Goal: Task Accomplishment & Management: Complete application form

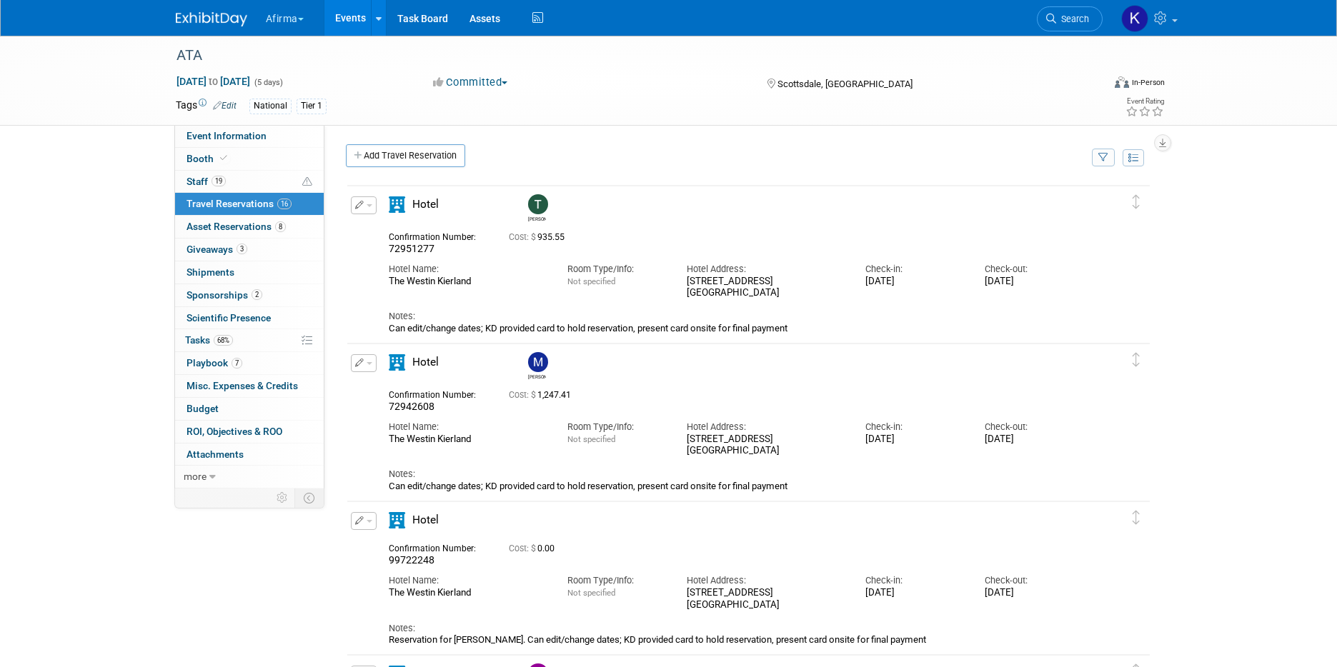
click at [338, 22] on link "Events" at bounding box center [350, 18] width 52 height 36
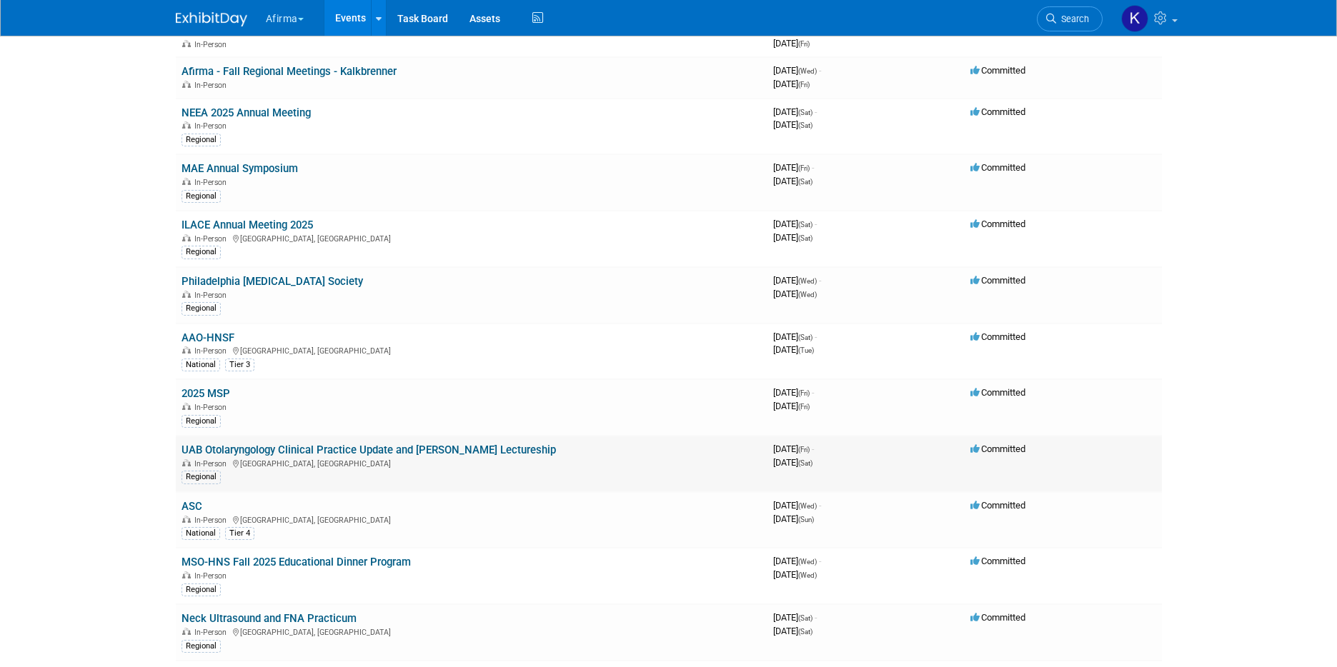
scroll to position [492, 0]
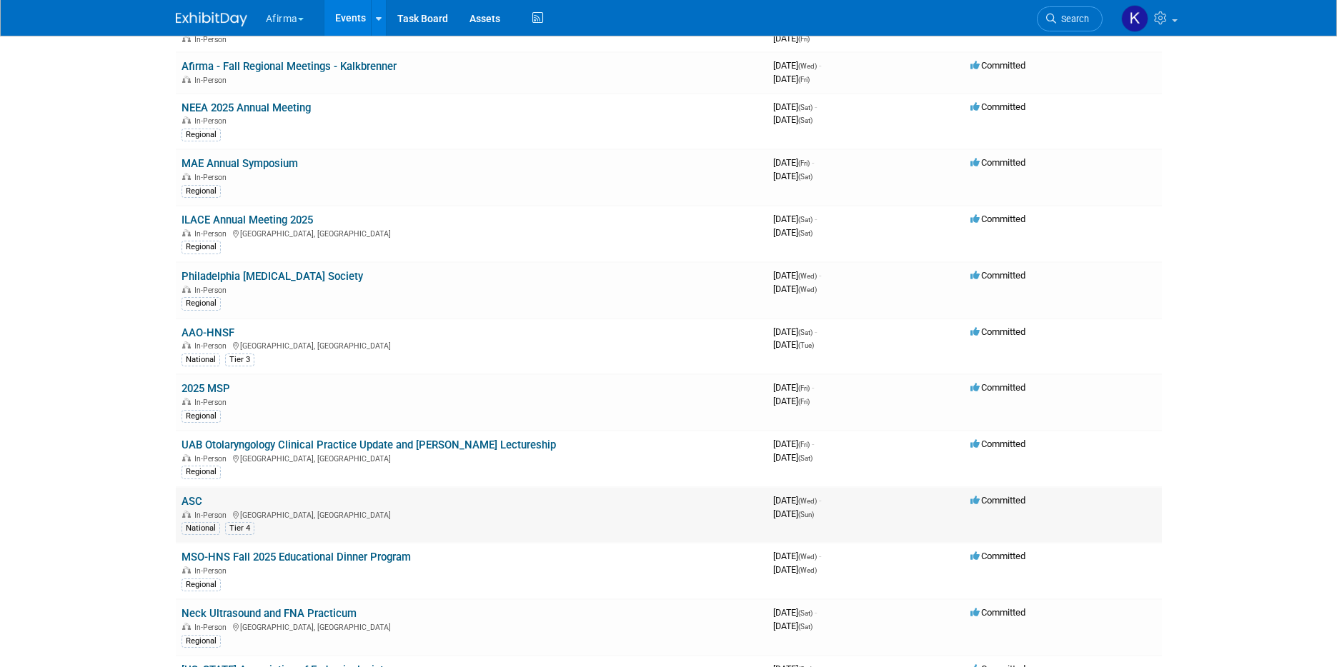
click at [197, 502] on link "ASC" at bounding box center [192, 501] width 21 height 13
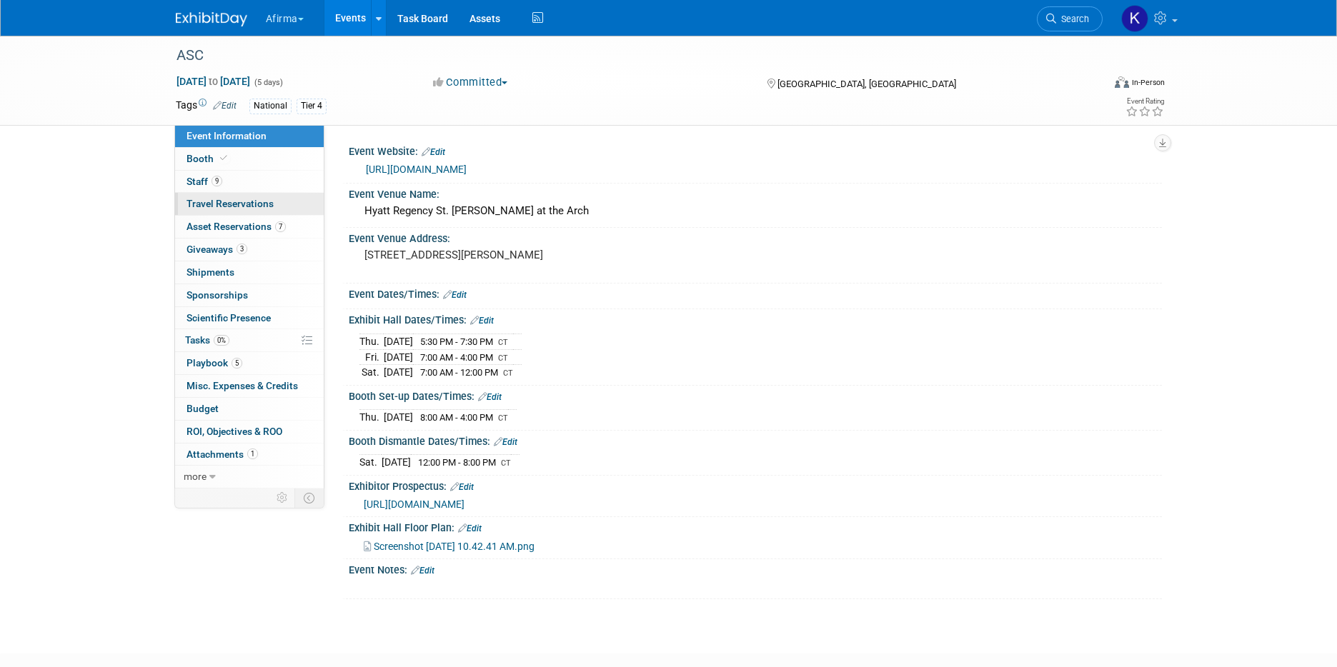
click at [253, 199] on span "Travel Reservations 0" at bounding box center [230, 203] width 87 height 11
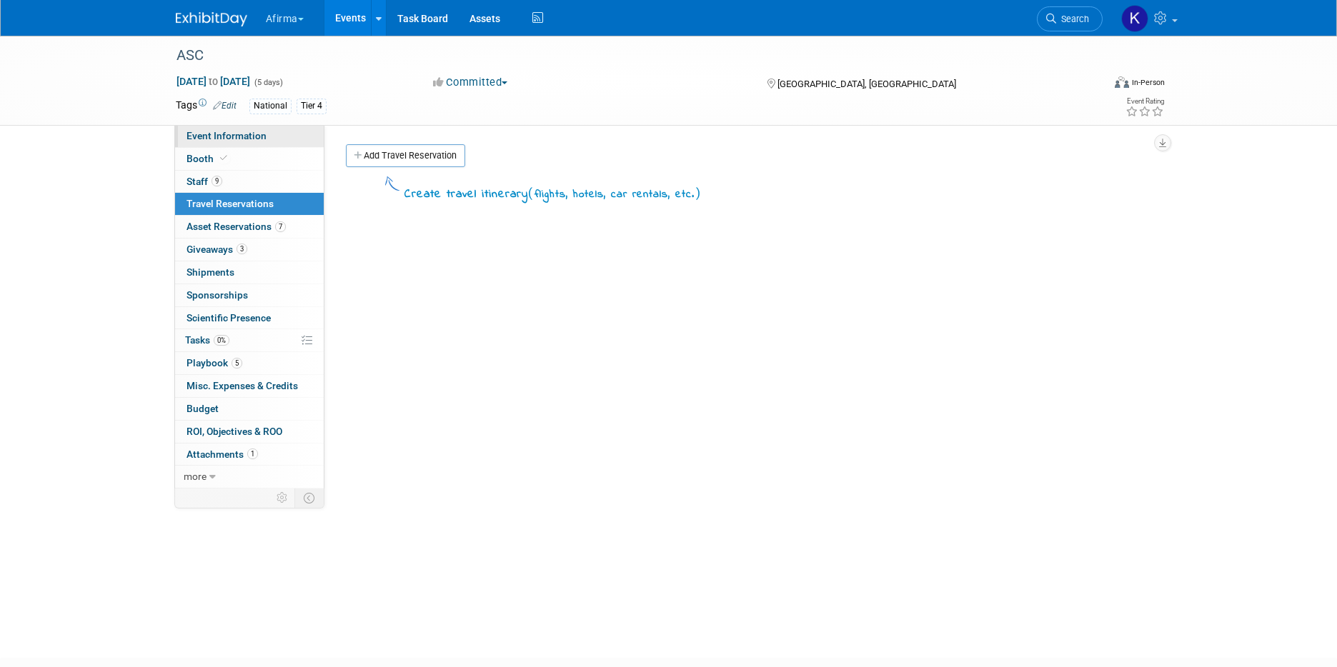
click at [247, 135] on span "Event Information" at bounding box center [227, 135] width 80 height 11
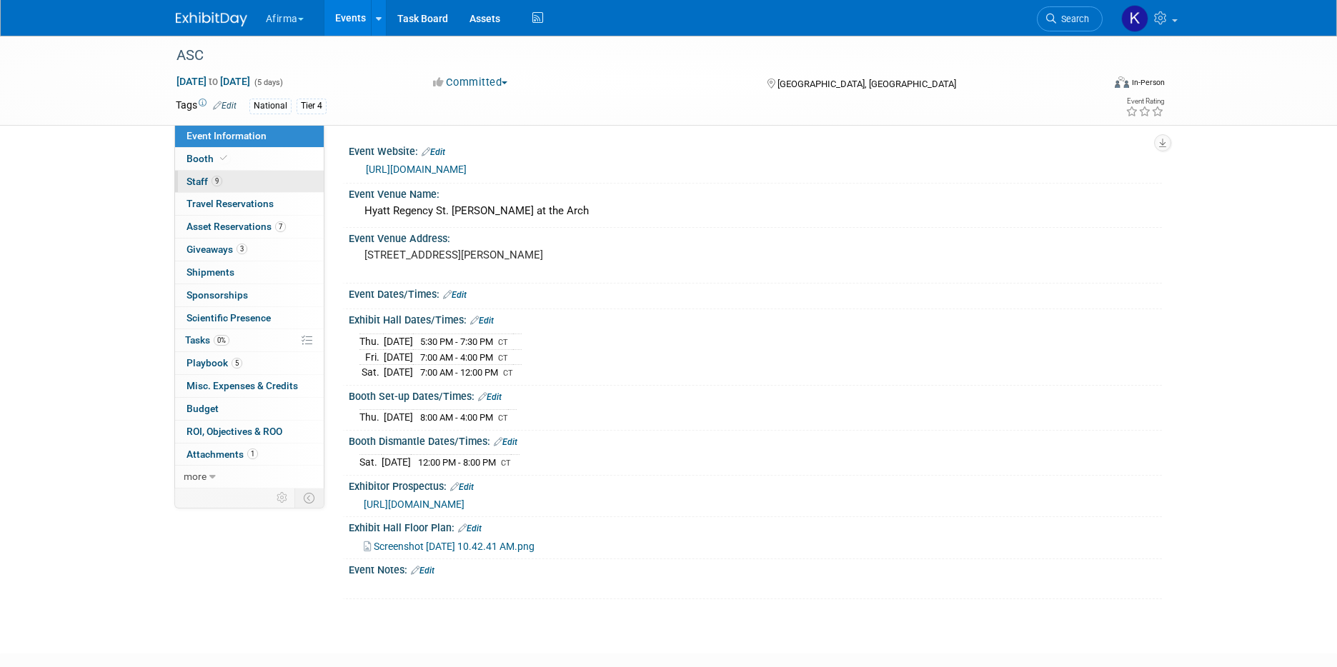
click at [241, 182] on link "9 Staff 9" at bounding box center [249, 182] width 149 height 22
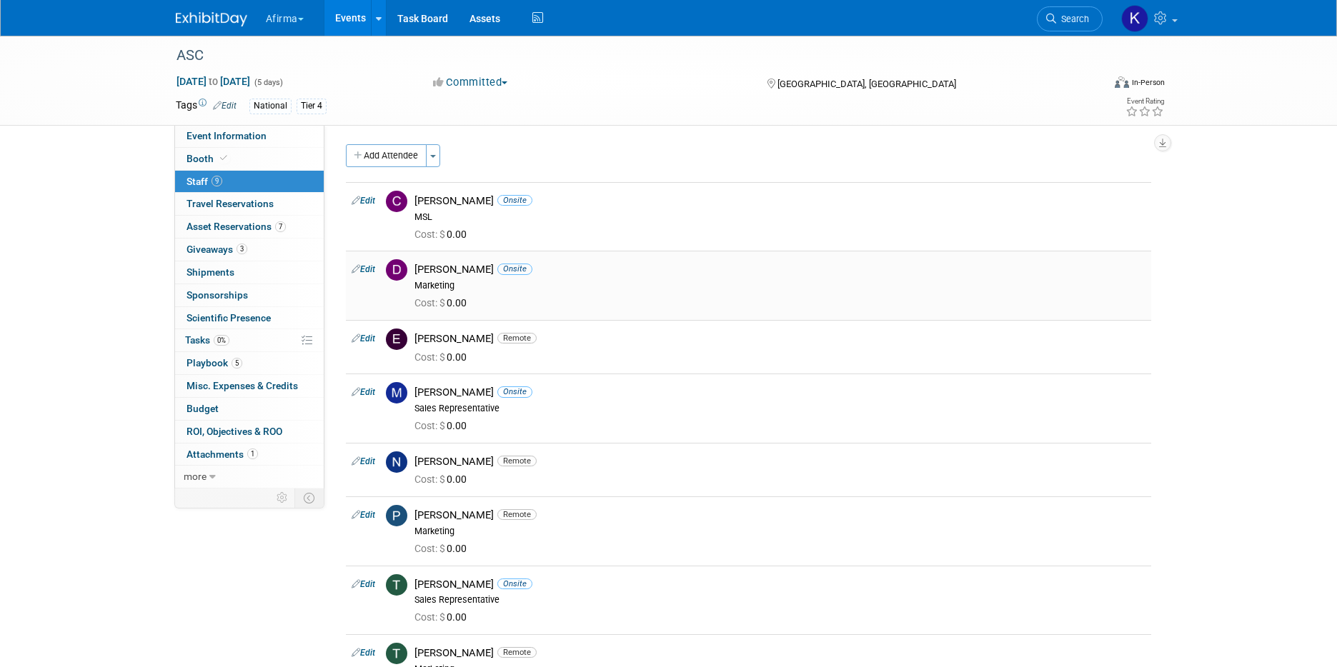
click at [370, 266] on link "Edit" at bounding box center [364, 269] width 24 height 10
select select "9ee511bb-d93d-41a9-be6f-87491213e89c"
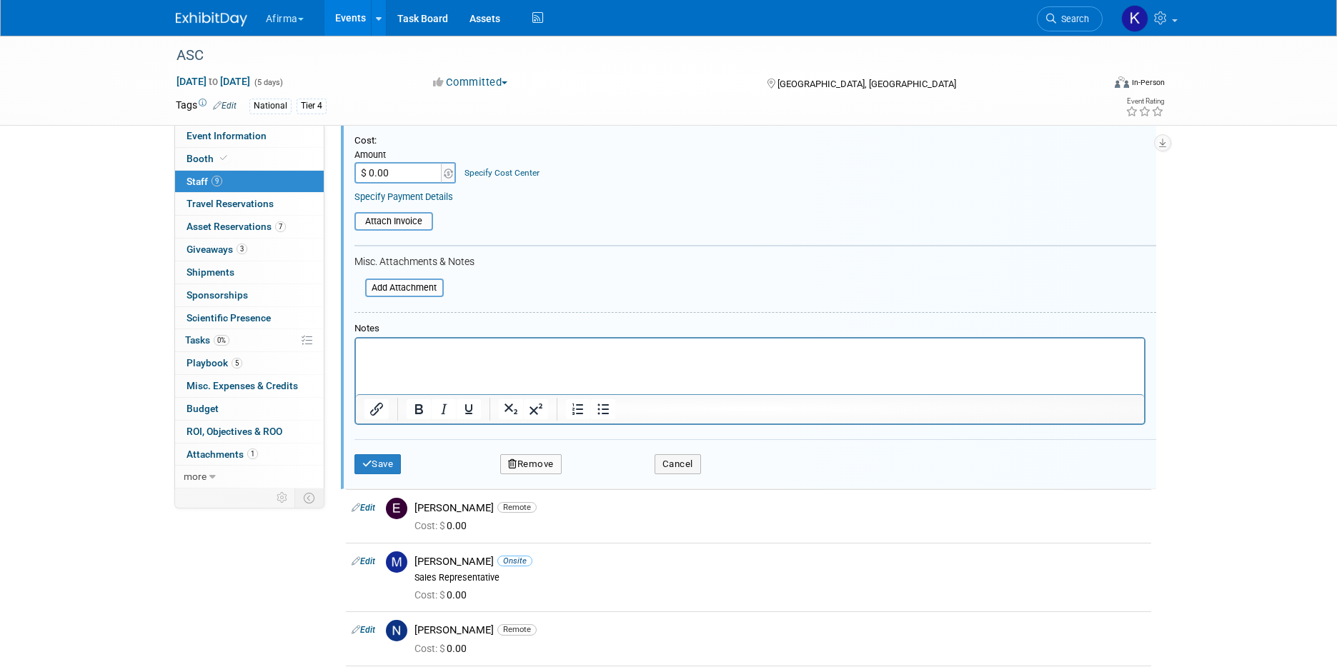
scroll to position [324, 0]
click at [556, 460] on button "Remove" at bounding box center [530, 462] width 61 height 20
click at [600, 475] on icon at bounding box center [599, 474] width 9 height 8
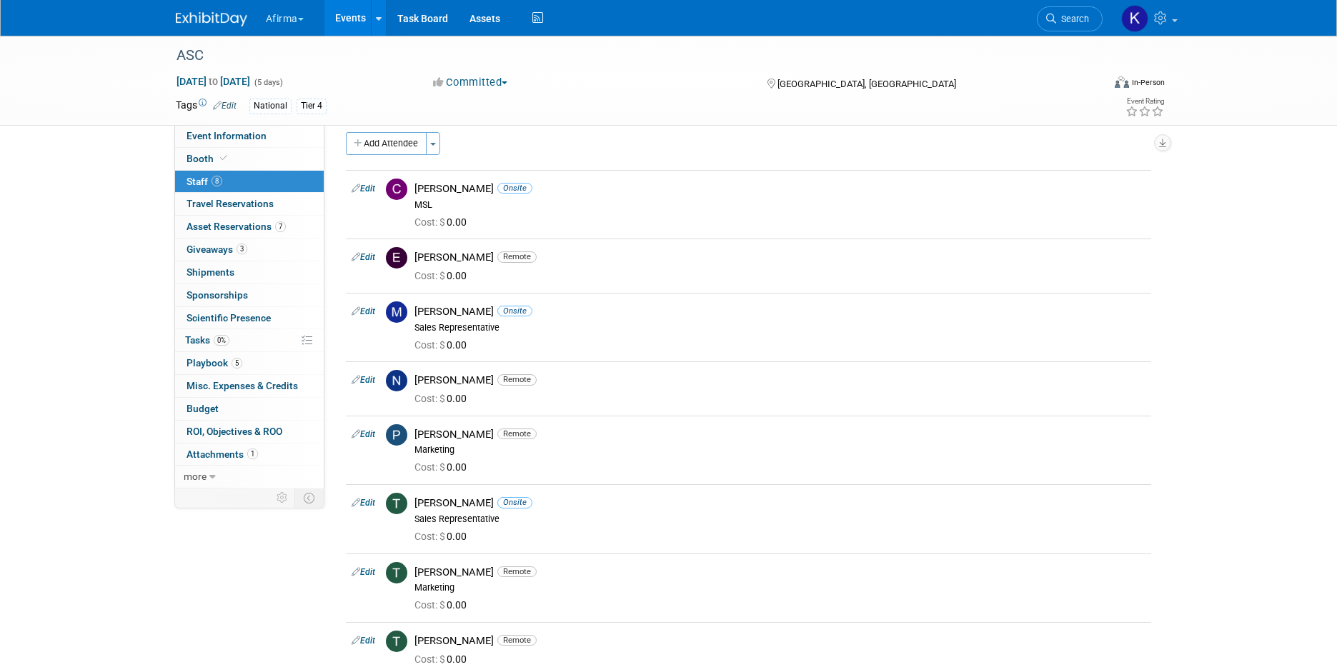
scroll to position [0, 0]
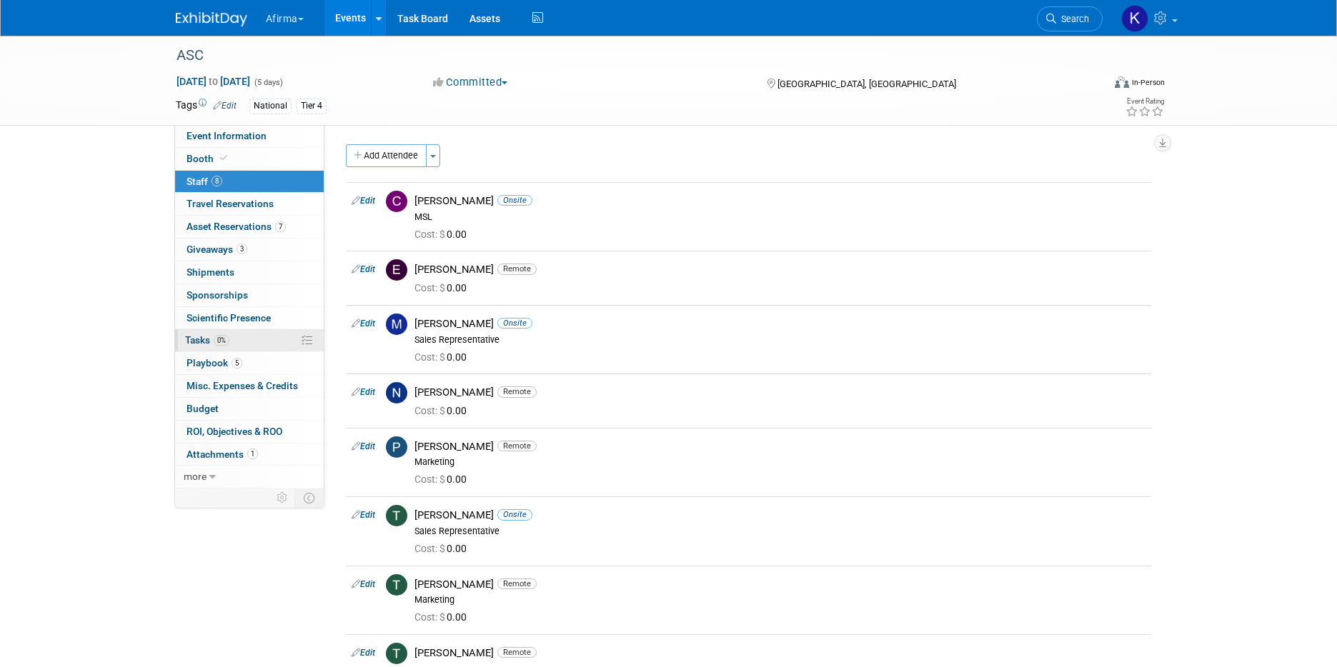
click at [217, 344] on span "0%" at bounding box center [222, 340] width 16 height 11
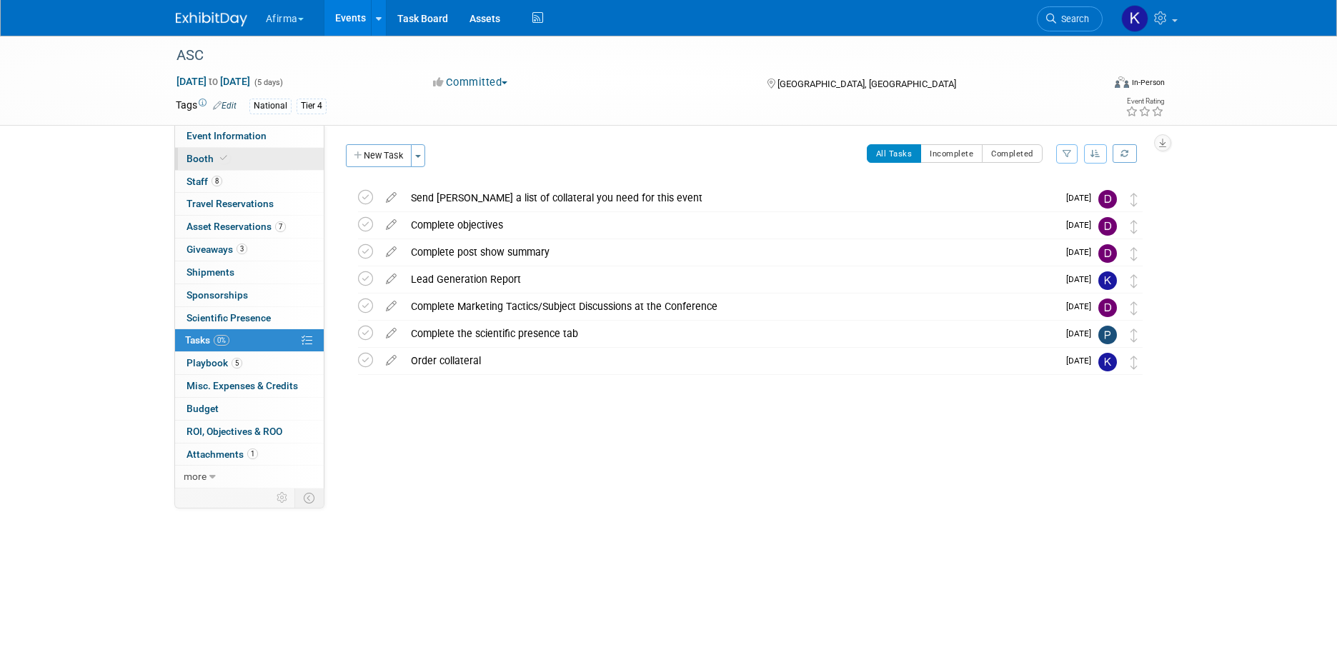
click at [231, 158] on link "Booth" at bounding box center [249, 159] width 149 height 22
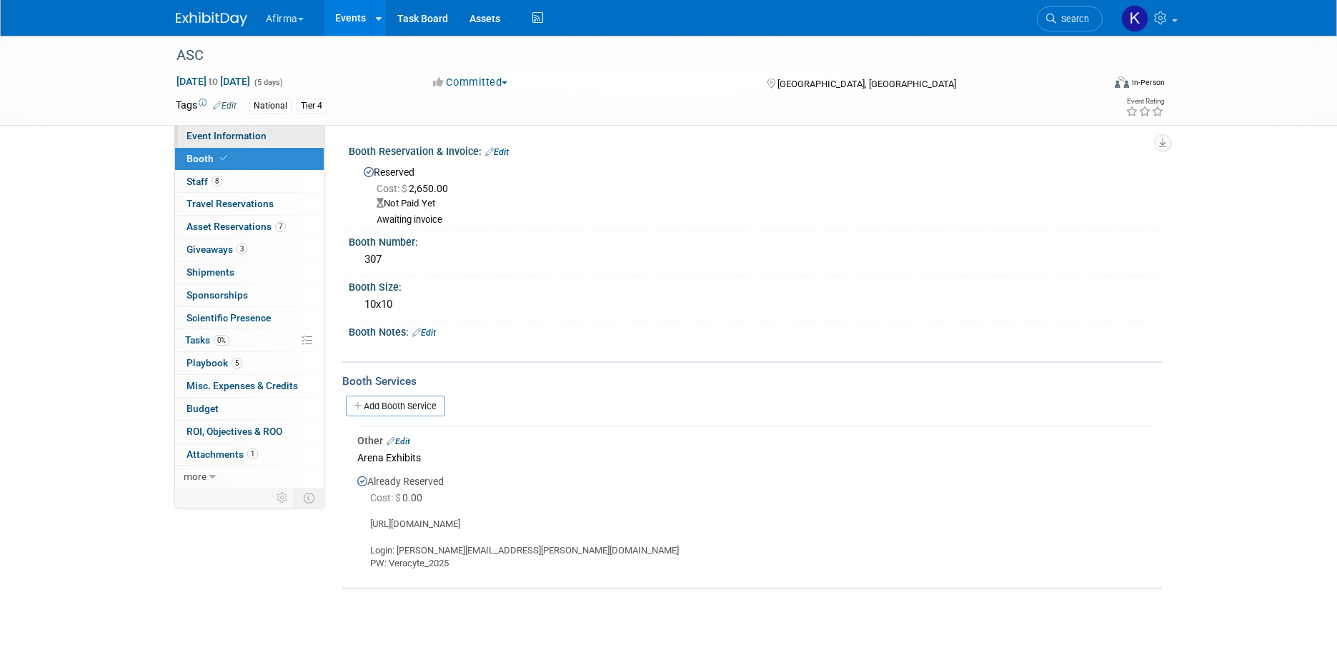
click at [228, 131] on span "Event Information" at bounding box center [227, 135] width 80 height 11
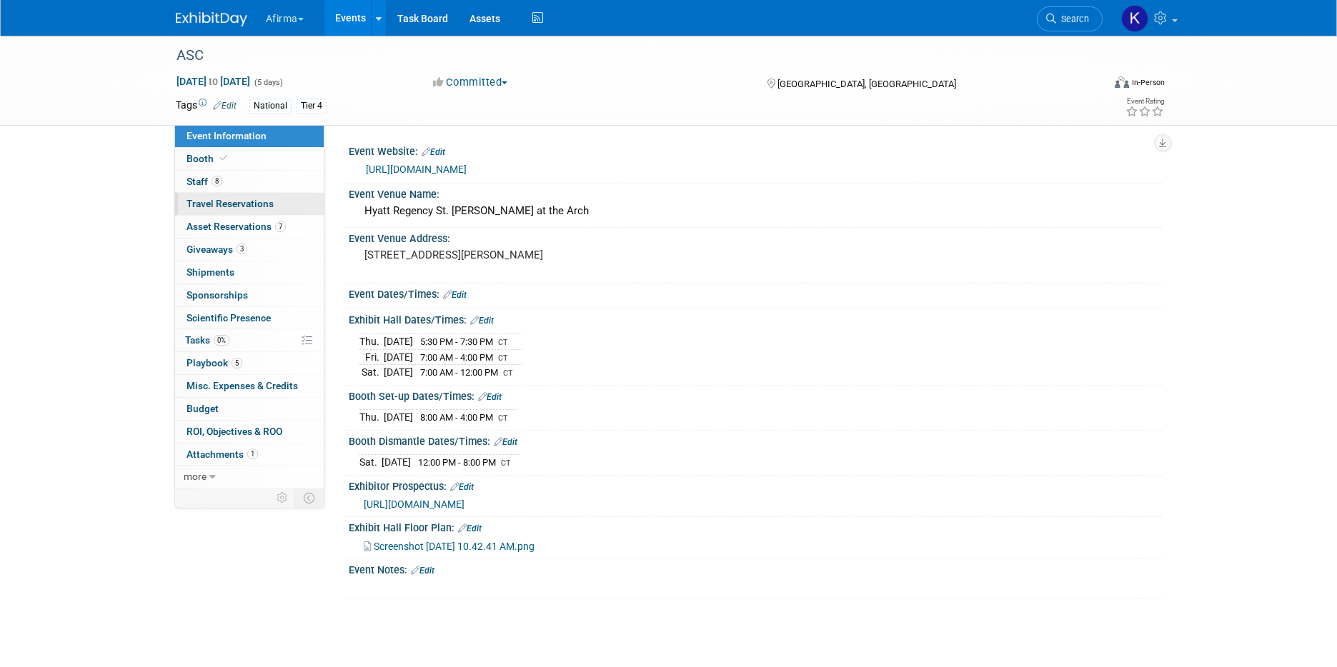
click at [246, 199] on span "Travel Reservations 0" at bounding box center [230, 203] width 87 height 11
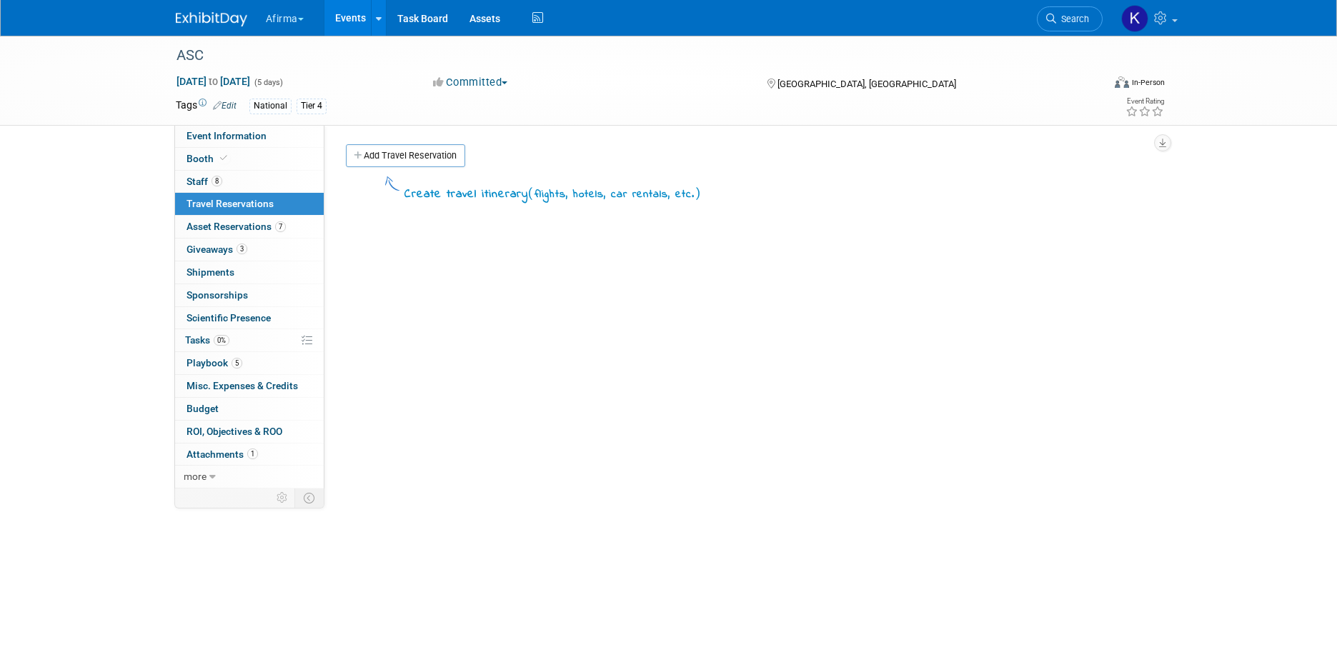
click at [359, 167] on div "Add Travel Reservation" at bounding box center [742, 157] width 801 height 26
click at [377, 152] on link "Add Travel Reservation" at bounding box center [405, 155] width 119 height 23
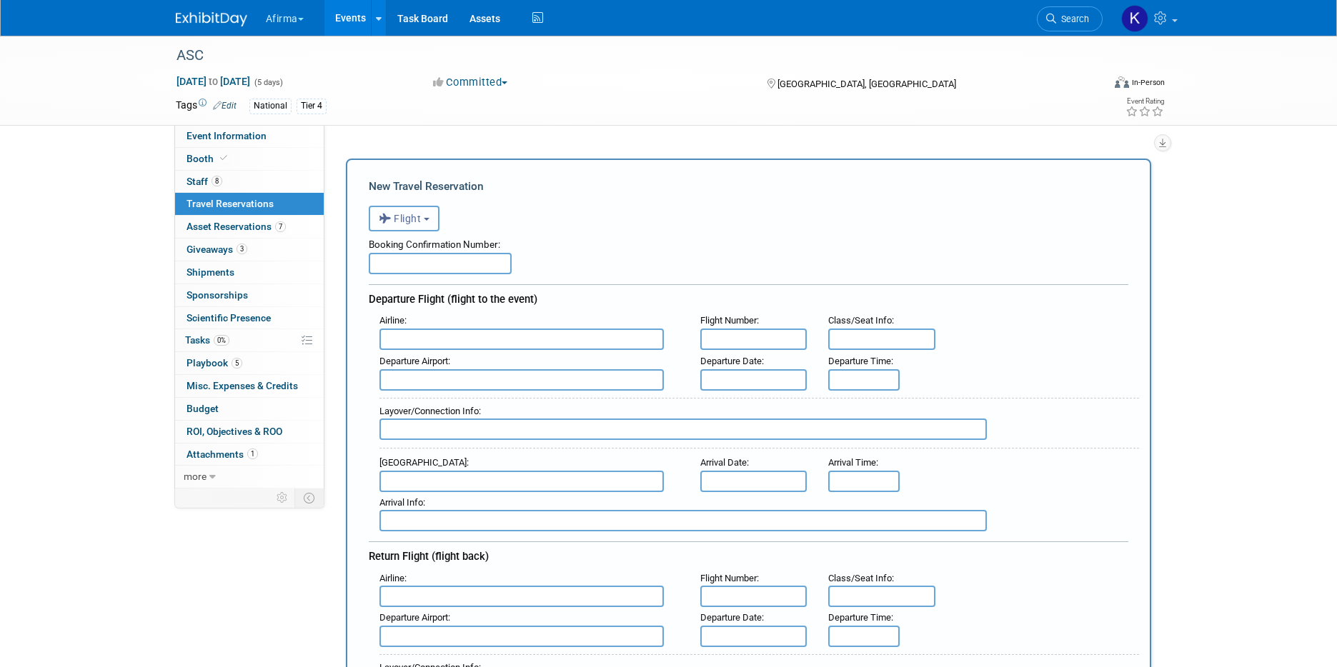
click at [408, 225] on button "Flight" at bounding box center [404, 219] width 71 height 26
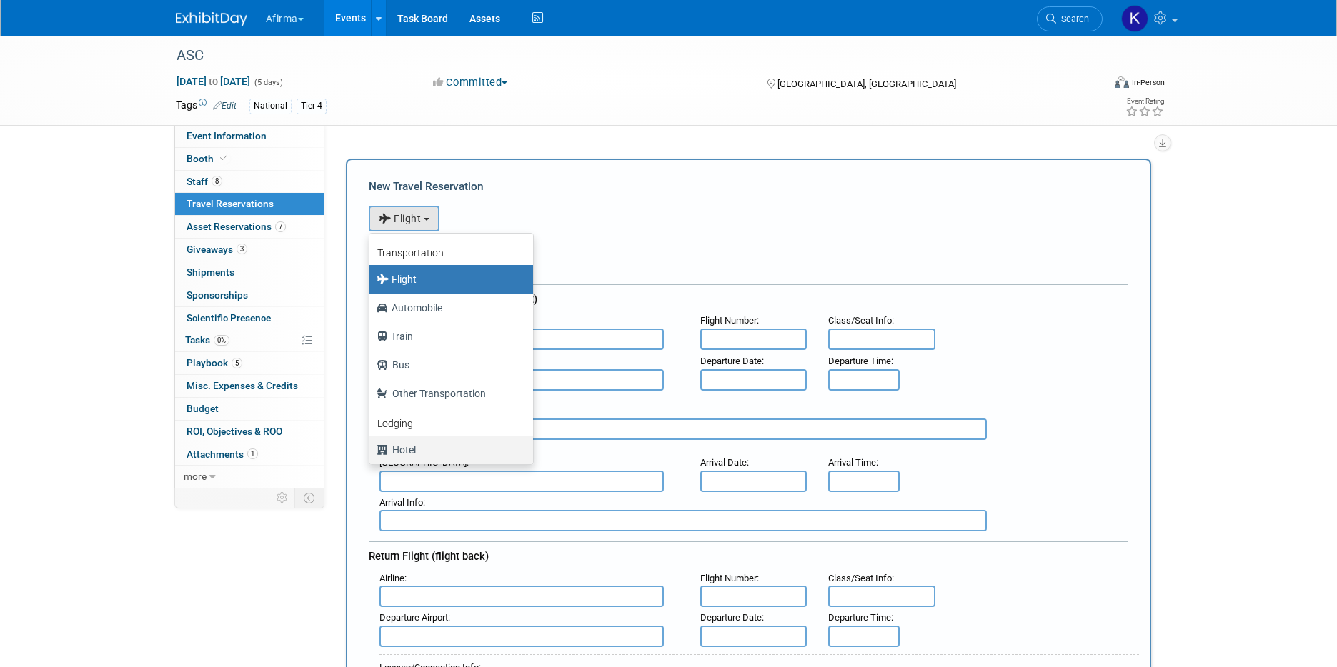
click at [415, 443] on label "Hotel" at bounding box center [448, 450] width 142 height 23
click at [372, 444] on input "Hotel" at bounding box center [366, 448] width 9 height 9
select select "6"
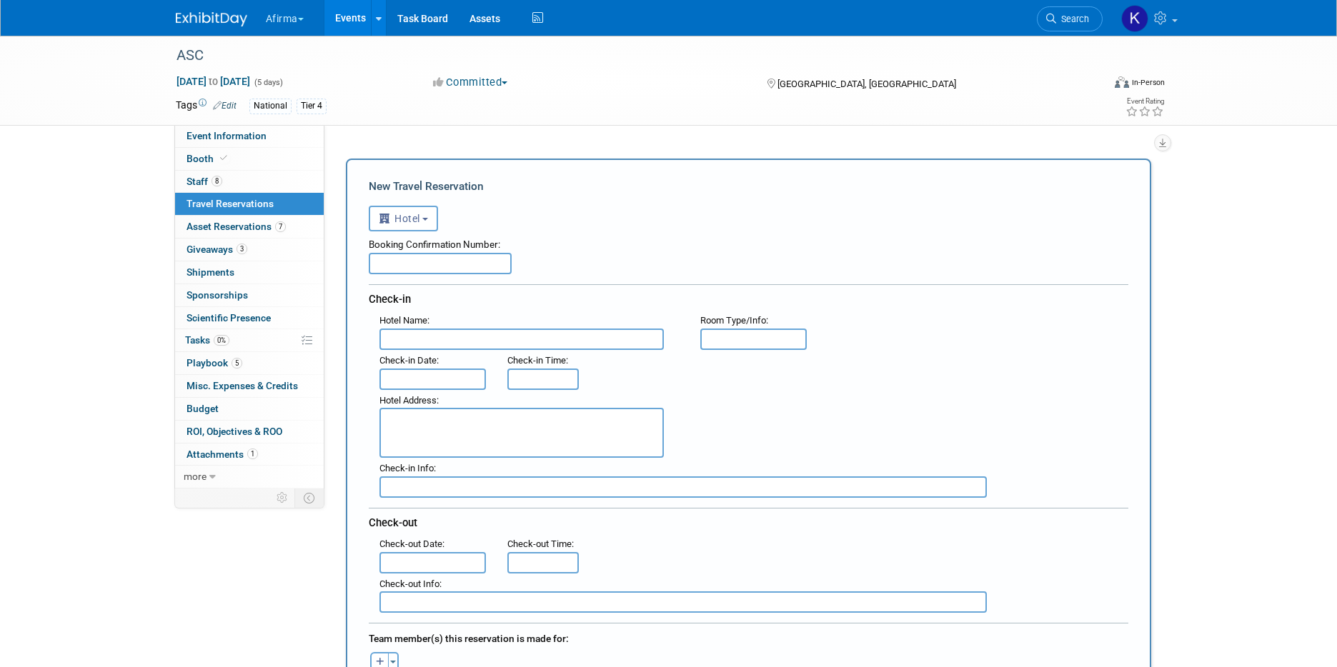
click at [424, 329] on input "text" at bounding box center [521, 339] width 284 height 21
paste input "Hyatt Regency St. Louis at The Arch"
type input "Hyatt Regency St. Louis at The Arch"
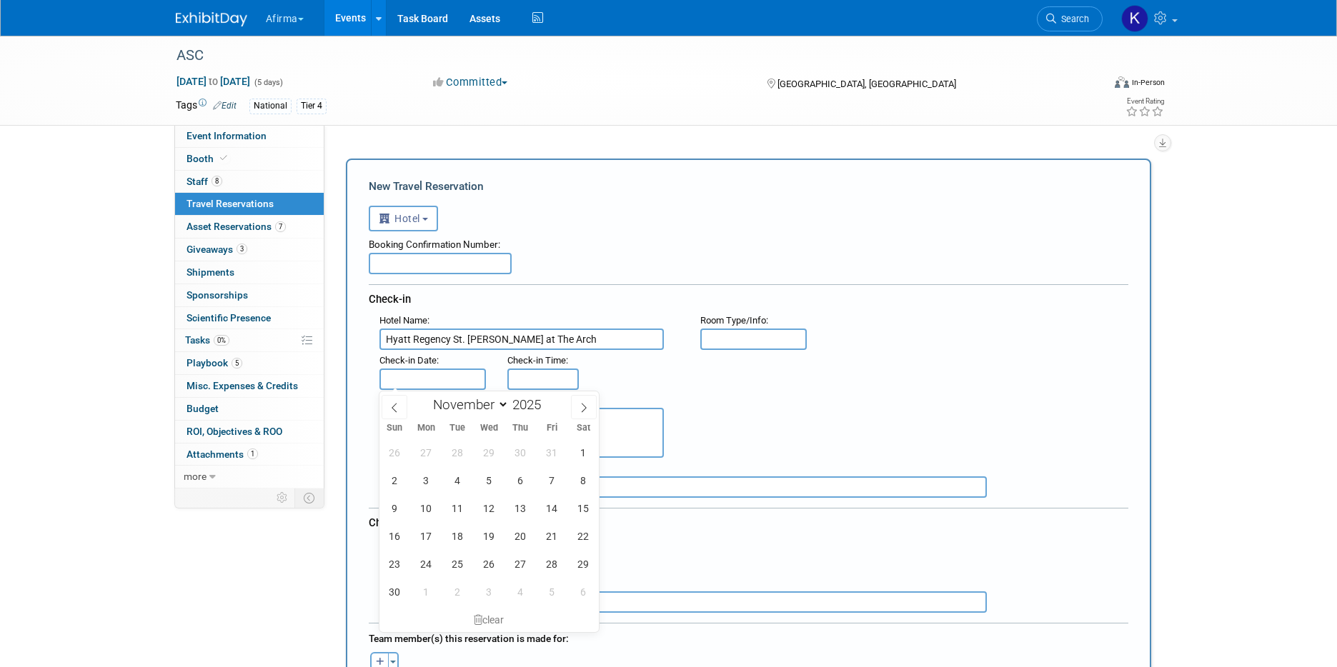
click at [464, 376] on input "text" at bounding box center [432, 379] width 107 height 21
click at [481, 481] on span "5" at bounding box center [489, 481] width 28 height 28
type input "Nov 5, 2025"
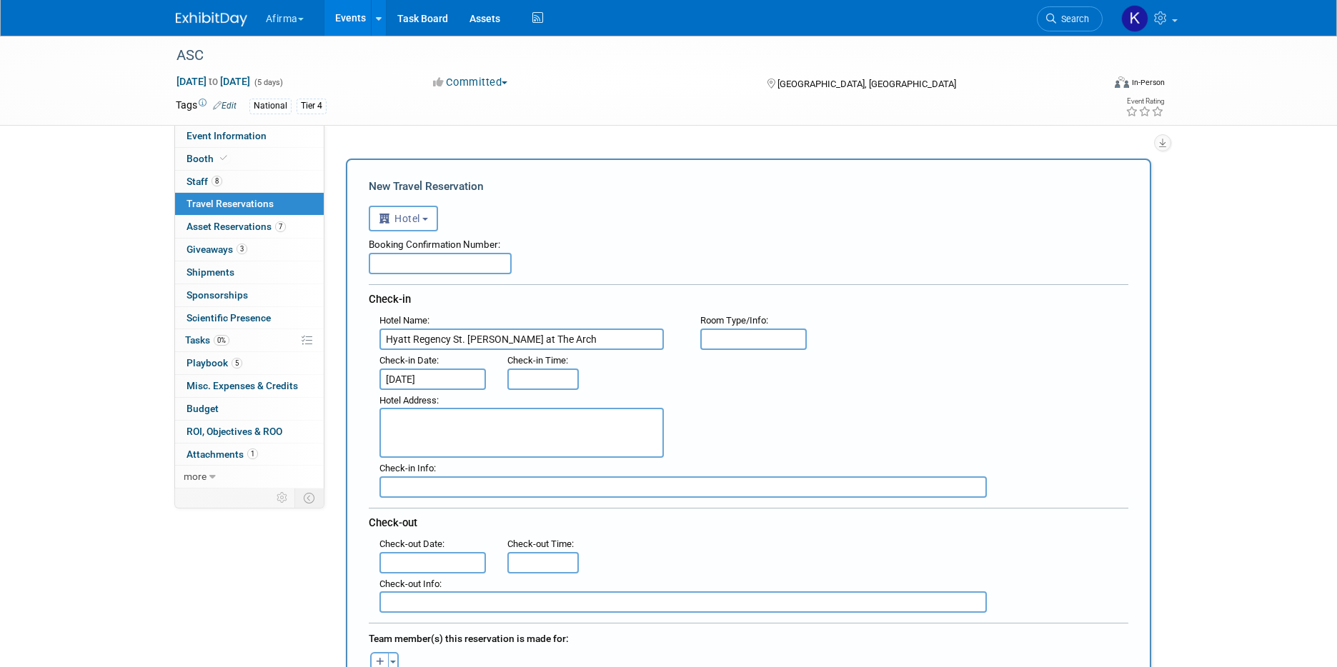
click at [430, 562] on input "text" at bounding box center [432, 562] width 107 height 21
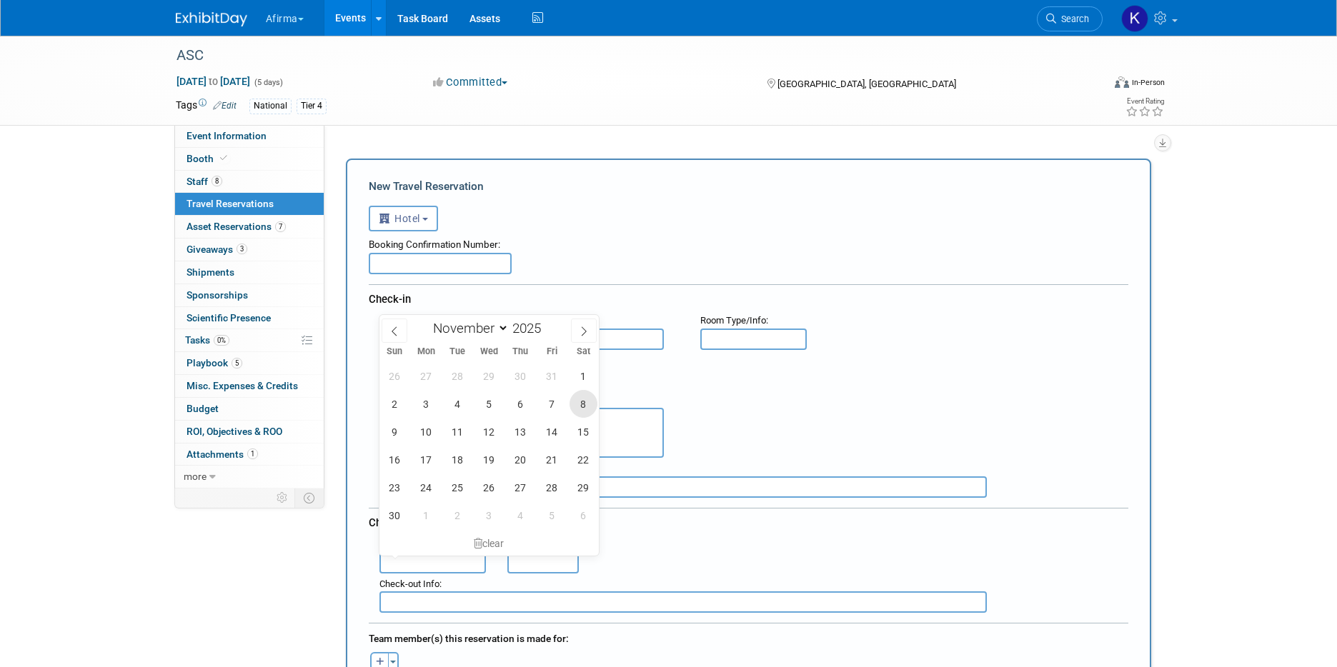
click at [585, 401] on span "8" at bounding box center [584, 404] width 28 height 28
type input "Nov 8, 2025"
click at [624, 415] on textarea at bounding box center [521, 433] width 284 height 50
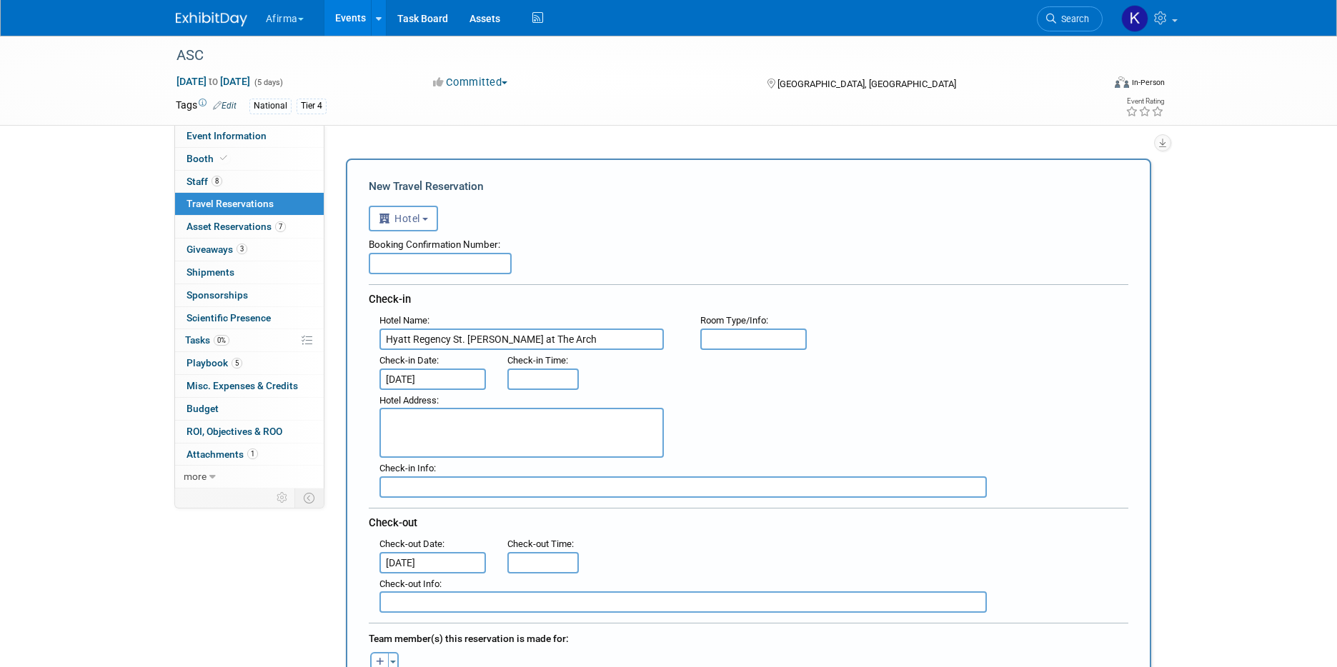
paste textarea "315 Chestnut Street St. Louis, Missouri, 63102"
type textarea "315 Chestnut Street St. Louis, Missouri, 63102"
click at [432, 262] on input "text" at bounding box center [440, 263] width 143 height 21
paste input "57649911"
type input "57649911"
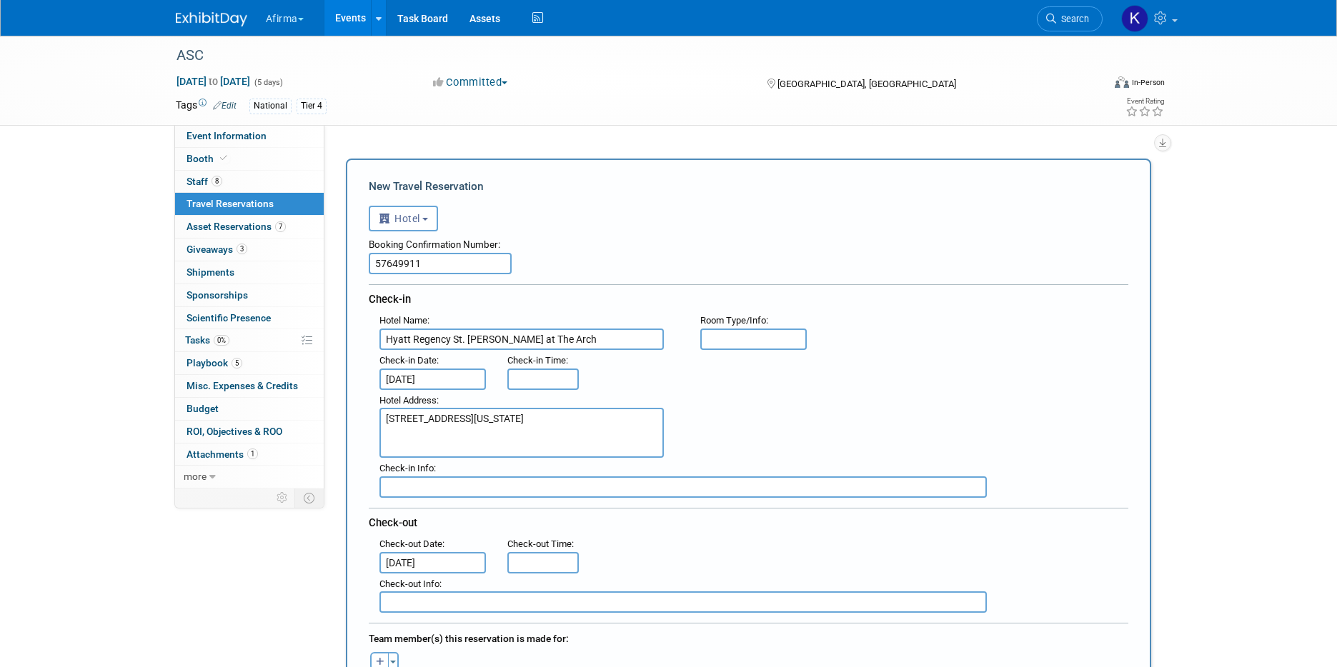
click at [661, 242] on div "Booking Confirmation Number:" at bounding box center [749, 242] width 760 height 21
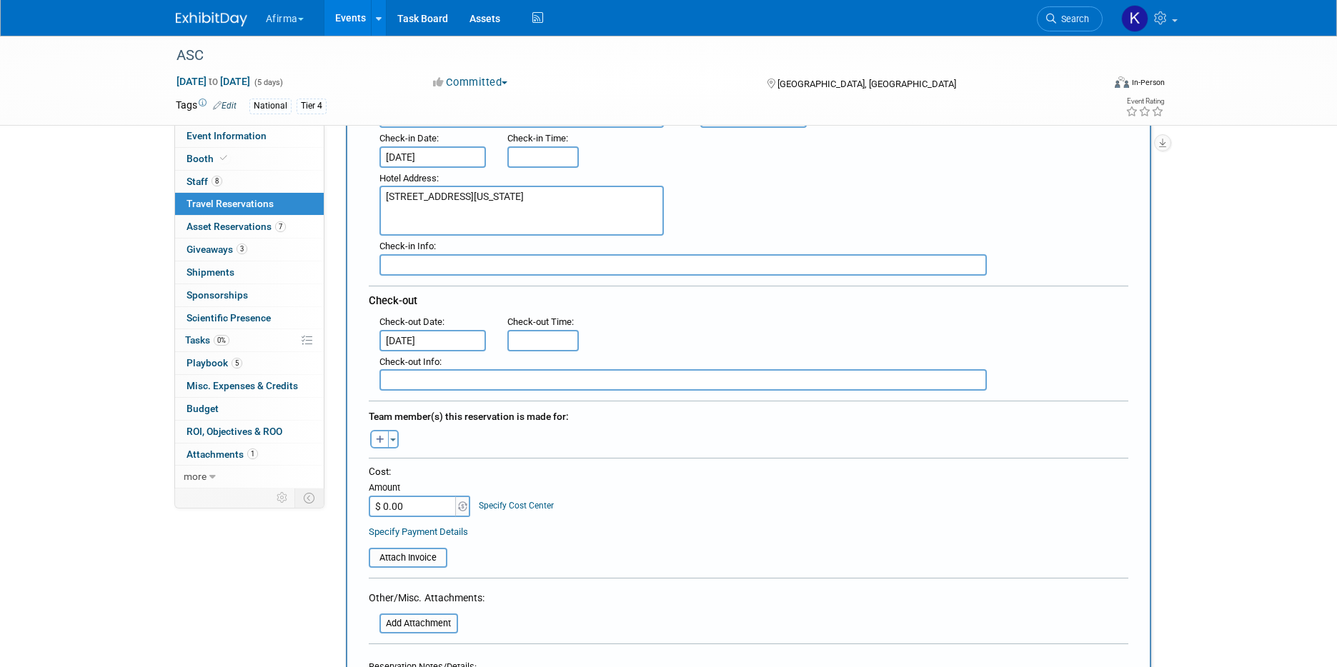
scroll to position [223, 0]
click at [379, 436] on icon "button" at bounding box center [380, 439] width 9 height 9
select select
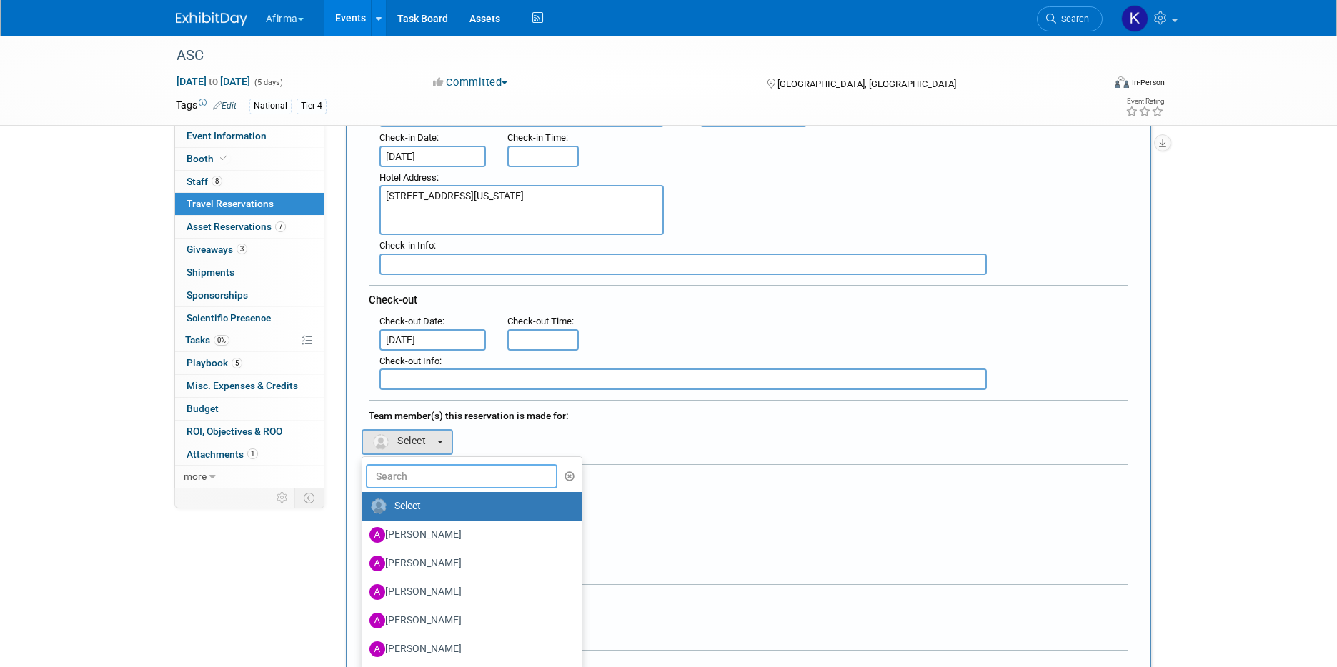
click at [420, 479] on input "text" at bounding box center [462, 476] width 192 height 24
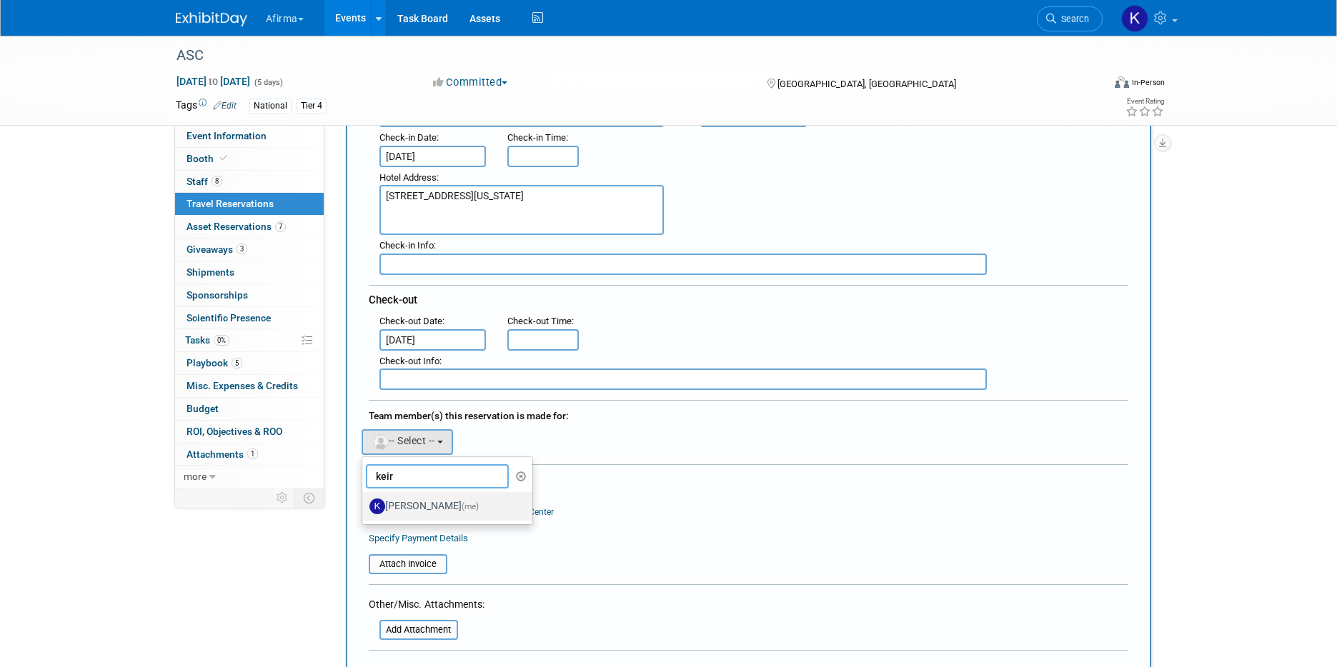
type input "keir"
click at [420, 508] on label "Keirsten Davis (me)" at bounding box center [443, 506] width 149 height 23
click at [364, 508] on input "Keirsten Davis (me)" at bounding box center [359, 504] width 9 height 9
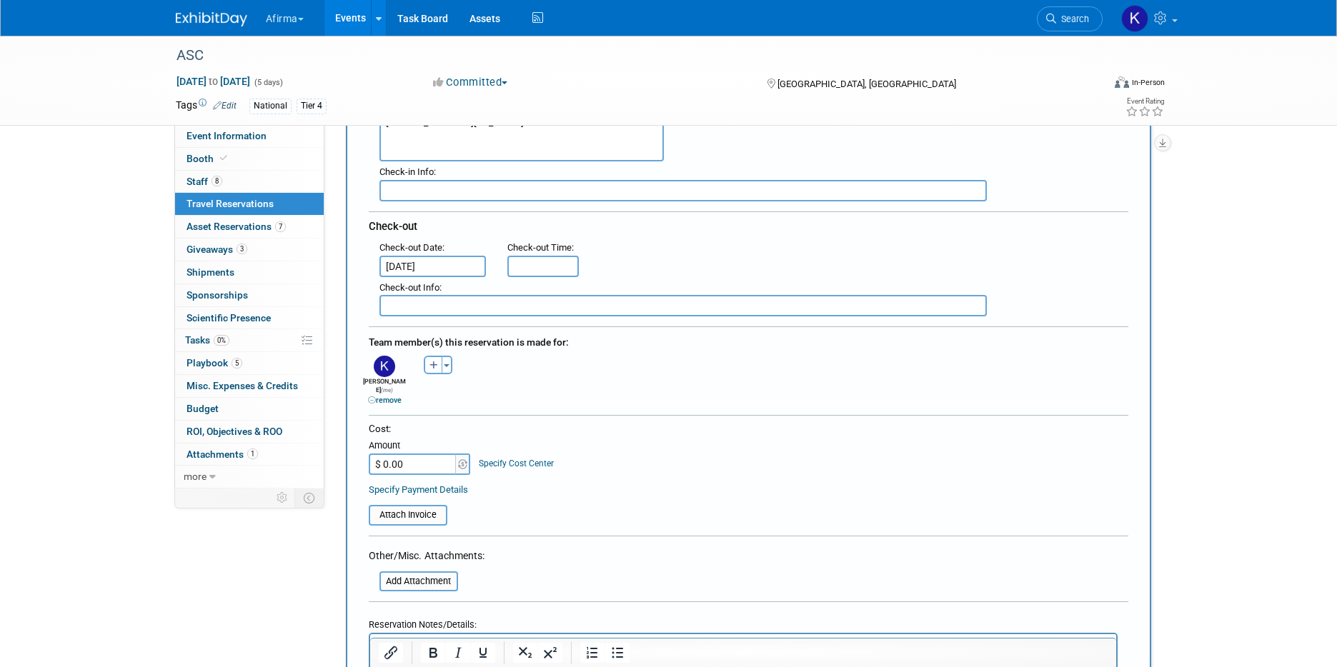
scroll to position [304, 0]
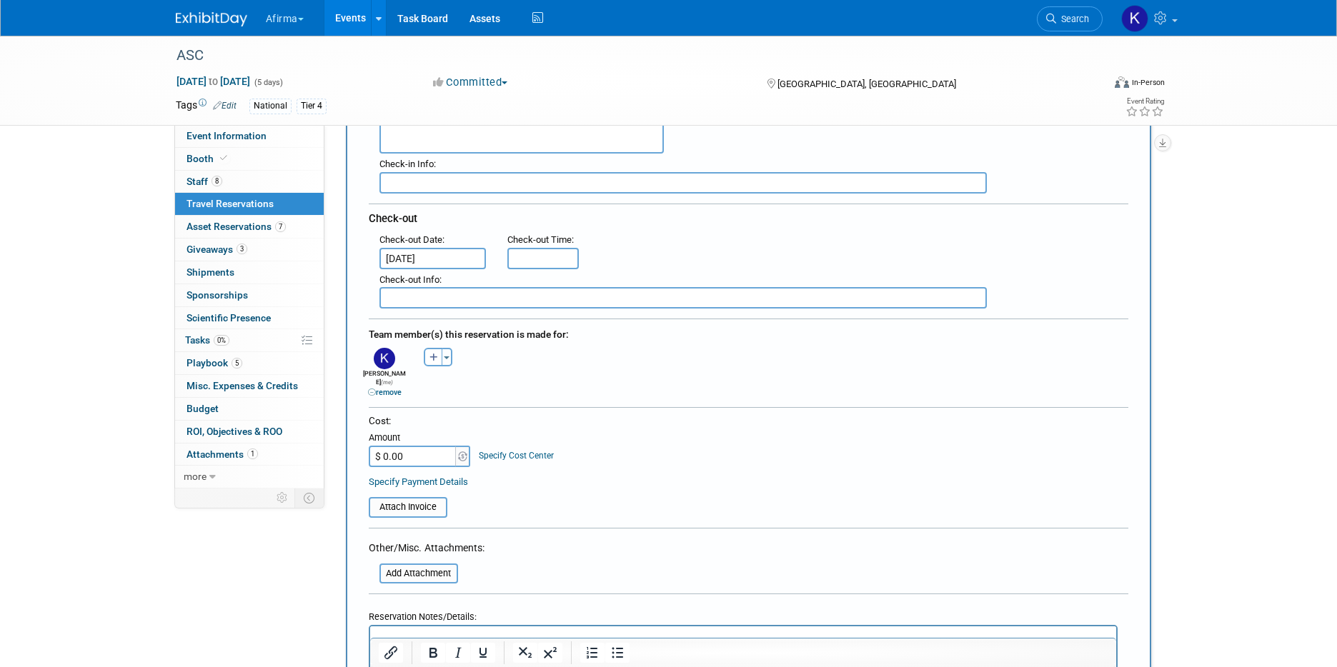
click at [417, 447] on input "$ 0.00" at bounding box center [413, 456] width 89 height 21
type input "$ 704.05"
click at [522, 451] on link "Specify Cost Center" at bounding box center [516, 456] width 75 height 10
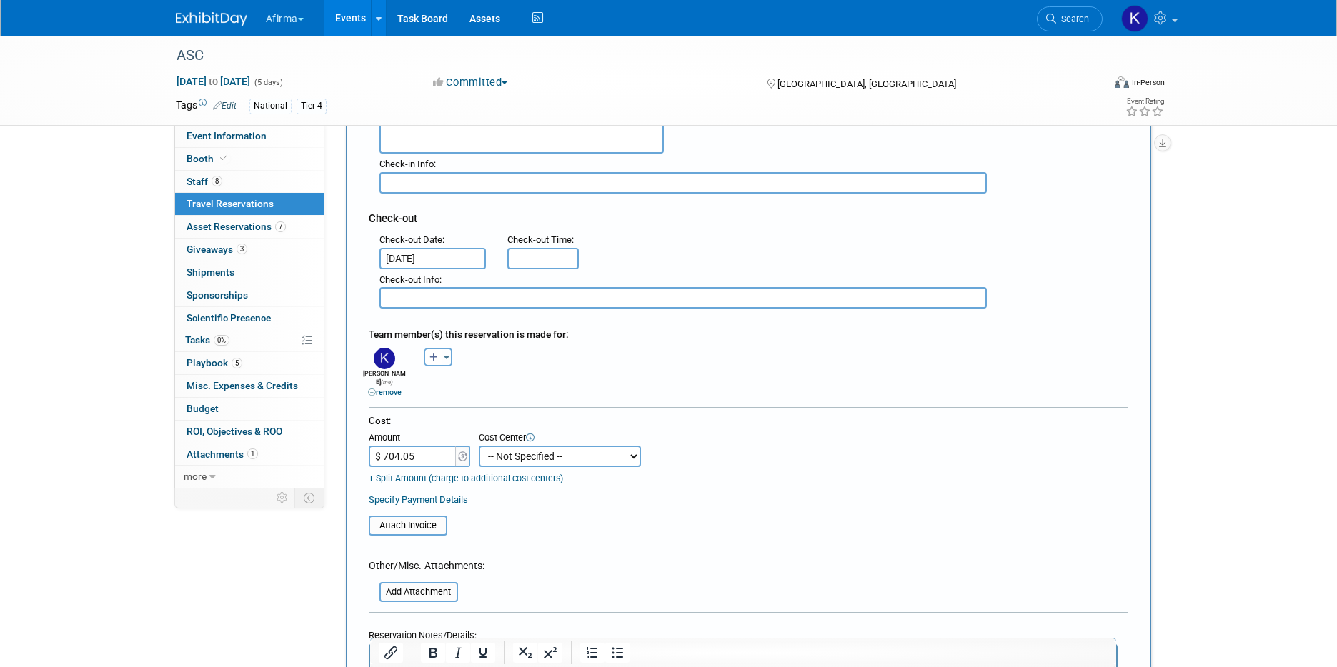
click at [529, 453] on select "-- Not Specified -- 310 - Clinical Operations 320 - Medical Affairs 401 - Endoc…" at bounding box center [560, 456] width 162 height 21
click at [534, 447] on select "-- Not Specified -- 310 - Clinical Operations 320 - Medical Affairs 401 - Endoc…" at bounding box center [560, 456] width 162 height 21
select select "18966115"
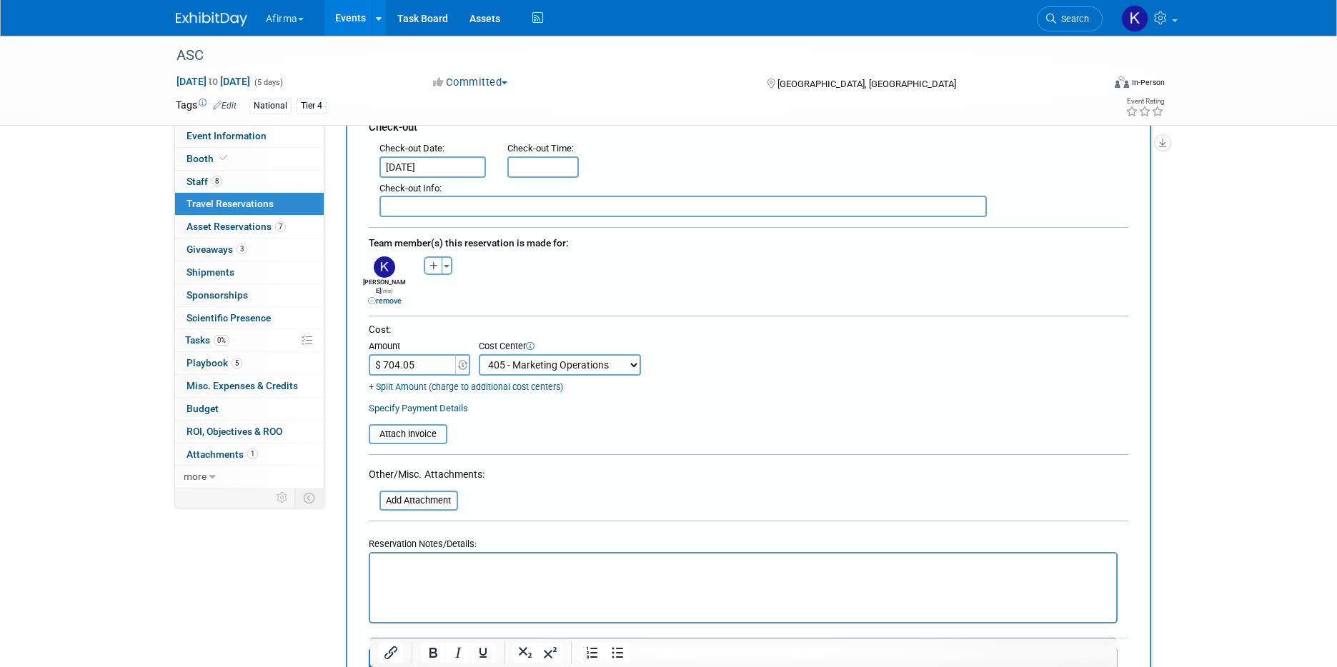
scroll to position [397, 0]
click at [462, 573] on html at bounding box center [742, 562] width 746 height 21
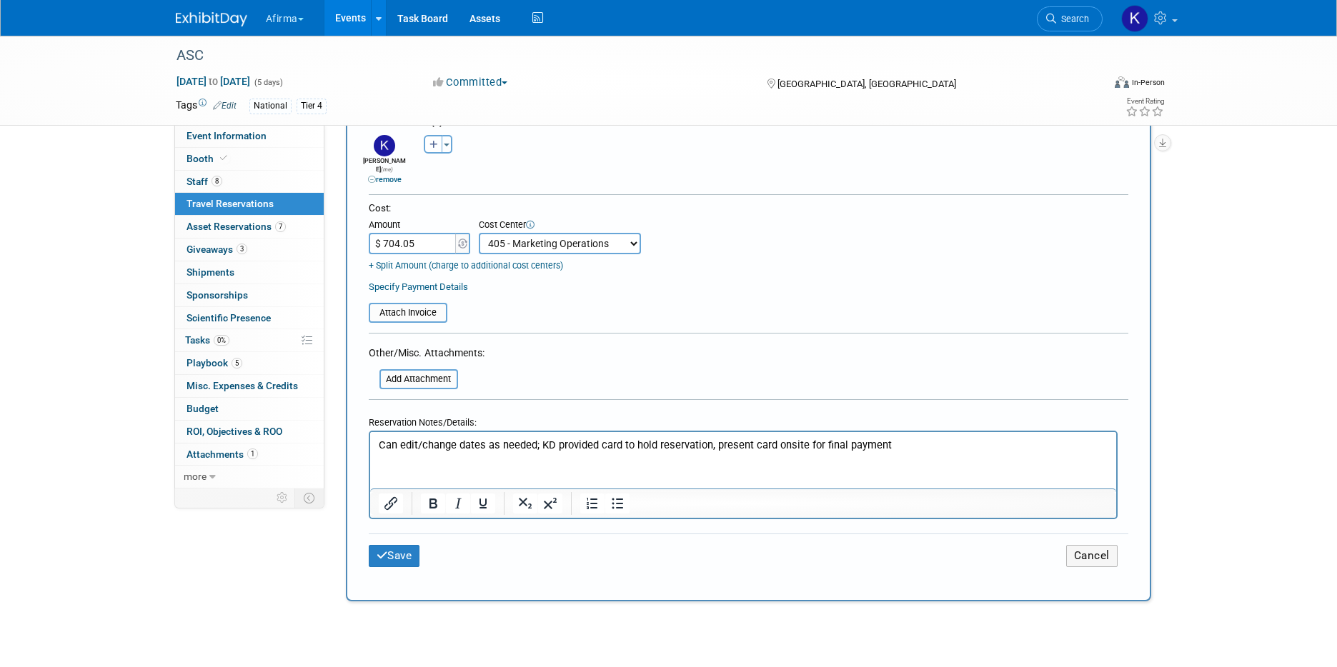
scroll to position [518, 0]
click at [384, 550] on icon "submit" at bounding box center [382, 555] width 11 height 11
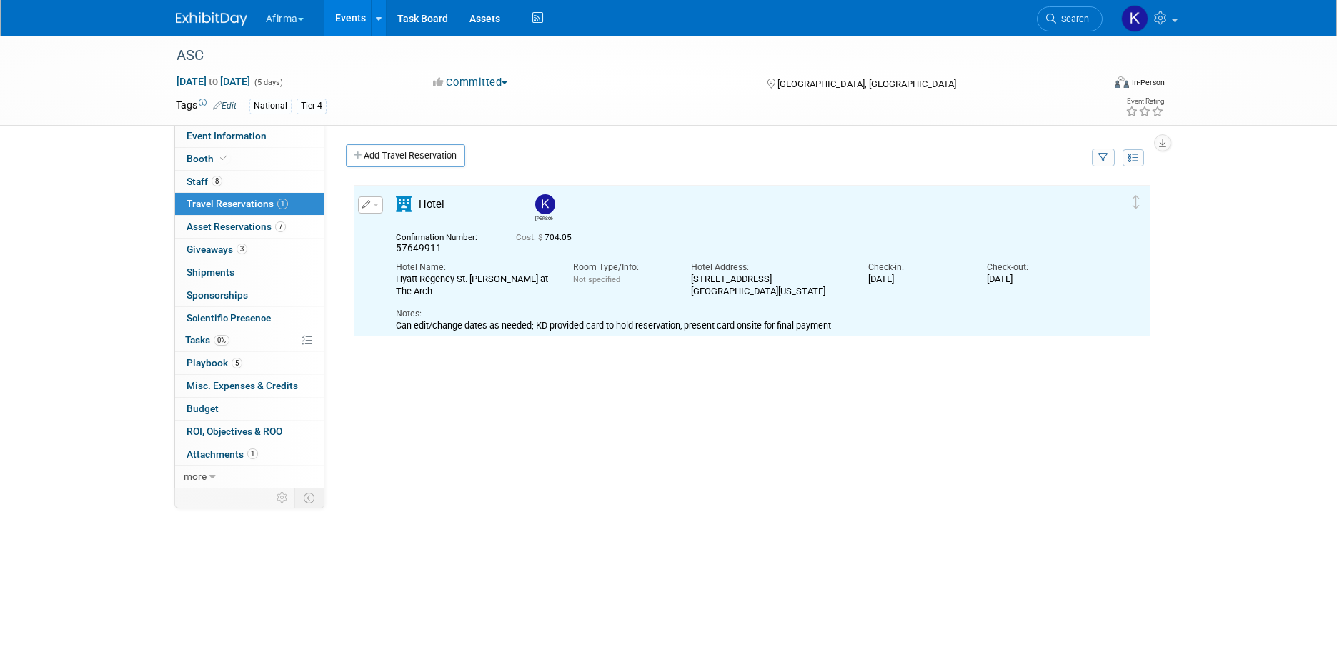
scroll to position [0, 0]
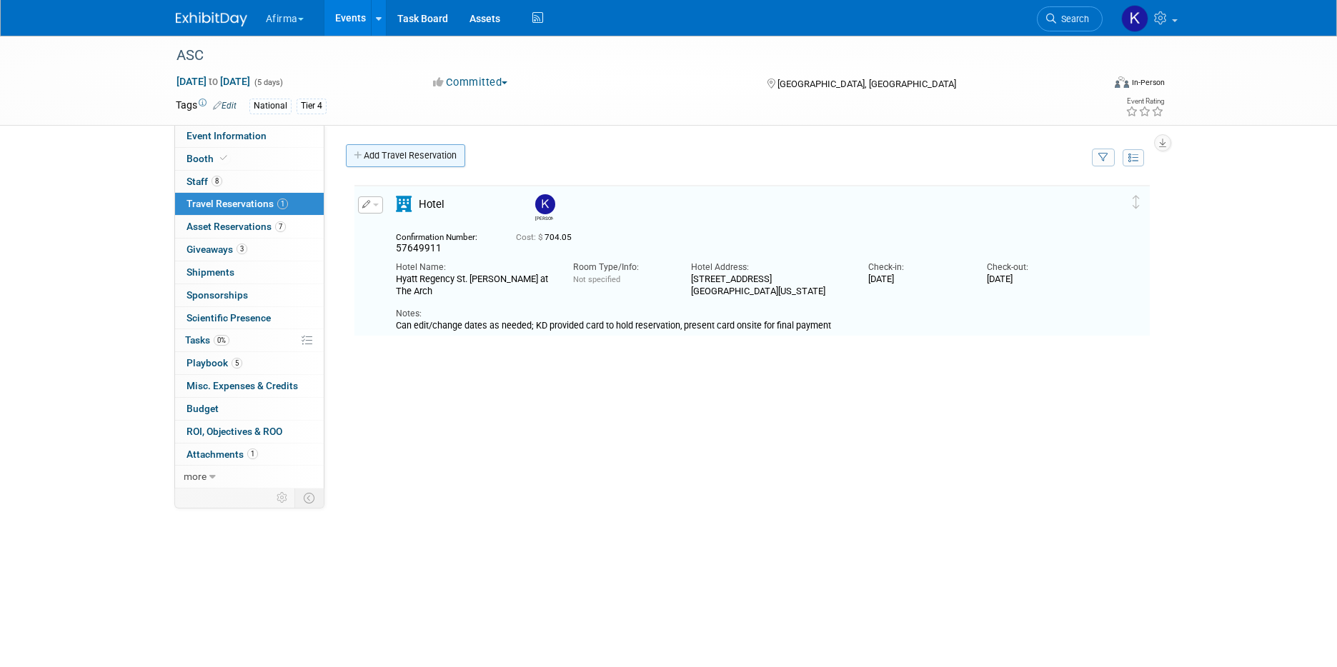
click at [398, 159] on link "Add Travel Reservation" at bounding box center [405, 155] width 119 height 23
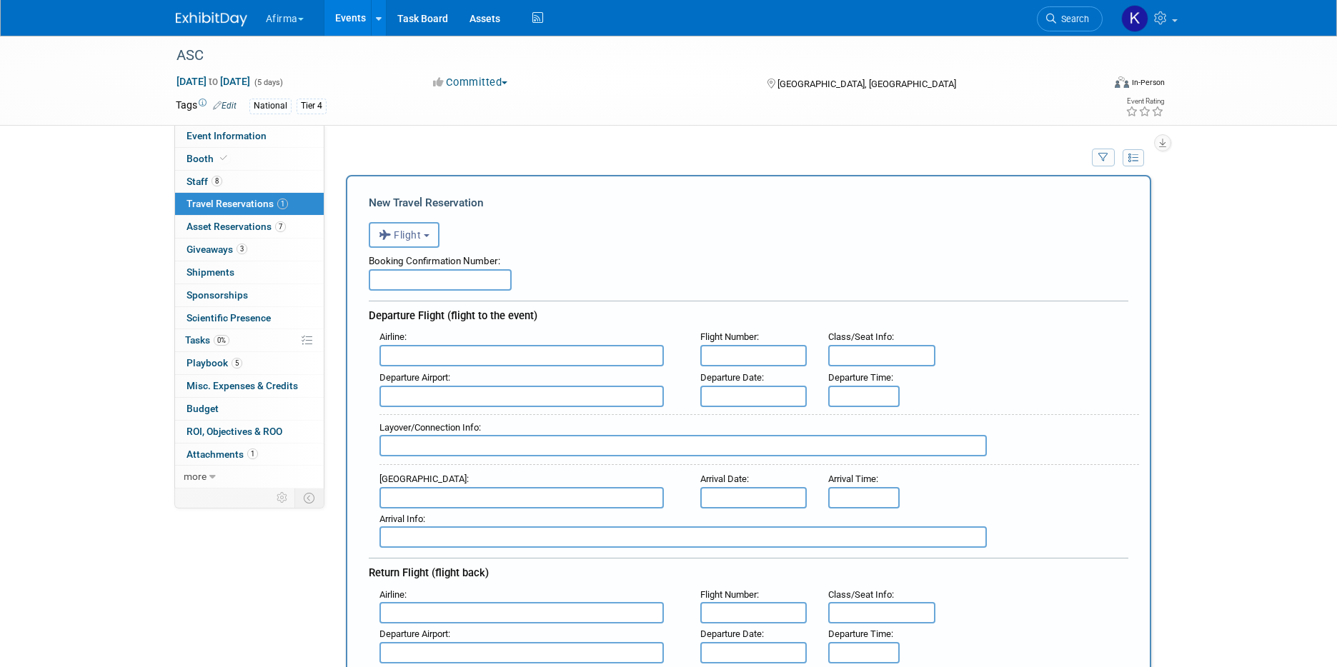
click at [405, 225] on button "Flight" at bounding box center [404, 235] width 71 height 26
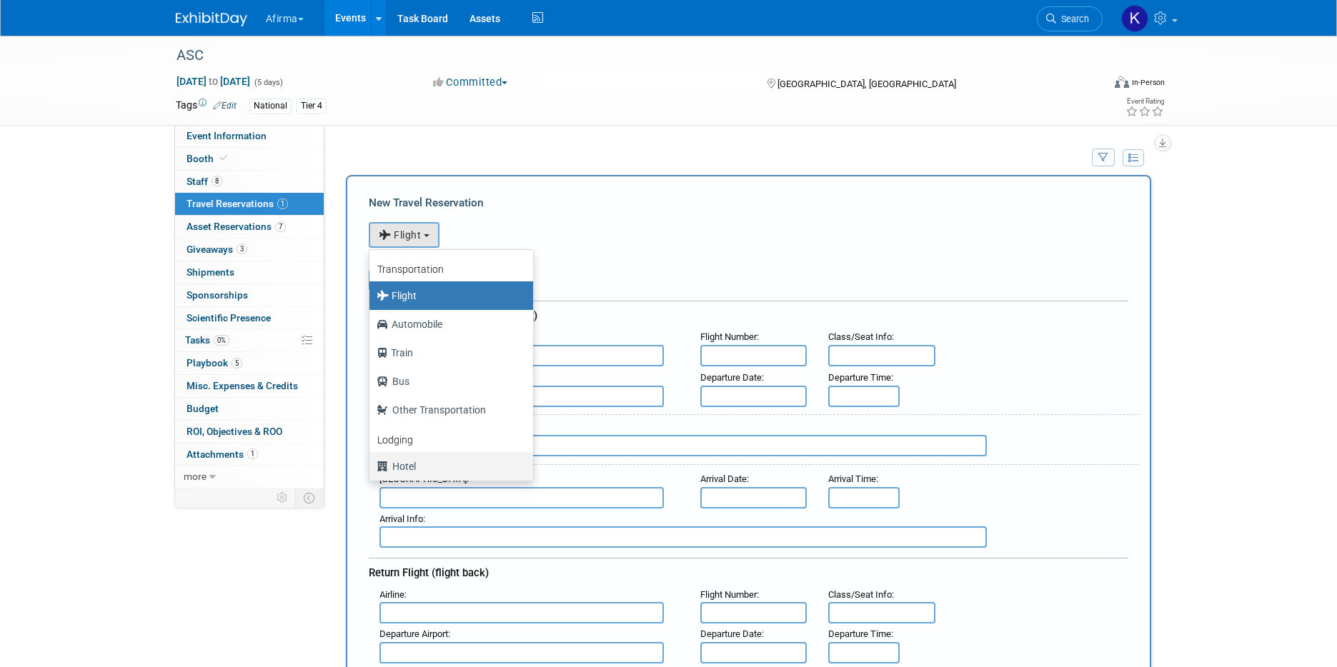
click at [406, 459] on label "Hotel" at bounding box center [448, 466] width 142 height 23
click at [372, 460] on input "Hotel" at bounding box center [366, 464] width 9 height 9
select select "6"
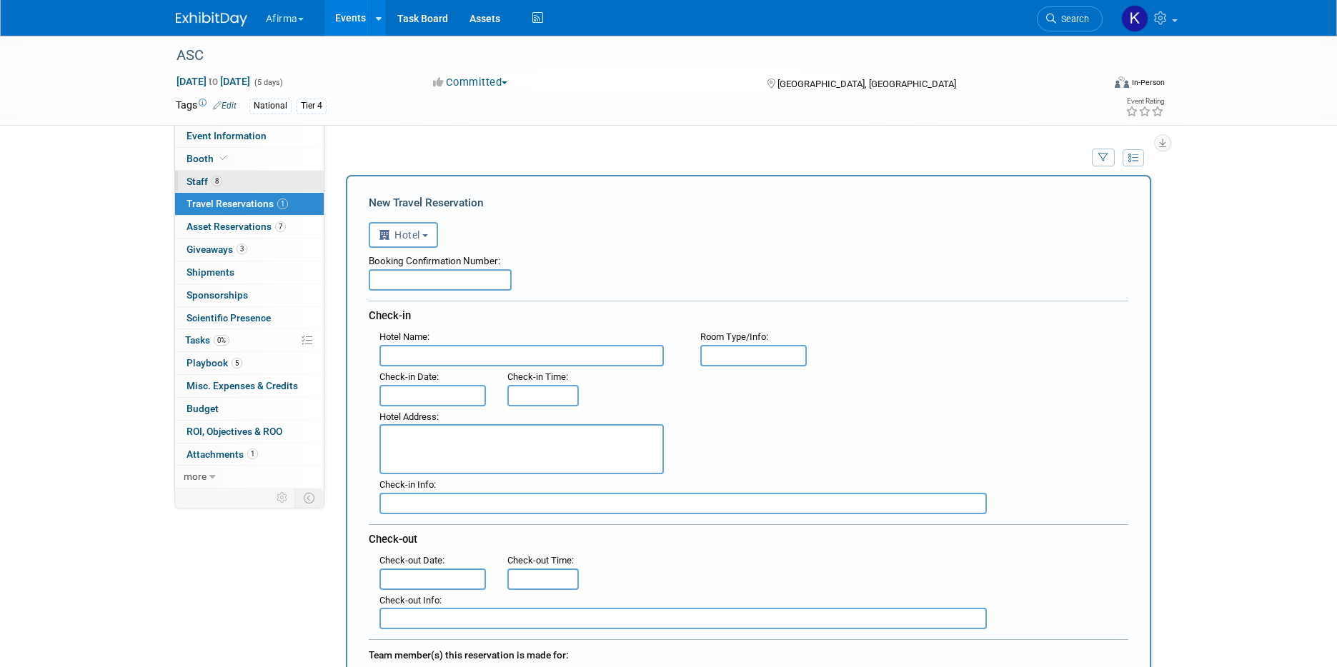
click at [242, 179] on link "8 Staff 8" at bounding box center [249, 182] width 149 height 22
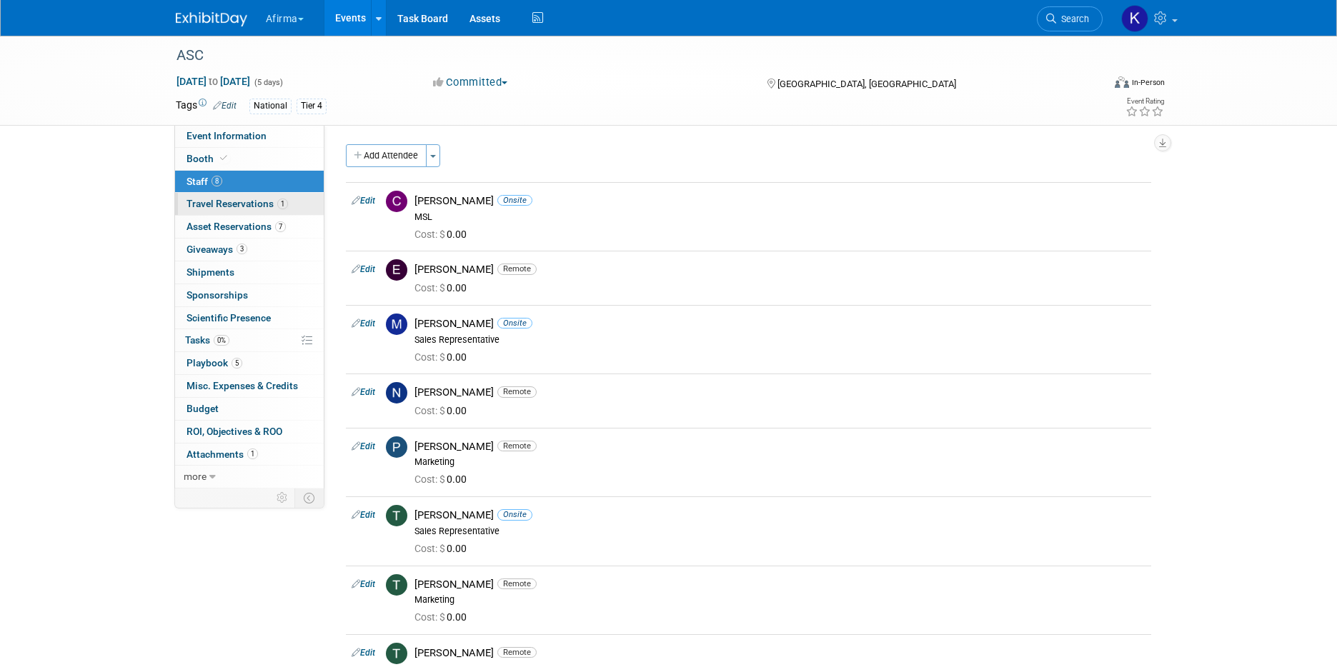
click at [239, 207] on span "Travel Reservations 1" at bounding box center [237, 203] width 101 height 11
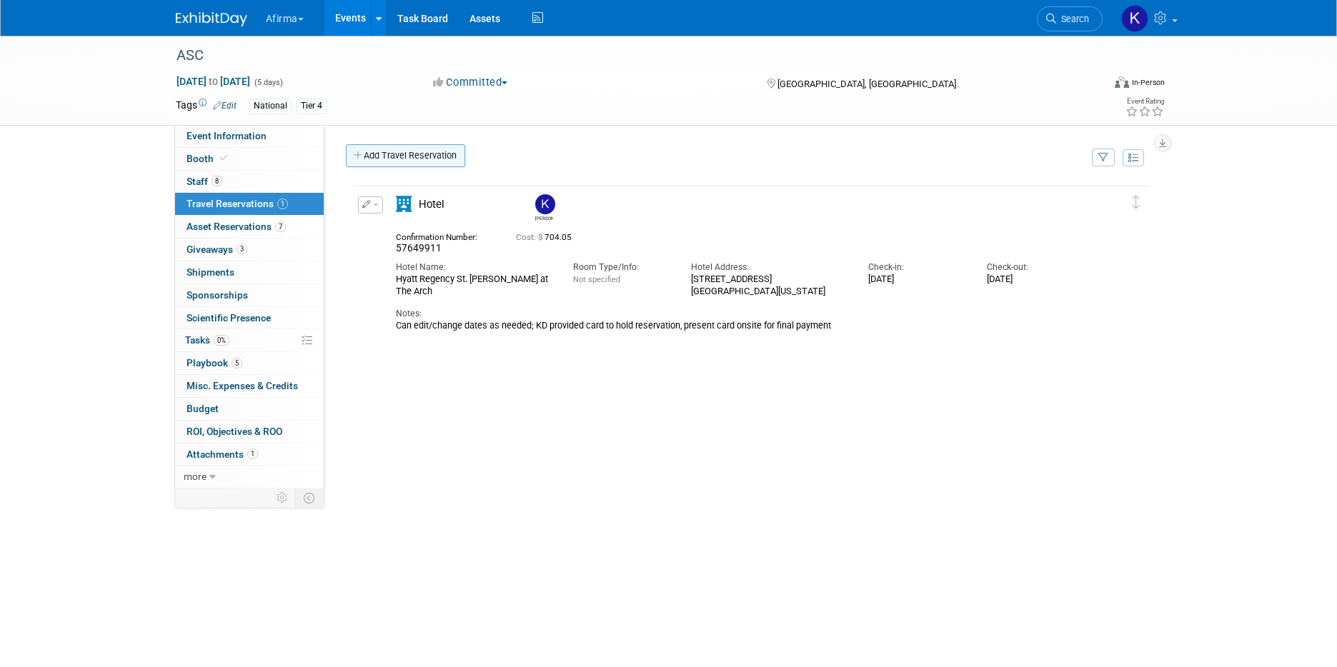
click at [379, 154] on link "Add Travel Reservation" at bounding box center [405, 155] width 119 height 23
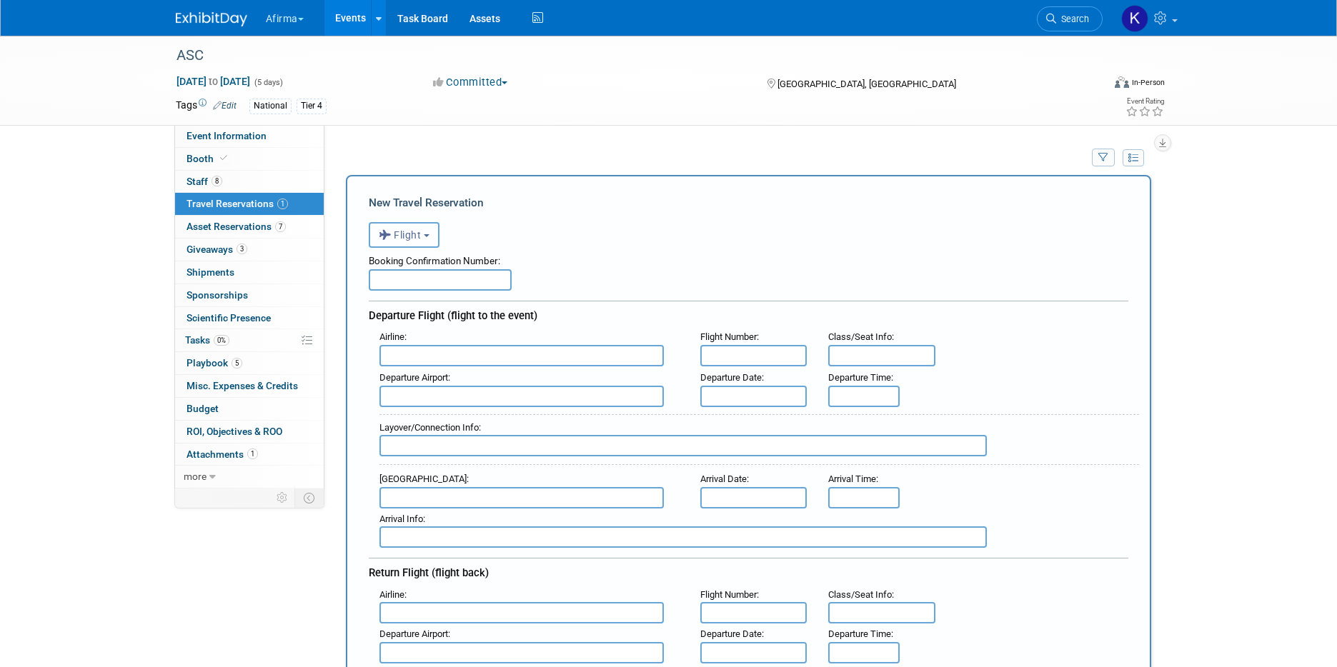
click at [420, 225] on button "Flight" at bounding box center [404, 235] width 71 height 26
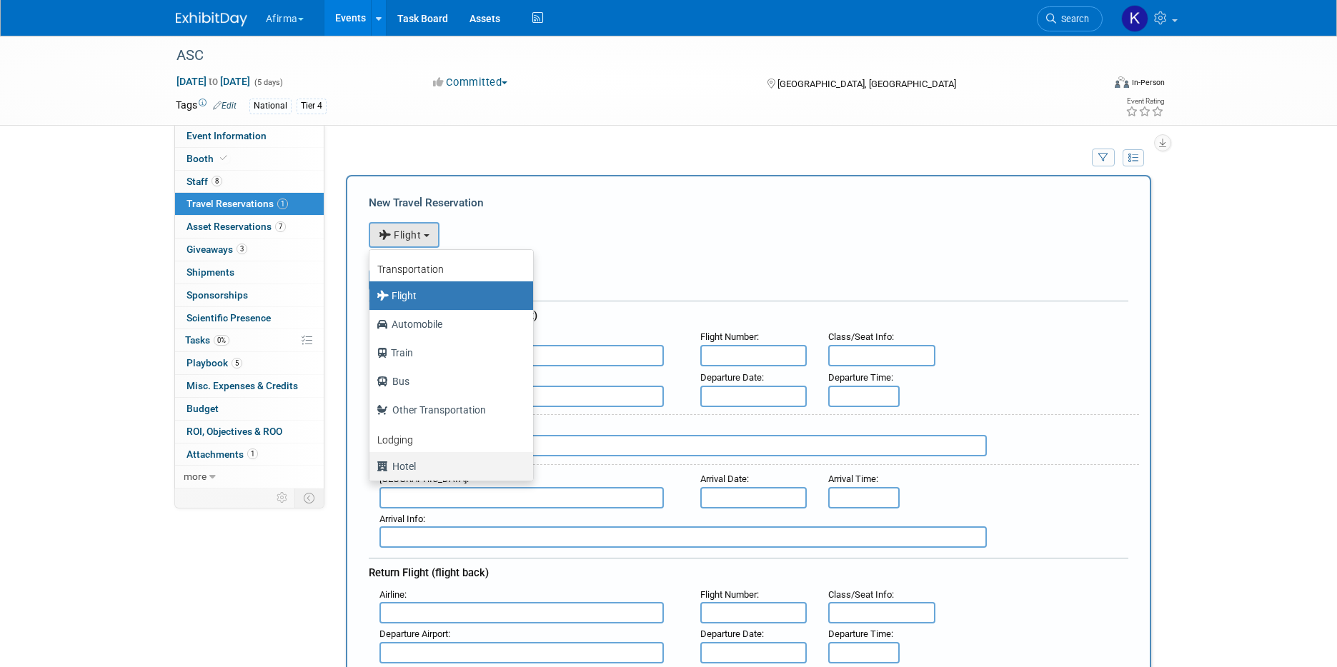
click at [405, 466] on label "Hotel" at bounding box center [448, 466] width 142 height 23
click at [372, 466] on input "Hotel" at bounding box center [366, 464] width 9 height 9
select select "6"
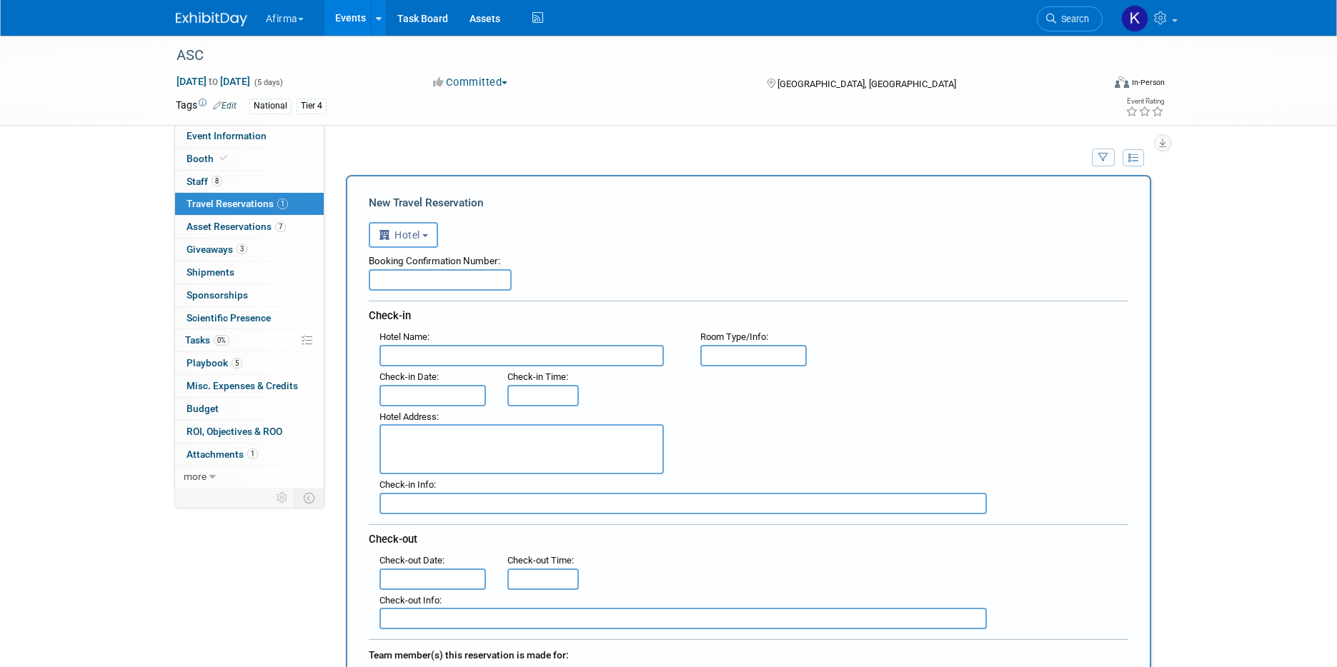
click at [399, 280] on input "text" at bounding box center [440, 279] width 143 height 21
paste input "18689327"
type input "18689327"
click at [412, 353] on input "text" at bounding box center [521, 355] width 284 height 21
paste input "Hyatt Regency St. [PERSON_NAME] at The Arch"
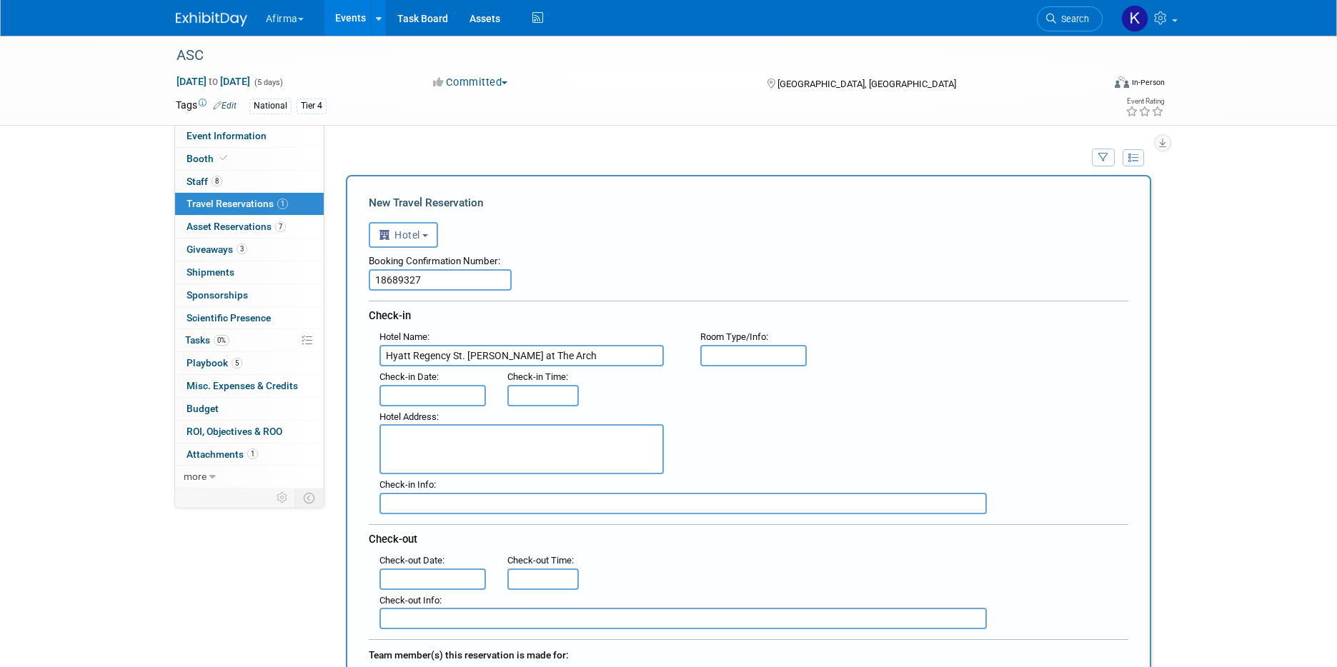
type input "Hyatt Regency St. [PERSON_NAME] at The Arch"
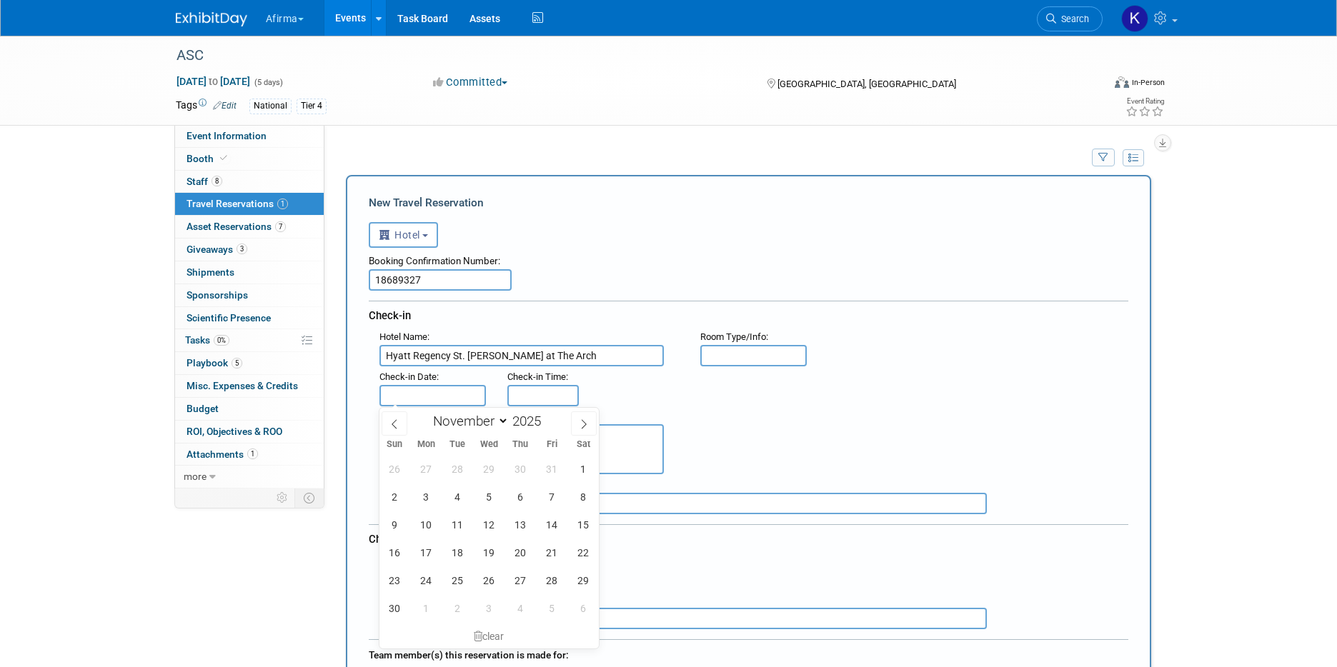
click at [440, 399] on input "text" at bounding box center [432, 395] width 107 height 21
click at [482, 490] on span "5" at bounding box center [489, 497] width 28 height 28
type input "[DATE]"
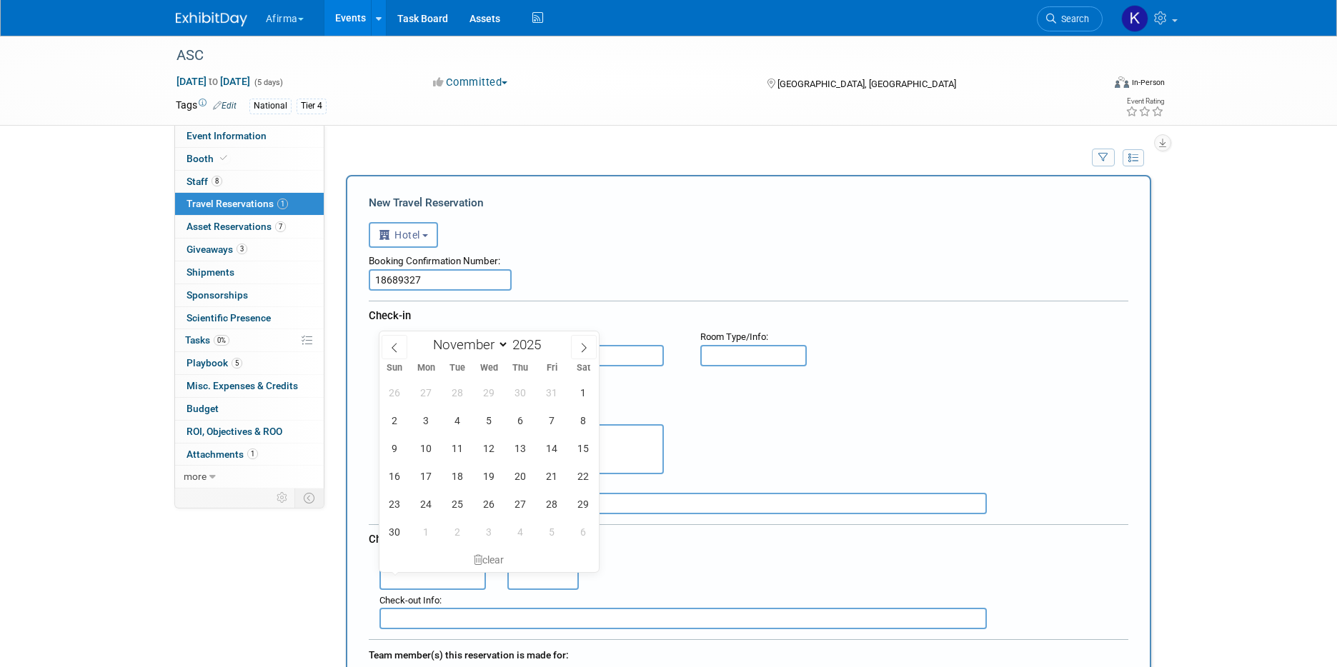
click at [430, 585] on input "text" at bounding box center [432, 579] width 107 height 21
click at [586, 424] on span "8" at bounding box center [584, 421] width 28 height 28
type input "Nov 8, 2025"
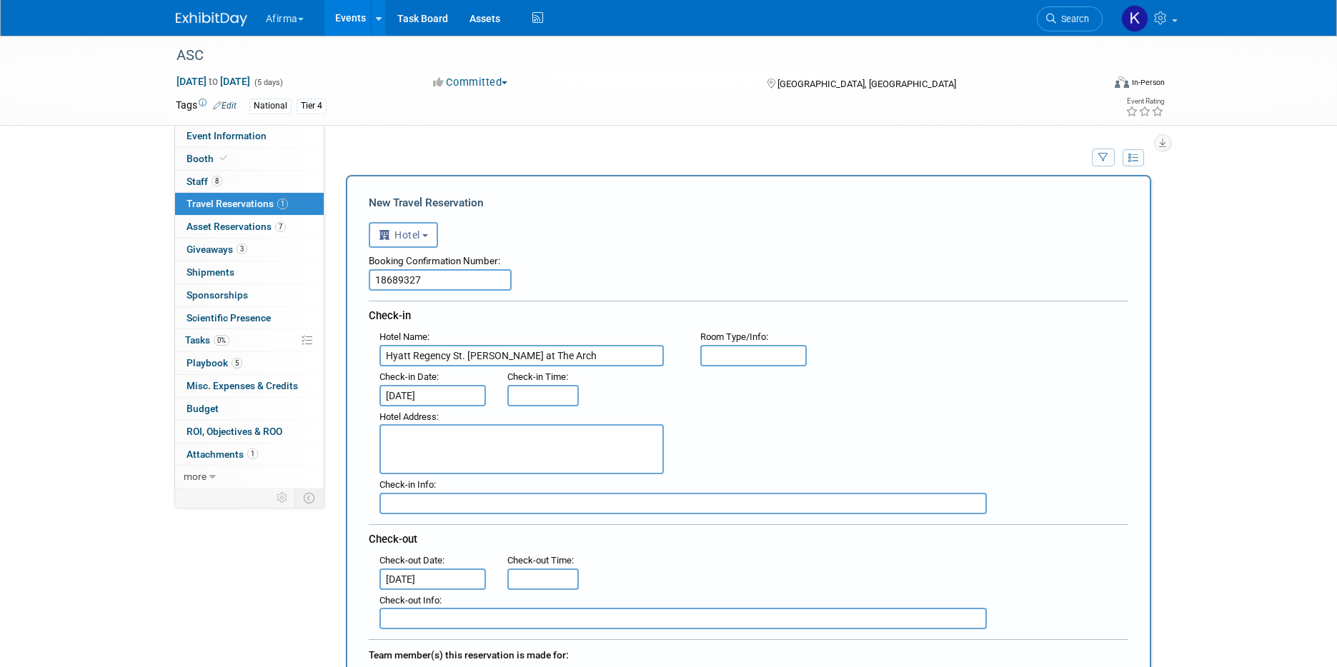
click at [555, 456] on textarea at bounding box center [521, 449] width 284 height 50
paste textarea "315 Chestnut Street St. Louis, Missouri, 63102"
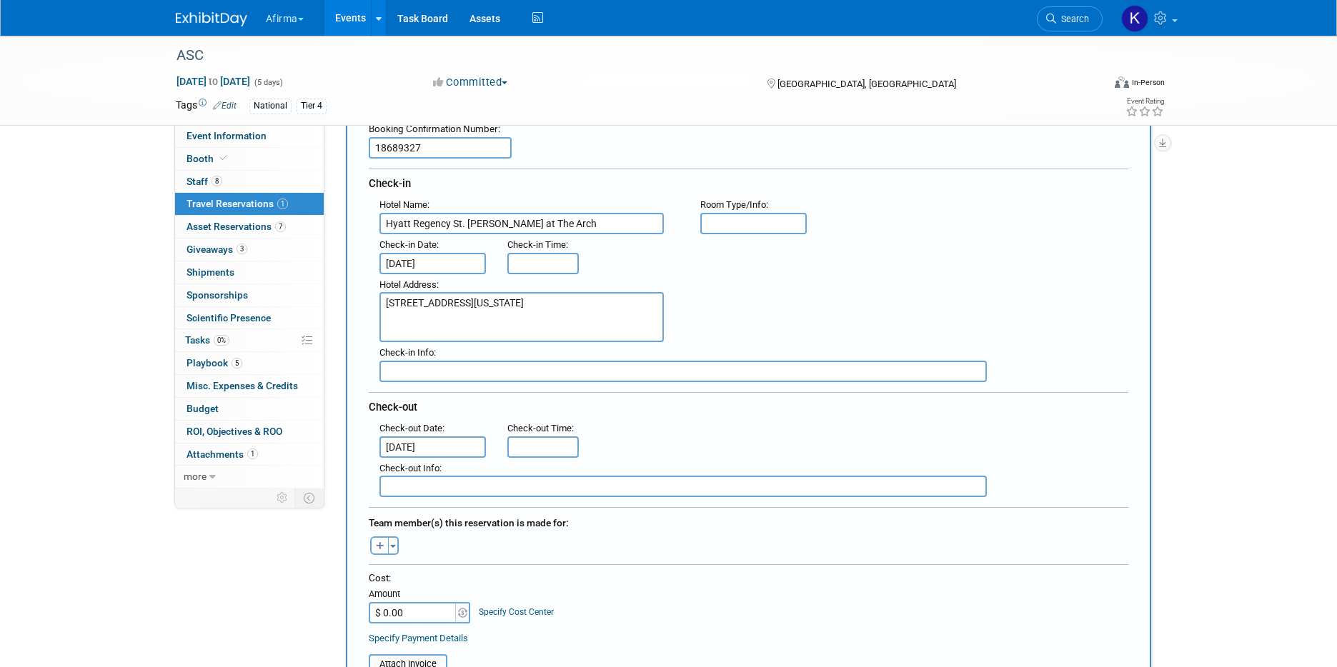
scroll to position [133, 0]
type textarea "315 Chestnut Street St. Louis, Missouri, 63102"
click at [374, 550] on button "button" at bounding box center [379, 545] width 19 height 19
select select
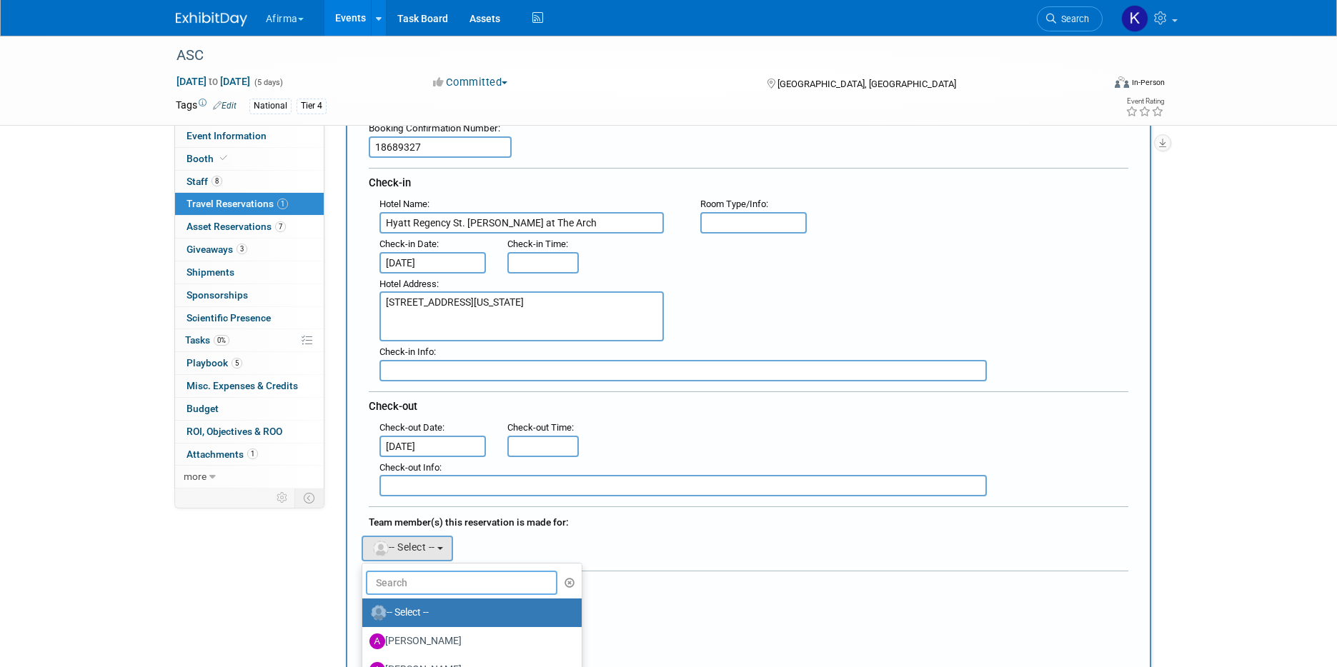
click at [391, 576] on input "text" at bounding box center [462, 583] width 192 height 24
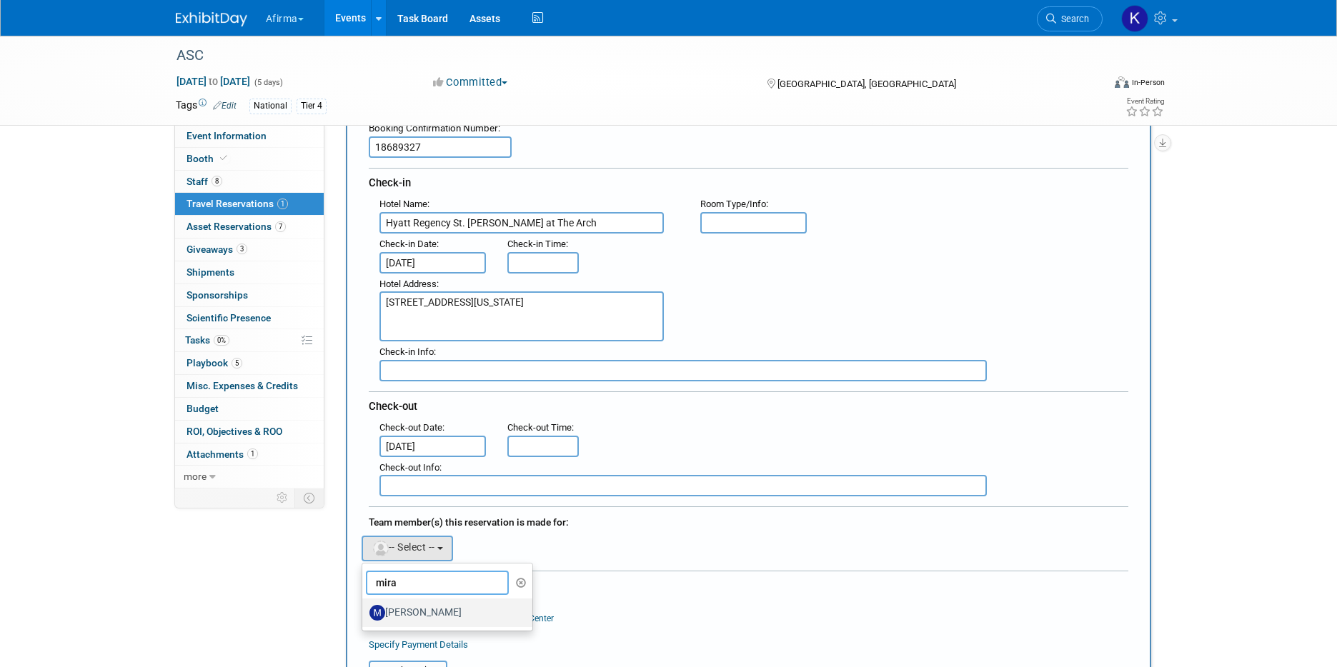
type input "mira"
click at [394, 607] on label "Mira Couch" at bounding box center [443, 613] width 149 height 23
click at [364, 607] on input "Mira Couch" at bounding box center [359, 611] width 9 height 9
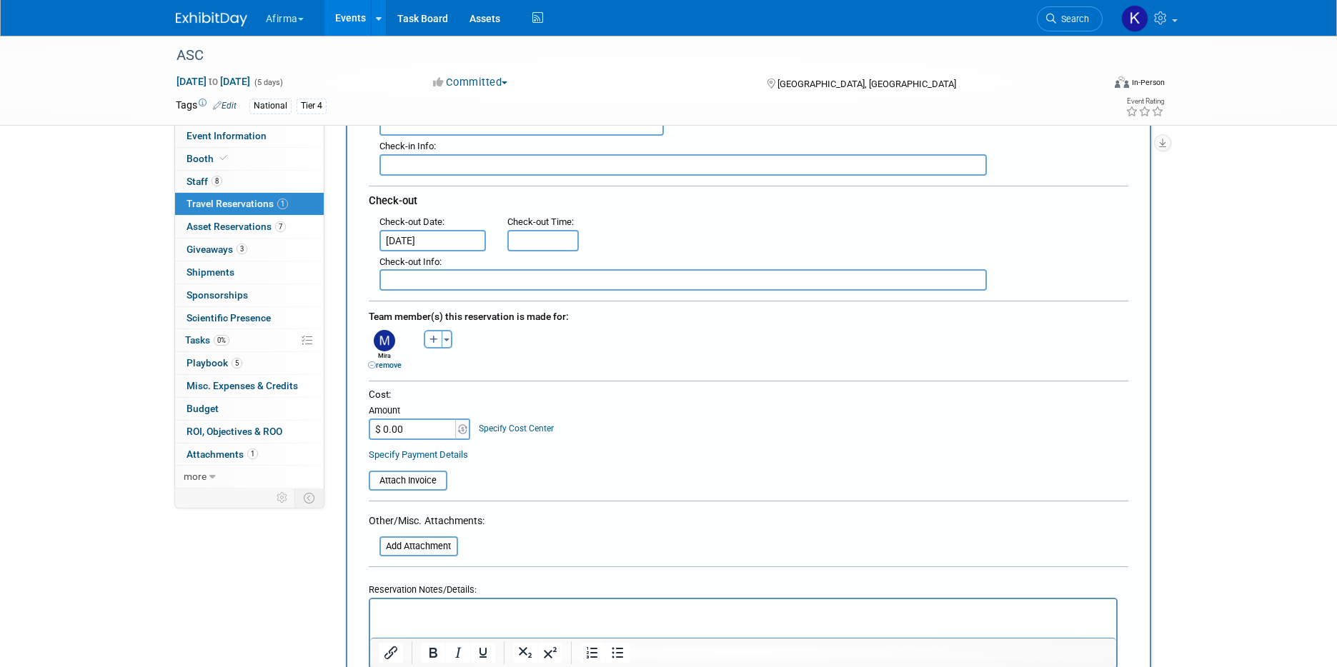
scroll to position [340, 0]
click at [424, 422] on input "$ 0.00" at bounding box center [413, 427] width 89 height 21
type input "$ 704.05"
click at [520, 428] on link "Specify Cost Center" at bounding box center [516, 427] width 75 height 10
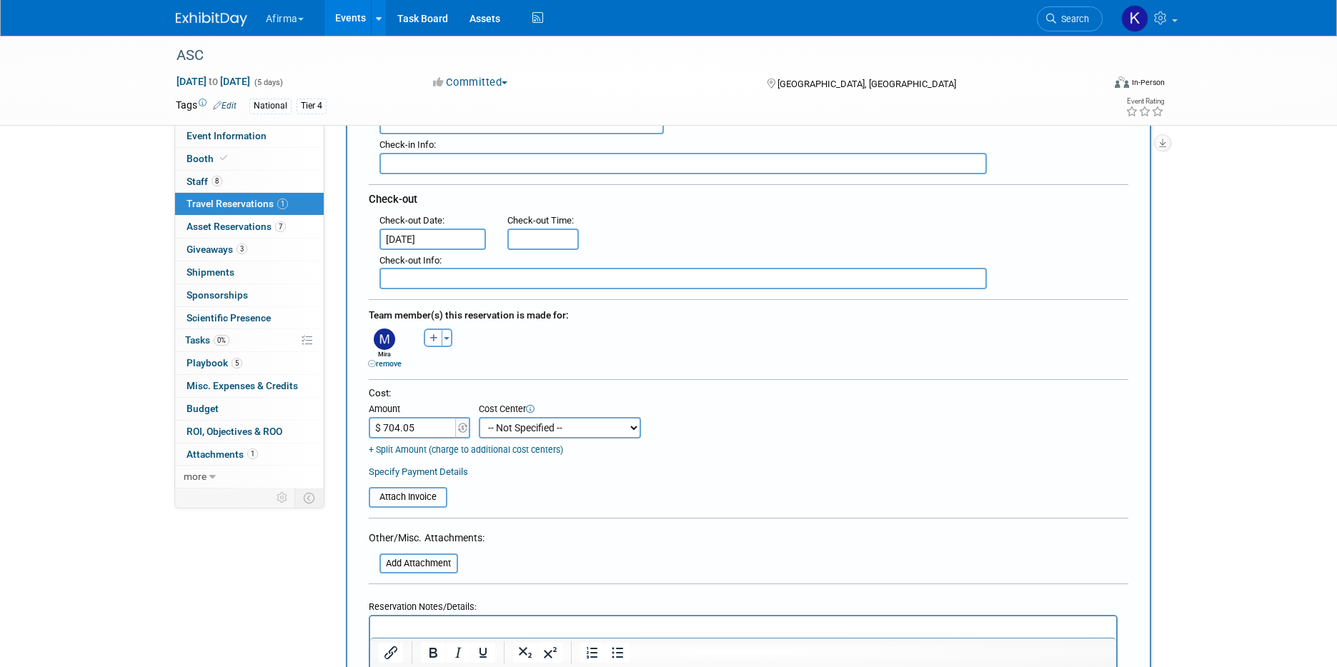
click at [532, 429] on select "-- Not Specified -- 310 - Clinical Operations 320 - Medical Affairs 401 - Endoc…" at bounding box center [560, 427] width 162 height 21
select select "18966114"
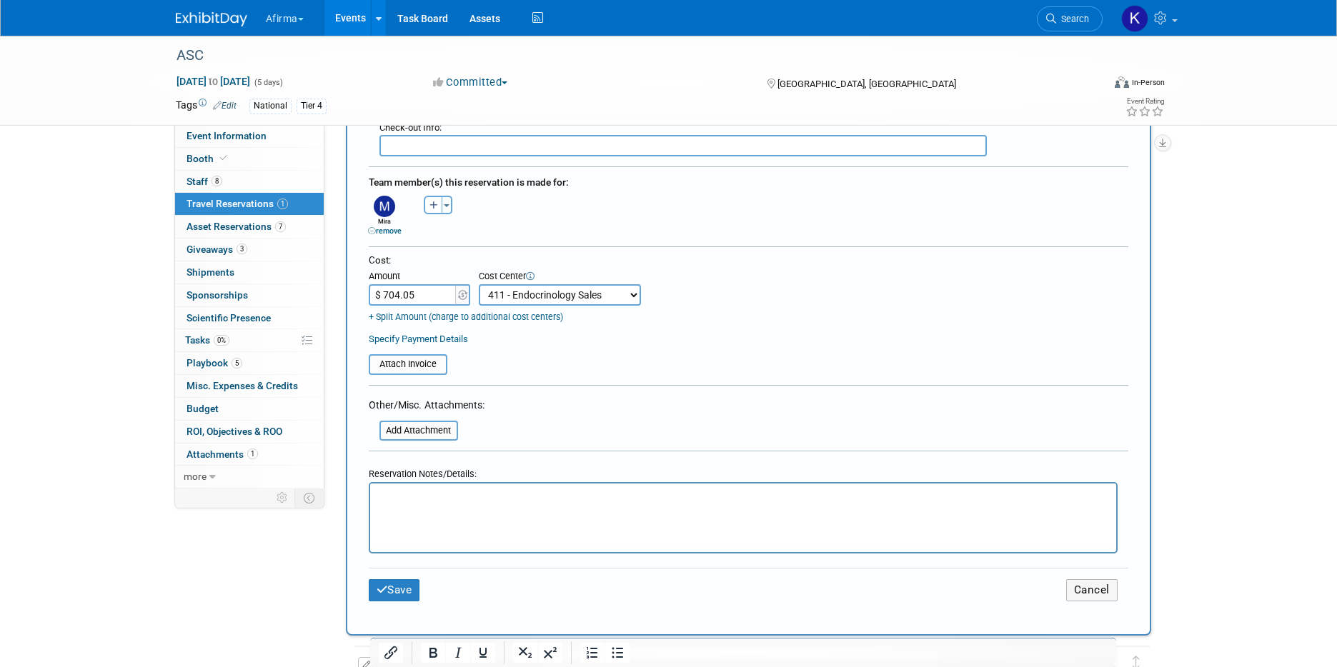
scroll to position [477, 0]
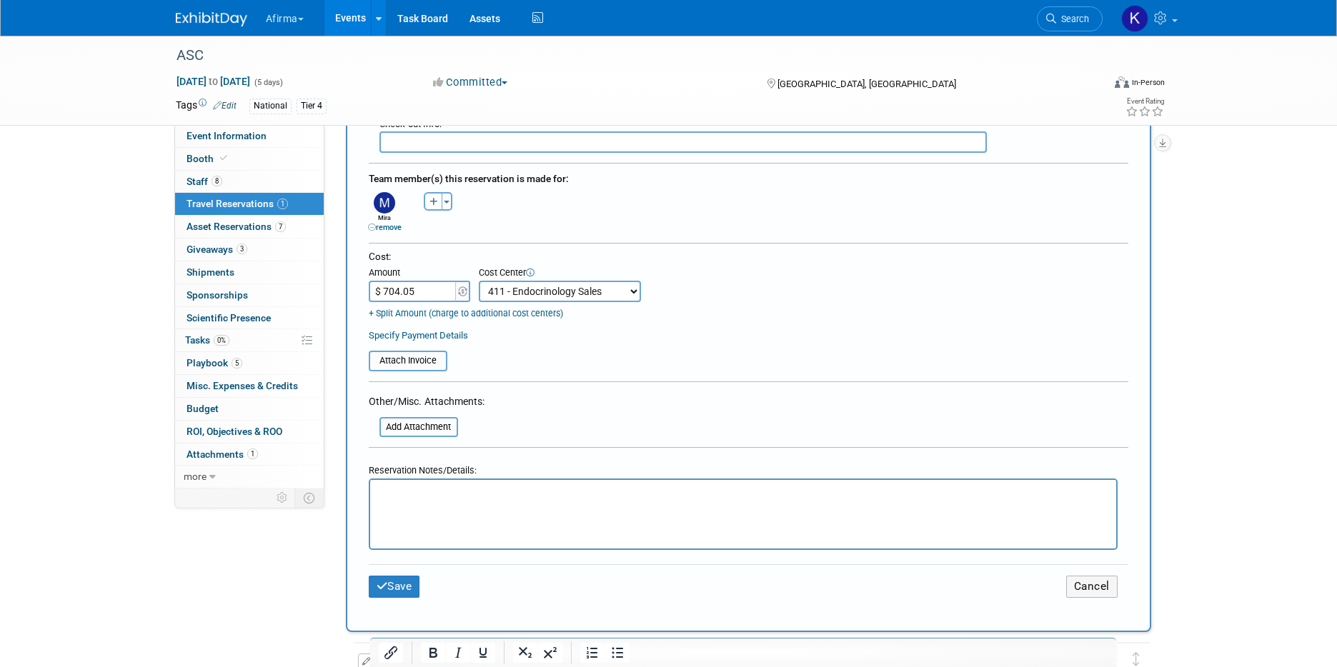
click at [570, 501] on html at bounding box center [742, 490] width 746 height 21
click at [382, 595] on button "Save" at bounding box center [394, 587] width 51 height 22
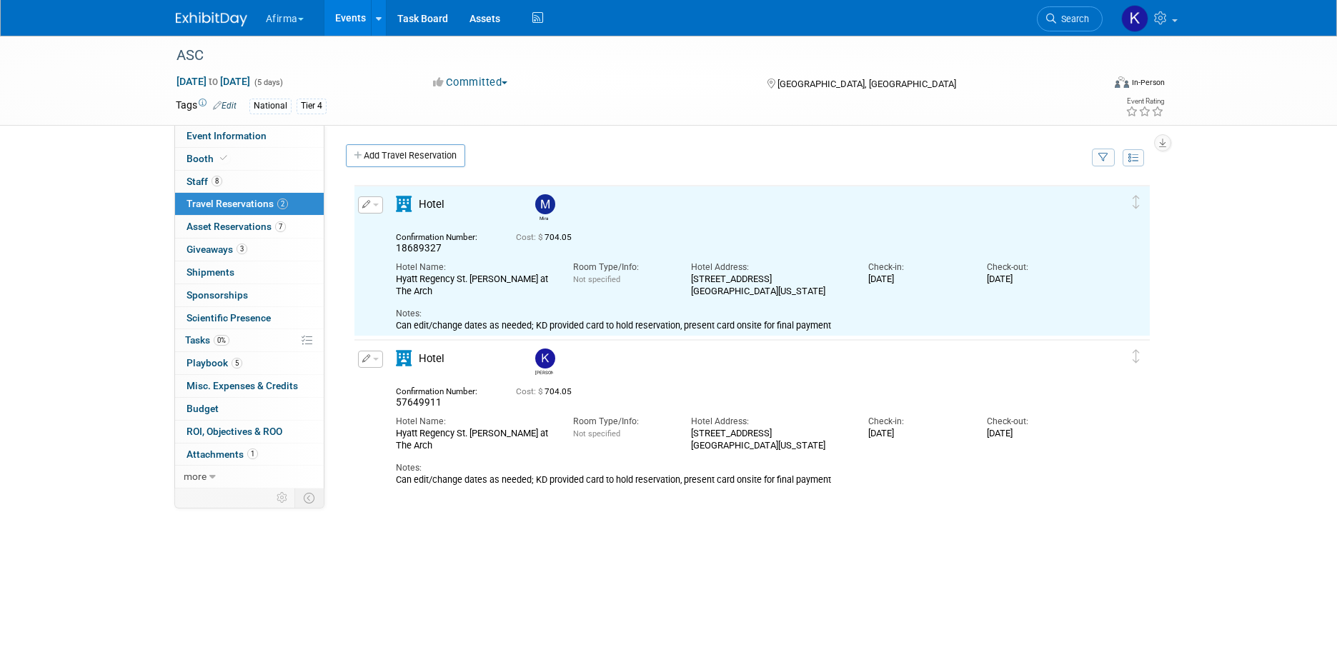
scroll to position [0, 0]
click at [405, 162] on link "Add Travel Reservation" at bounding box center [405, 155] width 119 height 23
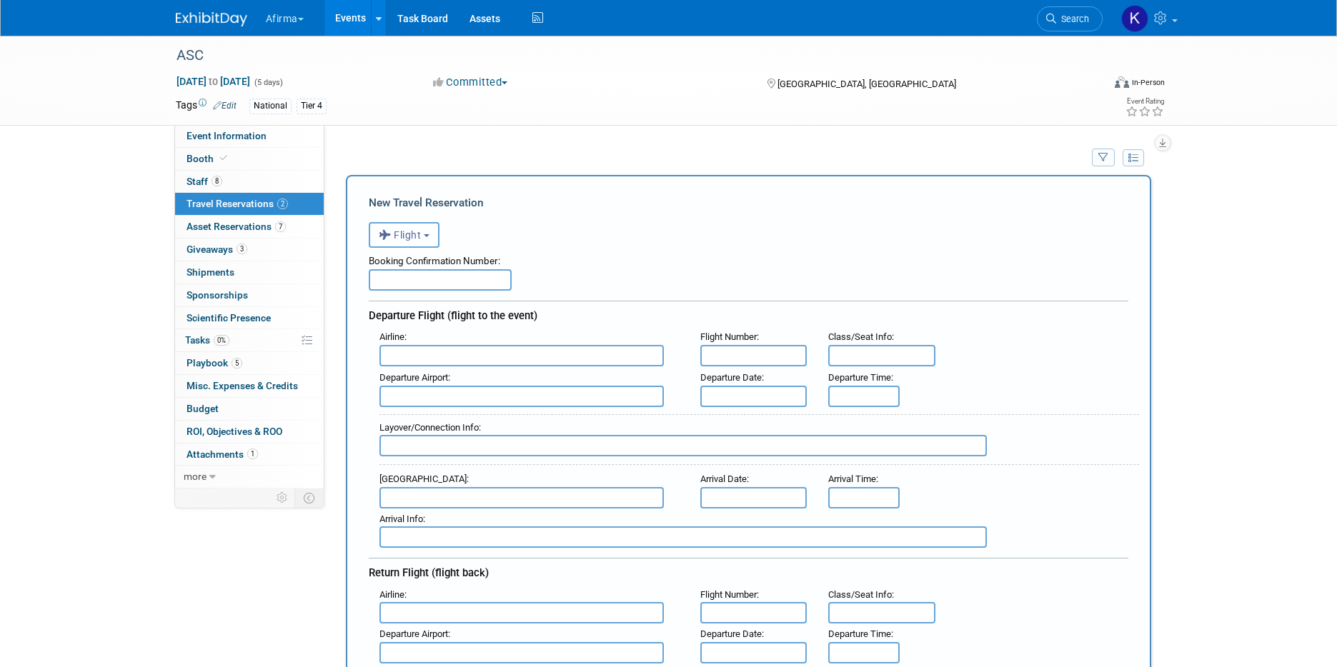
click at [420, 228] on button "Flight" at bounding box center [404, 235] width 71 height 26
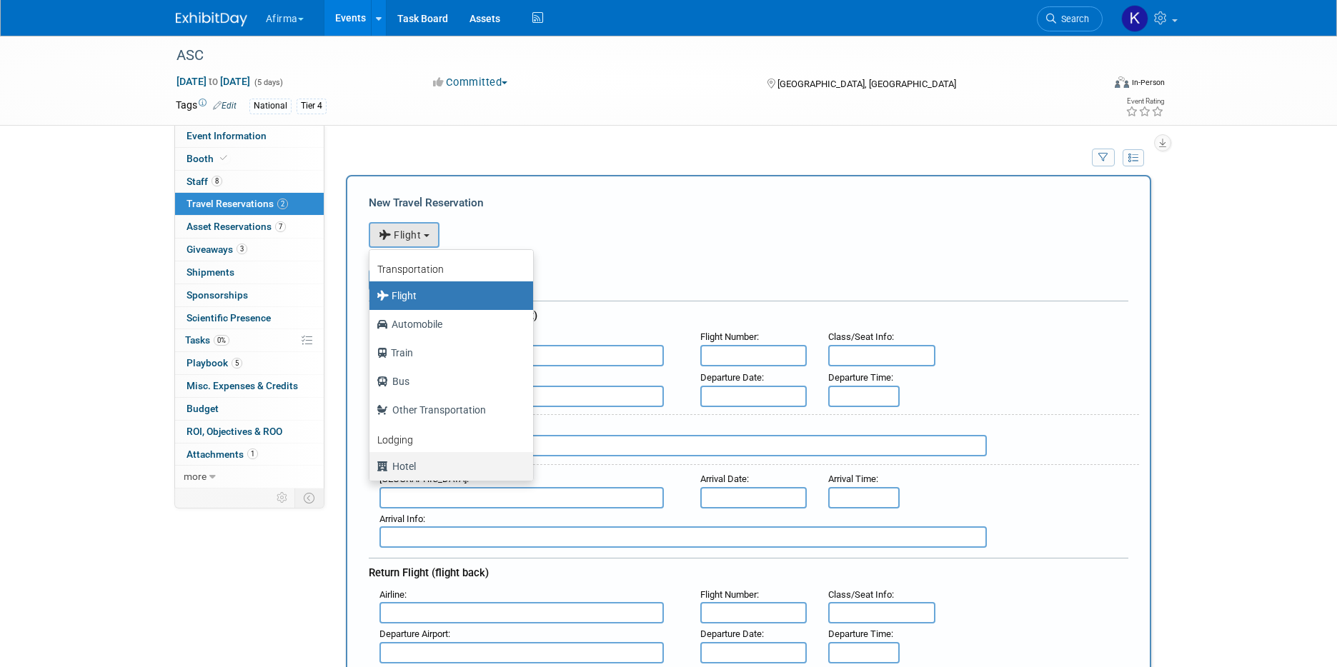
click at [416, 459] on label "Hotel" at bounding box center [448, 466] width 142 height 23
click at [372, 460] on input "Hotel" at bounding box center [366, 464] width 9 height 9
select select "6"
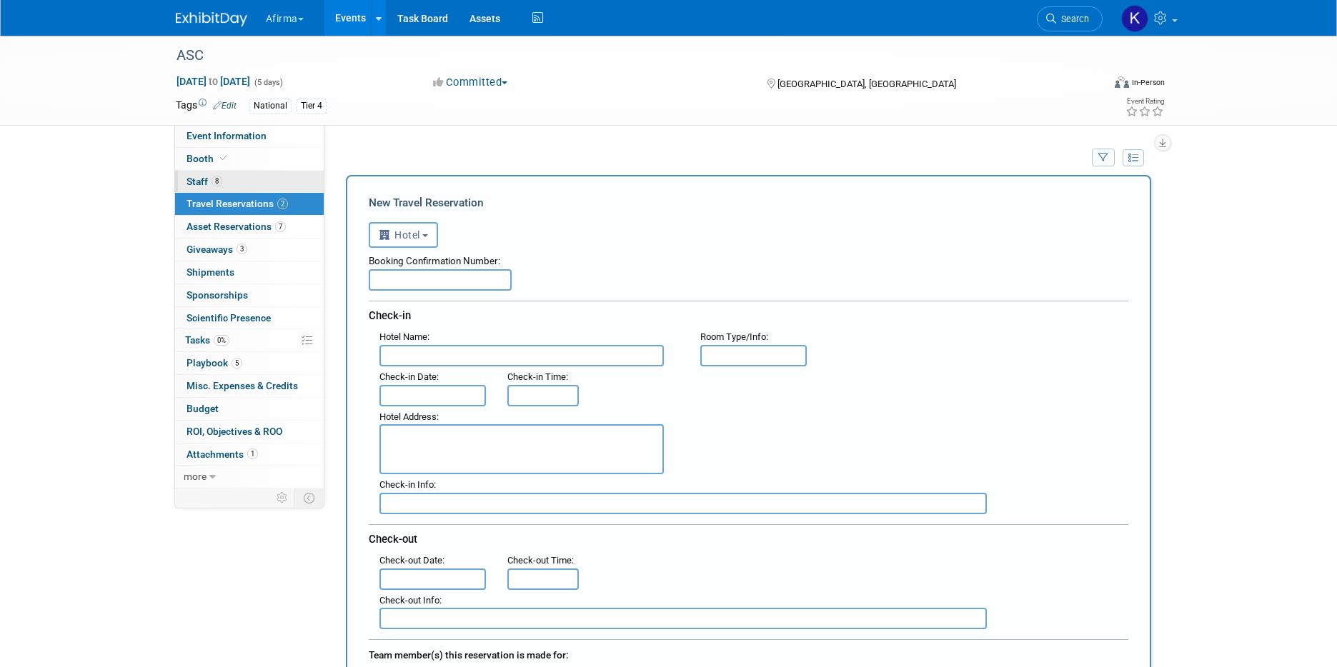
click at [243, 187] on link "8 Staff 8" at bounding box center [249, 182] width 149 height 22
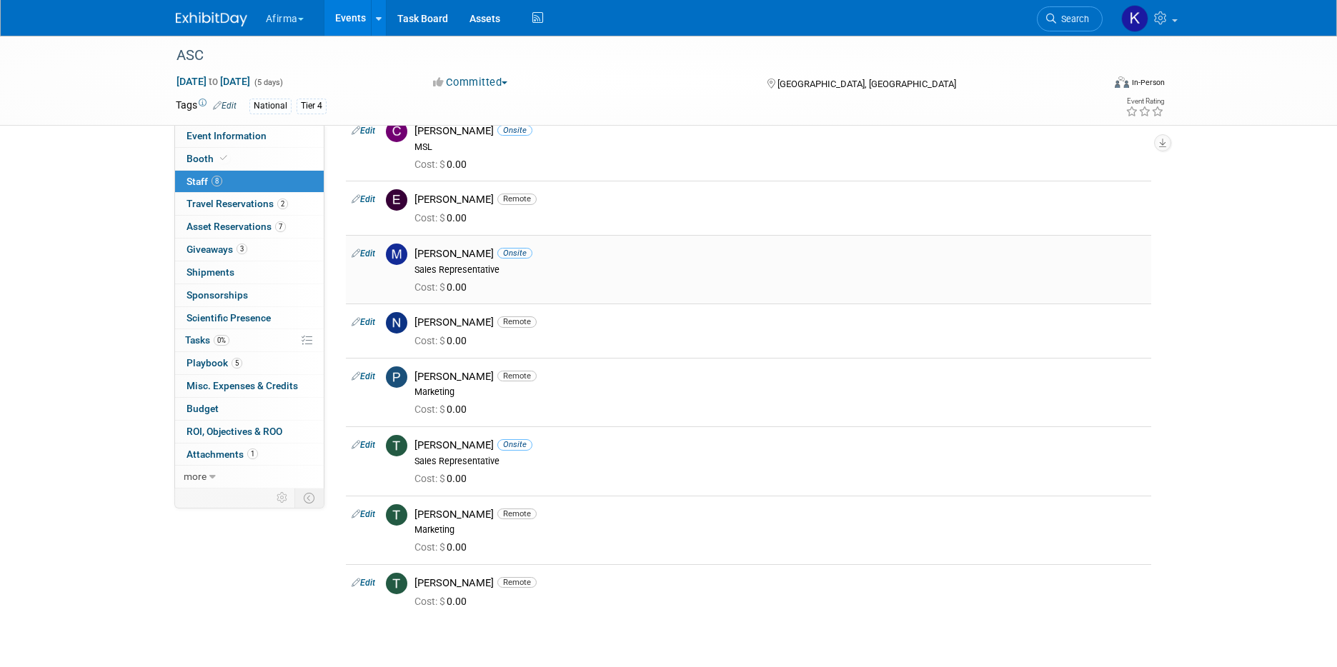
scroll to position [71, 0]
click at [213, 198] on span "Travel Reservations 2" at bounding box center [237, 203] width 101 height 11
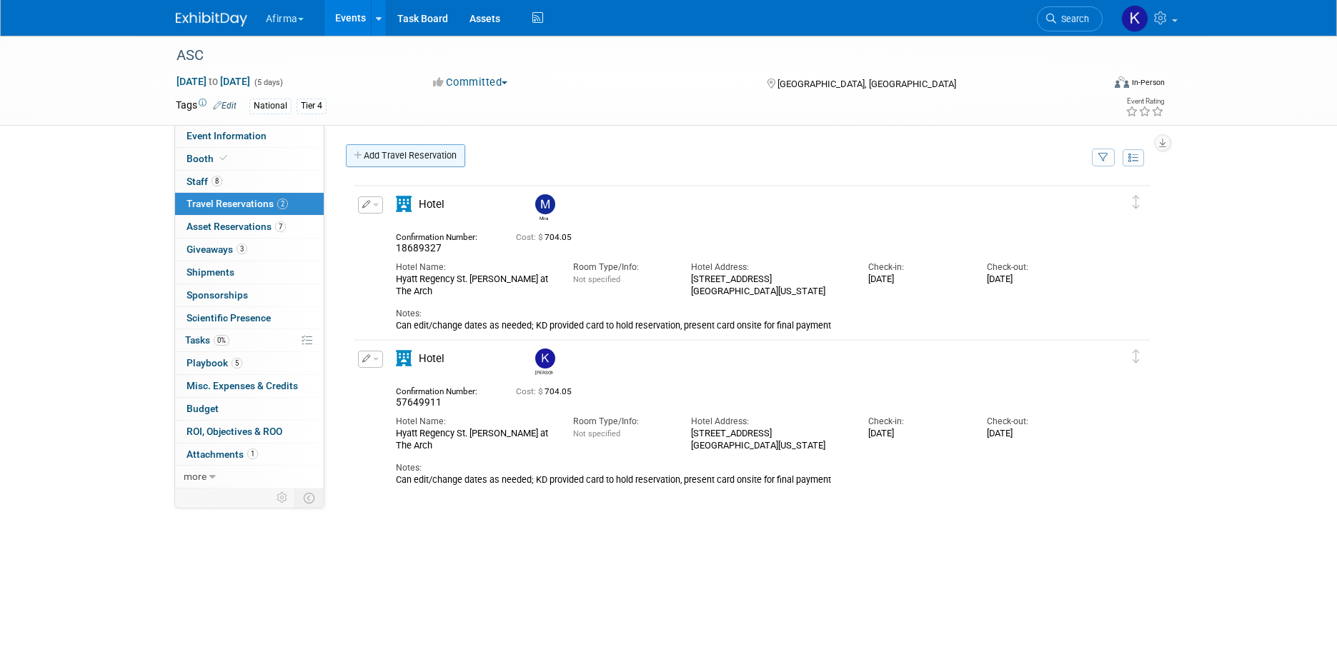
scroll to position [0, 0]
click at [423, 151] on link "Add Travel Reservation" at bounding box center [405, 155] width 119 height 23
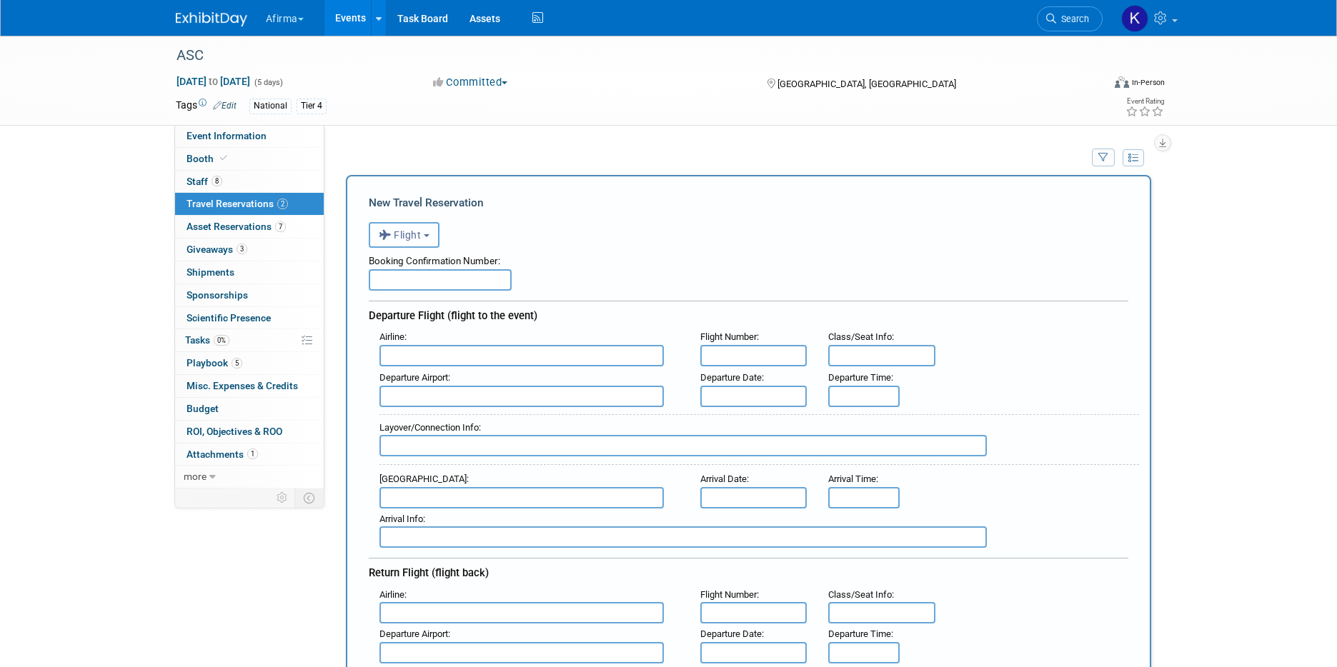
click at [422, 235] on span "Flight" at bounding box center [400, 234] width 43 height 11
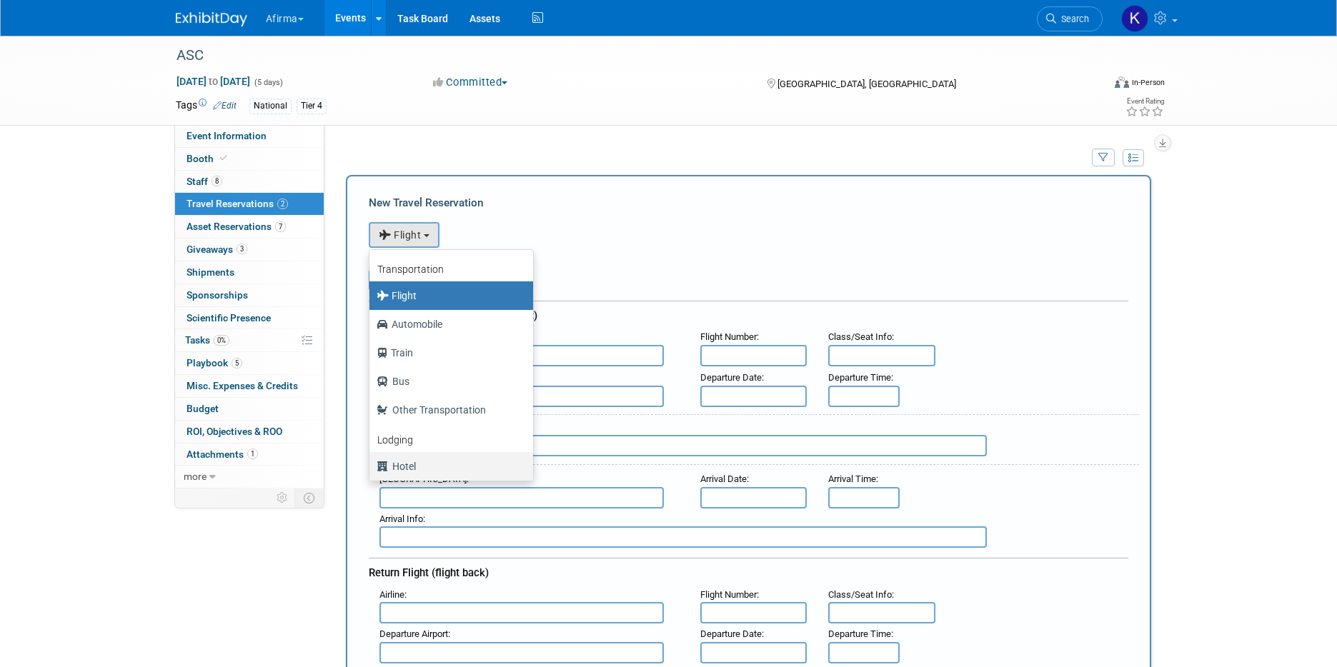
click at [410, 467] on label "Hotel" at bounding box center [448, 466] width 142 height 23
click at [372, 467] on input "Hotel" at bounding box center [366, 464] width 9 height 9
select select "6"
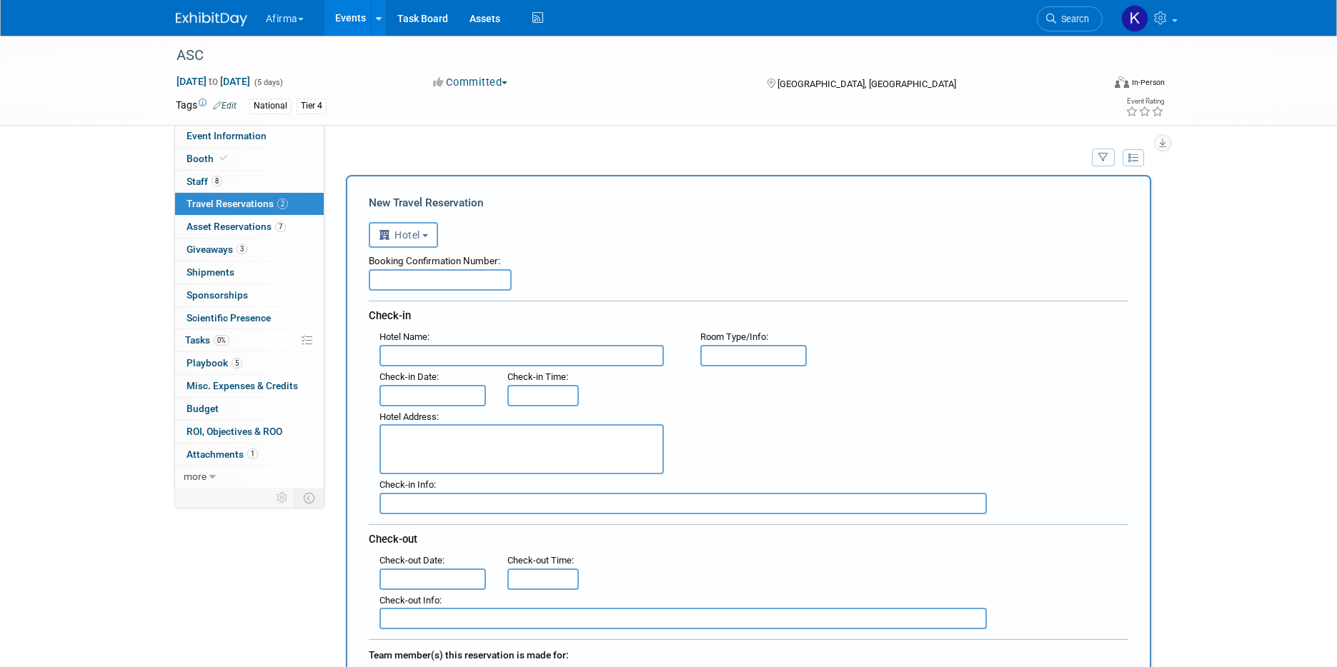
click at [403, 287] on input "text" at bounding box center [440, 279] width 143 height 21
paste input "16344101"
type input "16344101"
click at [490, 354] on input "text" at bounding box center [521, 355] width 284 height 21
paste input "Hyatt Regency St. Louis at The Arch"
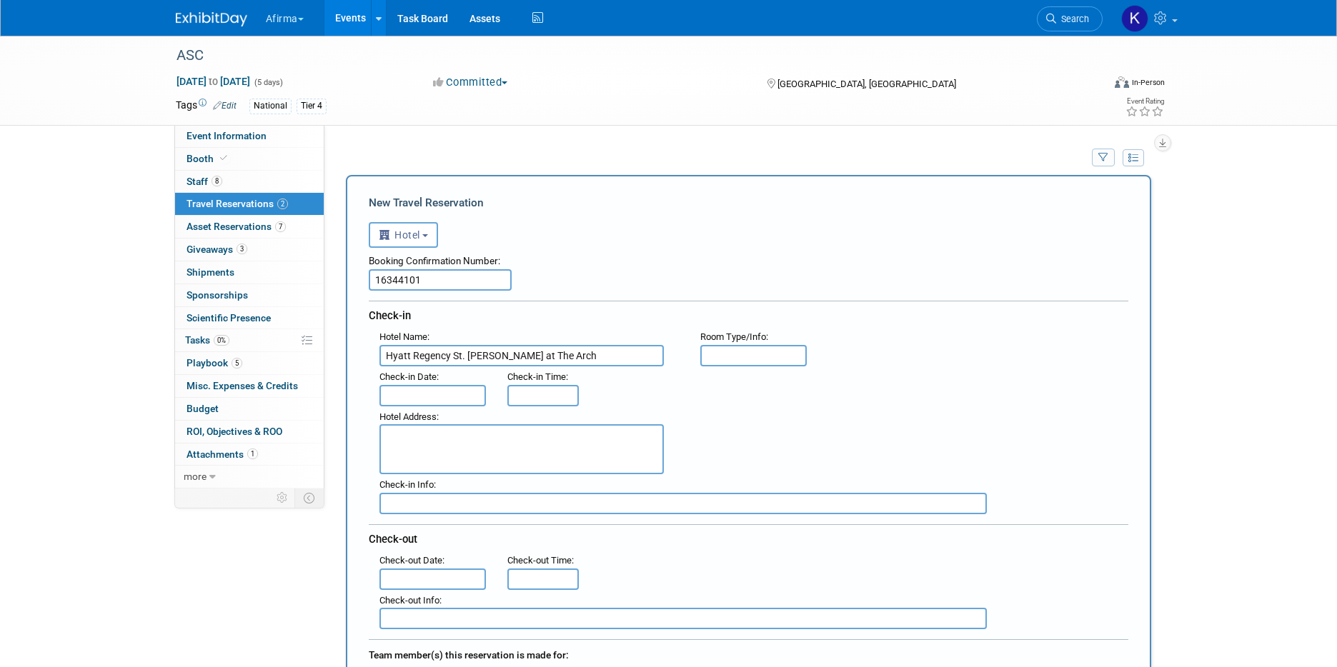
type input "Hyatt Regency St. Louis at The Arch"
click at [462, 397] on input "text" at bounding box center [432, 395] width 107 height 21
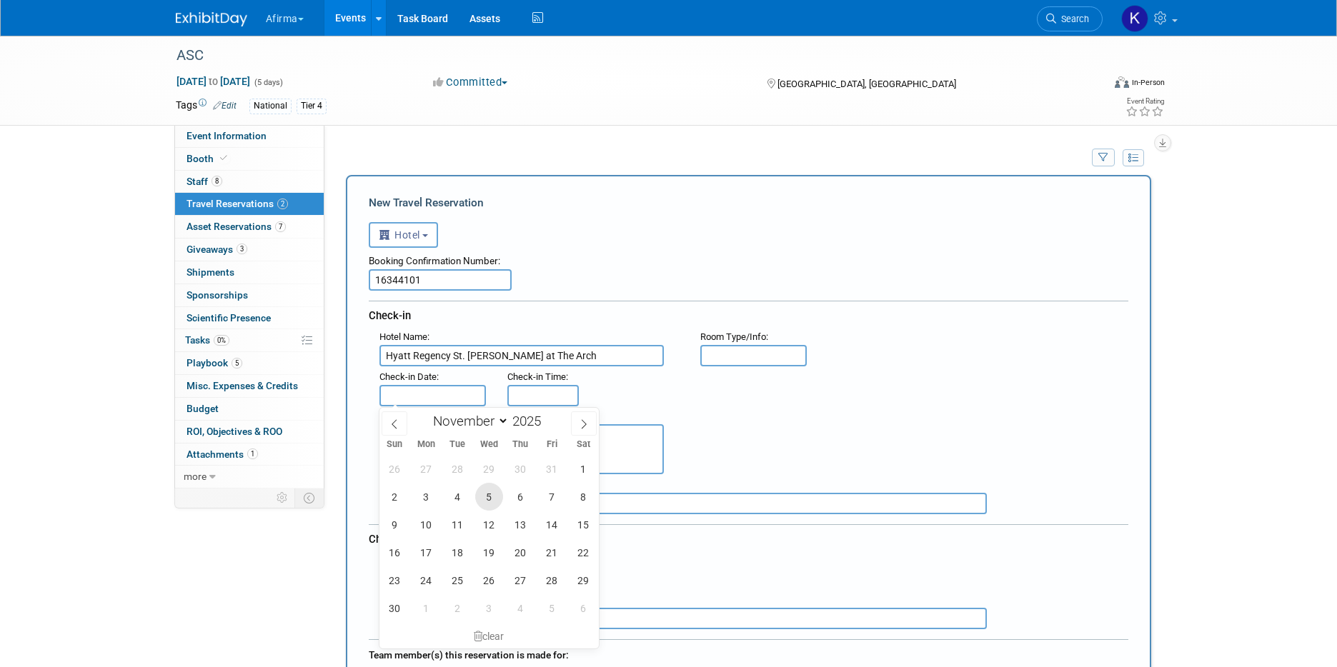
click at [482, 495] on span "5" at bounding box center [489, 497] width 28 height 28
type input "Nov 5, 2025"
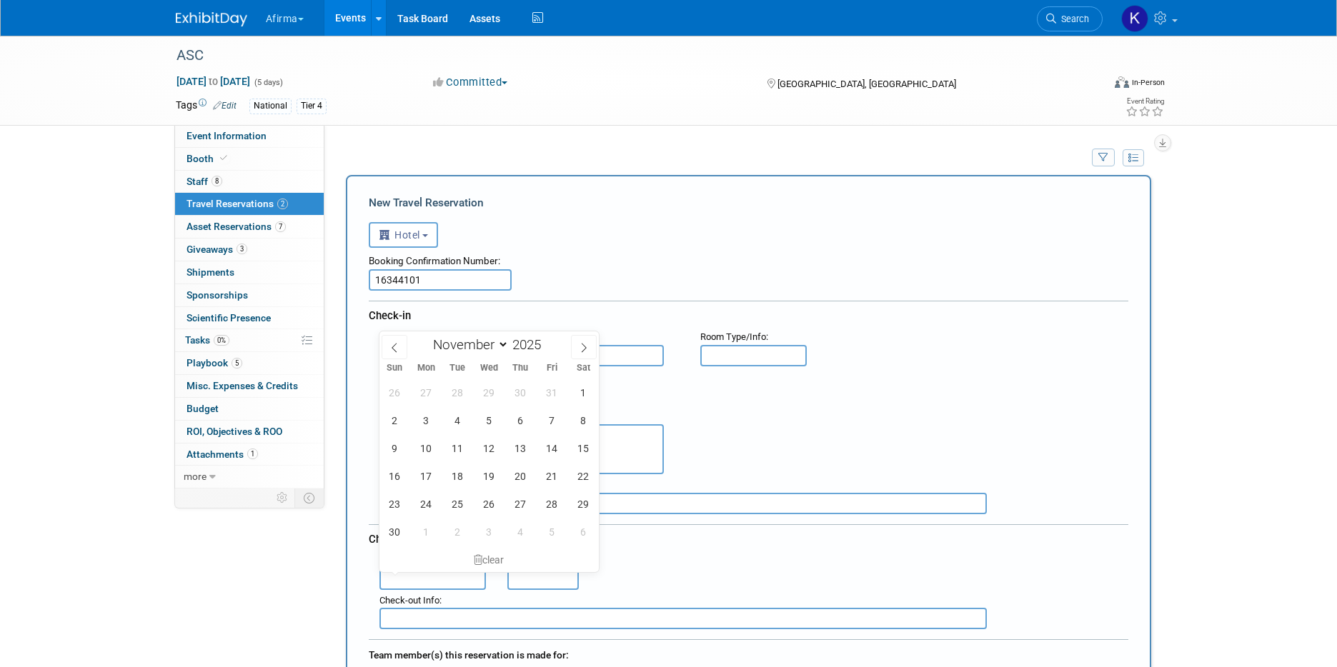
click at [435, 577] on input "text" at bounding box center [432, 579] width 107 height 21
click at [584, 420] on span "8" at bounding box center [584, 421] width 28 height 28
type input "Nov 8, 2025"
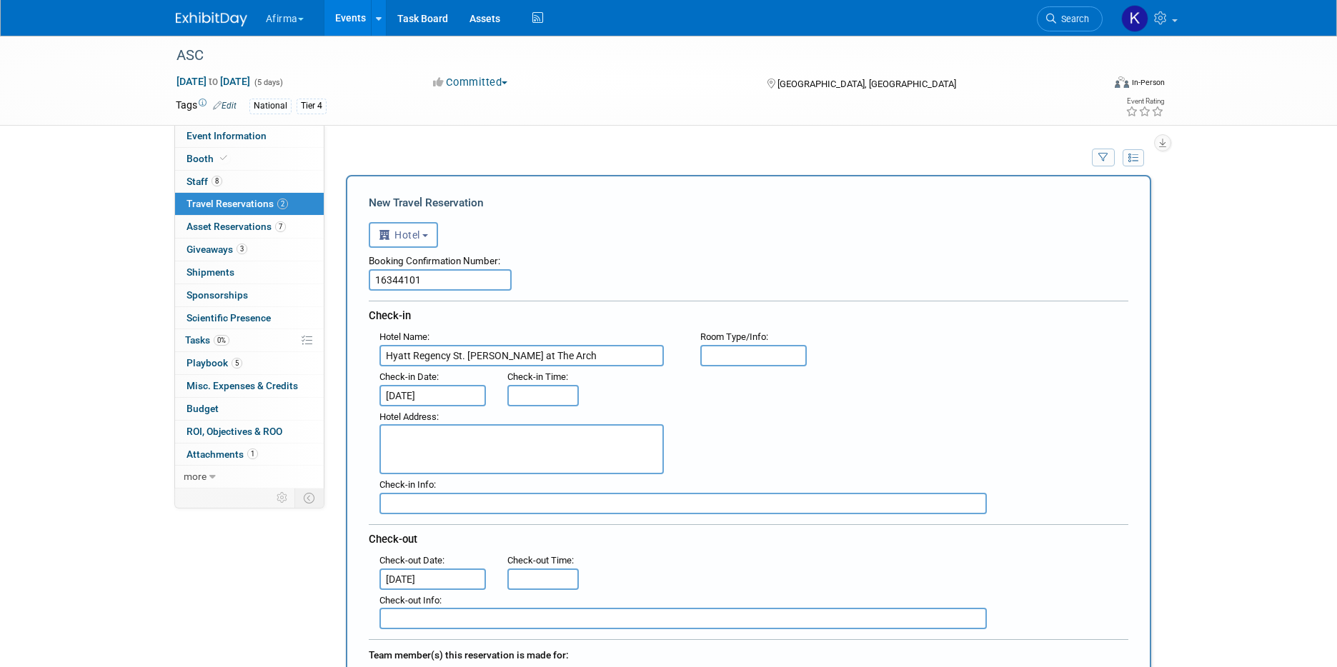
click at [581, 444] on textarea at bounding box center [521, 449] width 284 height 50
paste textarea "315 Chestnut Street St. Louis, Missouri, 63102"
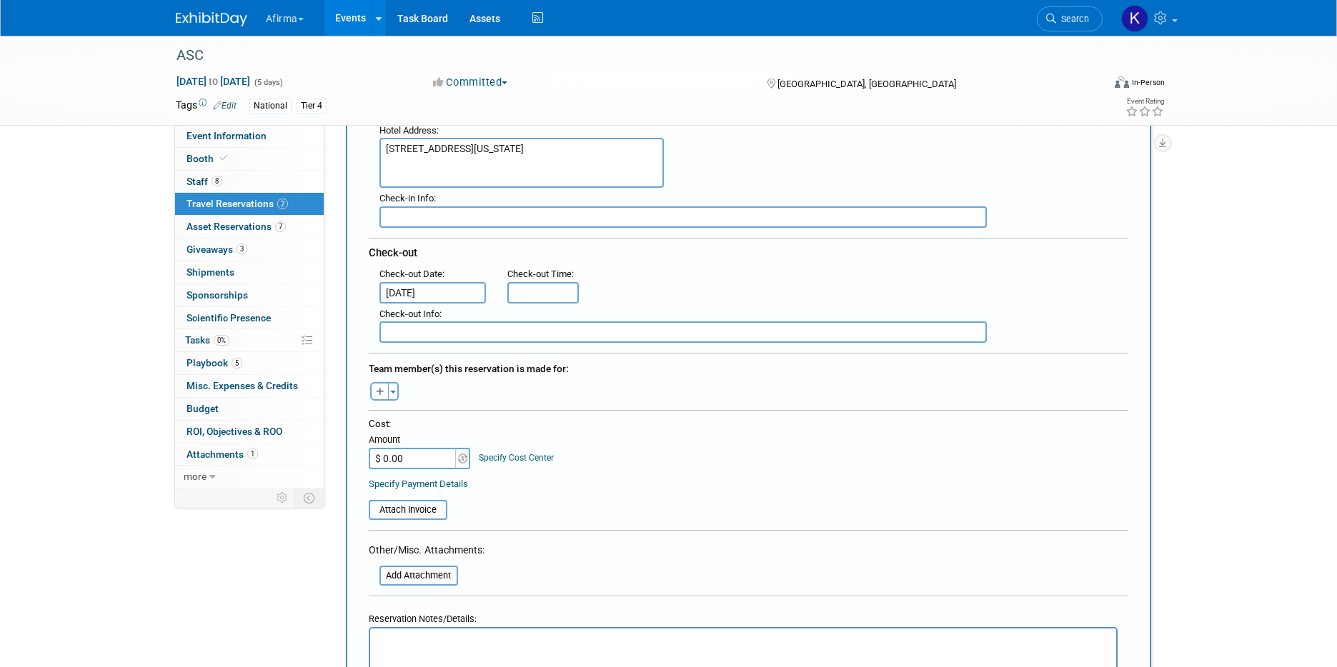
scroll to position [377, 0]
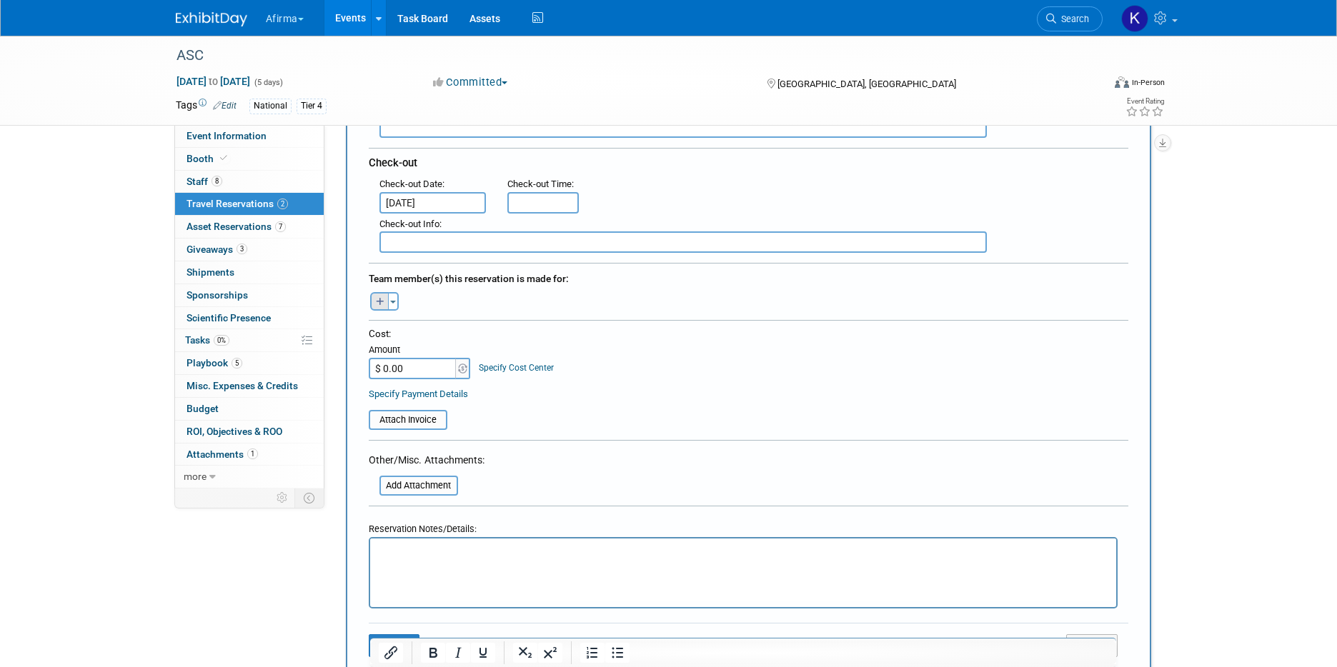
type textarea "315 Chestnut Street St. Louis, Missouri, 63102"
click at [374, 304] on button "button" at bounding box center [379, 301] width 19 height 19
select select
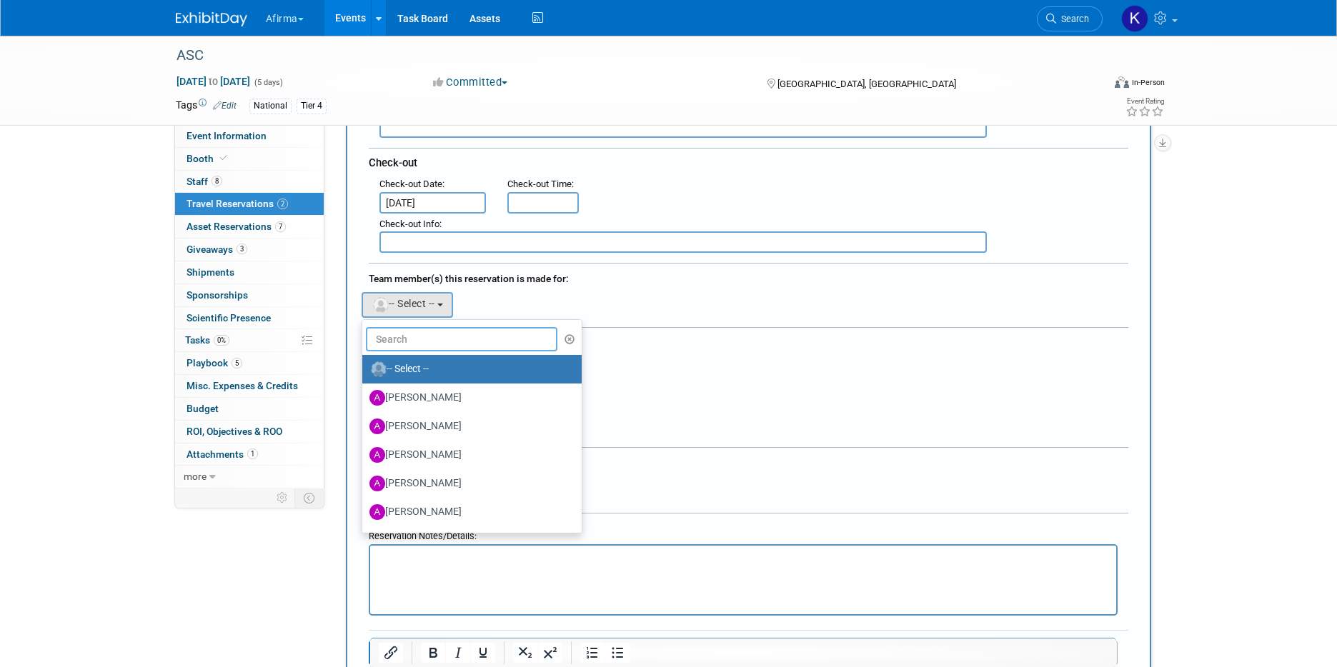
click at [408, 344] on input "text" at bounding box center [462, 339] width 192 height 24
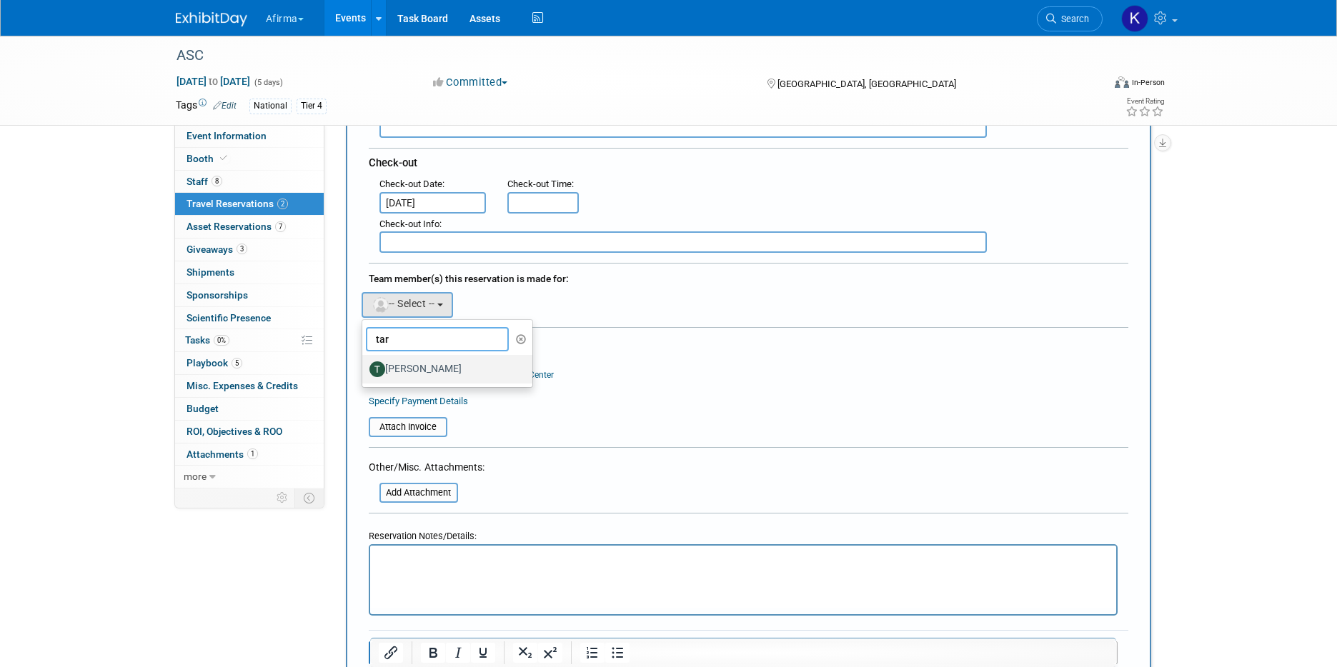
type input "tar"
click at [408, 368] on label "Taryn Lambrechts" at bounding box center [443, 369] width 149 height 23
click at [364, 368] on input "Taryn Lambrechts" at bounding box center [359, 367] width 9 height 9
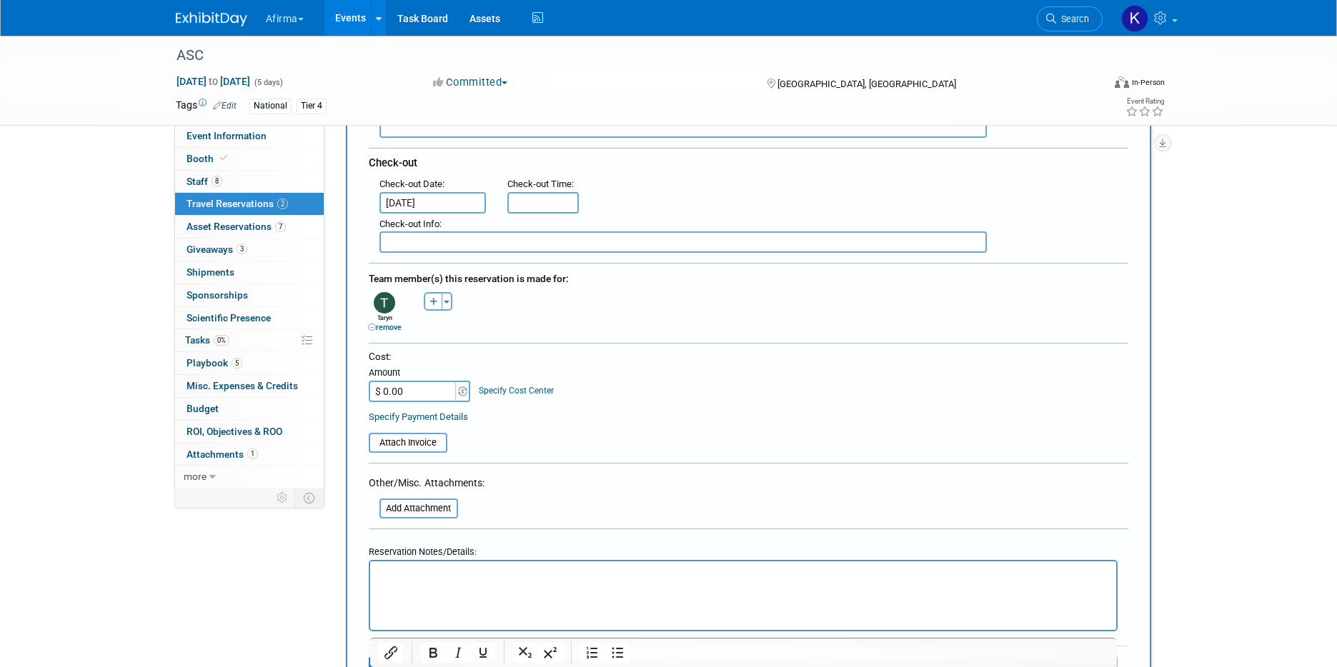
click at [422, 392] on input "$ 0.00" at bounding box center [413, 391] width 89 height 21
type input "$ 704.05"
click at [514, 394] on link "Specify Cost Center" at bounding box center [516, 391] width 75 height 10
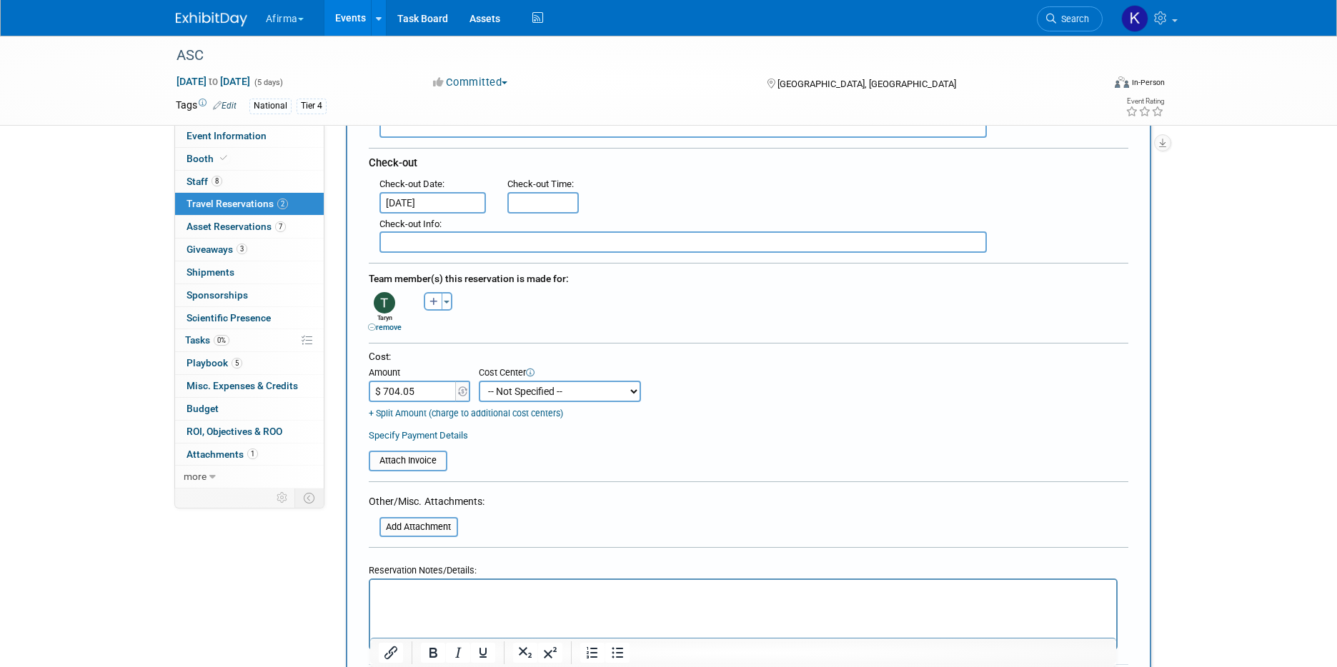
click at [514, 395] on select "-- Not Specified -- 310 - Clinical Operations 320 - Medical Affairs 401 - Endoc…" at bounding box center [560, 391] width 162 height 21
select select "18966114"
click at [474, 601] on html at bounding box center [742, 590] width 746 height 21
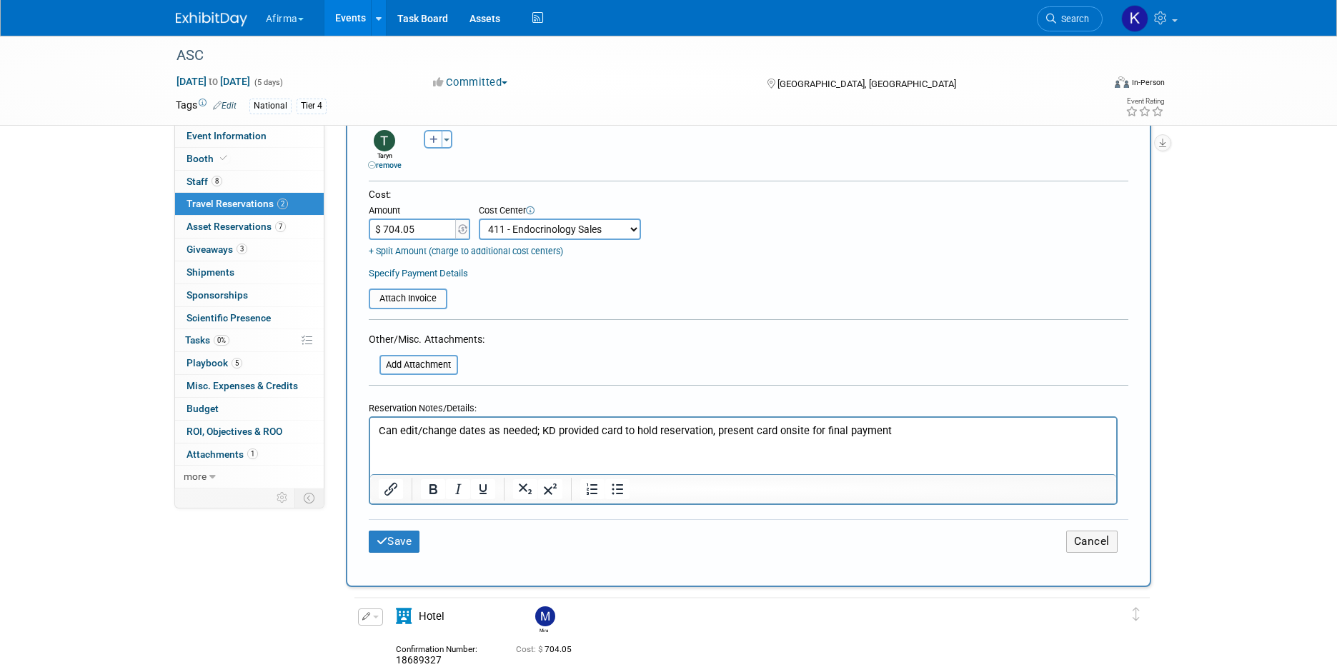
scroll to position [541, 0]
click at [396, 541] on button "Save" at bounding box center [394, 540] width 51 height 22
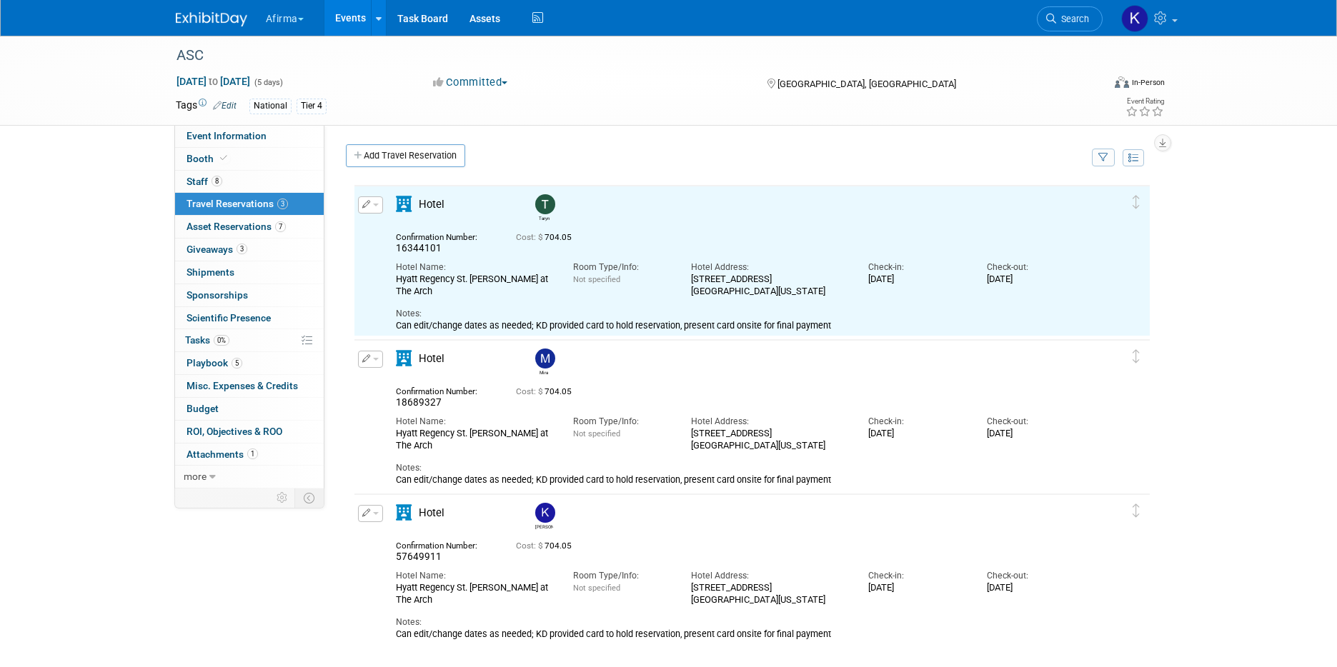
scroll to position [0, 0]
click at [398, 156] on link "Add Travel Reservation" at bounding box center [405, 155] width 119 height 23
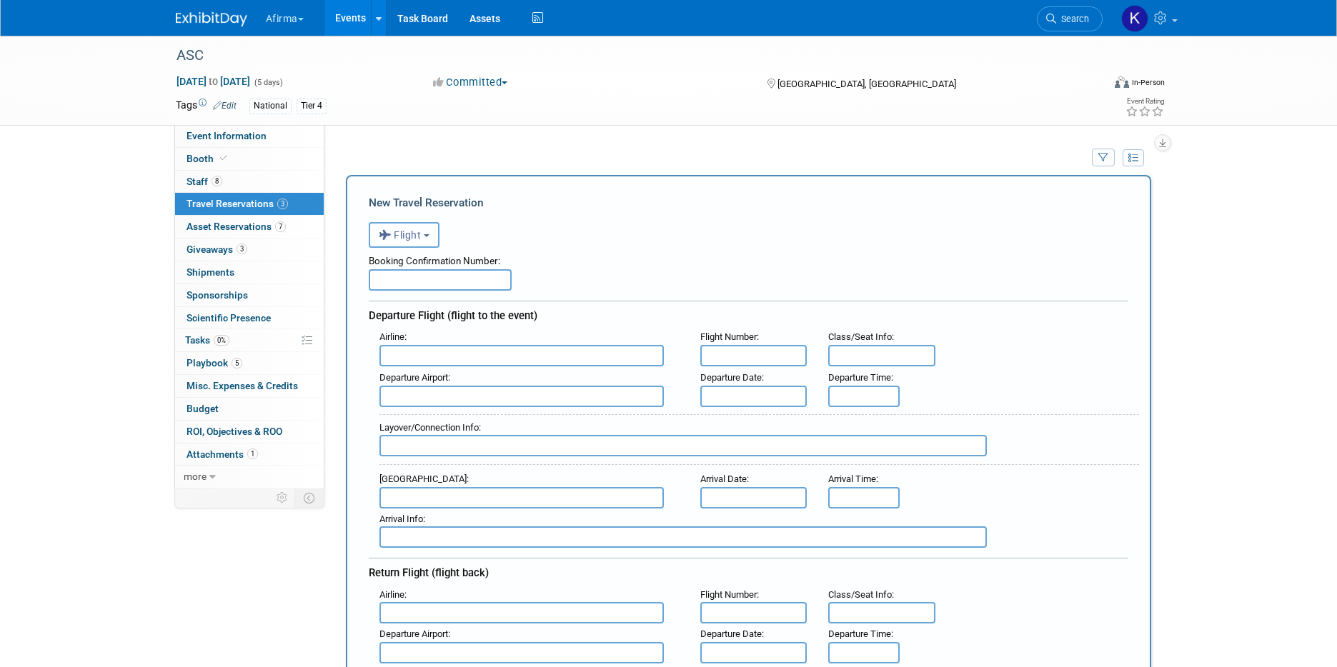
click at [409, 228] on button "Flight" at bounding box center [404, 235] width 71 height 26
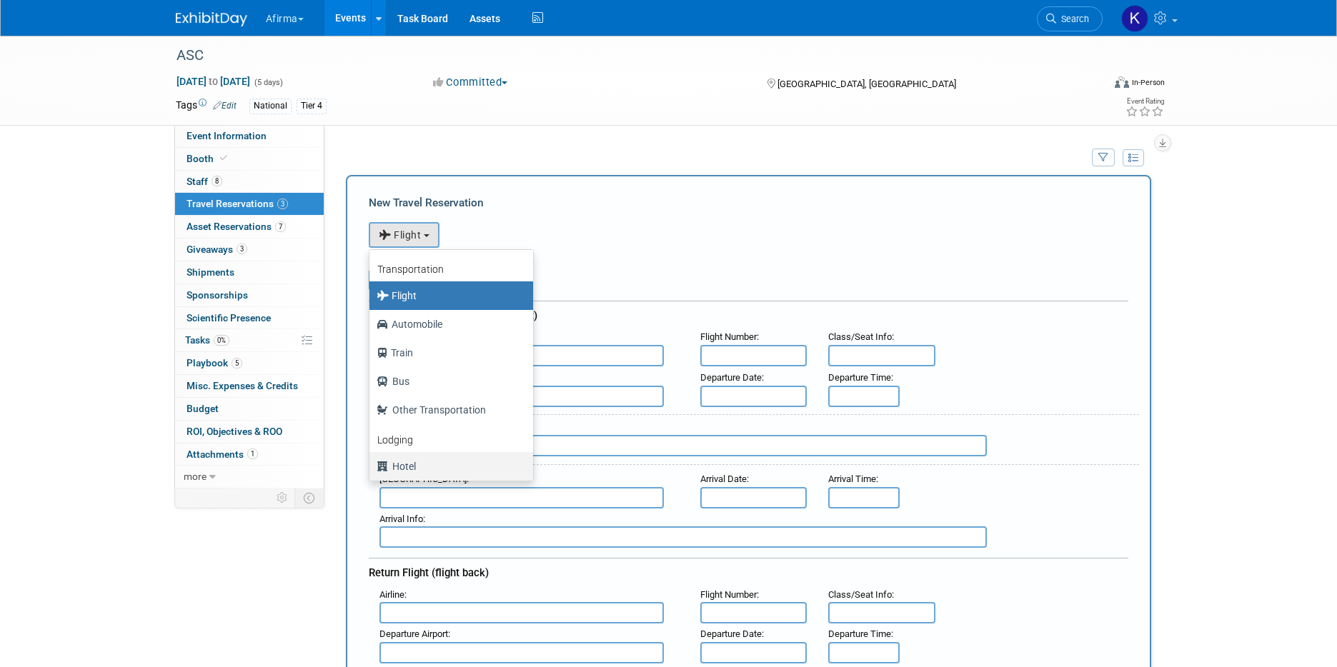
click at [415, 462] on label "Hotel" at bounding box center [448, 466] width 142 height 23
click at [372, 462] on input "Hotel" at bounding box center [366, 464] width 9 height 9
select select "6"
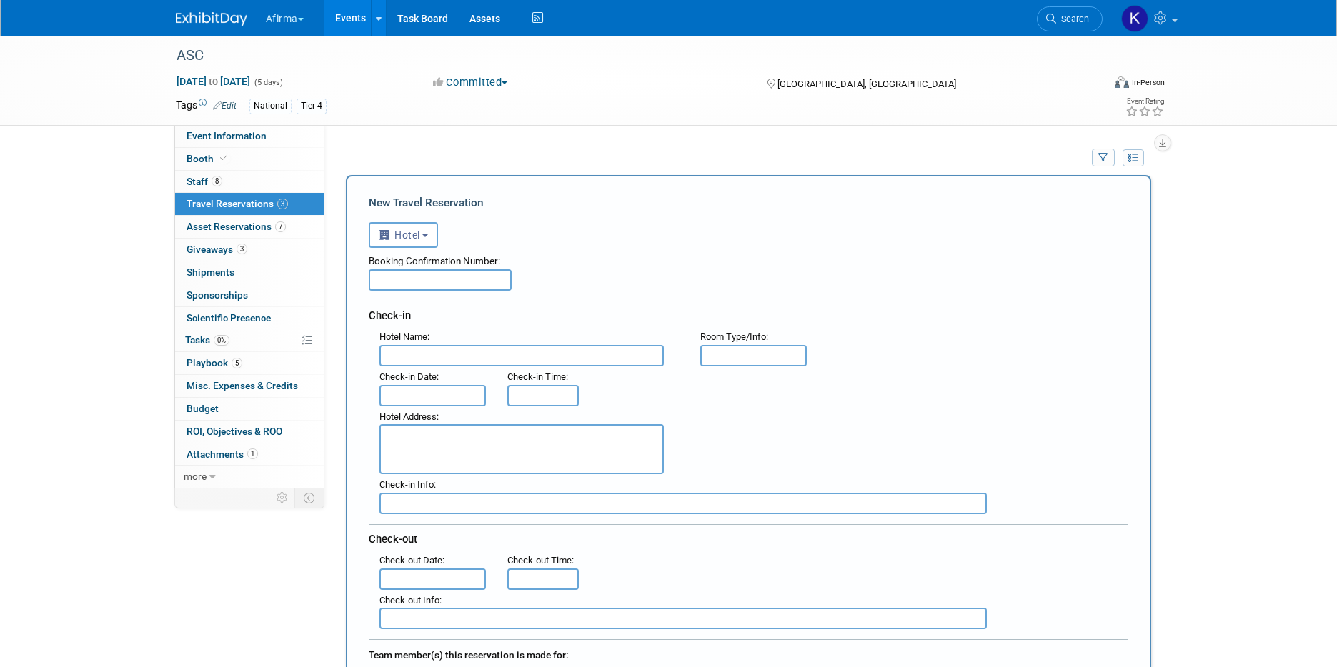
click at [407, 290] on input "text" at bounding box center [440, 279] width 143 height 21
paste input "65851872"
type input "65851872"
click at [414, 349] on input "text" at bounding box center [521, 355] width 284 height 21
paste input "Hyatt Regency St. Louis at The Arch"
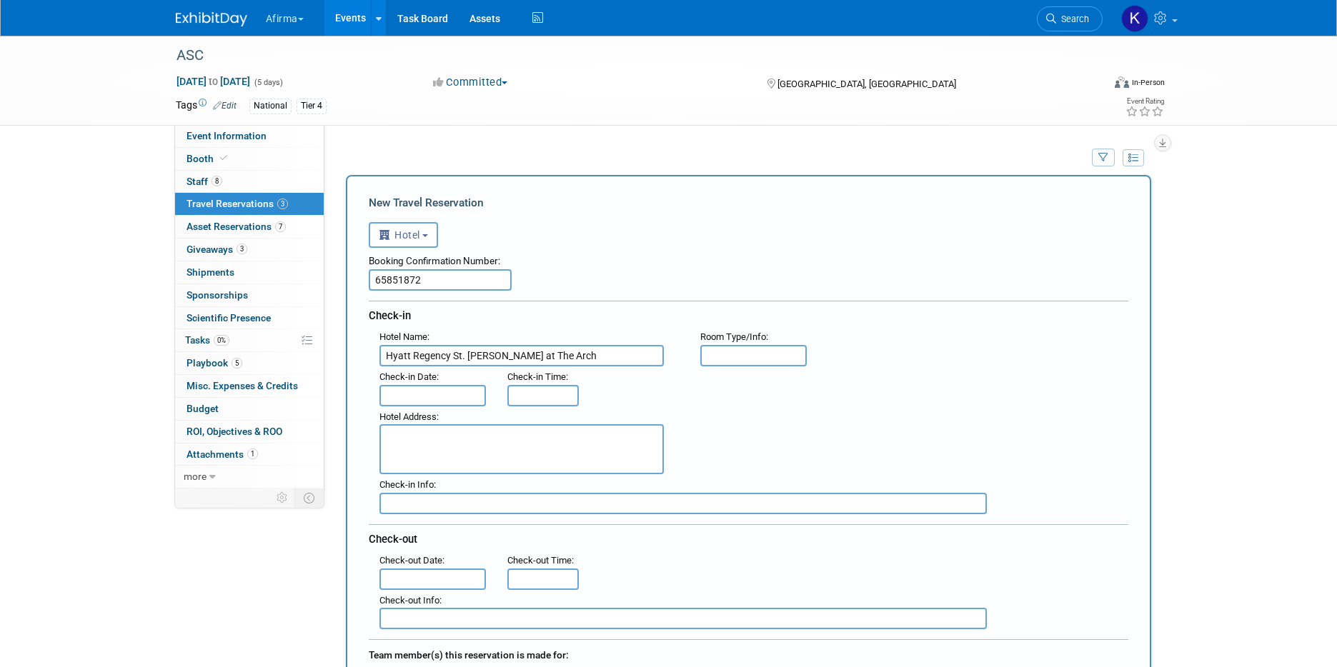
type input "Hyatt Regency St. Louis at The Arch"
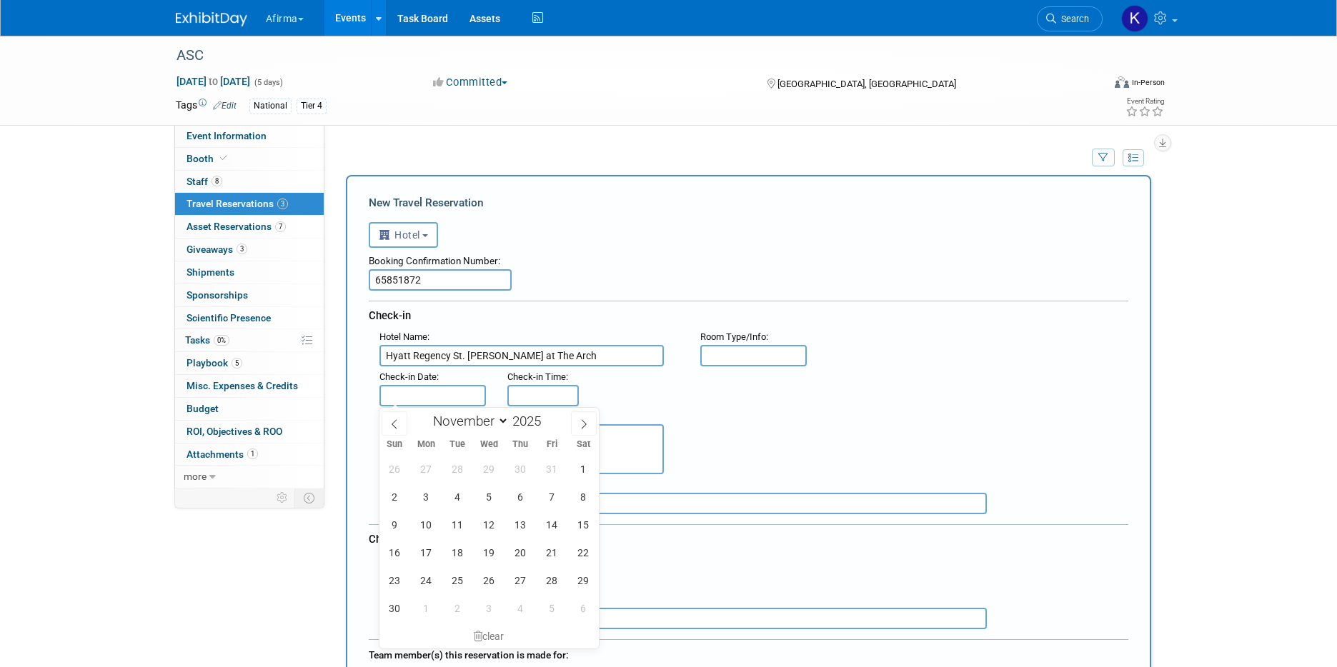
click at [437, 398] on input "text" at bounding box center [432, 395] width 107 height 21
click at [487, 497] on span "5" at bounding box center [489, 497] width 28 height 28
type input "Nov 5, 2025"
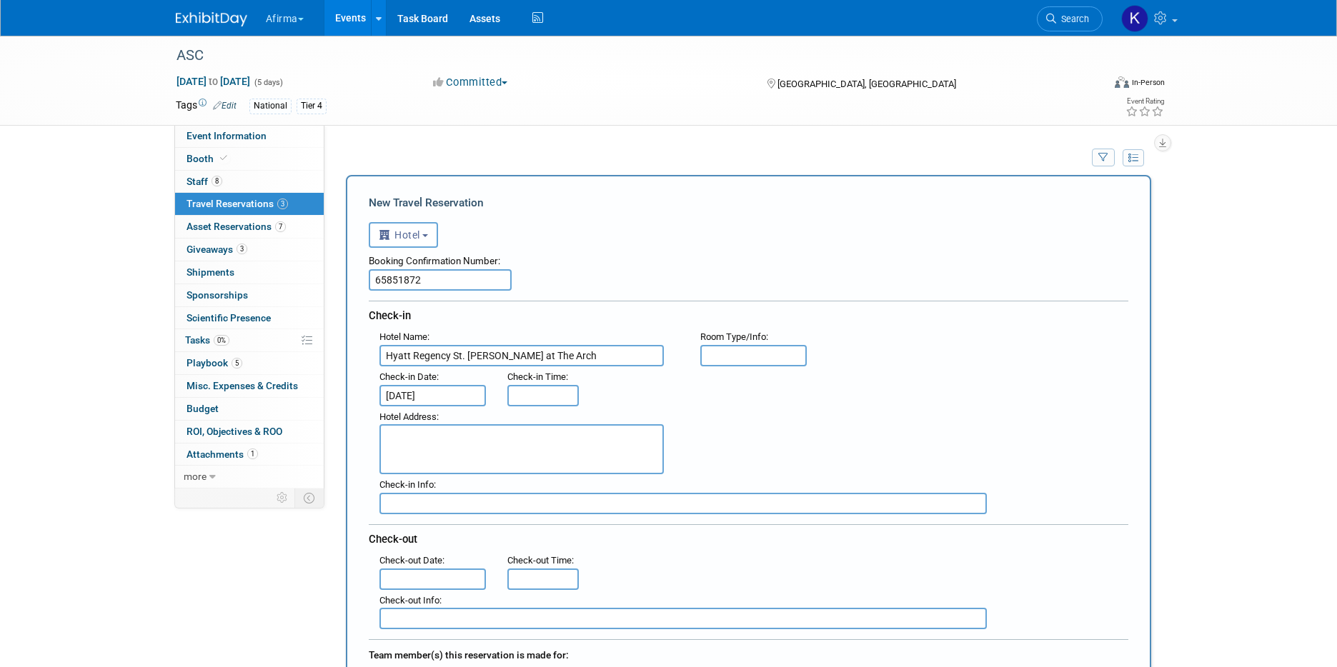
scroll to position [46, 0]
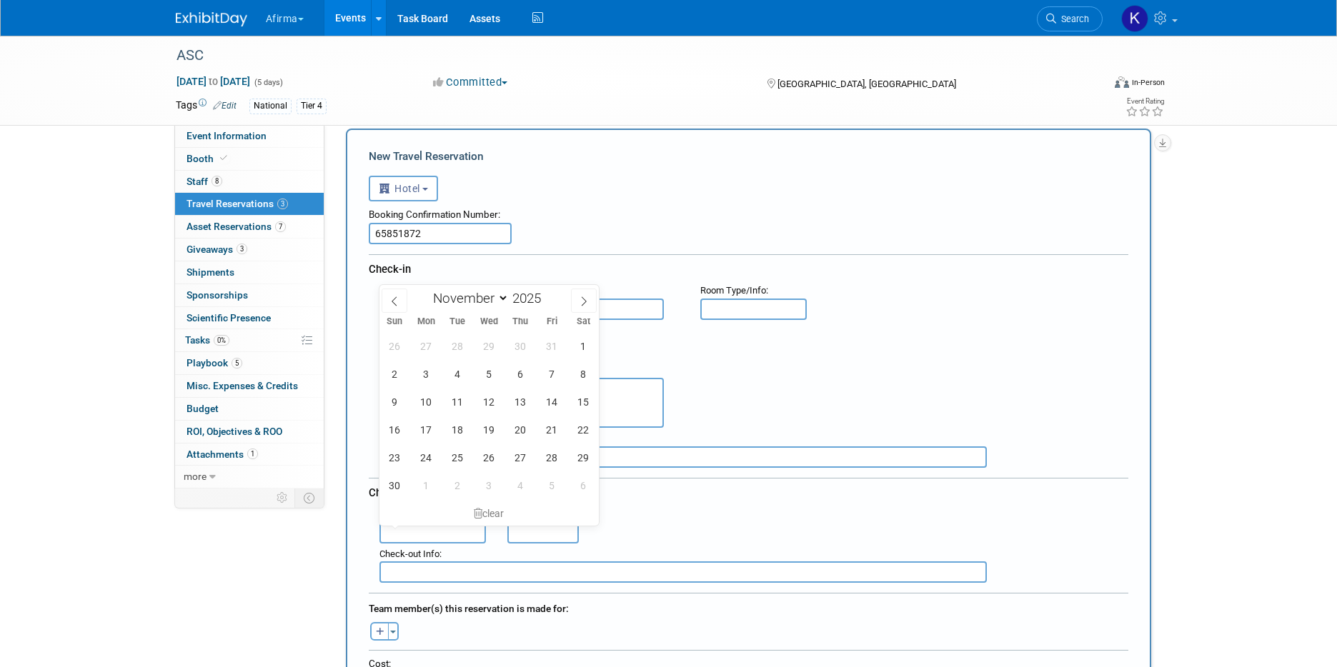
click at [409, 537] on input "text" at bounding box center [432, 532] width 107 height 21
click at [587, 366] on span "8" at bounding box center [584, 374] width 28 height 28
type input "Nov 8, 2025"
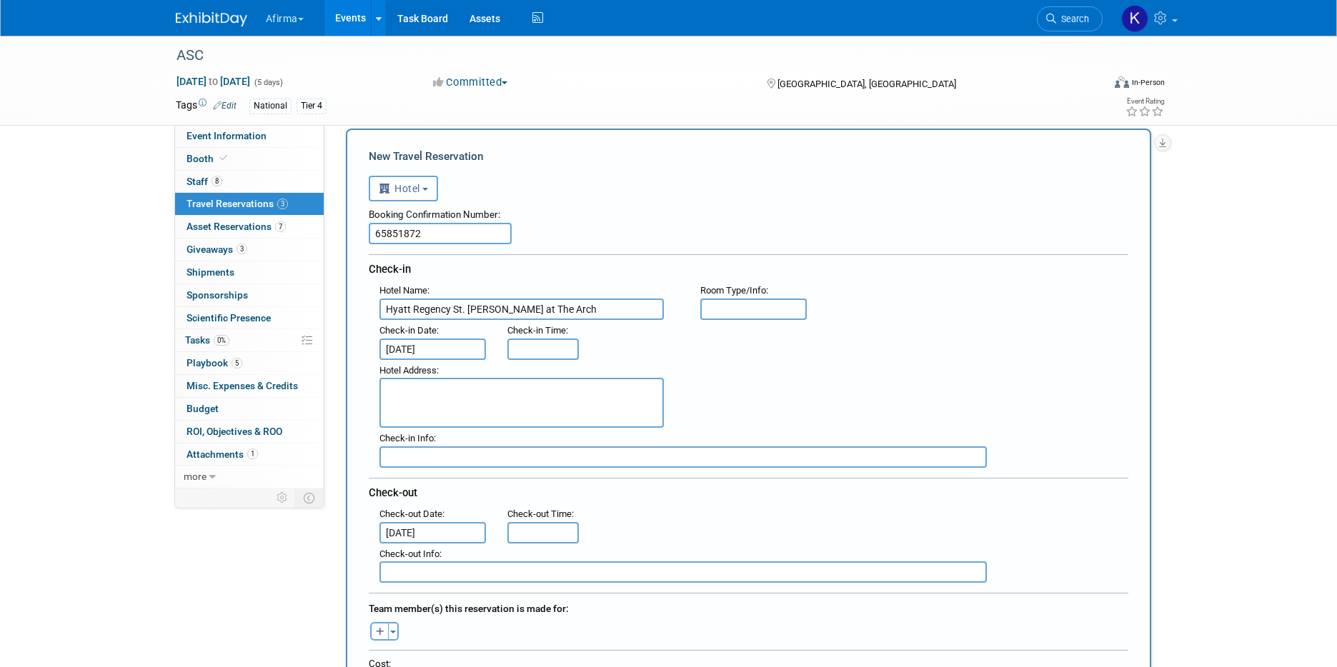
click at [649, 407] on textarea at bounding box center [521, 403] width 284 height 50
paste textarea "315 Chestnut Street St. Louis, Missouri, 63102"
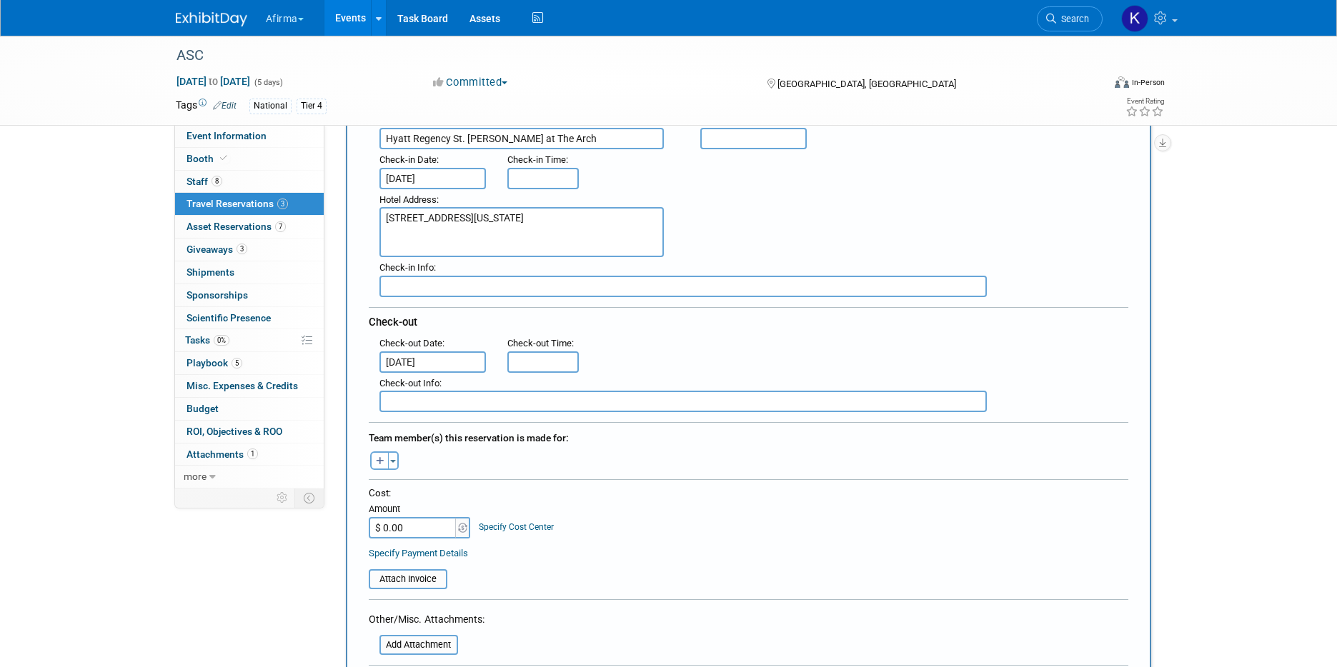
scroll to position [217, 0]
type textarea "315 Chestnut Street St. Louis, Missouri, 63102"
click at [376, 464] on icon "button" at bounding box center [380, 462] width 9 height 9
select select
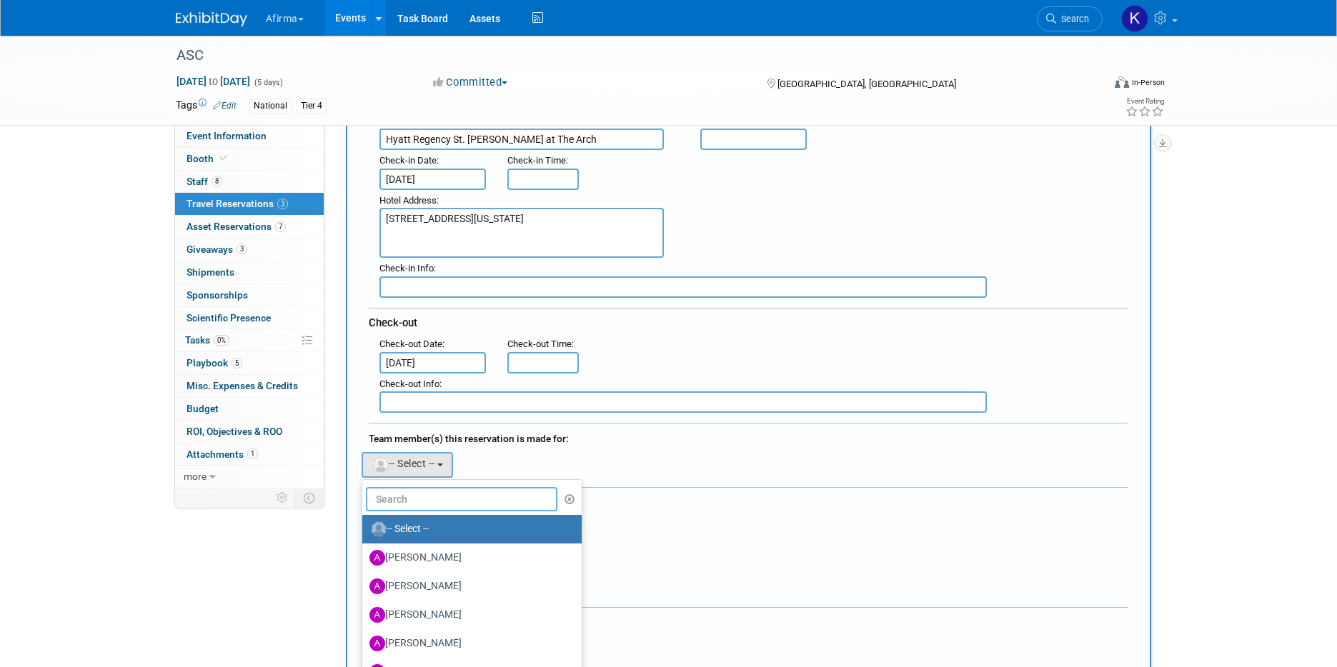
click at [400, 500] on input "text" at bounding box center [462, 499] width 192 height 24
click at [508, 454] on div "Abbee remove Adeeb remove Adrienne remove" at bounding box center [748, 463] width 781 height 29
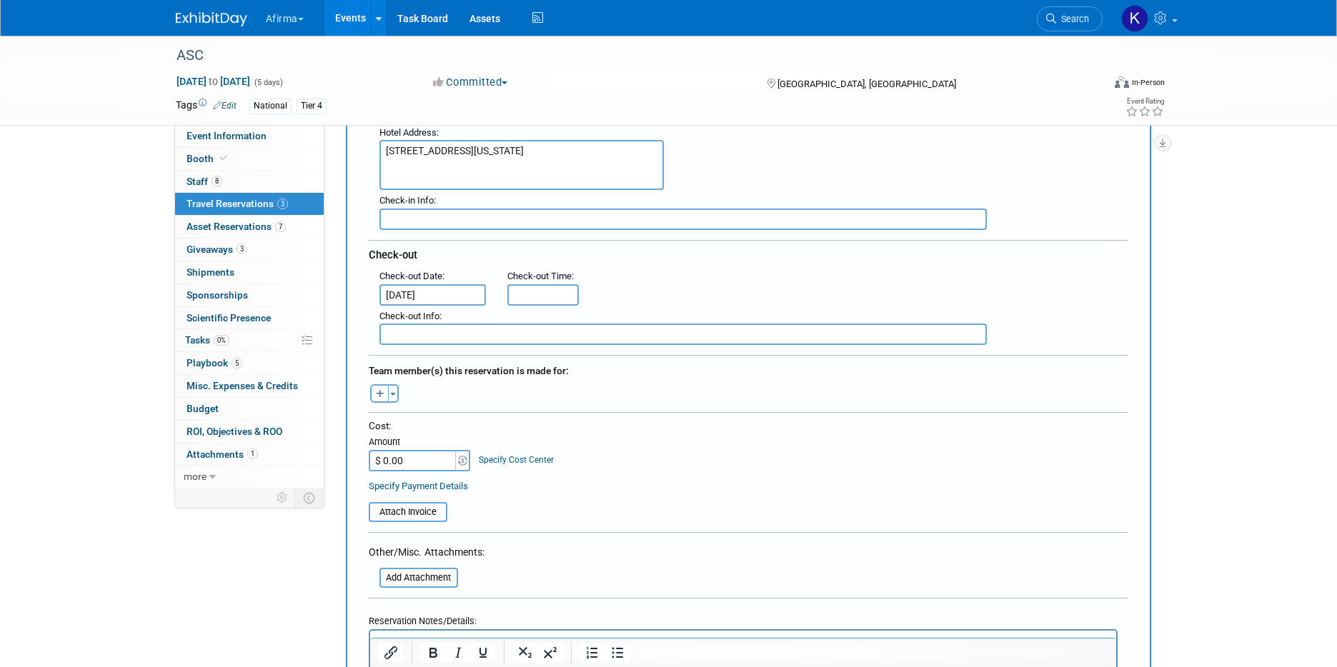
scroll to position [297, 0]
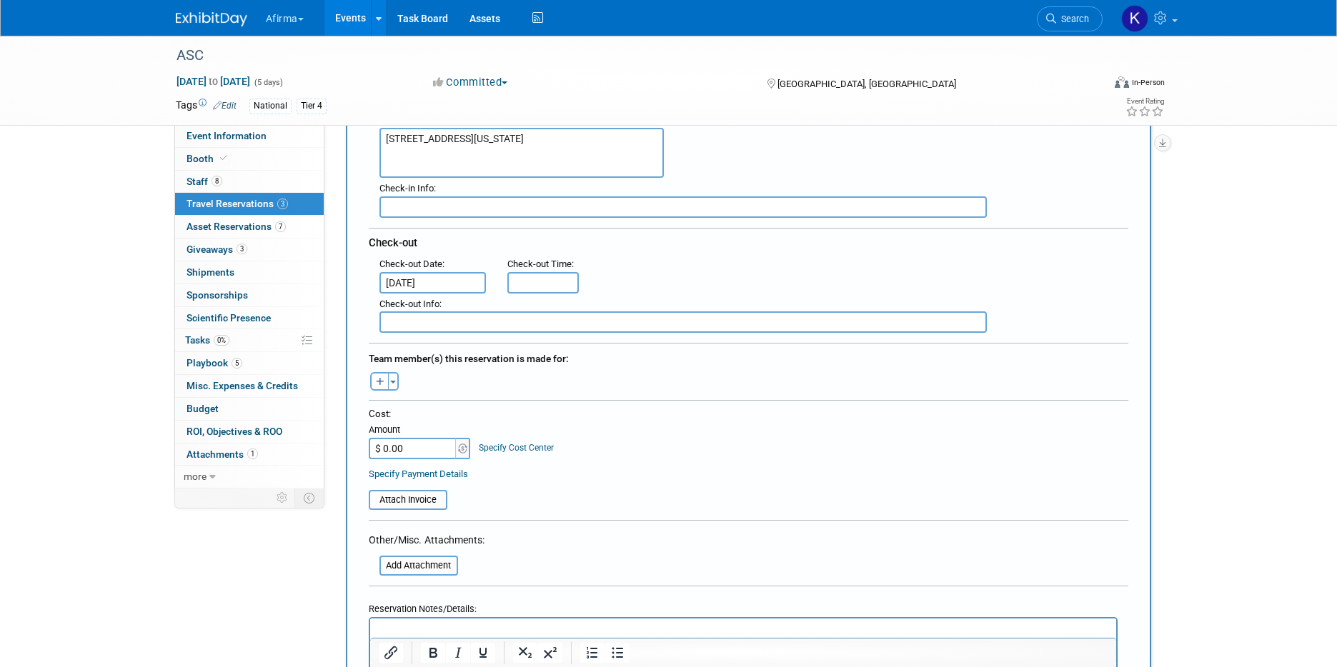
click at [403, 457] on input "$ 0.00" at bounding box center [413, 448] width 89 height 21
type input "$ 704.05"
click at [540, 448] on link "Specify Cost Center" at bounding box center [516, 448] width 75 height 10
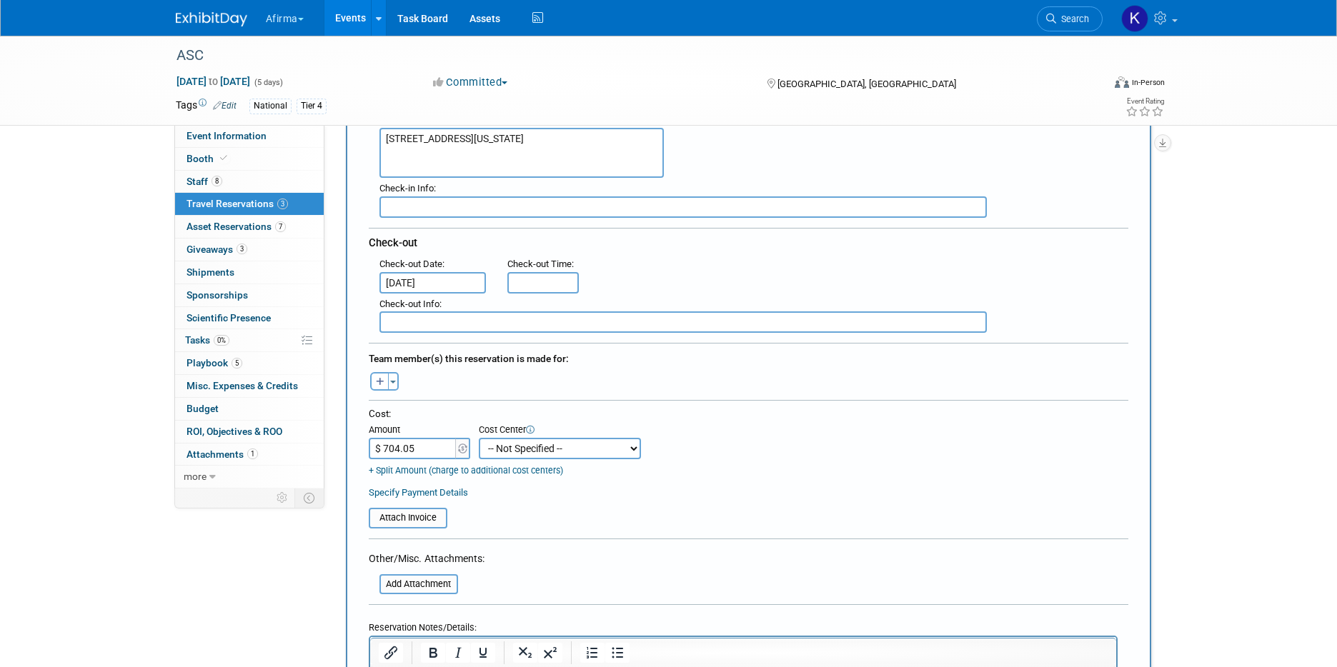
click at [548, 451] on select "-- Not Specified -- 310 - Clinical Operations 320 - Medical Affairs 401 - Endoc…" at bounding box center [560, 448] width 162 height 21
select select "18966113"
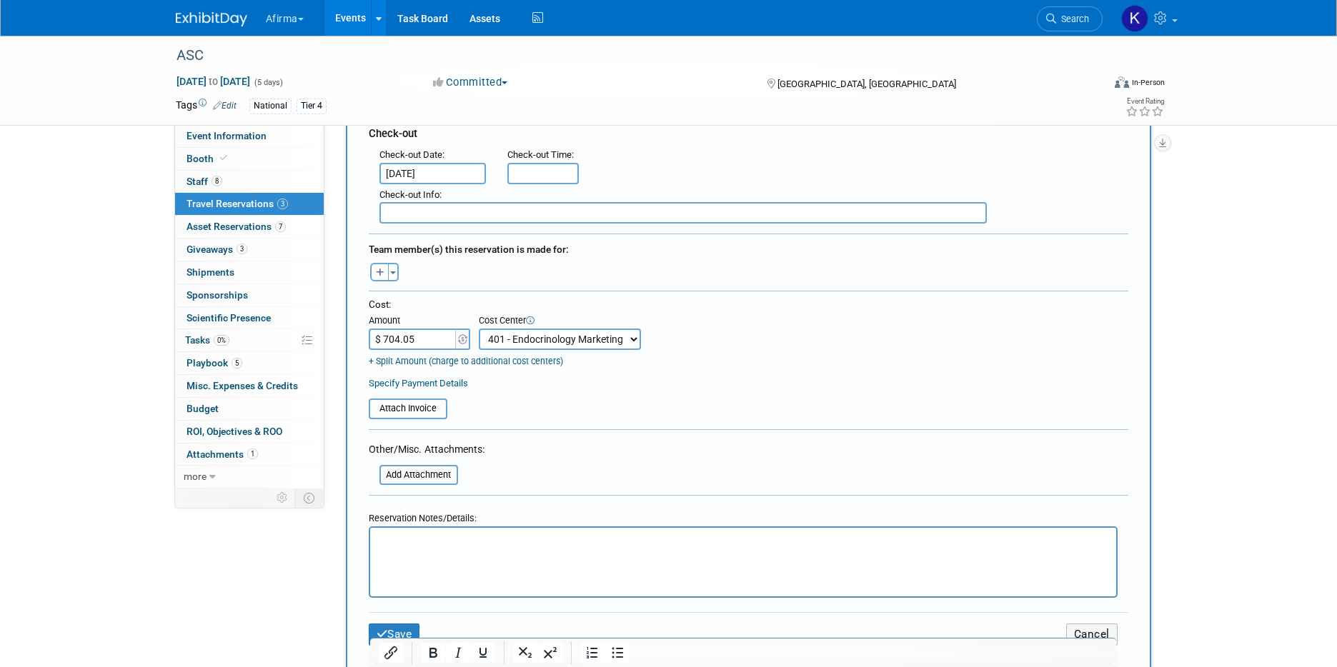
scroll to position [405, 0]
click at [520, 550] on html at bounding box center [742, 539] width 746 height 21
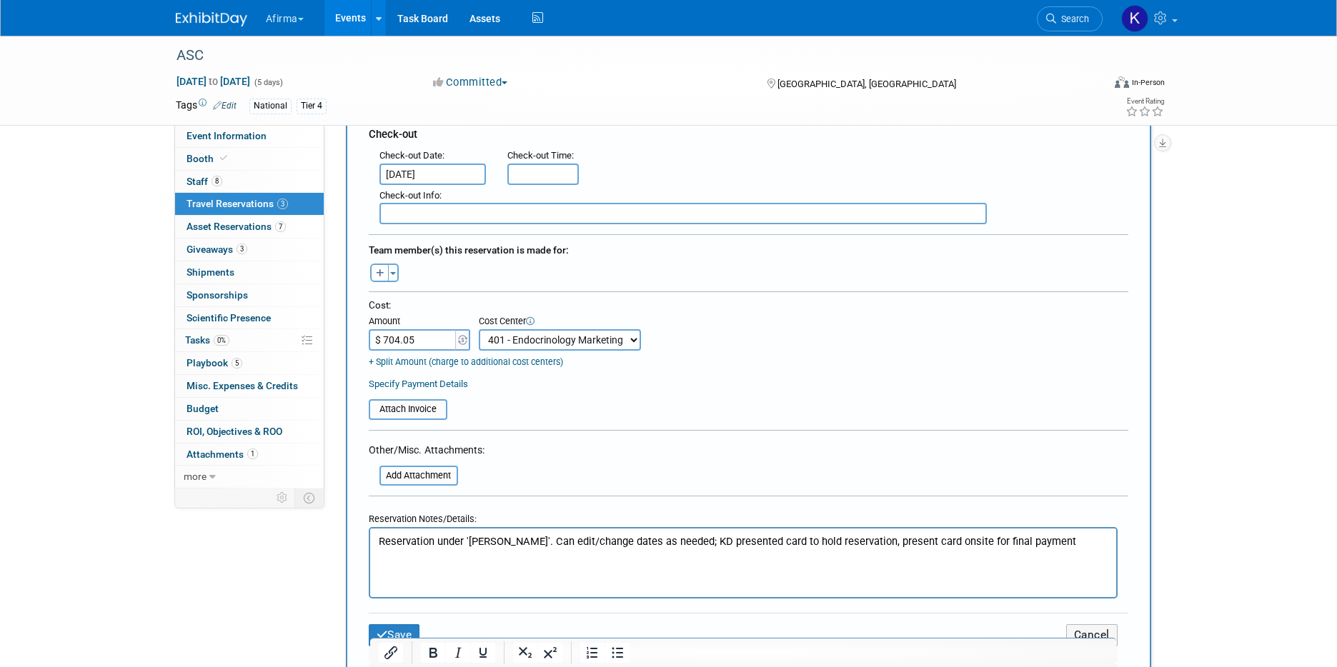
click at [735, 545] on p "Reservation under 'Corey Geurink'. Can edit/change dates as needed; KD presente…" at bounding box center [743, 542] width 730 height 15
click at [409, 628] on button "Save" at bounding box center [394, 636] width 51 height 22
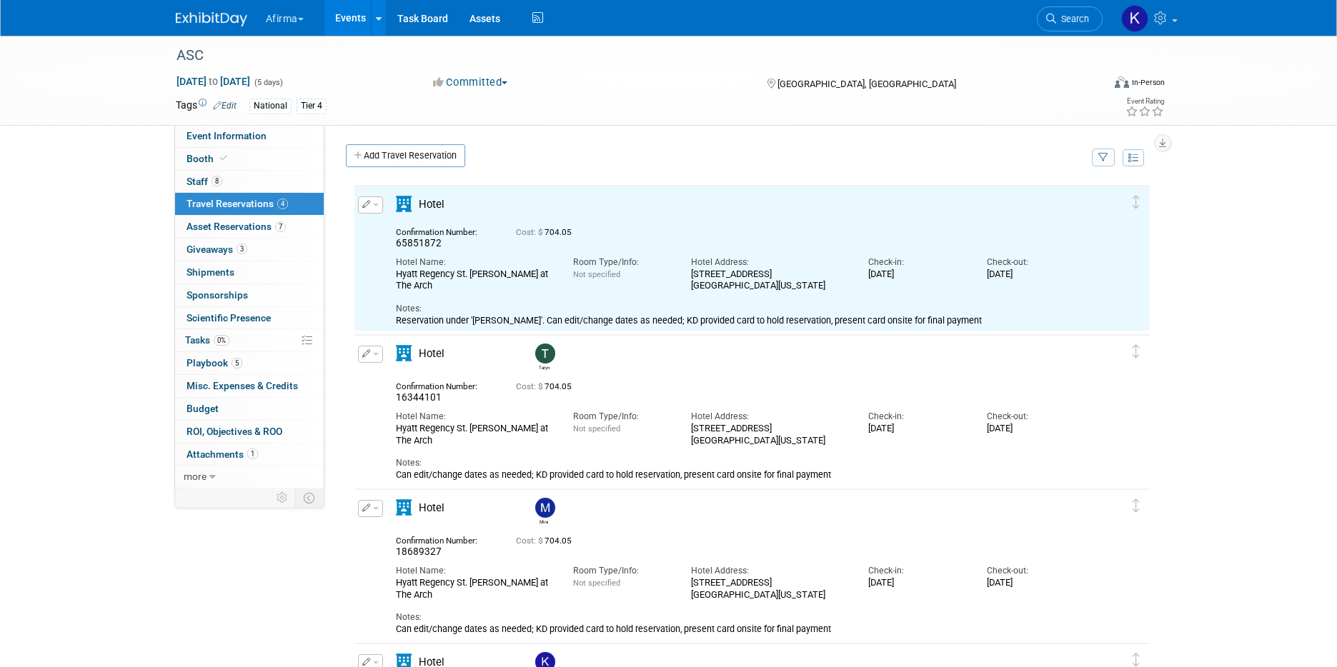
scroll to position [0, 0]
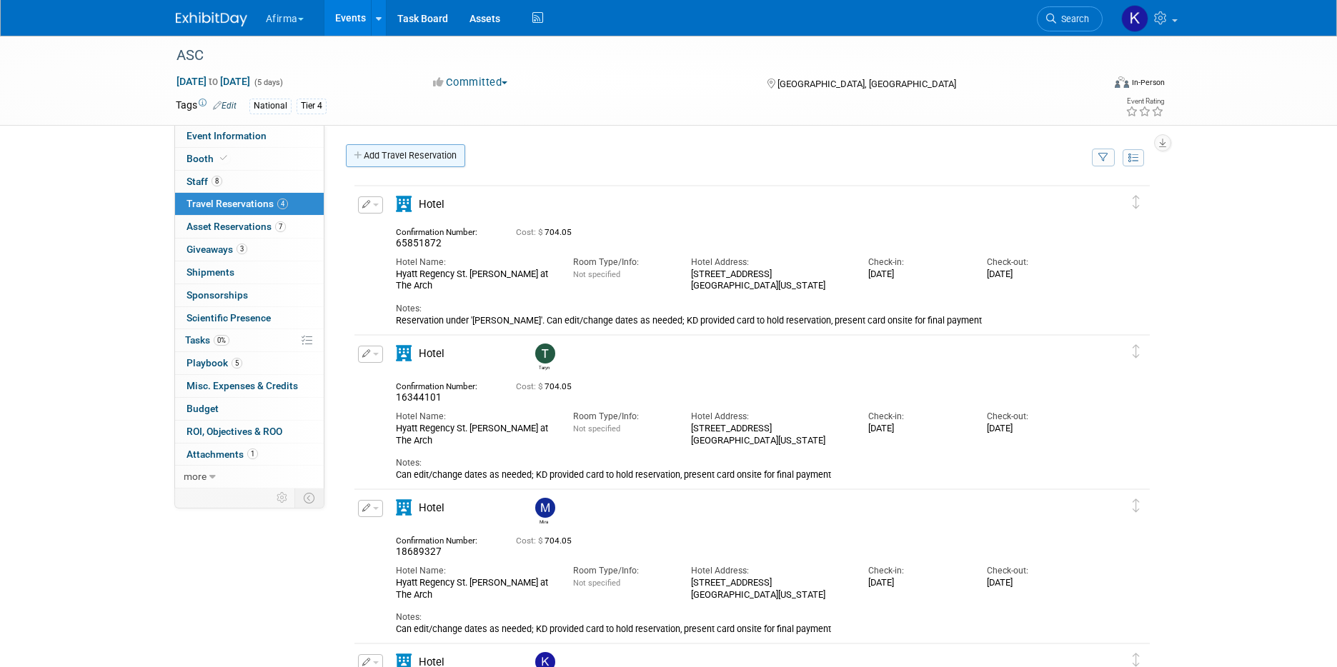
click at [410, 155] on link "Add Travel Reservation" at bounding box center [405, 155] width 119 height 23
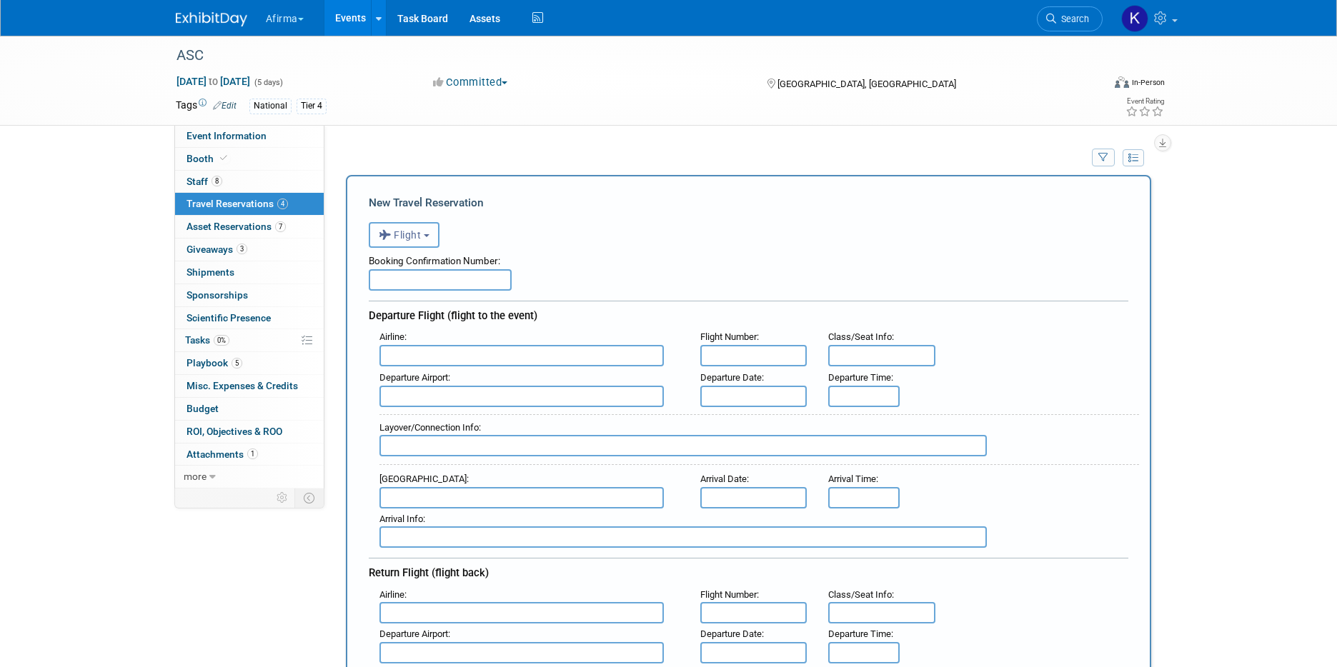
click at [405, 238] on span "Flight" at bounding box center [400, 234] width 43 height 11
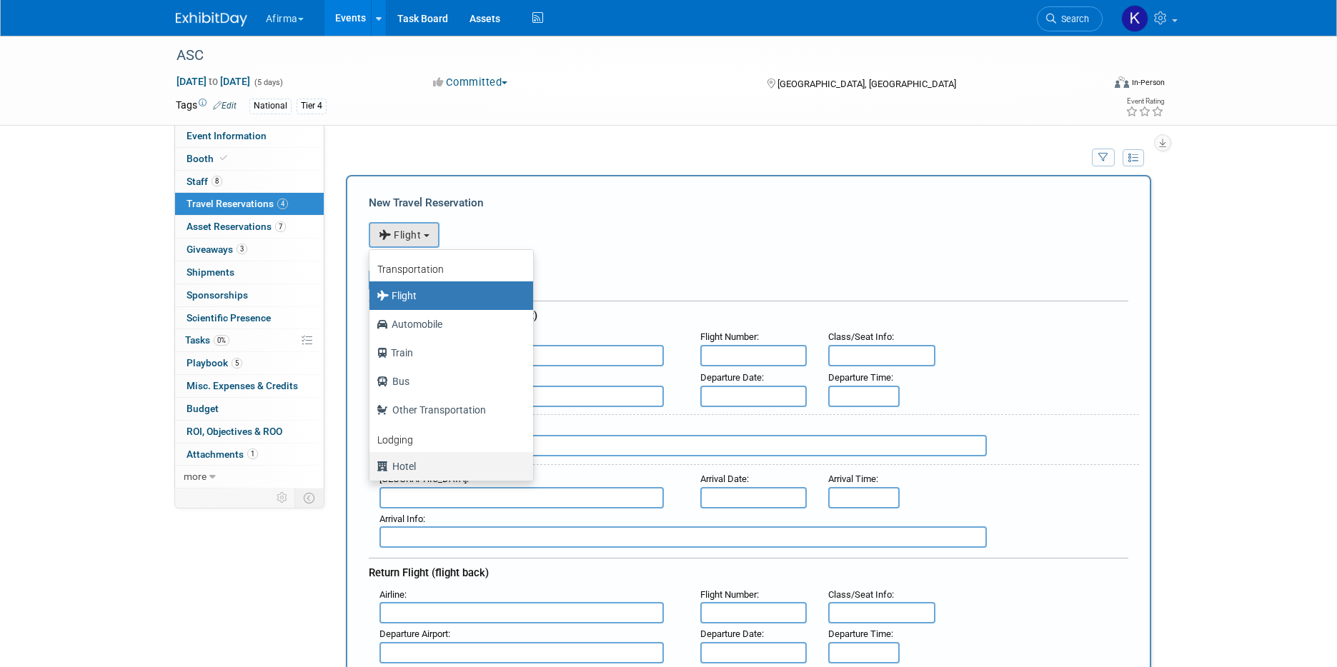
click at [428, 467] on label "Hotel" at bounding box center [448, 466] width 142 height 23
click at [372, 467] on input "Hotel" at bounding box center [366, 464] width 9 height 9
select select "6"
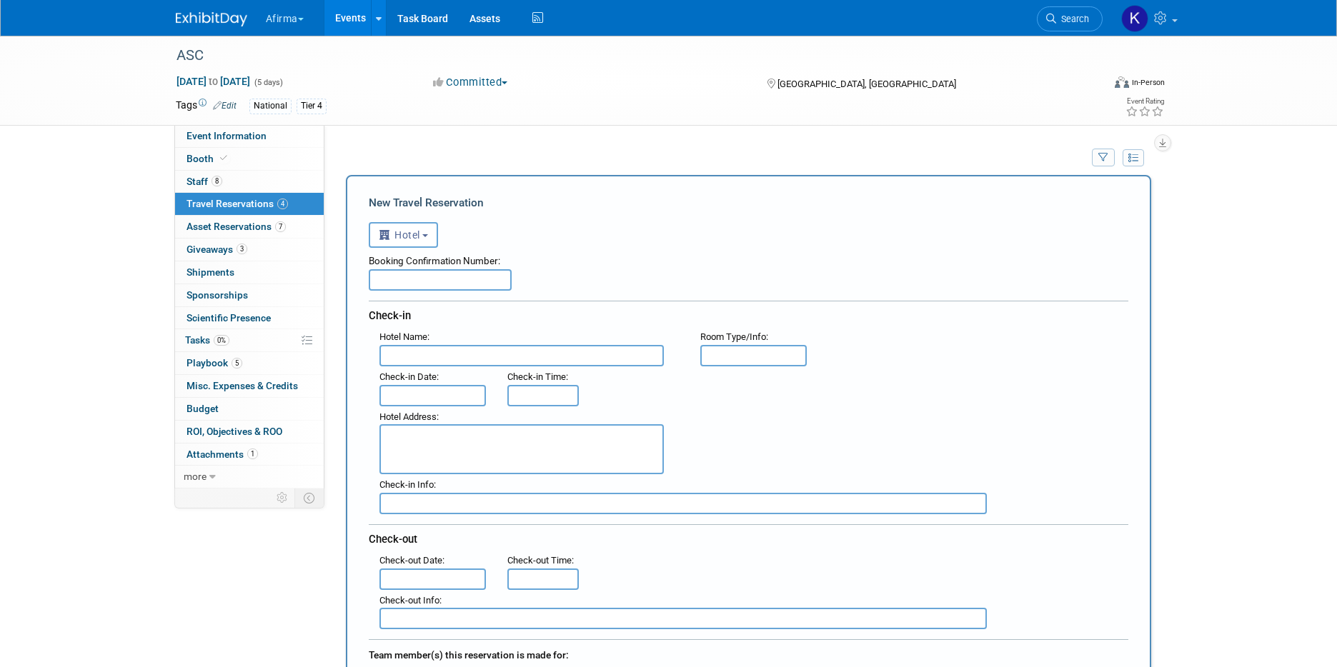
click at [390, 252] on div "Booking Confirmation Number:" at bounding box center [749, 258] width 760 height 21
click at [392, 268] on div "Booking Confirmation Number:" at bounding box center [749, 258] width 760 height 21
click at [394, 286] on input "text" at bounding box center [440, 279] width 143 height 21
paste input "14399273"
type input "14399273"
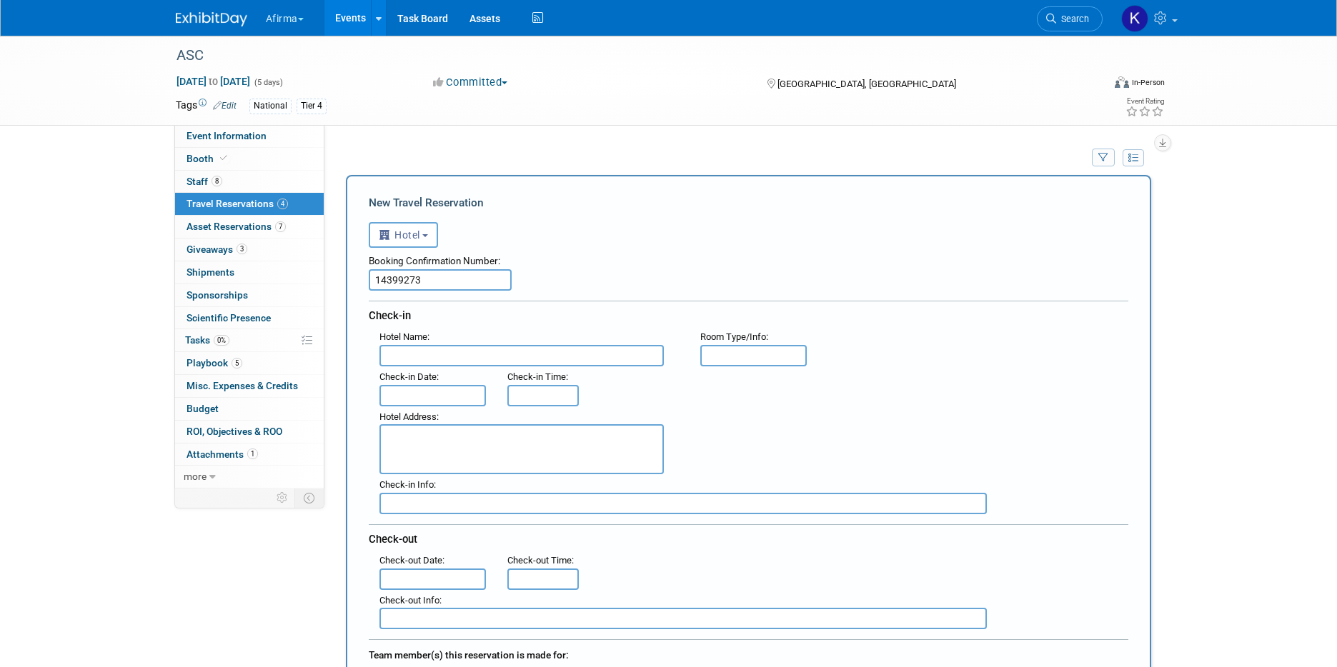
click at [430, 374] on span "Check-in Date" at bounding box center [407, 377] width 57 height 11
click at [430, 364] on input "text" at bounding box center [521, 355] width 284 height 21
paste input "Hyatt Regency St. Louis at The Arch"
type input "Hyatt Regency St. Louis at The Arch"
click at [456, 402] on input "text" at bounding box center [432, 395] width 107 height 21
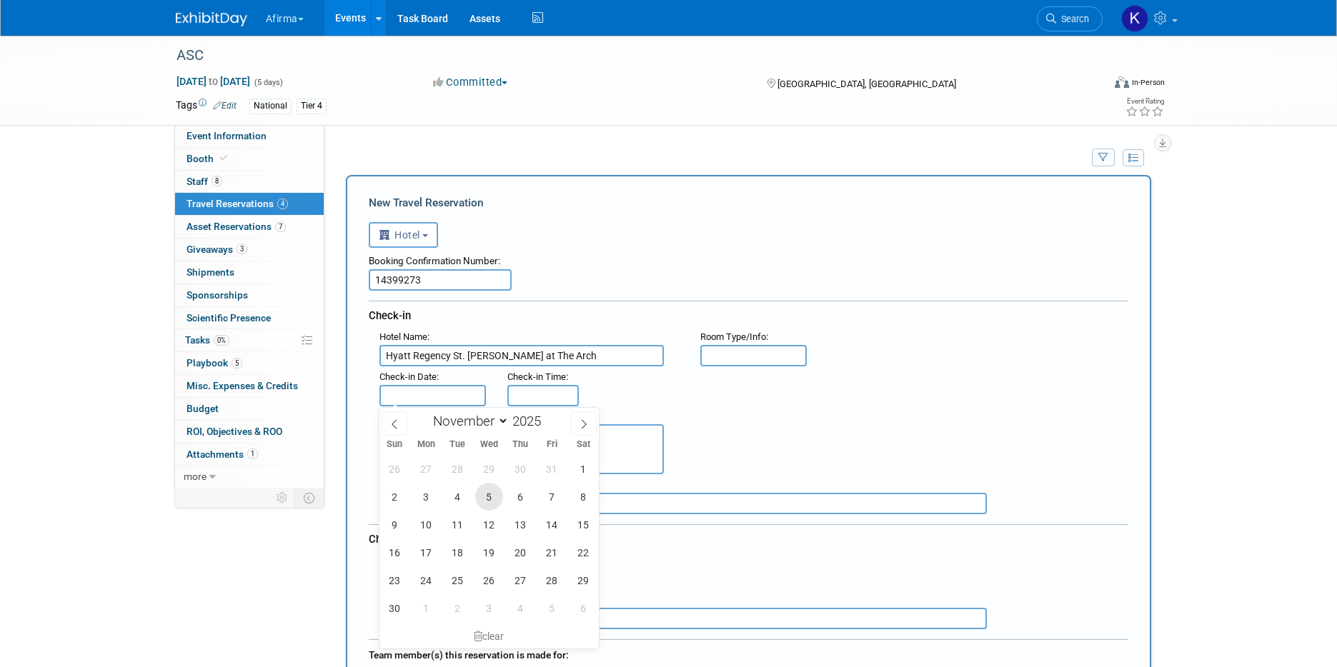
click at [487, 493] on span "5" at bounding box center [489, 497] width 28 height 28
type input "Nov 5, 2025"
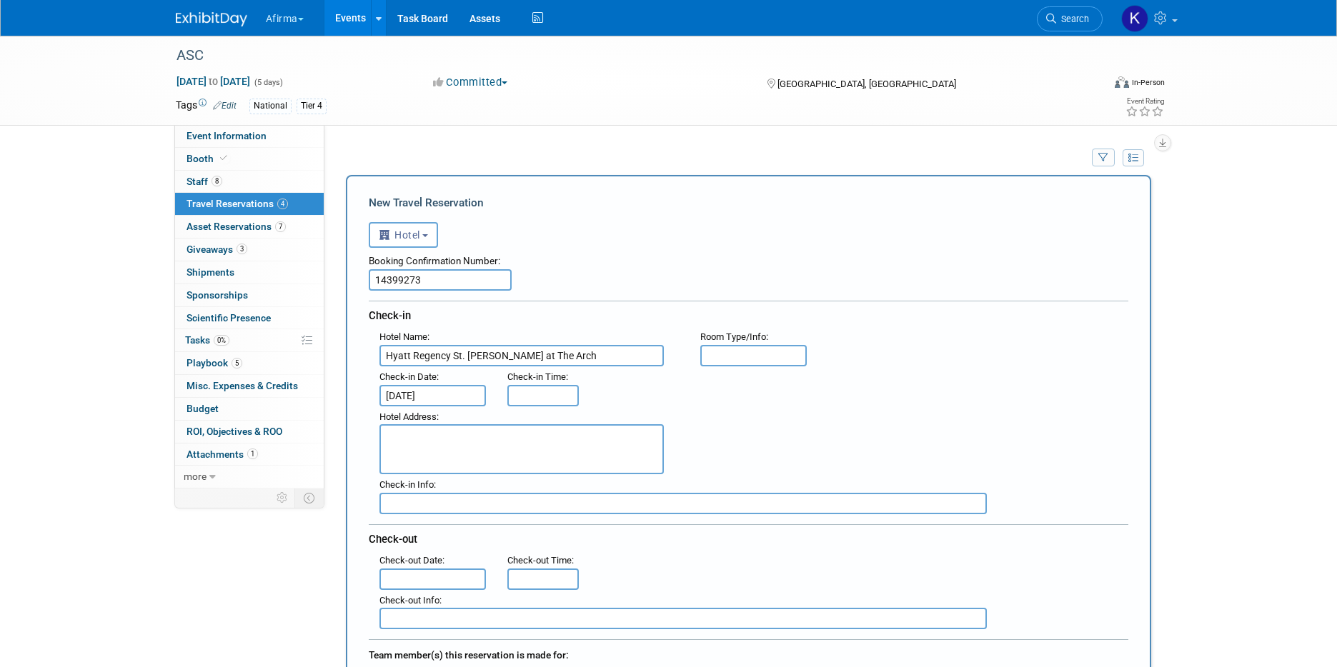
click at [441, 581] on input "text" at bounding box center [432, 579] width 107 height 21
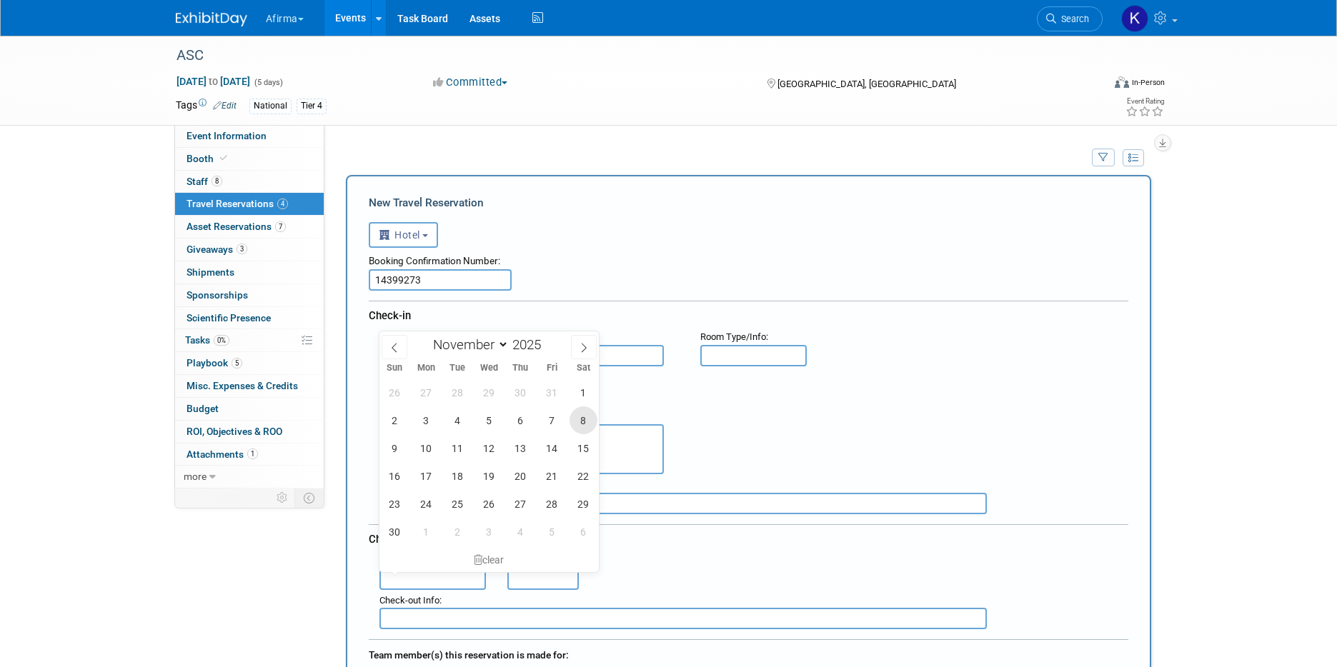
click at [585, 421] on span "8" at bounding box center [584, 421] width 28 height 28
type input "Nov 8, 2025"
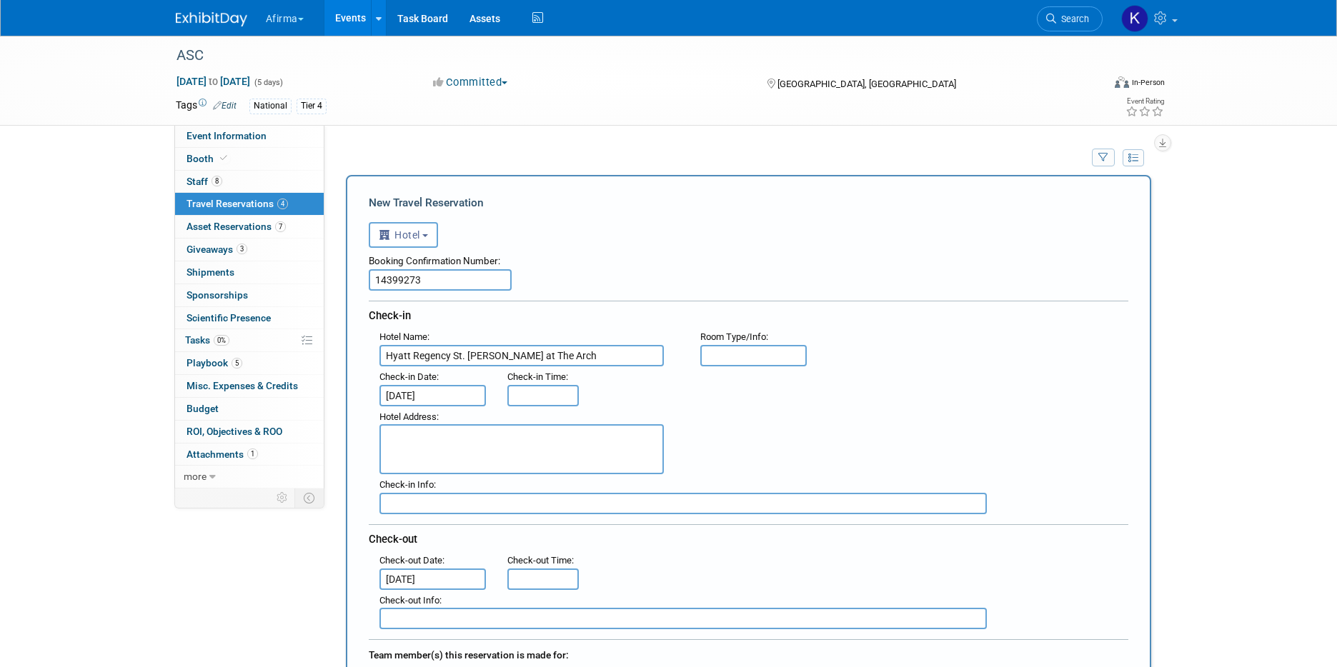
click at [572, 444] on textarea at bounding box center [521, 449] width 284 height 50
paste textarea "315 Chestnut Street St. Louis, Missouri, 63102"
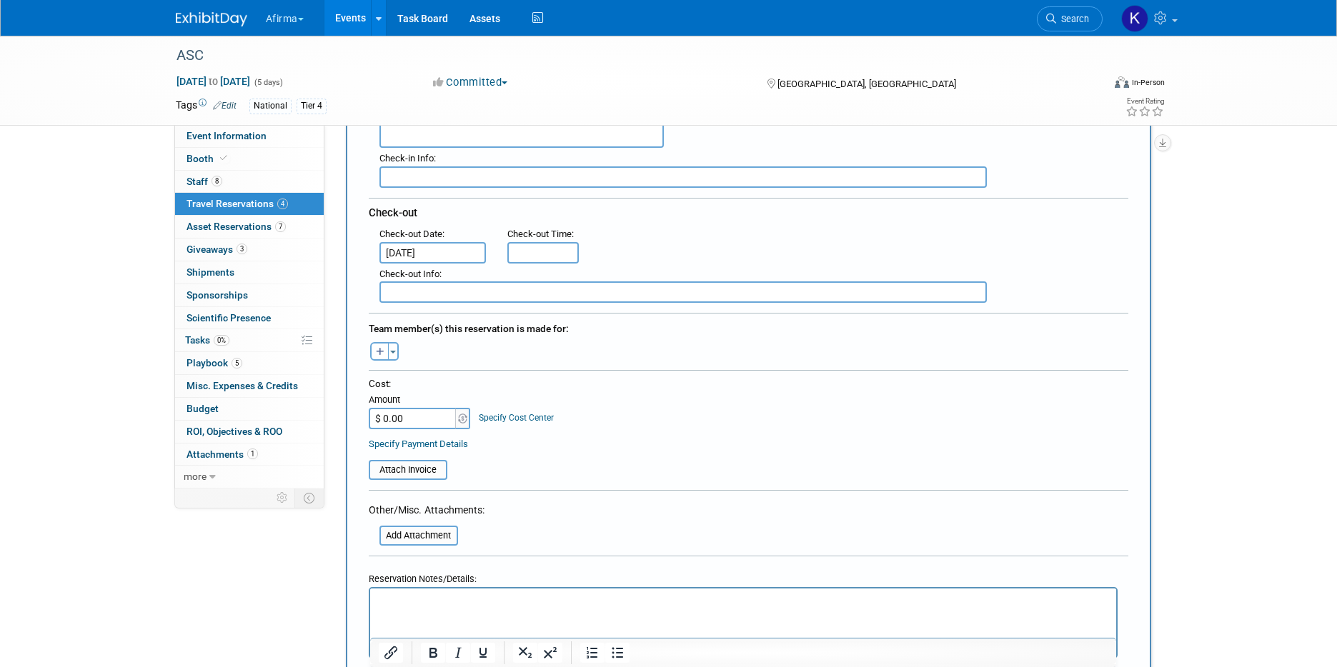
scroll to position [327, 0]
type textarea "315 Chestnut Street St. Louis, Missouri, 63102"
click at [421, 422] on input "$ 0.00" at bounding box center [413, 417] width 89 height 21
type input "$ 704.05"
click at [525, 415] on link "Specify Cost Center" at bounding box center [516, 417] width 75 height 10
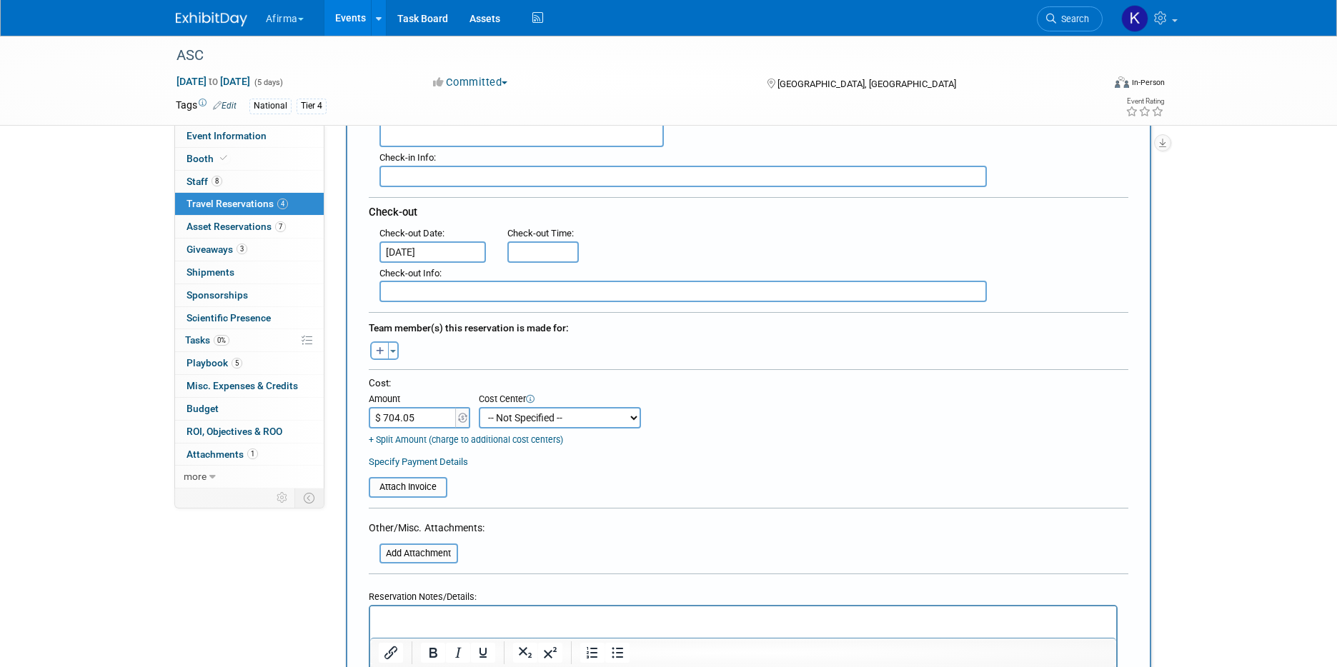
click at [537, 419] on select "-- Not Specified -- 310 - Clinical Operations 320 - Medical Affairs 401 - Endoc…" at bounding box center [560, 417] width 162 height 21
select select "18966113"
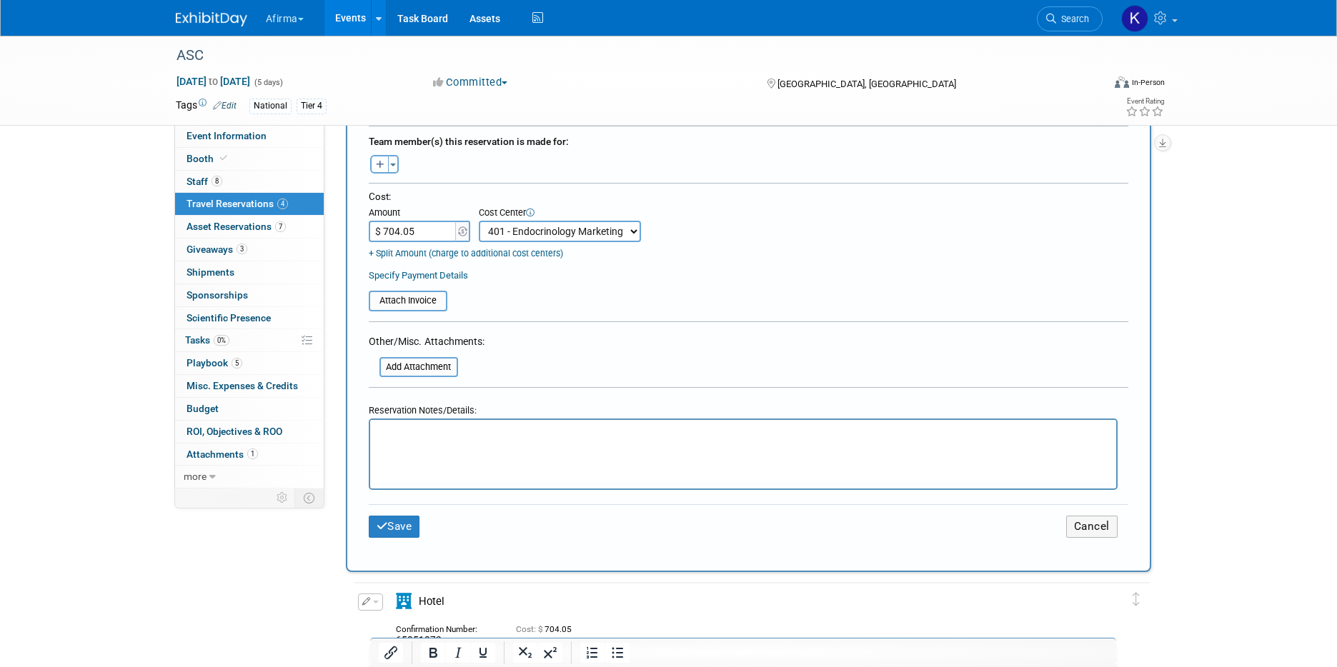
scroll to position [515, 0]
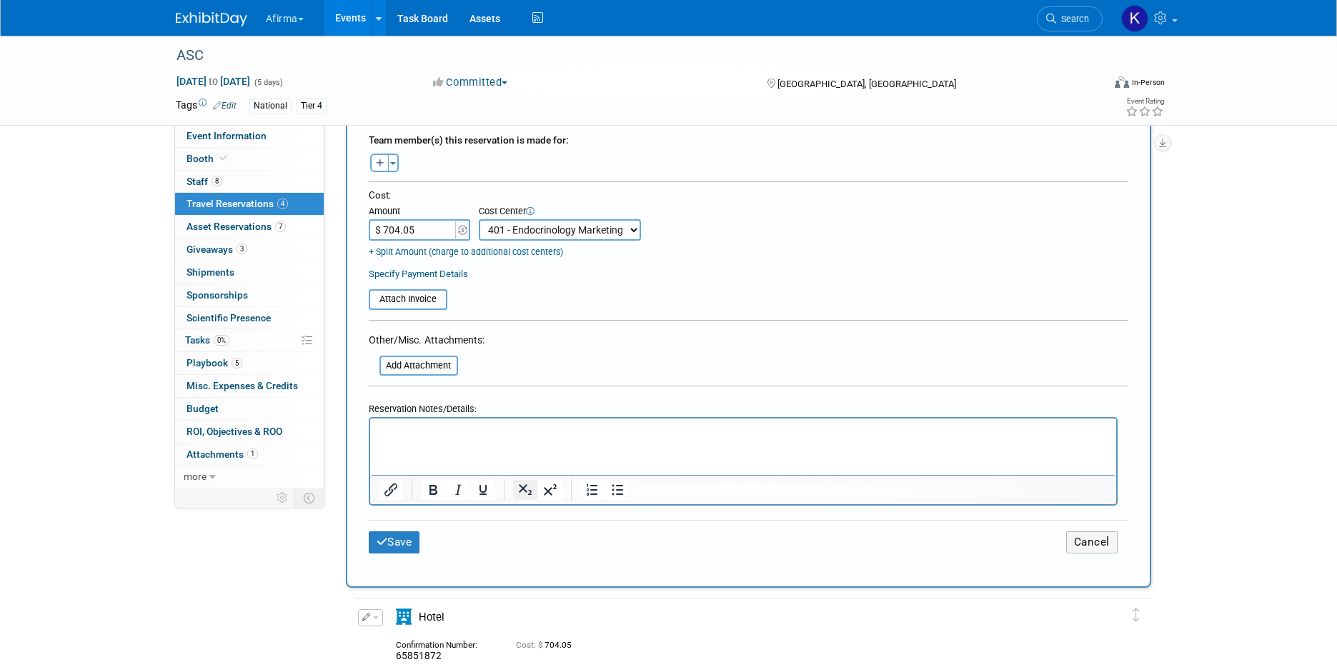
click at [528, 495] on icon "Subscript" at bounding box center [525, 490] width 17 height 17
click at [526, 490] on icon "Subscript" at bounding box center [525, 490] width 17 height 17
click at [526, 439] on html "﻿" at bounding box center [742, 429] width 746 height 21
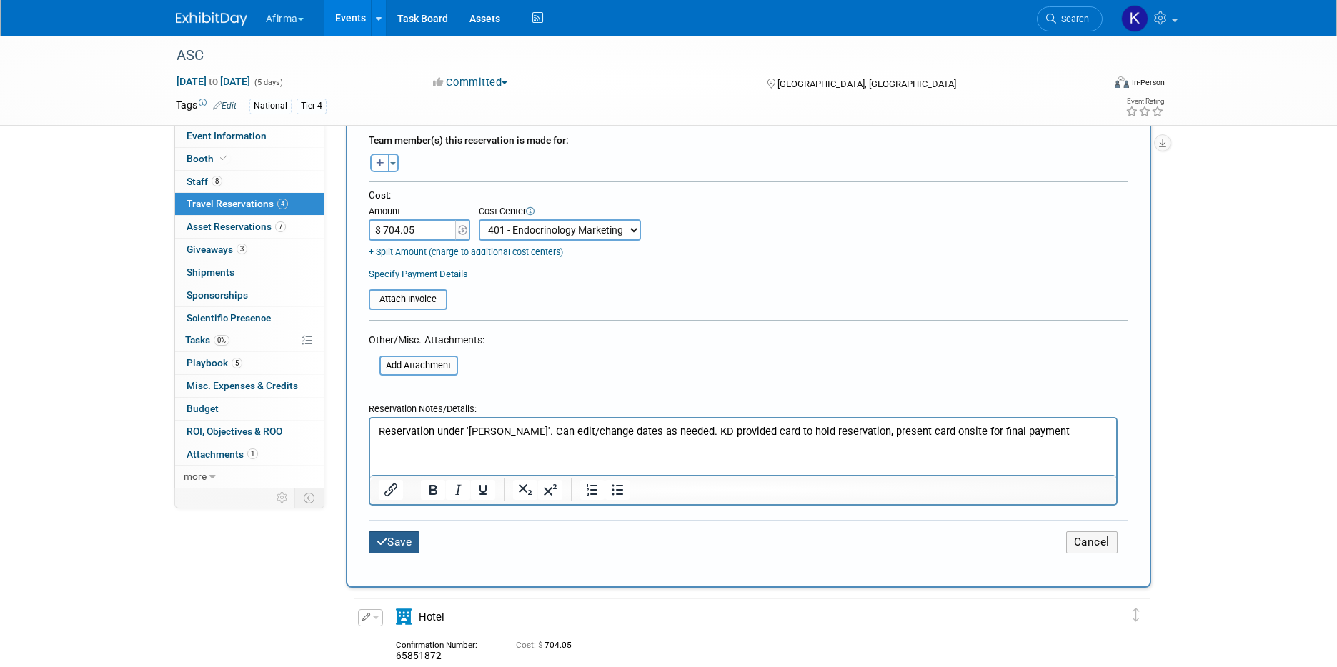
click at [406, 540] on button "Save" at bounding box center [394, 543] width 51 height 22
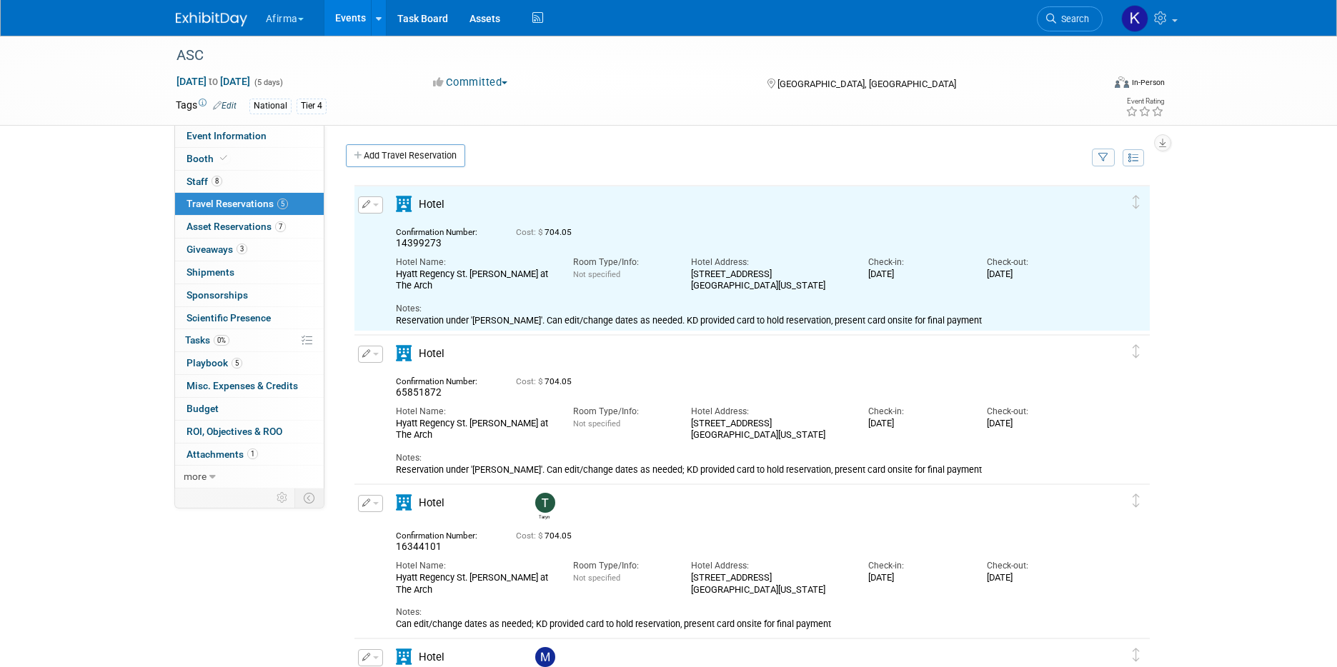
scroll to position [0, 0]
click at [405, 159] on link "Add Travel Reservation" at bounding box center [405, 155] width 119 height 23
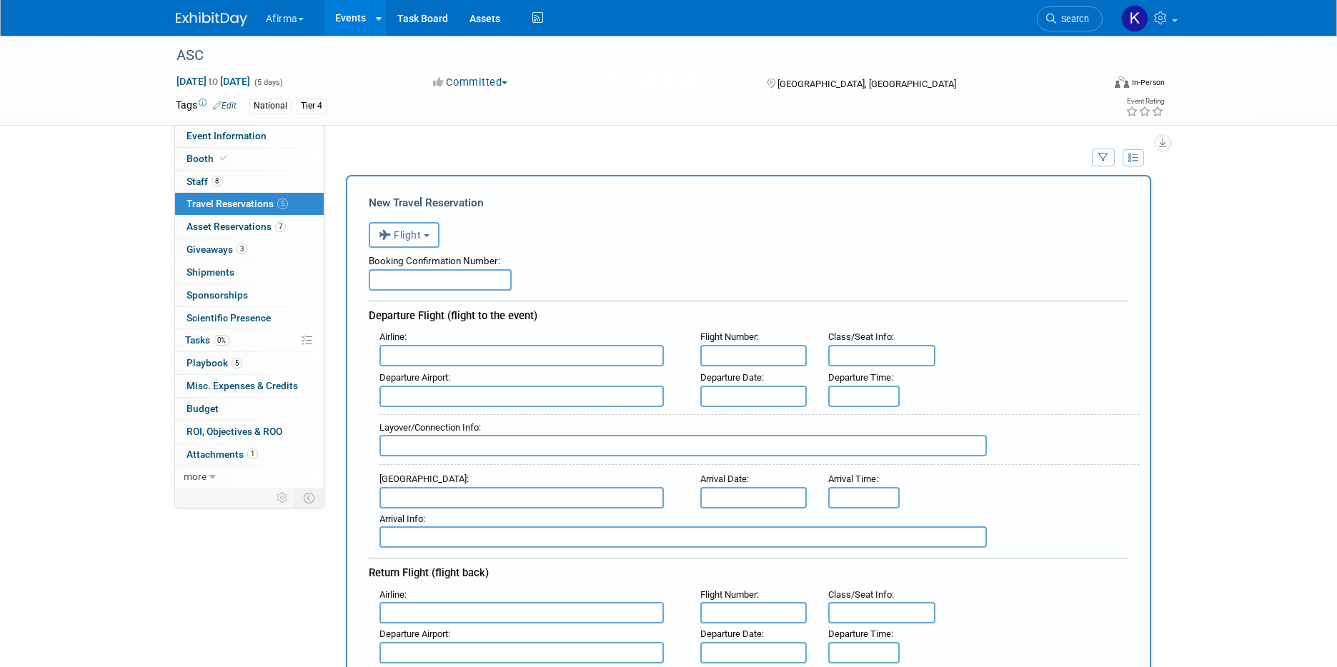
click at [417, 240] on span "Flight" at bounding box center [400, 234] width 43 height 11
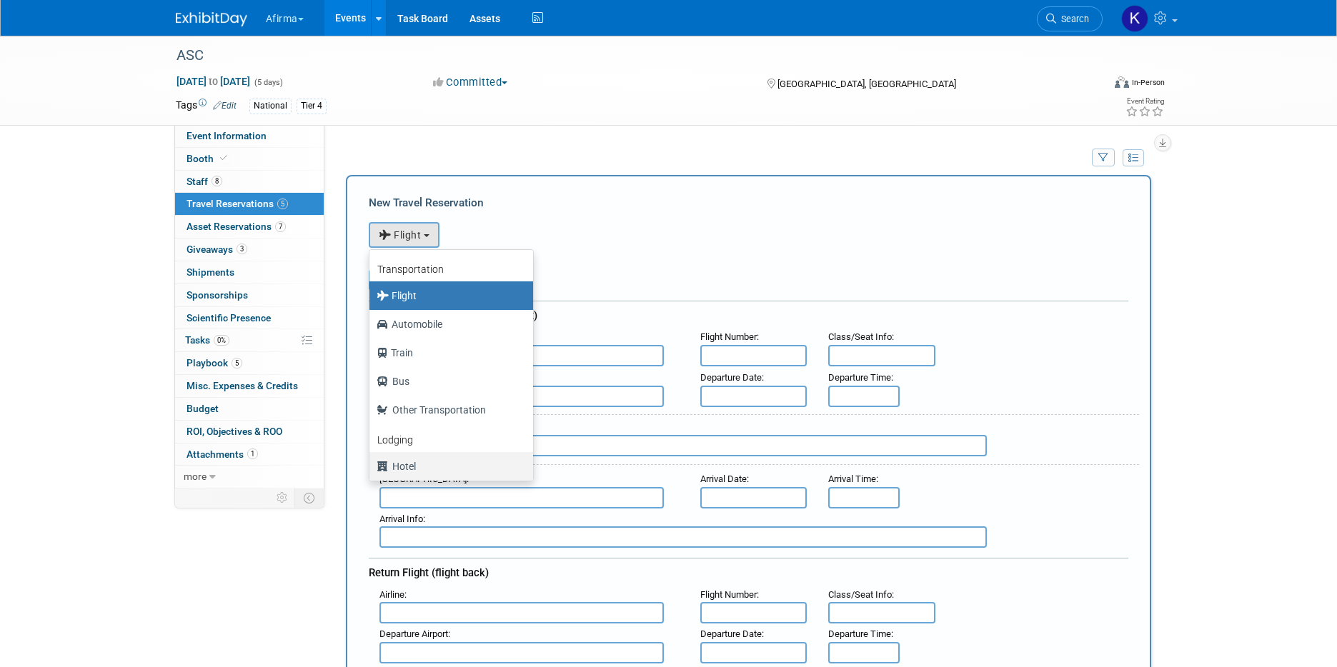
click at [413, 467] on label "Hotel" at bounding box center [448, 466] width 142 height 23
click at [372, 467] on input "Hotel" at bounding box center [366, 464] width 9 height 9
select select "6"
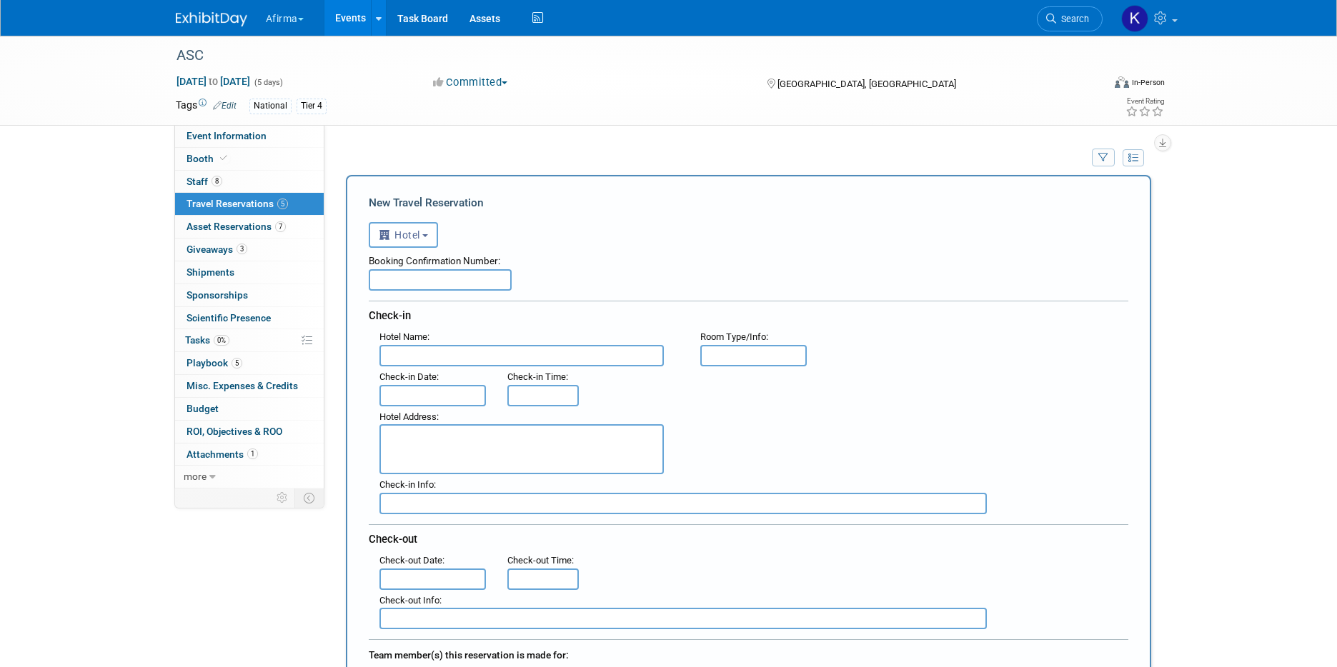
click at [437, 274] on input "text" at bounding box center [440, 279] width 143 height 21
paste input "39992978"
type input "39992978"
click at [427, 359] on input "text" at bounding box center [521, 355] width 284 height 21
paste input "Hyatt Regency St. Louis at The Arch"
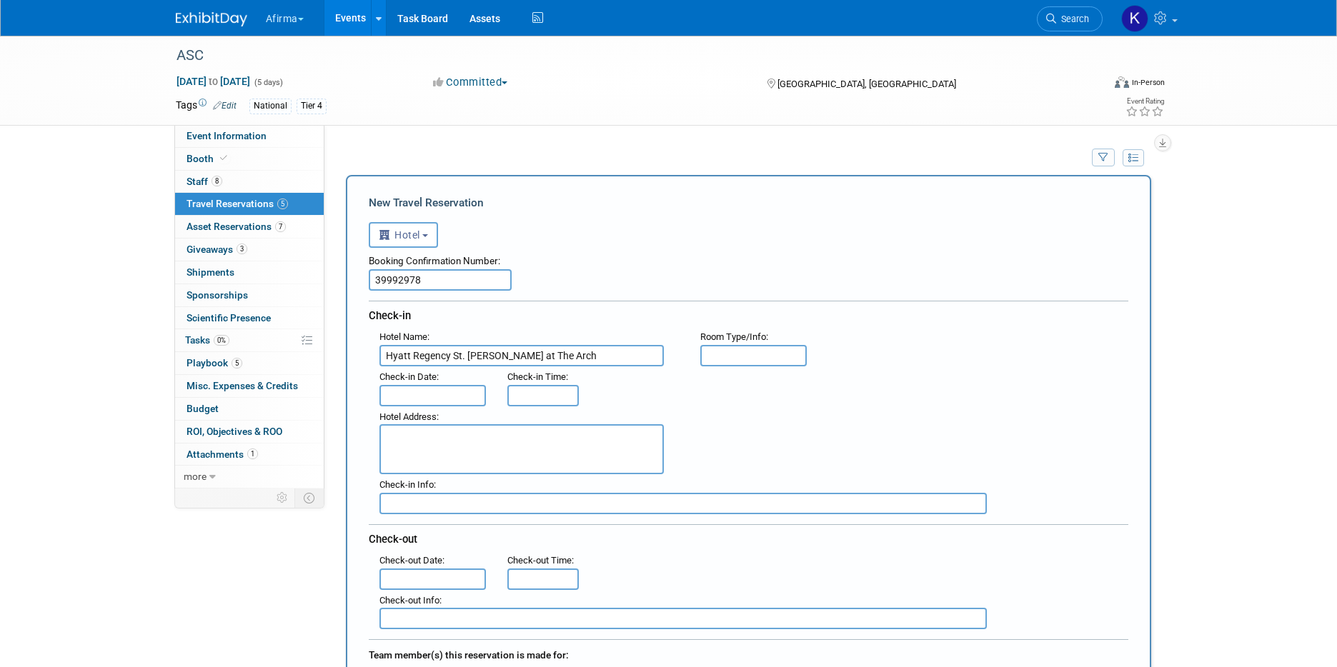
type input "Hyatt Regency St. Louis at The Arch"
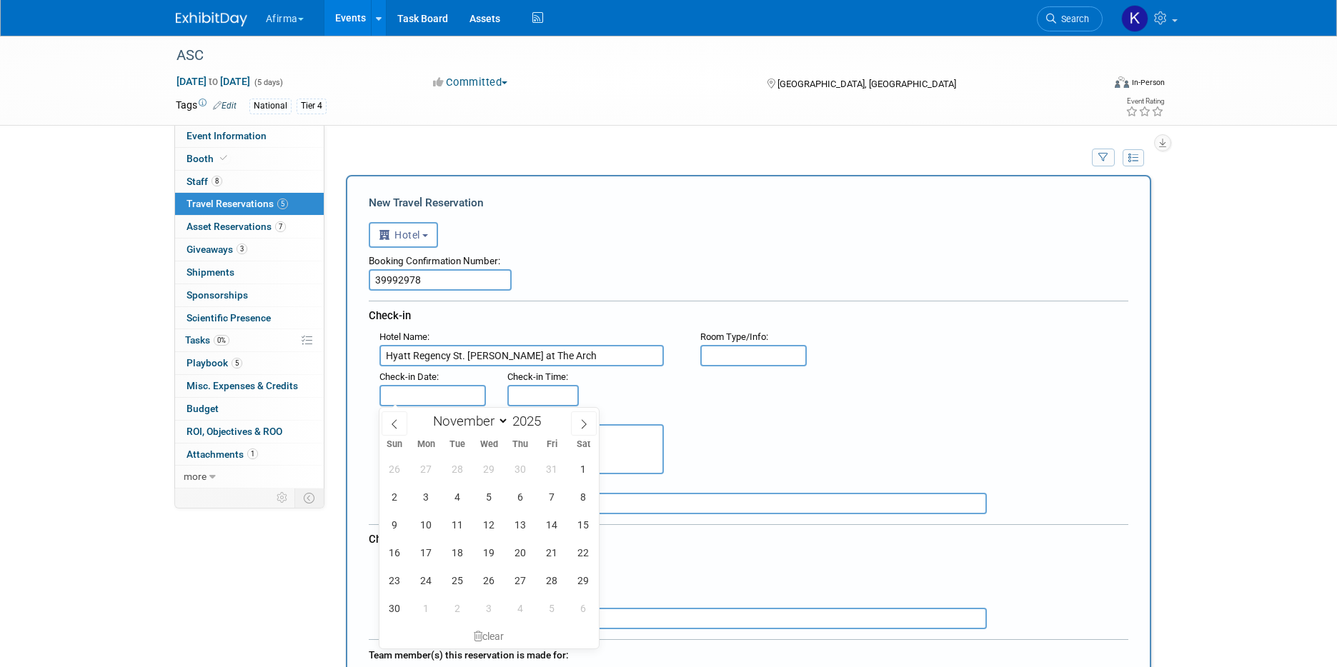
click at [448, 389] on input "text" at bounding box center [432, 395] width 107 height 21
click at [484, 493] on span "5" at bounding box center [489, 497] width 28 height 28
type input "Nov 5, 2025"
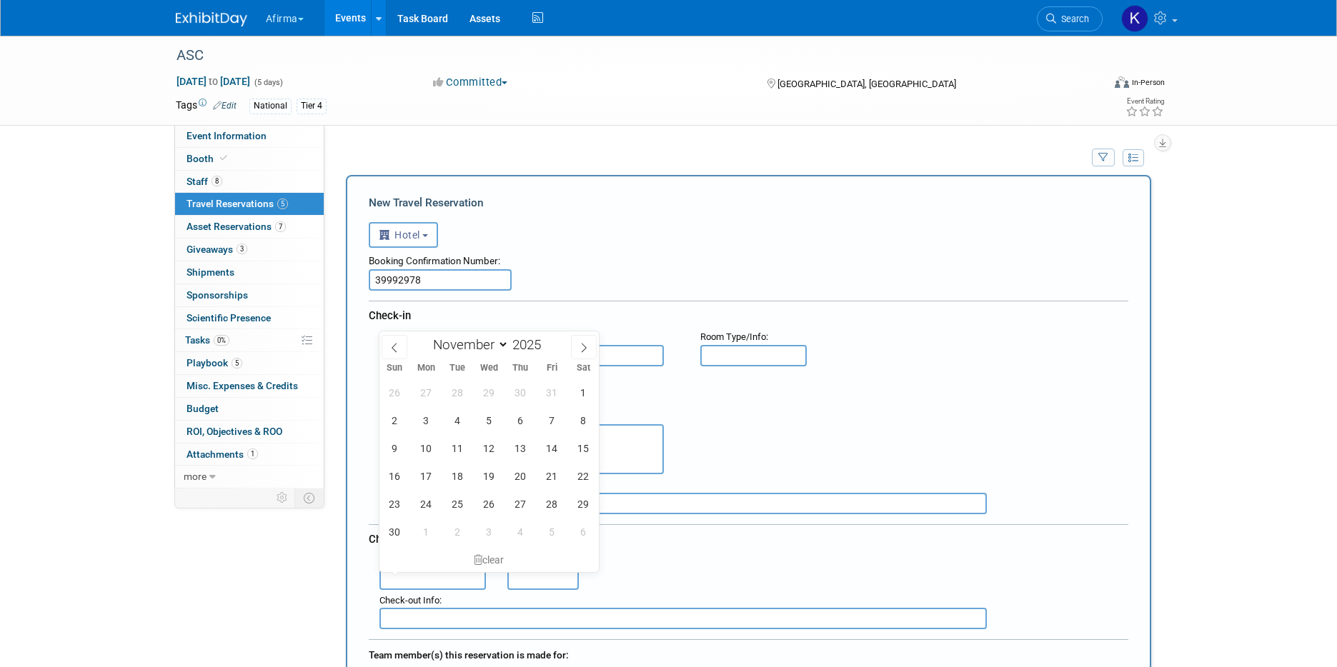
click at [437, 572] on input "text" at bounding box center [432, 579] width 107 height 21
click at [581, 411] on span "8" at bounding box center [584, 421] width 28 height 28
type input "Nov 8, 2025"
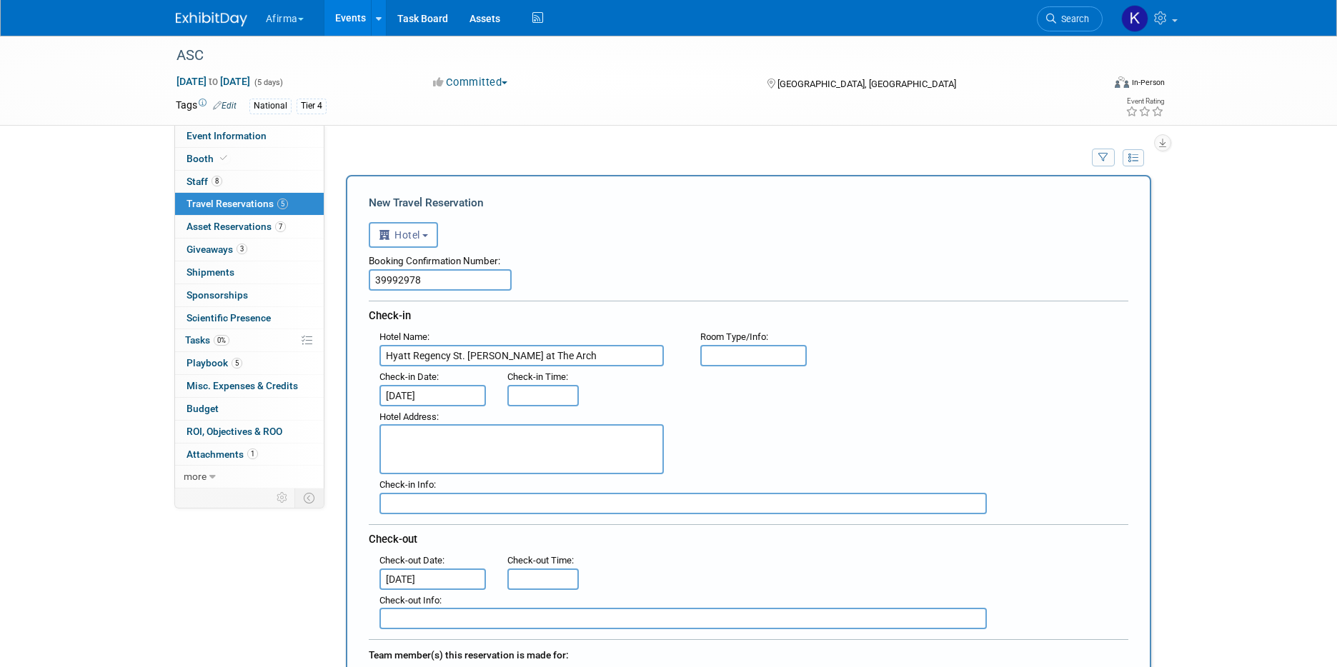
click at [581, 447] on textarea at bounding box center [521, 449] width 284 height 50
paste textarea "315 Chestnut Street St. Louis, Missouri, 63102"
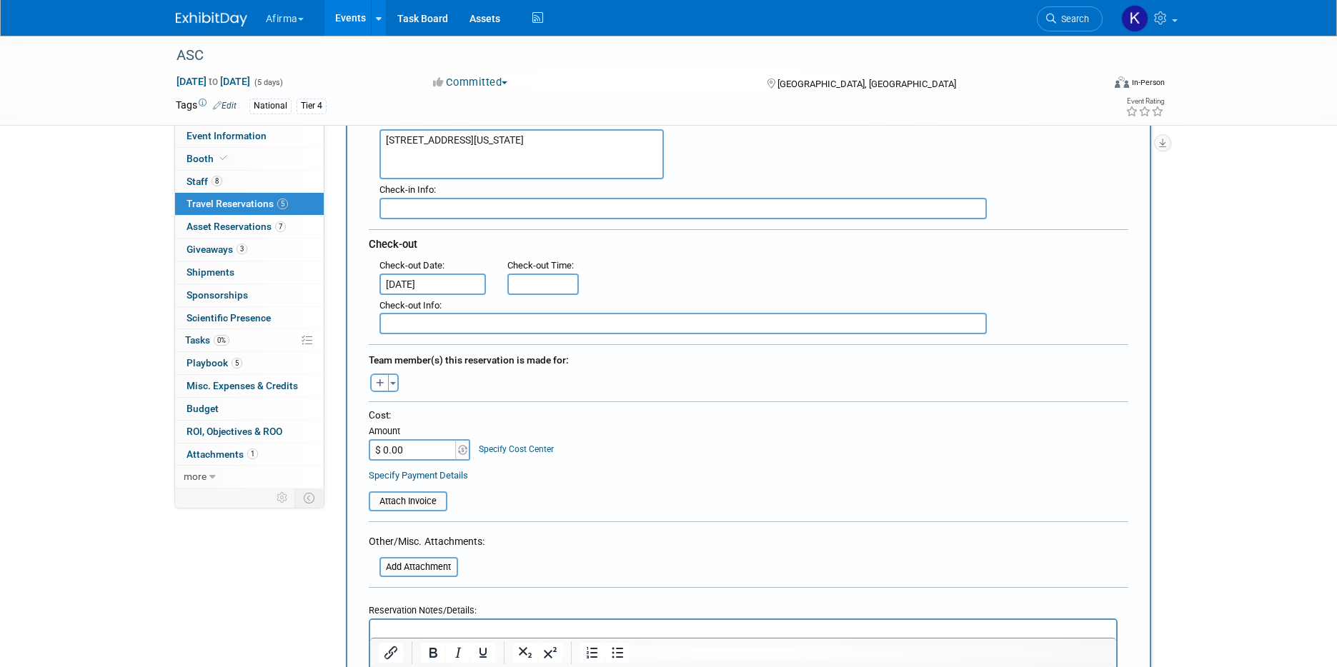
scroll to position [299, 0]
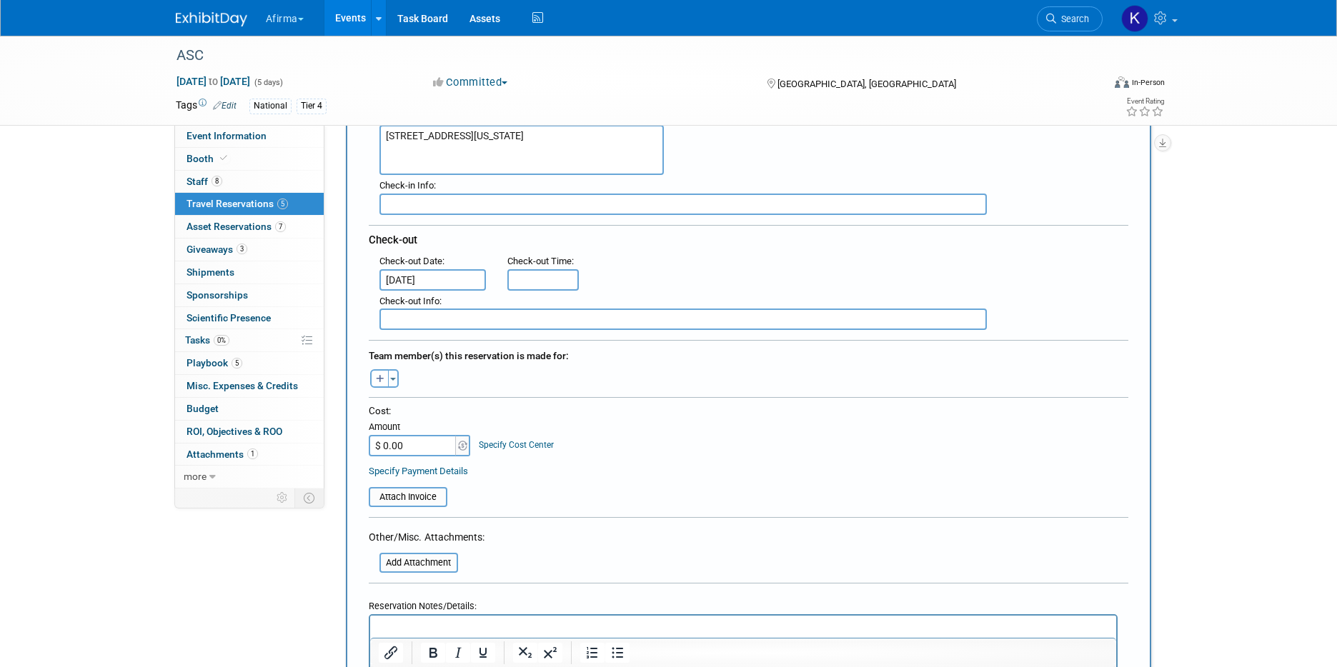
type textarea "315 Chestnut Street St. Louis, Missouri, 63102"
click at [422, 454] on input "$ 0.00" at bounding box center [413, 445] width 89 height 21
type input "$ 704.05"
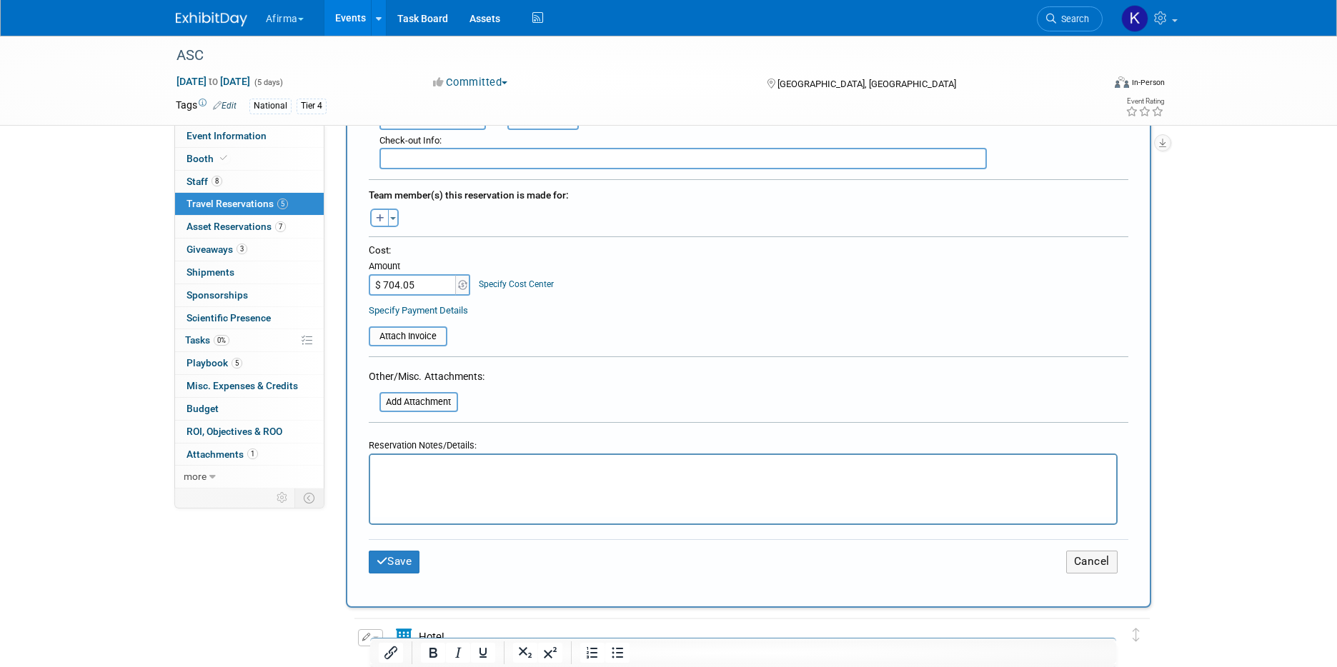
scroll to position [462, 0]
click at [561, 474] on html at bounding box center [742, 463] width 746 height 21
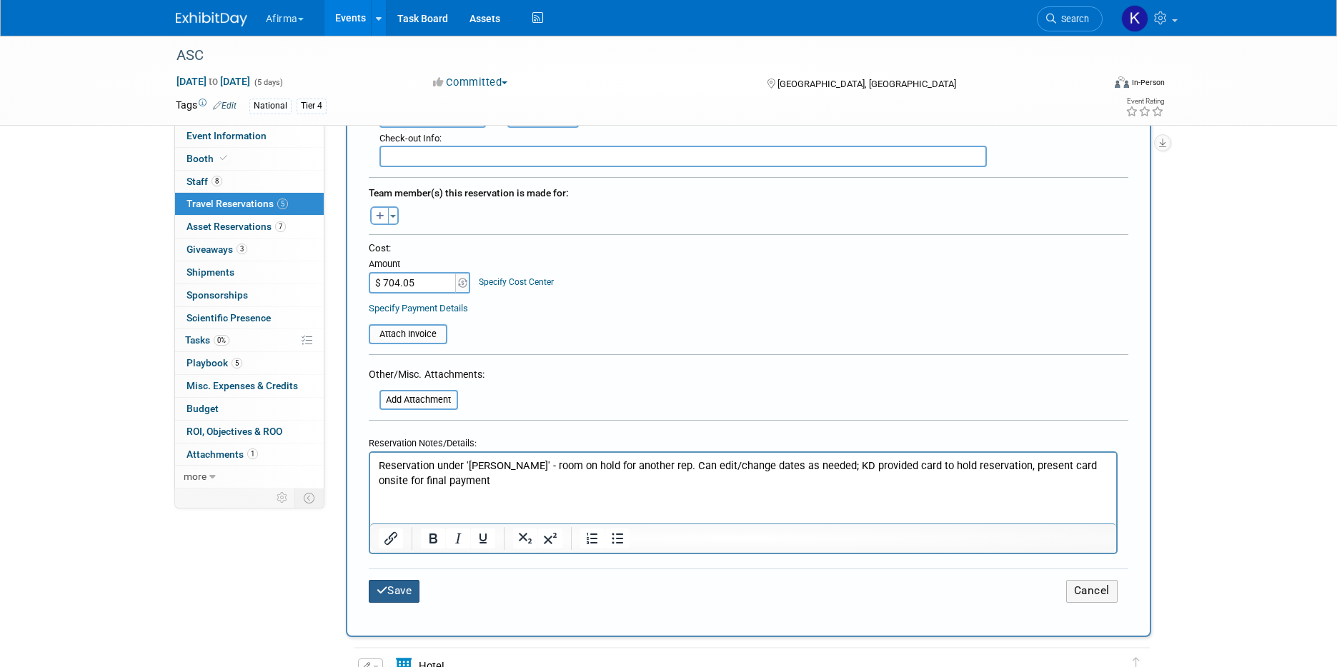
click at [384, 589] on icon "submit" at bounding box center [382, 590] width 11 height 11
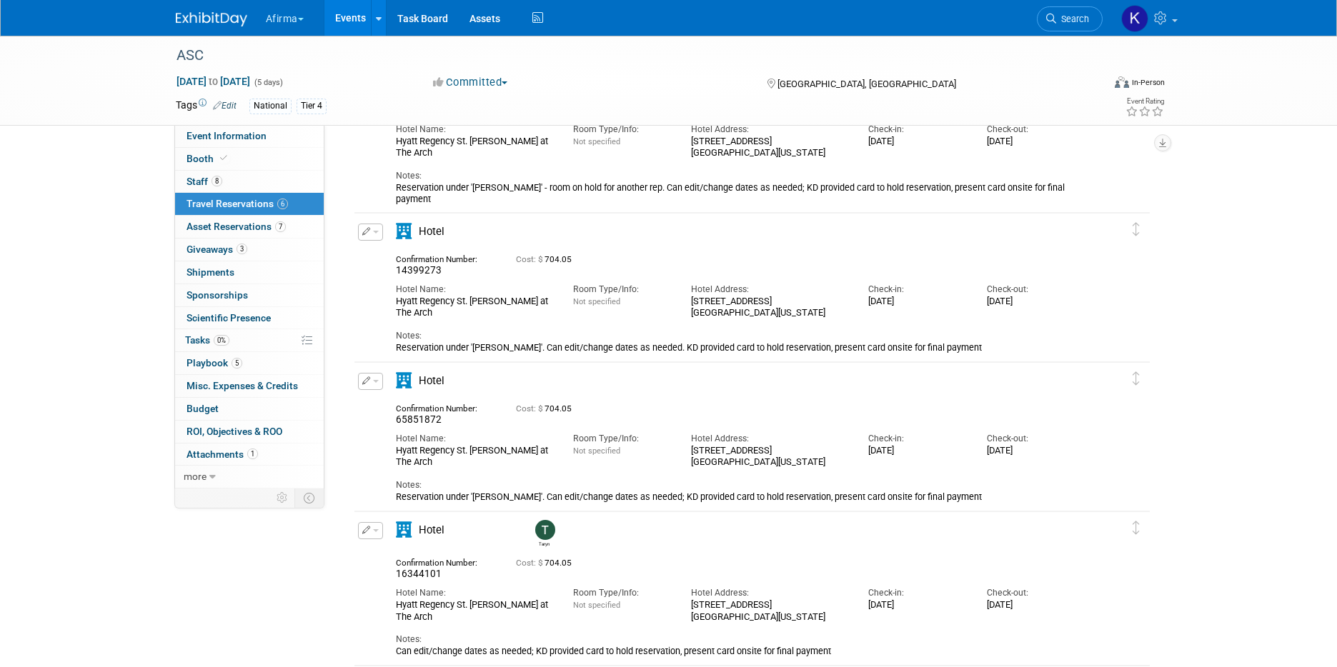
scroll to position [0, 0]
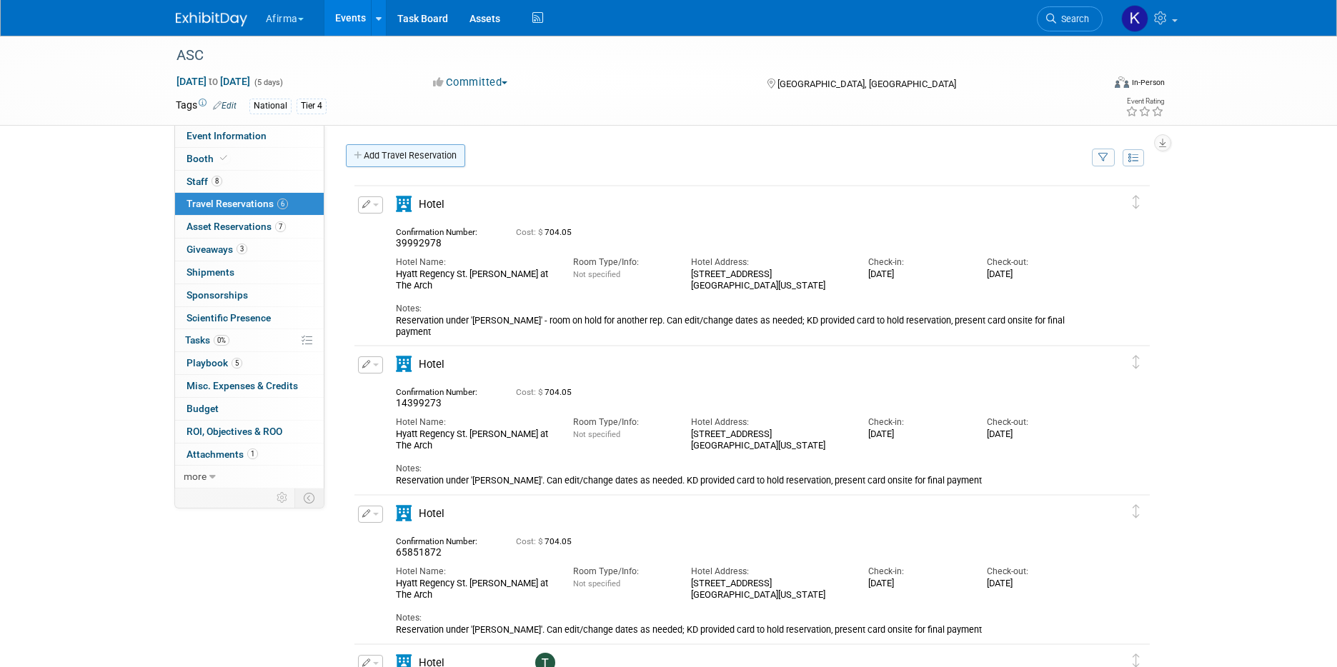
click at [407, 154] on link "Add Travel Reservation" at bounding box center [405, 155] width 119 height 23
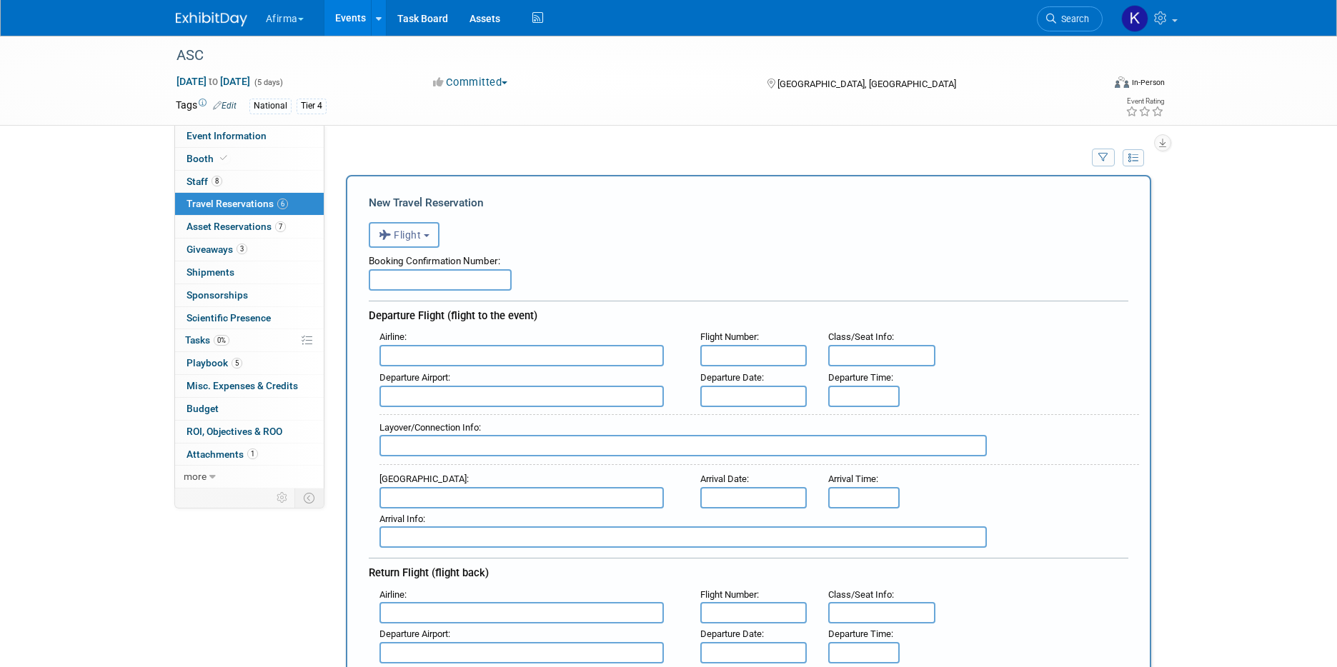
click at [409, 232] on span "Flight" at bounding box center [400, 234] width 43 height 11
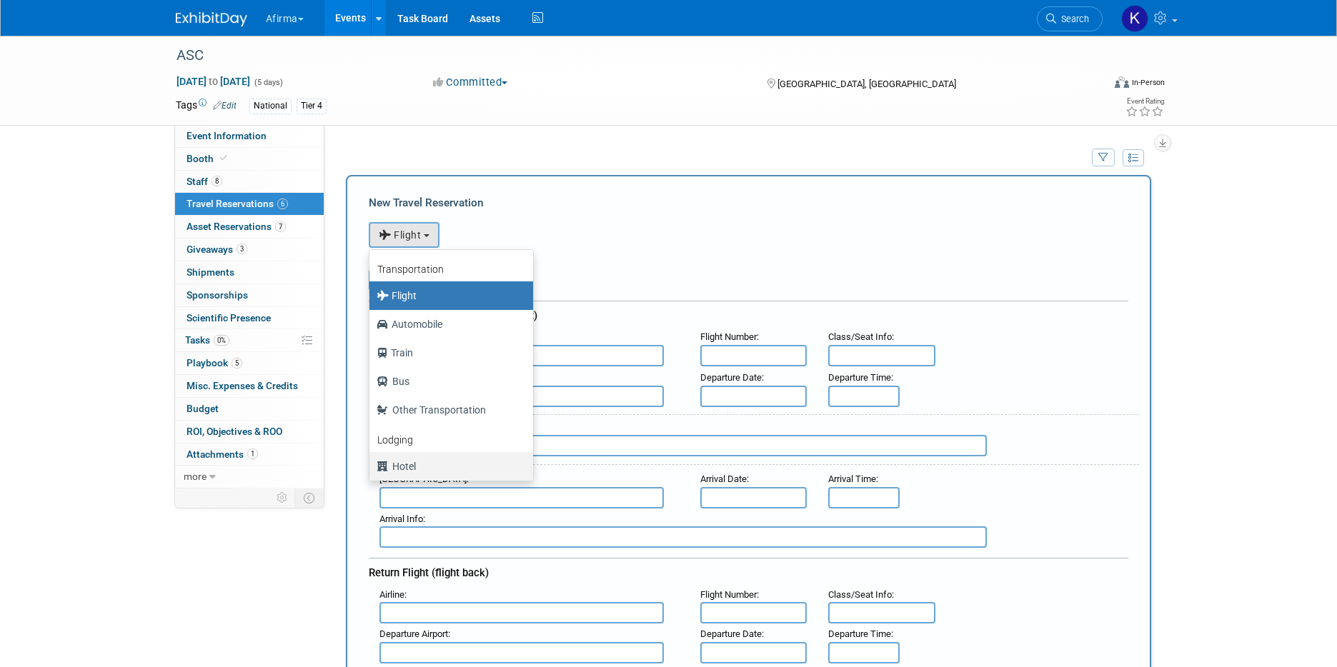
click at [430, 463] on label "Hotel" at bounding box center [448, 466] width 142 height 23
click at [372, 463] on input "Hotel" at bounding box center [366, 464] width 9 height 9
select select "6"
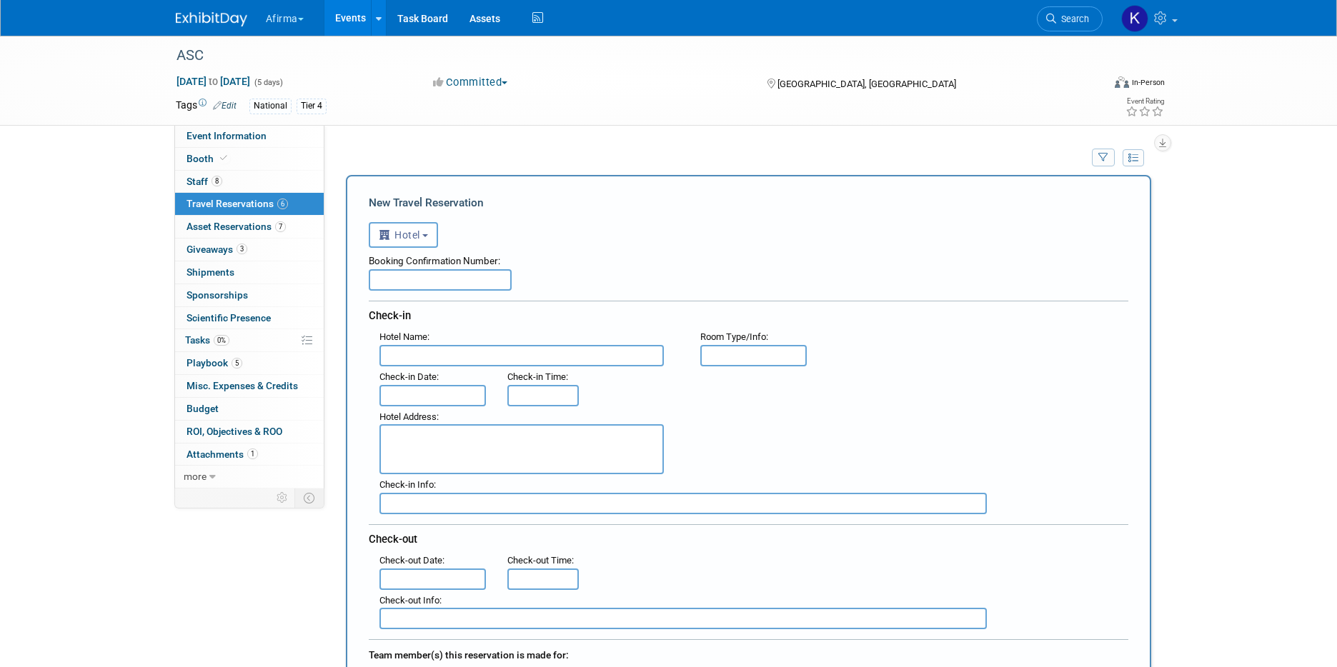
click at [412, 289] on input "text" at bounding box center [440, 279] width 143 height 21
paste input "31221350"
type input "31221350"
click at [402, 345] on input "text" at bounding box center [521, 355] width 284 height 21
paste input "Hyatt Regency St. Louis at The Arch"
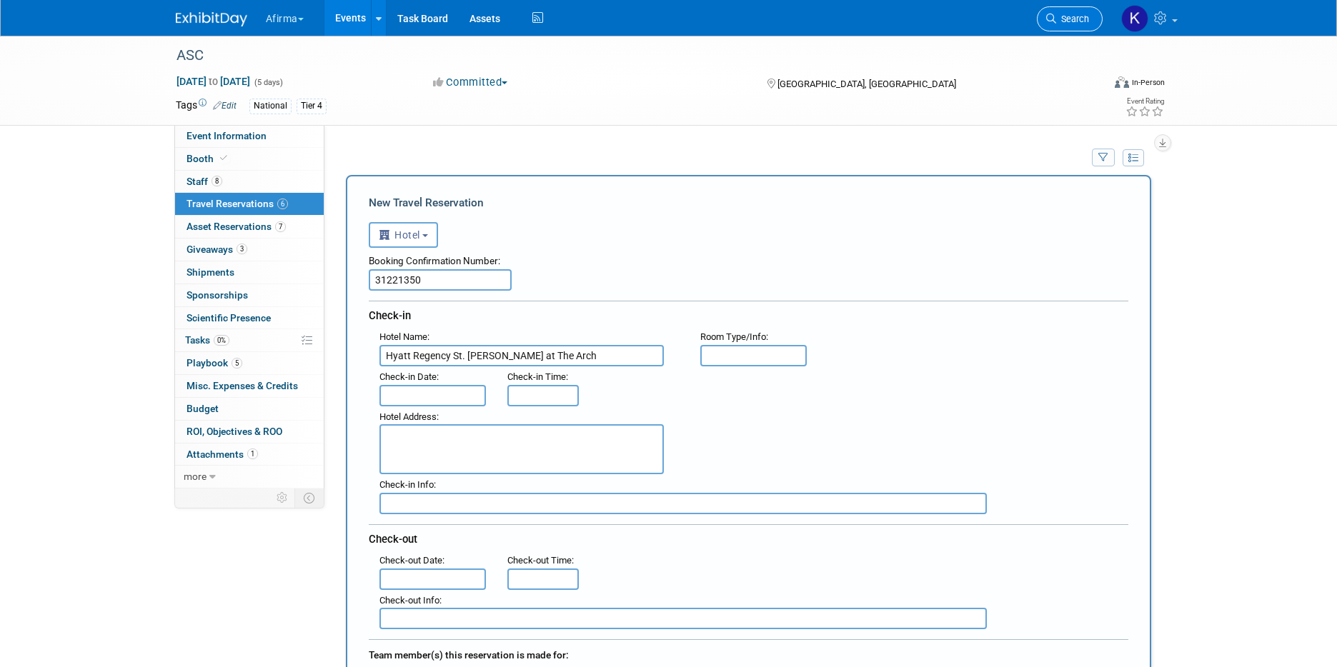
type input "Hyatt Regency St. Louis at The Arch"
click at [467, 452] on textarea at bounding box center [521, 449] width 284 height 50
paste textarea "315 Chestnut Street St. Louis, Missouri, 63102"
type textarea "315 Chestnut Street St. Louis, Missouri, 63102"
click at [434, 394] on input "text" at bounding box center [432, 395] width 107 height 21
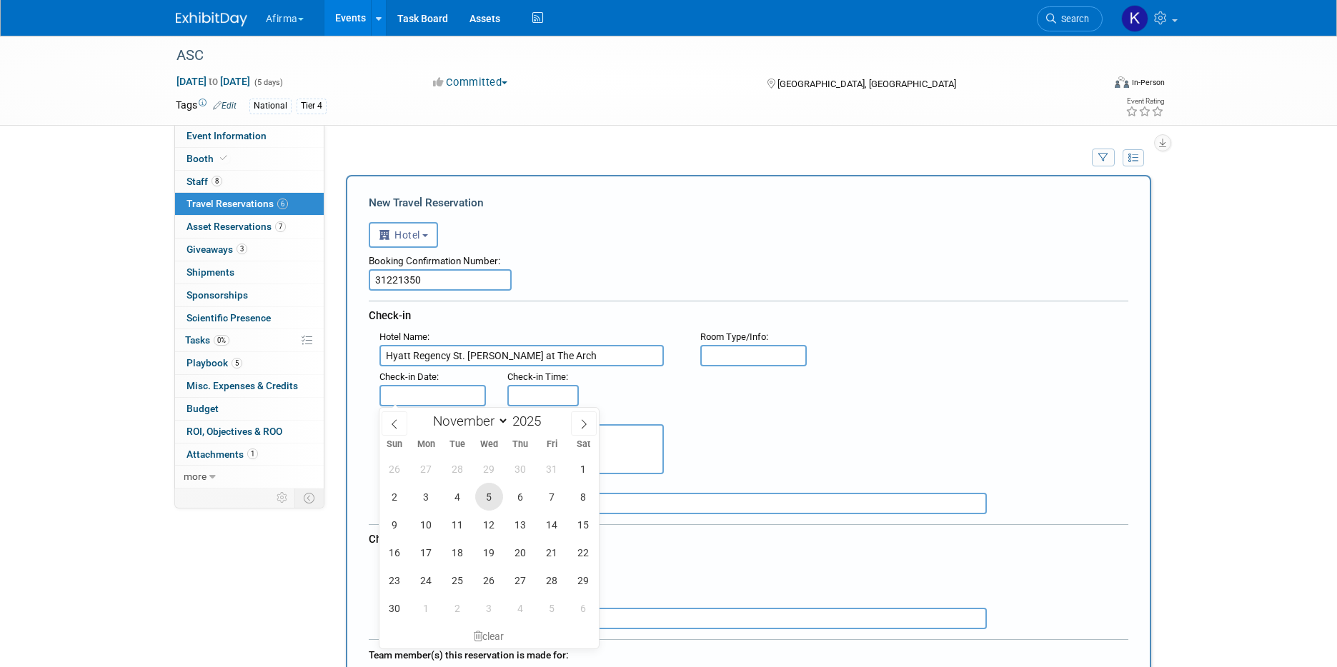
click at [485, 495] on span "5" at bounding box center [489, 497] width 28 height 28
type input "Nov 5, 2025"
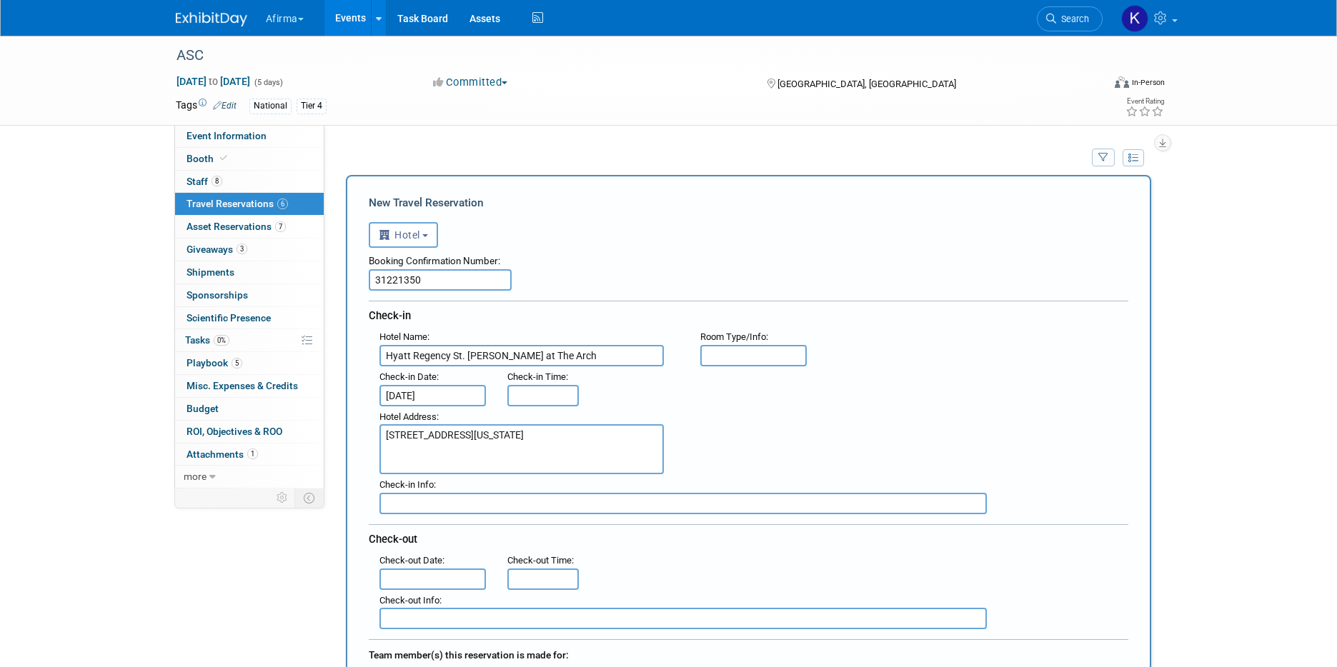
click at [434, 594] on div "Check-out Info :" at bounding box center [759, 601] width 760 height 16
click at [434, 580] on input "text" at bounding box center [432, 579] width 107 height 21
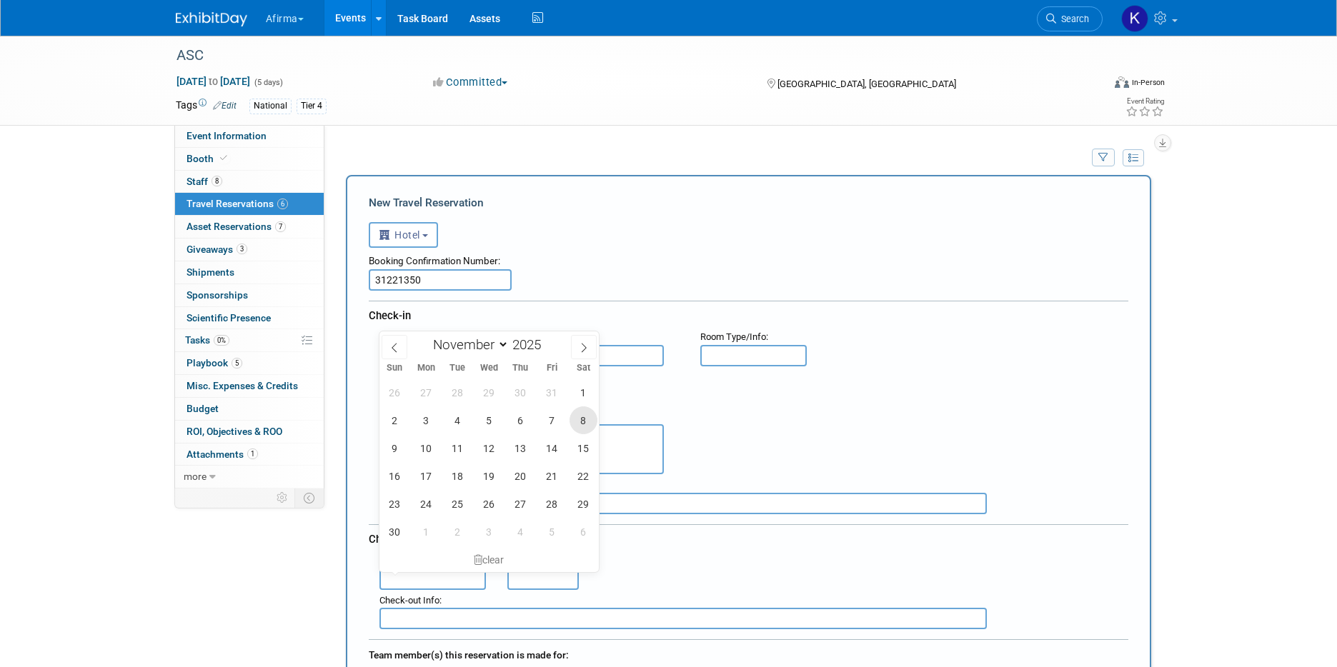
click at [585, 417] on span "8" at bounding box center [584, 421] width 28 height 28
type input "Nov 8, 2025"
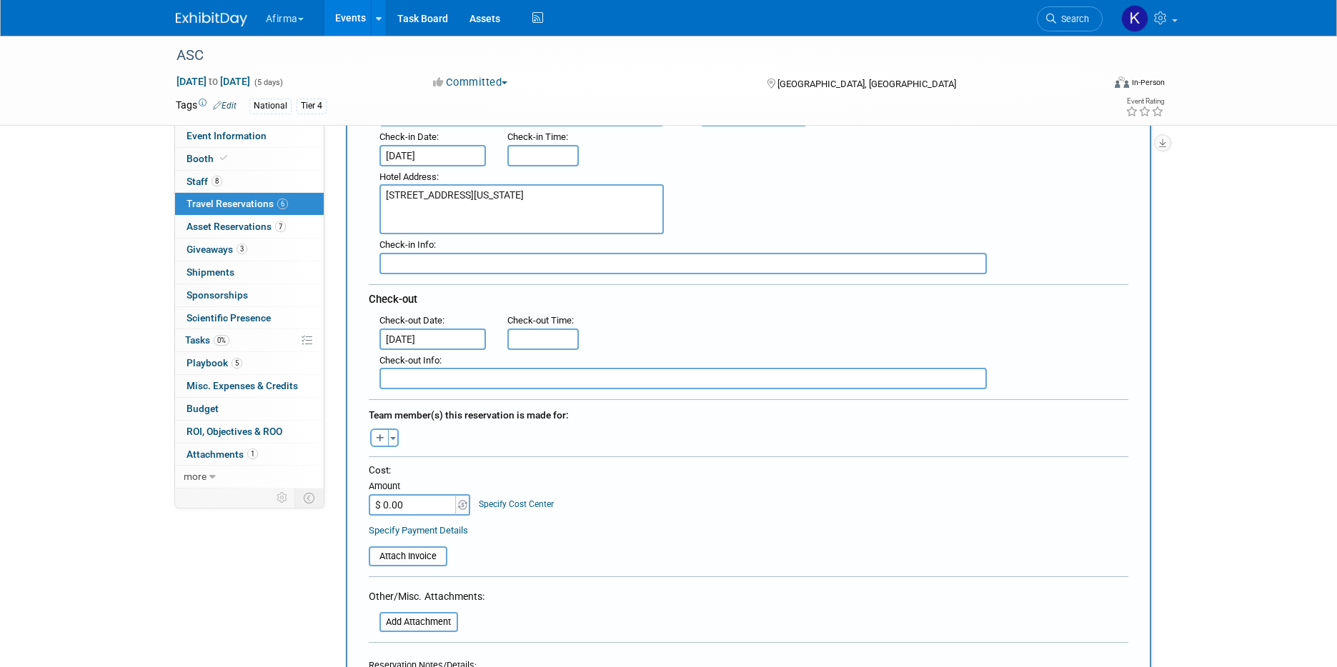
scroll to position [262, 0]
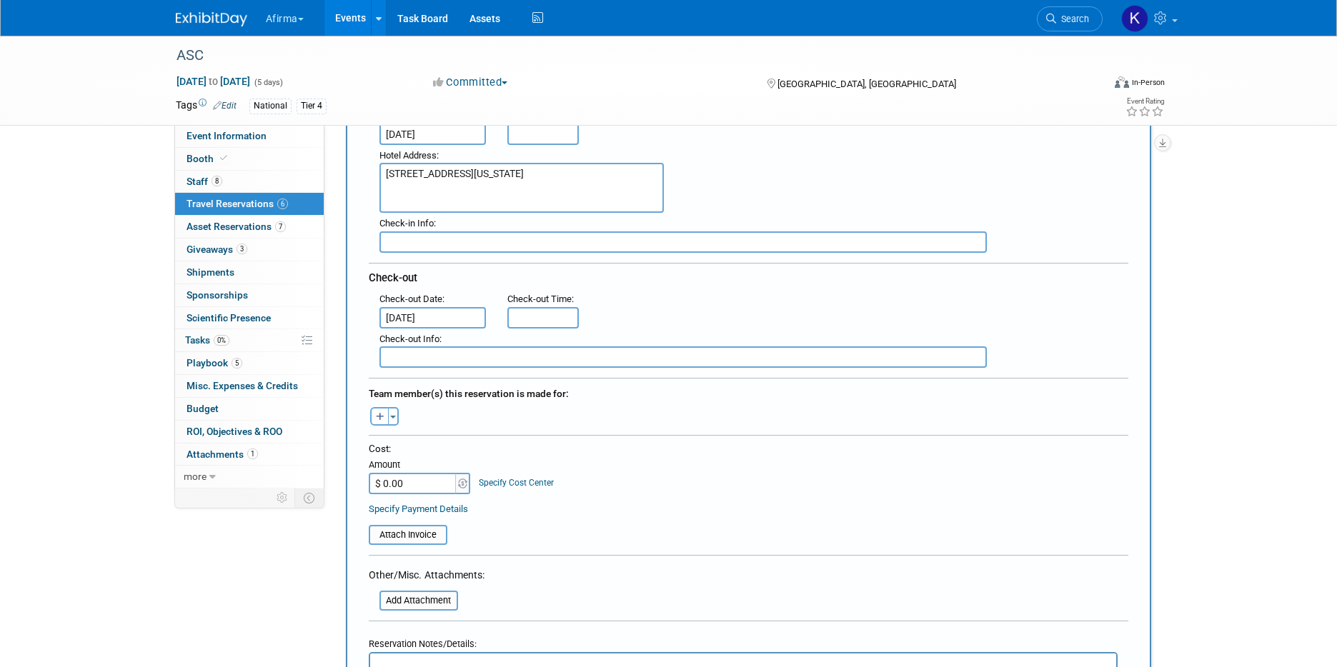
click at [422, 482] on input "$ 0.00" at bounding box center [413, 483] width 89 height 21
type input "$ 704.05"
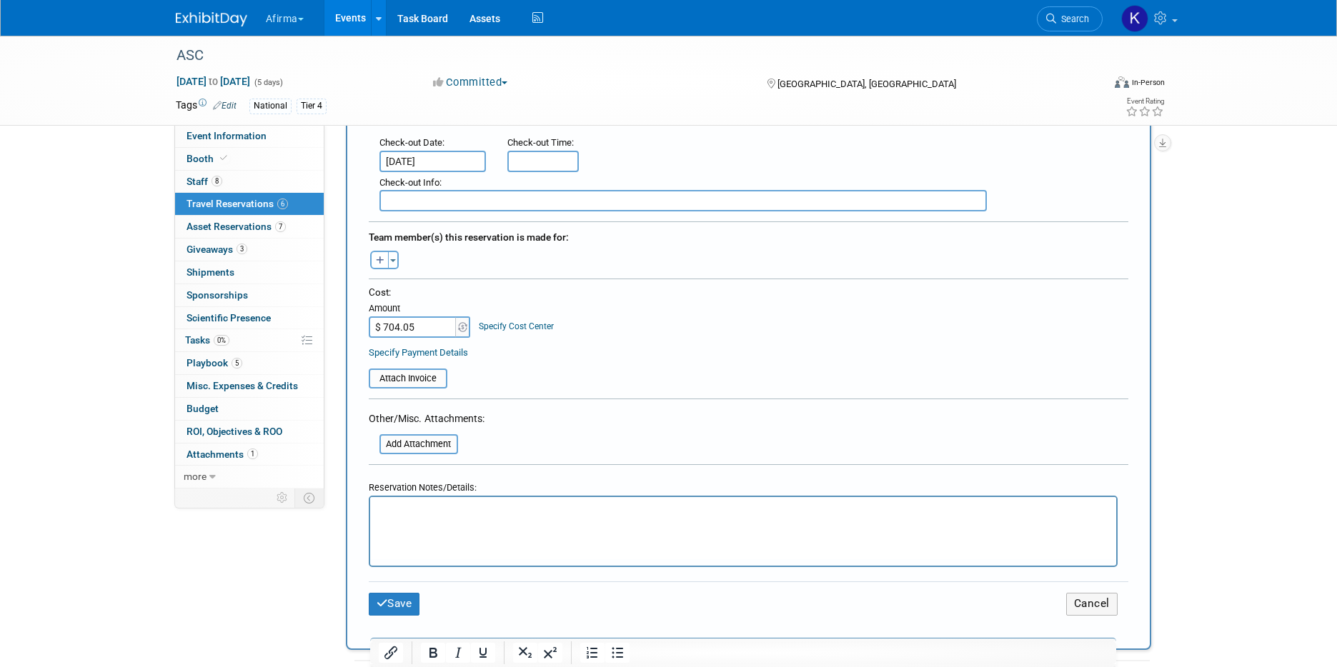
scroll to position [431, 0]
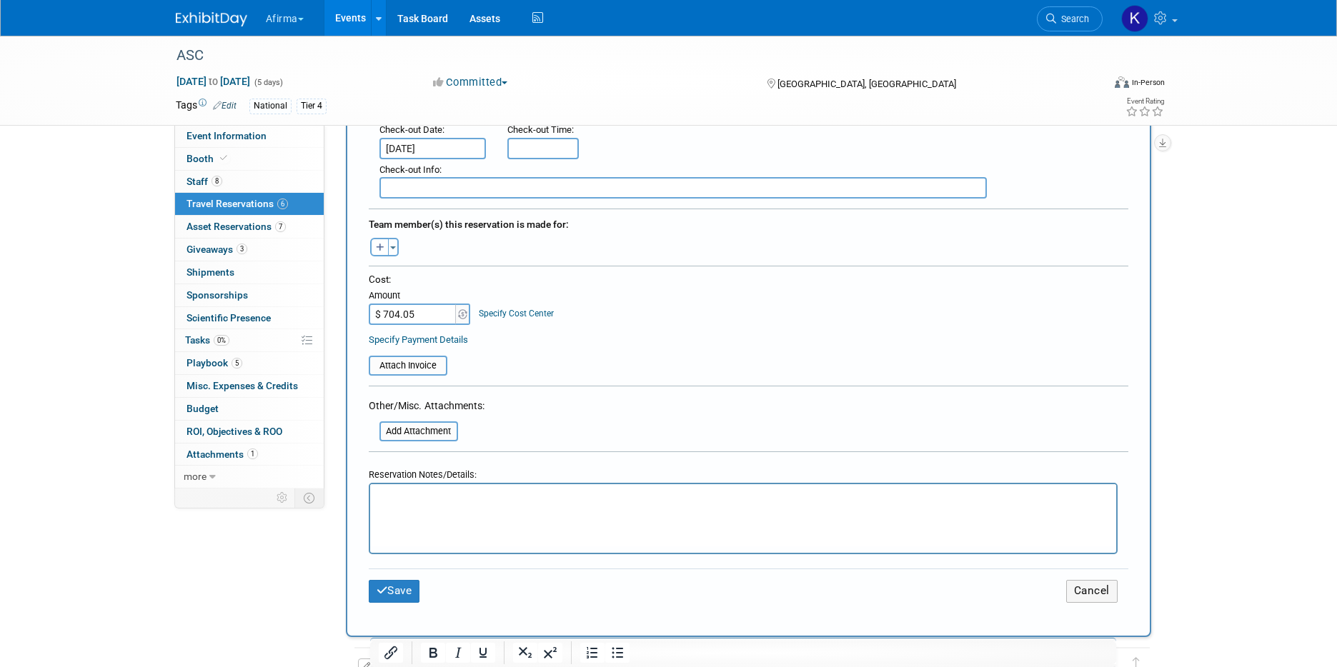
click at [448, 505] on html at bounding box center [742, 495] width 746 height 21
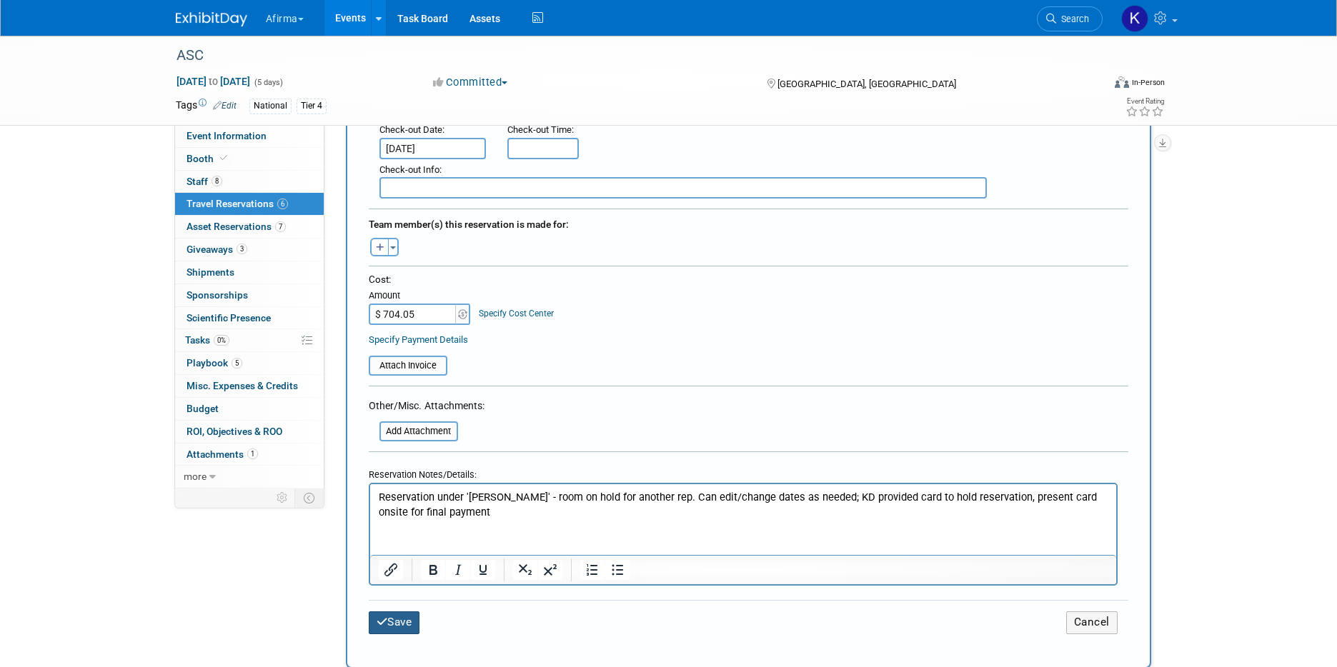
click at [411, 615] on button "Save" at bounding box center [394, 623] width 51 height 22
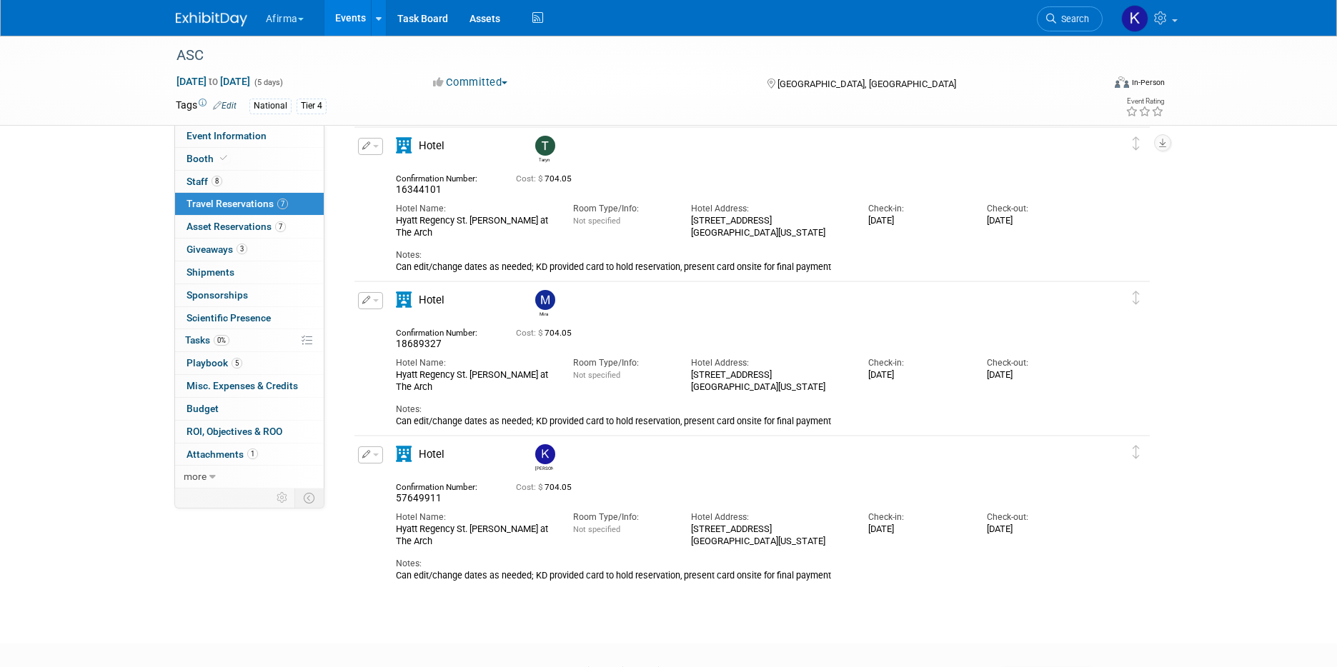
scroll to position [681, 0]
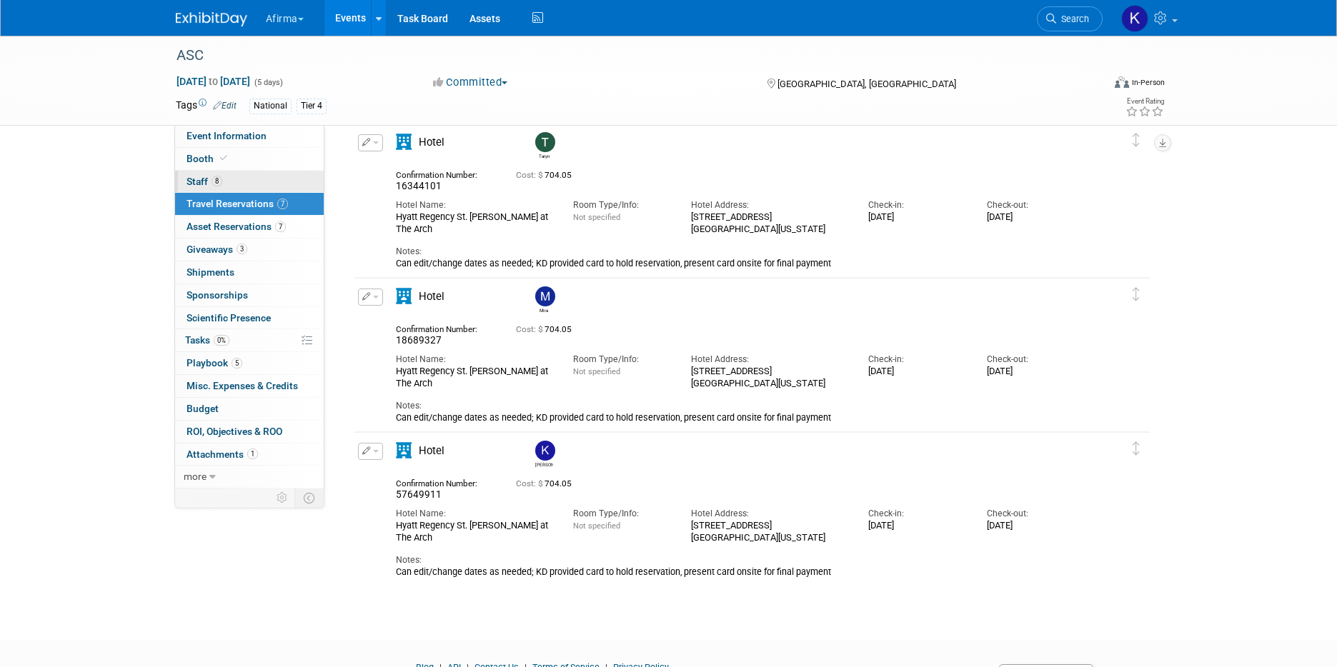
click at [266, 177] on link "8 Staff 8" at bounding box center [249, 182] width 149 height 22
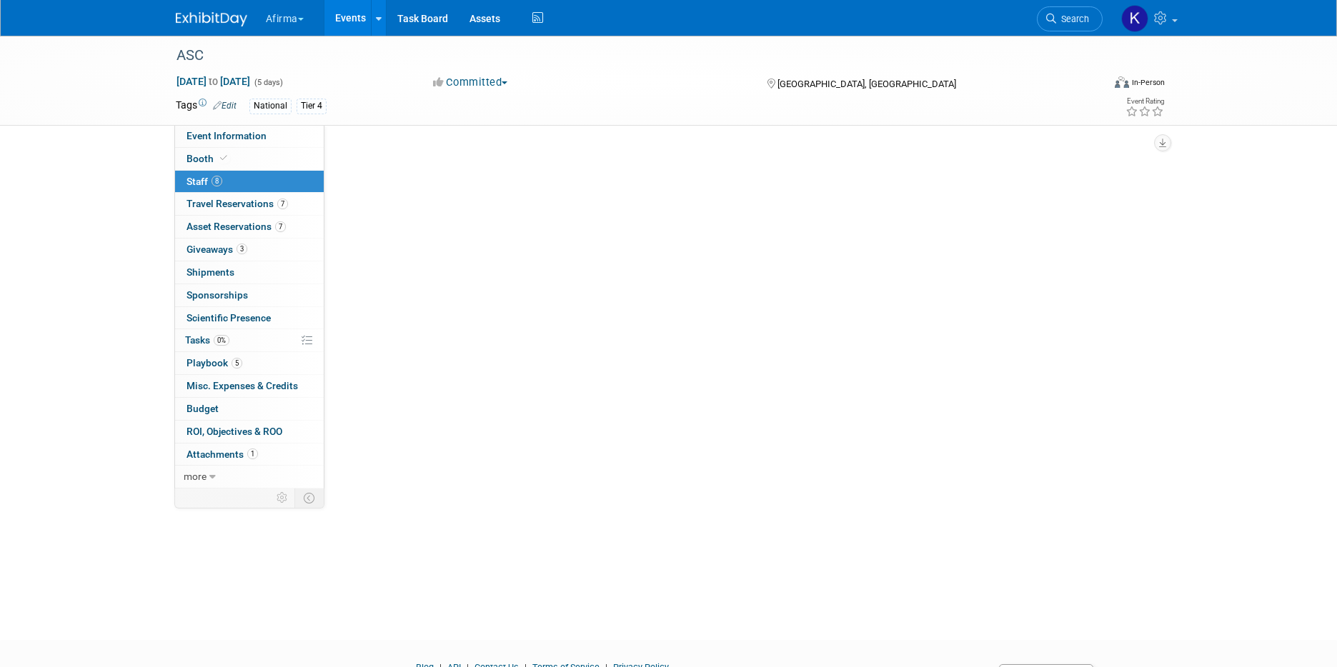
scroll to position [0, 0]
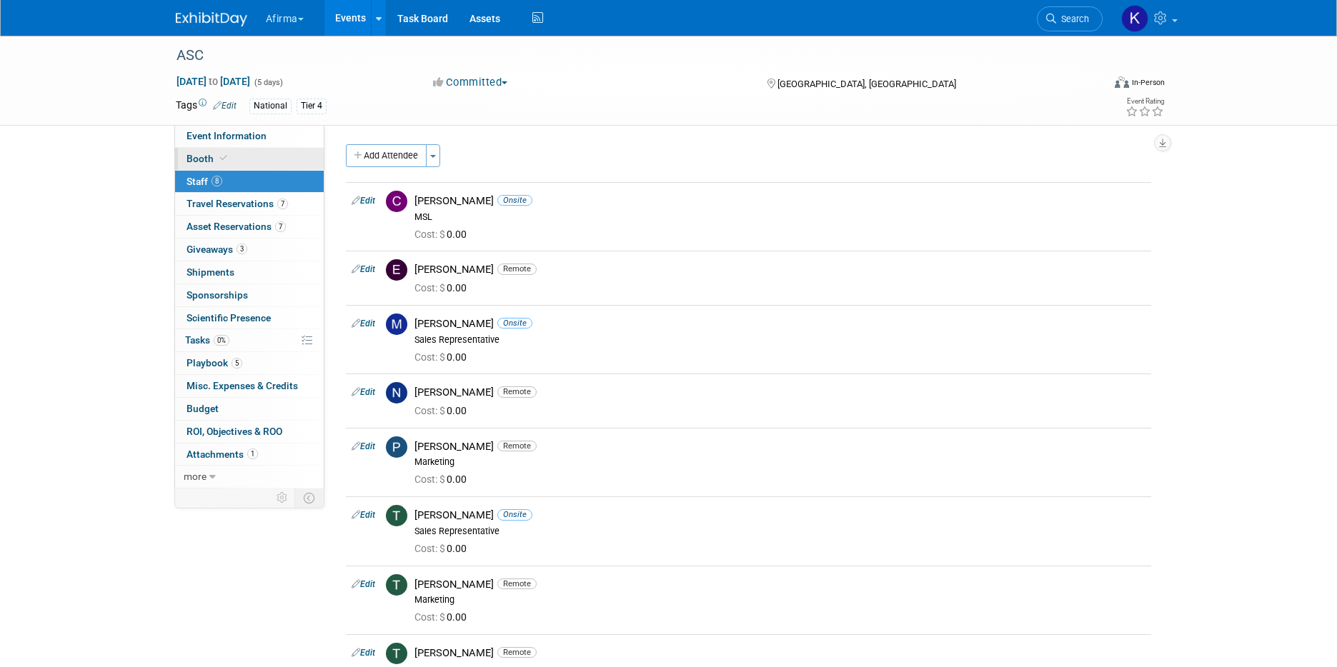
click at [267, 157] on link "Booth" at bounding box center [249, 159] width 149 height 22
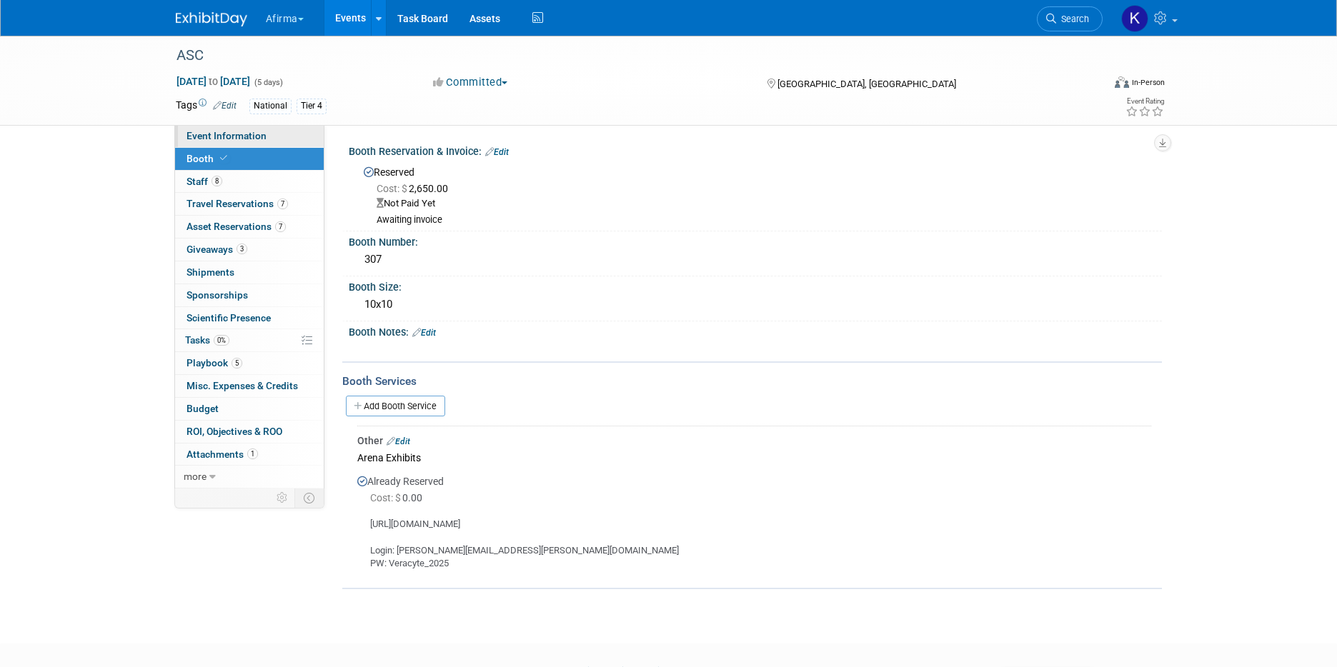
click at [261, 141] on span "Event Information" at bounding box center [227, 135] width 80 height 11
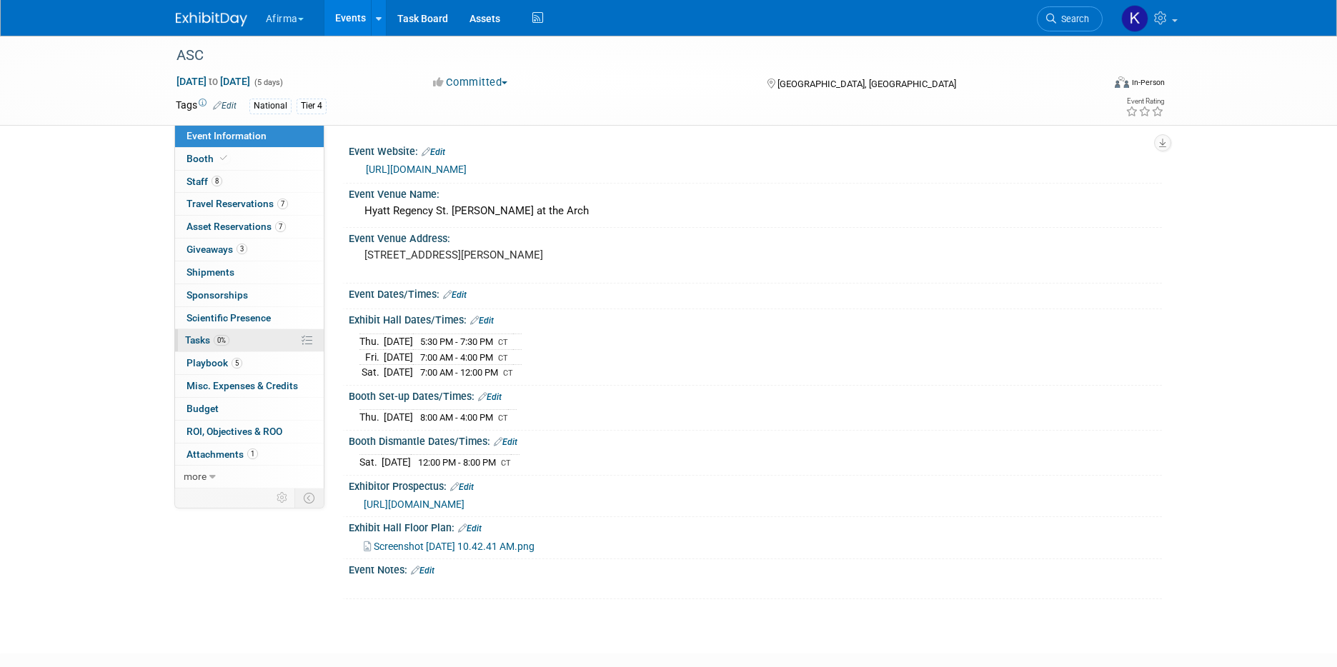
click at [244, 344] on link "0% Tasks 0%" at bounding box center [249, 340] width 149 height 22
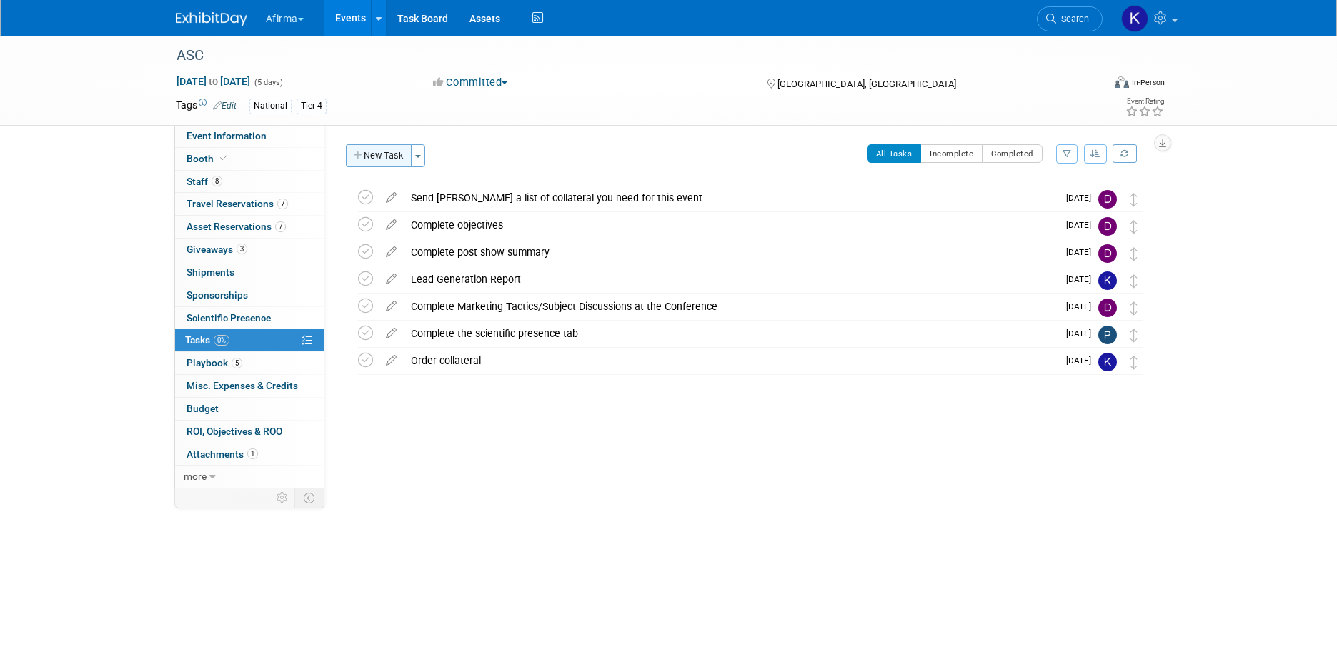
click at [395, 156] on button "New Task" at bounding box center [379, 155] width 66 height 23
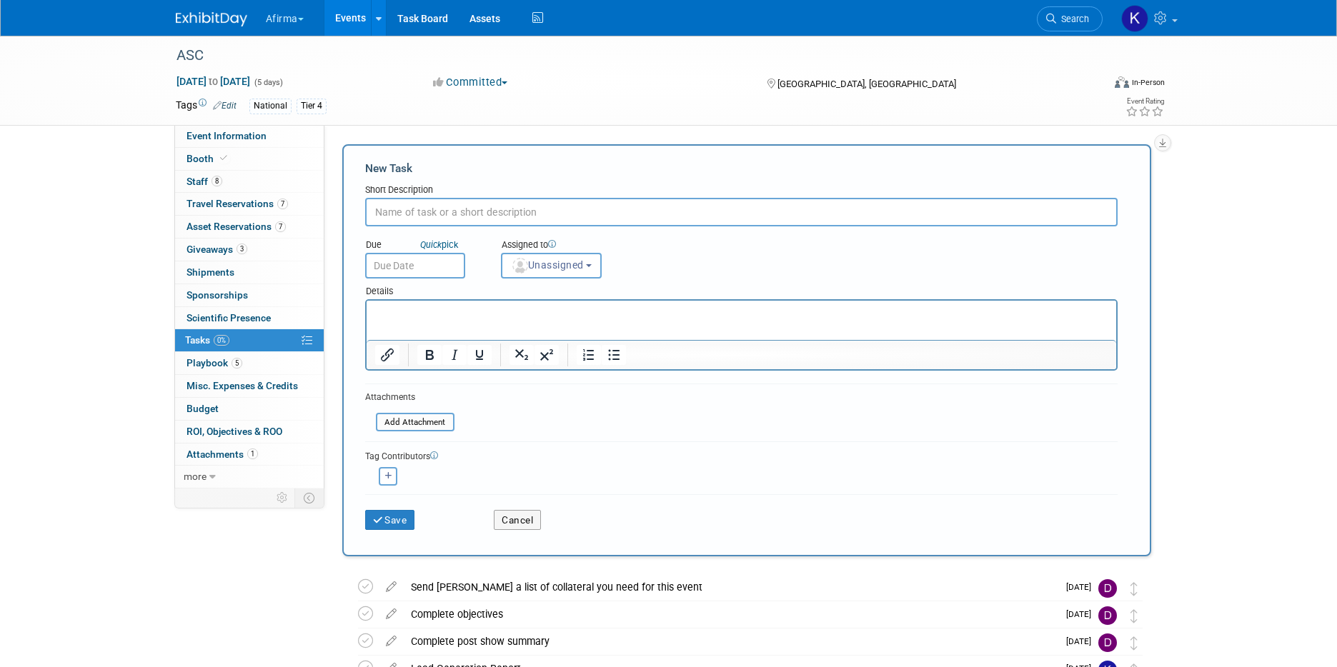
click at [437, 213] on input "text" at bounding box center [741, 212] width 752 height 29
type input "Input your hotel dates for this event"
click at [439, 267] on input "text" at bounding box center [415, 266] width 100 height 26
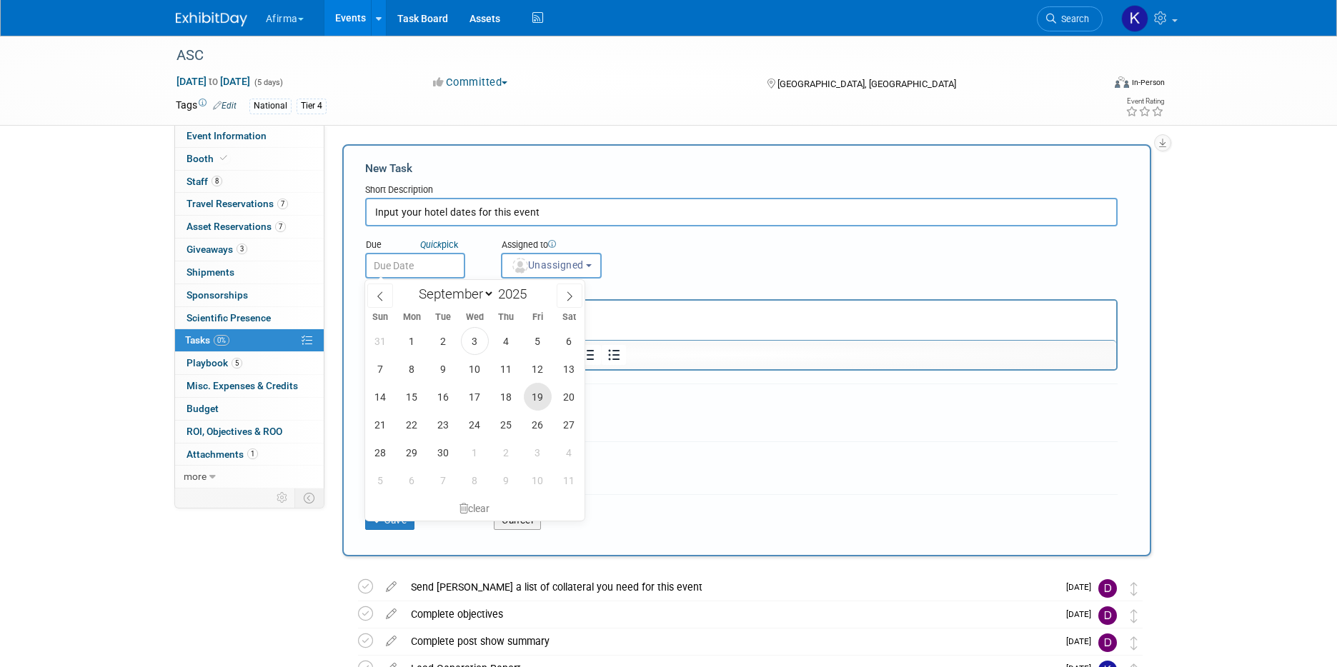
click at [538, 394] on span "19" at bounding box center [538, 397] width 28 height 28
type input "Sep 19, 2025"
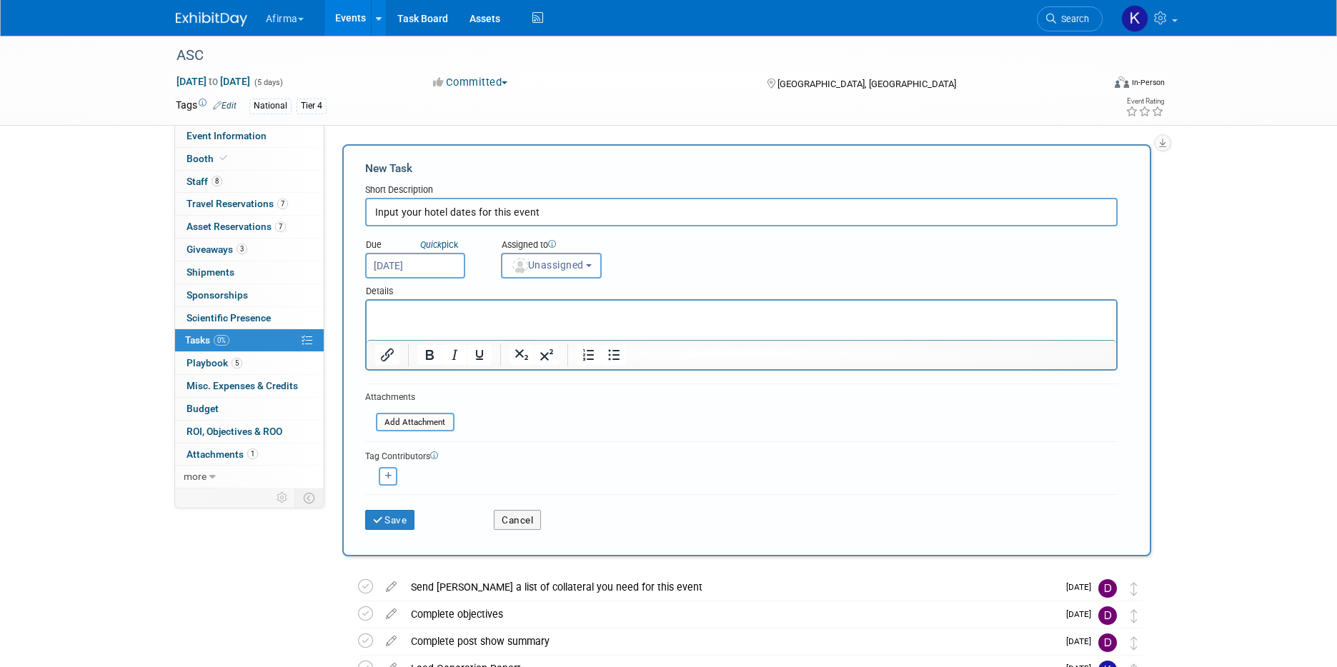
click at [541, 269] on span "Unassigned" at bounding box center [547, 264] width 73 height 11
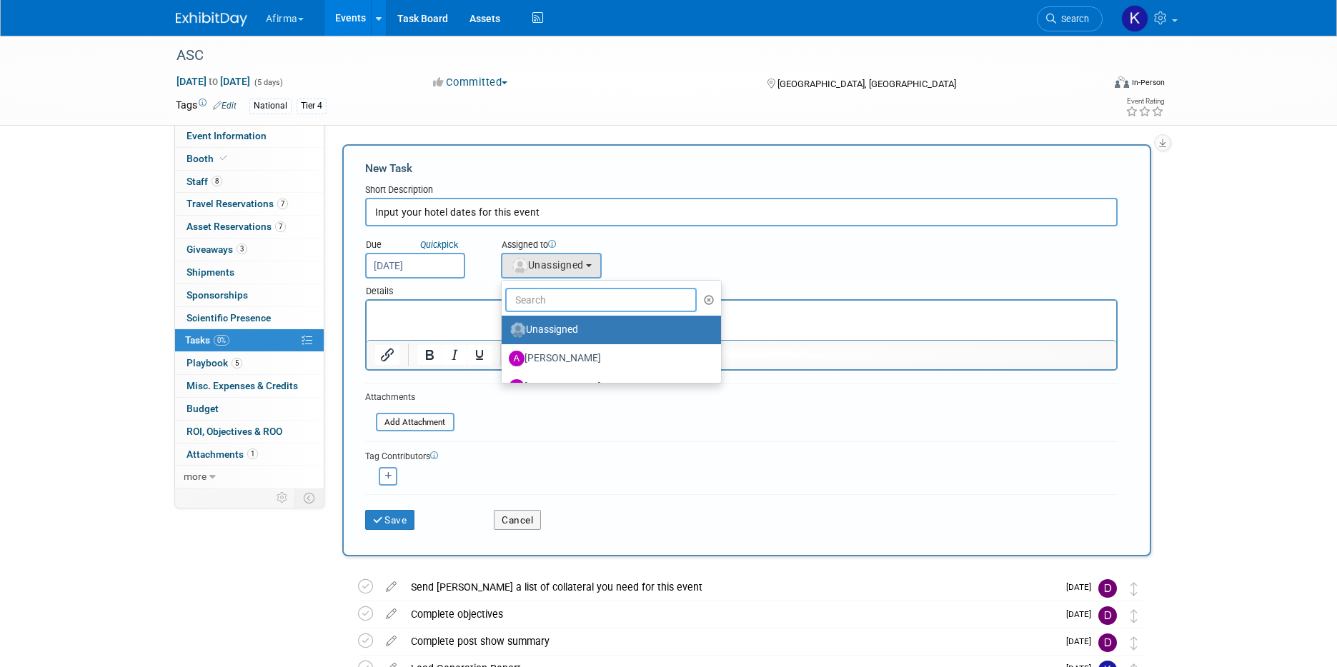
click at [541, 300] on input "text" at bounding box center [601, 300] width 192 height 24
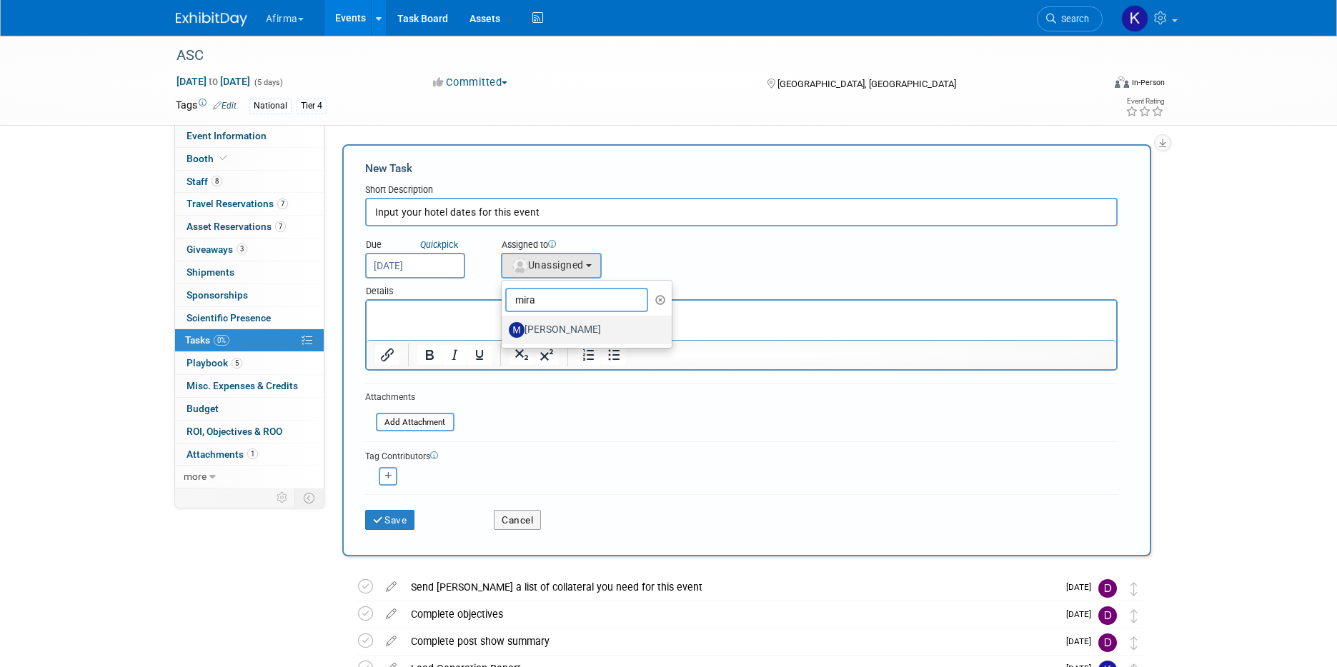
type input "mira"
click at [556, 330] on label "Mira Couch" at bounding box center [583, 330] width 149 height 23
click at [504, 330] on input "Mira Couch" at bounding box center [499, 328] width 9 height 9
select select "5ea009e1-11c6-46b2-be2e-e18ff64ec198"
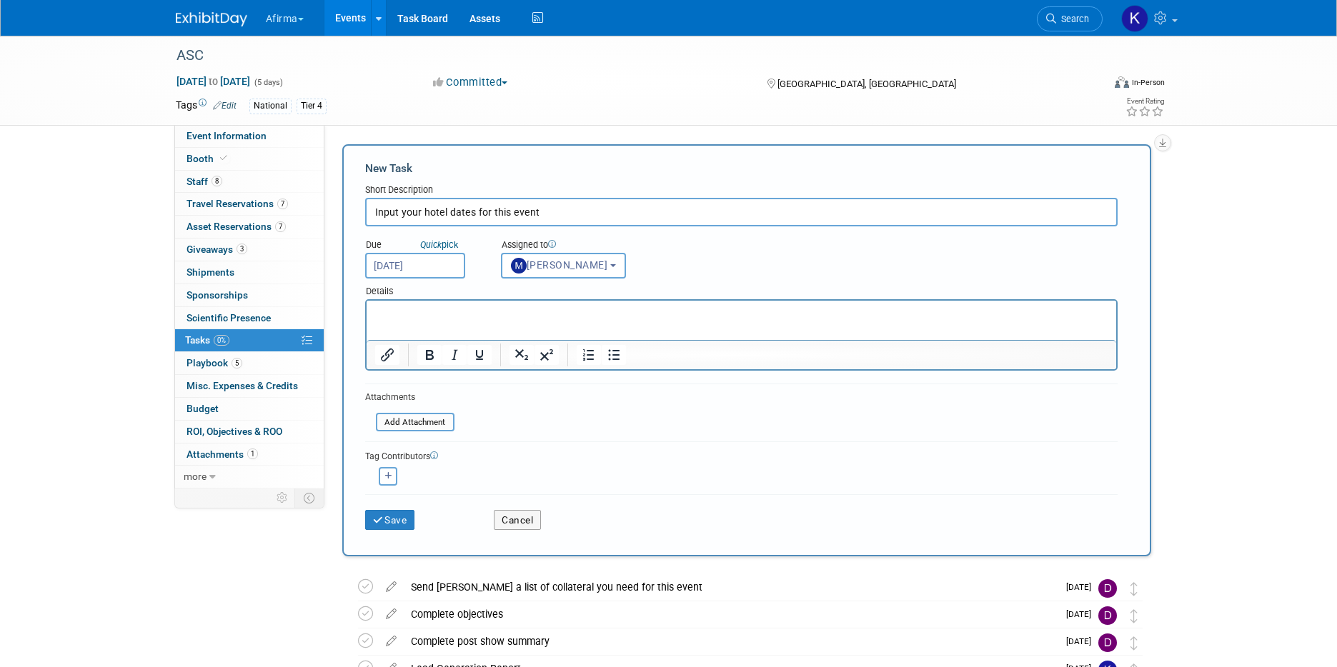
click at [540, 320] on p "Rich Text Area. Press ALT-0 for help." at bounding box center [740, 314] width 733 height 14
click at [390, 526] on button "Save" at bounding box center [390, 520] width 50 height 20
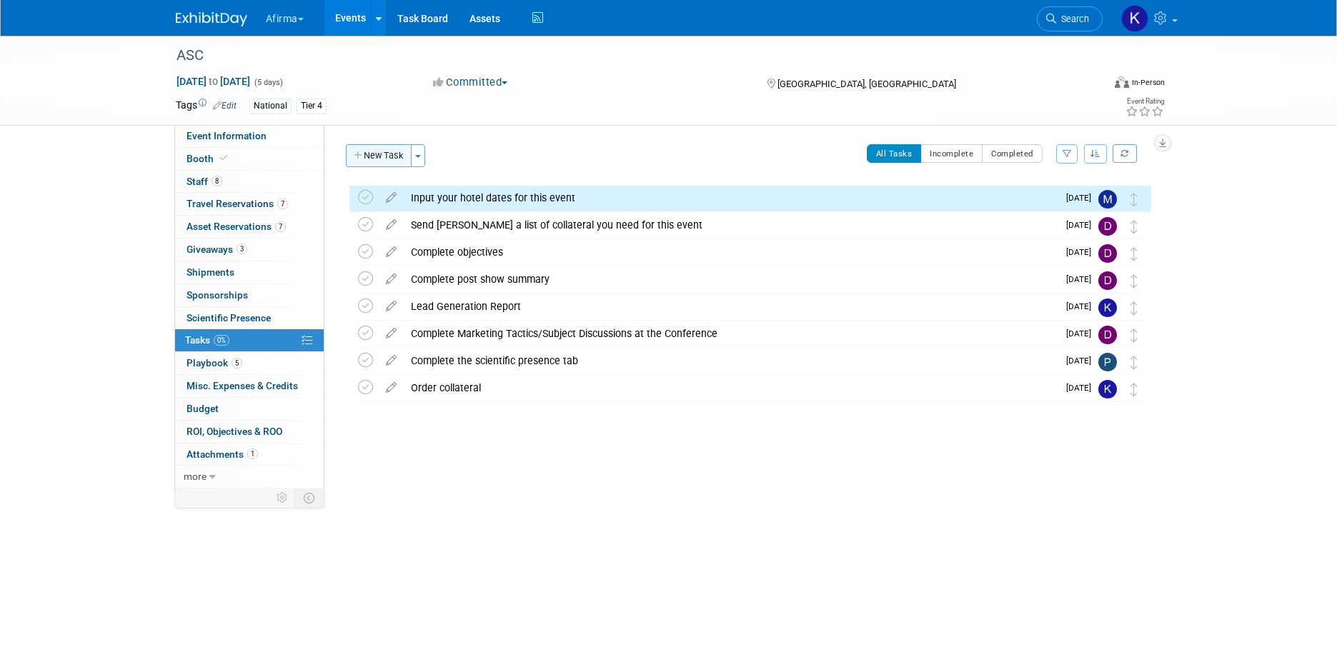
click at [384, 148] on button "New Task" at bounding box center [379, 155] width 66 height 23
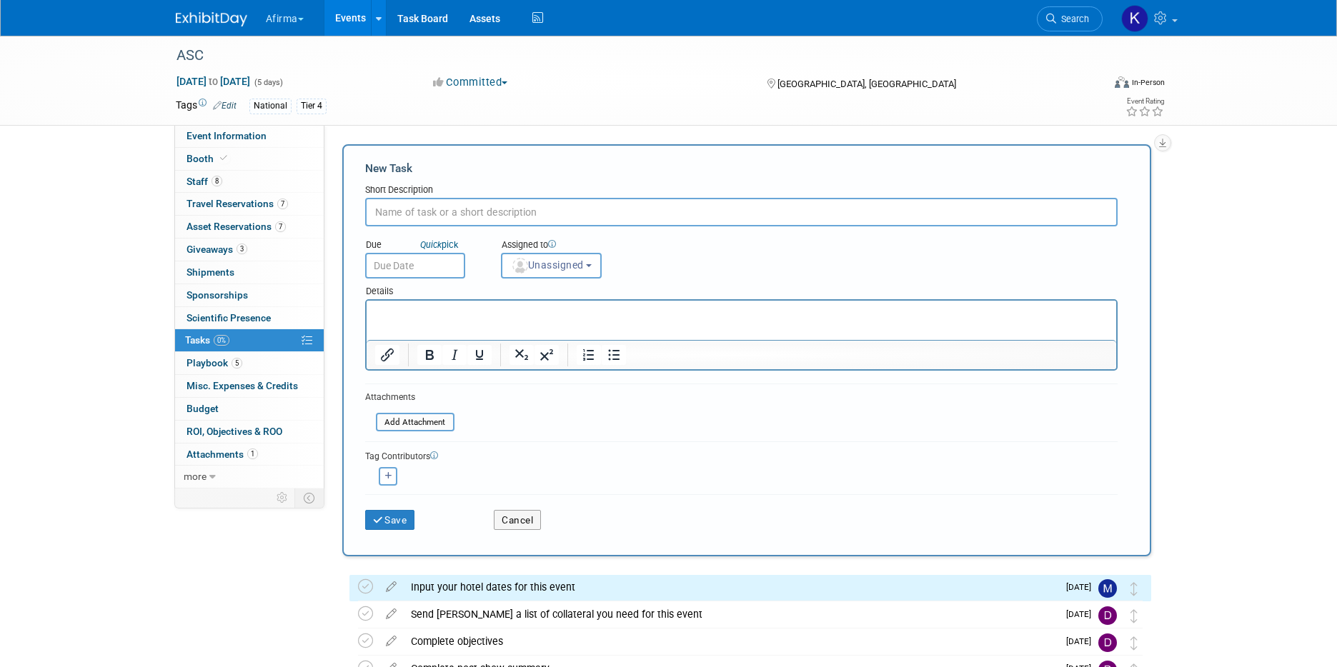
click at [431, 222] on input "text" at bounding box center [741, 212] width 752 height 29
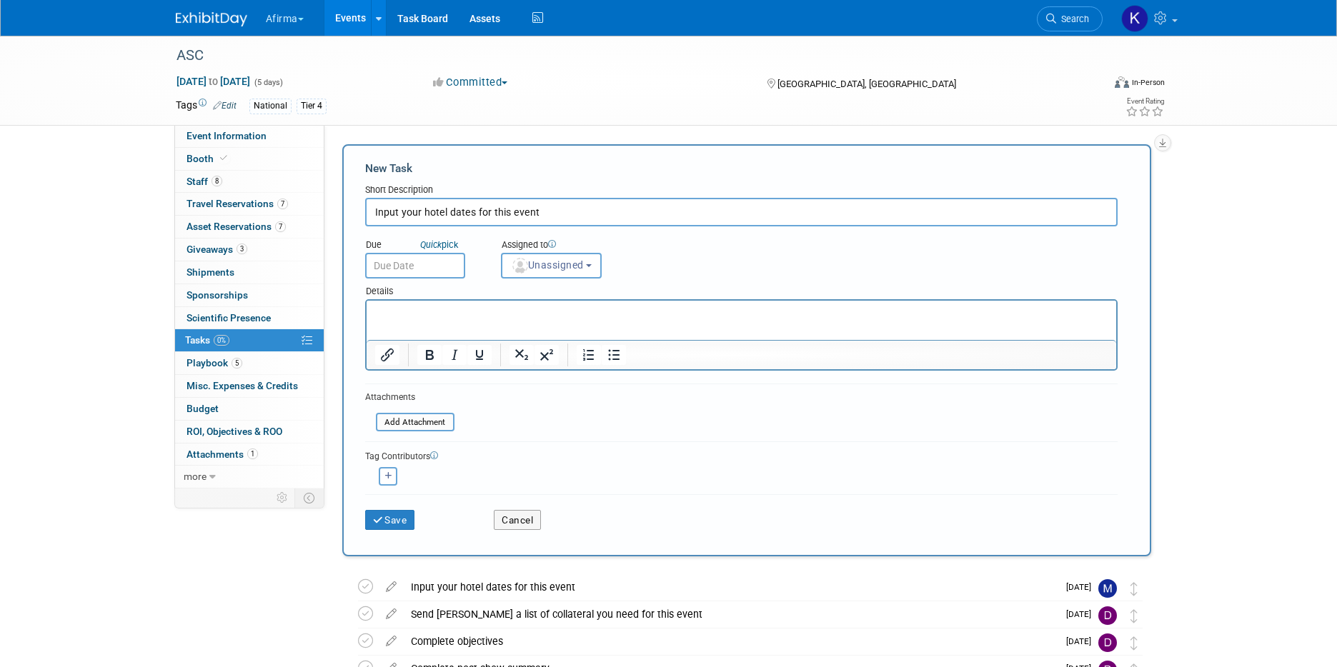
type input "Input your hotel dates for this event"
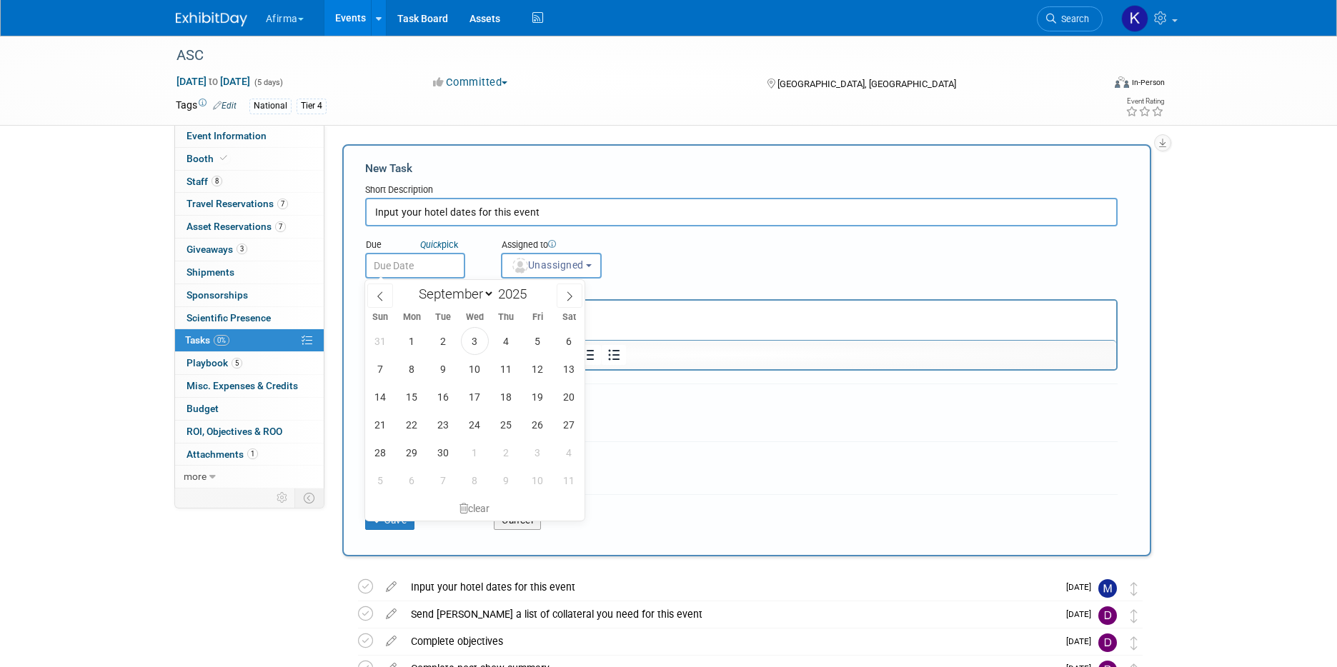
click at [412, 275] on input "text" at bounding box center [415, 266] width 100 height 26
click at [531, 403] on span "19" at bounding box center [538, 397] width 28 height 28
type input "Sep 19, 2025"
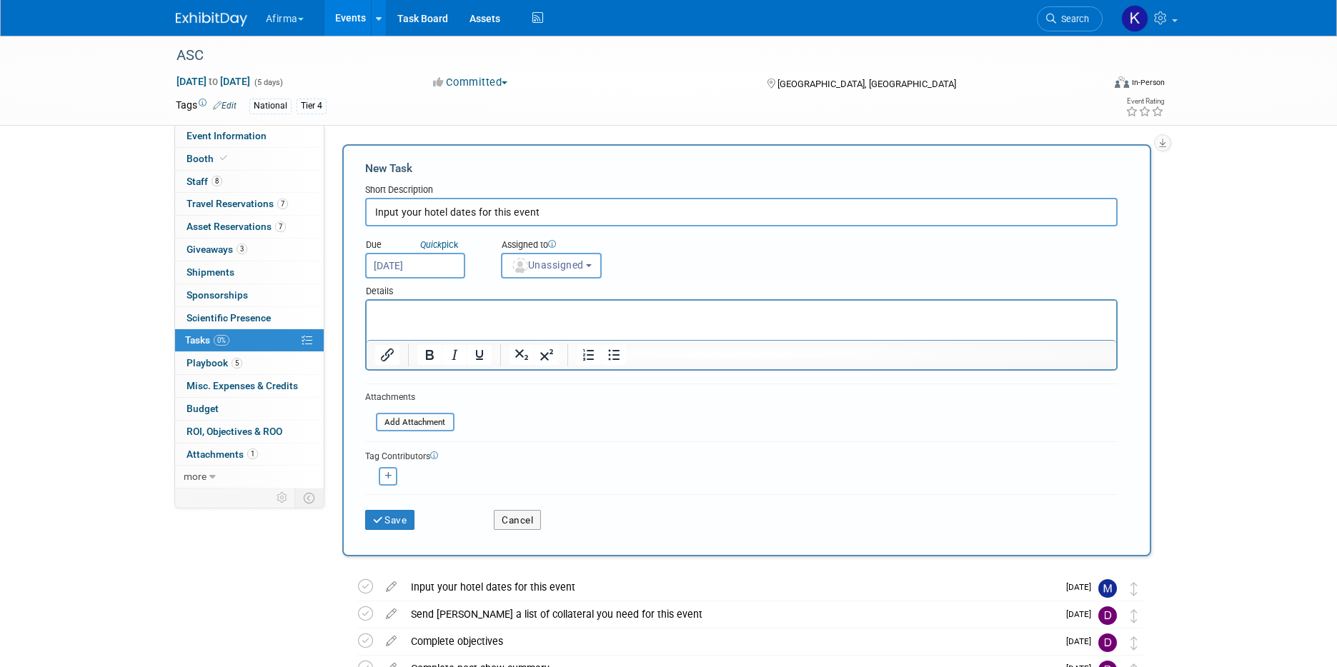
click at [497, 321] on html at bounding box center [741, 311] width 750 height 20
click at [495, 321] on html at bounding box center [741, 311] width 750 height 20
click at [565, 267] on span "Unassigned" at bounding box center [547, 264] width 73 height 11
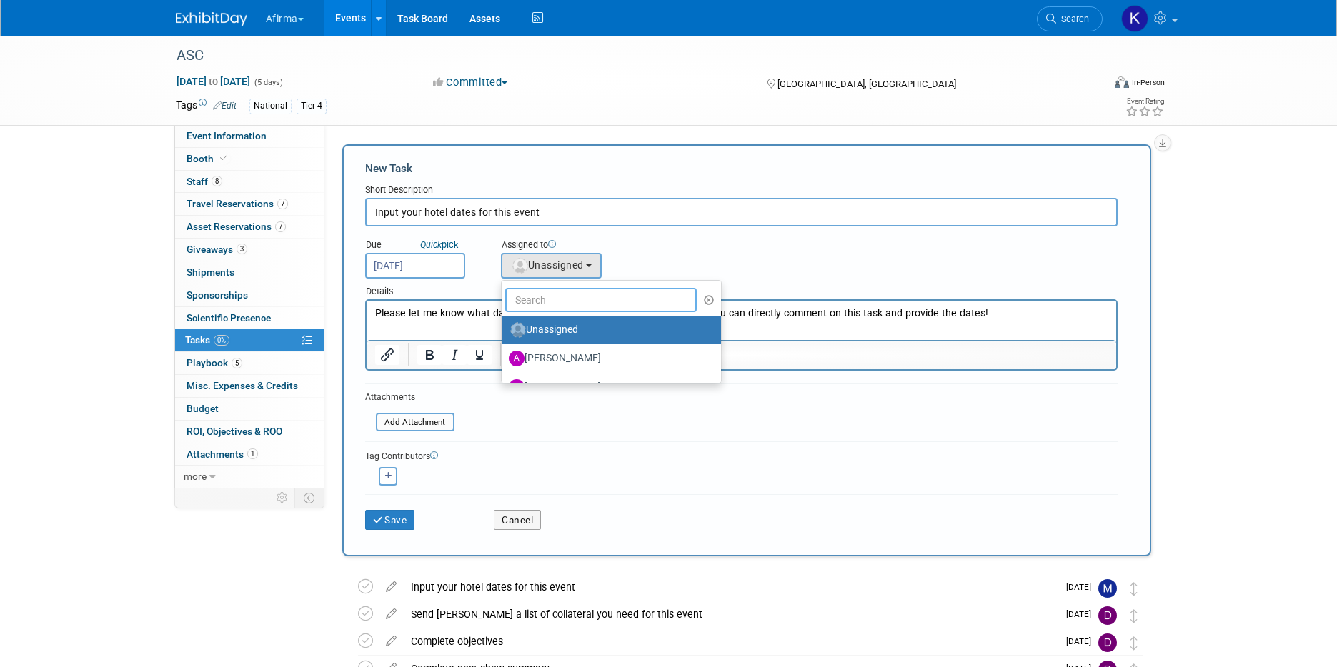
click at [565, 290] on input "text" at bounding box center [601, 300] width 192 height 24
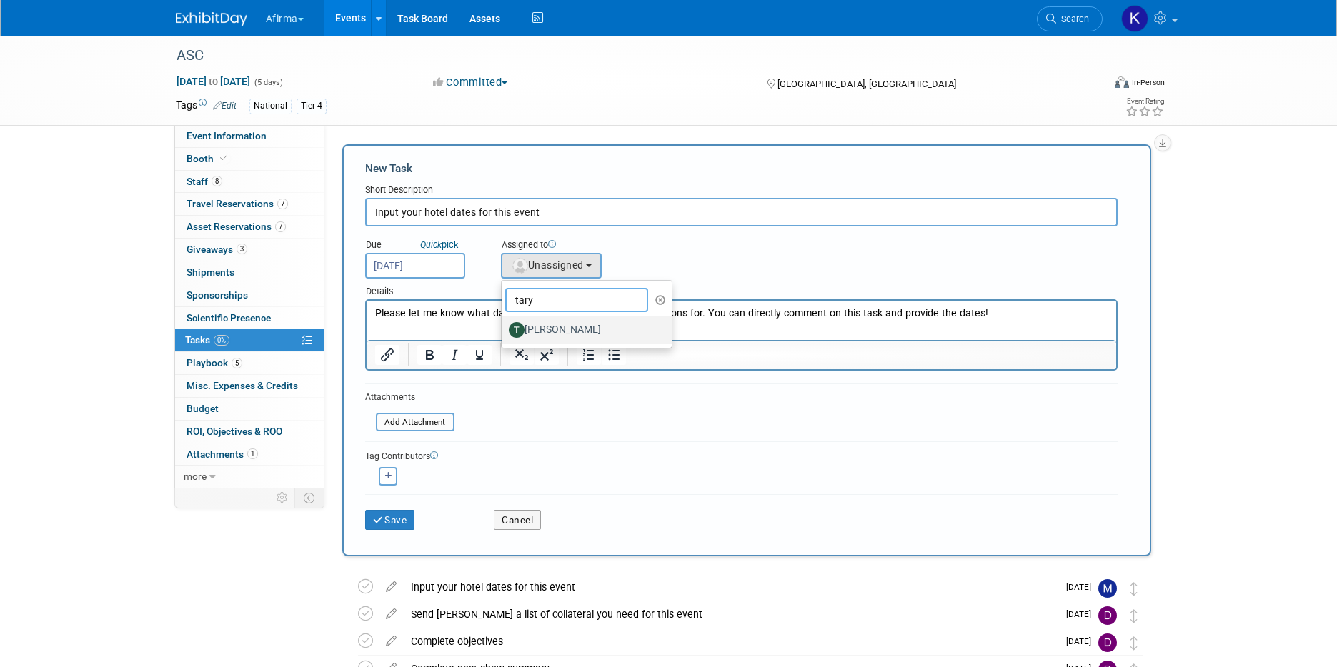
type input "tary"
click at [565, 326] on label "Taryn Lambrechts" at bounding box center [583, 330] width 149 height 23
click at [504, 326] on input "Taryn Lambrechts" at bounding box center [499, 328] width 9 height 9
select select "42693d55-1524-4b7a-ae6c-2a0b2a0461d2"
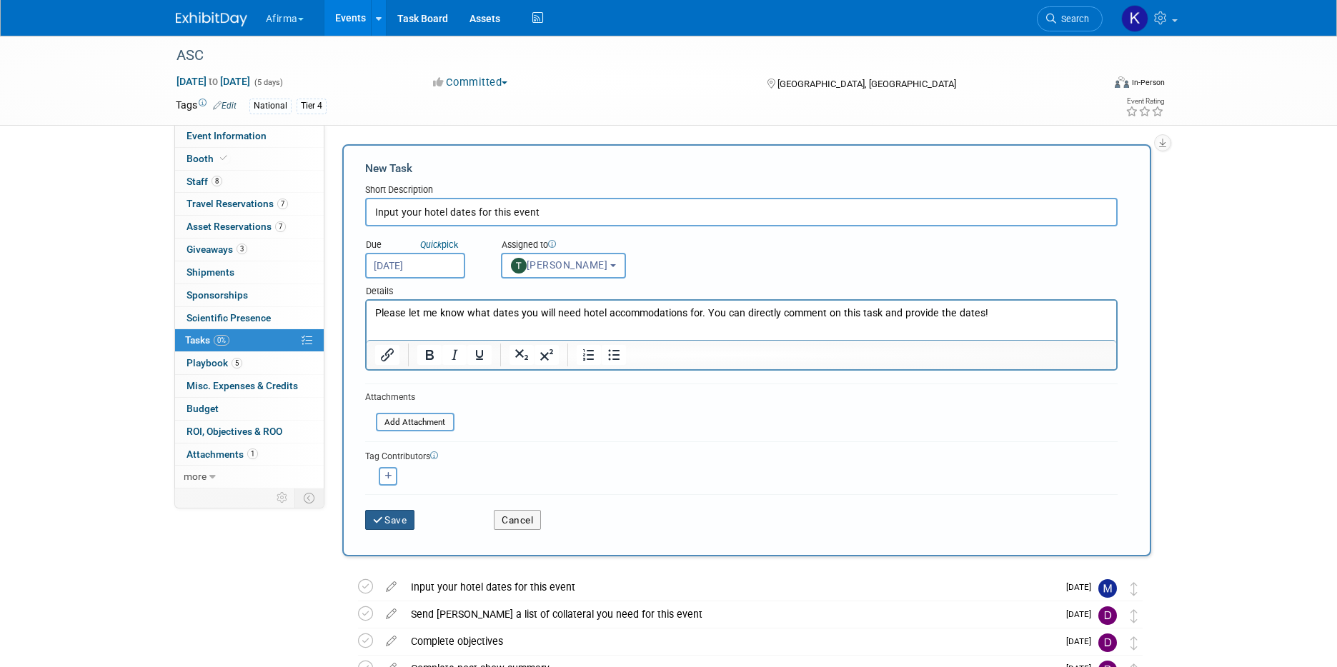
click at [412, 522] on button "Save" at bounding box center [390, 520] width 50 height 20
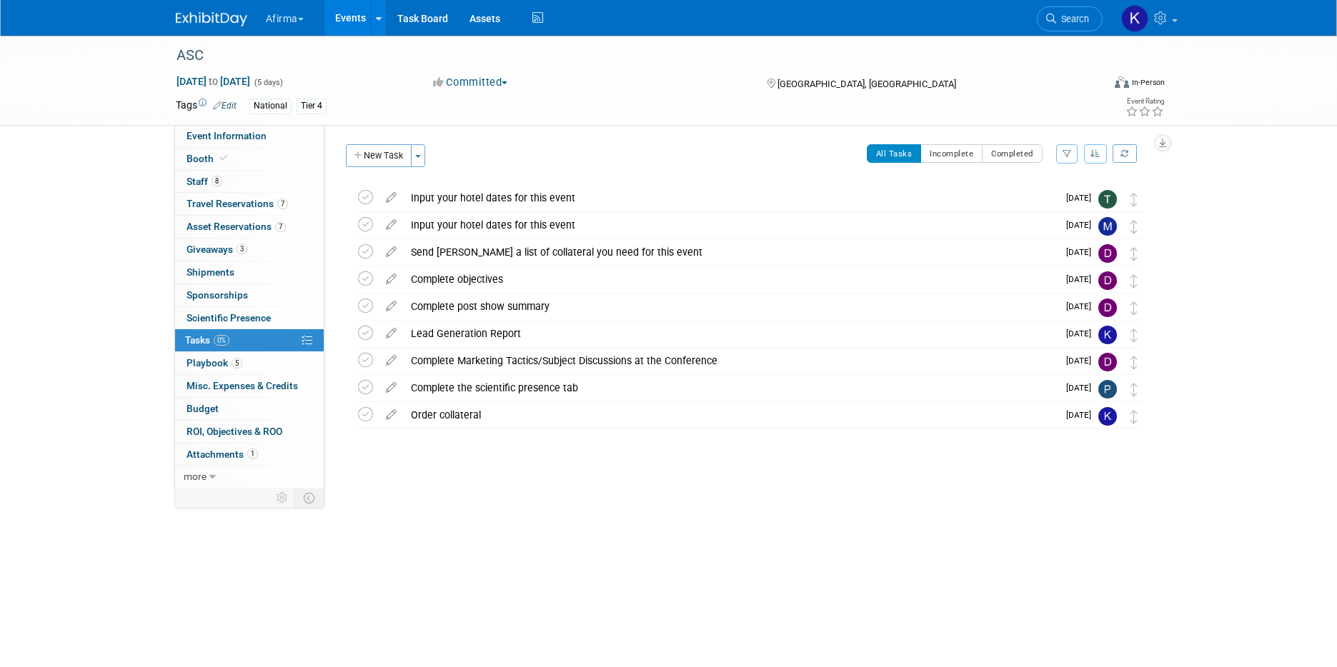
click at [307, 19] on button "Afirma" at bounding box center [292, 15] width 57 height 31
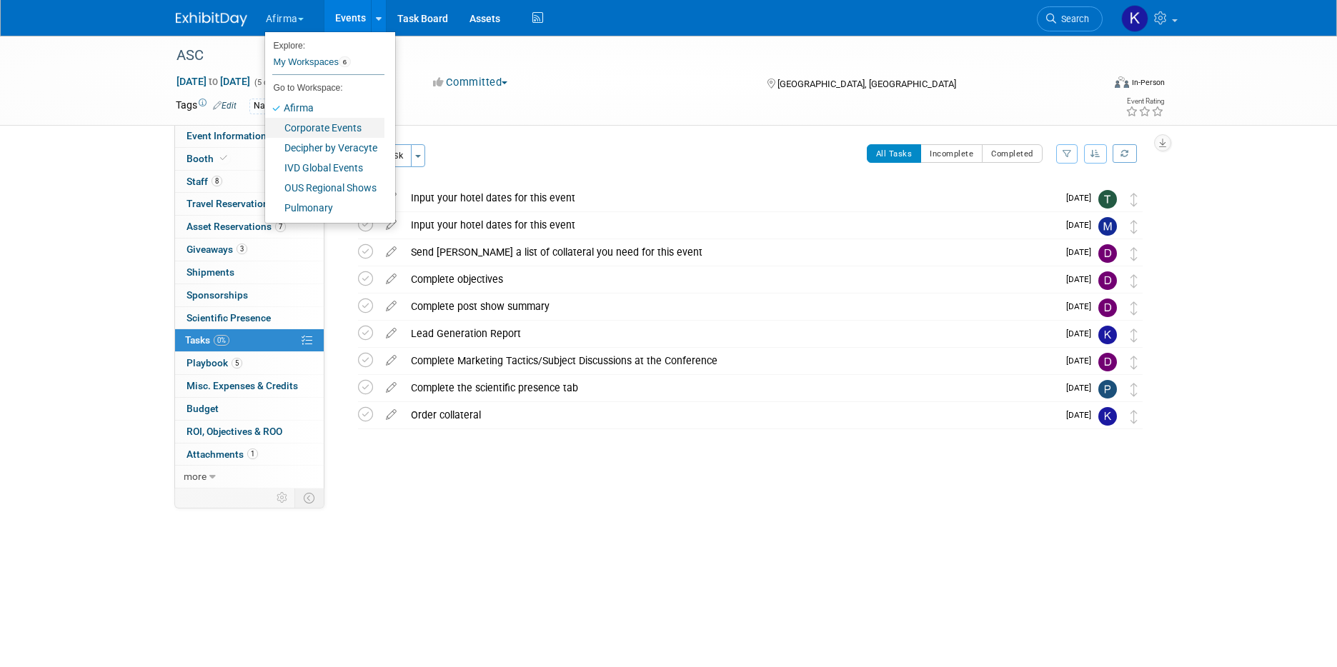
click at [324, 125] on link "Corporate Events" at bounding box center [324, 128] width 119 height 20
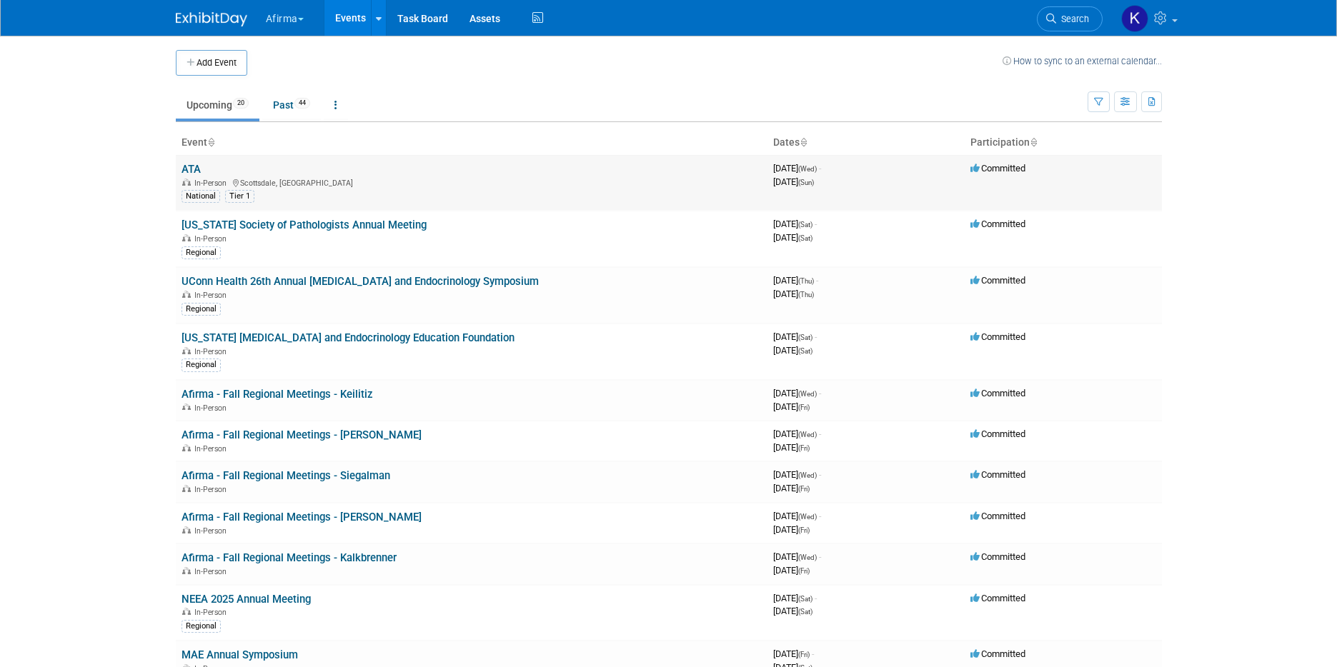
click at [193, 167] on link "ATA" at bounding box center [191, 169] width 19 height 13
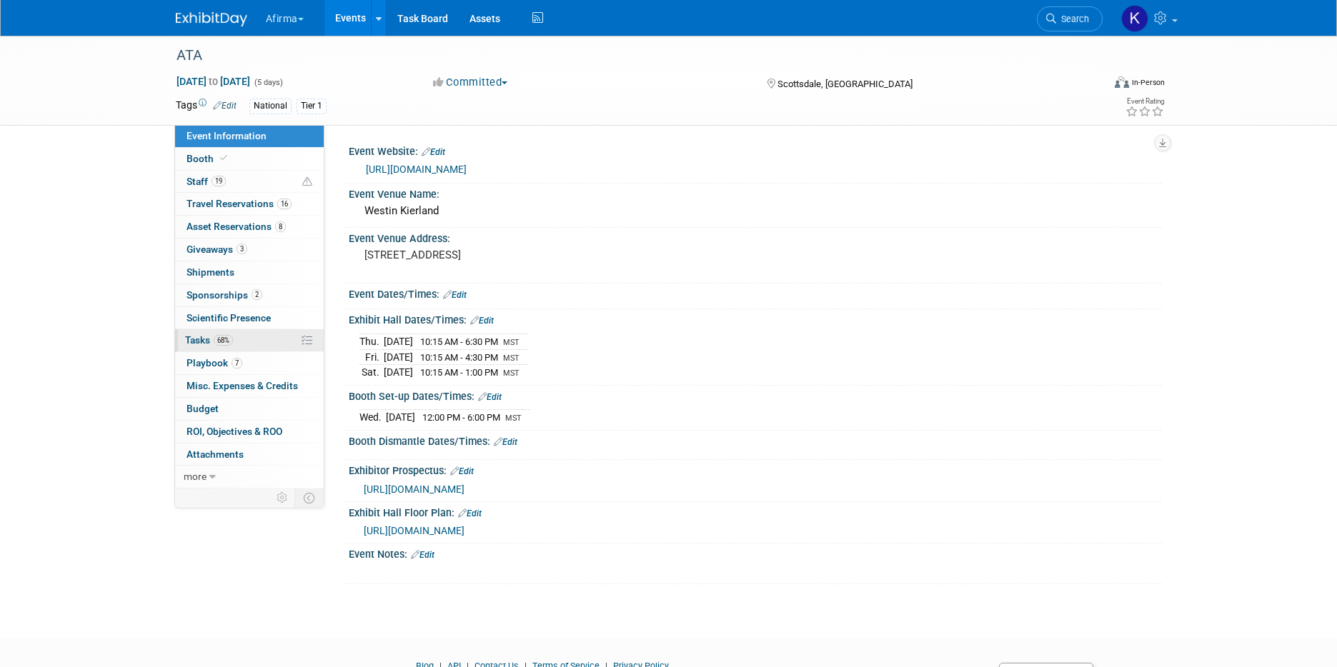
click at [221, 339] on span "68%" at bounding box center [223, 340] width 19 height 11
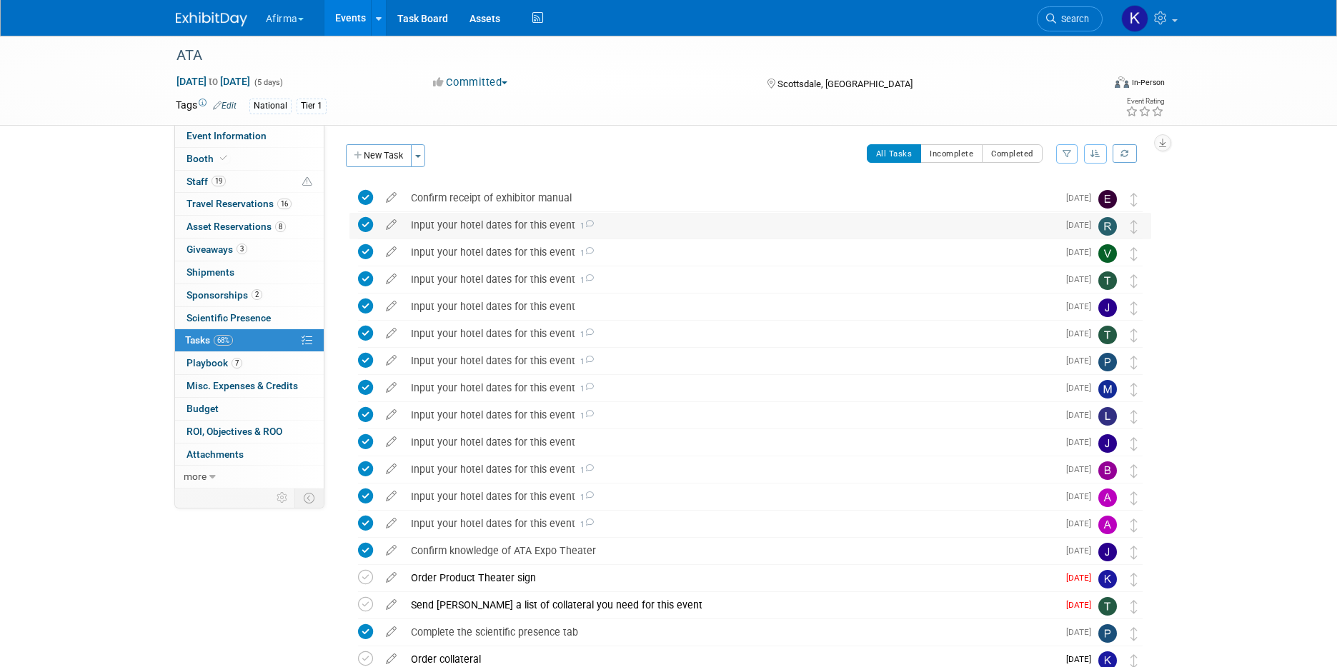
click at [471, 231] on div "Input your hotel dates for this event 1" at bounding box center [731, 225] width 654 height 24
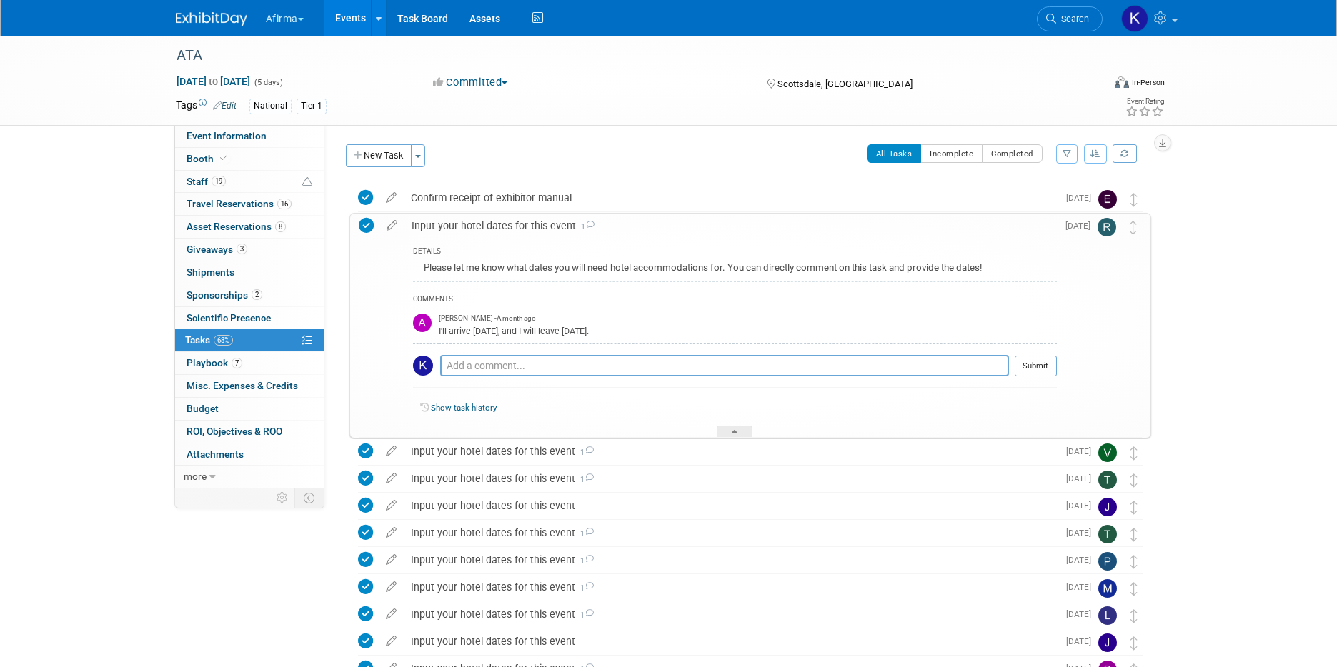
click at [506, 272] on div "Please let me know what dates you will need hotel accommodations for. You can d…" at bounding box center [735, 270] width 644 height 22
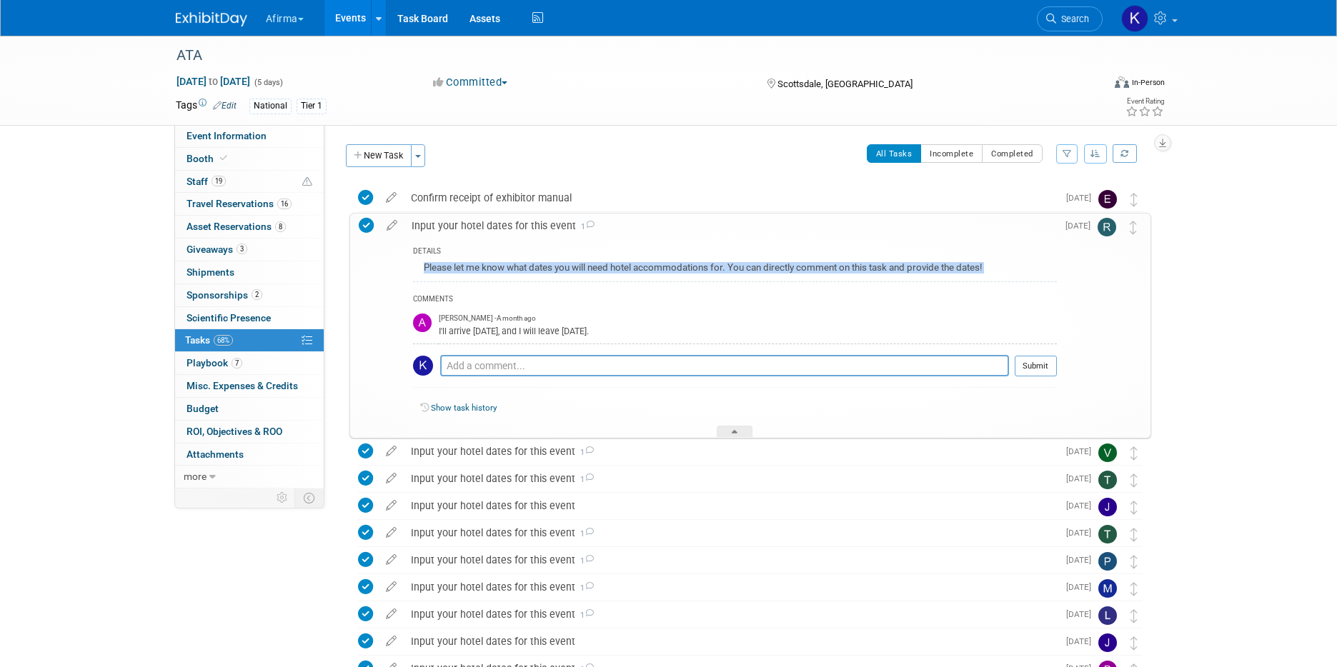
click at [506, 272] on div "Please let me know what dates you will need hotel accommodations for. You can d…" at bounding box center [735, 270] width 644 height 22
copy div "Please let me know what dates you will need hotel accommodations for. You can d…"
click at [312, 13] on button "Afirma" at bounding box center [292, 15] width 57 height 31
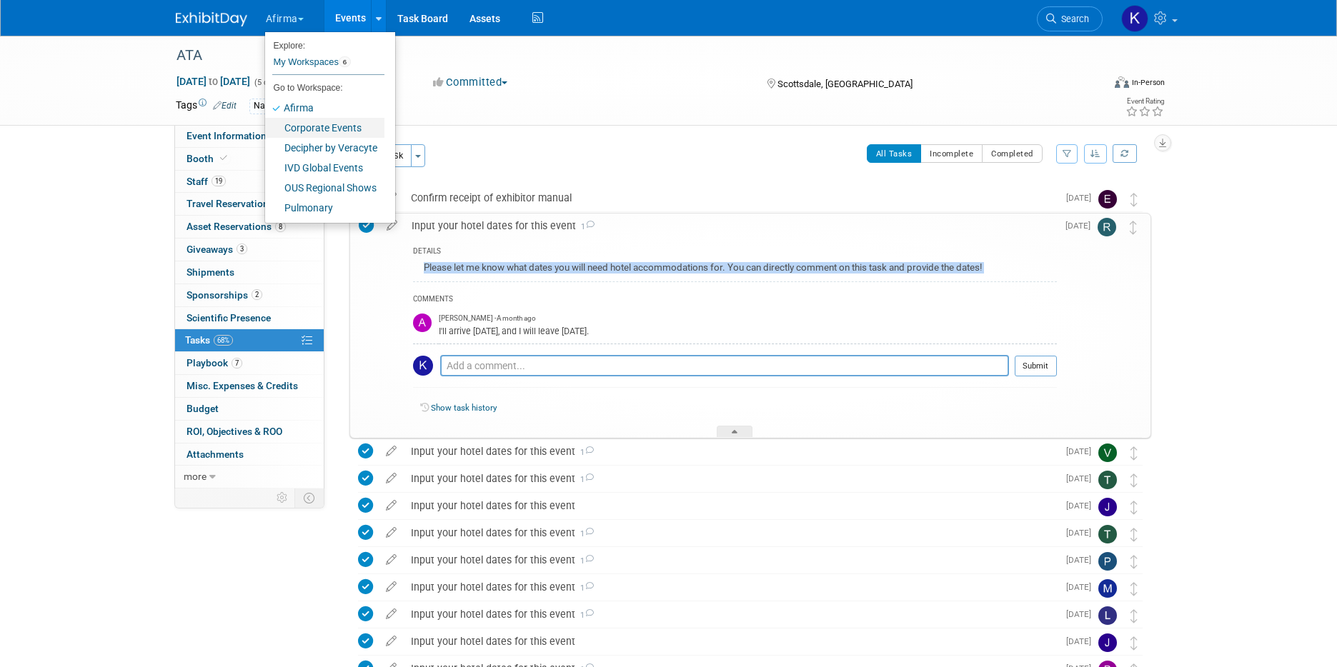
click at [313, 125] on link "Corporate Events" at bounding box center [324, 128] width 119 height 20
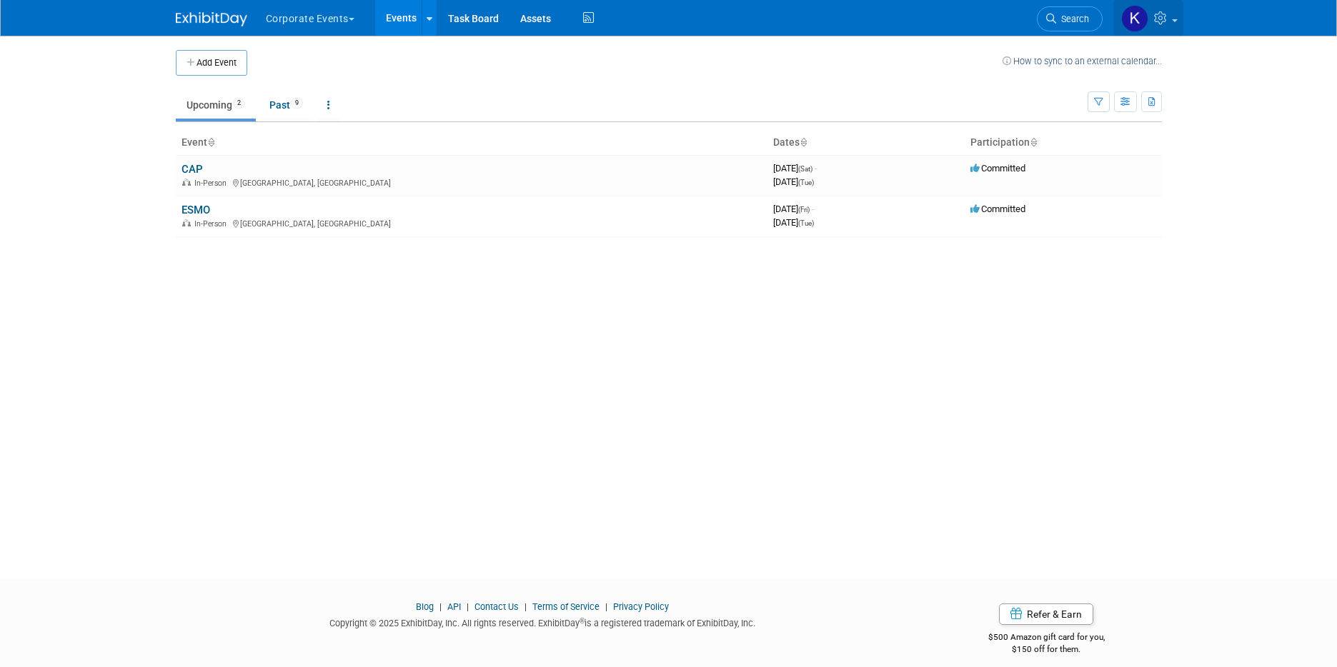
click at [1155, 18] on icon at bounding box center [1162, 17] width 16 height 13
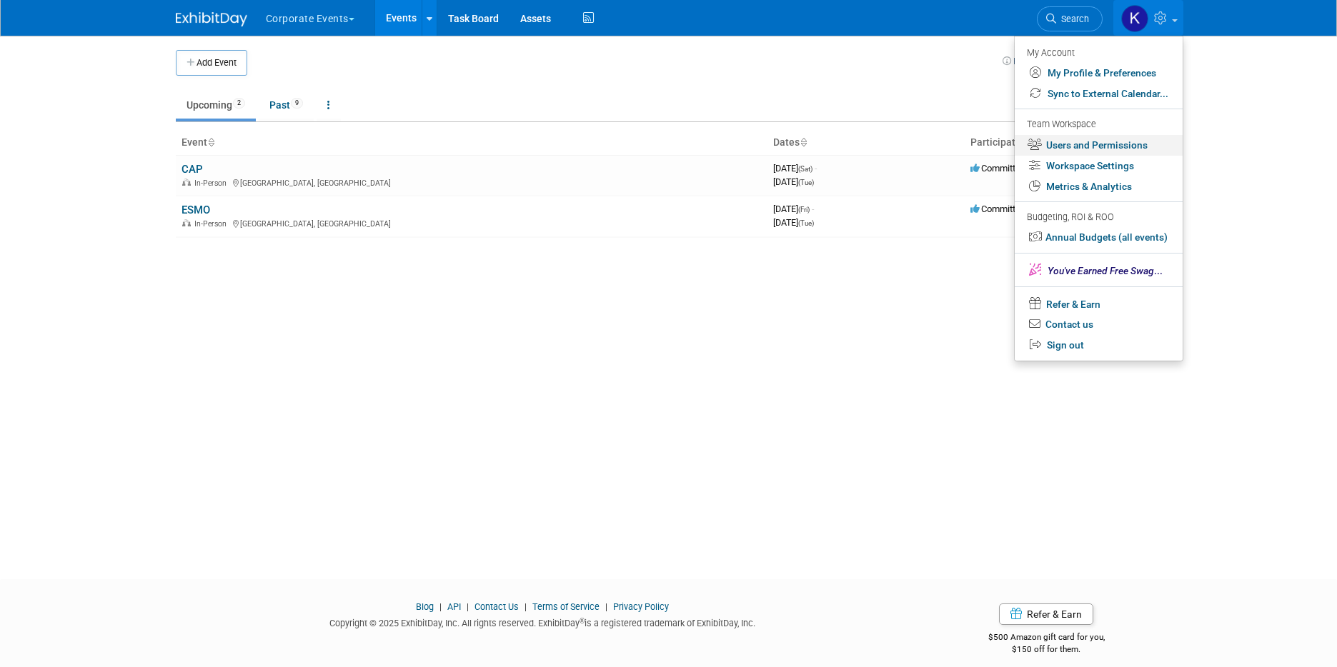
click at [1118, 144] on link "Users and Permissions" at bounding box center [1099, 145] width 168 height 21
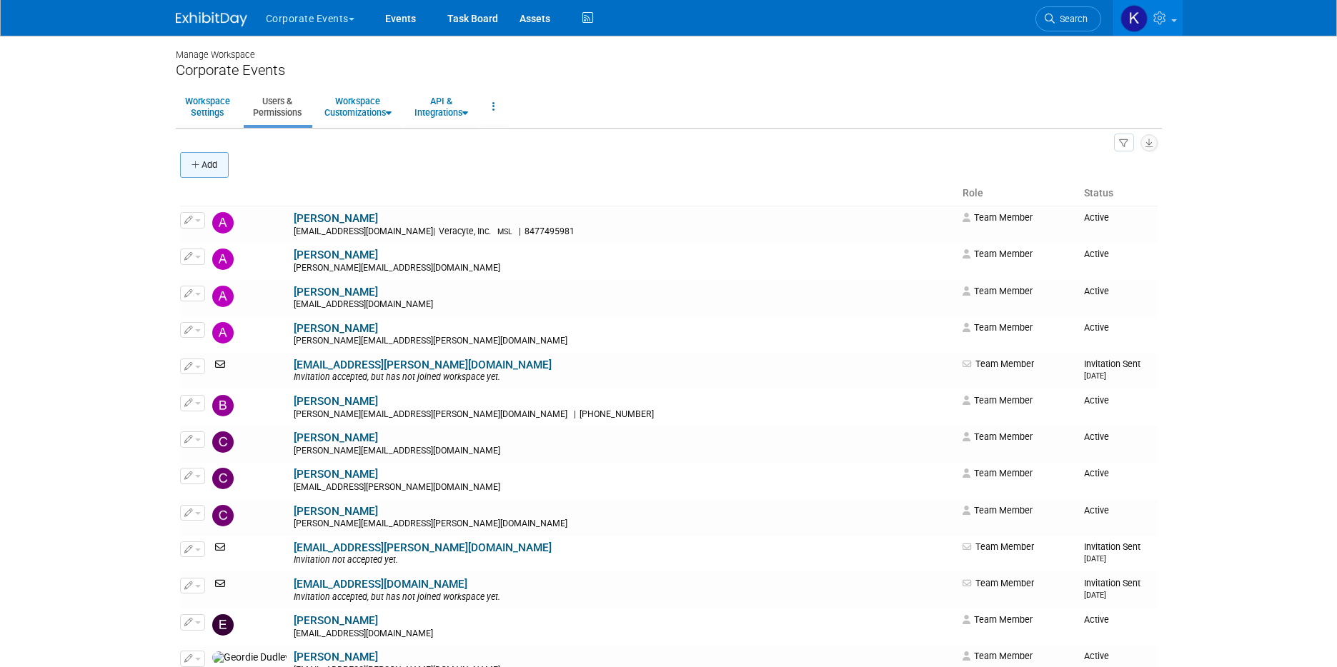
click at [192, 156] on button "Add" at bounding box center [204, 165] width 49 height 26
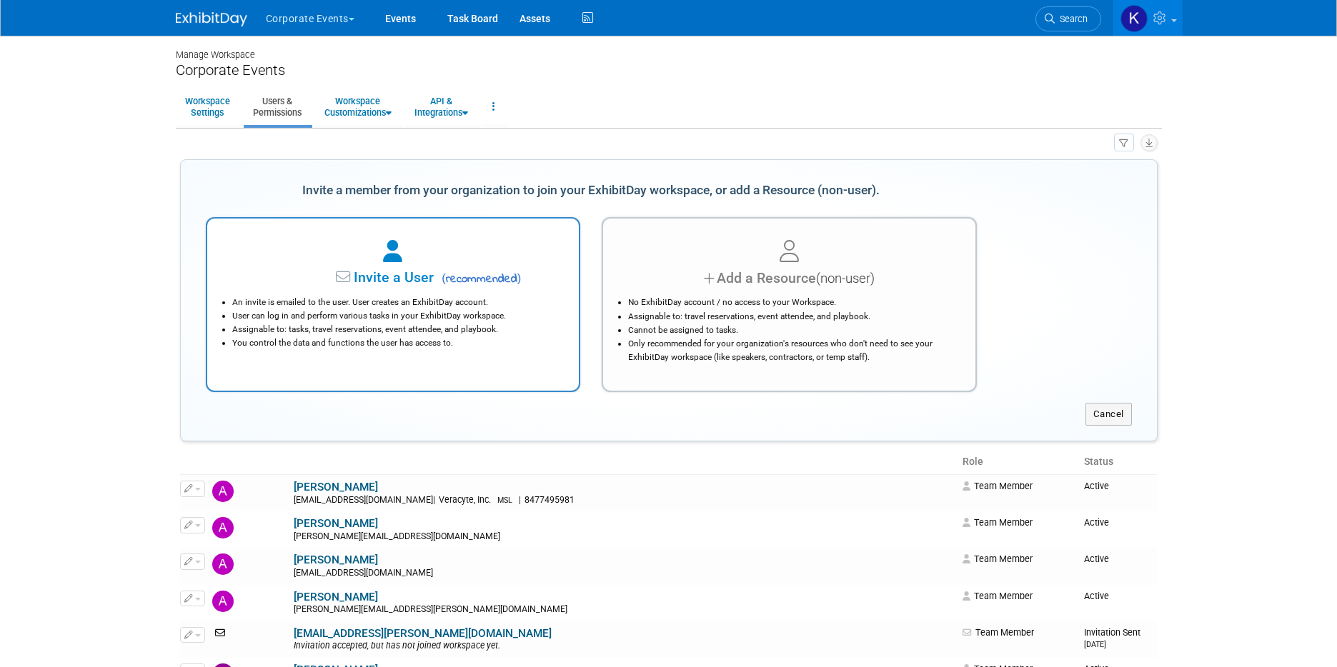
click at [300, 310] on li "User can log in and perform various tasks in your ExhibitDay workspace." at bounding box center [396, 316] width 329 height 14
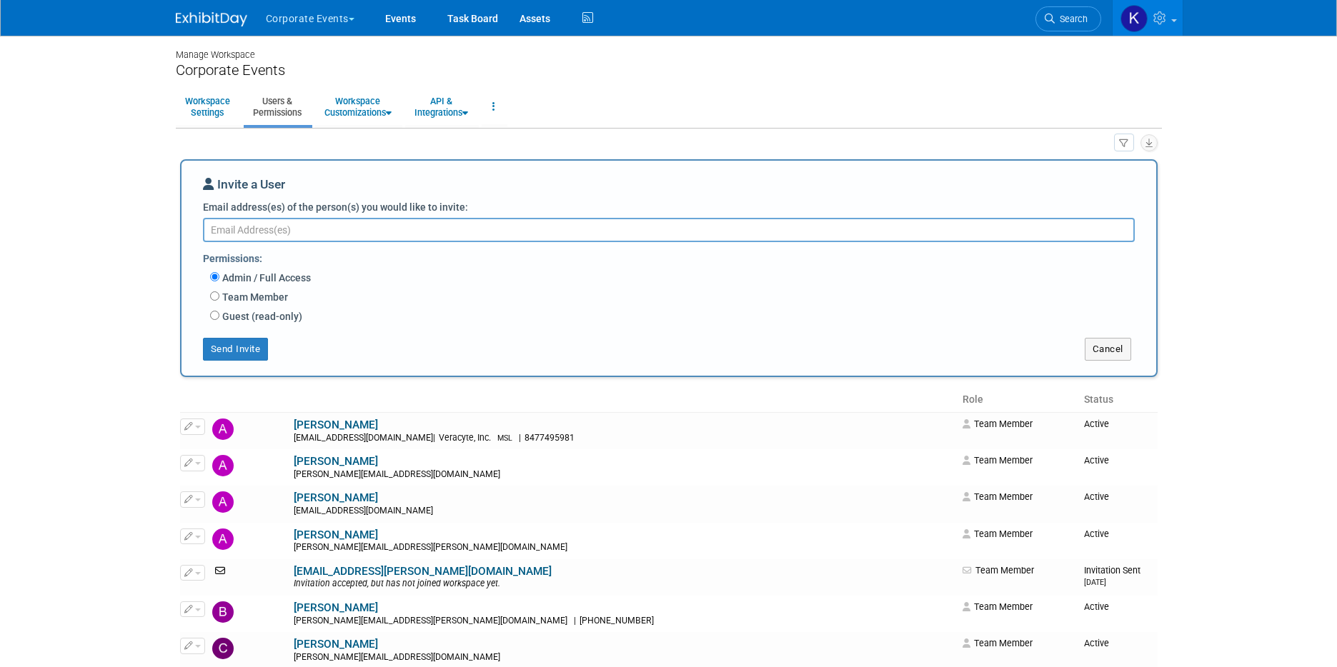
paste textarea "valeria.bocharova@veracyte.com"
type textarea "valeria.bocharova@veracyte.com"
click at [274, 292] on label "Team Member" at bounding box center [253, 297] width 69 height 14
click at [219, 292] on input "Team Member" at bounding box center [214, 296] width 9 height 9
radio input "true"
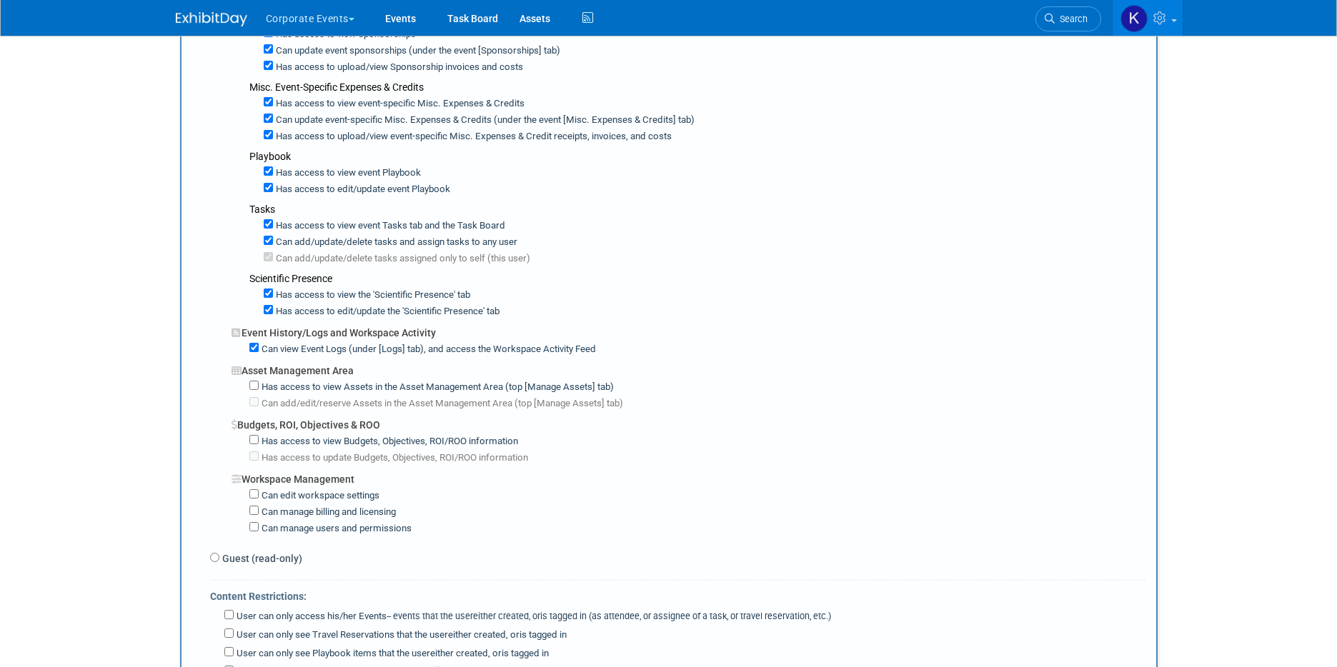
scroll to position [956, 0]
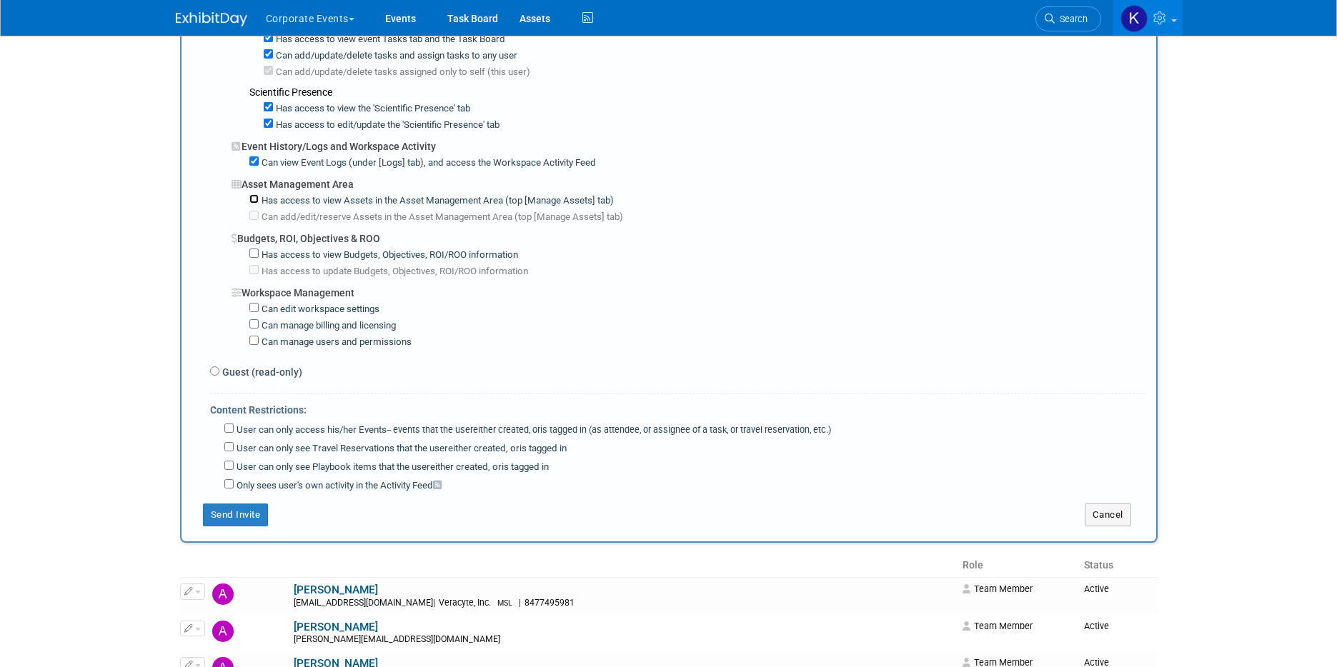
click at [255, 200] on input "Has access to view Assets in the Asset Management Area (top [Manage Assets] tab)" at bounding box center [253, 198] width 9 height 9
checkbox input "true"
click at [255, 222] on div "Can add/edit/reserve Assets in the Asset Management Area (top [Manage Assets] t…" at bounding box center [697, 216] width 896 height 16
click at [255, 215] on input "Can add/edit/reserve Assets in the Asset Management Area (top [Manage Assets] t…" at bounding box center [253, 215] width 9 height 9
checkbox input "true"
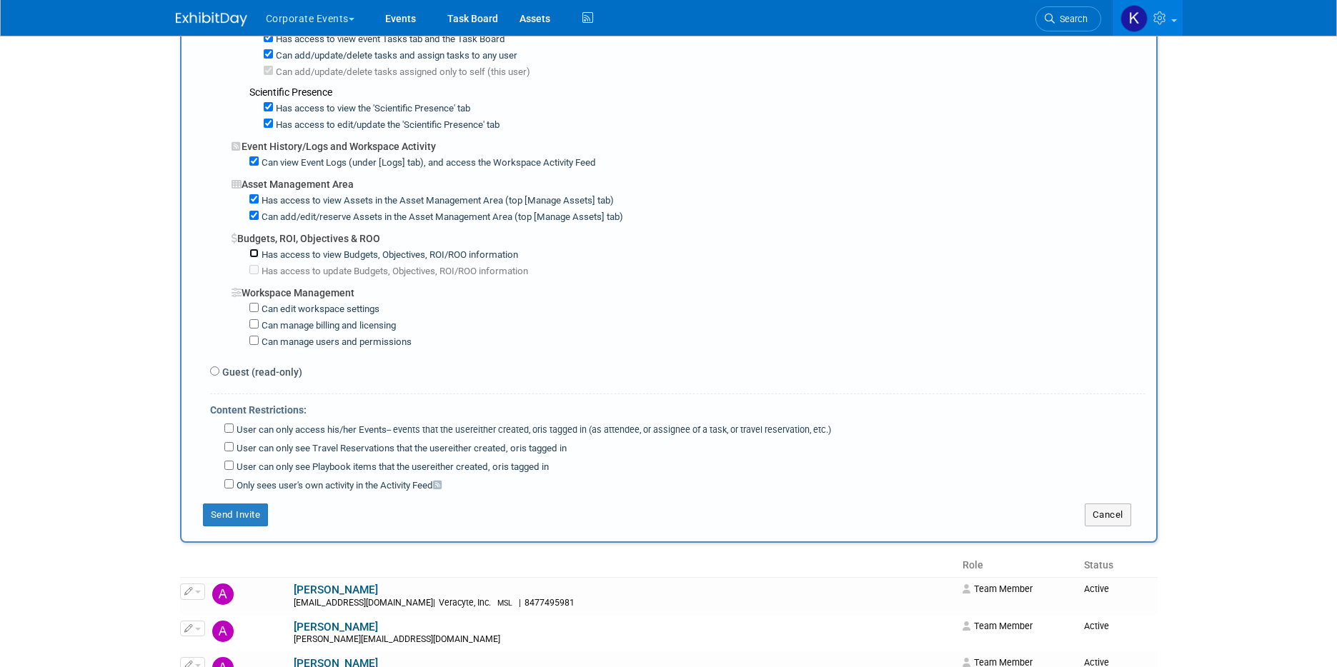
click at [255, 254] on input "Has access to view Budgets, Objectives, ROI/ROO information" at bounding box center [253, 253] width 9 height 9
checkbox input "true"
click at [255, 272] on input "Has access to update Budgets, Objectives, ROI/ROO information" at bounding box center [253, 269] width 9 height 9
checkbox input "true"
click at [262, 429] on label "User can only access his/her Events -- events that the user either created, or …" at bounding box center [532, 431] width 597 height 14
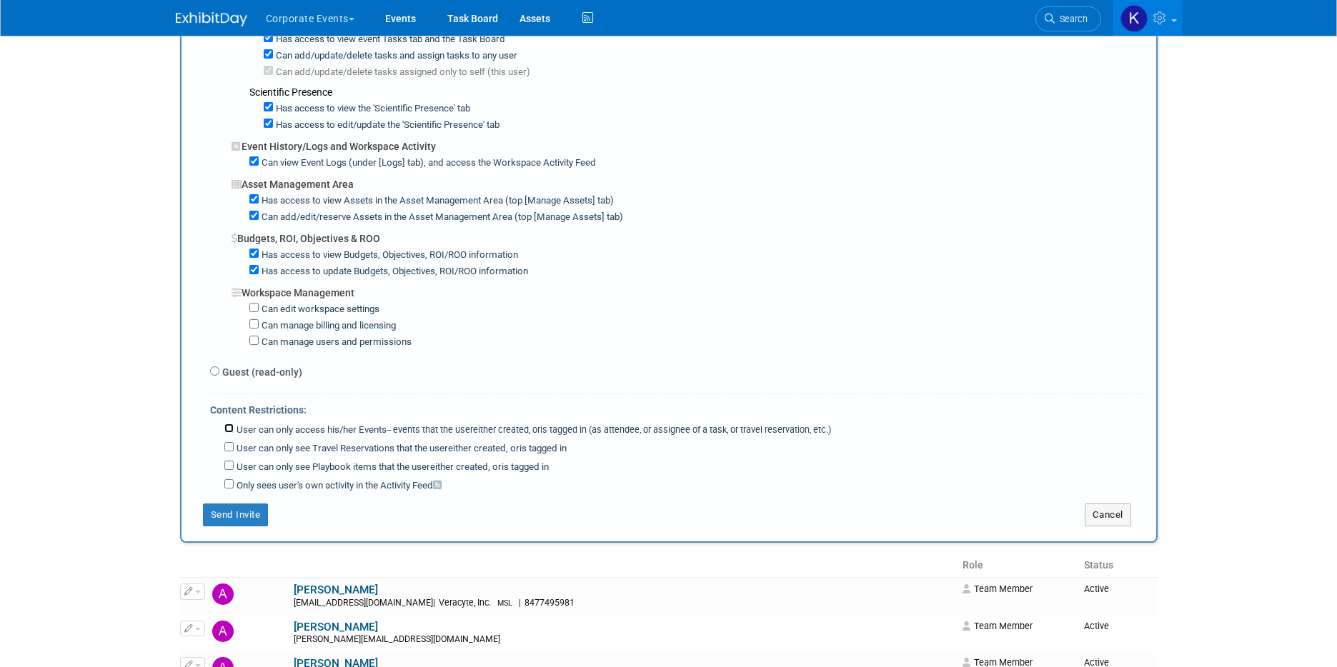
click at [234, 429] on input "User can only access his/her Events -- events that the user either created, or …" at bounding box center [228, 428] width 9 height 9
checkbox input "true"
click at [241, 513] on button "Send Invite" at bounding box center [236, 515] width 66 height 23
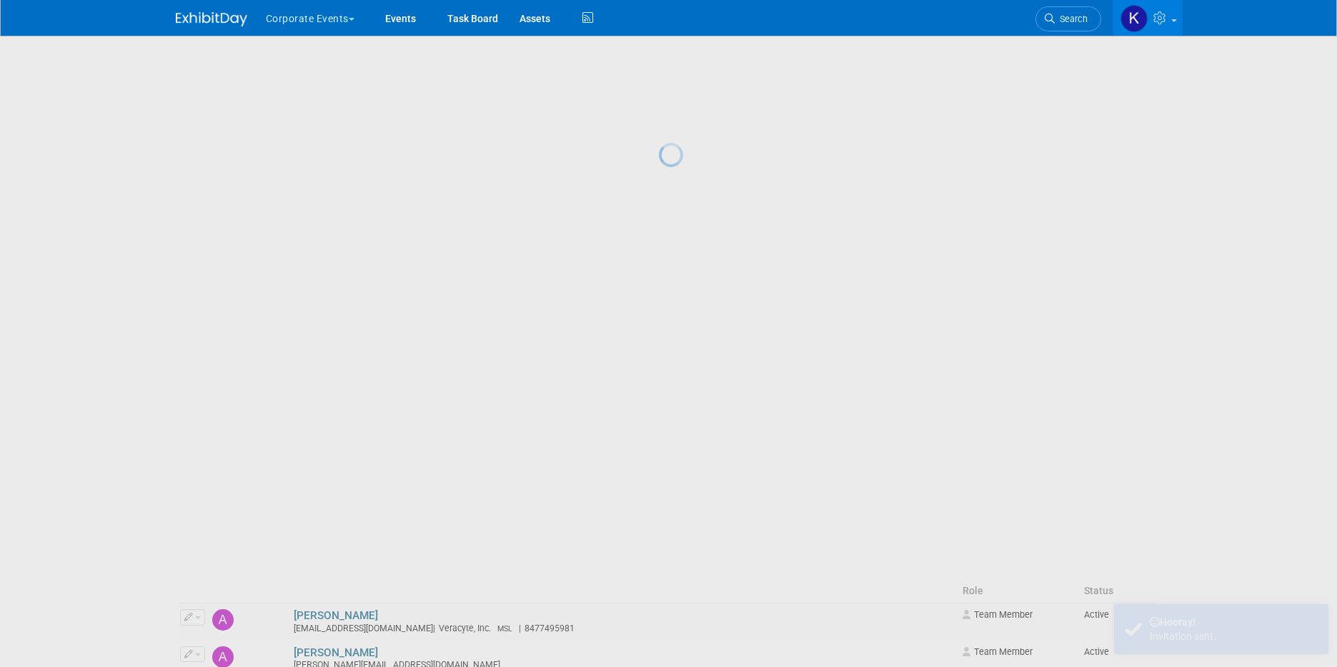
scroll to position [0, 0]
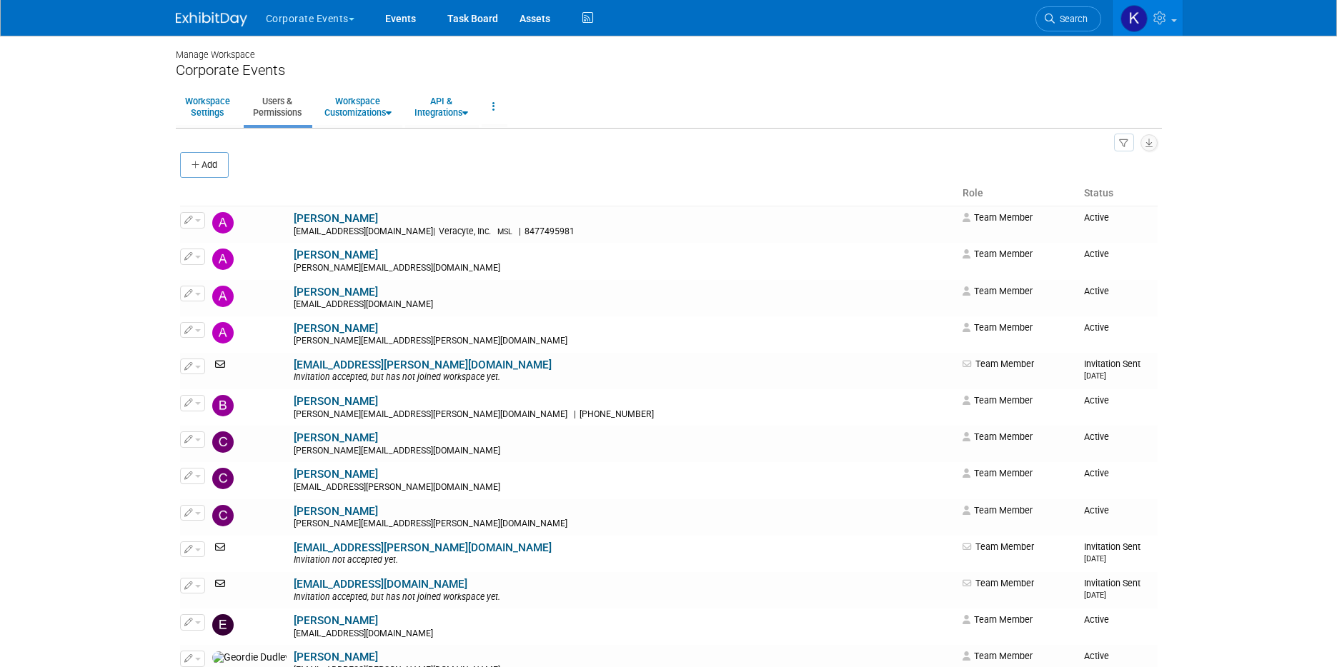
click at [350, 20] on span "button" at bounding box center [352, 19] width 6 height 3
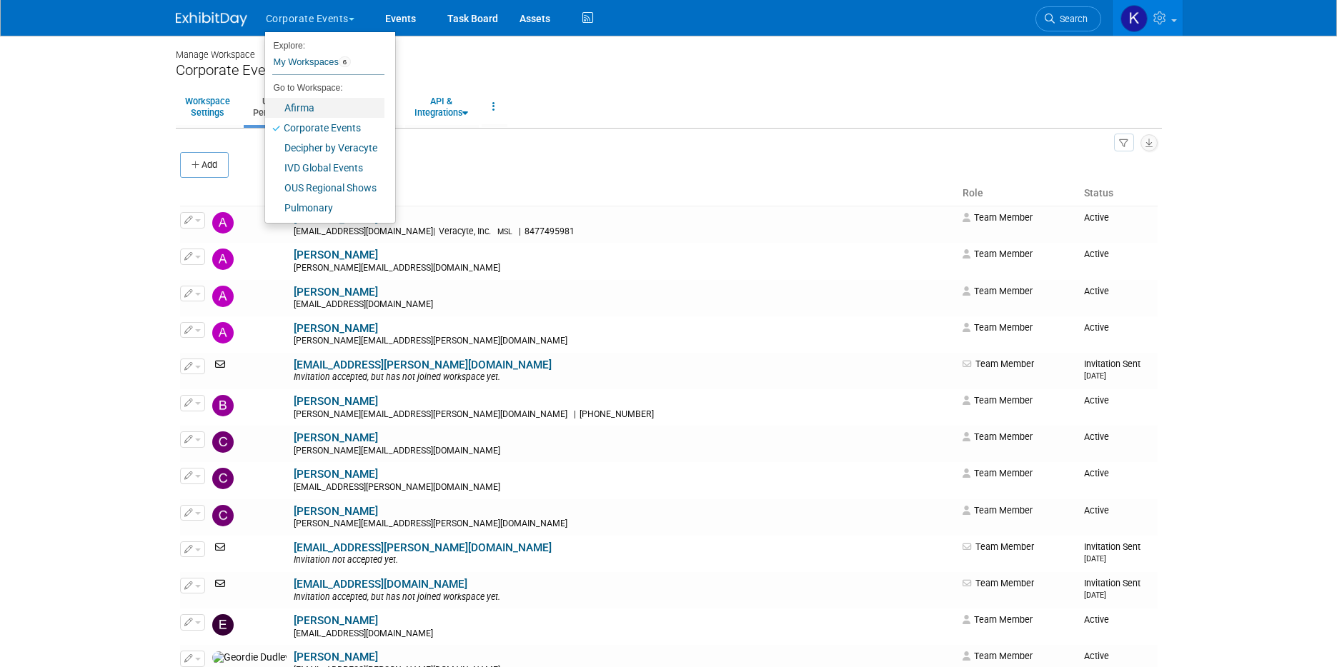
click at [333, 100] on link "Afirma" at bounding box center [324, 108] width 119 height 20
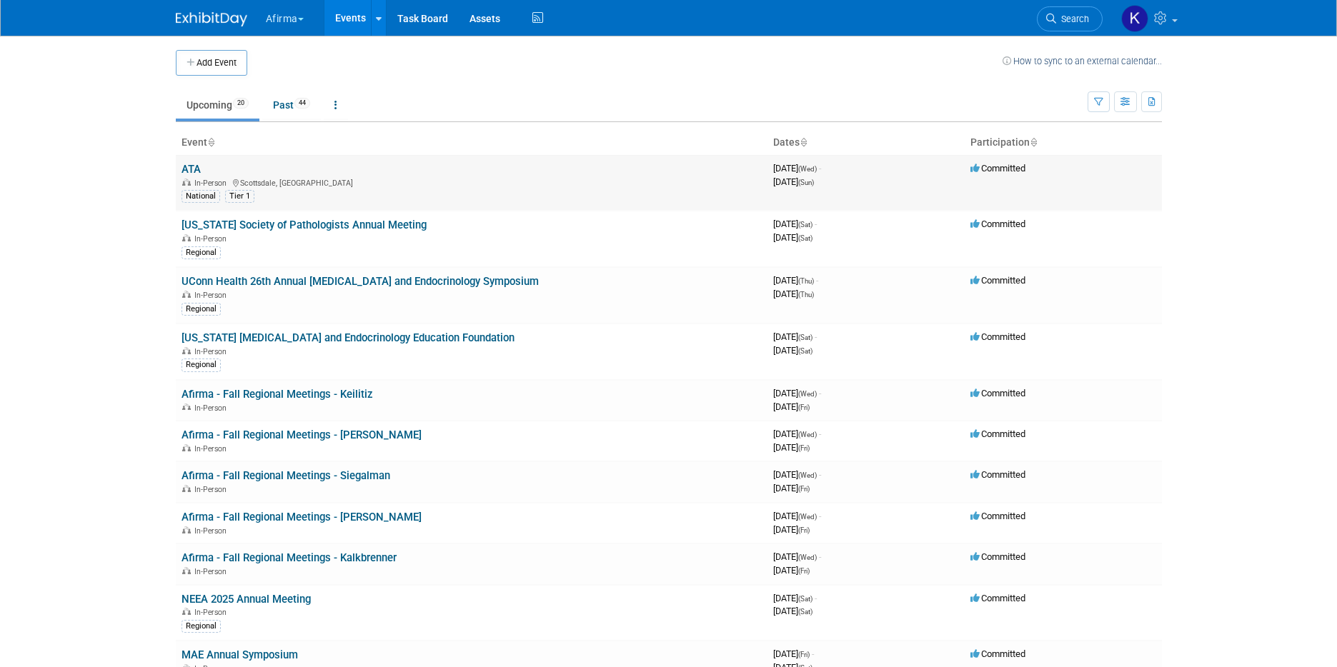
click at [197, 171] on link "ATA" at bounding box center [191, 169] width 19 height 13
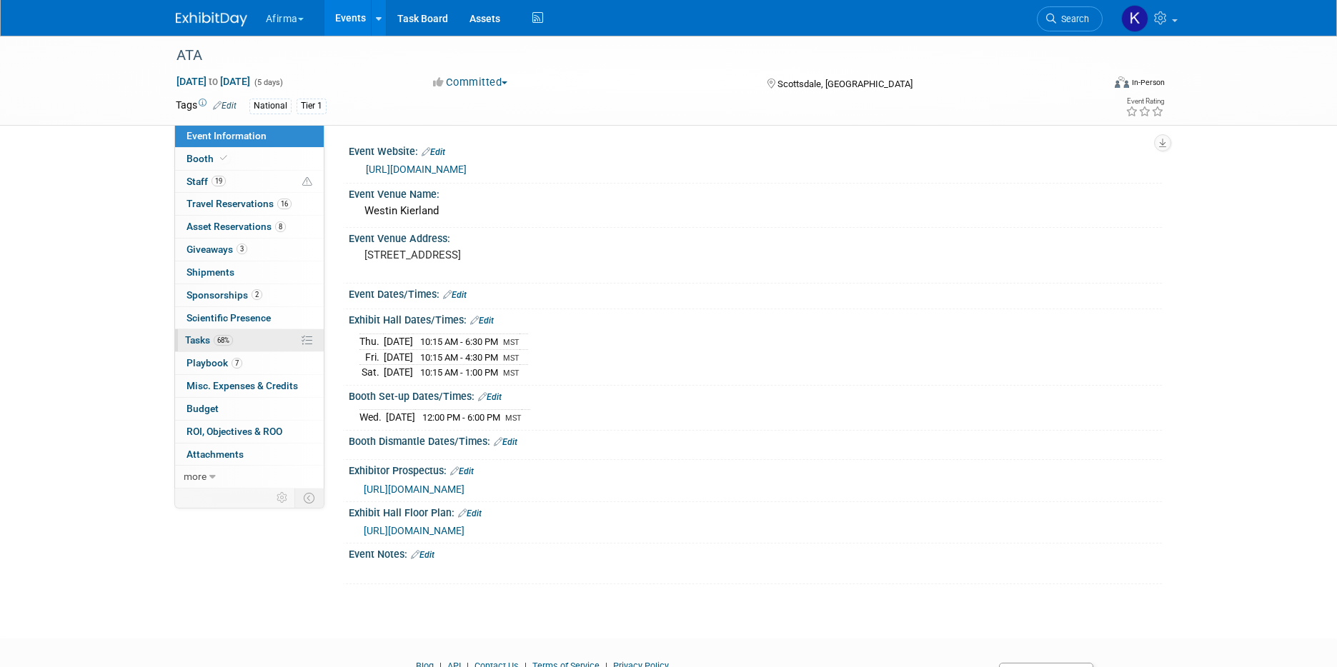
click at [239, 332] on link "68% Tasks 68%" at bounding box center [249, 340] width 149 height 22
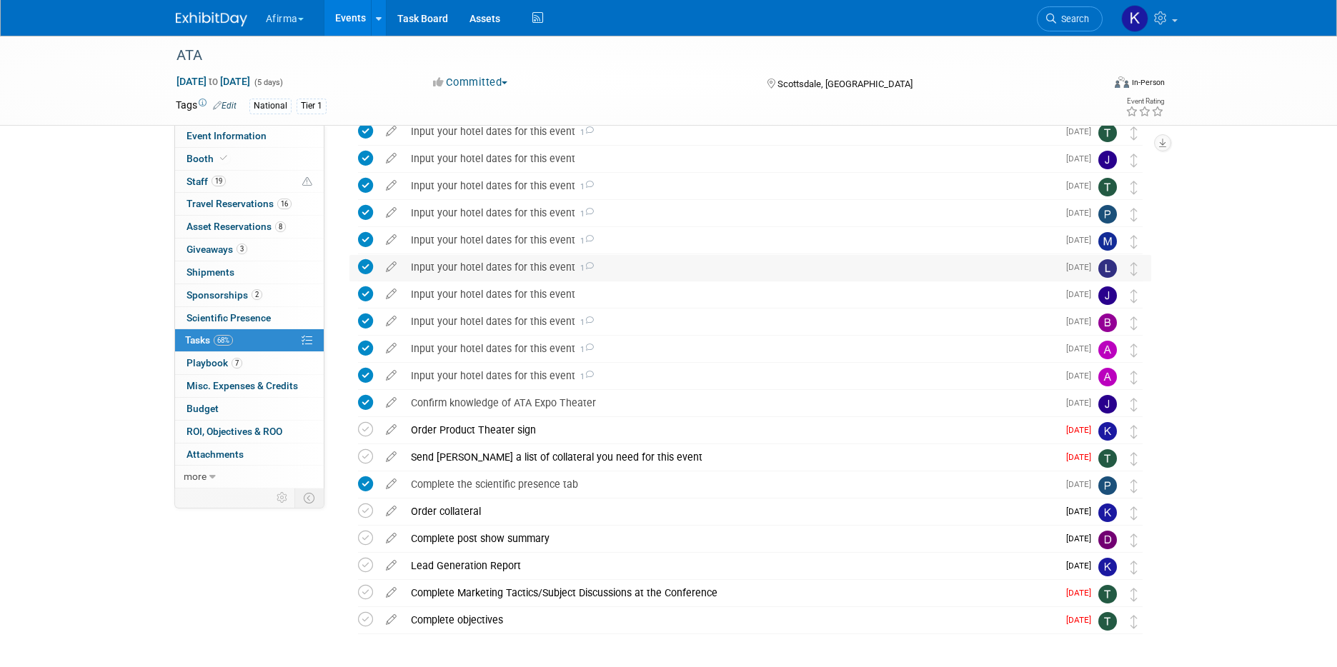
scroll to position [147, 0]
click at [342, 17] on link "Events" at bounding box center [350, 18] width 52 height 36
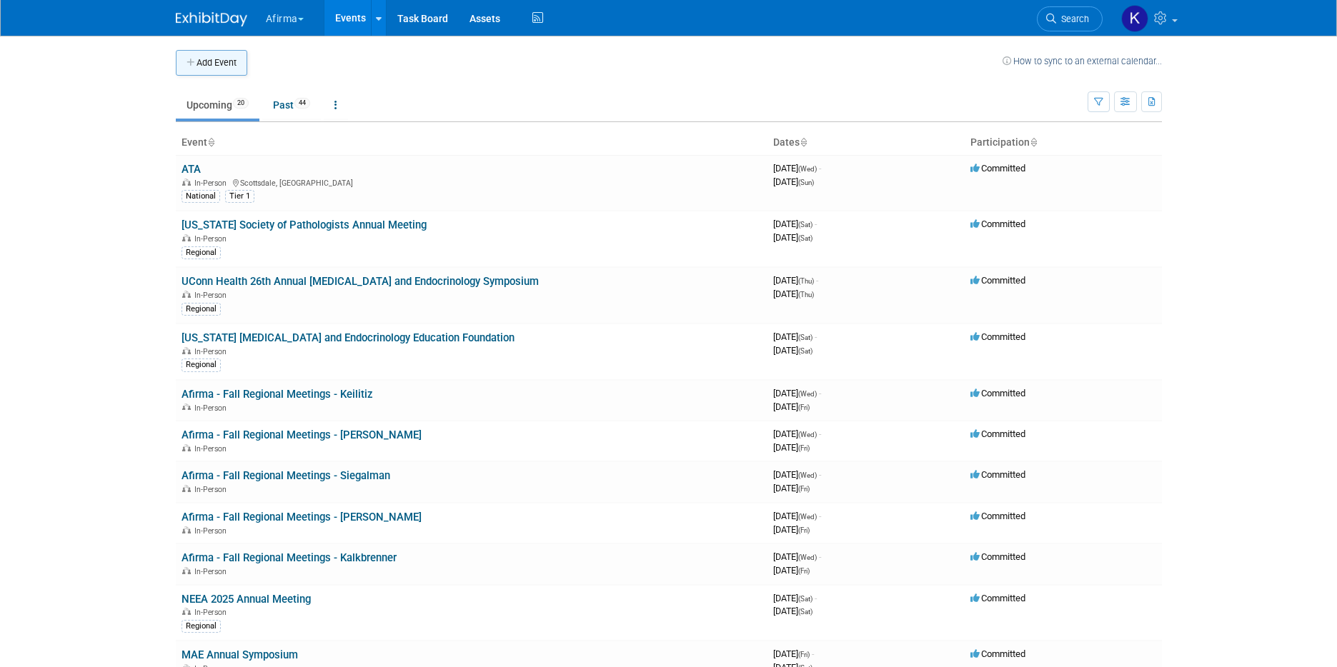
click at [223, 64] on button "Add Event" at bounding box center [211, 63] width 71 height 26
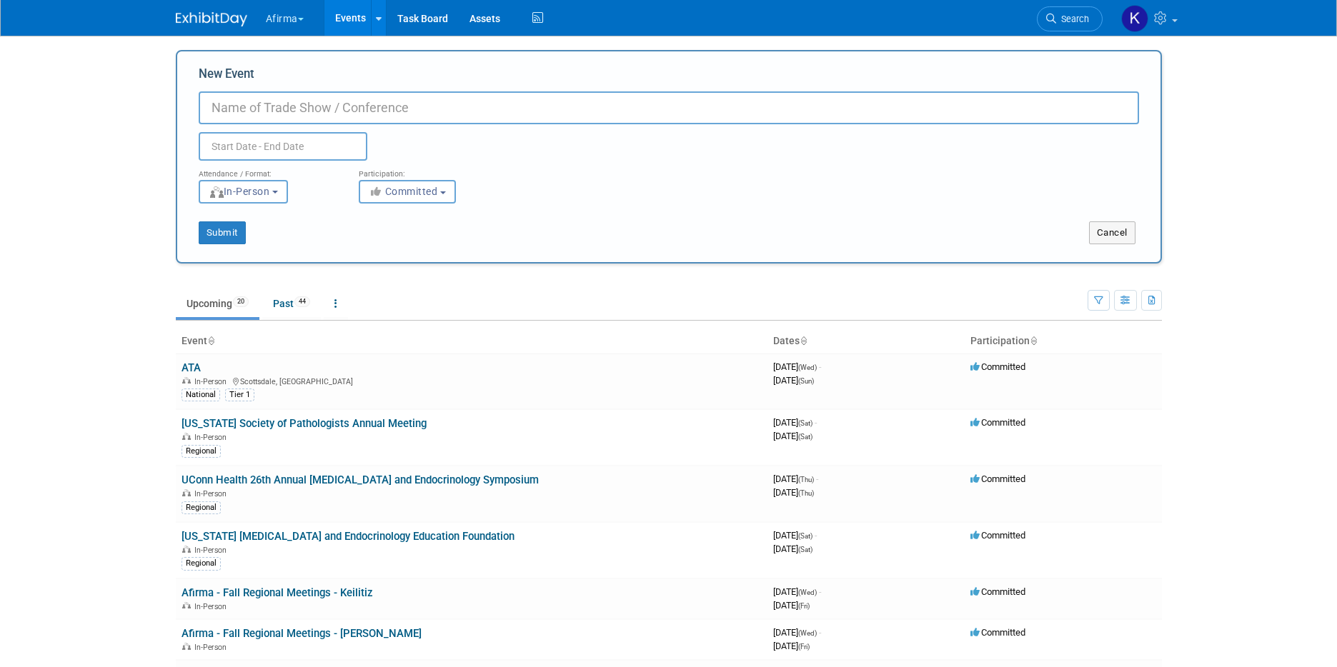
type input "K"
type input "MidWest Head and Neck Consortium"
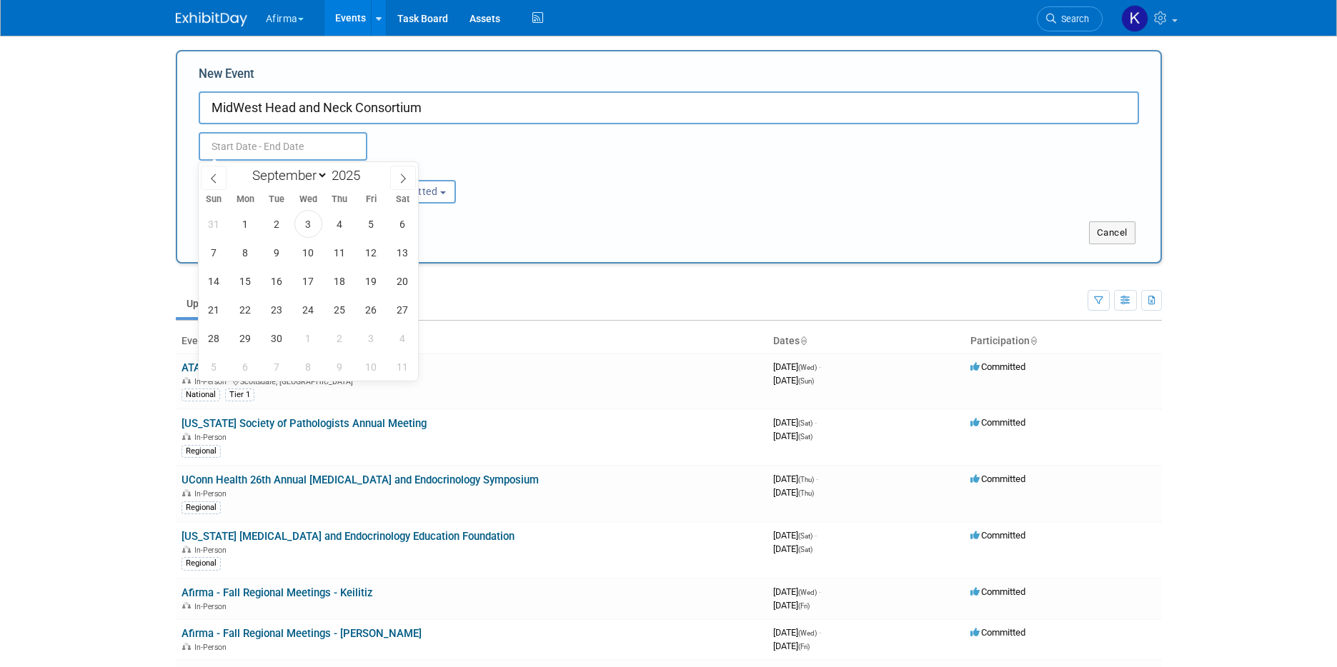
click at [335, 157] on input "text" at bounding box center [283, 146] width 169 height 29
click at [228, 179] on div "January February March April May June July August September October November [D…" at bounding box center [308, 174] width 165 height 24
click at [222, 179] on span at bounding box center [214, 178] width 26 height 24
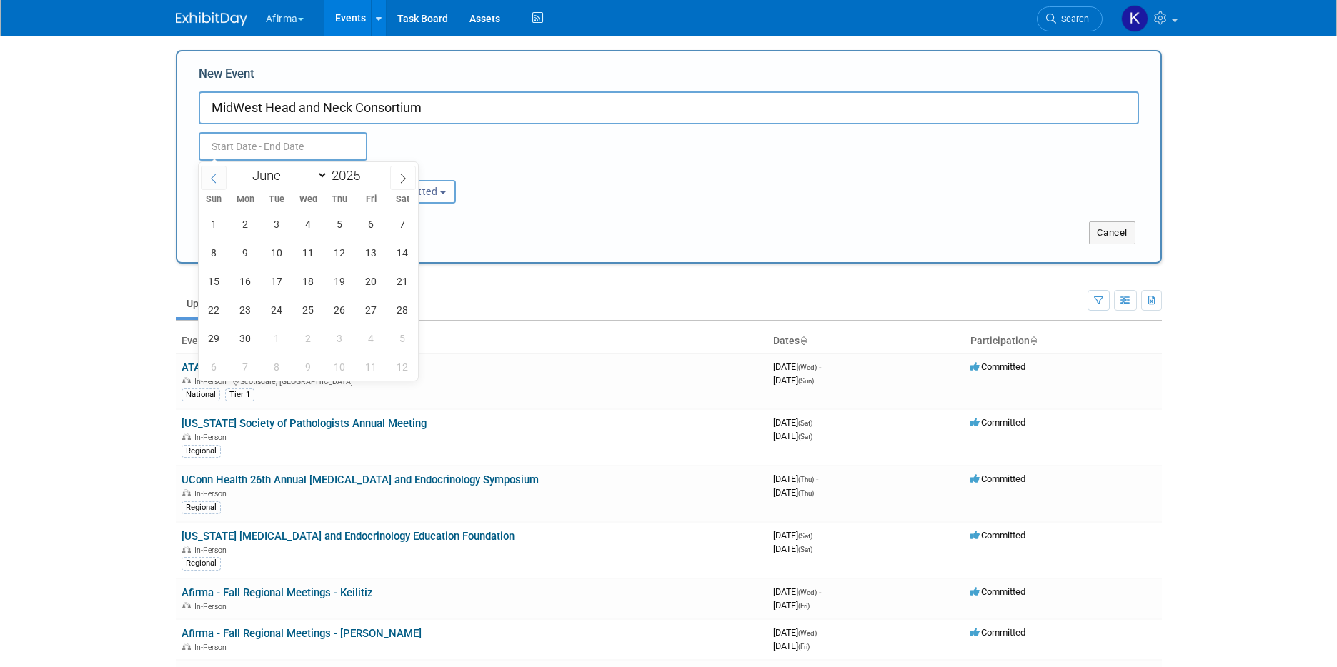
click at [222, 179] on span at bounding box center [214, 178] width 26 height 24
select select "3"
click at [365, 299] on span "25" at bounding box center [371, 310] width 28 height 28
type input "[DATE] to [DATE]"
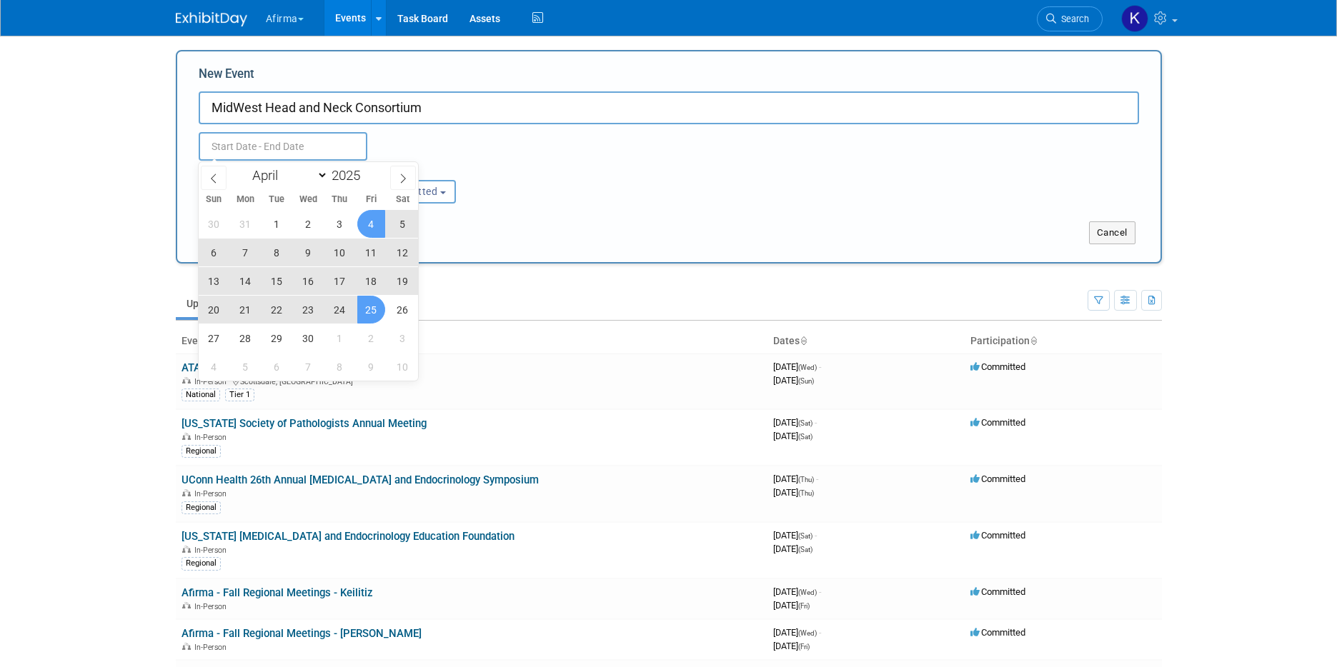
type input "[DATE] to [DATE]"
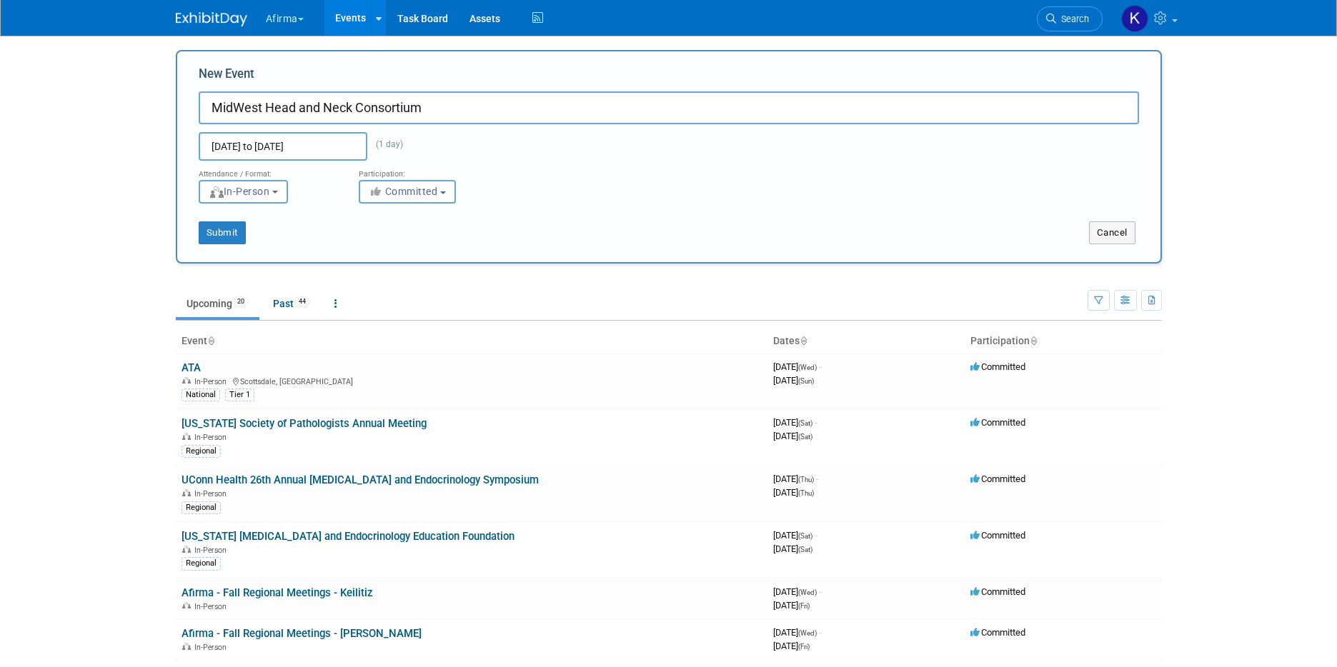
click at [409, 133] on div "[DATE] to [DATE] (1 day)" at bounding box center [309, 146] width 243 height 29
click at [232, 231] on button "Submit" at bounding box center [222, 233] width 47 height 23
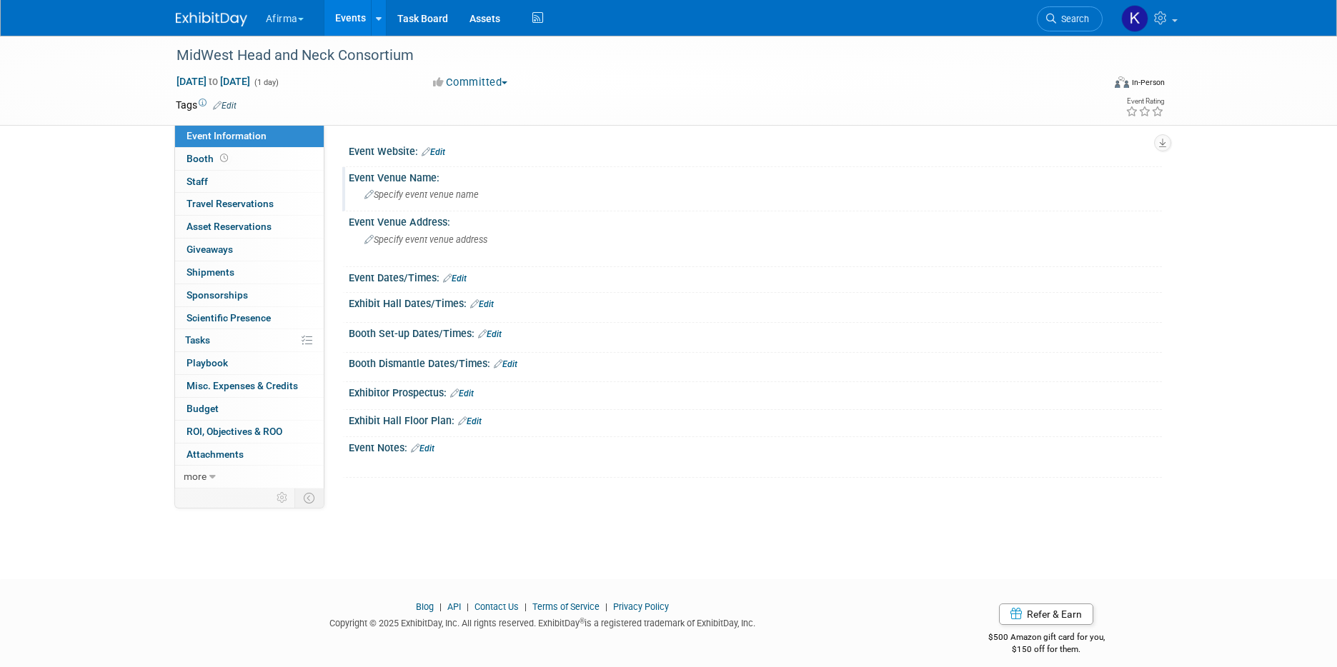
click at [447, 207] on div "Specify event venue name" at bounding box center [755, 196] width 813 height 24
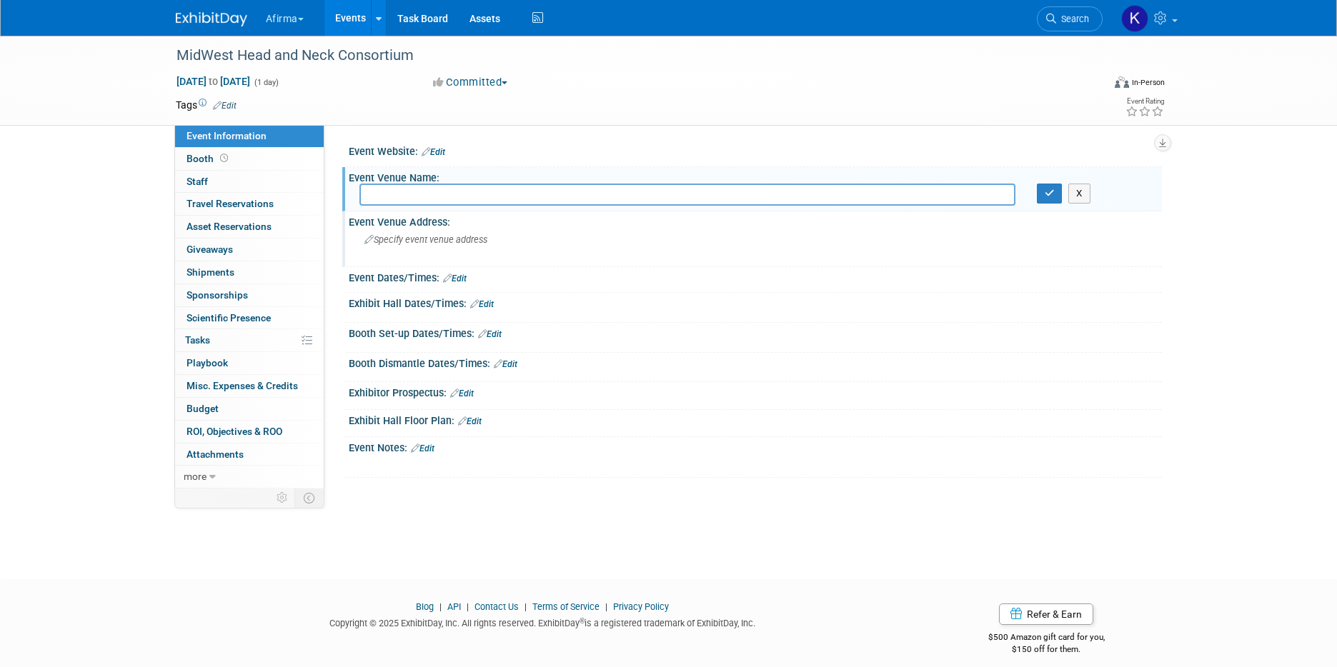
click at [429, 252] on div "Specify event venue address" at bounding box center [517, 245] width 317 height 33
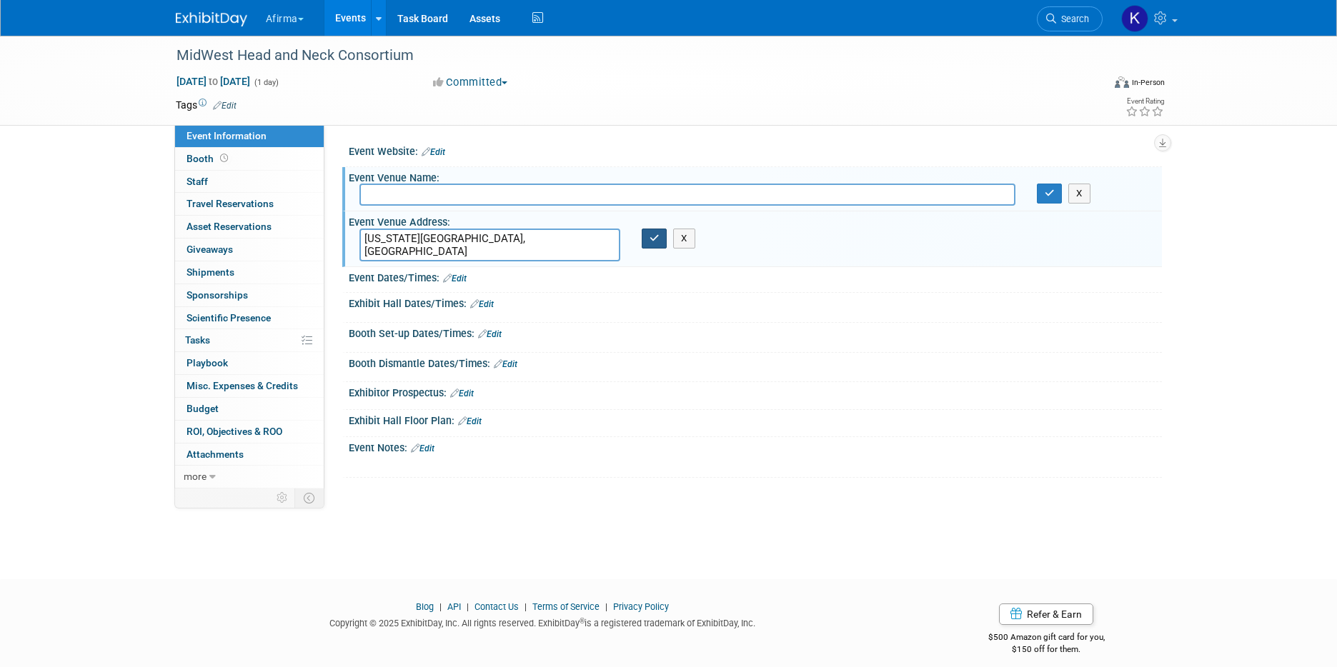
type textarea "Kansas City, MO"
click at [659, 242] on button "button" at bounding box center [655, 239] width 26 height 20
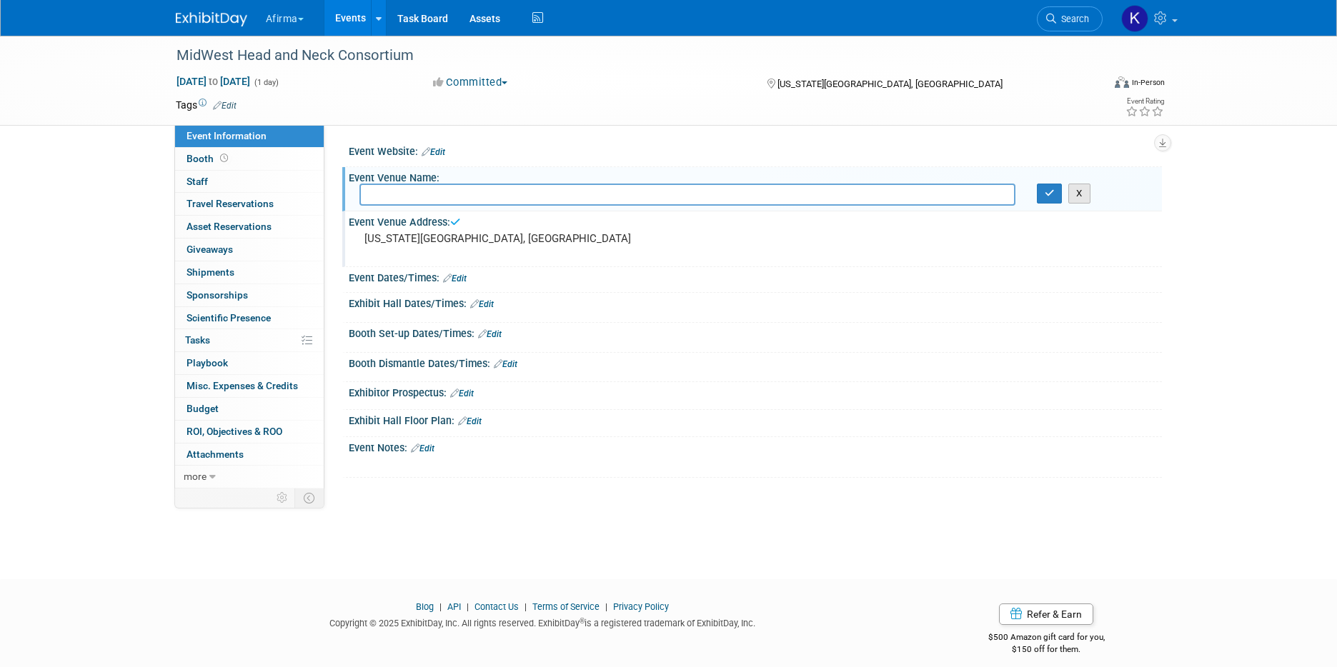
click at [1085, 199] on button "X" at bounding box center [1079, 194] width 22 height 20
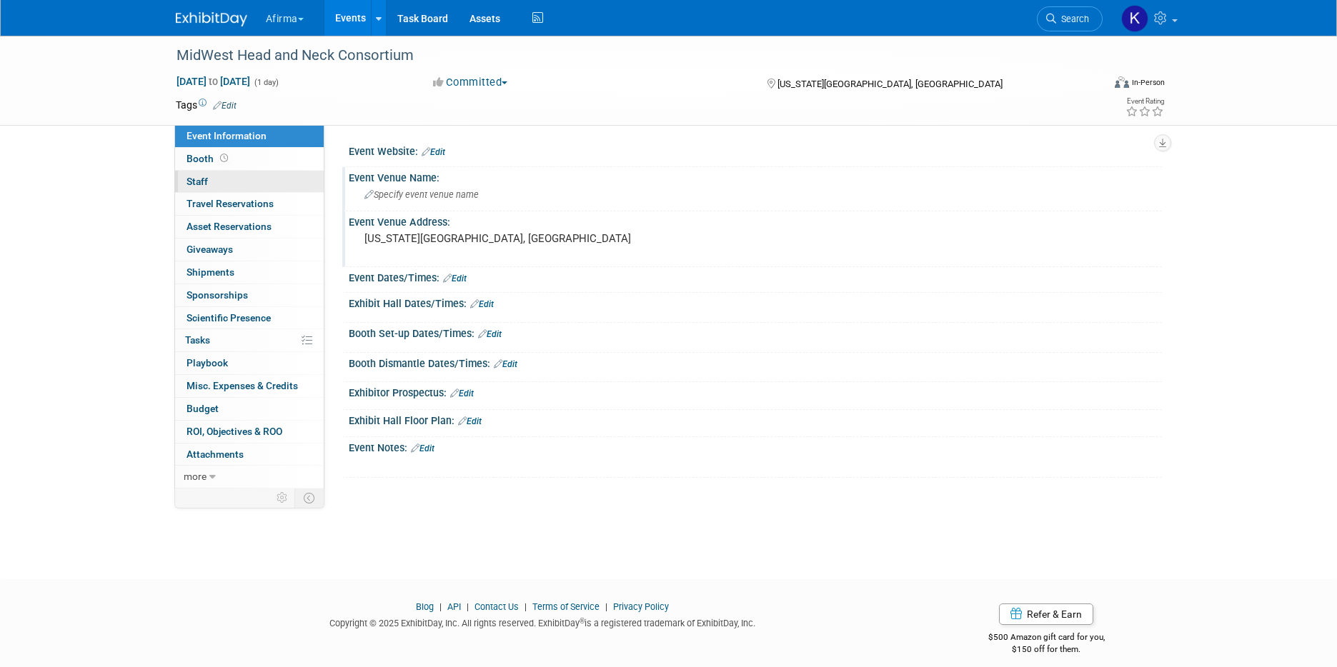
click at [209, 184] on link "0 Staff 0" at bounding box center [249, 182] width 149 height 22
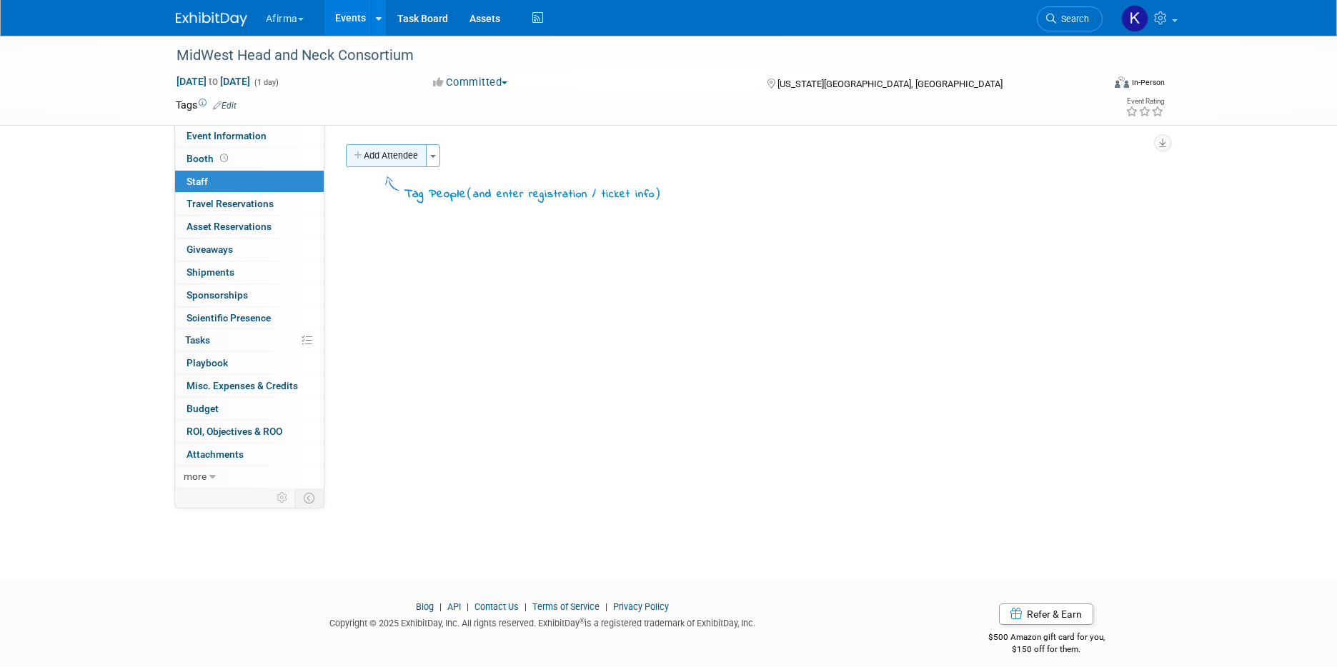
click at [382, 146] on button "Add Attendee" at bounding box center [386, 155] width 81 height 23
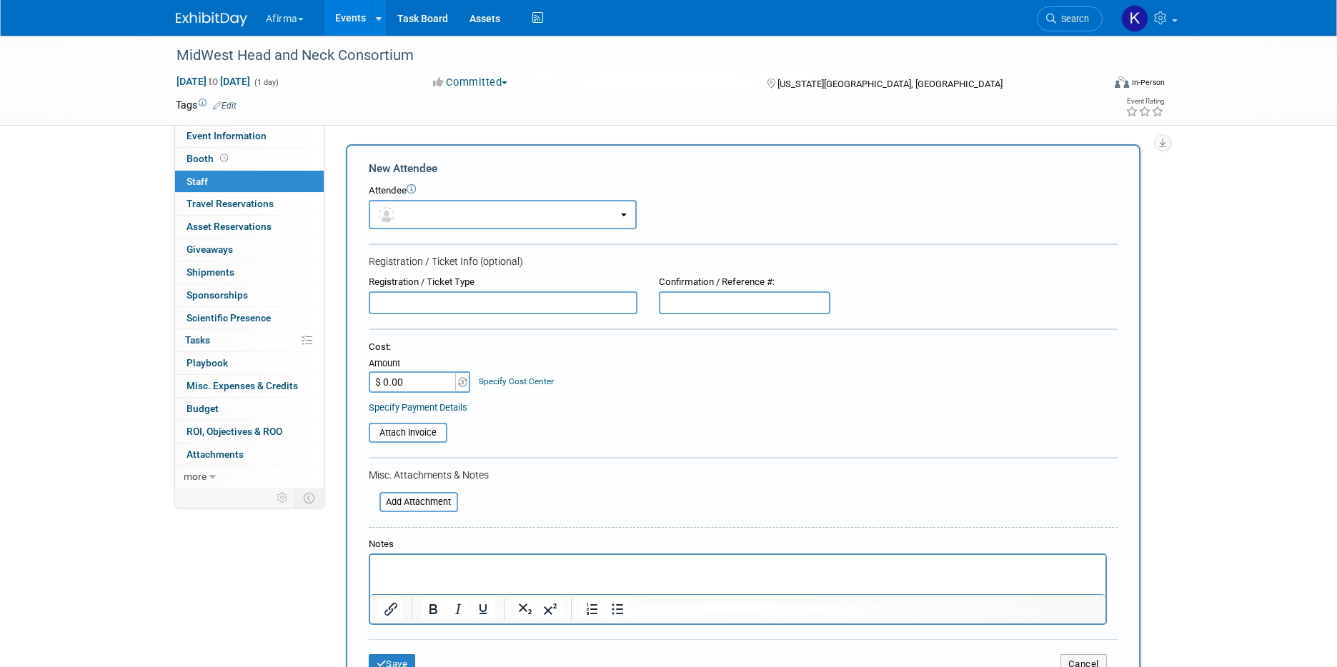
click at [387, 194] on div "Attendee" at bounding box center [743, 191] width 749 height 14
click at [389, 213] on img "button" at bounding box center [387, 215] width 16 height 16
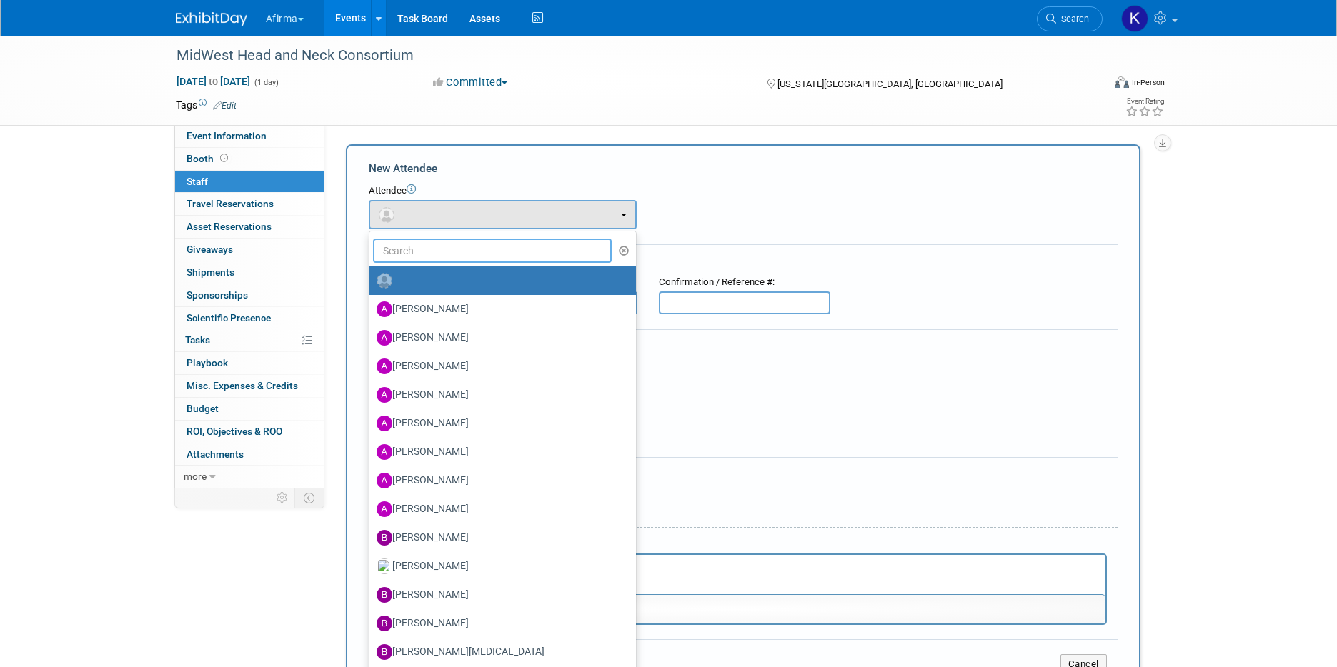
click at [424, 245] on input "text" at bounding box center [492, 251] width 239 height 24
type input "e"
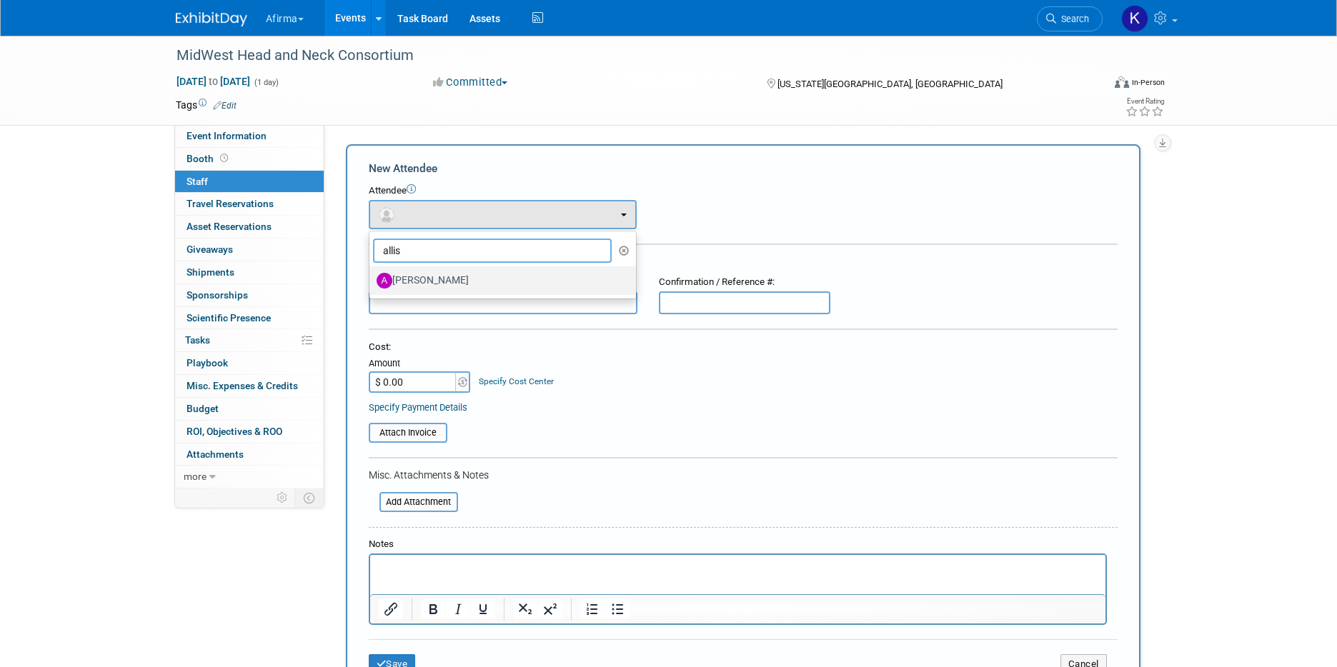
type input "allis"
click at [433, 282] on label "Allison Wyand" at bounding box center [499, 280] width 245 height 23
click at [372, 282] on input "Allison Wyand" at bounding box center [366, 278] width 9 height 9
select select "17ca8ec7-6d8d-40a9-ad7c-642f3803cd33"
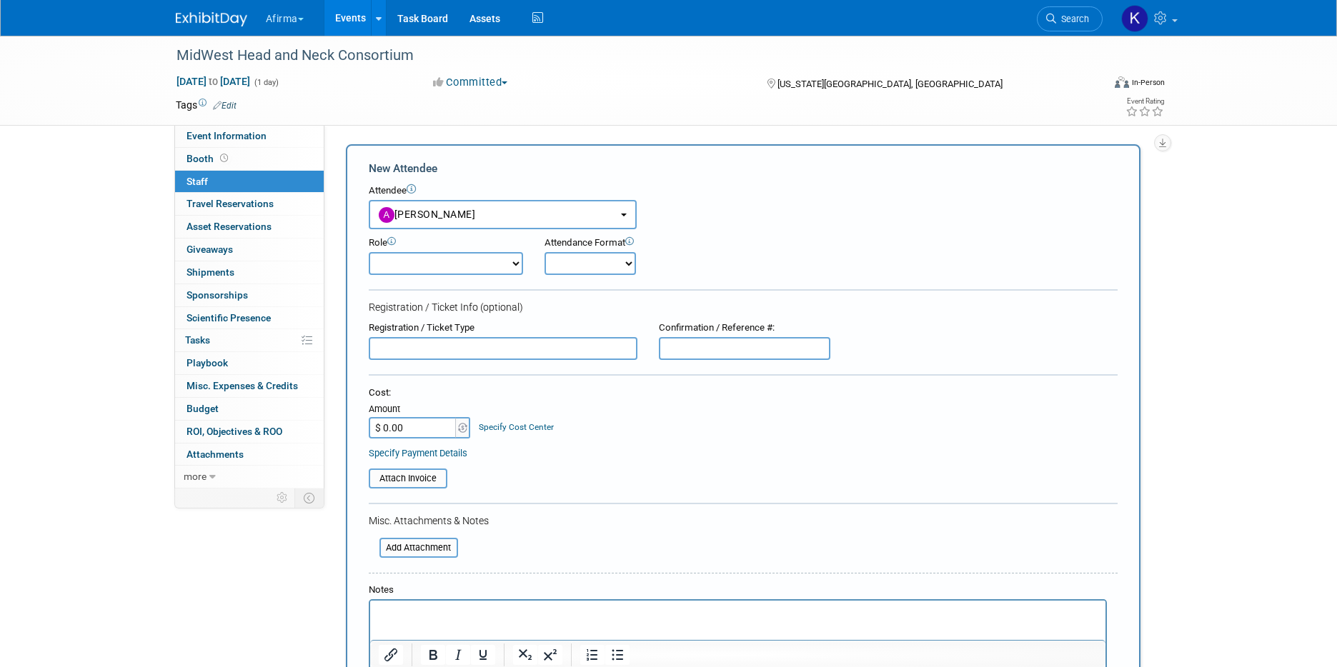
click at [624, 262] on select "Onsite Remote" at bounding box center [590, 263] width 91 height 23
select select "1"
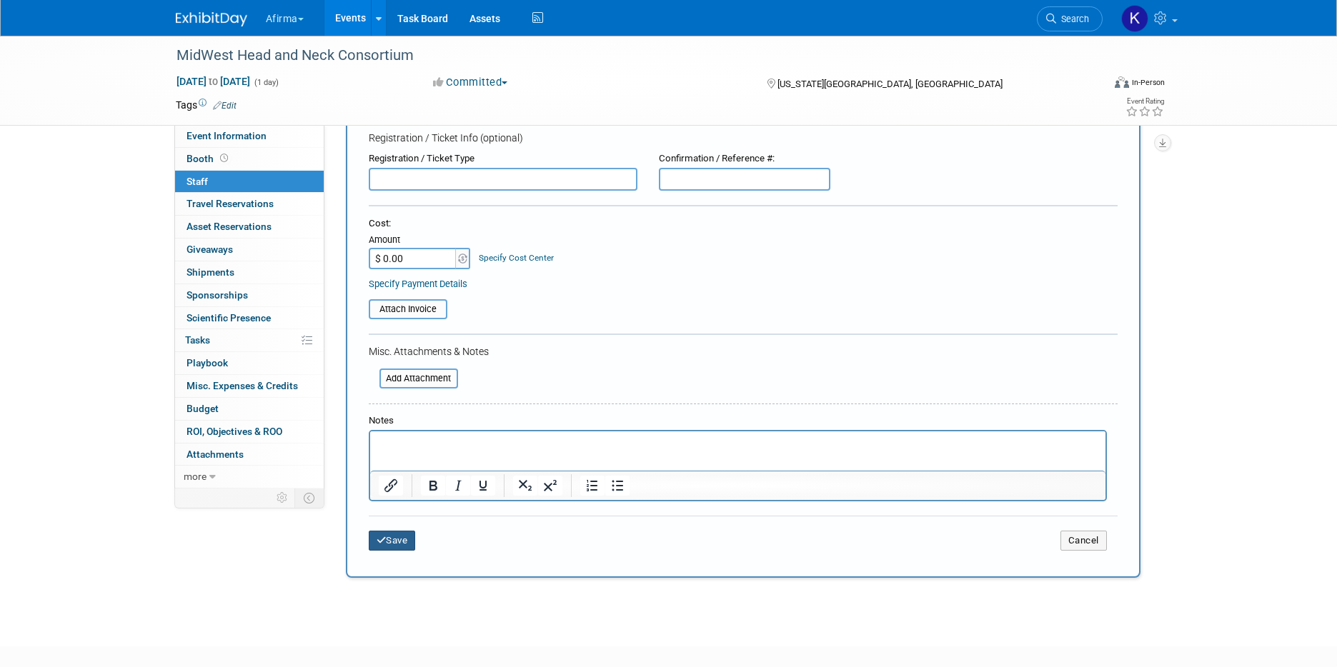
click at [406, 548] on button "Save" at bounding box center [392, 541] width 47 height 20
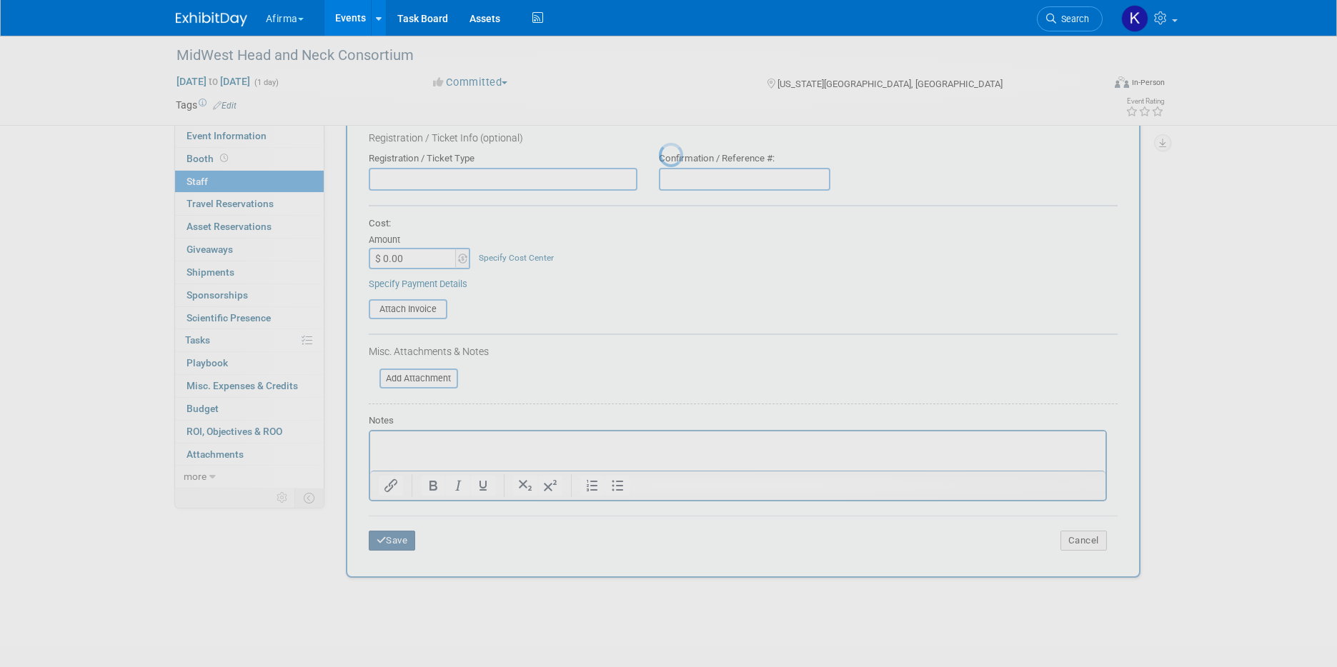
scroll to position [12, 0]
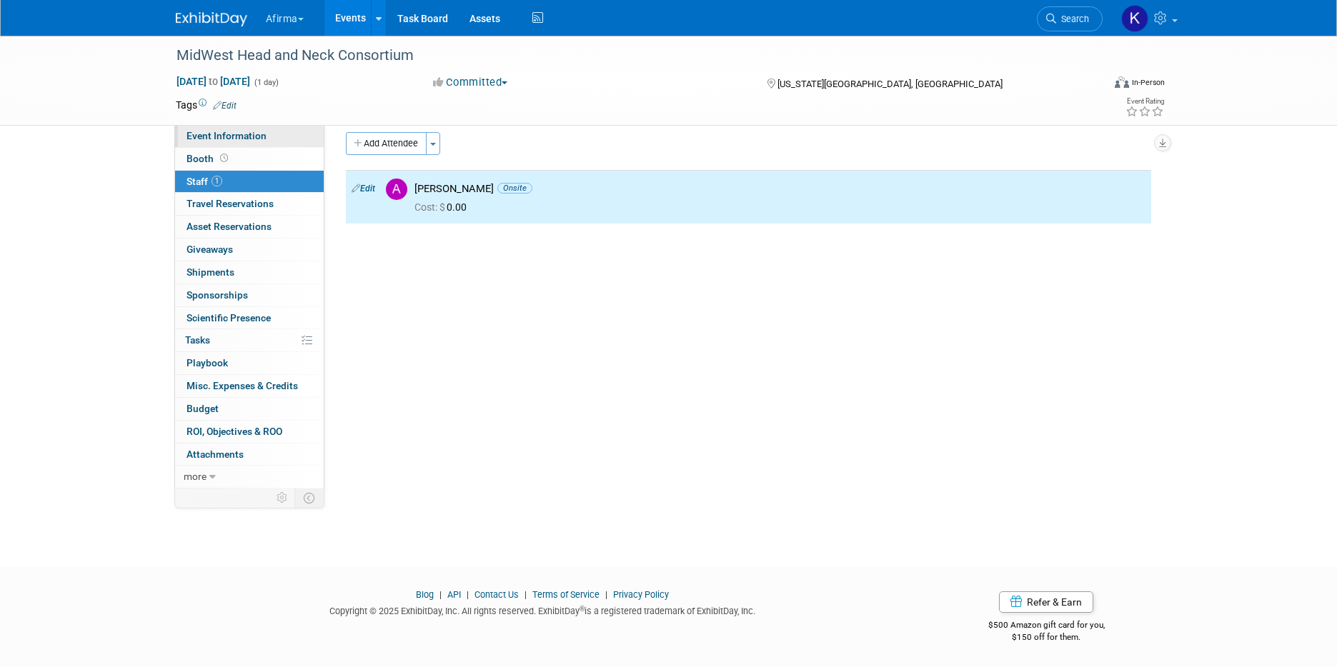
click at [252, 139] on span "Event Information" at bounding box center [227, 135] width 80 height 11
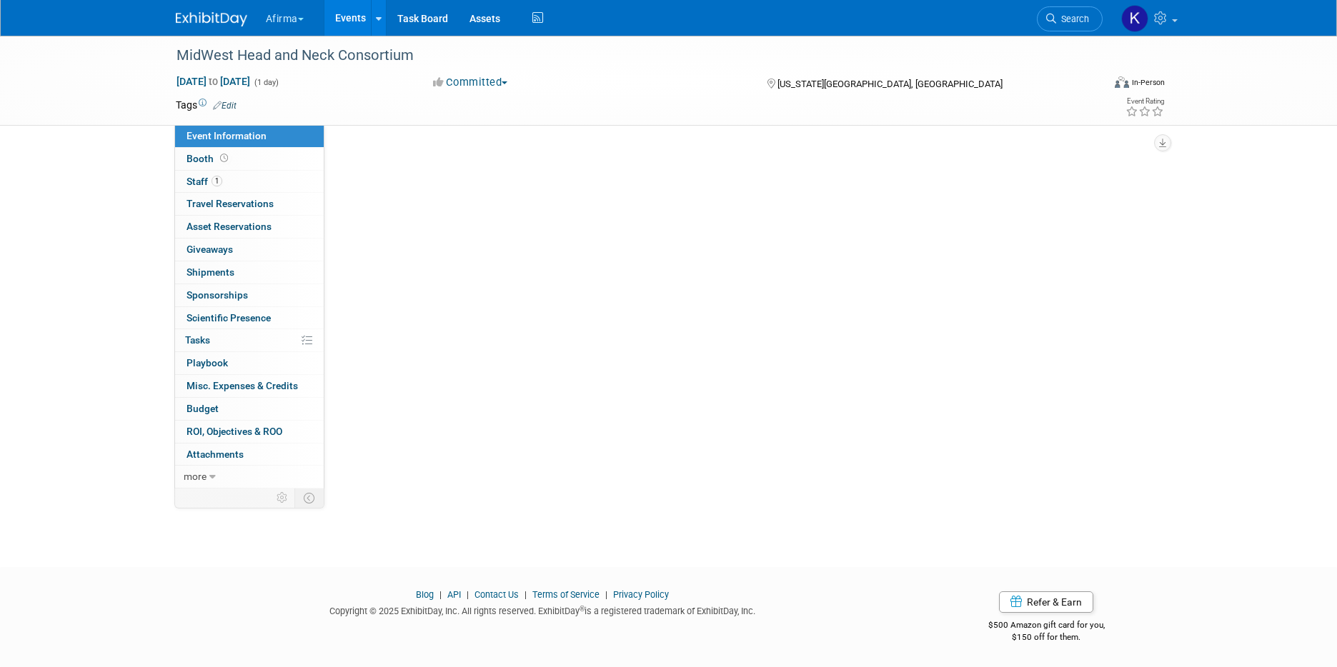
scroll to position [0, 0]
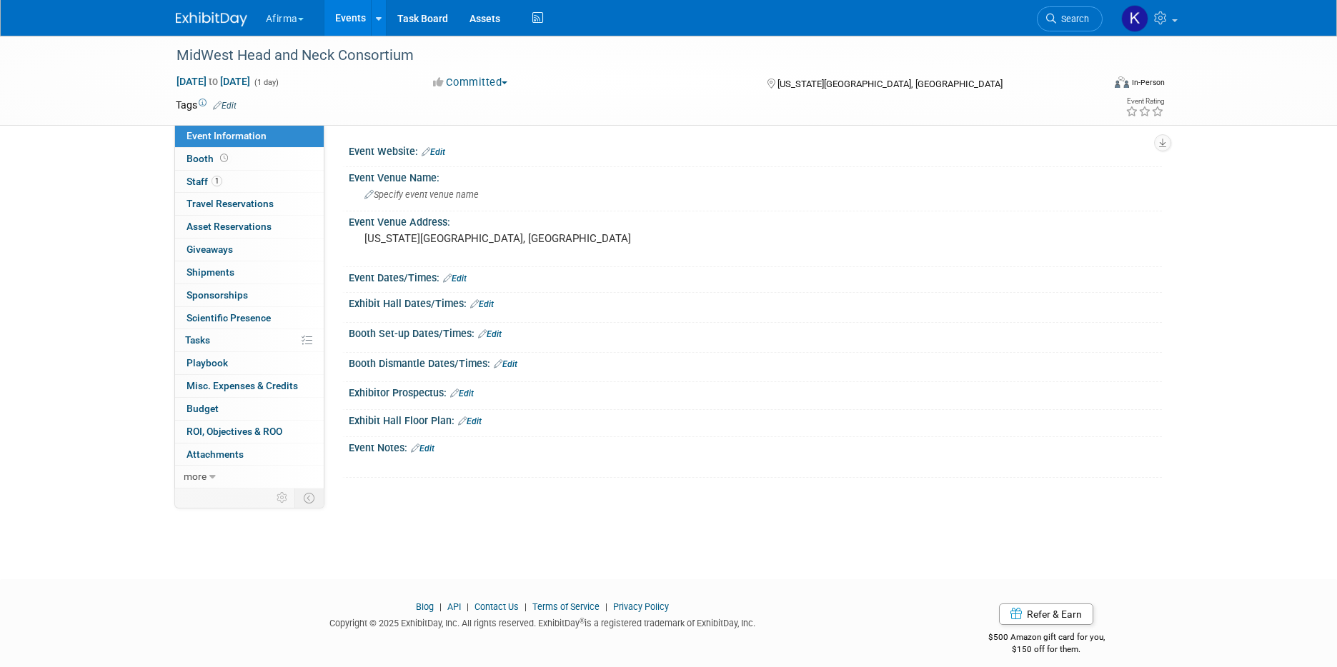
click at [232, 109] on link "Edit" at bounding box center [225, 106] width 24 height 10
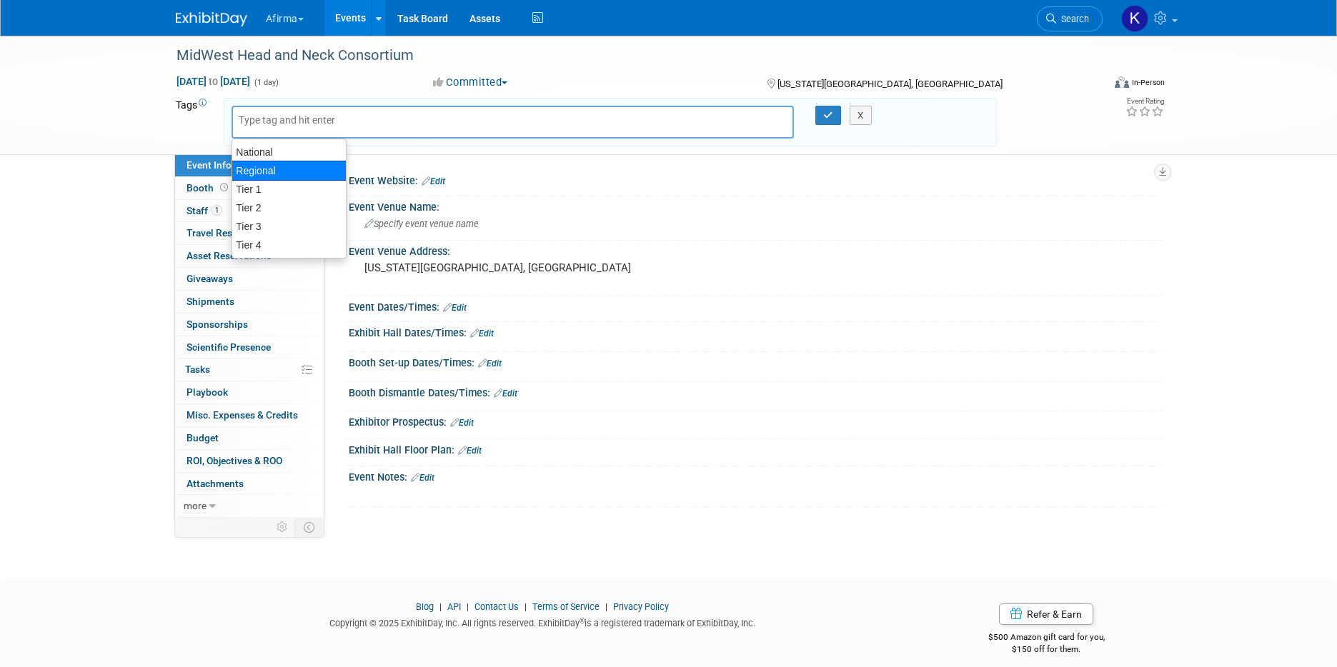
click at [272, 172] on div "Regional" at bounding box center [289, 171] width 115 height 20
type input "Regional"
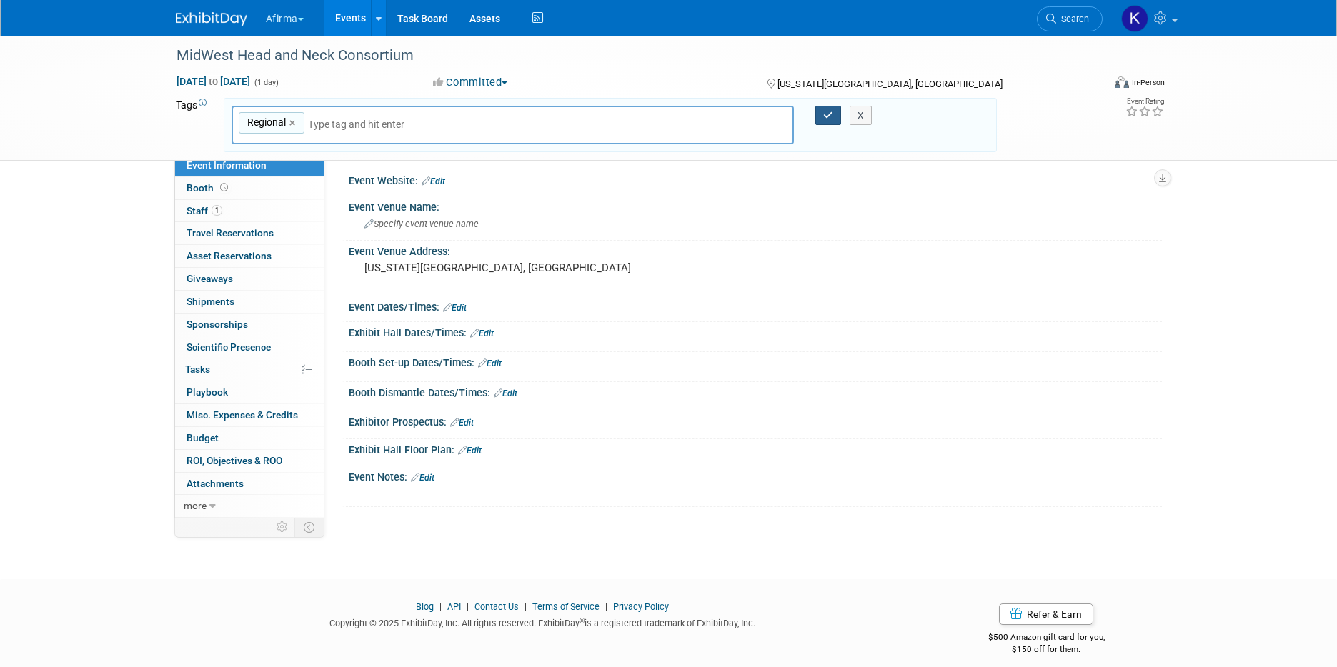
click at [832, 115] on icon "button" at bounding box center [828, 115] width 10 height 9
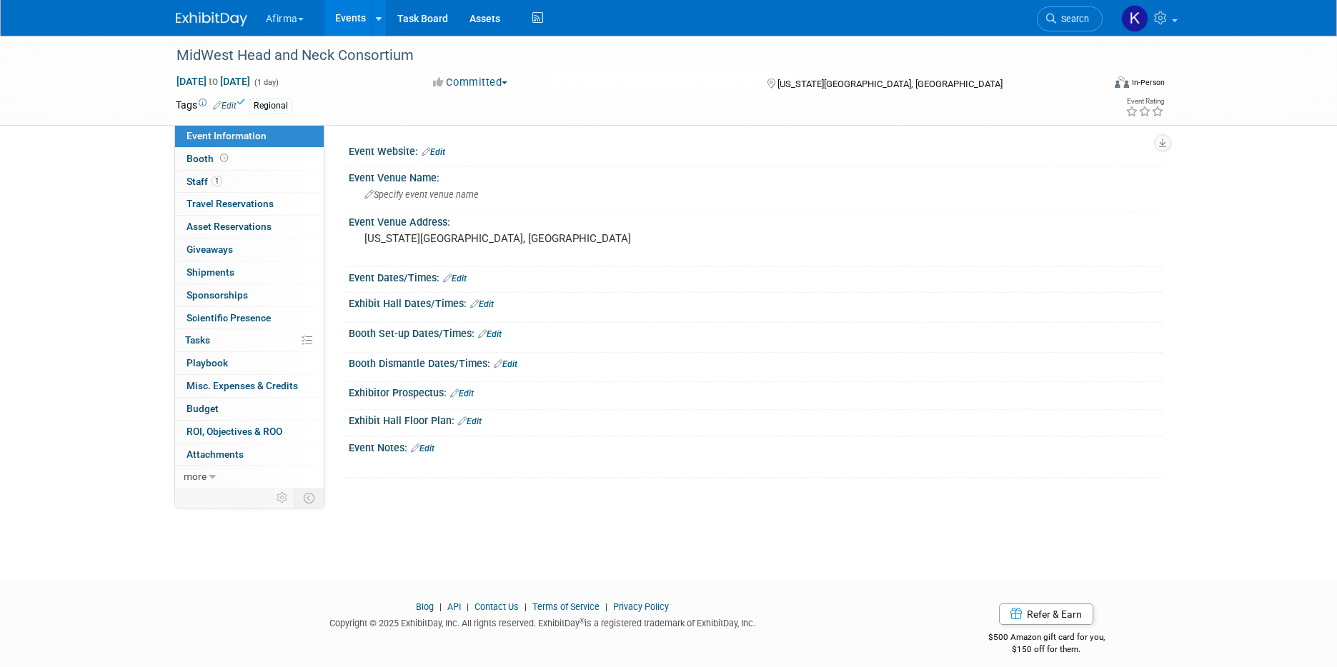
click at [358, 14] on link "Events" at bounding box center [350, 18] width 52 height 36
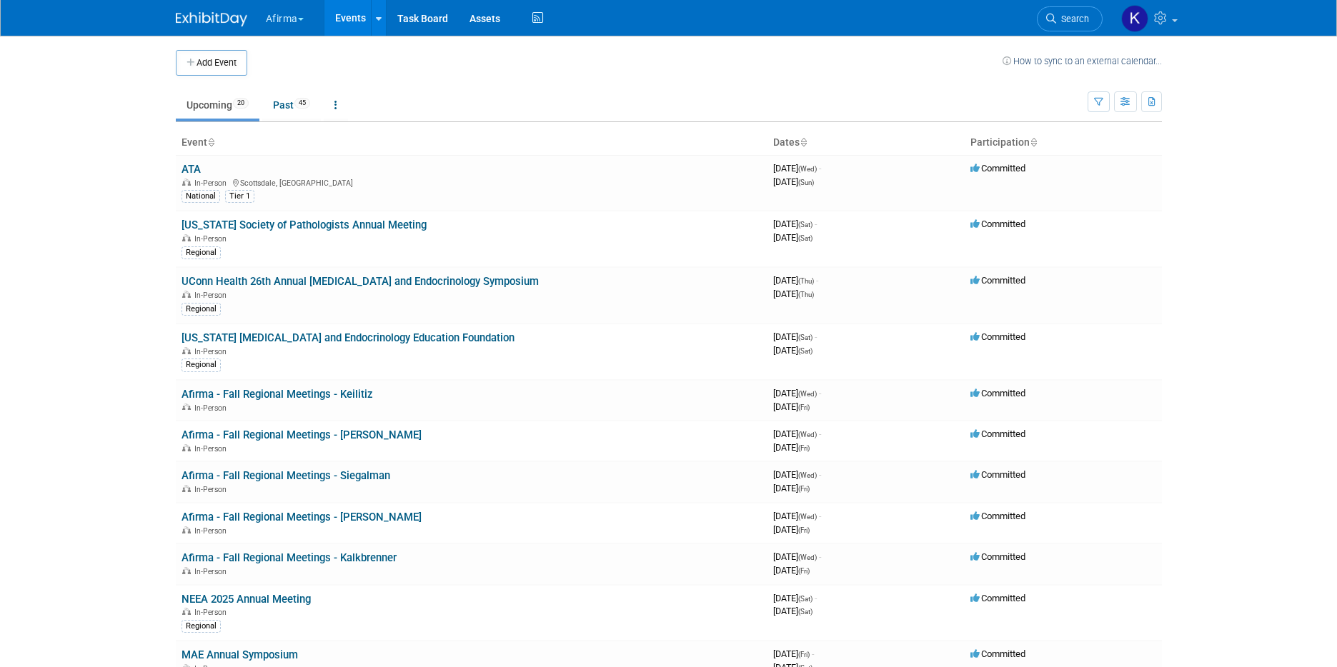
click at [290, 18] on button "Afirma" at bounding box center [292, 15] width 57 height 31
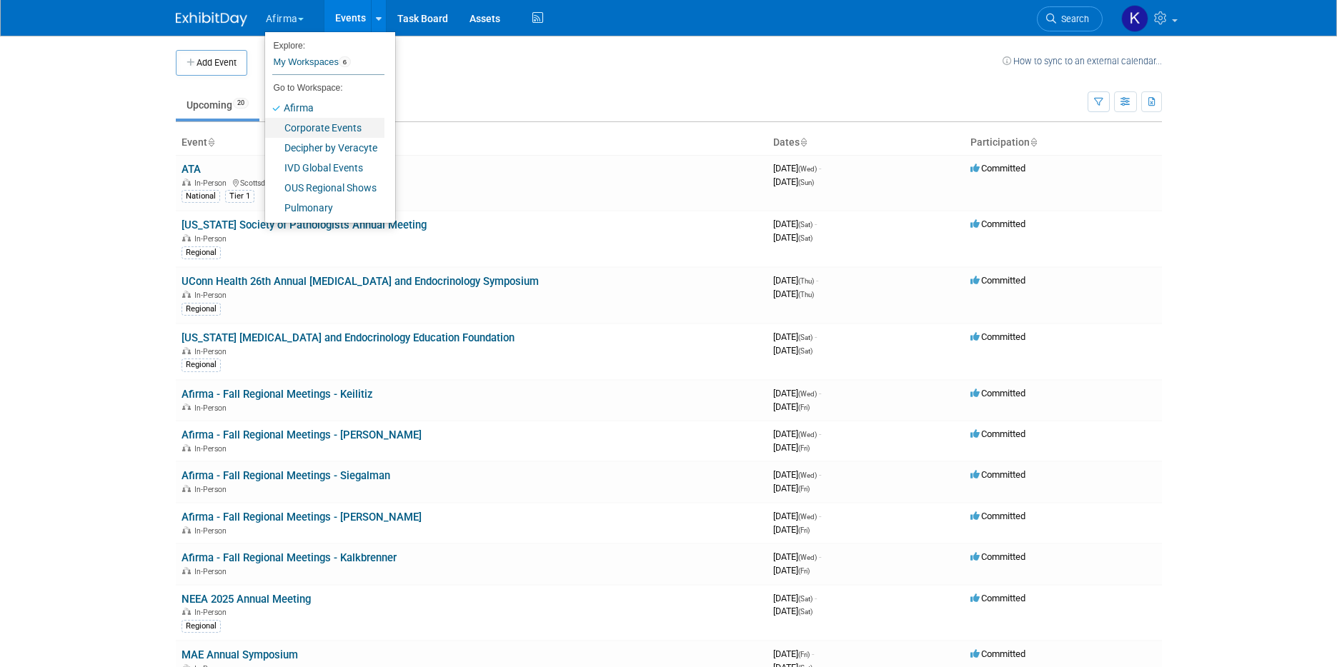
click at [315, 130] on link "Corporate Events" at bounding box center [324, 128] width 119 height 20
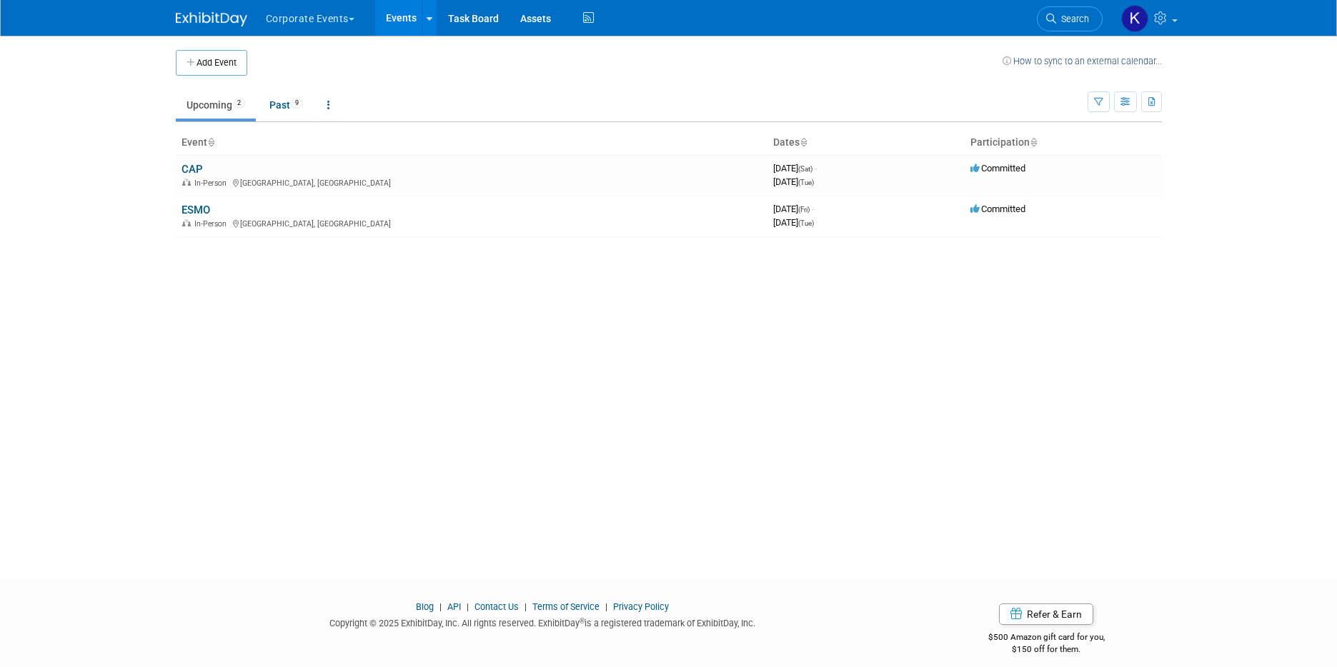
click at [204, 207] on link "ESMO" at bounding box center [196, 210] width 29 height 13
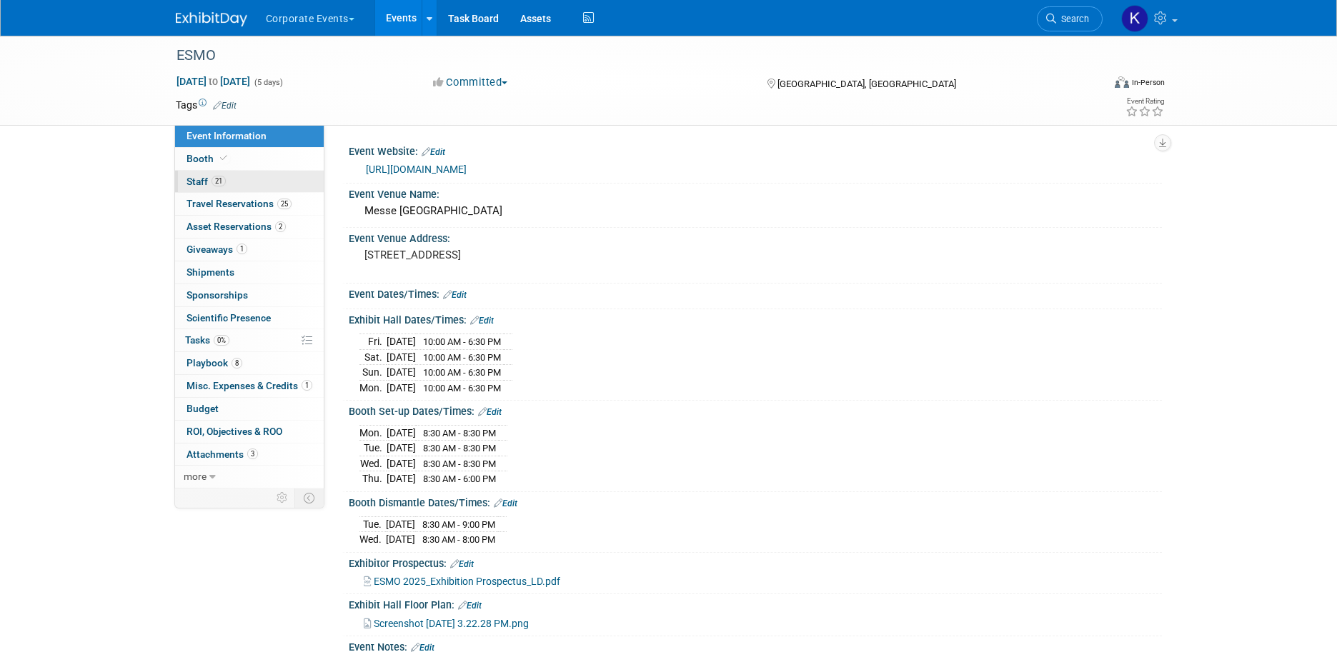
click at [231, 188] on link "21 Staff 21" at bounding box center [249, 182] width 149 height 22
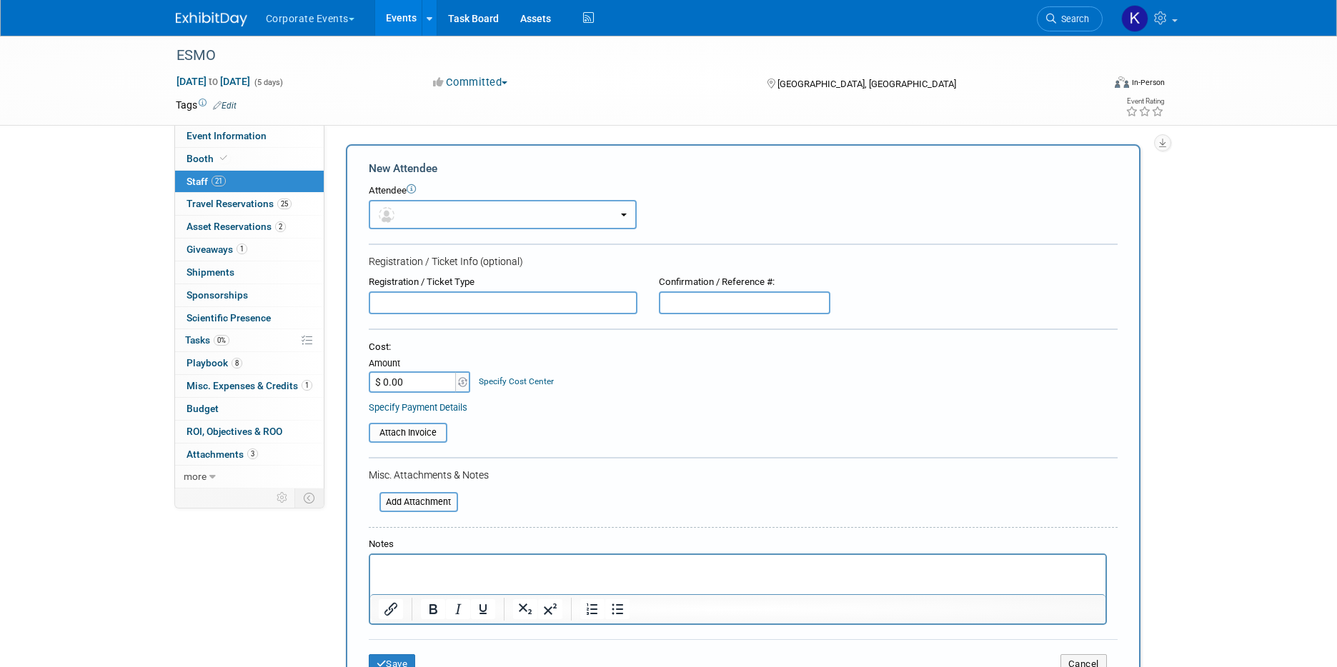
click at [397, 212] on span "button" at bounding box center [389, 214] width 21 height 11
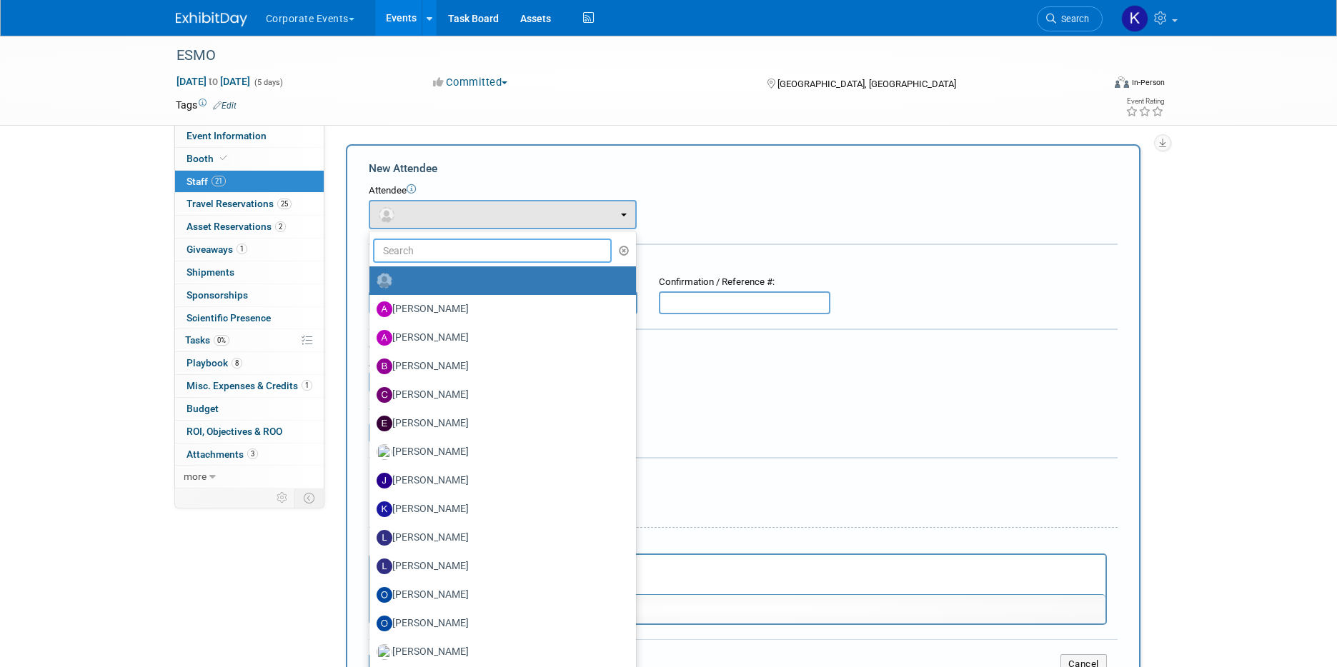
click at [402, 246] on input "text" at bounding box center [492, 251] width 239 height 24
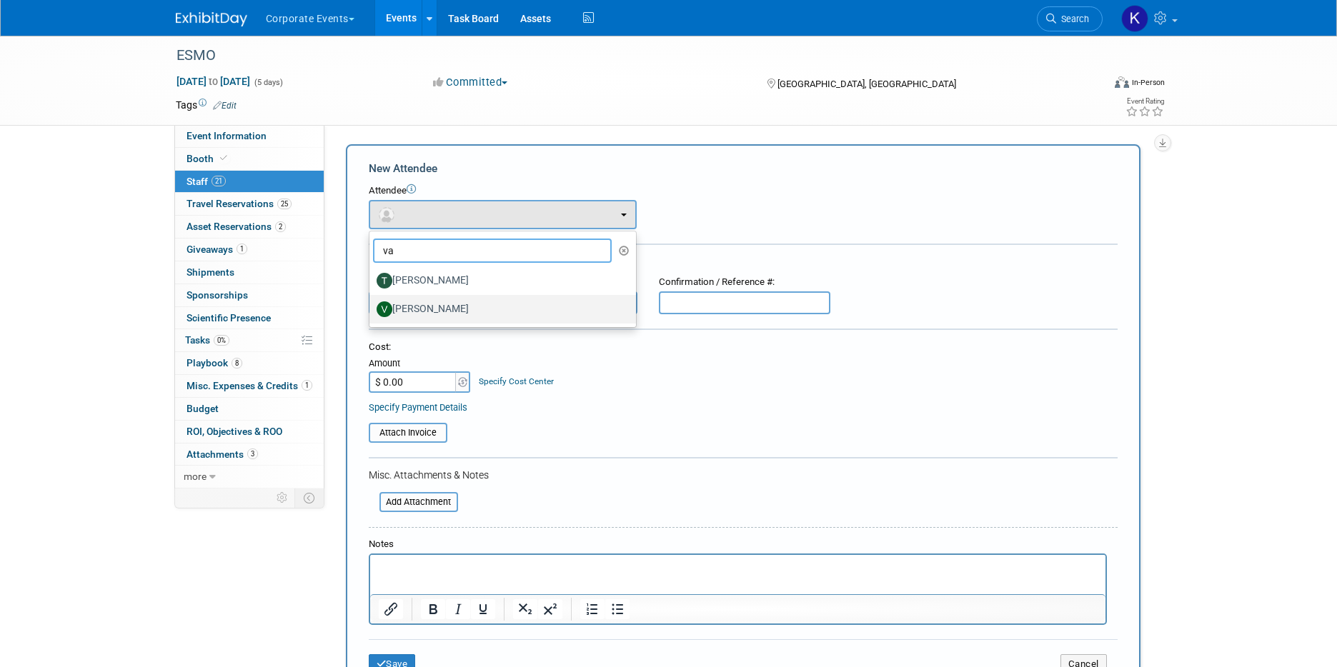
type input "va"
click at [421, 307] on label "[PERSON_NAME]" at bounding box center [499, 309] width 245 height 23
click at [372, 307] on input "Valeria Bocharova" at bounding box center [366, 307] width 9 height 9
select select "e5c03301-2821-49bd-9520-faf19455feff"
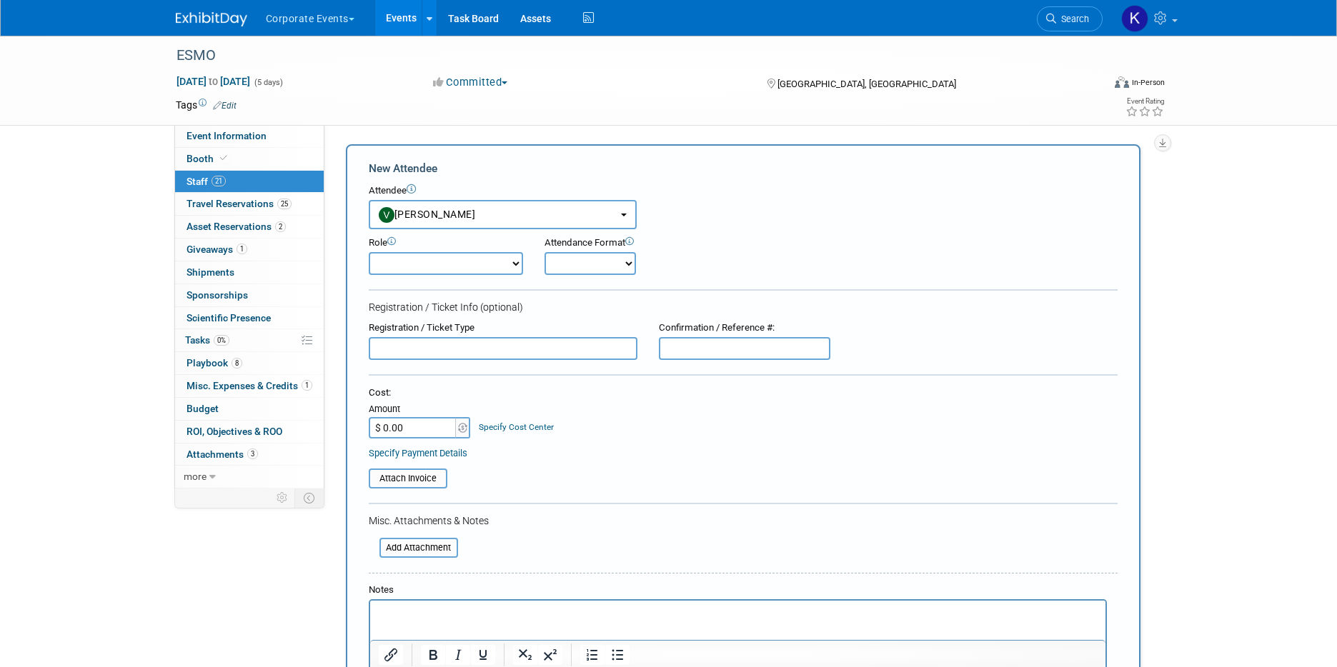
scroll to position [1, 0]
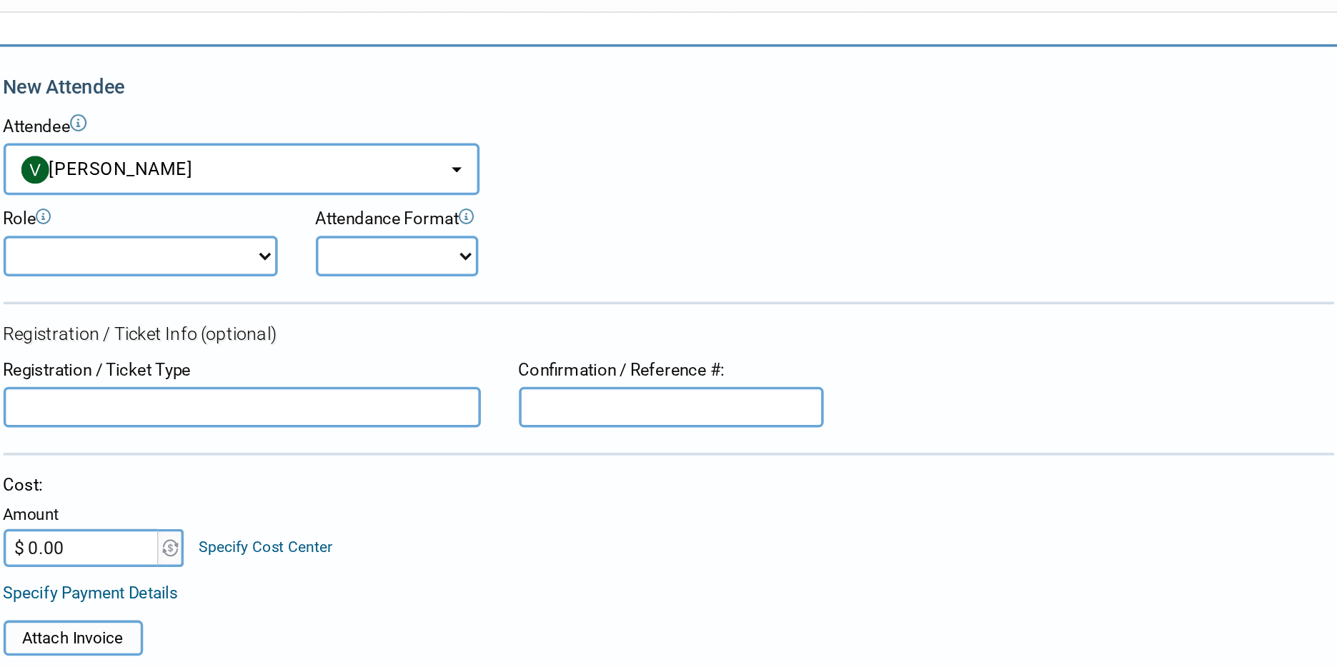
click at [627, 264] on select "Onsite Remote" at bounding box center [590, 263] width 91 height 23
select select "1"
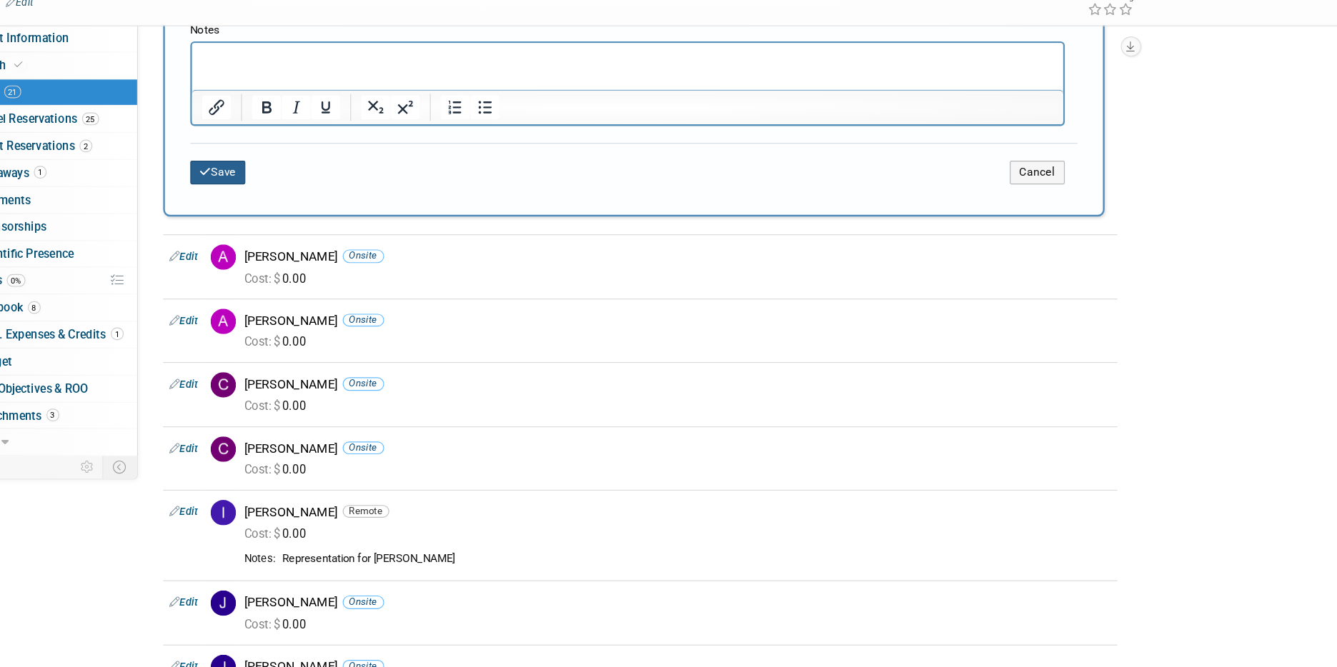
click at [407, 254] on button "Save" at bounding box center [392, 249] width 47 height 20
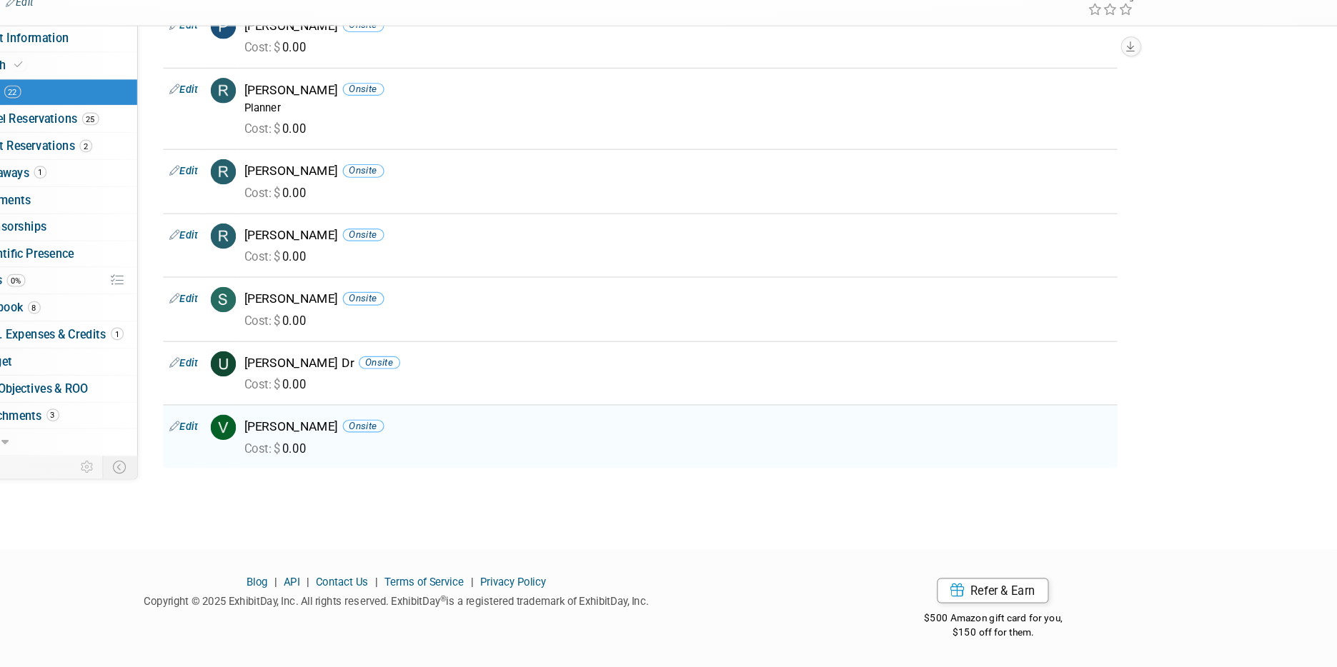
scroll to position [975, 0]
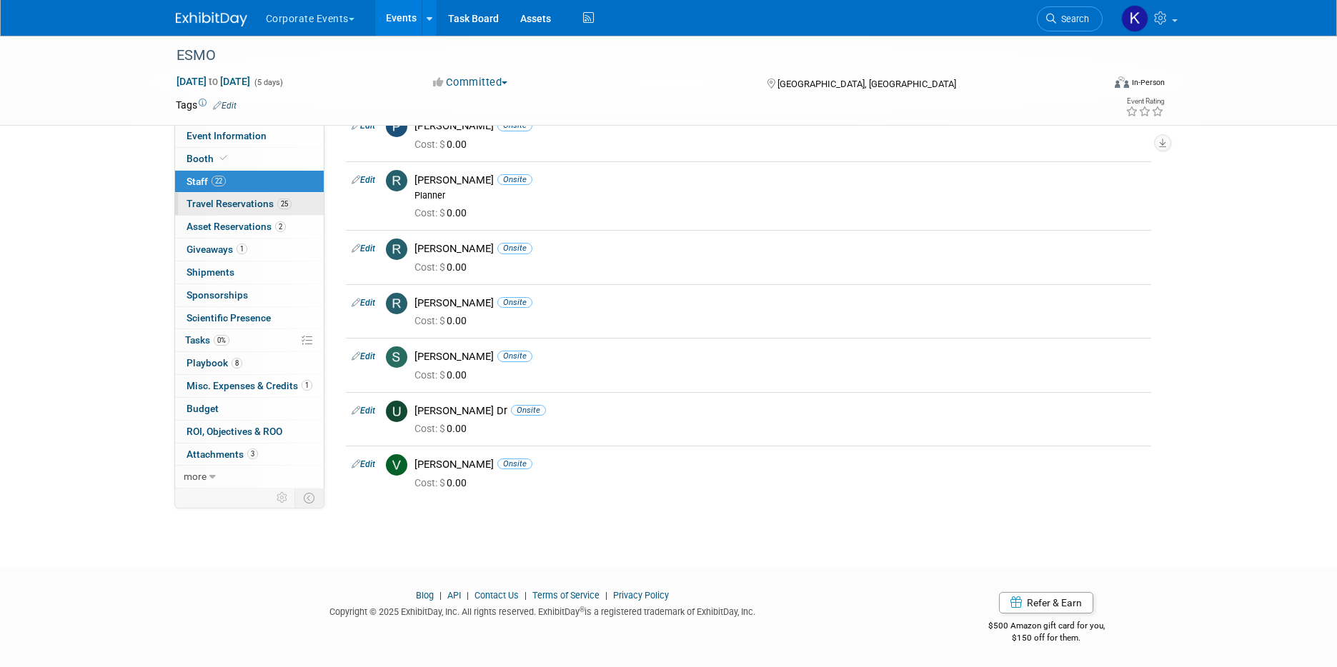
click at [262, 207] on span "Travel Reservations 25" at bounding box center [239, 203] width 105 height 11
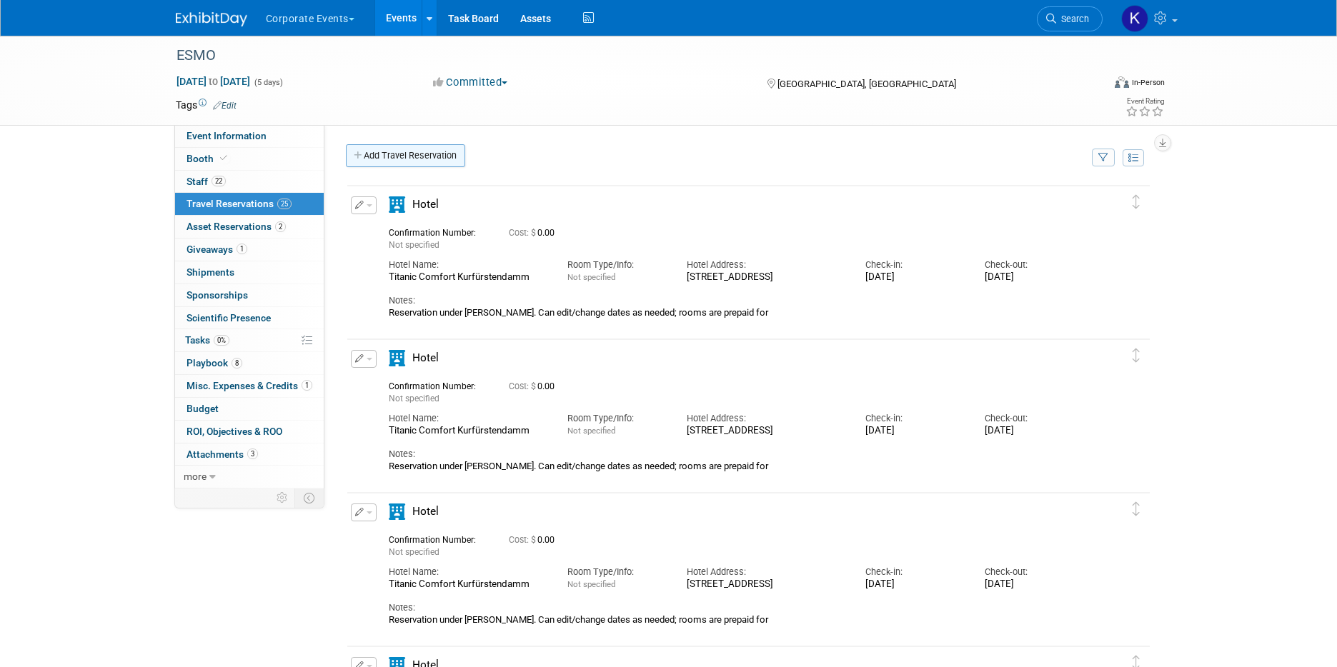
click at [405, 150] on link "Add Travel Reservation" at bounding box center [405, 155] width 119 height 23
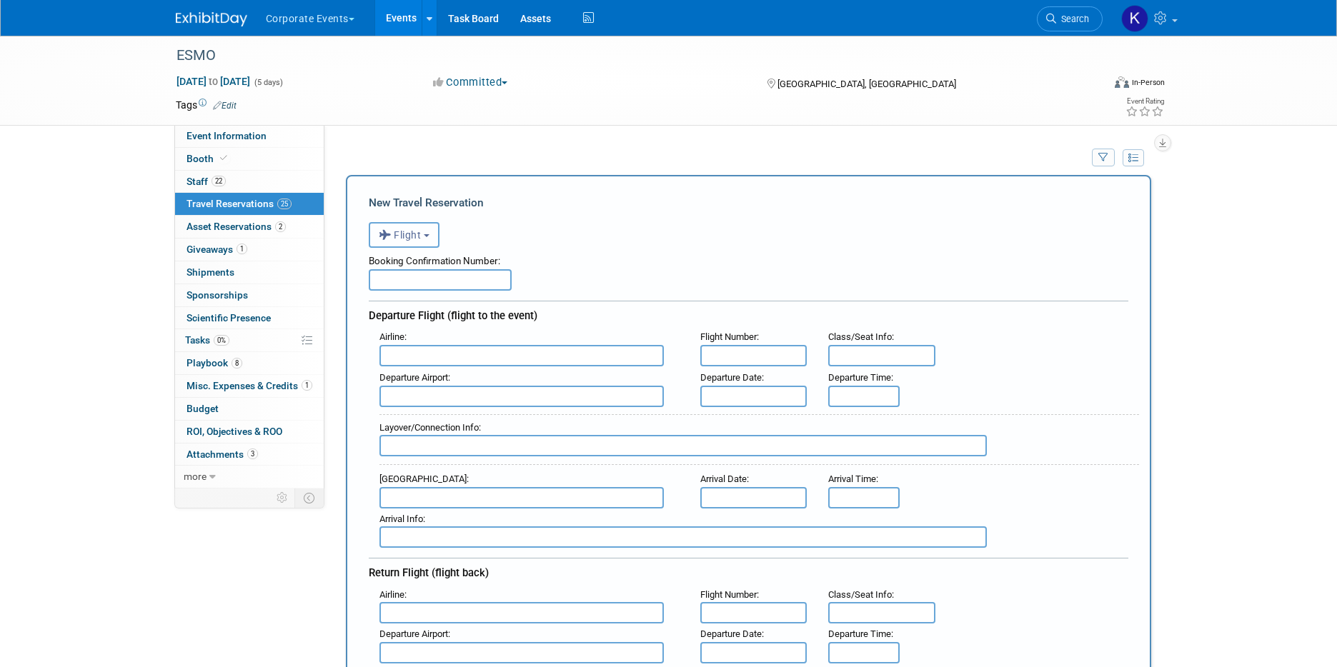
click at [414, 242] on button "Flight" at bounding box center [404, 235] width 71 height 26
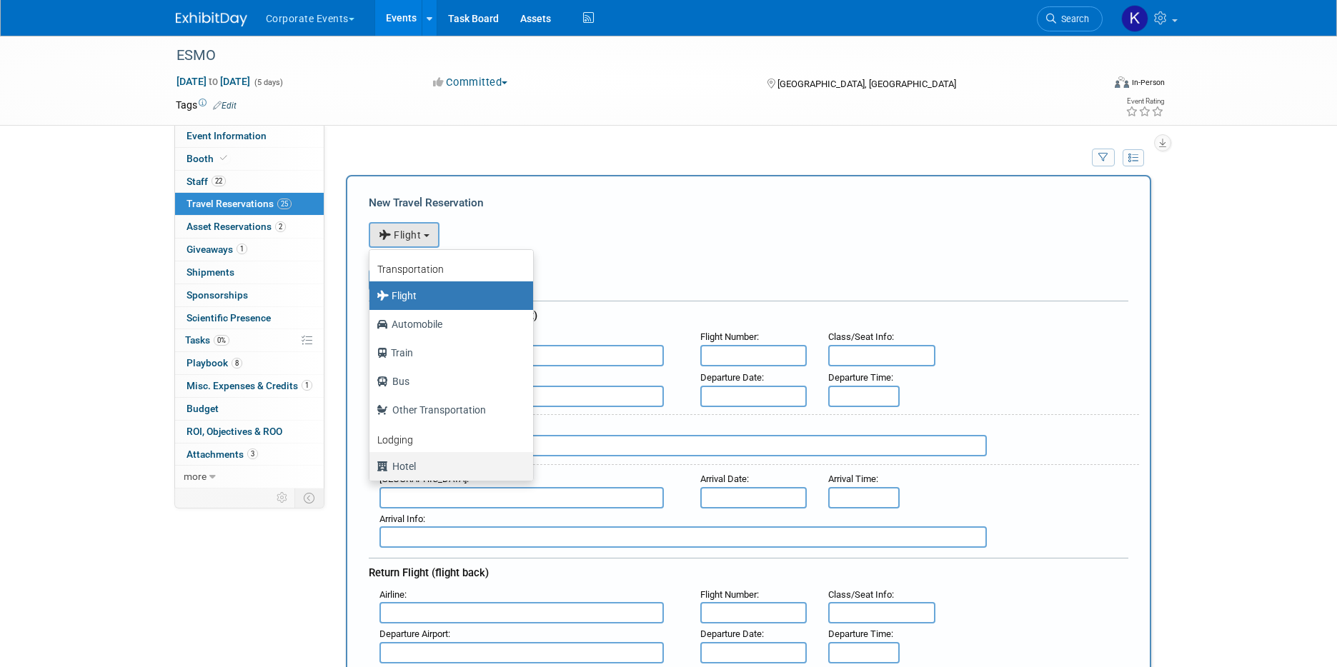
click at [414, 463] on label "Hotel" at bounding box center [448, 466] width 142 height 23
click at [372, 463] on input "Hotel" at bounding box center [366, 464] width 9 height 9
select select "6"
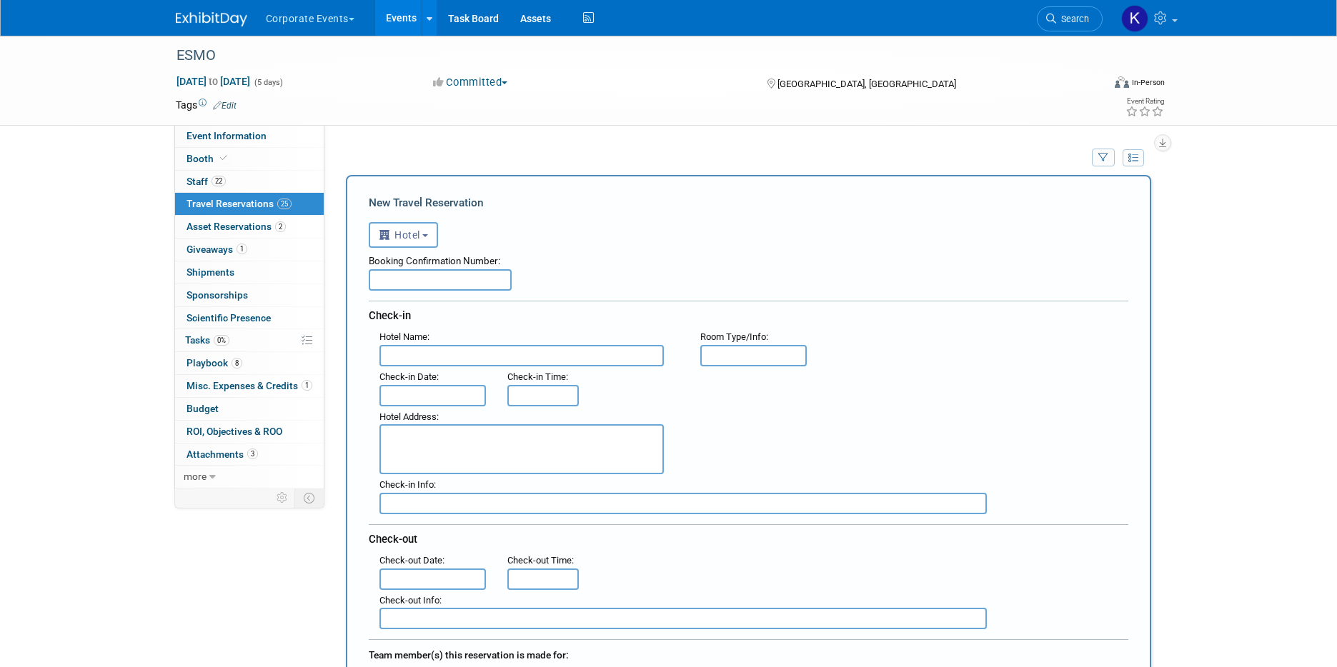
click at [419, 358] on input "text" at bounding box center [521, 355] width 284 height 21
paste input "Titanic Comfort Kurfürstendamm"
type input "Titanic Comfort Kurfürstendamm"
click at [432, 402] on input "text" at bounding box center [432, 395] width 107 height 21
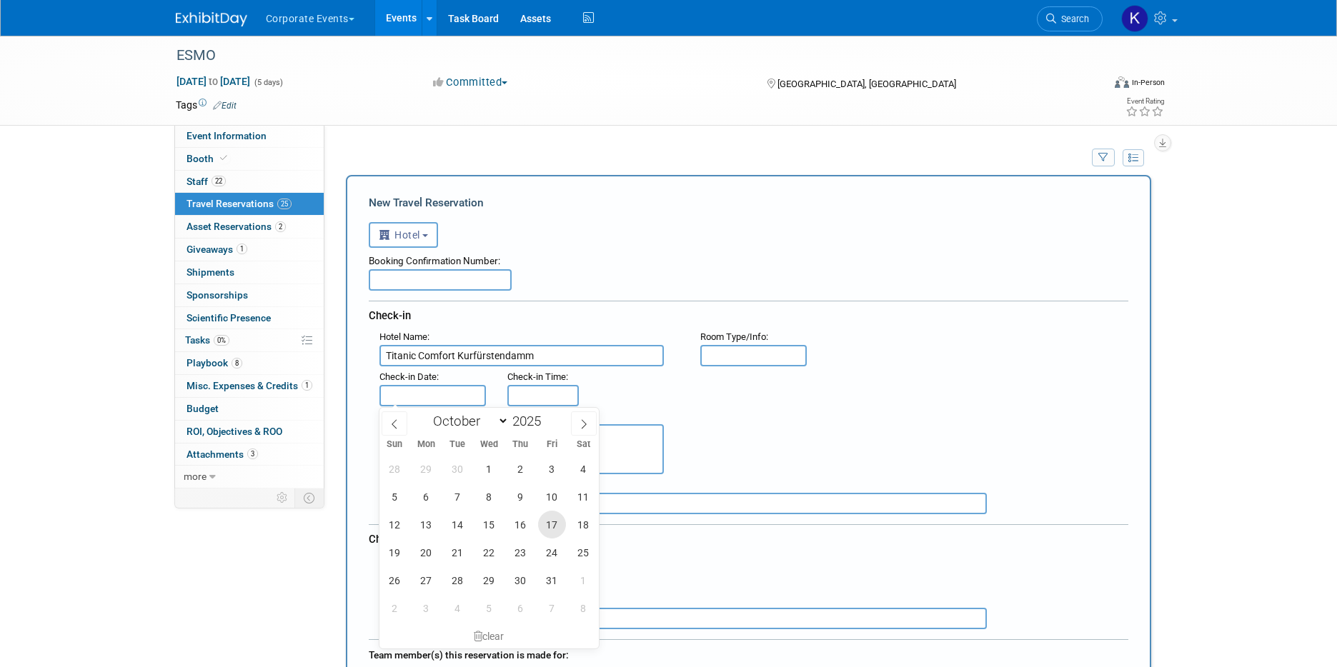
click at [547, 529] on span "17" at bounding box center [552, 525] width 28 height 28
type input "Oct 17, 2025"
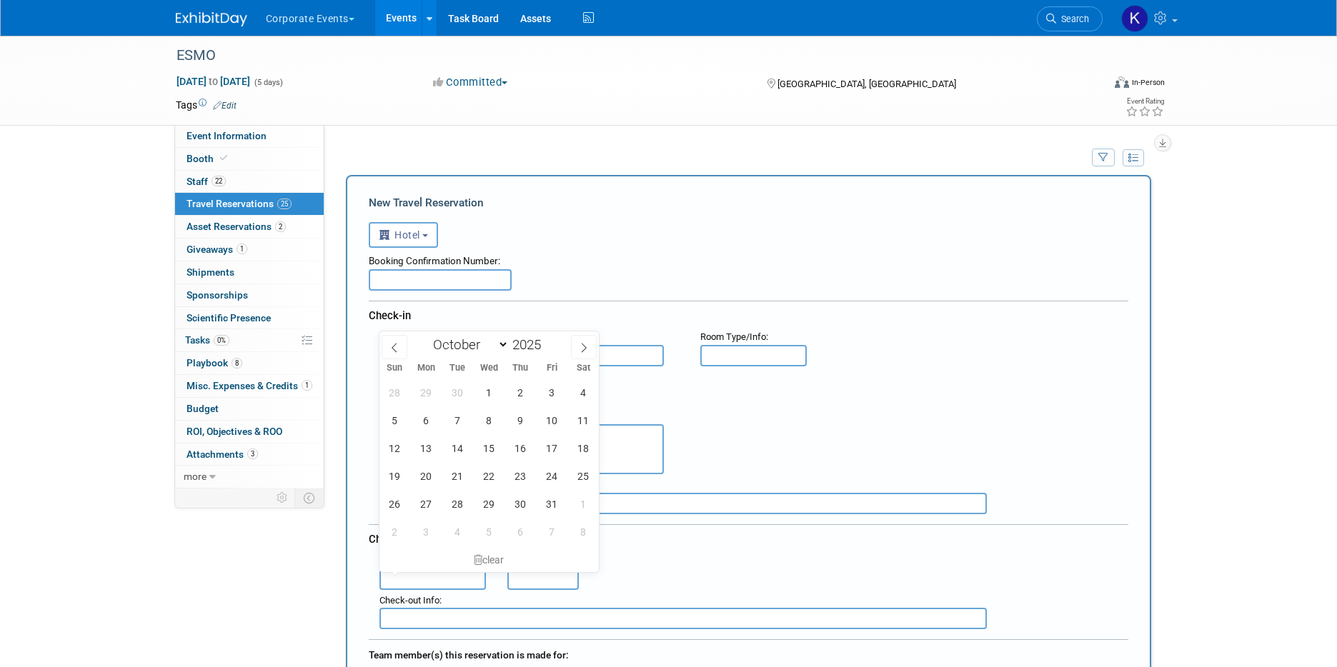
click at [424, 579] on input "text" at bounding box center [432, 579] width 107 height 21
click at [447, 475] on span "21" at bounding box center [458, 476] width 28 height 28
type input "Oct 21, 2025"
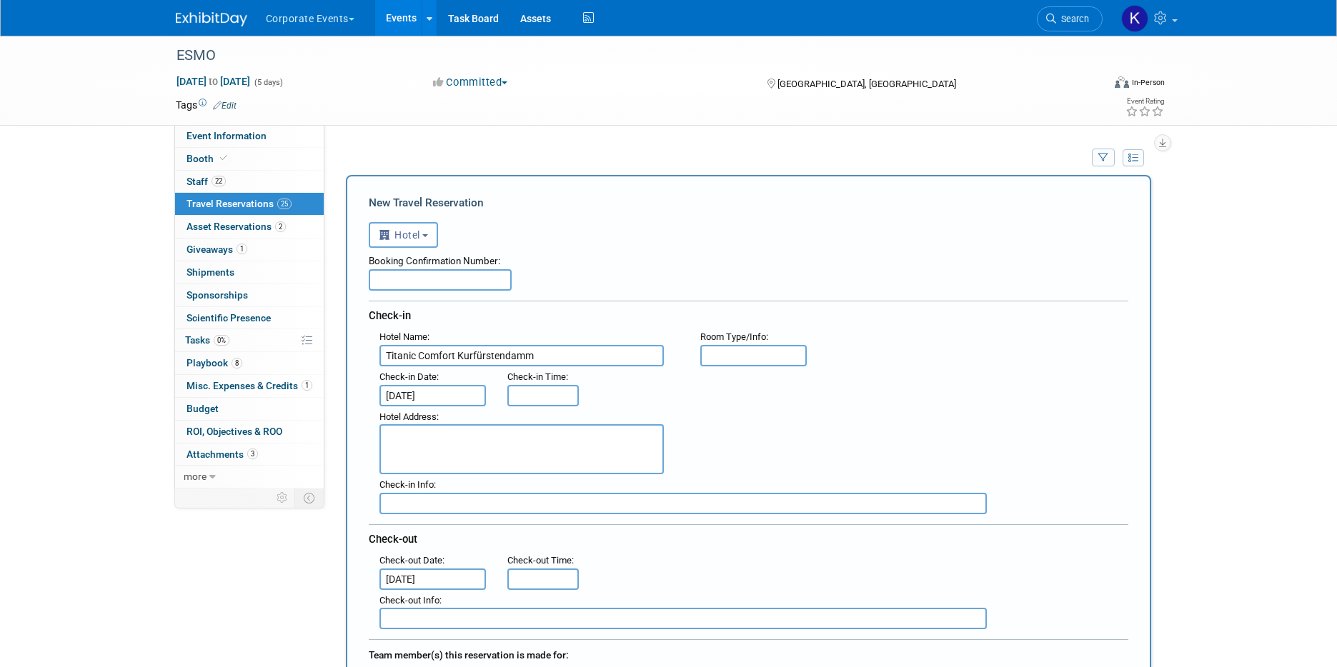
click at [447, 475] on div "Check-in Info :" at bounding box center [754, 495] width 770 height 40
click at [449, 467] on textarea at bounding box center [521, 449] width 284 height 50
paste textarea "Kleiststraße 9-12, 10787 Berlin, Germany"
type textarea "Kleiststraße 9-12, 10787 Berlin, Germany"
click at [626, 399] on div ": Check-in Date : Oct 17, 2025 Check-in Time :" at bounding box center [754, 387] width 770 height 40
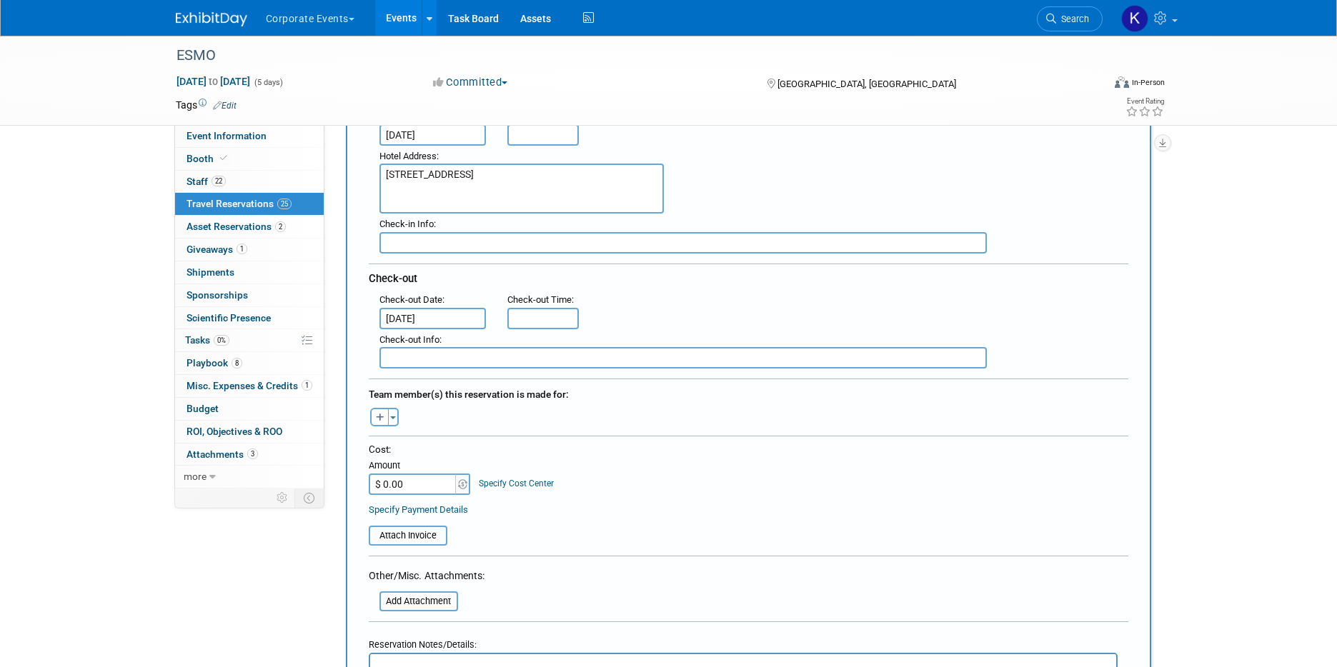
scroll to position [277, 0]
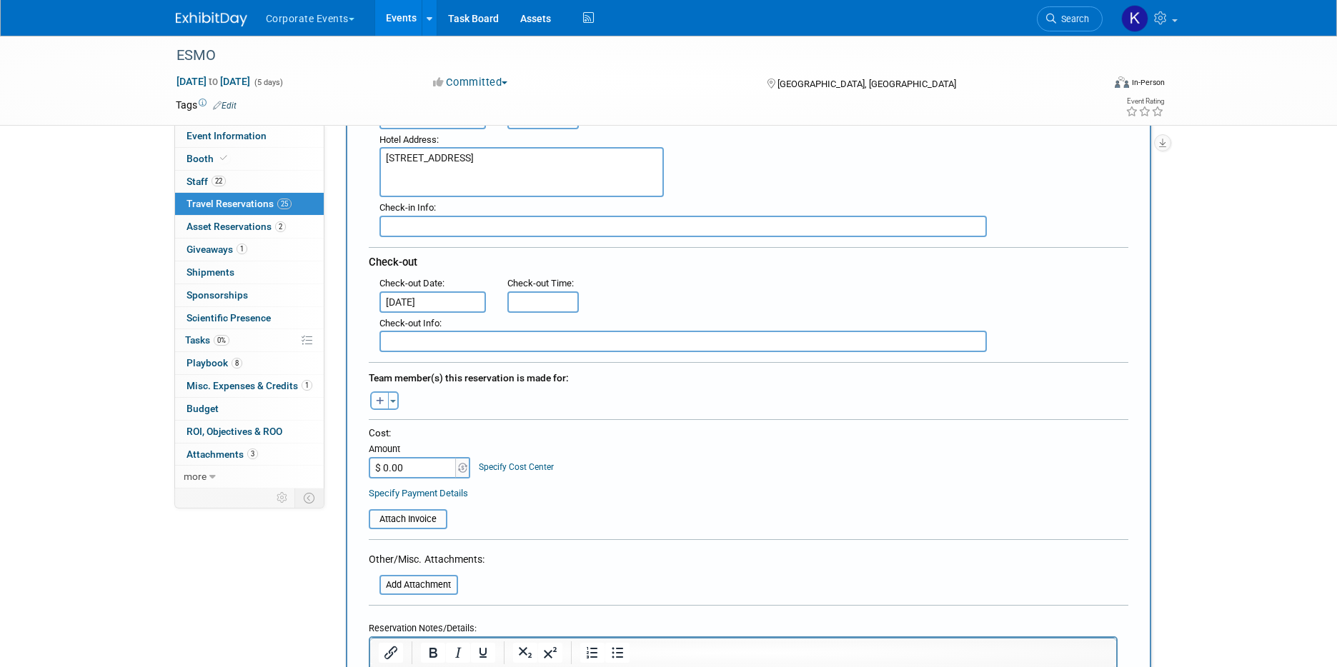
click at [377, 404] on icon "button" at bounding box center [380, 401] width 9 height 9
select select
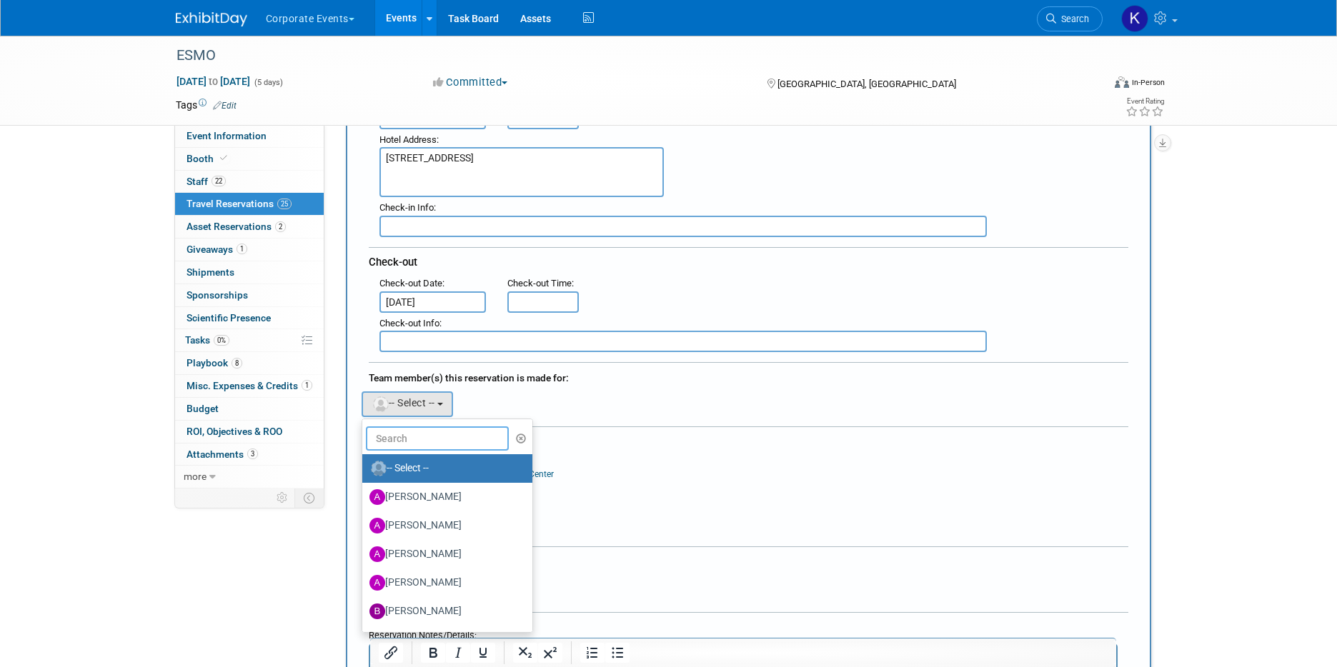
click at [442, 443] on input "text" at bounding box center [437, 439] width 143 height 24
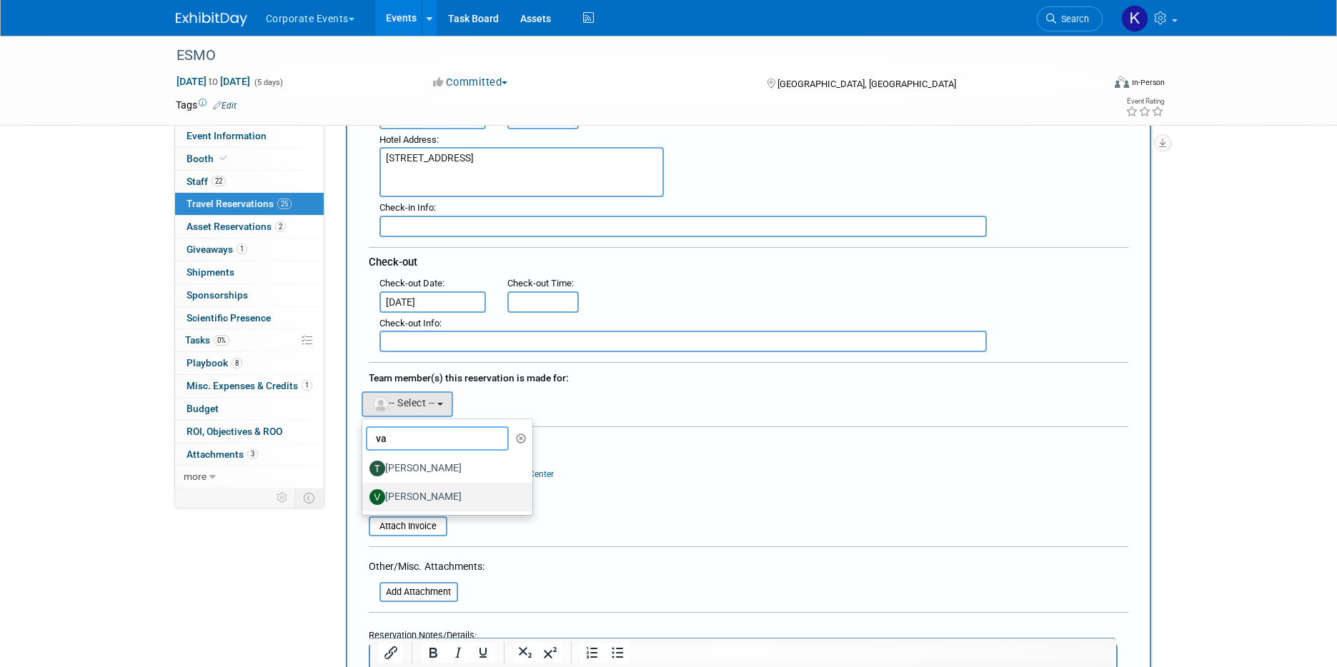
type input "va"
click at [422, 501] on label "Valeria Bocharova" at bounding box center [443, 497] width 149 height 23
click at [364, 500] on input "Valeria Bocharova" at bounding box center [359, 495] width 9 height 9
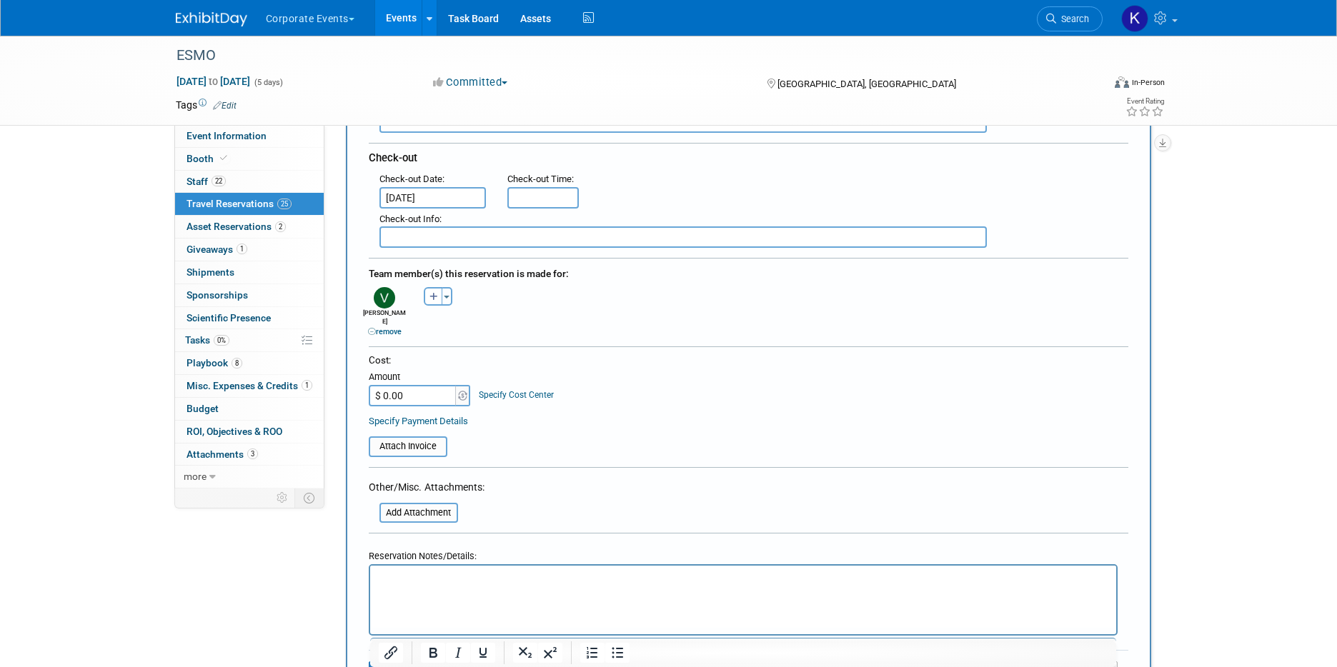
scroll to position [383, 0]
click at [419, 582] on p "Rich Text Area. Press ALT-0 for help." at bounding box center [743, 577] width 730 height 15
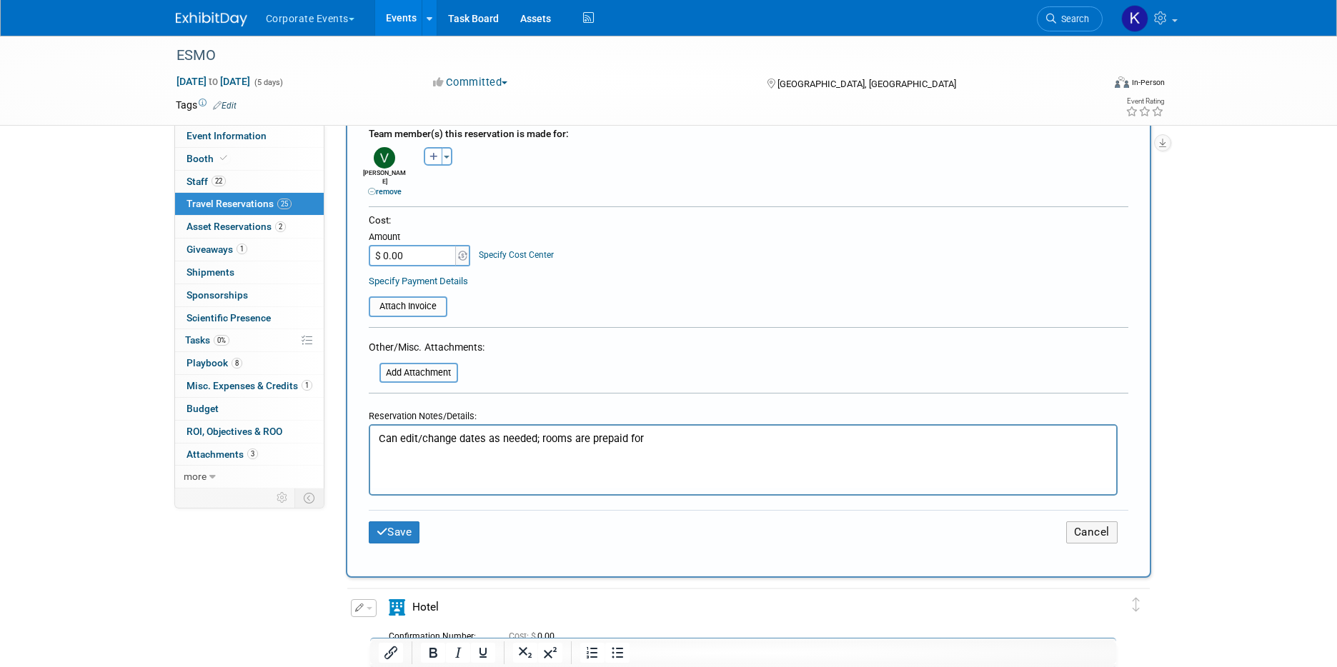
scroll to position [538, 0]
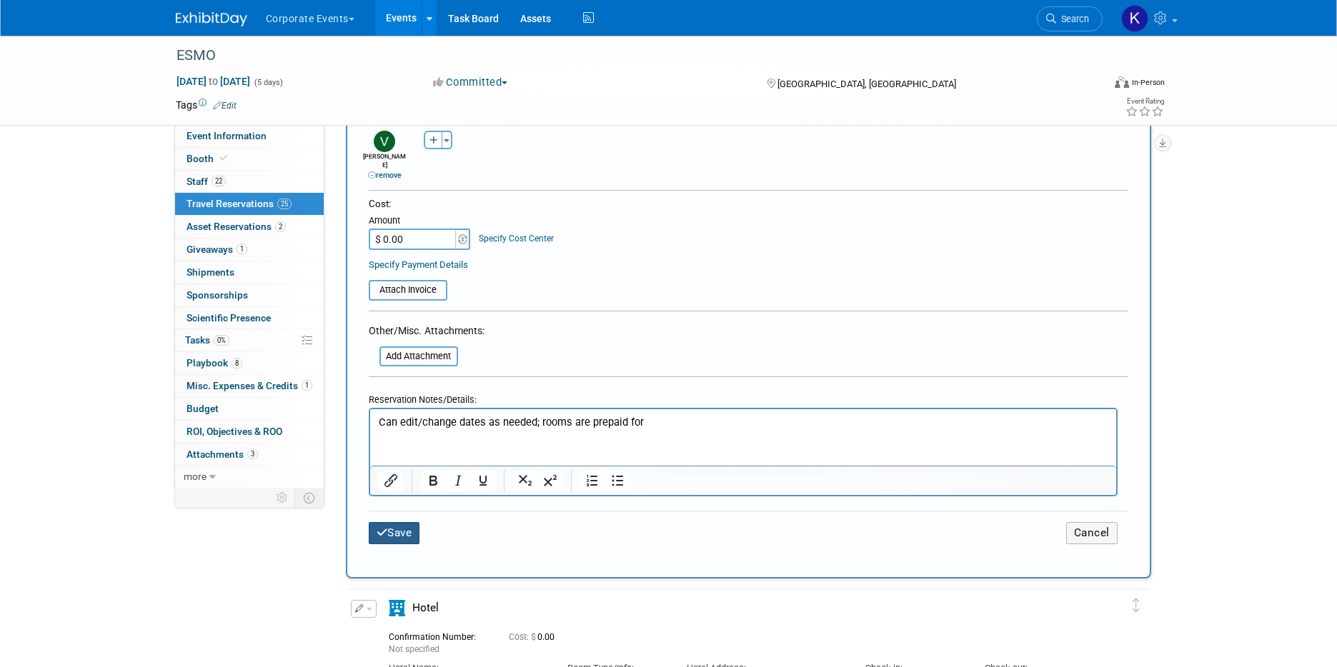
click at [392, 523] on button "Save" at bounding box center [394, 533] width 51 height 22
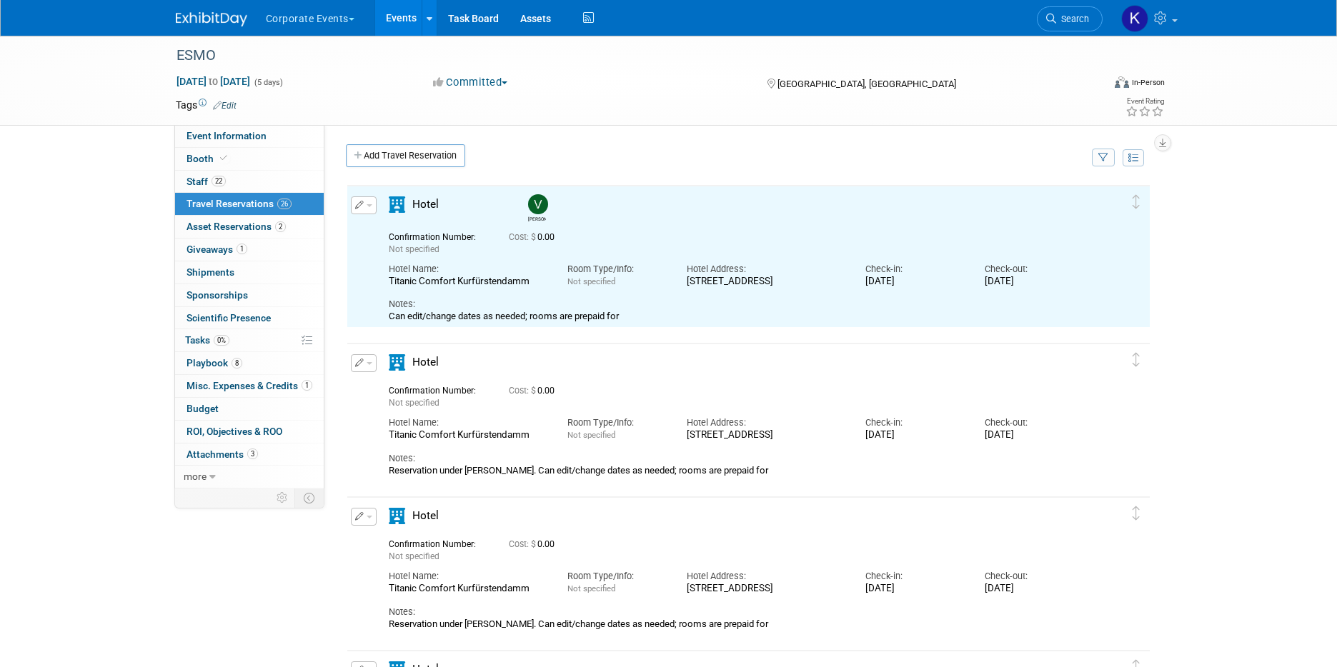
scroll to position [0, 0]
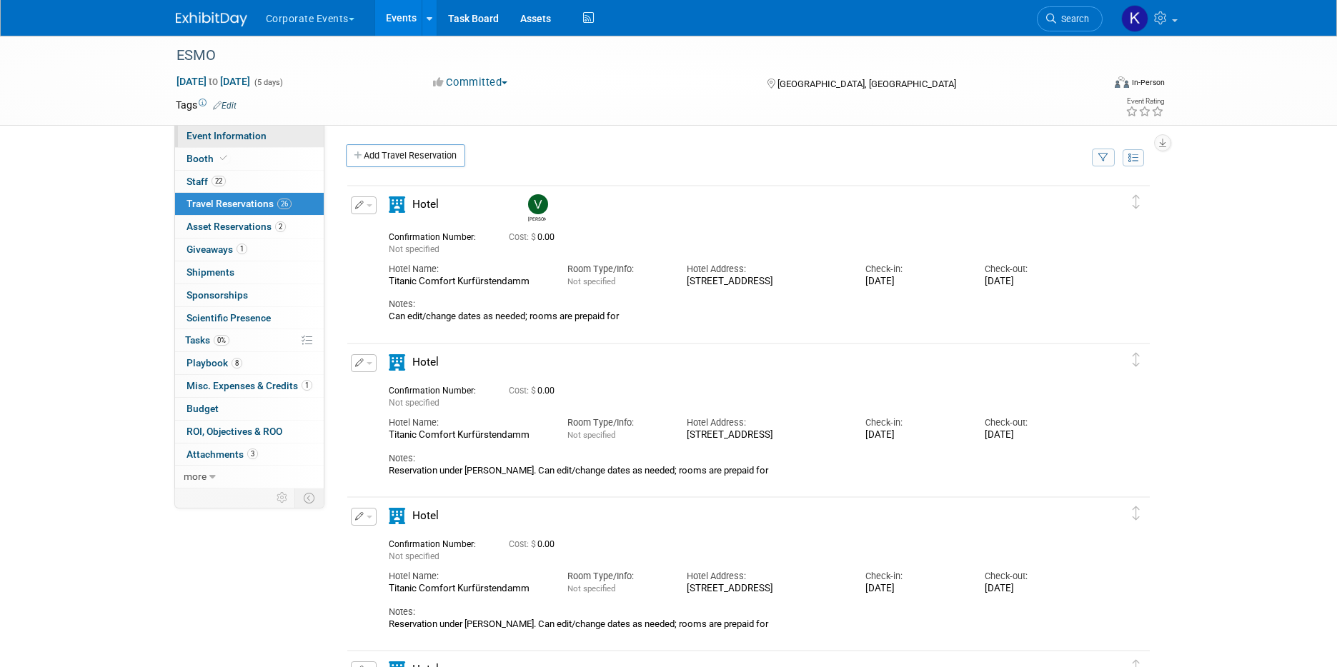
click at [240, 131] on span "Event Information" at bounding box center [227, 135] width 80 height 11
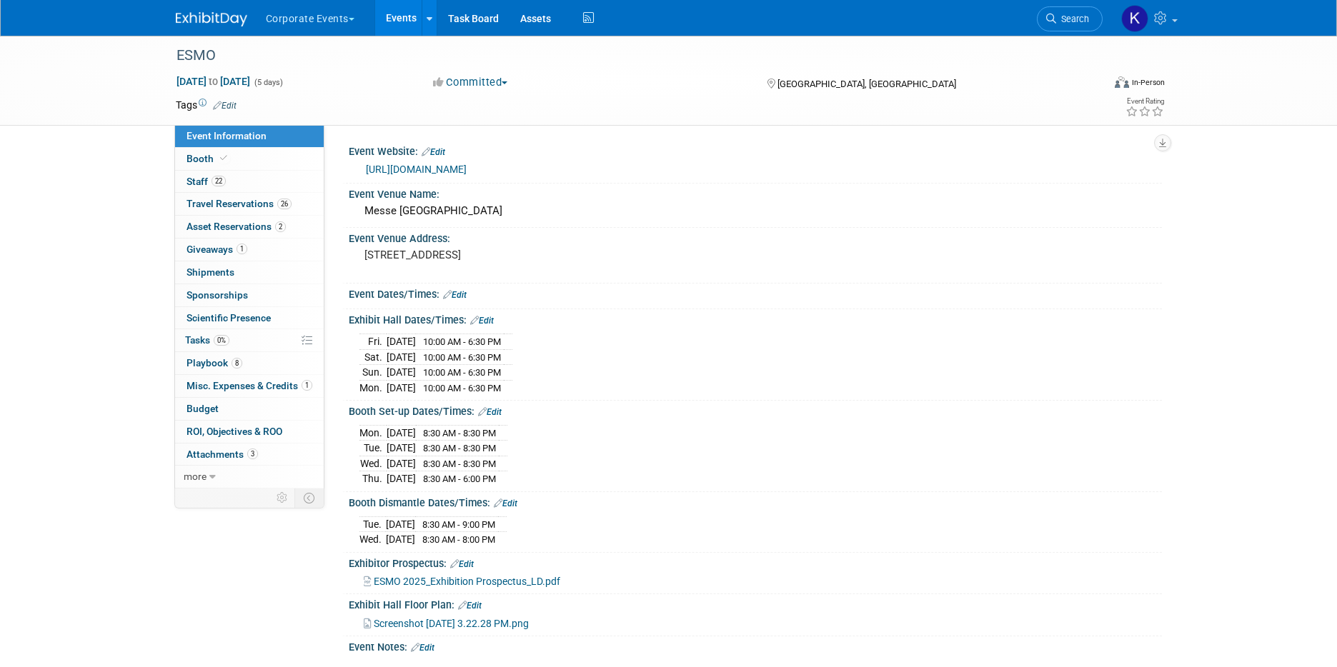
click at [342, 24] on button "Corporate Events" at bounding box center [318, 15] width 108 height 31
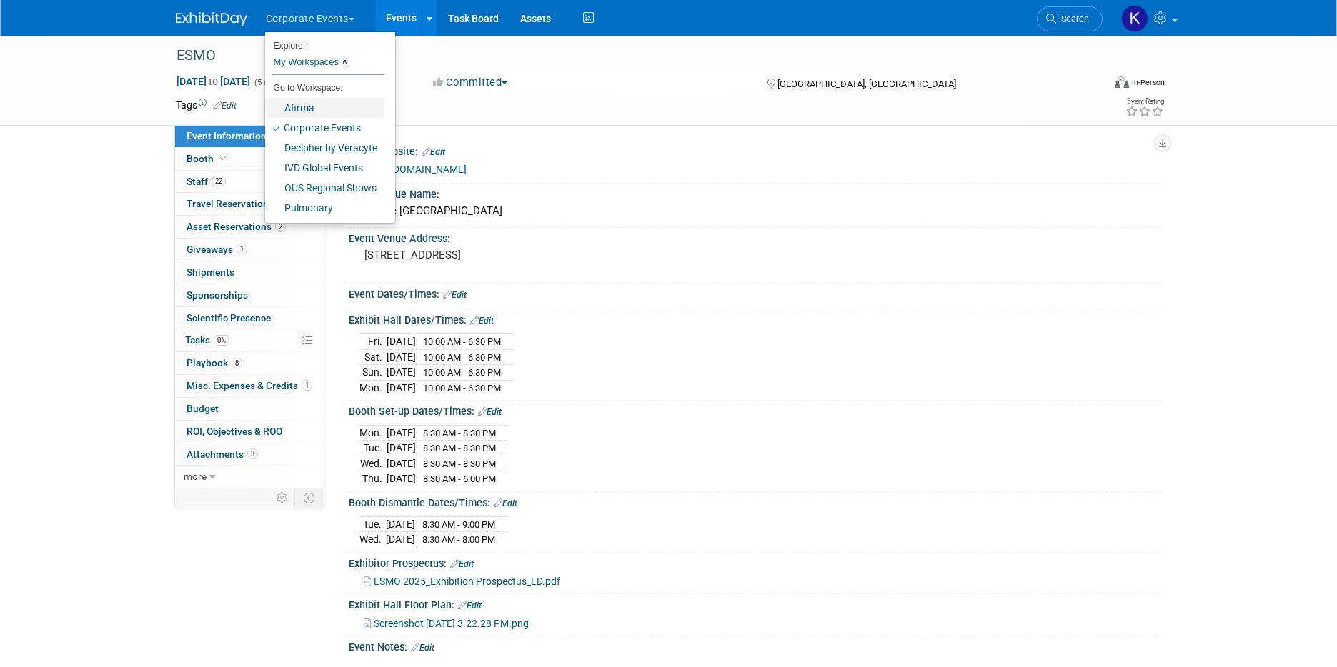
click at [334, 112] on link "Afirma" at bounding box center [324, 108] width 119 height 20
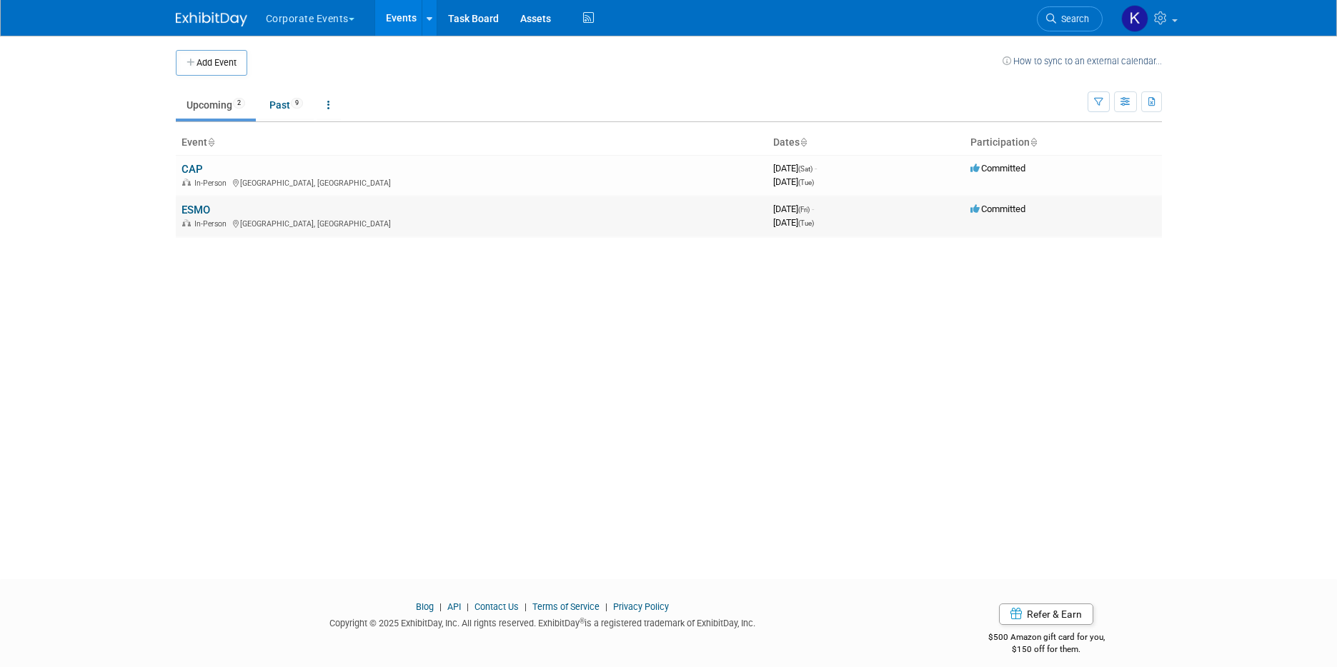
click at [196, 213] on link "ESMO" at bounding box center [196, 210] width 29 height 13
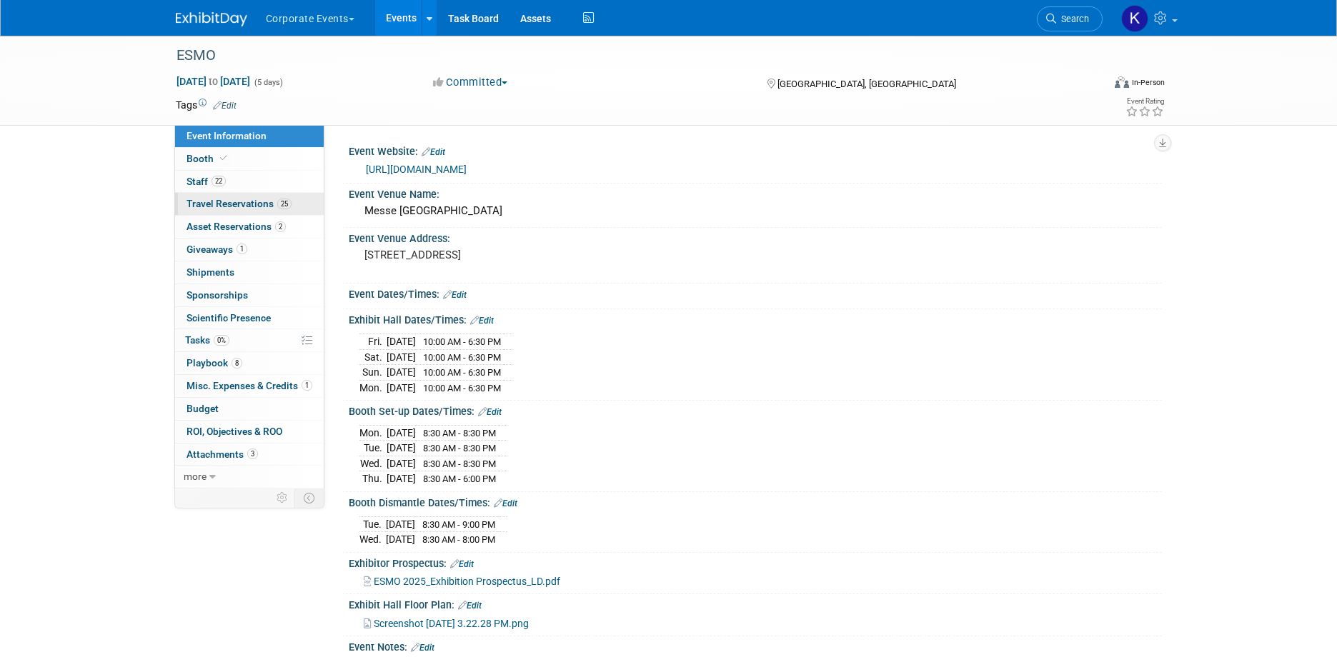
click at [242, 202] on span "Travel Reservations 25" at bounding box center [239, 203] width 105 height 11
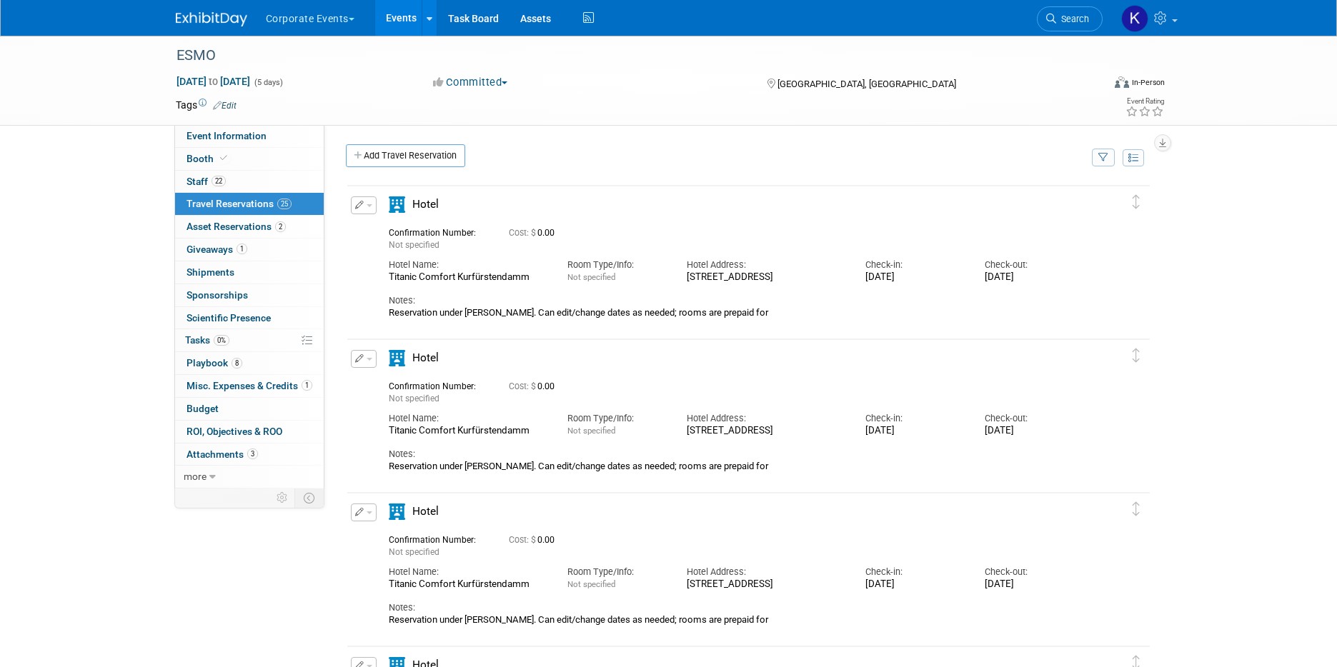
click at [474, 275] on div "Titanic Comfort Kurfürstendamm" at bounding box center [467, 278] width 157 height 12
copy div "Titanic Comfort Kurfürstendamm"
drag, startPoint x: 733, startPoint y: 288, endPoint x: 685, endPoint y: 276, distance: 50.1
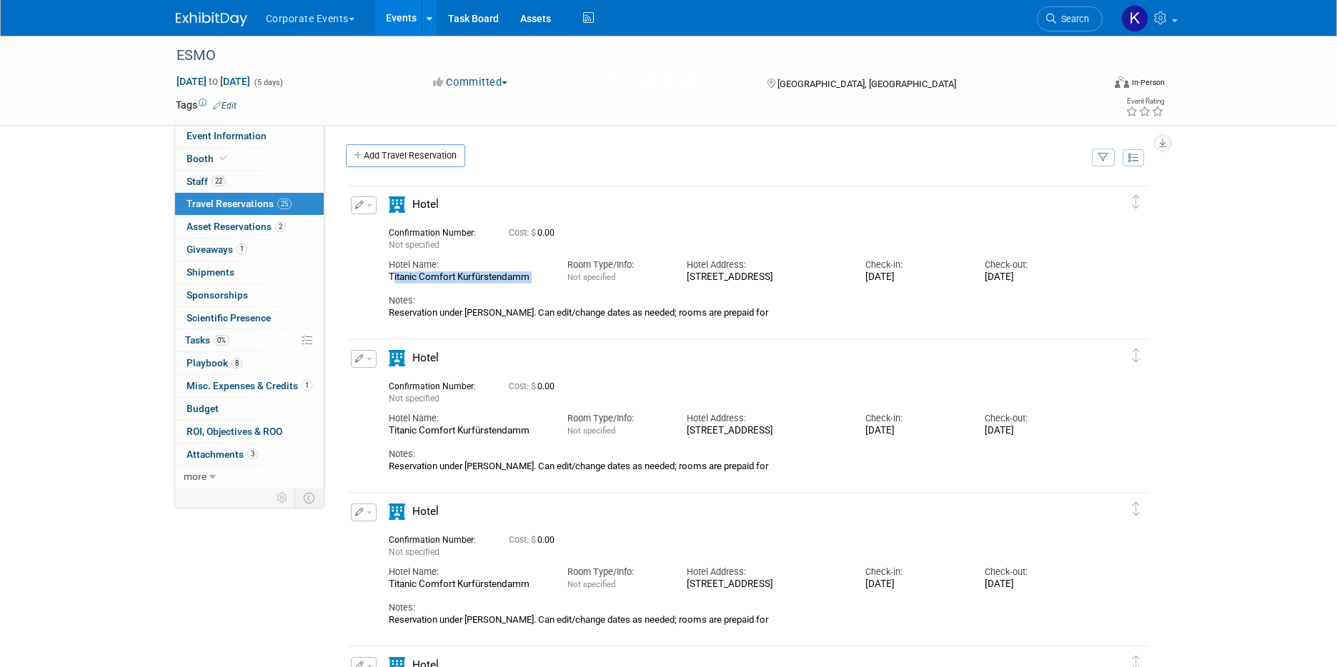
click at [685, 276] on div "Hotel Address: Kleiststraße 9-12, 10787 Berlin, Germany" at bounding box center [765, 268] width 179 height 32
copy div "Kleiststraße 9-12, 10787 Berlin, Germany"
click at [321, 14] on button "Corporate Events" at bounding box center [318, 15] width 108 height 31
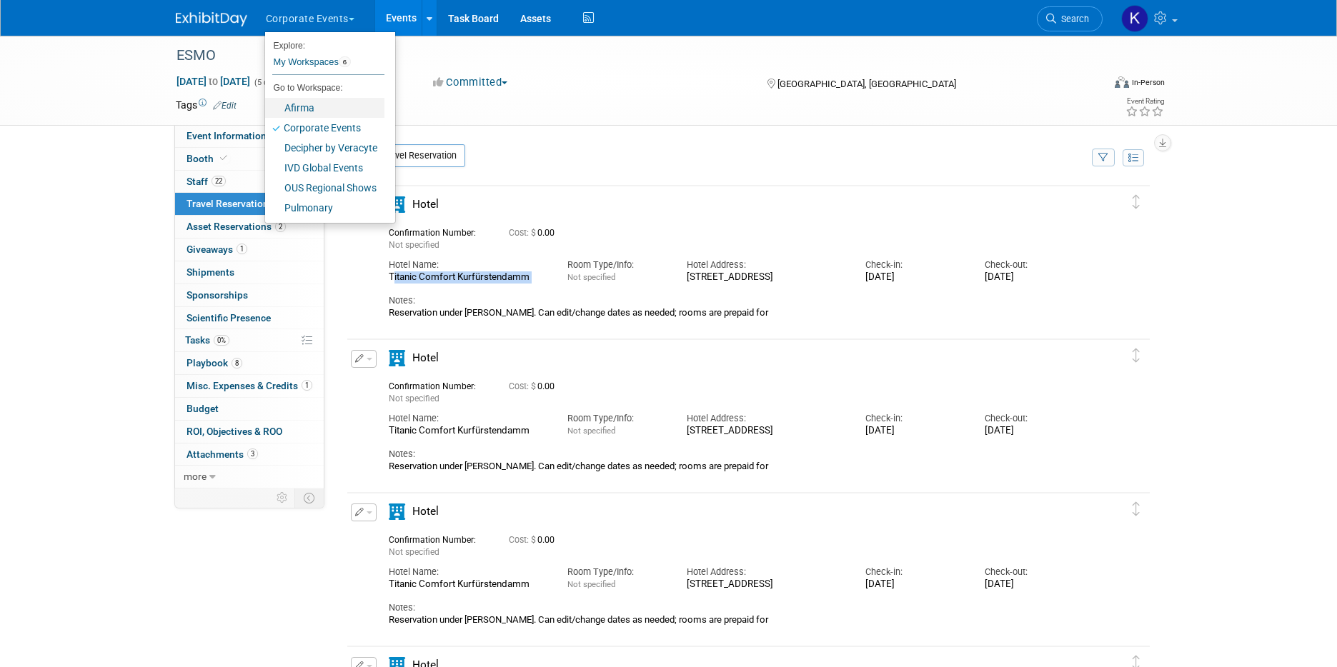
click at [312, 109] on link "Afirma" at bounding box center [324, 108] width 119 height 20
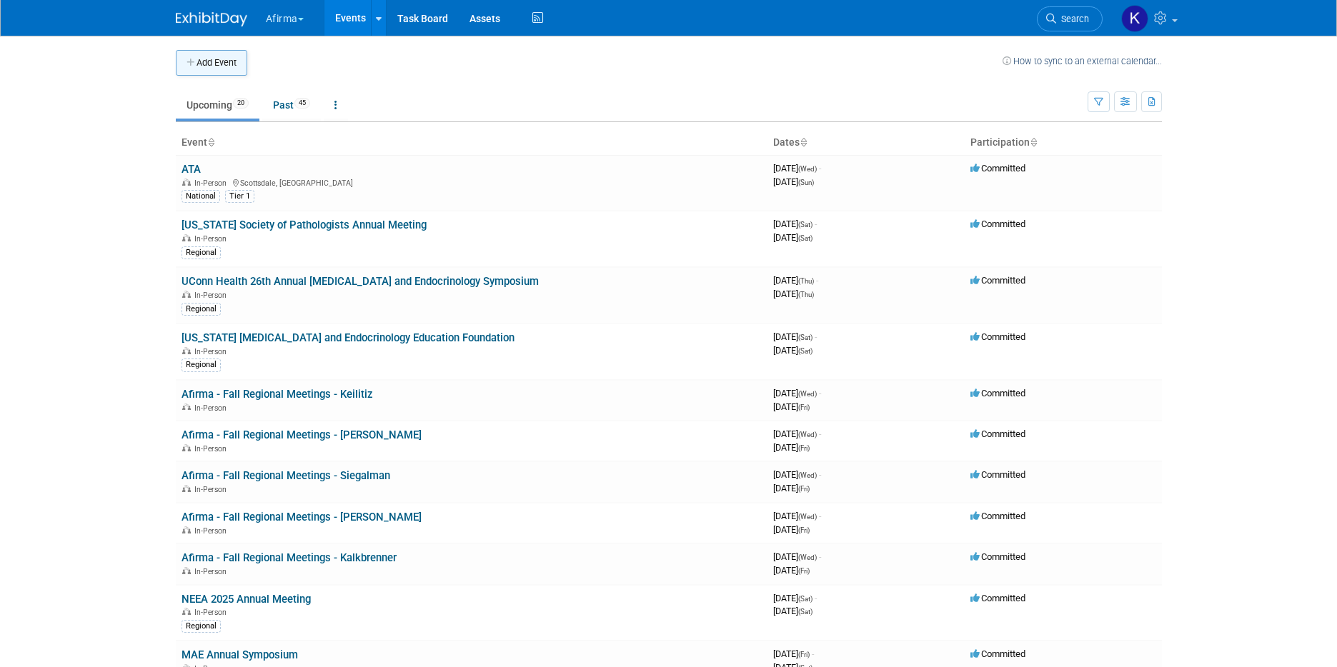
click at [229, 62] on button "Add Event" at bounding box center [211, 63] width 71 height 26
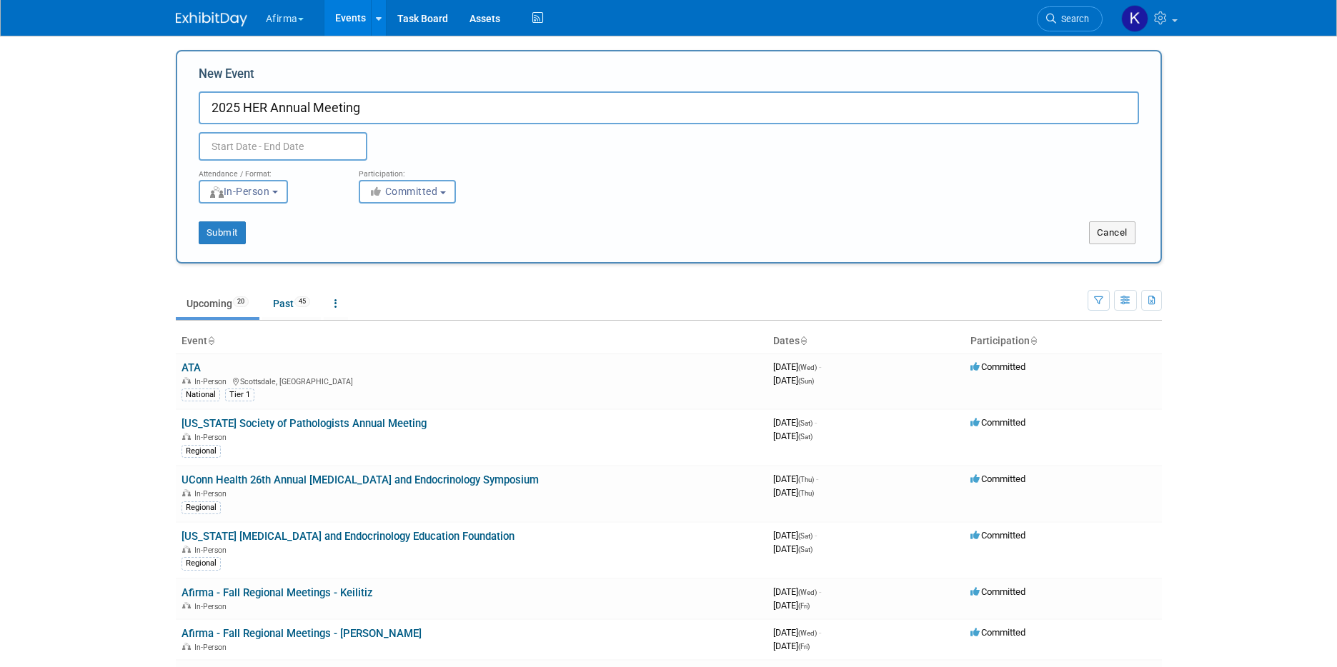
type input "2025 HER Annual Meeting"
click at [269, 164] on div "Attendance / Format:" at bounding box center [268, 170] width 139 height 19
click at [268, 140] on input "text" at bounding box center [283, 146] width 169 height 29
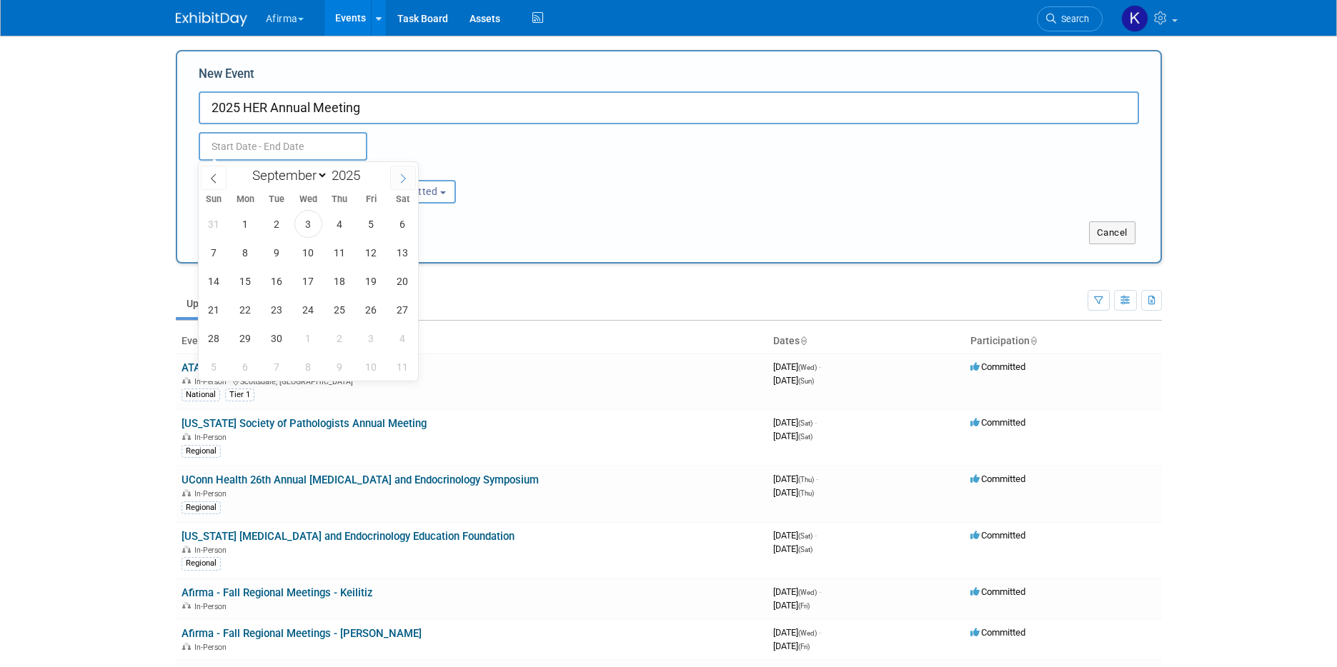
click at [403, 179] on icon at bounding box center [403, 179] width 10 height 10
select select "10"
click at [375, 283] on span "14" at bounding box center [371, 281] width 28 height 28
click at [404, 283] on span "15" at bounding box center [403, 281] width 28 height 28
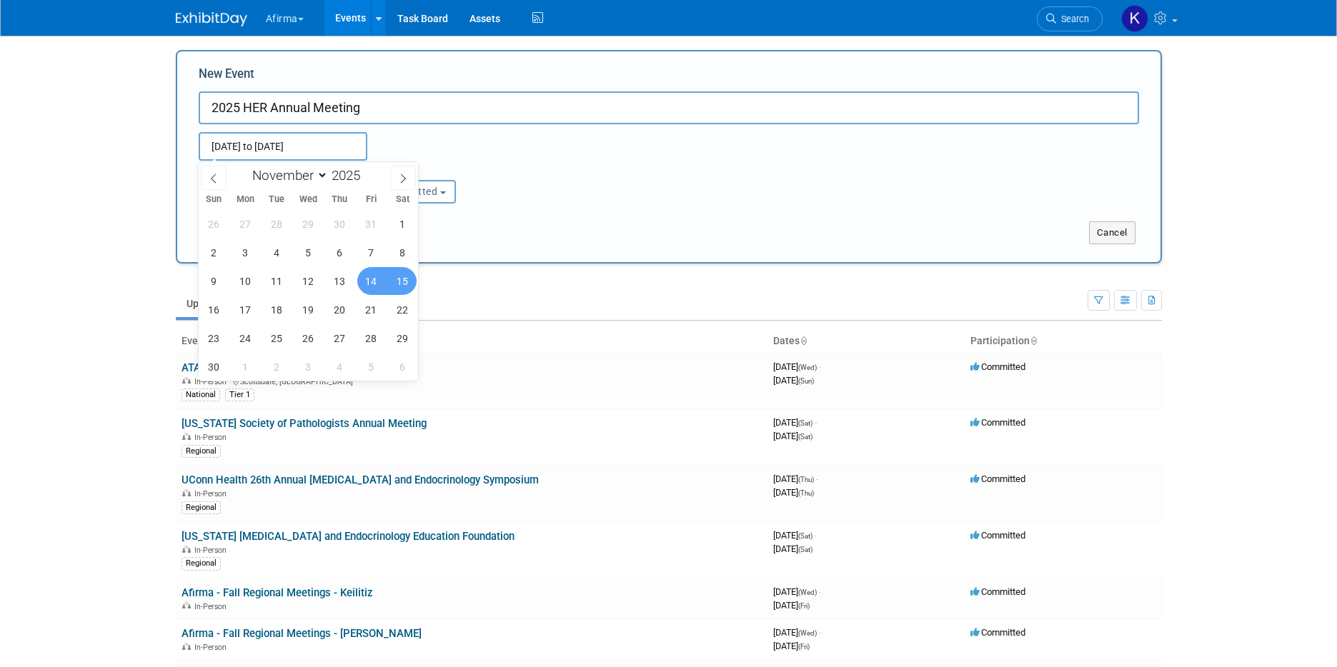
type input "[DATE] to [DATE]"
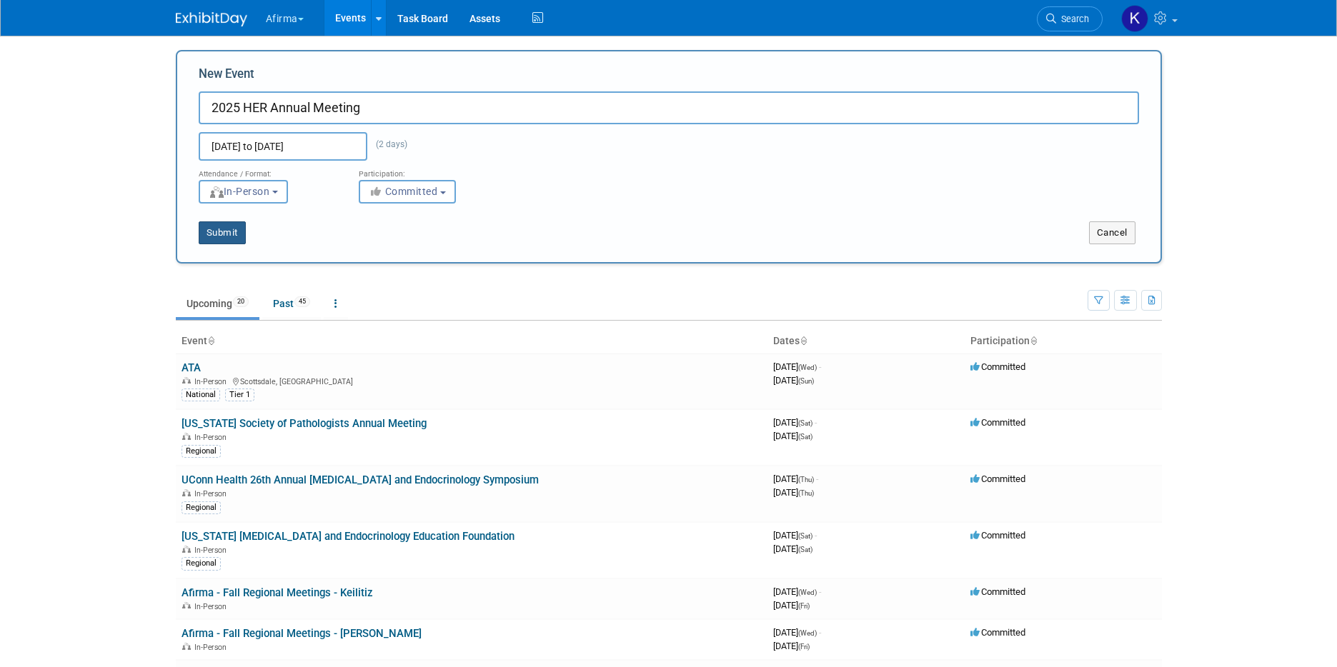
click at [232, 231] on button "Submit" at bounding box center [222, 233] width 47 height 23
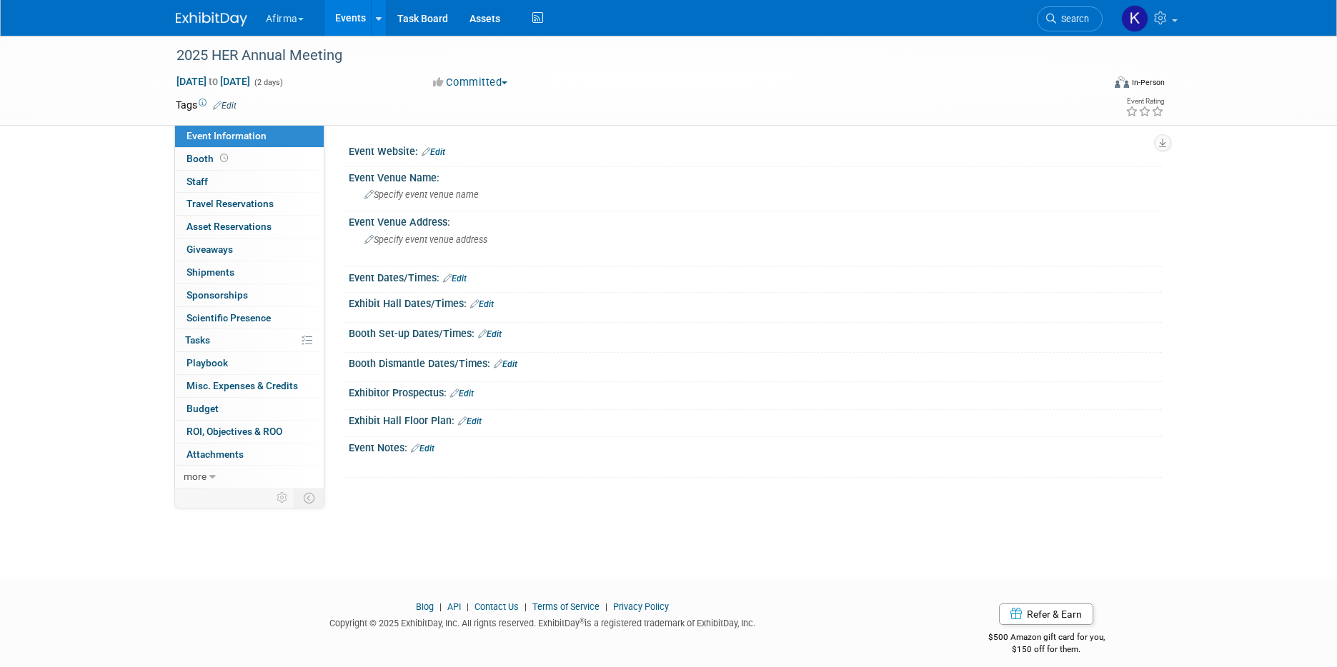
click at [234, 104] on link "Edit" at bounding box center [225, 106] width 24 height 10
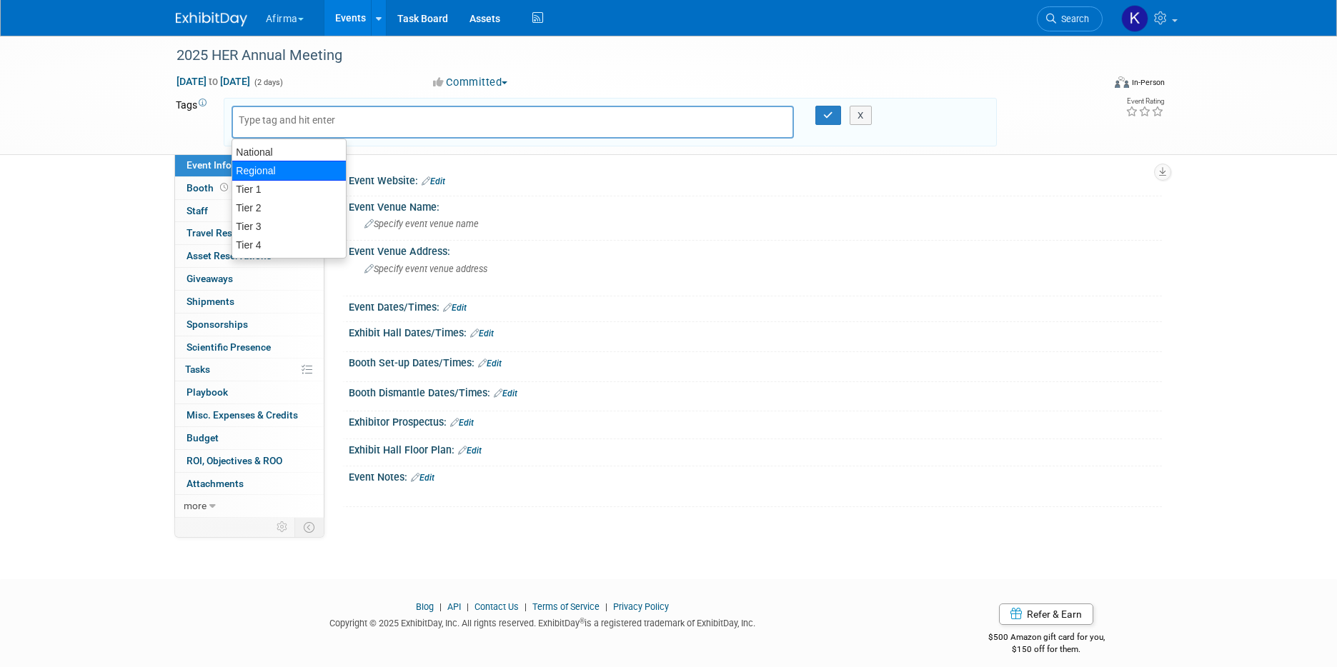
click at [279, 162] on div "Regional" at bounding box center [289, 171] width 115 height 20
type input "Regional"
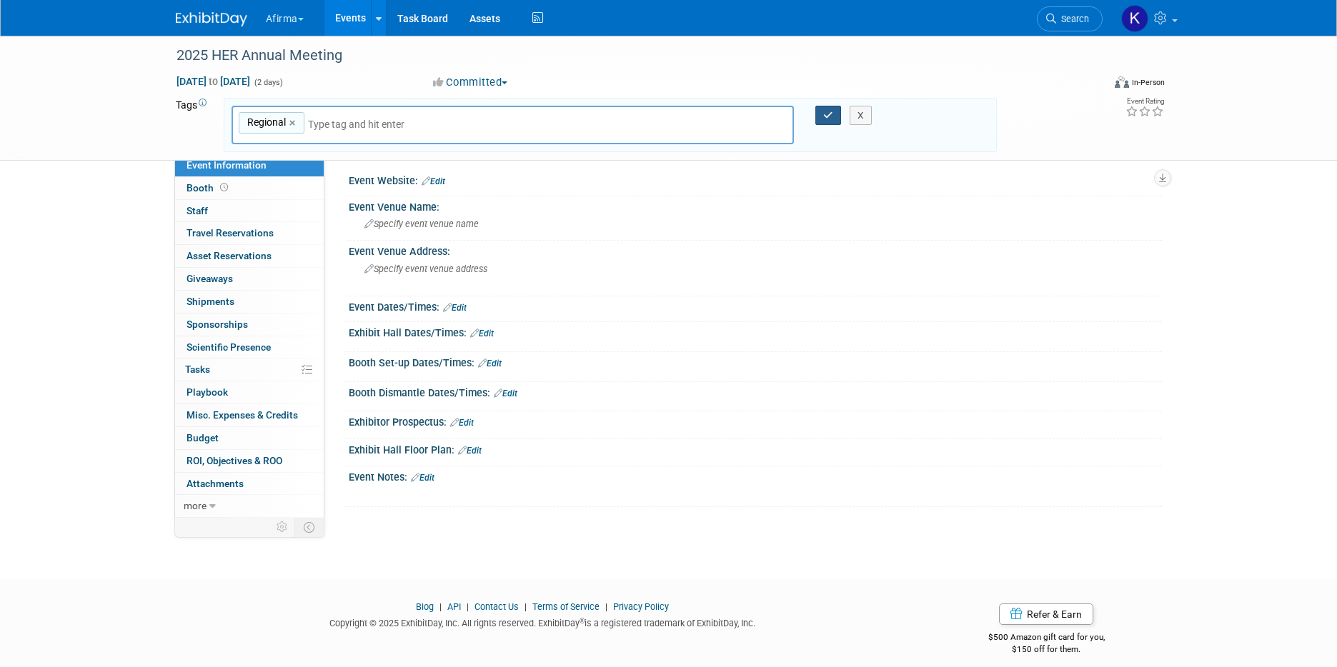
click at [825, 112] on icon "button" at bounding box center [828, 115] width 10 height 9
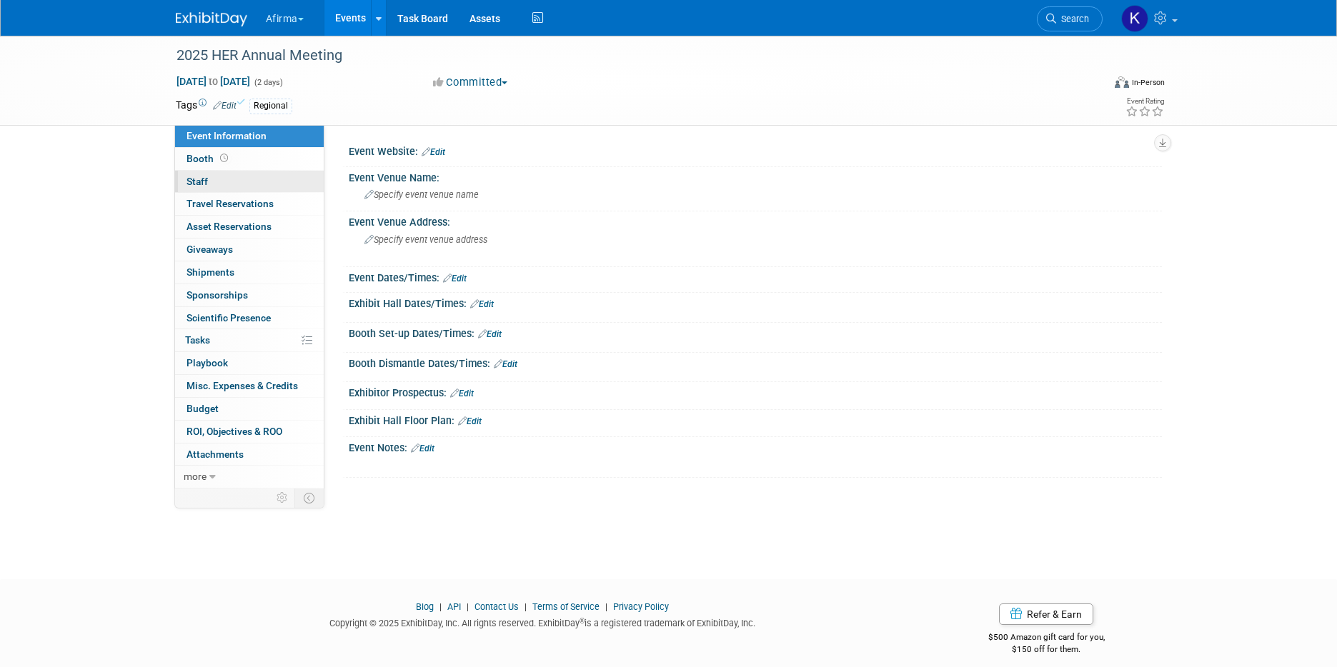
click at [232, 176] on link "0 Staff 0" at bounding box center [249, 182] width 149 height 22
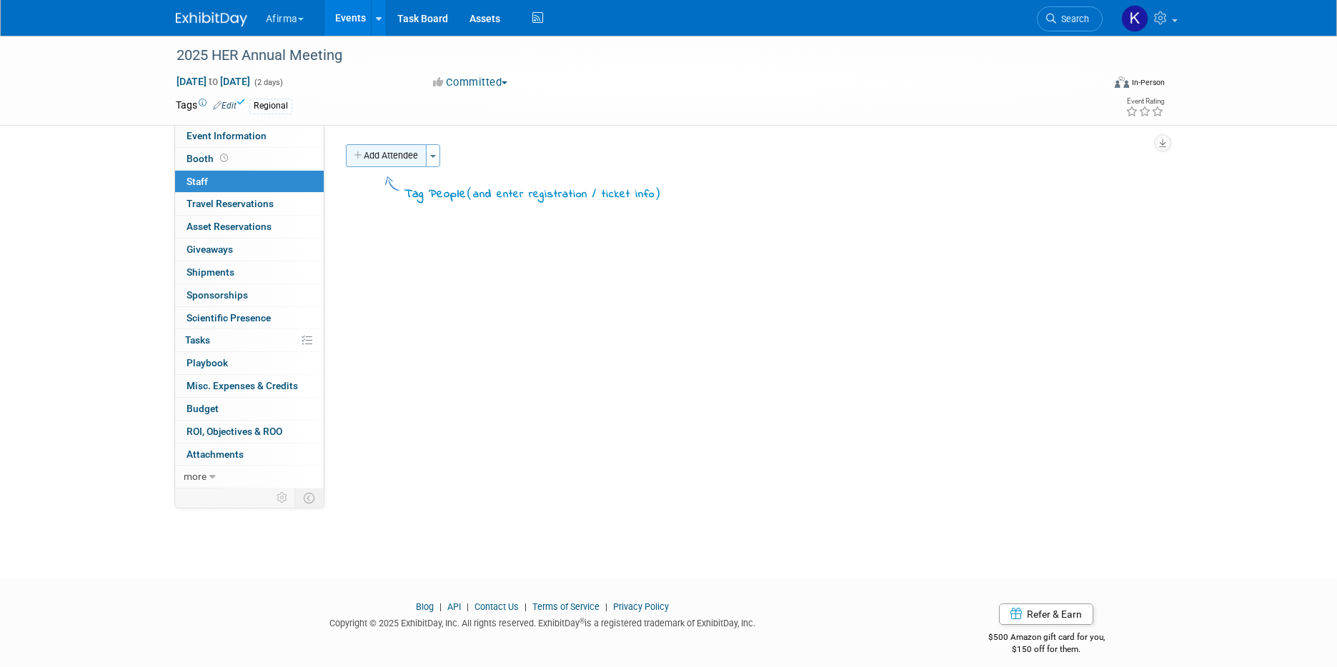
click at [394, 145] on button "Add Attendee" at bounding box center [386, 155] width 81 height 23
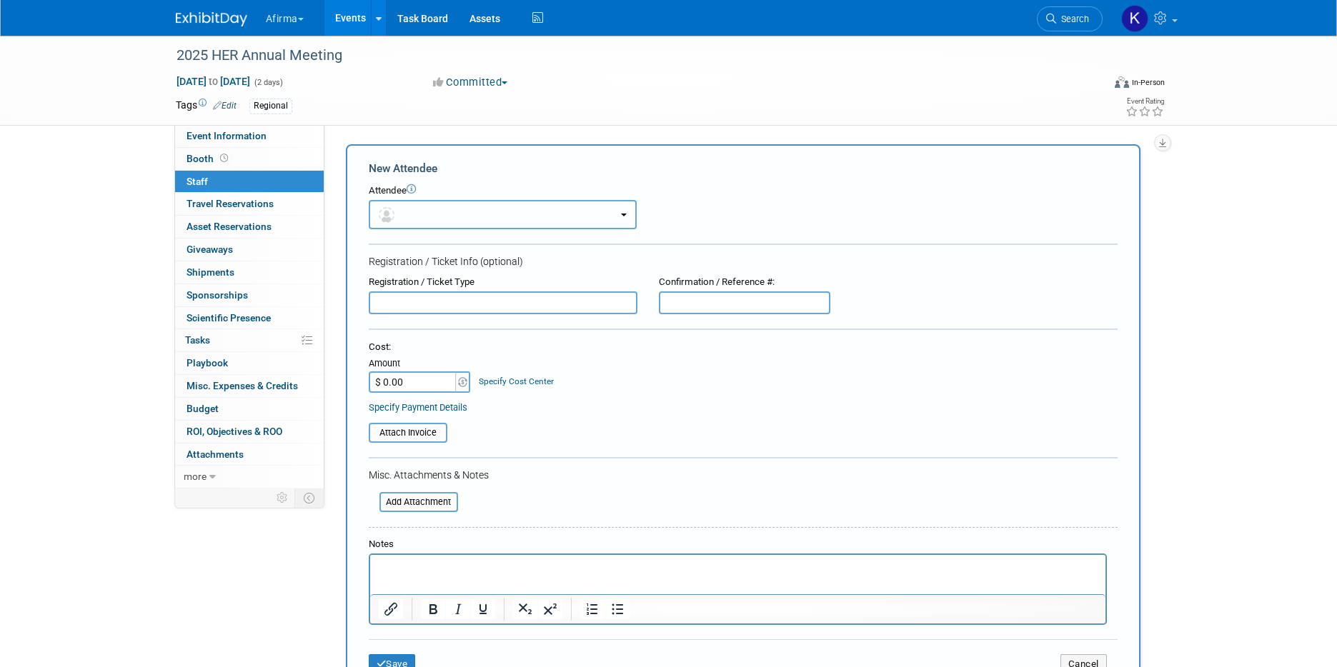
click at [438, 214] on button "button" at bounding box center [503, 214] width 268 height 29
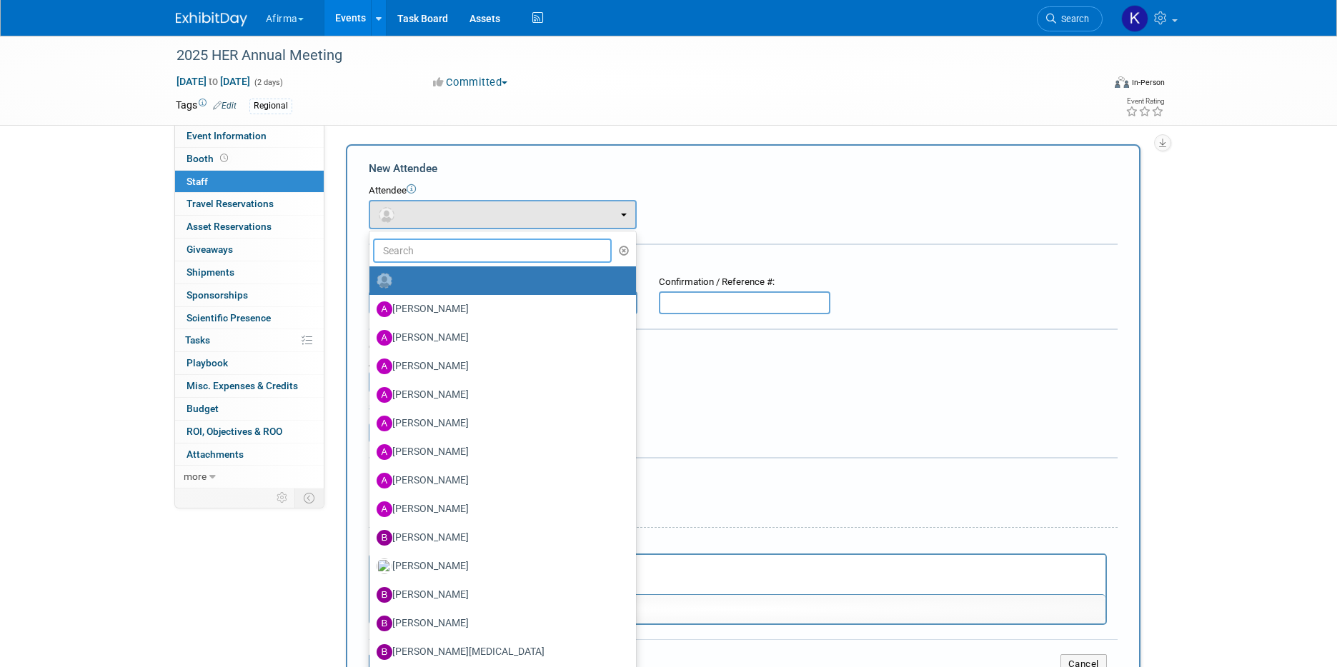
click at [438, 261] on input "text" at bounding box center [492, 251] width 239 height 24
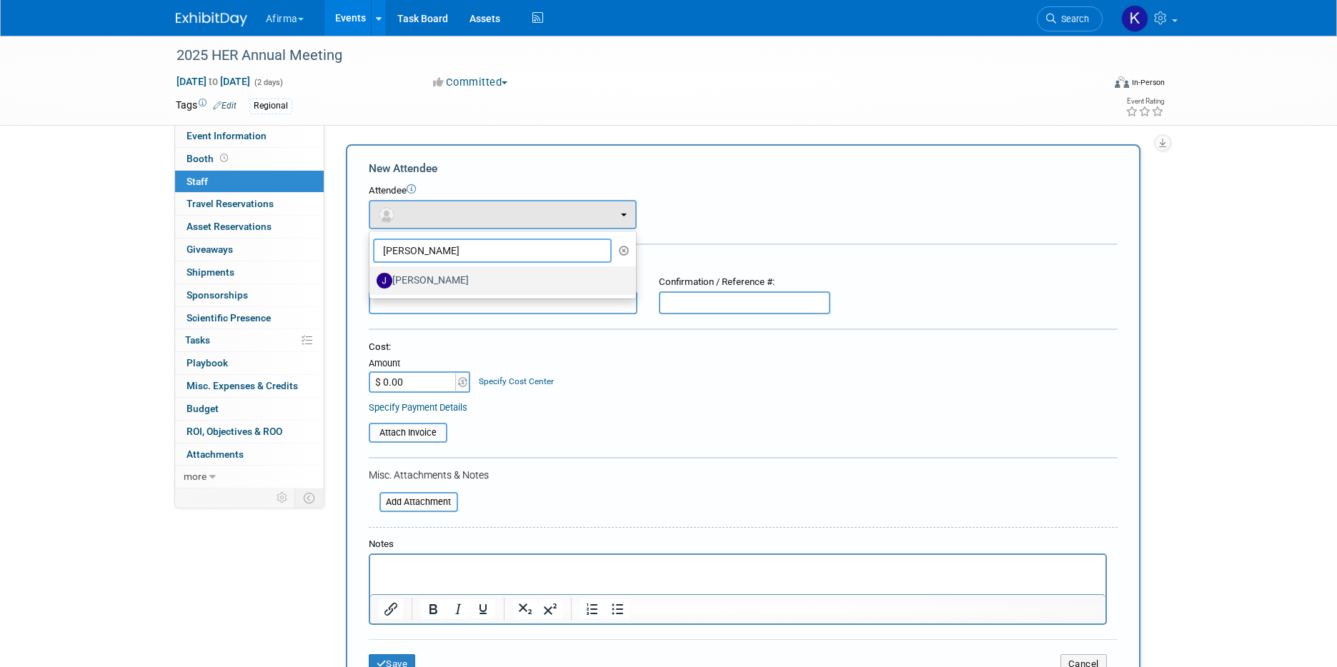
type input "jeff"
click at [449, 277] on label "[PERSON_NAME]" at bounding box center [499, 280] width 245 height 23
click at [372, 277] on input "[PERSON_NAME]" at bounding box center [366, 278] width 9 height 9
select select "ece1b20c-73ce-4380-9c2d-a9817d79c3d2"
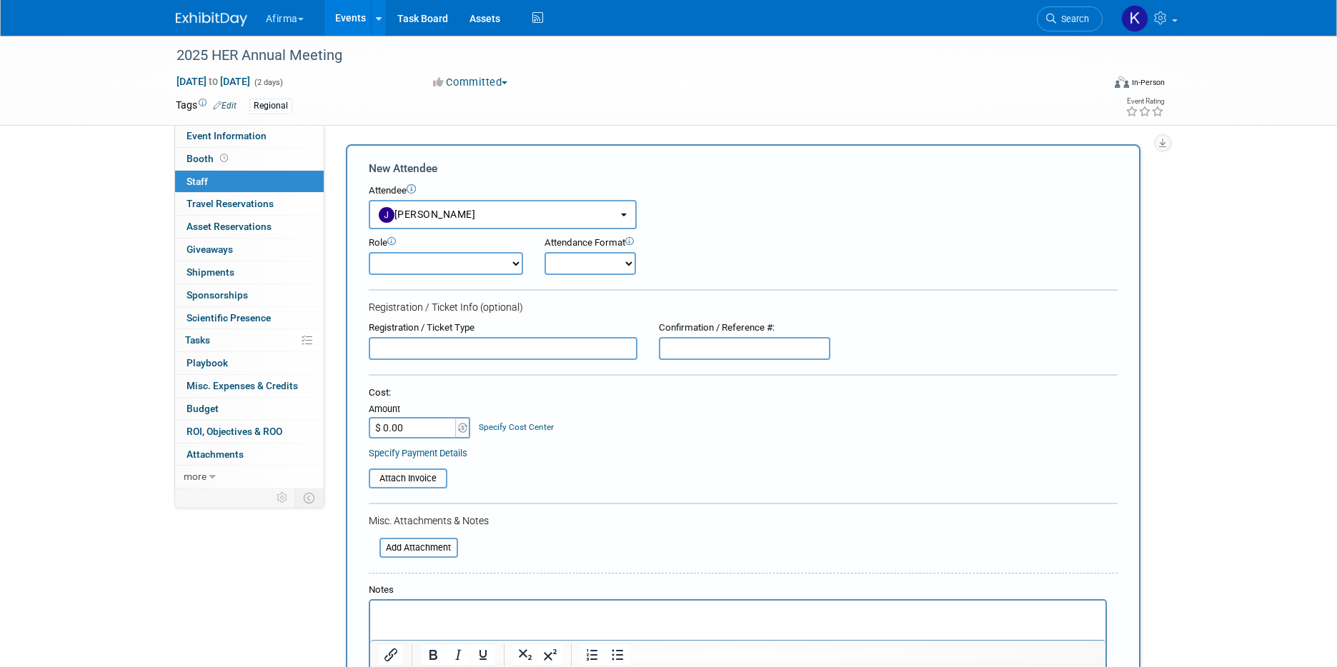
click at [577, 261] on select "Onsite Remote" at bounding box center [590, 263] width 91 height 23
select select "1"
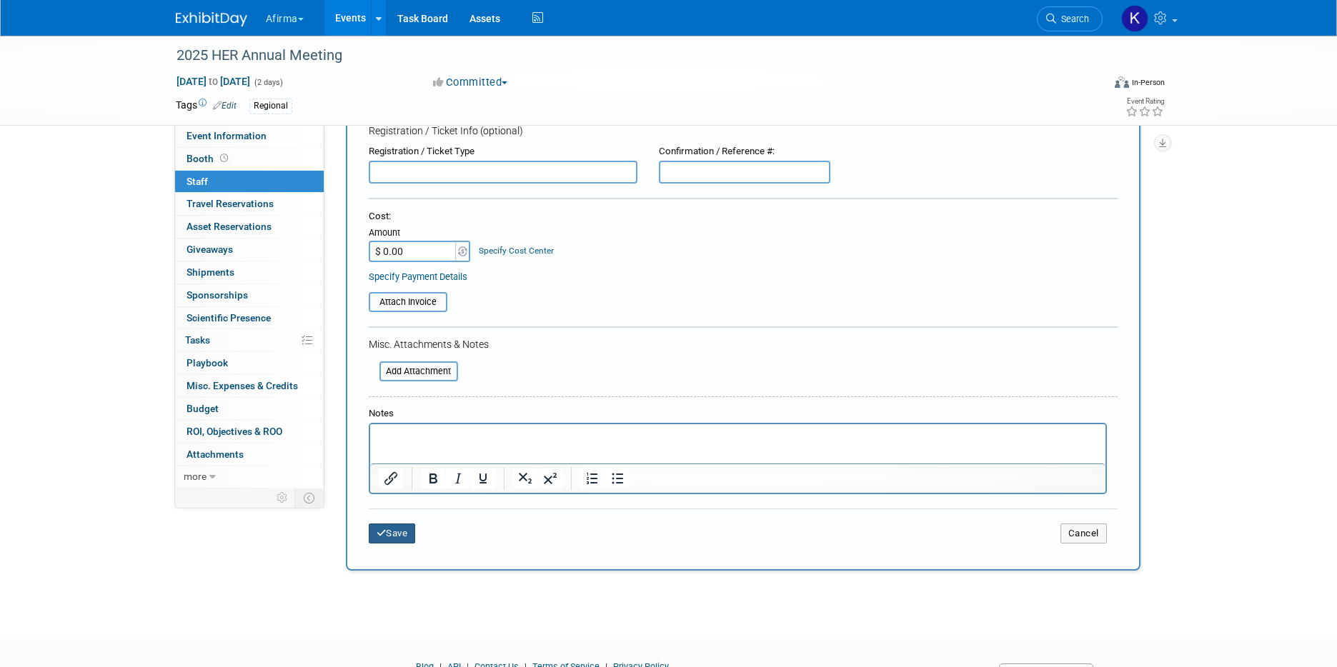
click at [410, 537] on button "Save" at bounding box center [392, 534] width 47 height 20
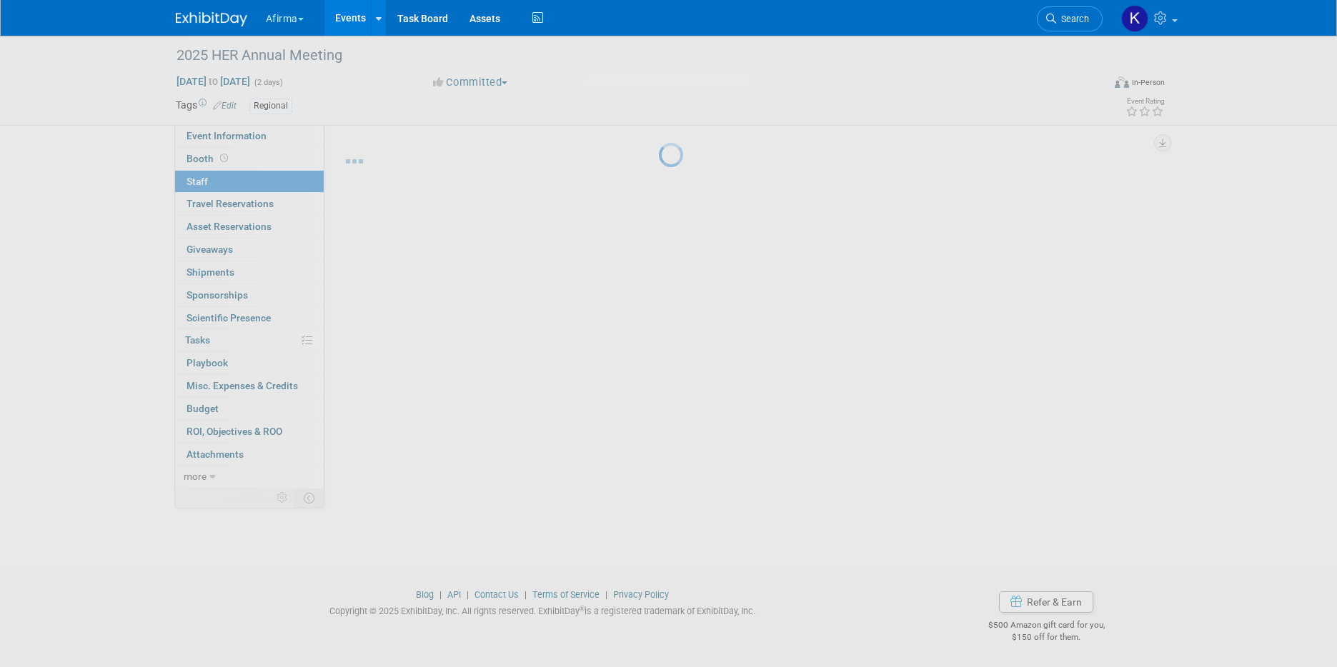
scroll to position [12, 0]
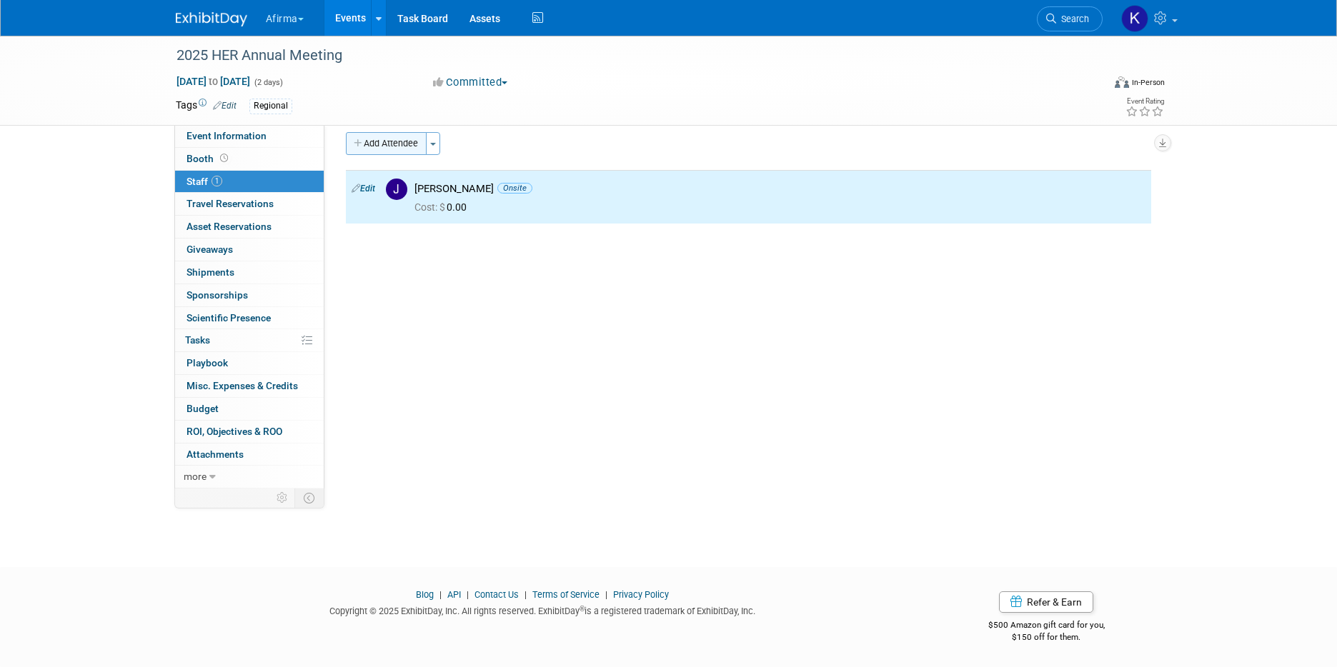
click at [387, 141] on button "Add Attendee" at bounding box center [386, 143] width 81 height 23
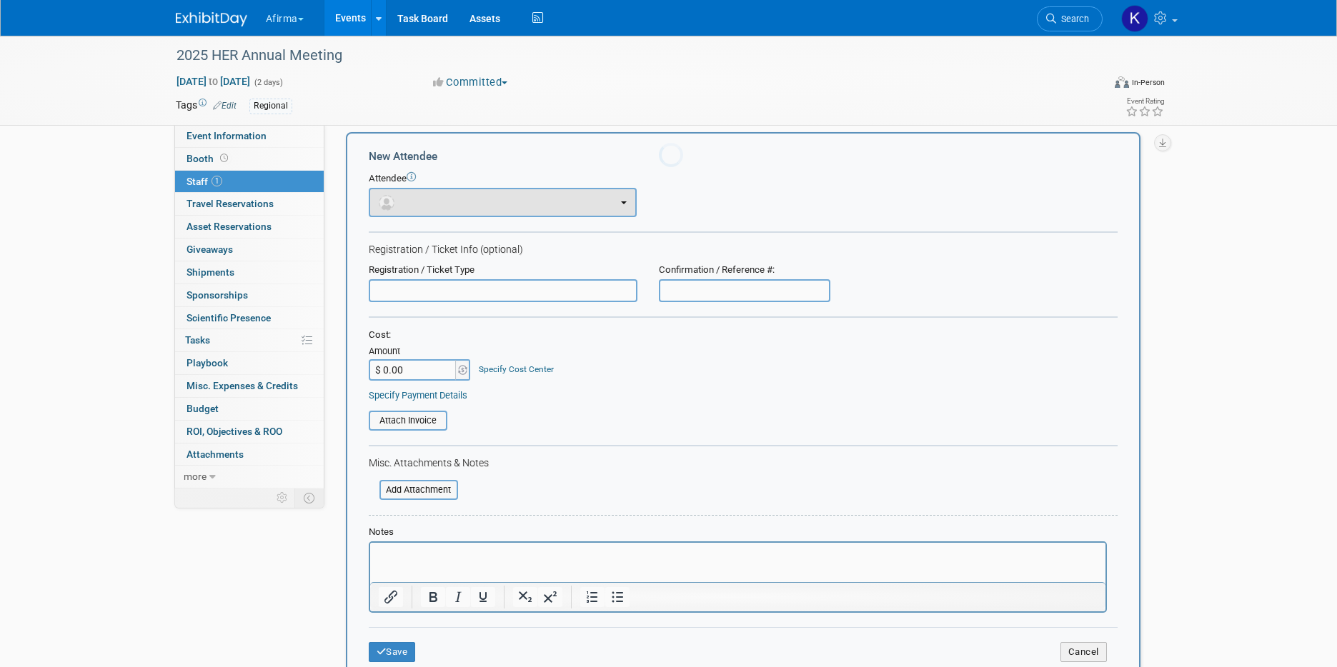
scroll to position [0, 0]
click at [427, 204] on button "button" at bounding box center [503, 202] width 268 height 29
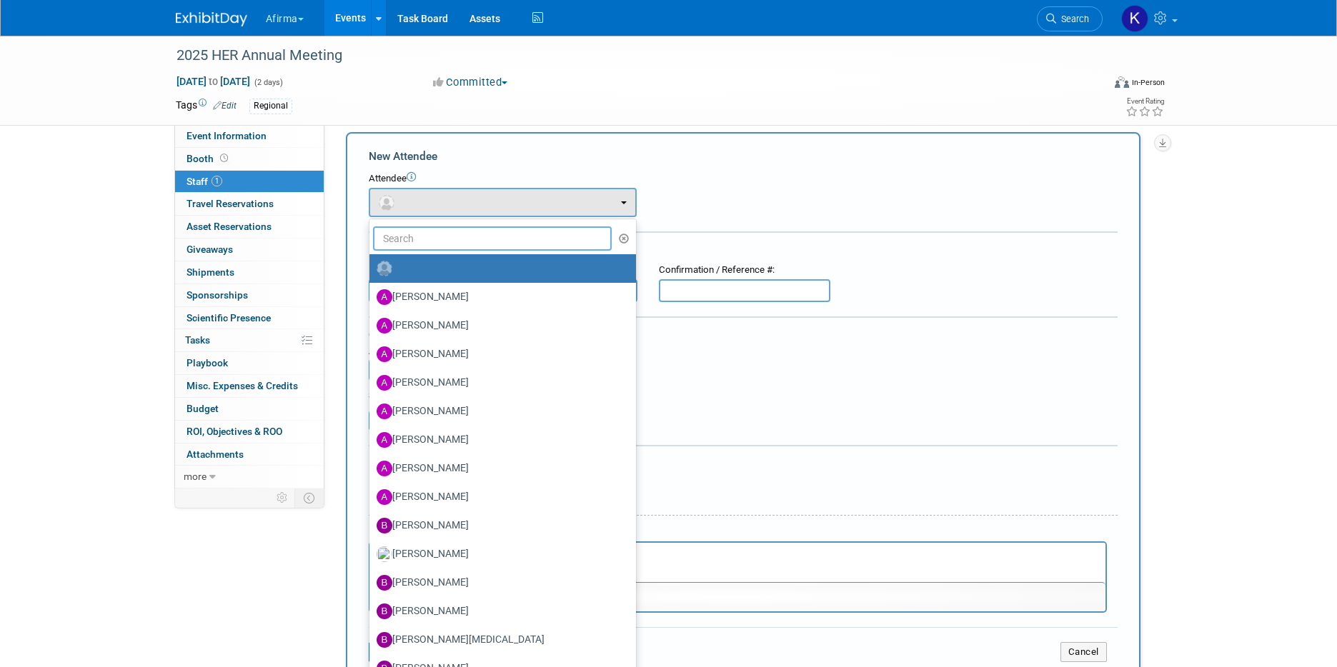
click at [427, 235] on input "text" at bounding box center [492, 239] width 239 height 24
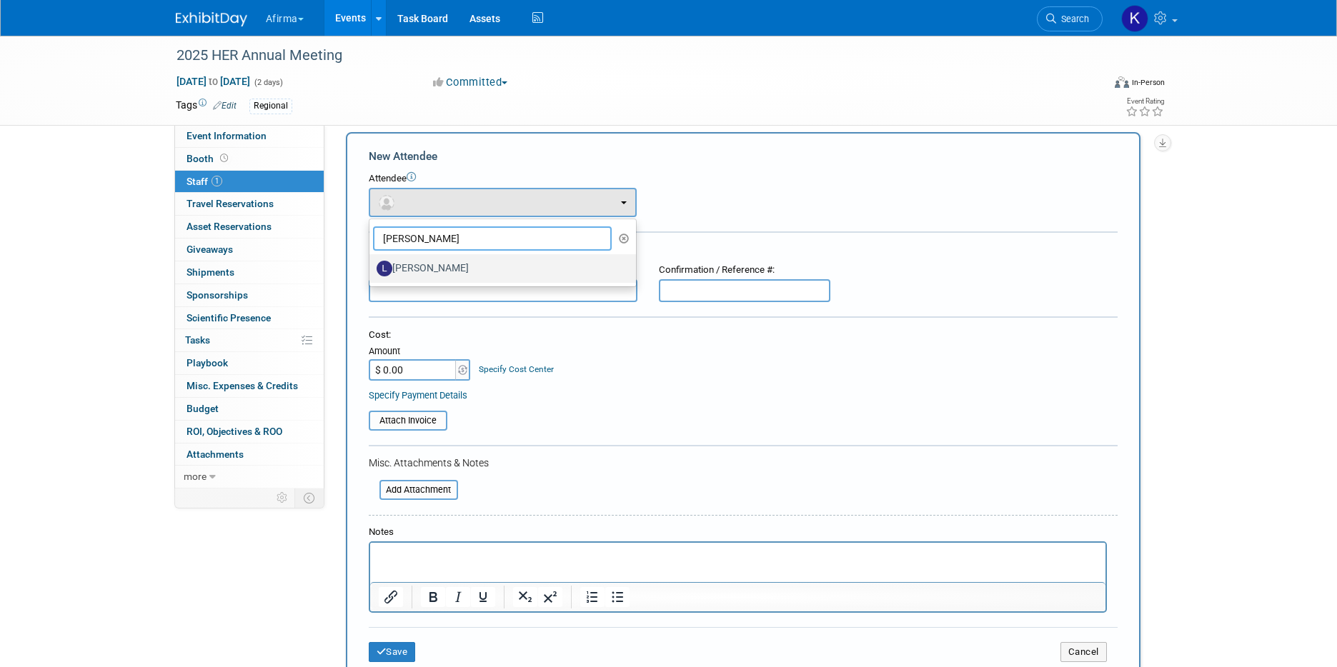
type input "laura"
click at [432, 267] on label "[PERSON_NAME]" at bounding box center [499, 268] width 245 height 23
click at [372, 267] on input "[PERSON_NAME]" at bounding box center [366, 266] width 9 height 9
select select "2ba98776-1a11-4cd2-b777-f2d7821ea45c"
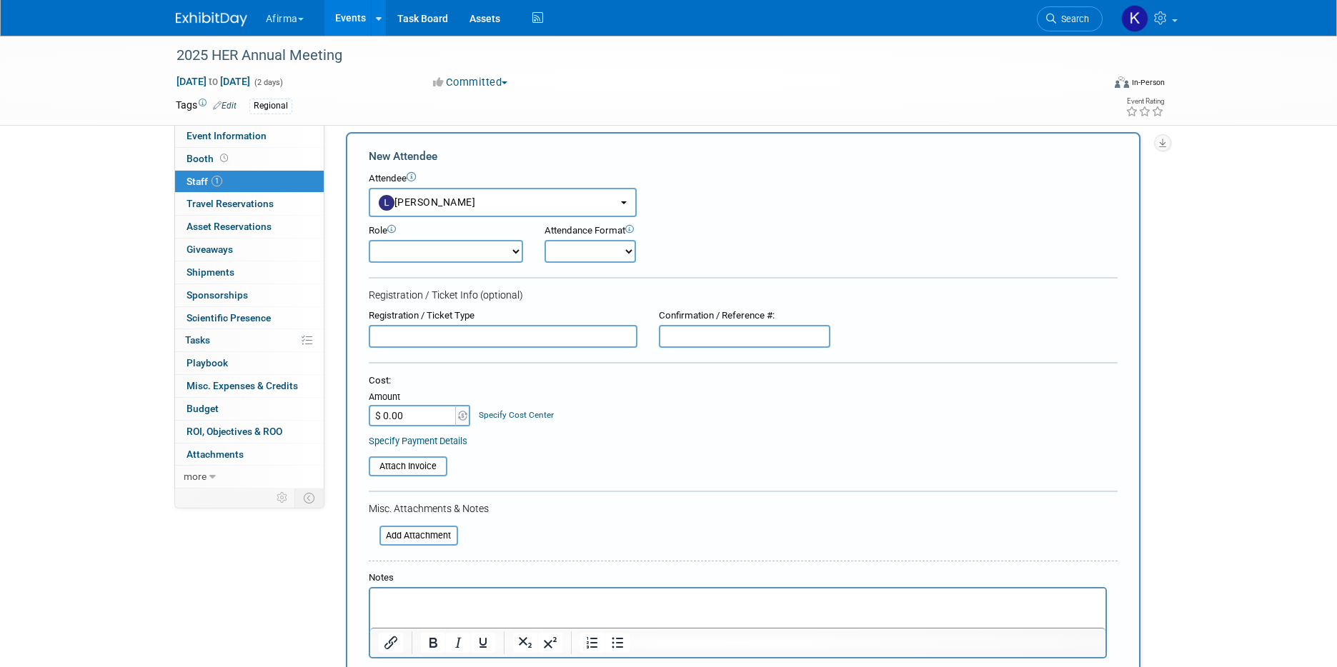
click at [560, 261] on select "Onsite Remote" at bounding box center [590, 251] width 91 height 23
select select "1"
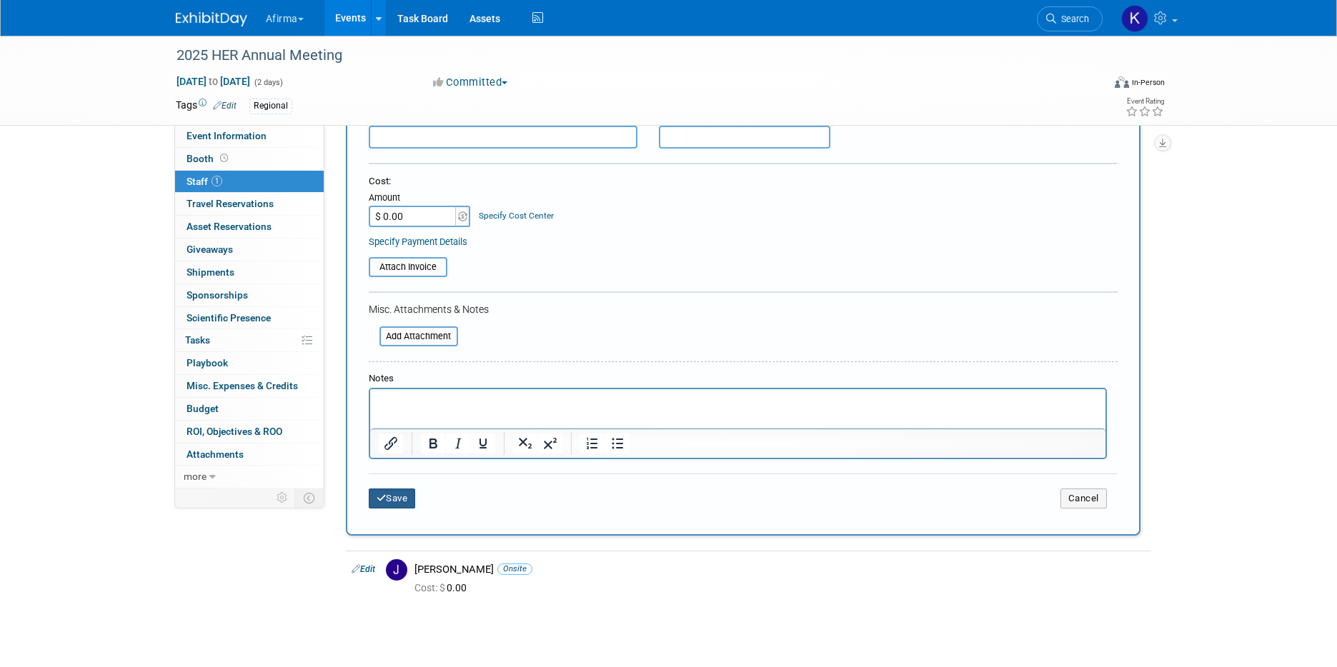
click at [394, 493] on button "Save" at bounding box center [392, 499] width 47 height 20
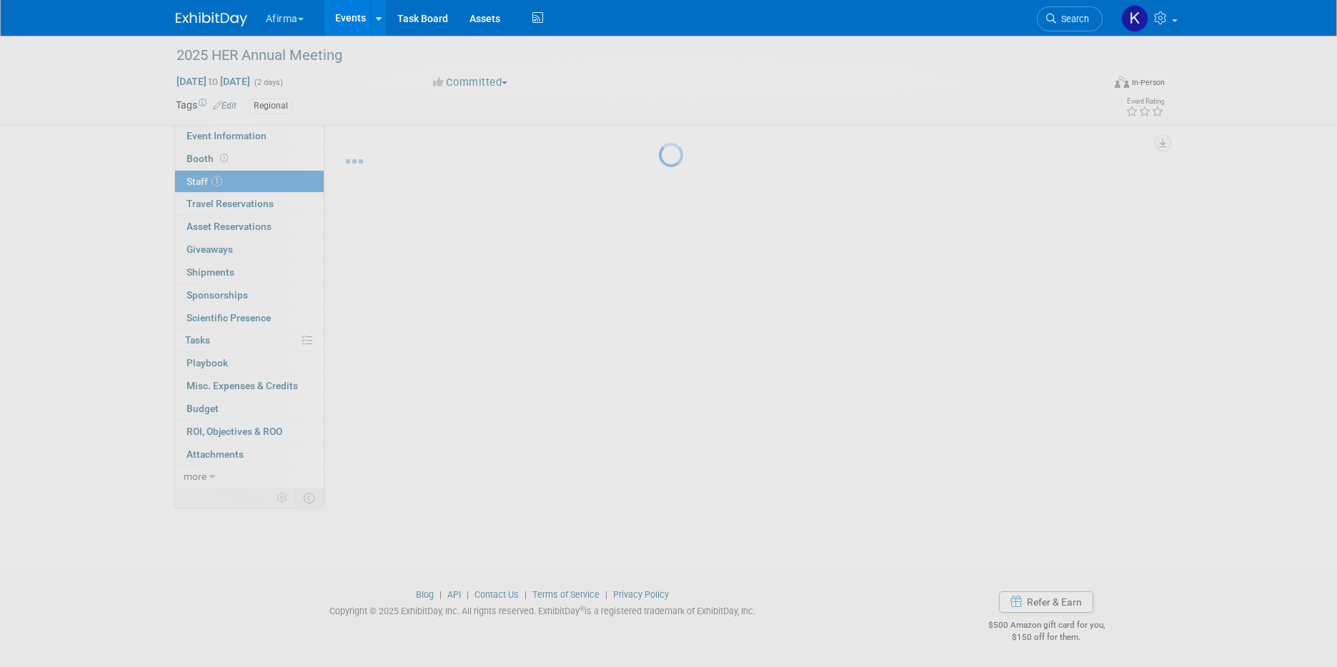
scroll to position [12, 0]
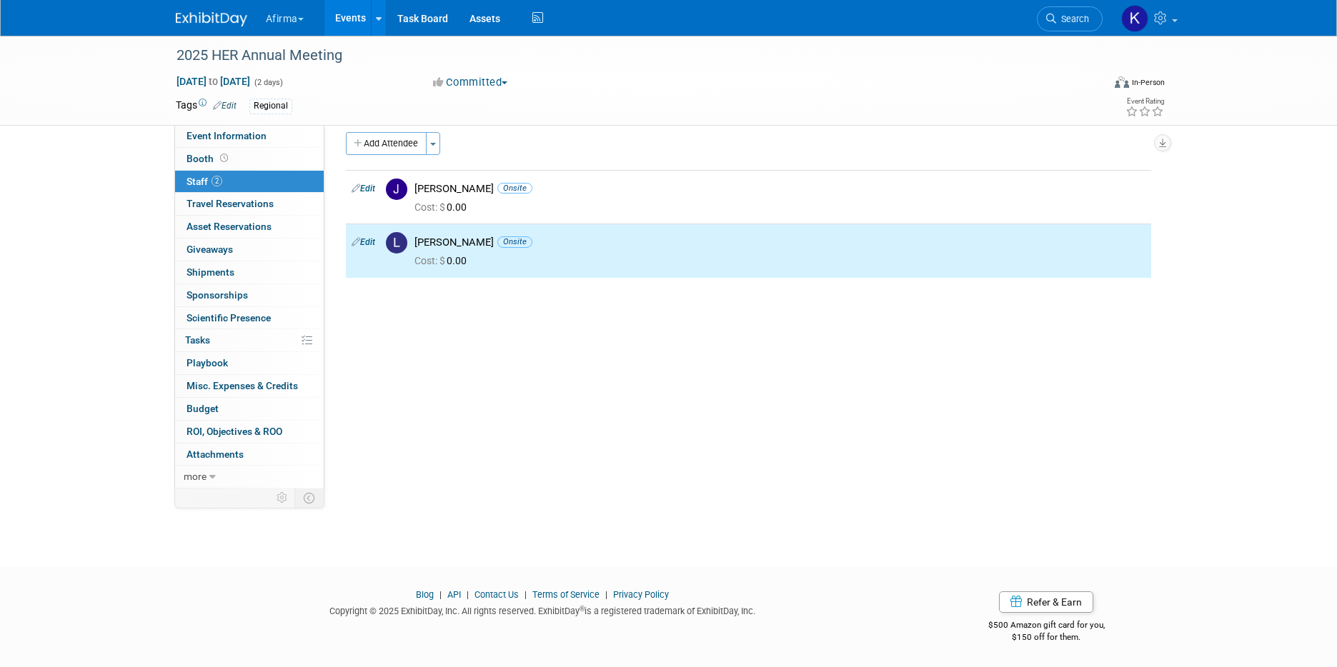
click at [381, 131] on div "Event Website: Edit Event Venue Name: Specify event venue name Event Venue Addr…" at bounding box center [743, 295] width 838 height 364
click at [382, 141] on button "Add Attendee" at bounding box center [386, 143] width 81 height 23
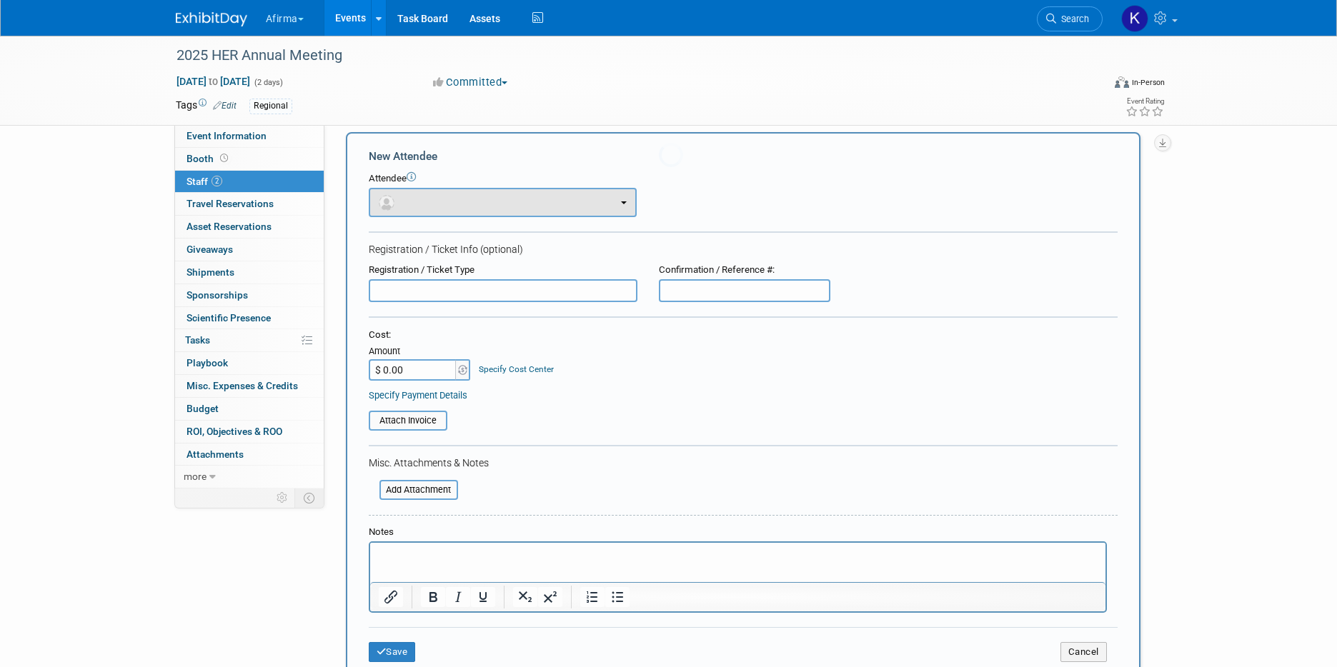
scroll to position [0, 0]
click at [530, 219] on form "New Attendee Attendee <img src="https://www.exhibitday.com/Images/Unassigned-Us…" at bounding box center [743, 411] width 749 height 525
click at [526, 209] on button "button" at bounding box center [503, 202] width 268 height 29
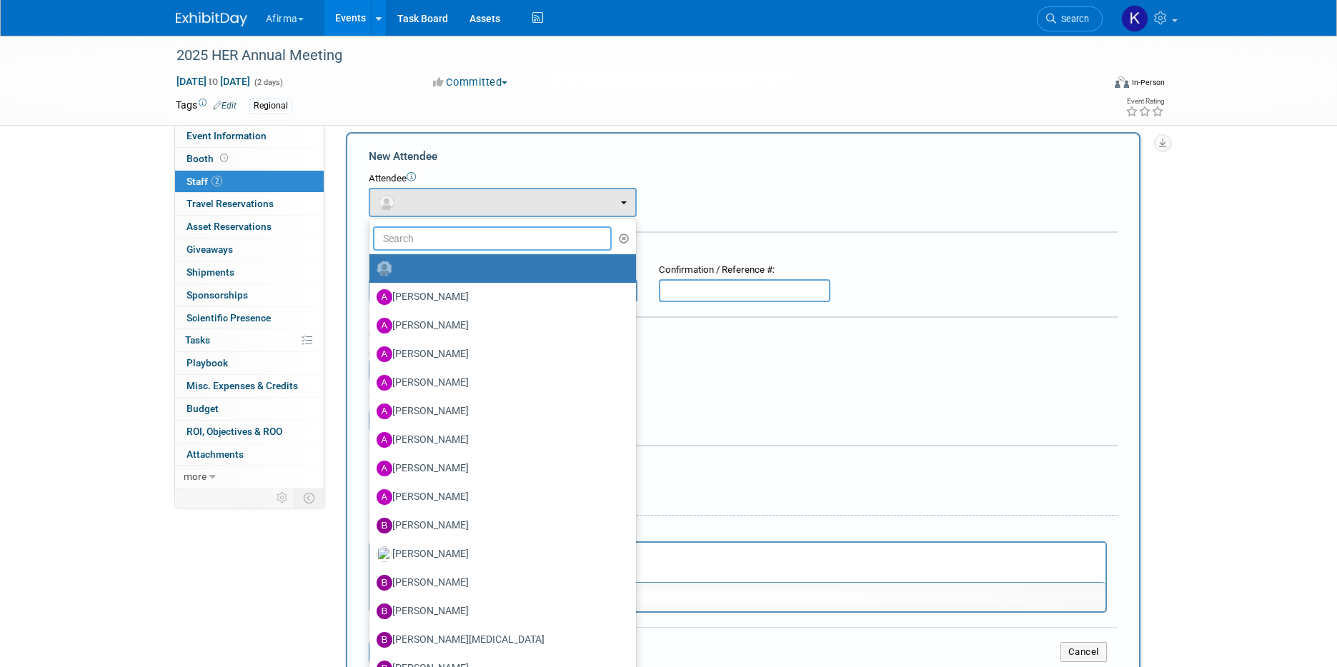
click at [511, 244] on input "text" at bounding box center [492, 239] width 239 height 24
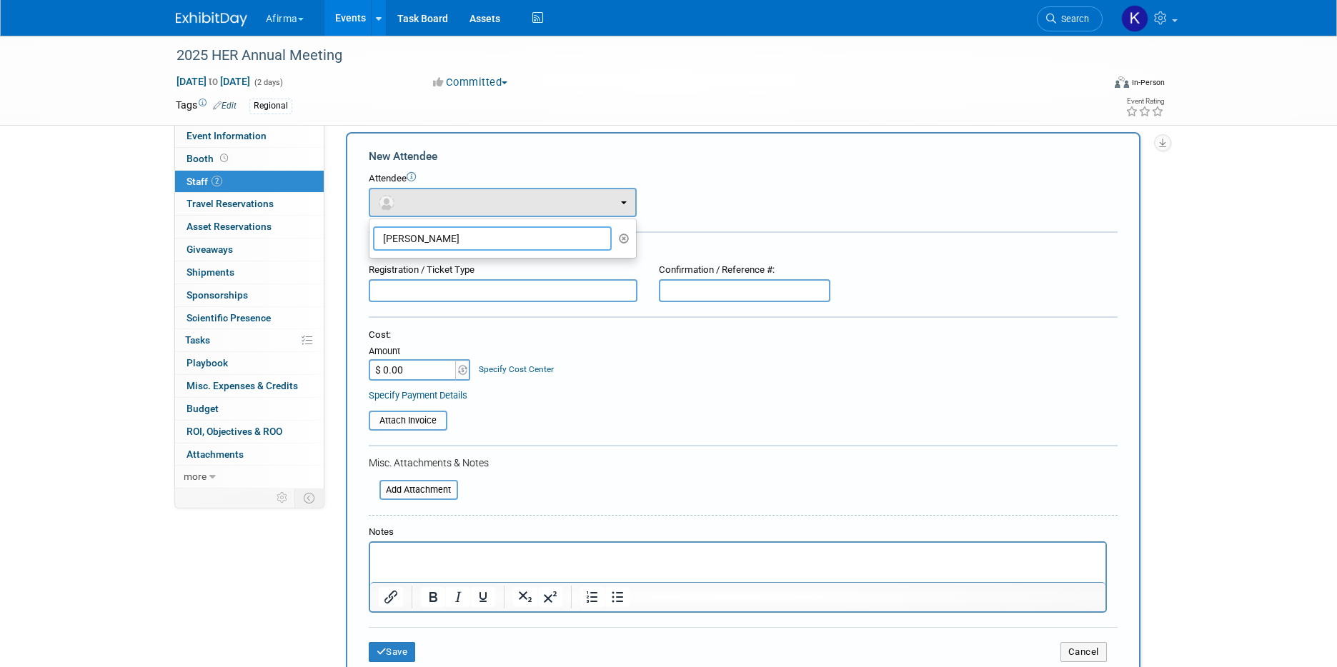
type input "jami"
click at [792, 151] on div "New Attendee" at bounding box center [743, 157] width 749 height 16
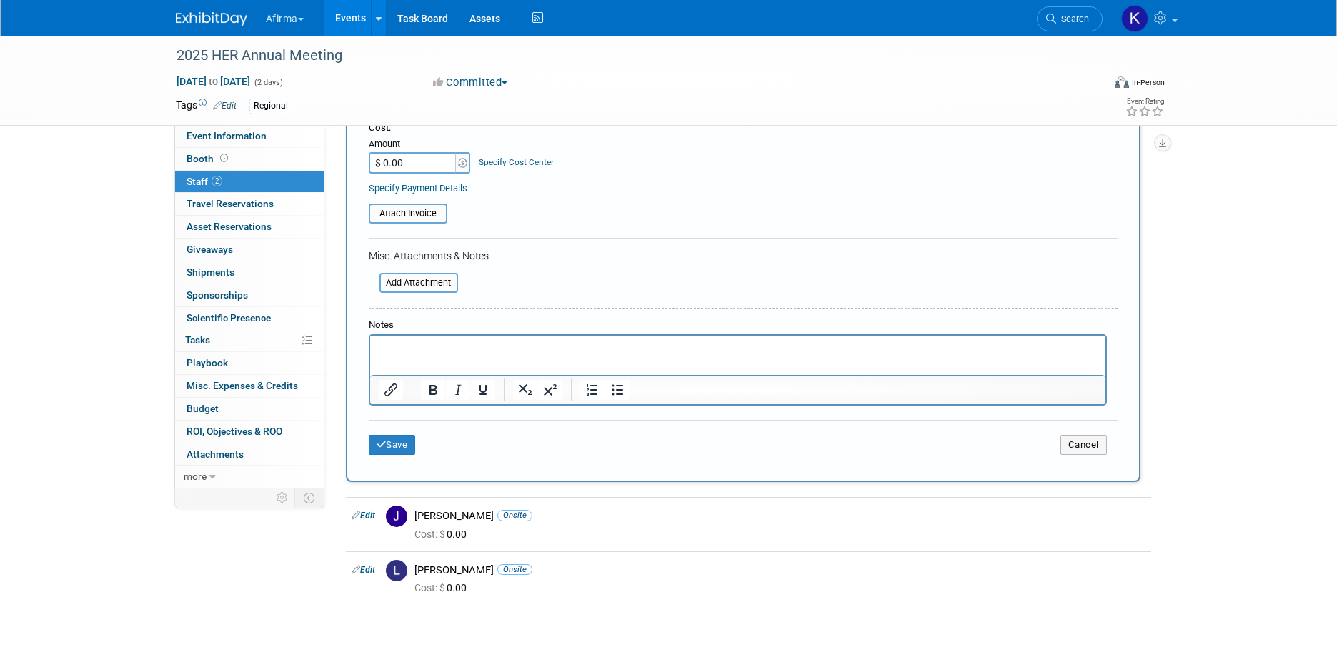
scroll to position [219, 0]
click at [1088, 451] on button "Cancel" at bounding box center [1083, 446] width 46 height 20
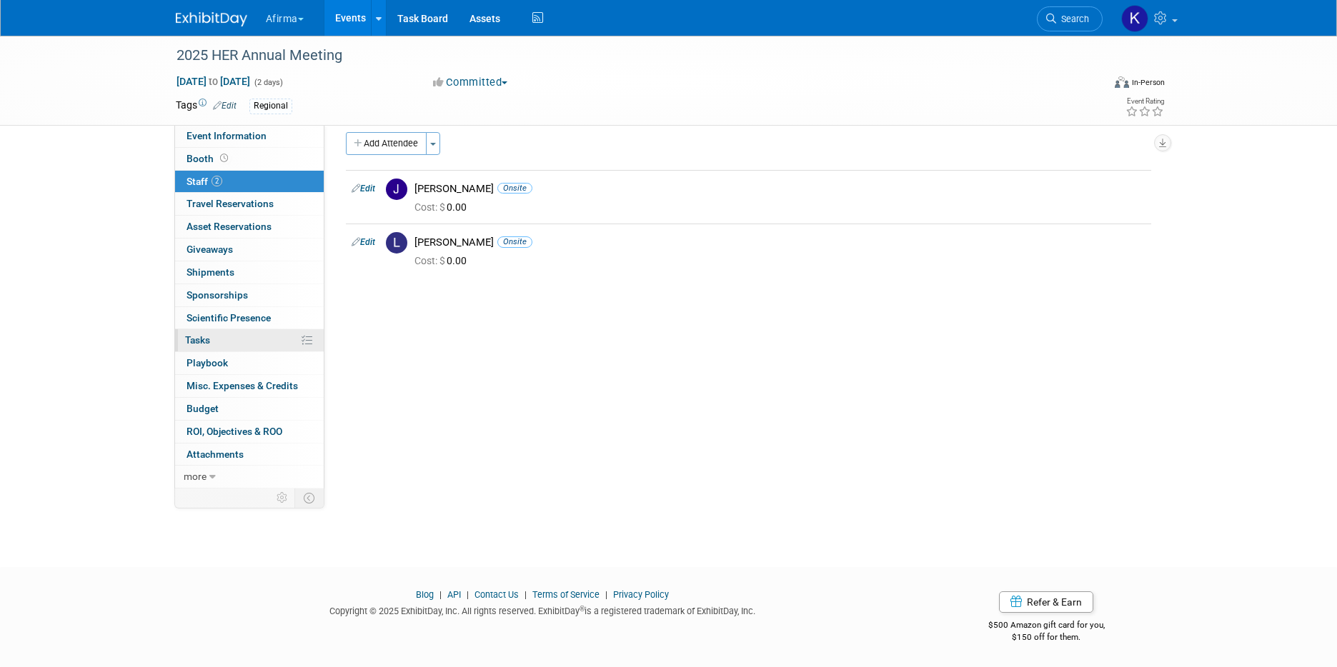
click at [257, 339] on link "0% Tasks 0%" at bounding box center [249, 340] width 149 height 22
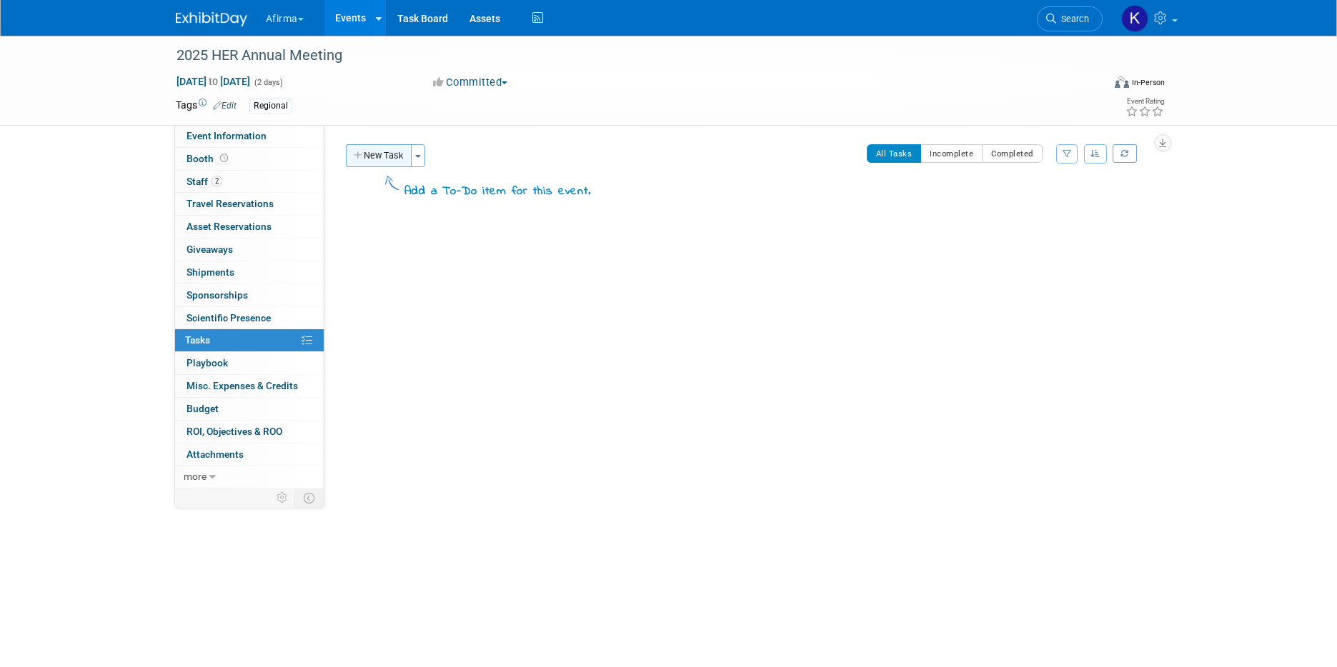
click at [387, 154] on button "New Task" at bounding box center [379, 155] width 66 height 23
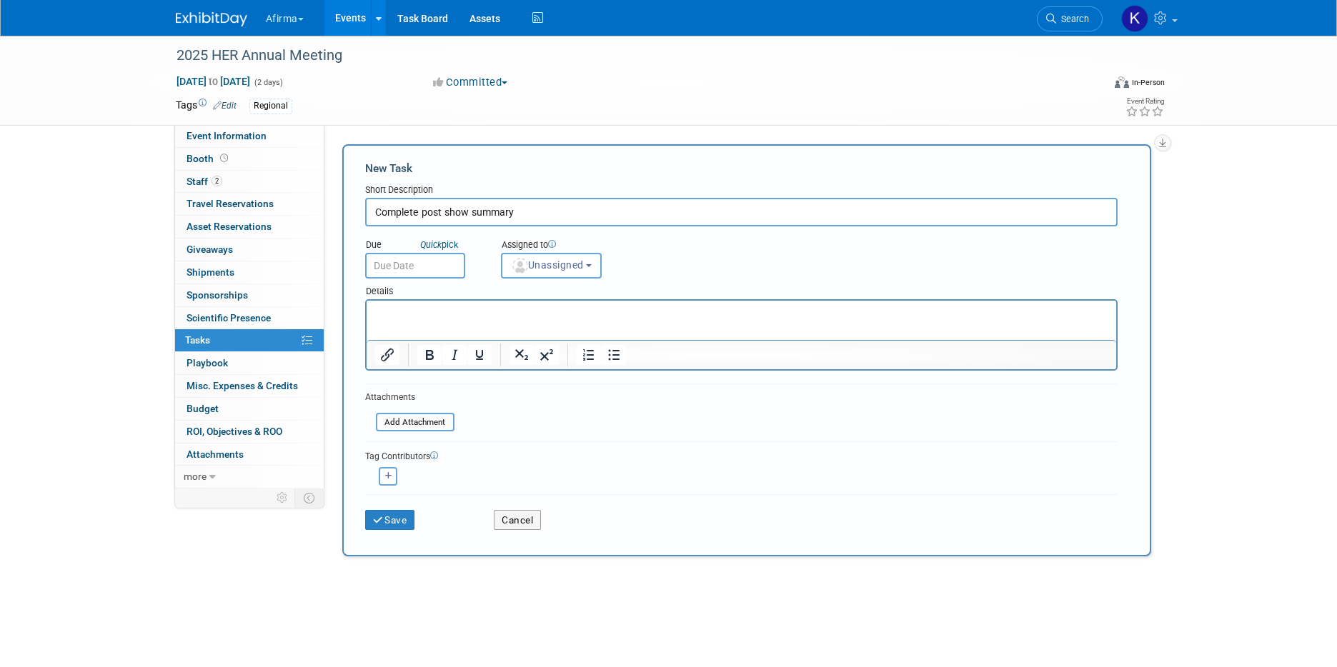
type input "Complete post show summary"
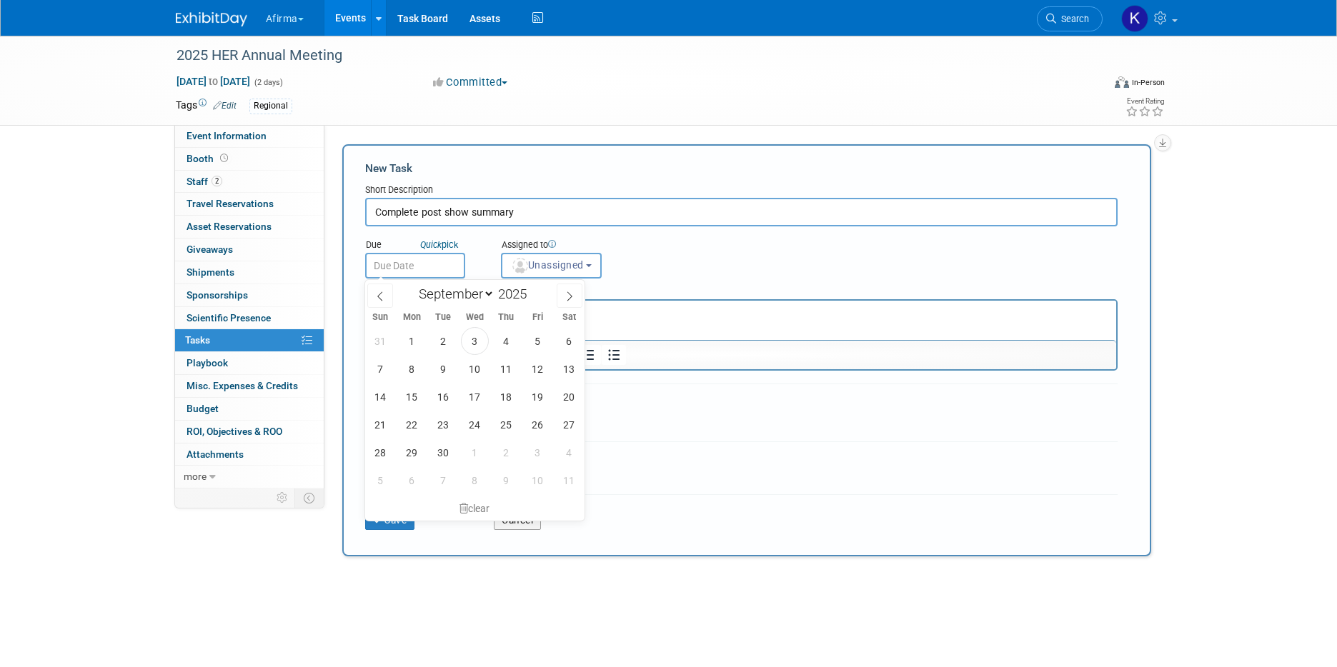
click at [420, 267] on input "text" at bounding box center [415, 266] width 100 height 26
click at [572, 294] on icon at bounding box center [570, 297] width 10 height 10
select select "10"
click at [548, 424] on span "21" at bounding box center [538, 425] width 28 height 28
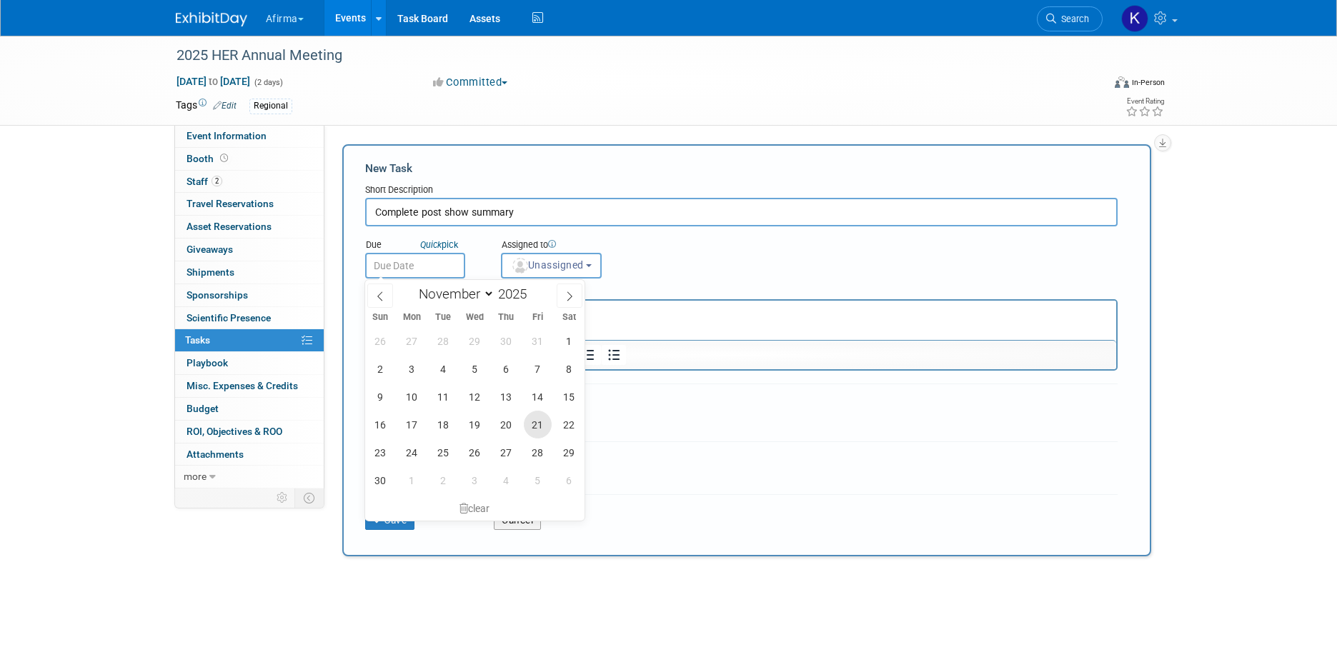
type input "Nov 21, 2025"
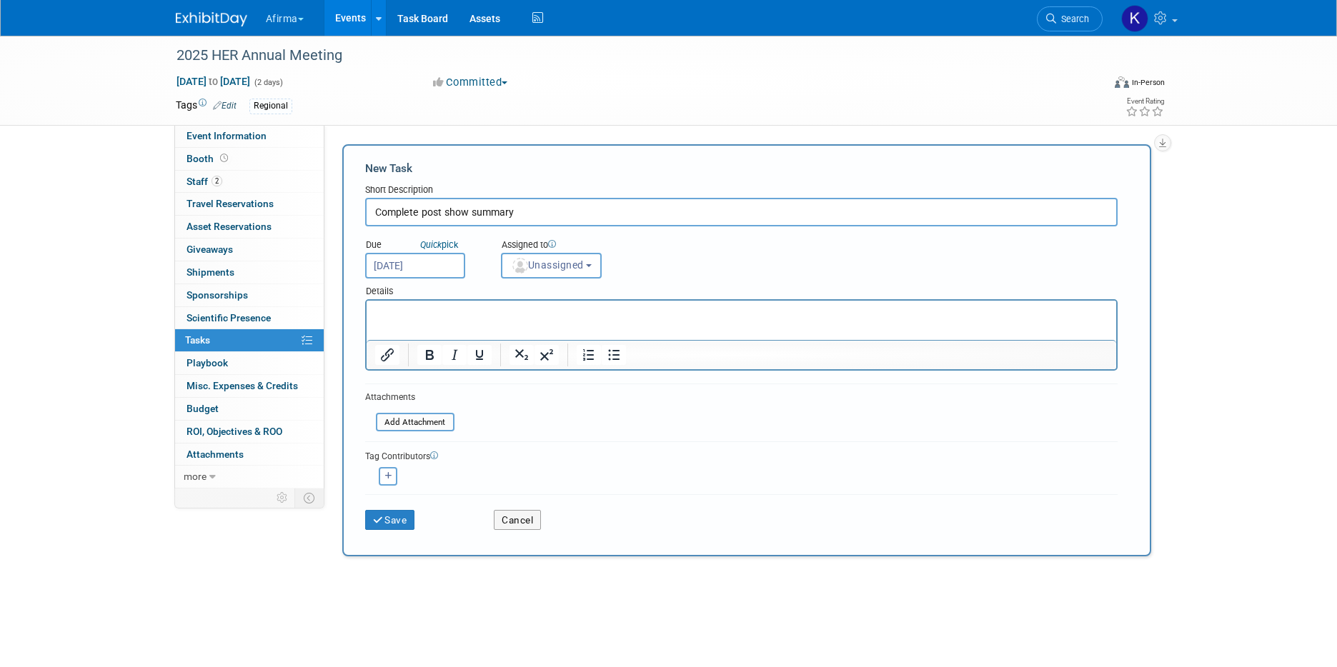
click at [517, 319] on p "Rich Text Area. Press ALT-0 for help." at bounding box center [740, 314] width 733 height 14
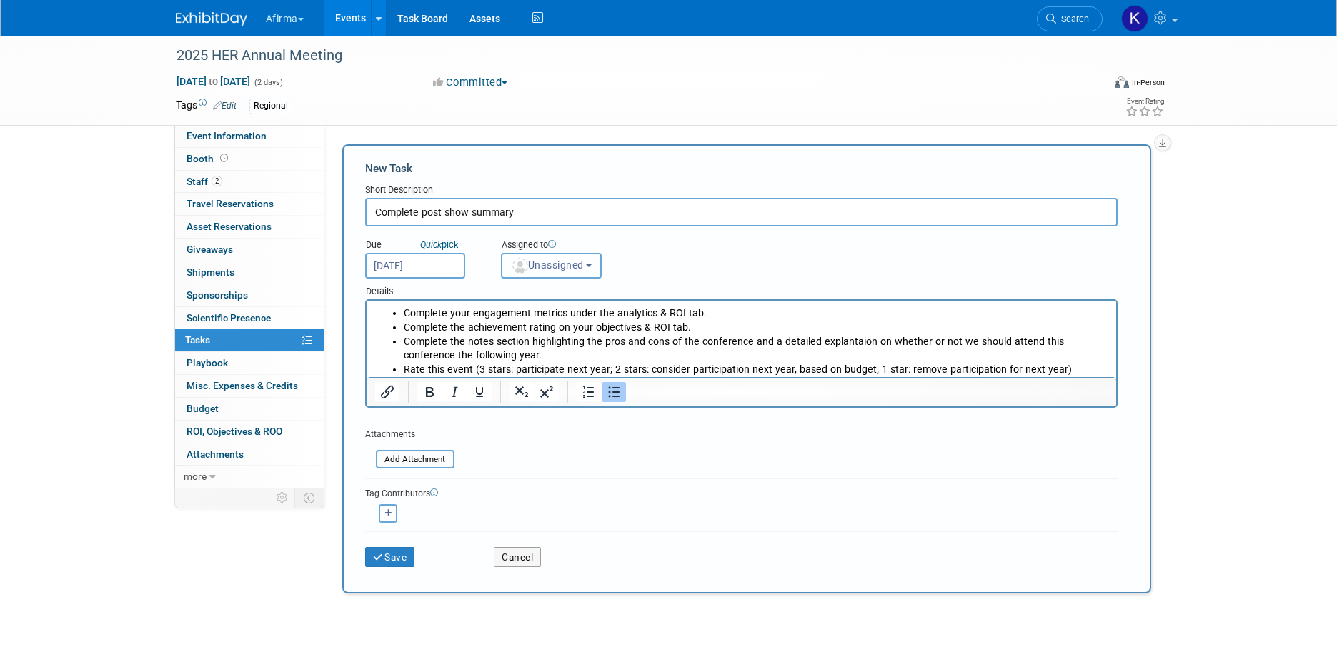
click at [537, 263] on span "Unassigned" at bounding box center [547, 264] width 73 height 11
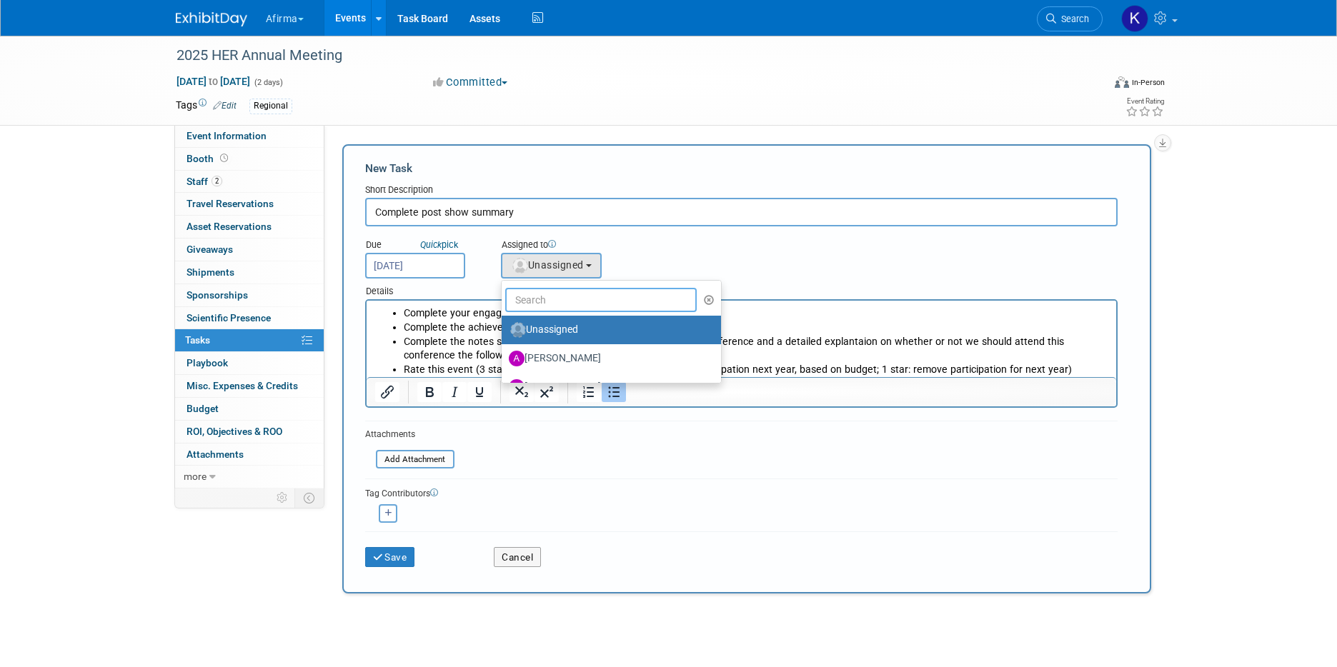
click at [546, 304] on input "text" at bounding box center [601, 300] width 192 height 24
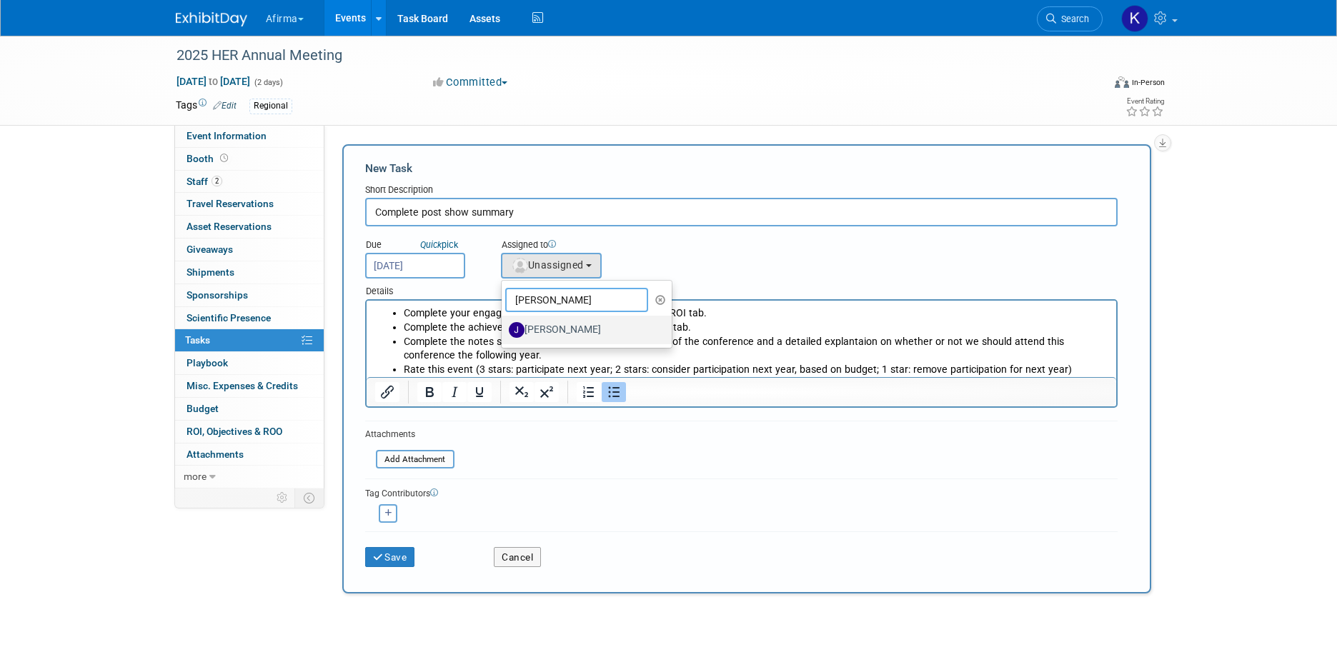
type input "jeff"
click at [553, 329] on label "Jeff Cooper" at bounding box center [583, 330] width 149 height 23
click at [504, 329] on input "Jeff Cooper" at bounding box center [499, 328] width 9 height 9
select select "ece1b20c-73ce-4380-9c2d-a9817d79c3d2"
click at [386, 515] on icon "button" at bounding box center [388, 514] width 7 height 8
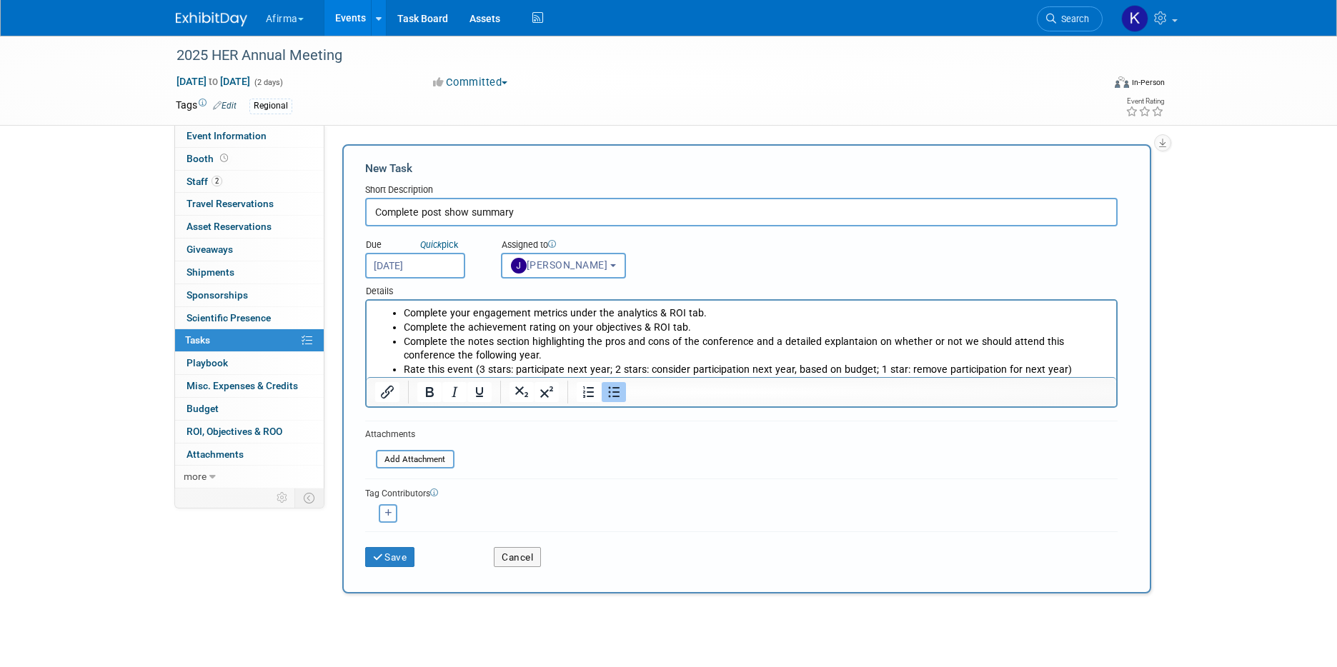
select select
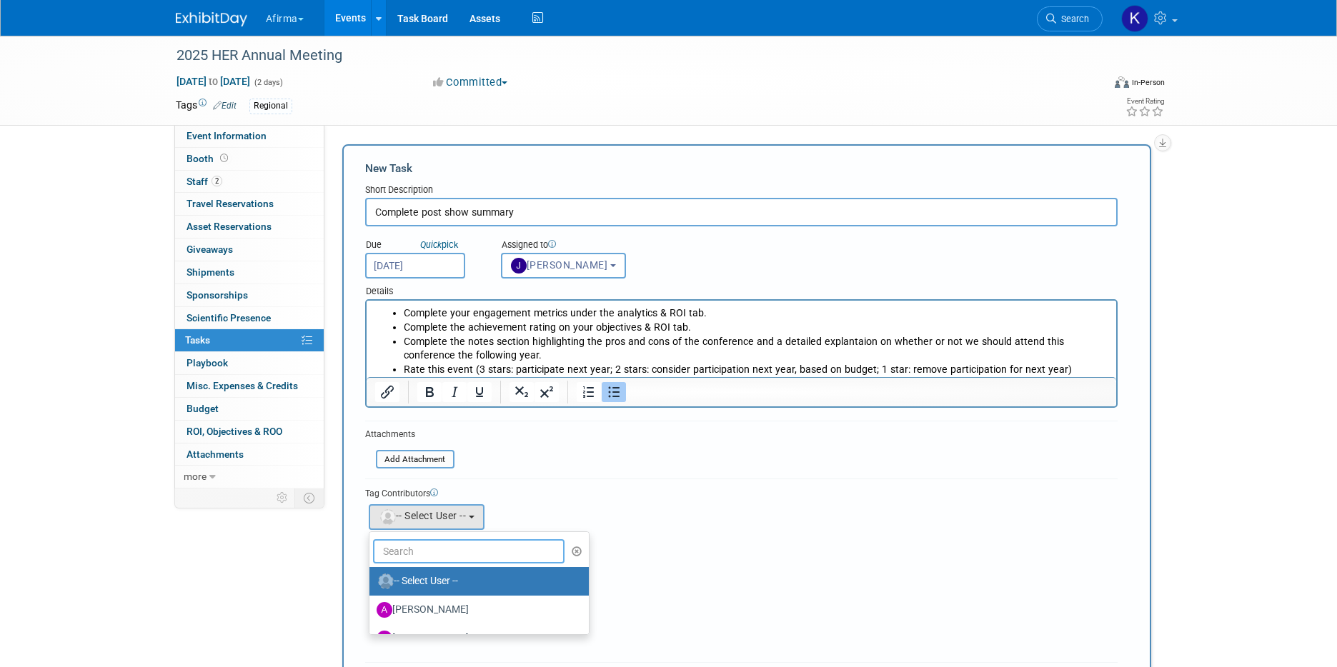
click at [405, 552] on input "text" at bounding box center [469, 552] width 192 height 24
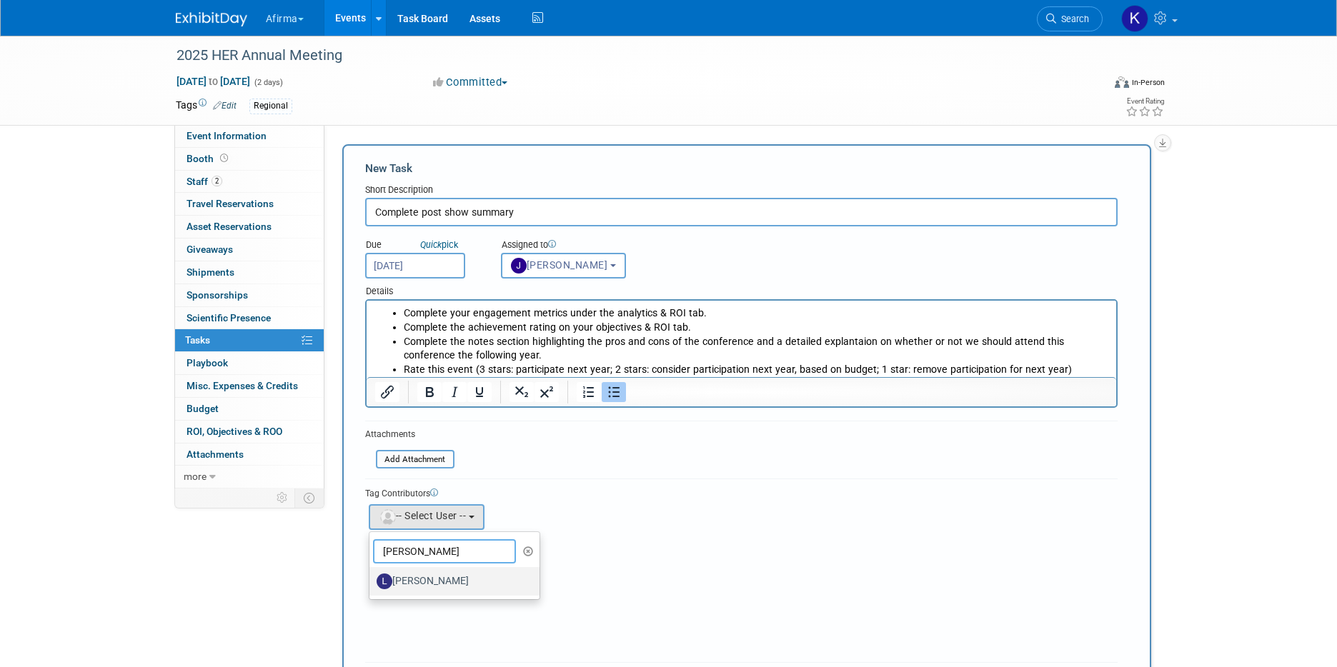
type input "laura"
click at [412, 581] on label "[PERSON_NAME]" at bounding box center [451, 581] width 149 height 23
click at [372, 581] on input "[PERSON_NAME]" at bounding box center [366, 579] width 9 height 9
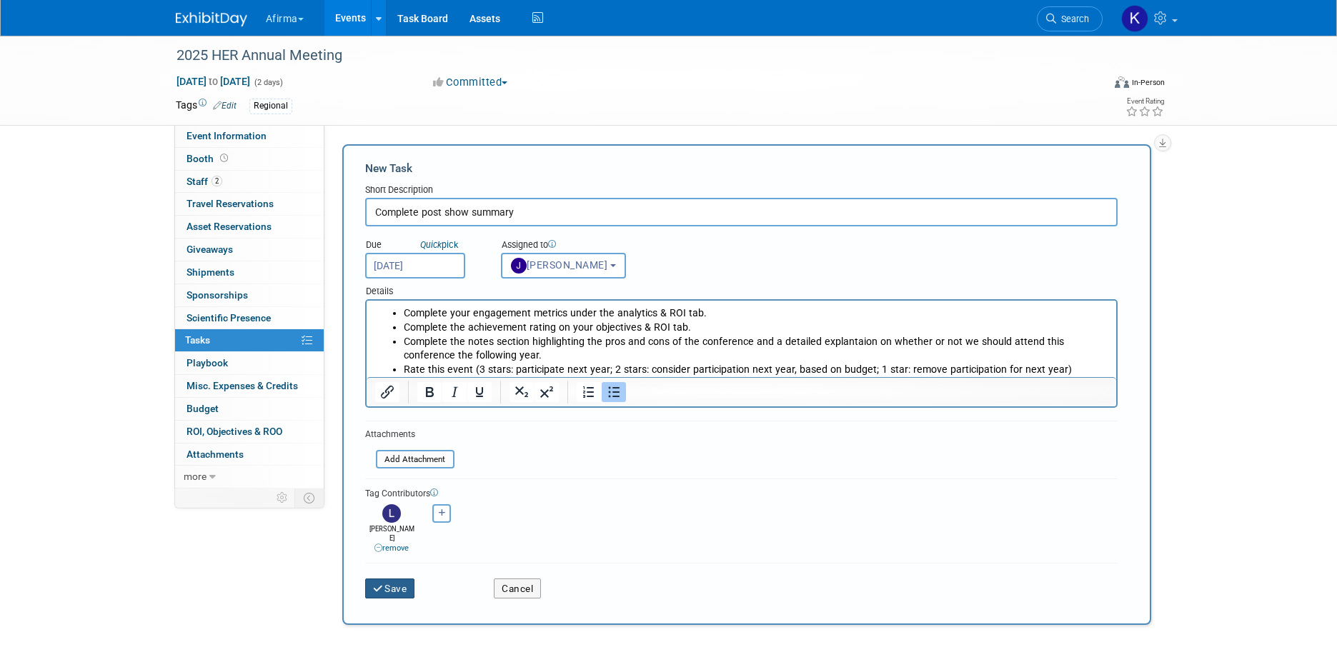
click at [400, 579] on button "Save" at bounding box center [390, 589] width 50 height 20
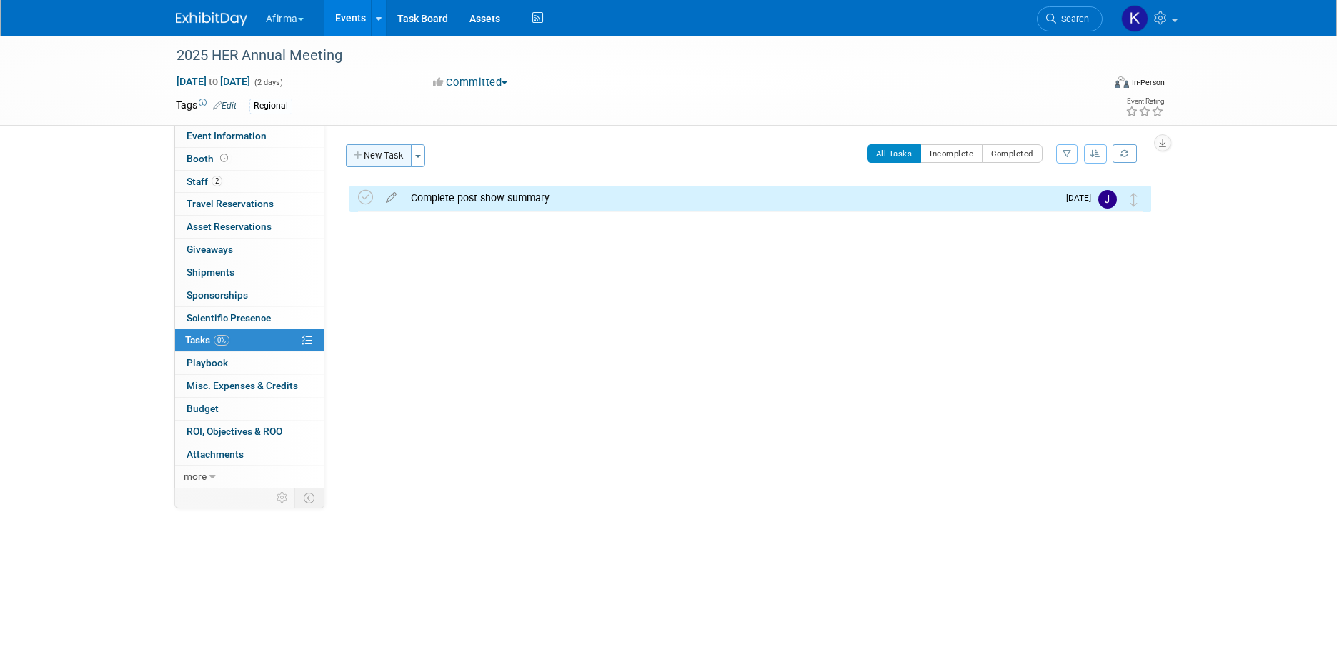
click at [382, 146] on button "New Task" at bounding box center [379, 155] width 66 height 23
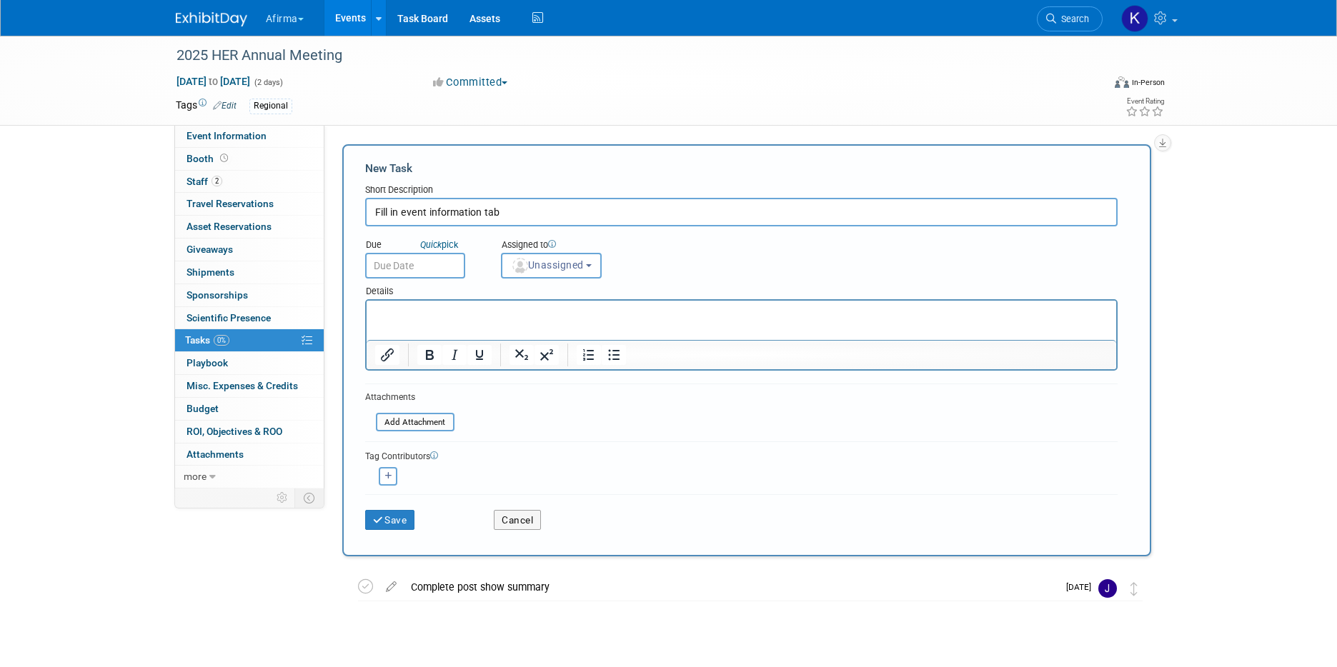
type input "Fill in event information tab"
click at [398, 269] on input "text" at bounding box center [415, 266] width 100 height 26
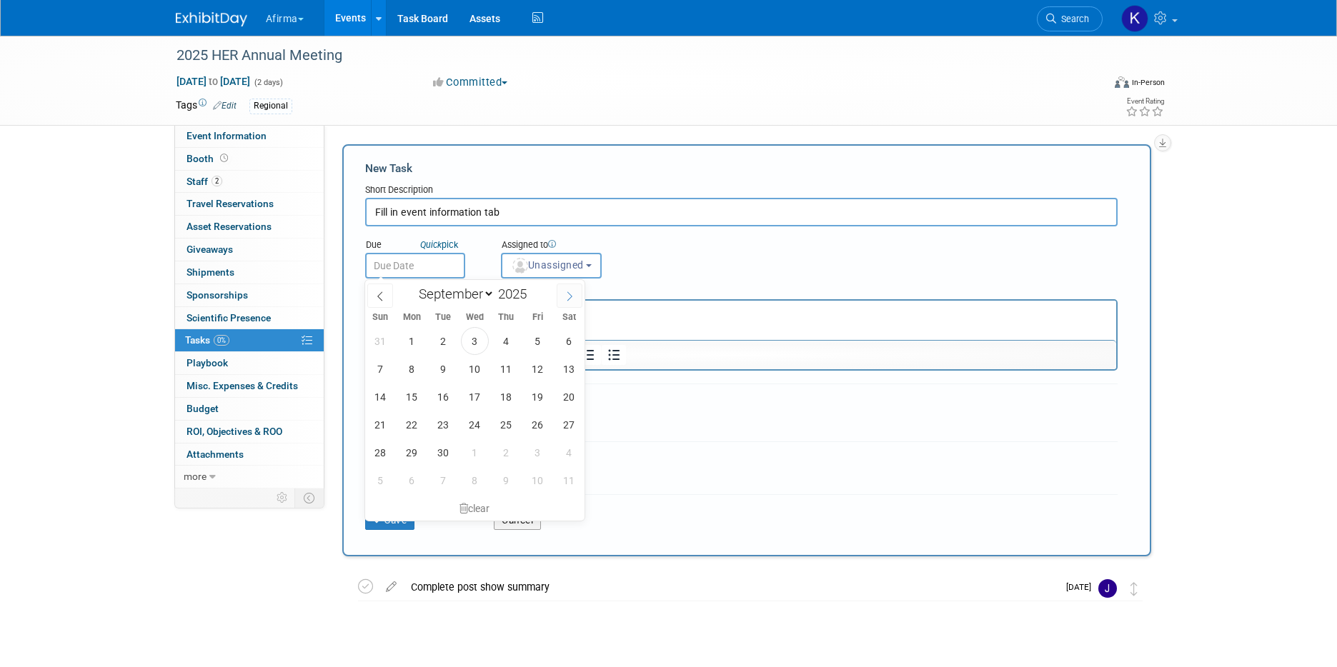
click at [565, 291] on span at bounding box center [570, 296] width 26 height 24
click at [565, 292] on icon at bounding box center [570, 297] width 10 height 10
select select "10"
click at [479, 392] on span "12" at bounding box center [475, 397] width 28 height 28
type input "Nov 12, 2025"
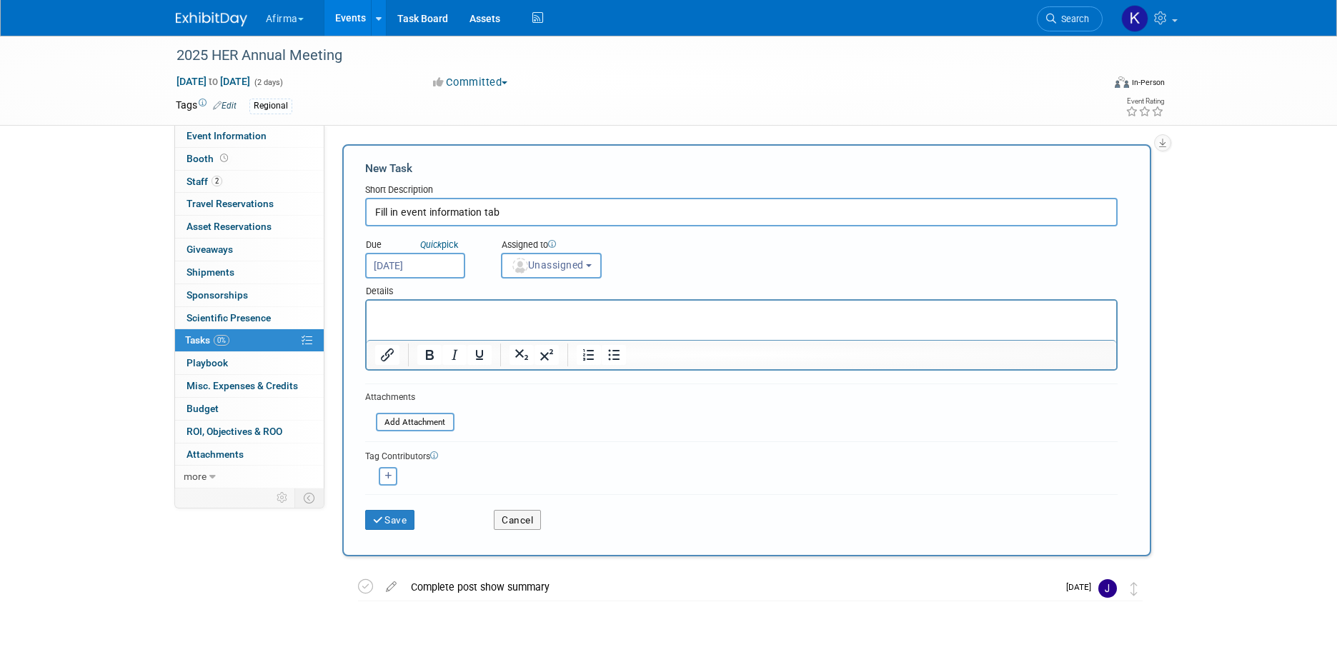
click at [488, 321] on html at bounding box center [741, 311] width 750 height 20
click at [554, 267] on span "Unassigned" at bounding box center [547, 264] width 73 height 11
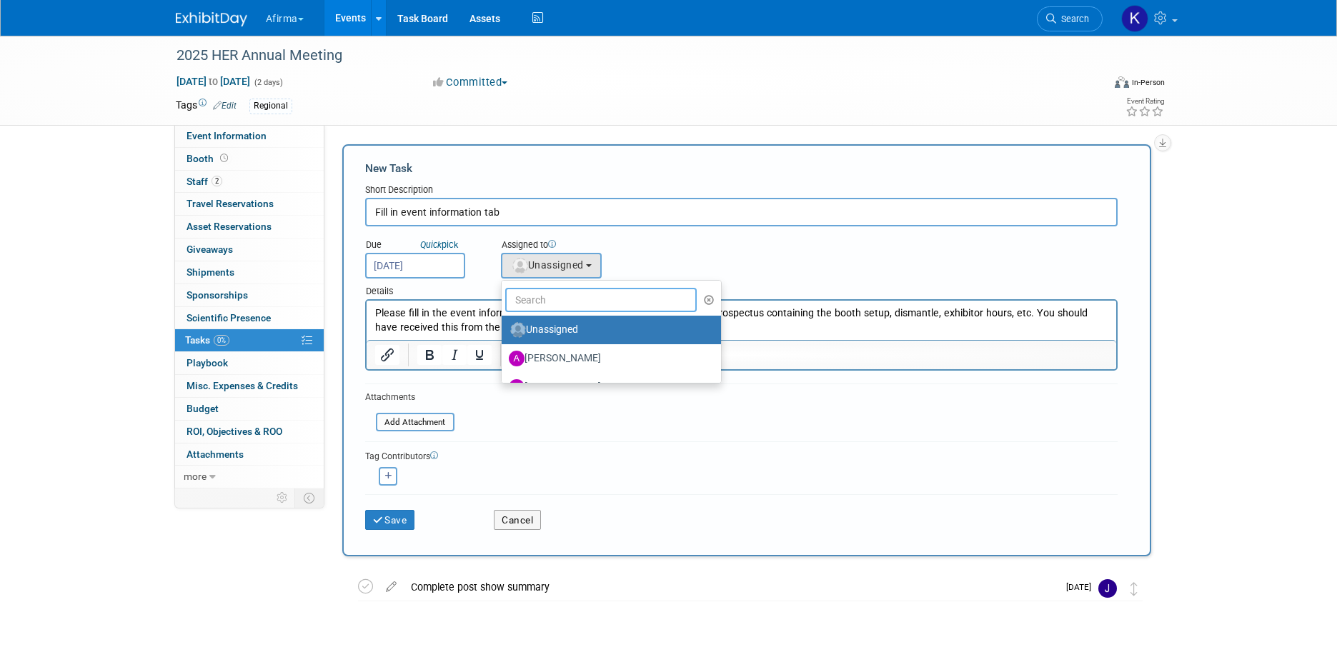
click at [554, 289] on input "text" at bounding box center [601, 300] width 192 height 24
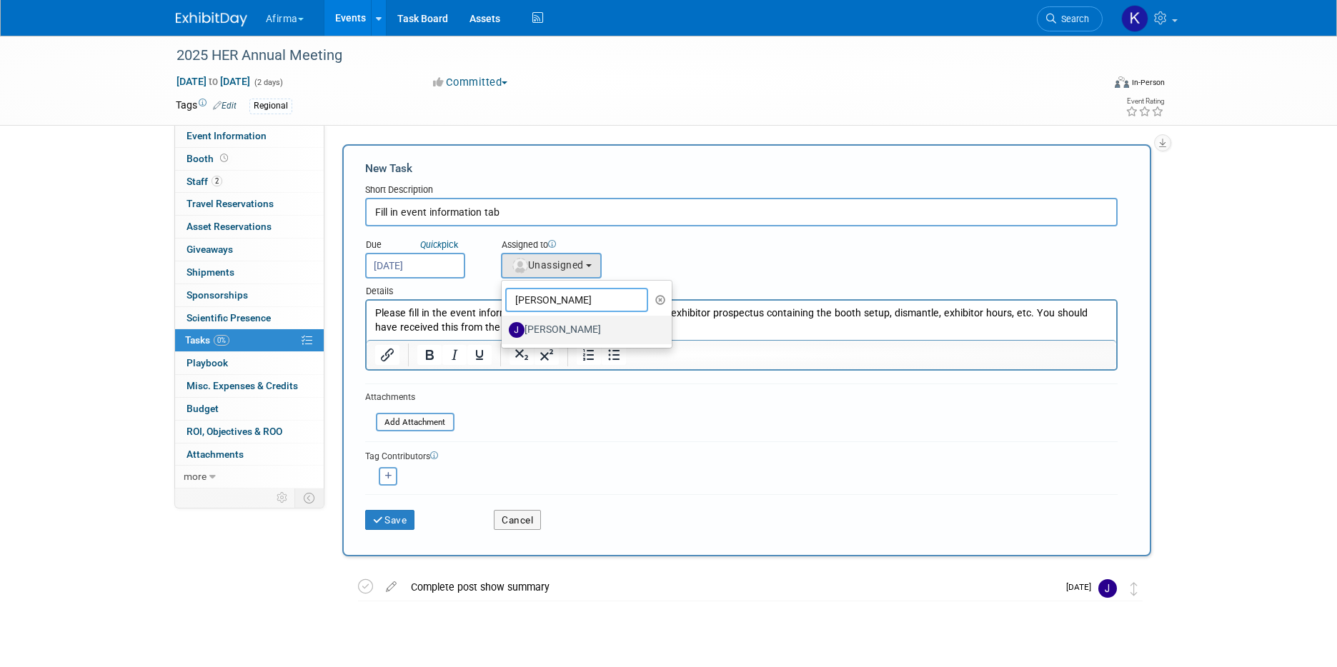
type input "jeff"
click at [565, 329] on label "[PERSON_NAME]" at bounding box center [583, 330] width 149 height 23
click at [504, 329] on input "[PERSON_NAME]" at bounding box center [499, 328] width 9 height 9
select select "ece1b20c-73ce-4380-9c2d-a9817d79c3d2"
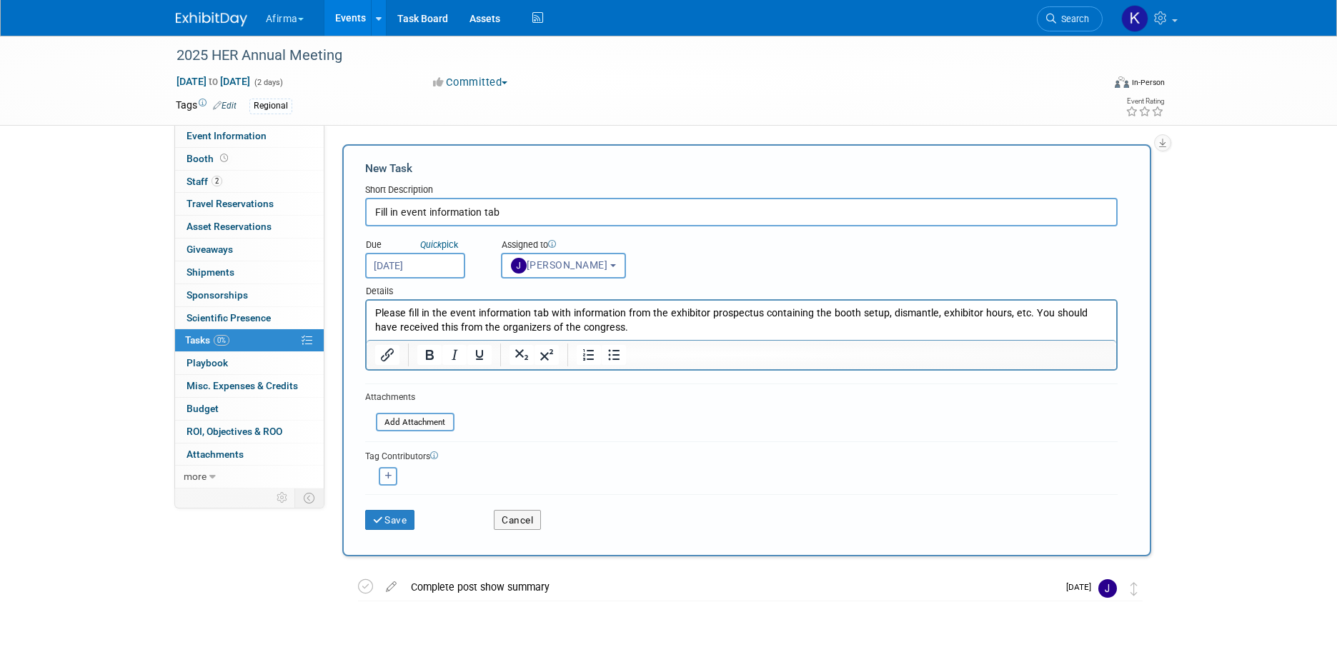
click at [386, 482] on button "button" at bounding box center [388, 476] width 19 height 19
select select
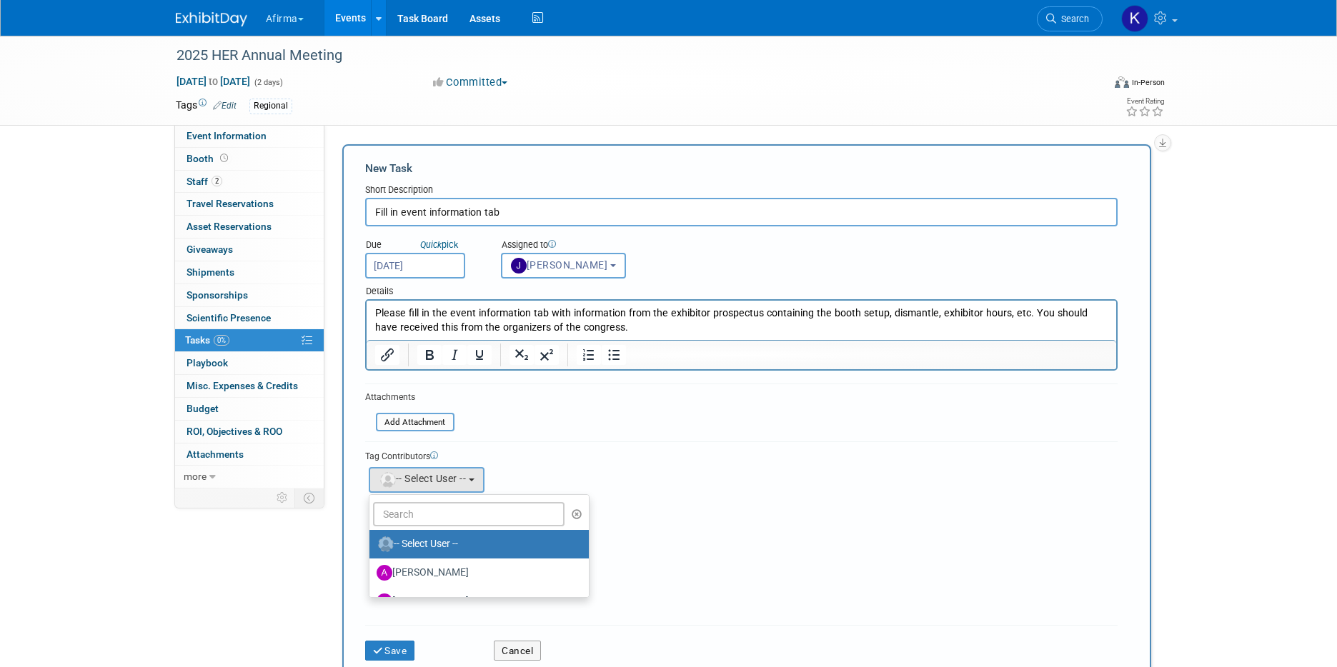
click at [417, 500] on ul "-- Select User -- Abbee Buchanan Adeeb Ansari Adrienne Brooks Allan Chan Alliso…" at bounding box center [479, 547] width 221 height 104
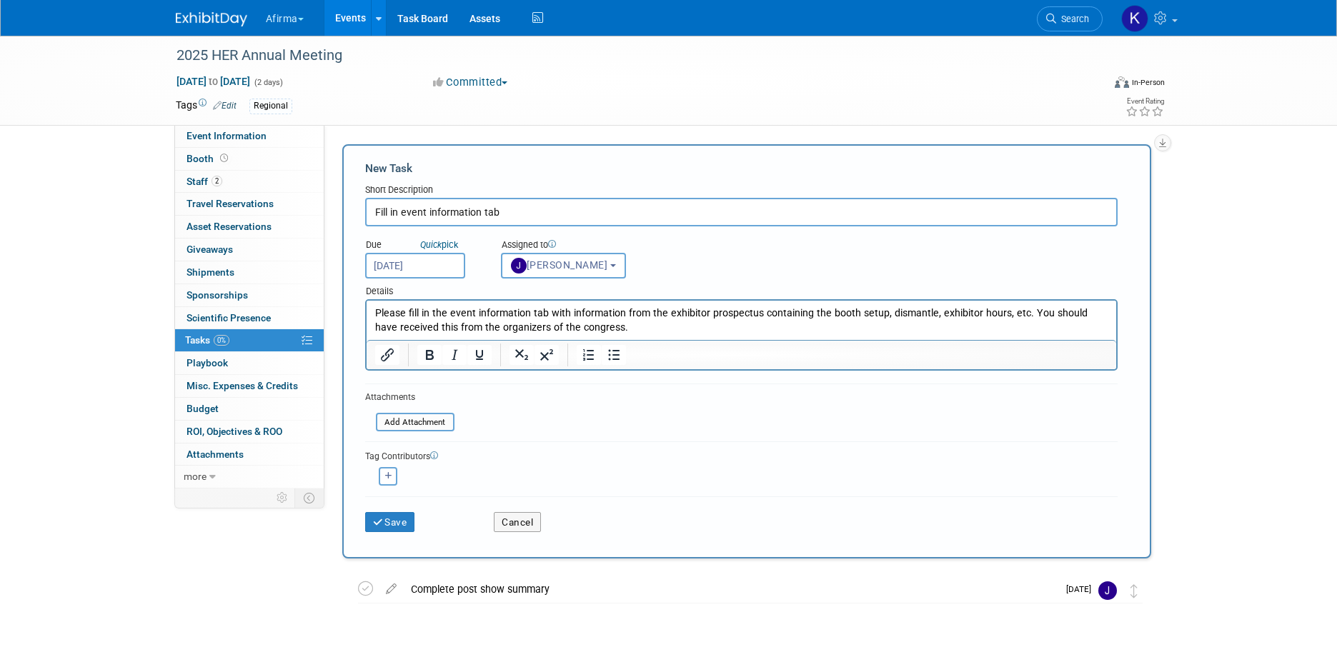
click at [417, 516] on div "Save" at bounding box center [418, 517] width 129 height 29
click at [391, 487] on div "Tag Contributors Abbee remove" at bounding box center [741, 465] width 752 height 46
click at [385, 477] on icon "button" at bounding box center [388, 476] width 7 height 8
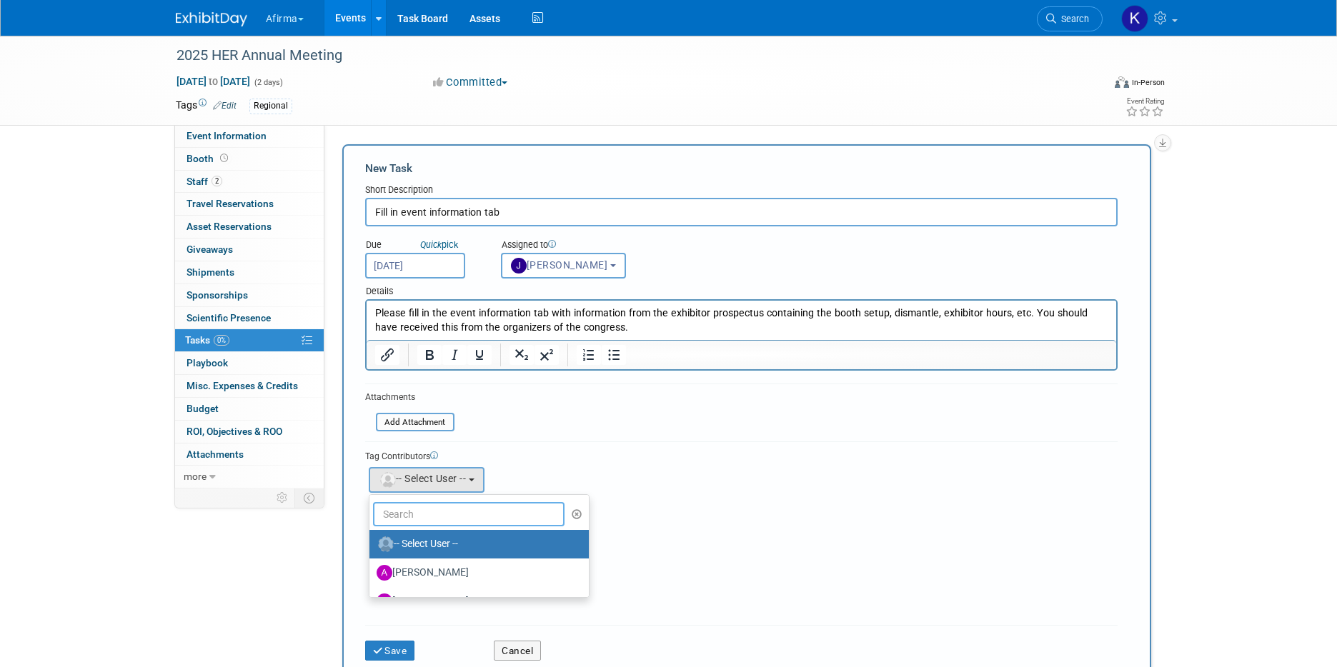
click at [399, 519] on input "text" at bounding box center [469, 514] width 192 height 24
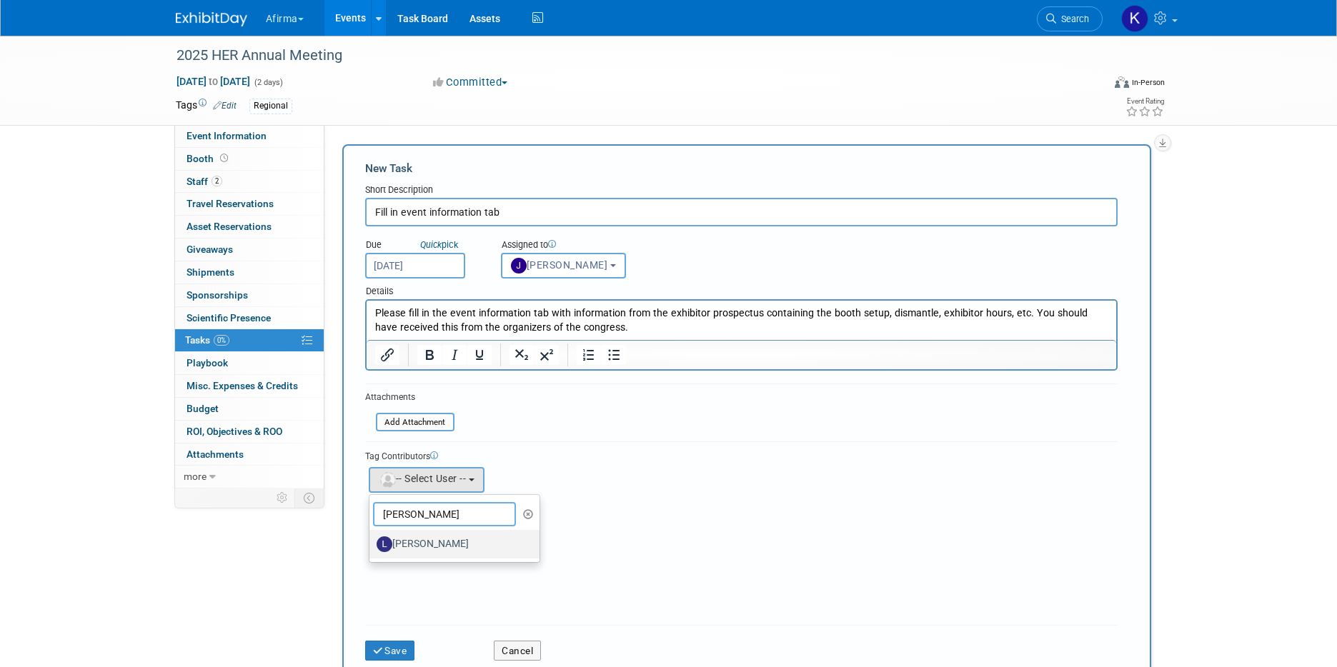
type input "laura"
click at [412, 541] on label "[PERSON_NAME]" at bounding box center [451, 544] width 149 height 23
click at [372, 541] on input "[PERSON_NAME]" at bounding box center [366, 542] width 9 height 9
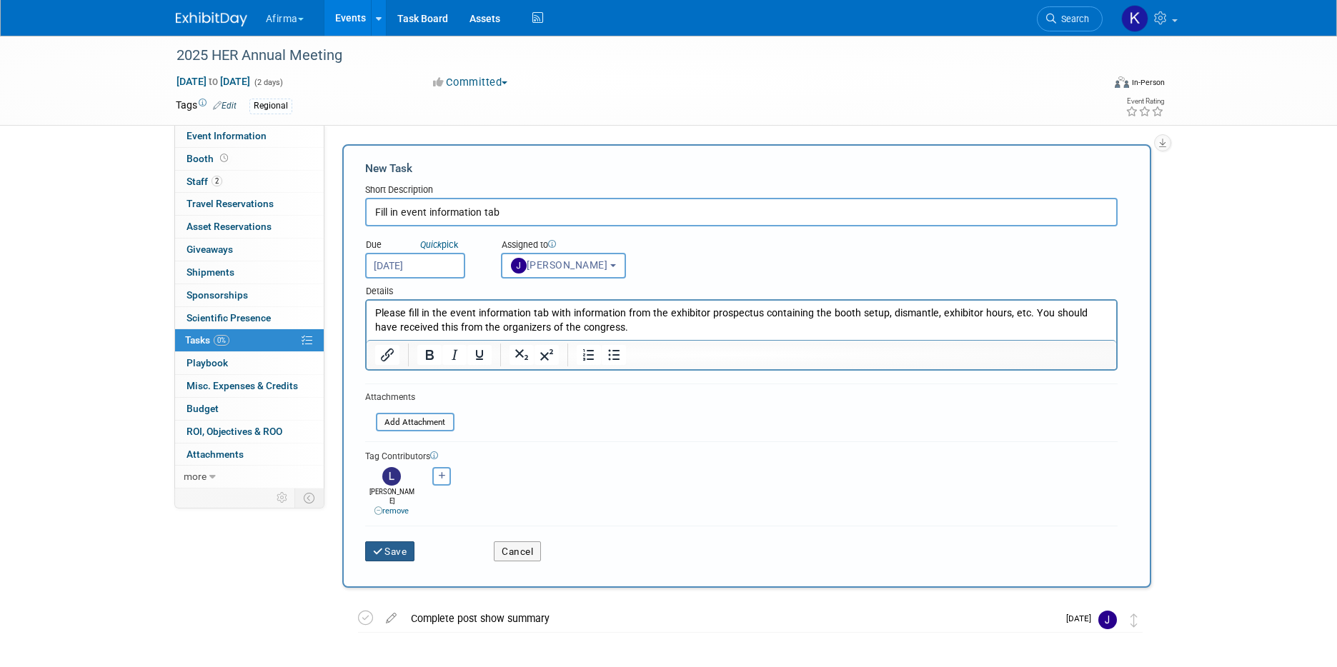
click at [399, 542] on button "Save" at bounding box center [390, 552] width 50 height 20
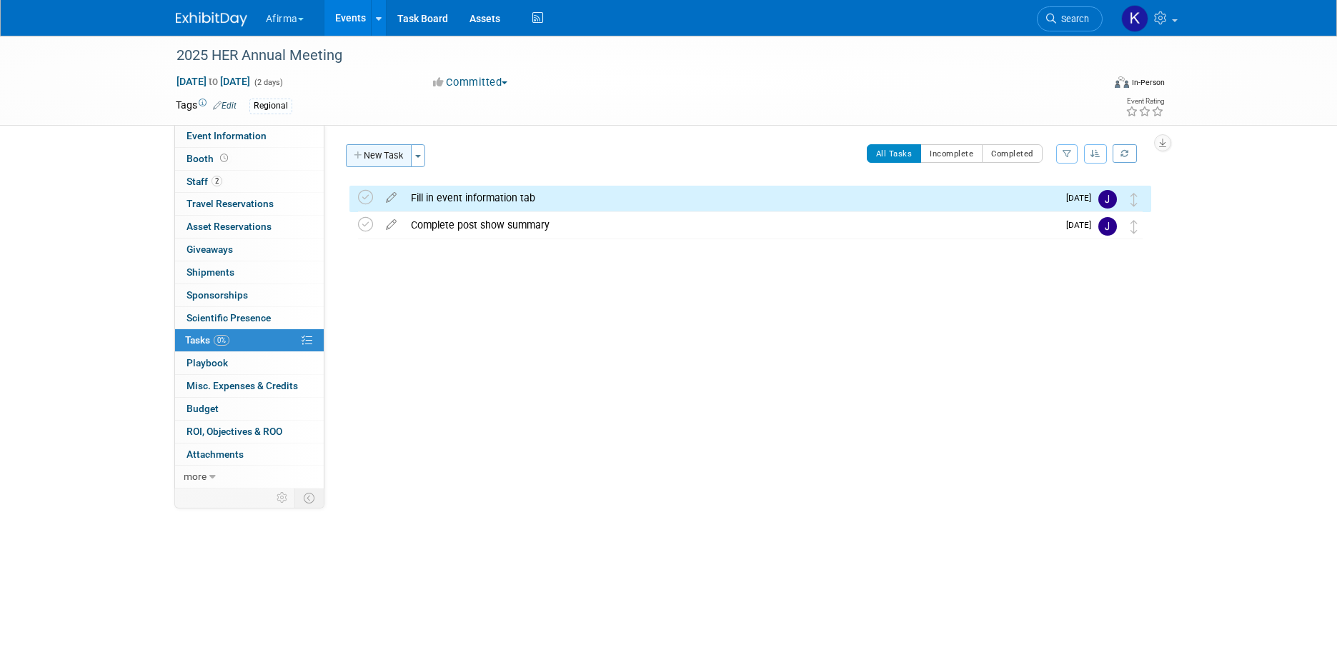
click at [397, 149] on button "New Task" at bounding box center [379, 155] width 66 height 23
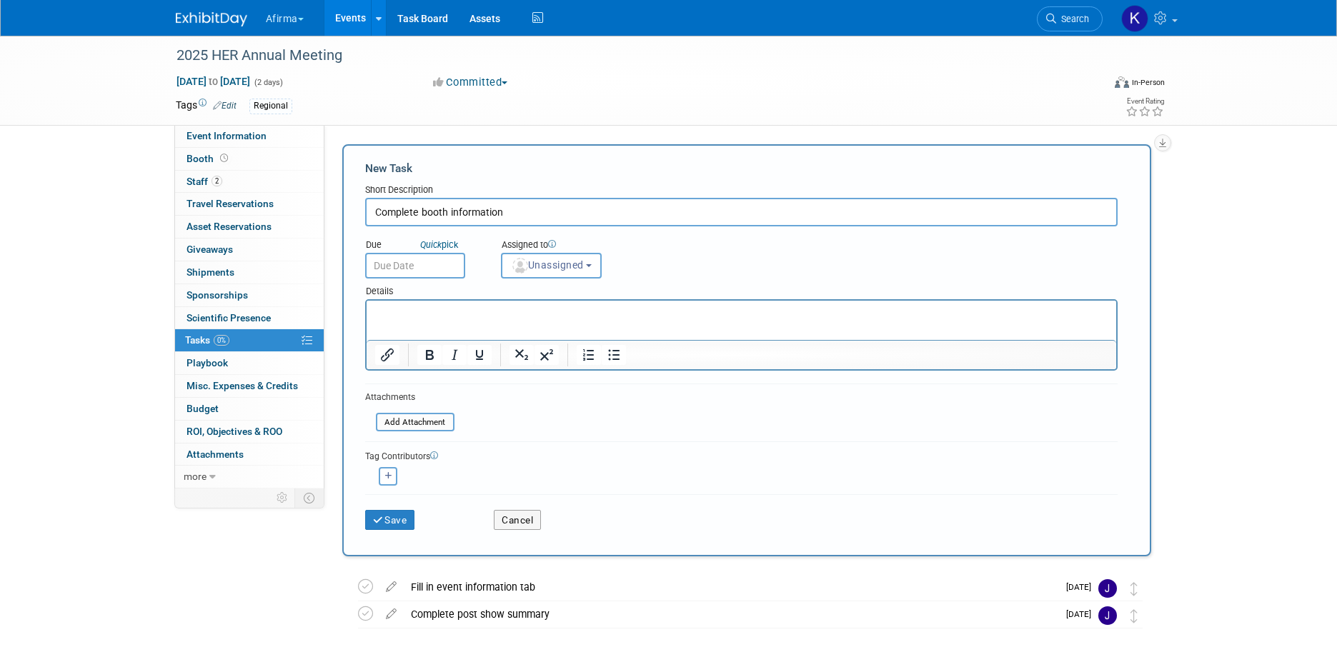
type input "Complete booth information"
click at [393, 273] on input "text" at bounding box center [415, 266] width 100 height 26
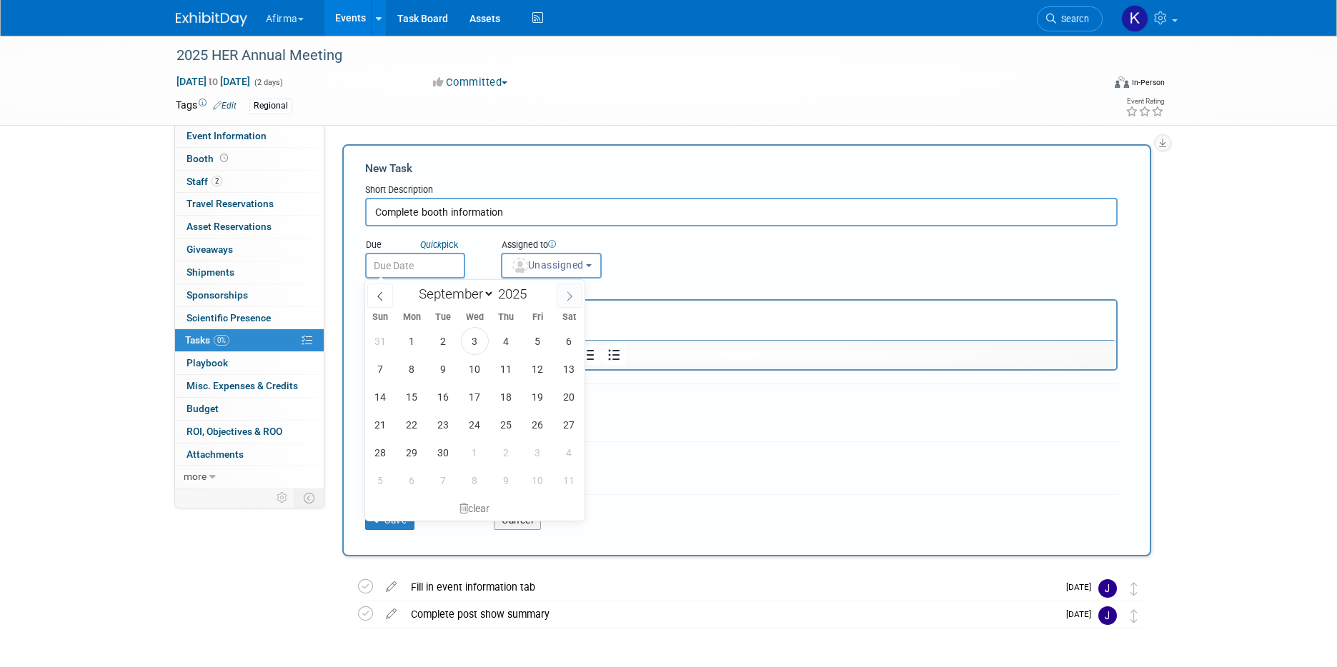
click at [573, 294] on icon at bounding box center [570, 297] width 10 height 10
select select "10"
click at [474, 393] on span "12" at bounding box center [475, 397] width 28 height 28
type input "Nov 12, 2025"
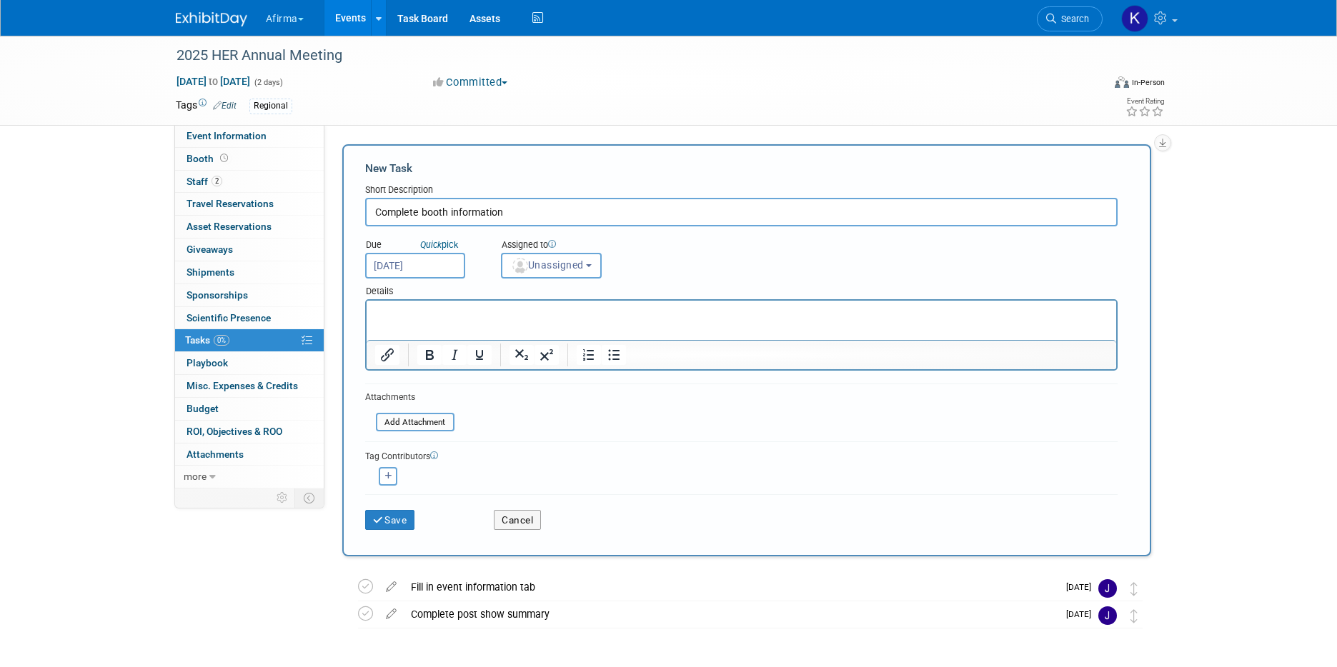
click at [463, 321] on html at bounding box center [741, 311] width 750 height 20
click at [537, 266] on span "Unassigned" at bounding box center [547, 264] width 73 height 11
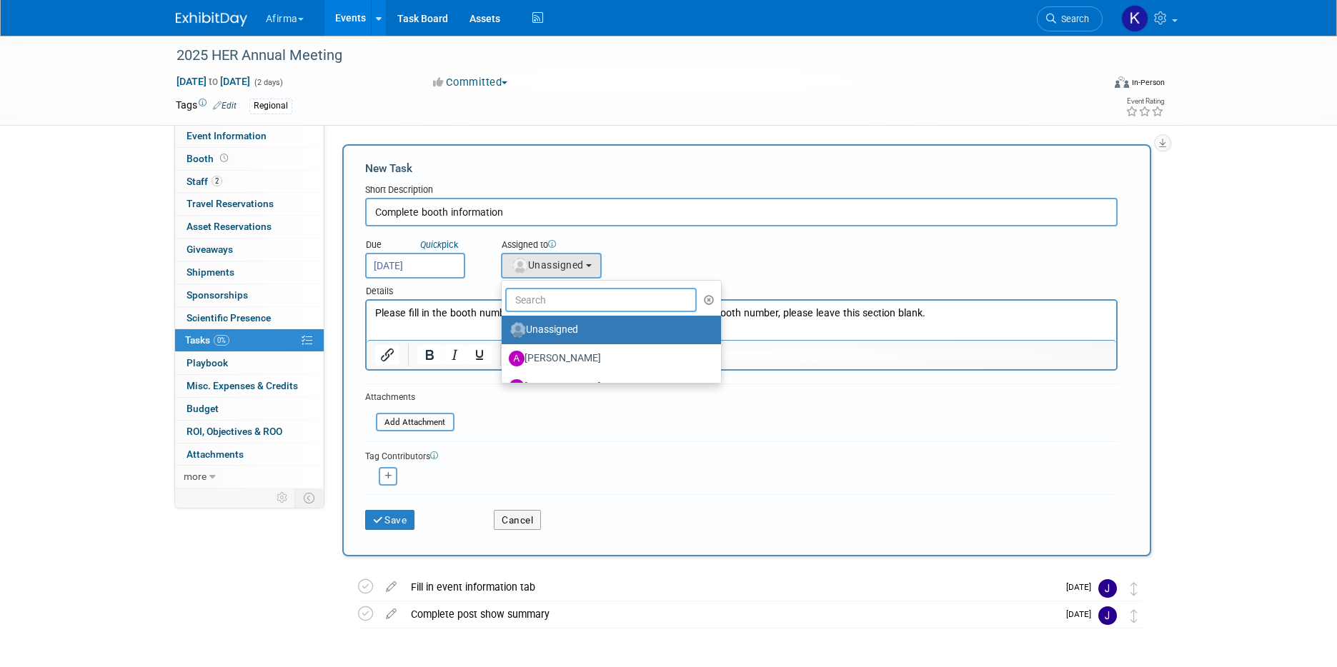
click at [537, 296] on input "text" at bounding box center [601, 300] width 192 height 24
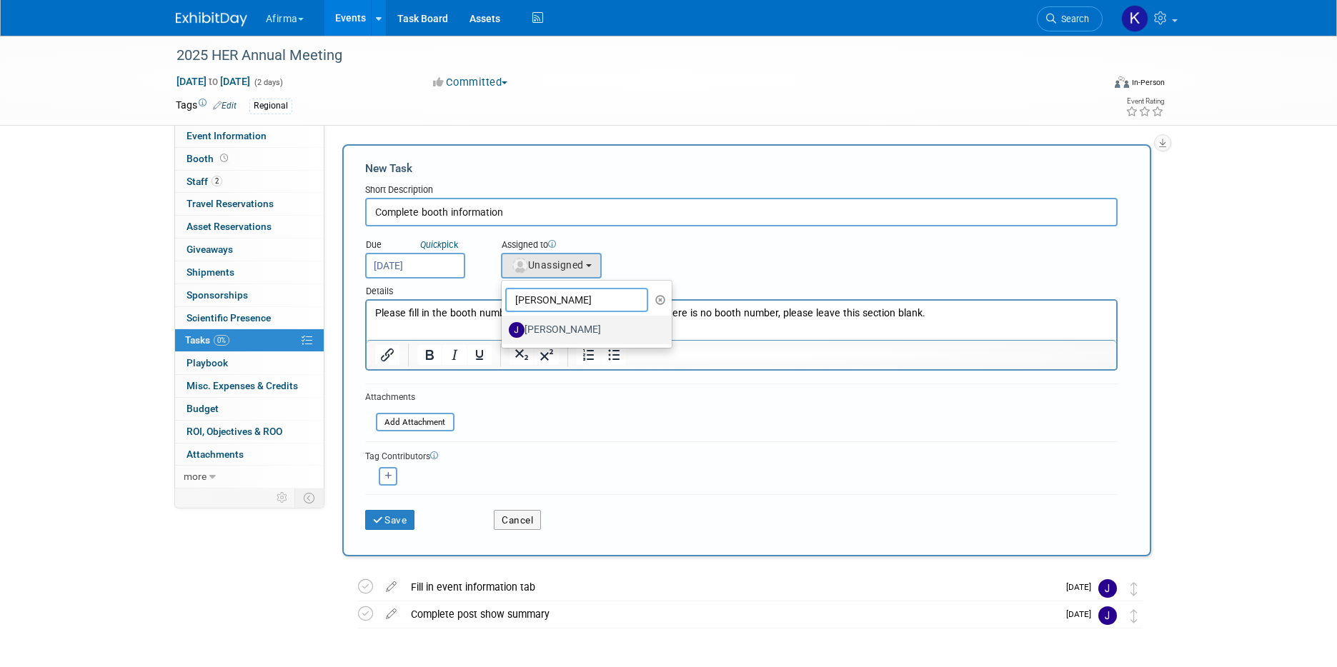
type input "jeff"
click at [547, 319] on label "Jeff Cooper" at bounding box center [583, 330] width 149 height 23
click at [504, 324] on input "Jeff Cooper" at bounding box center [499, 328] width 9 height 9
select select "ece1b20c-73ce-4380-9c2d-a9817d79c3d2"
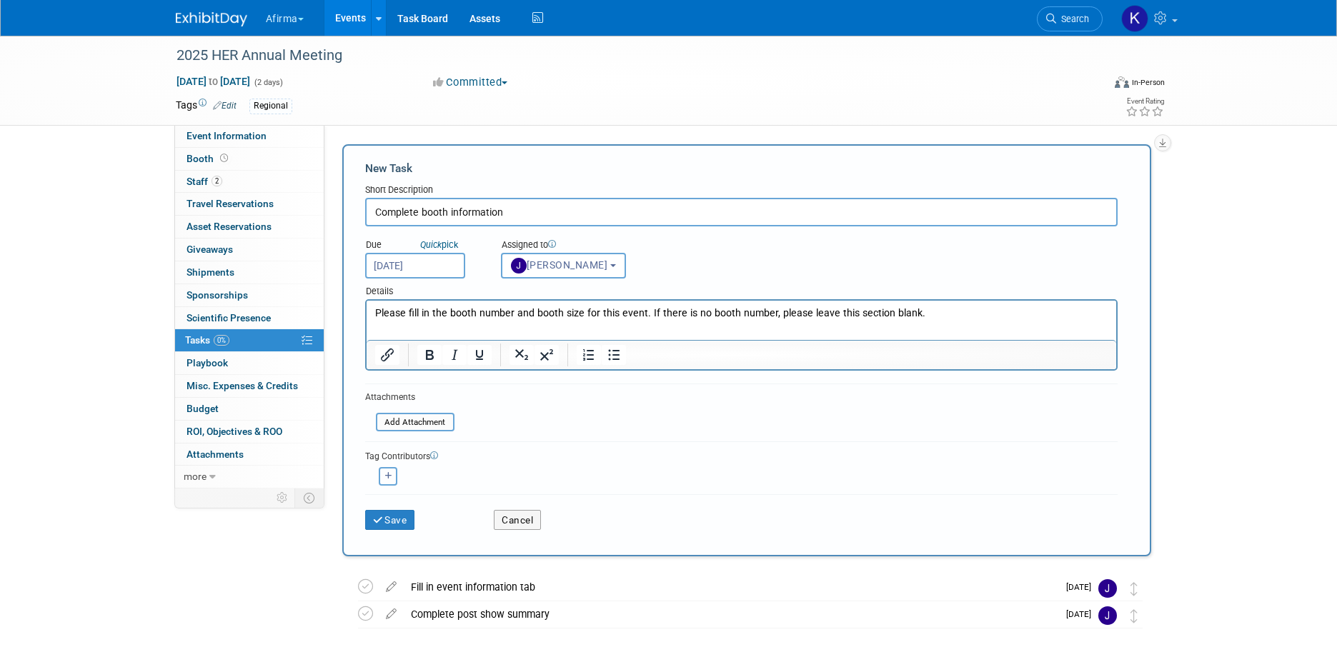
click at [392, 476] on button "button" at bounding box center [388, 476] width 19 height 19
select select
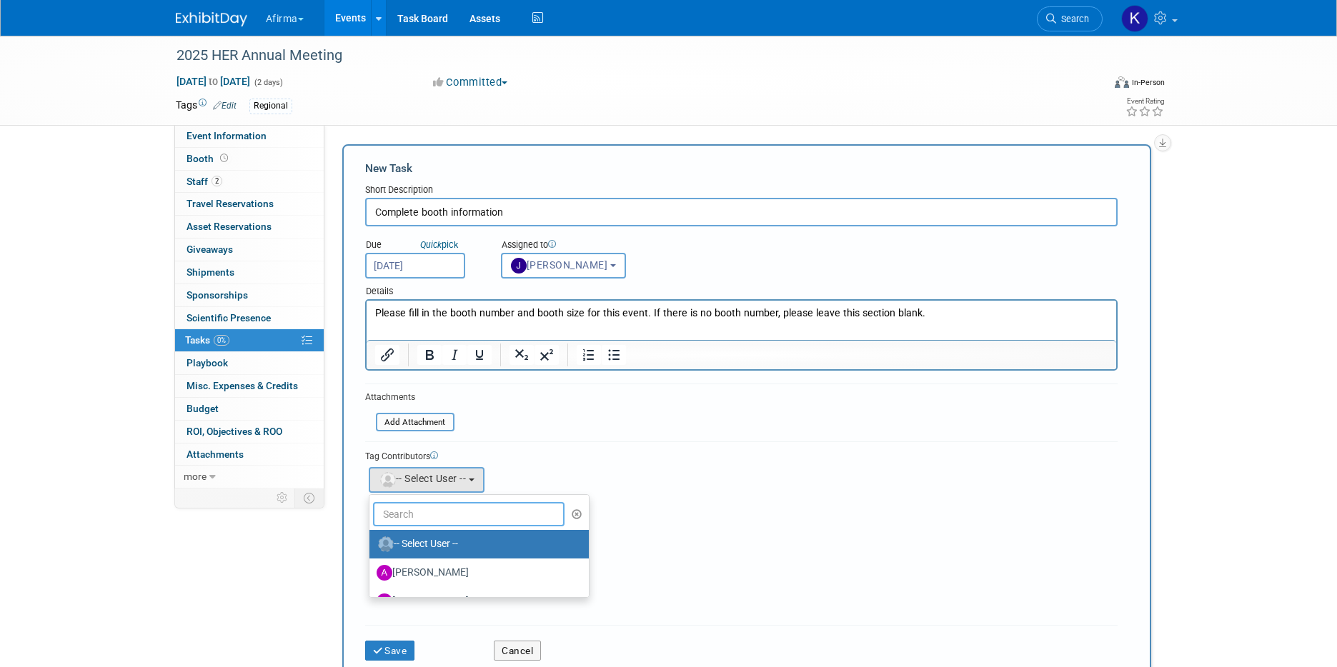
click at [427, 512] on input "text" at bounding box center [469, 514] width 192 height 24
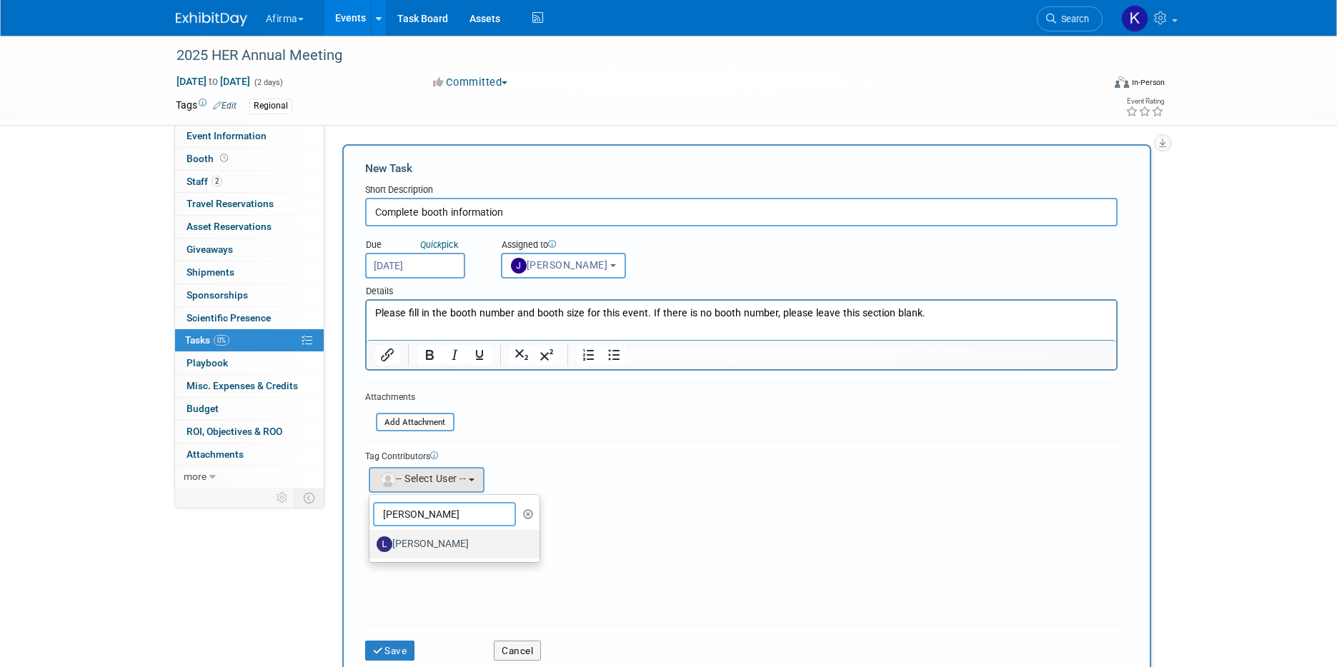
type input "laura"
click at [435, 540] on label "Laura Kirkpatrick" at bounding box center [451, 544] width 149 height 23
click at [372, 540] on input "Laura Kirkpatrick" at bounding box center [366, 542] width 9 height 9
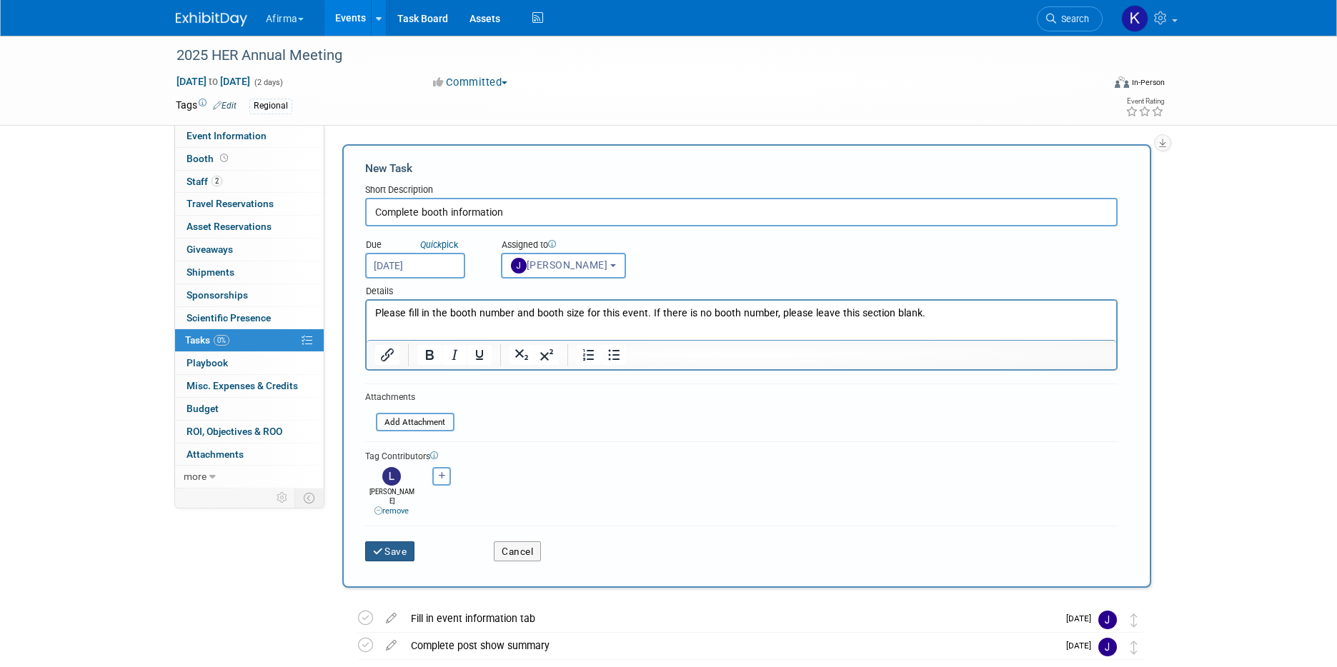
click at [394, 542] on button "Save" at bounding box center [390, 552] width 50 height 20
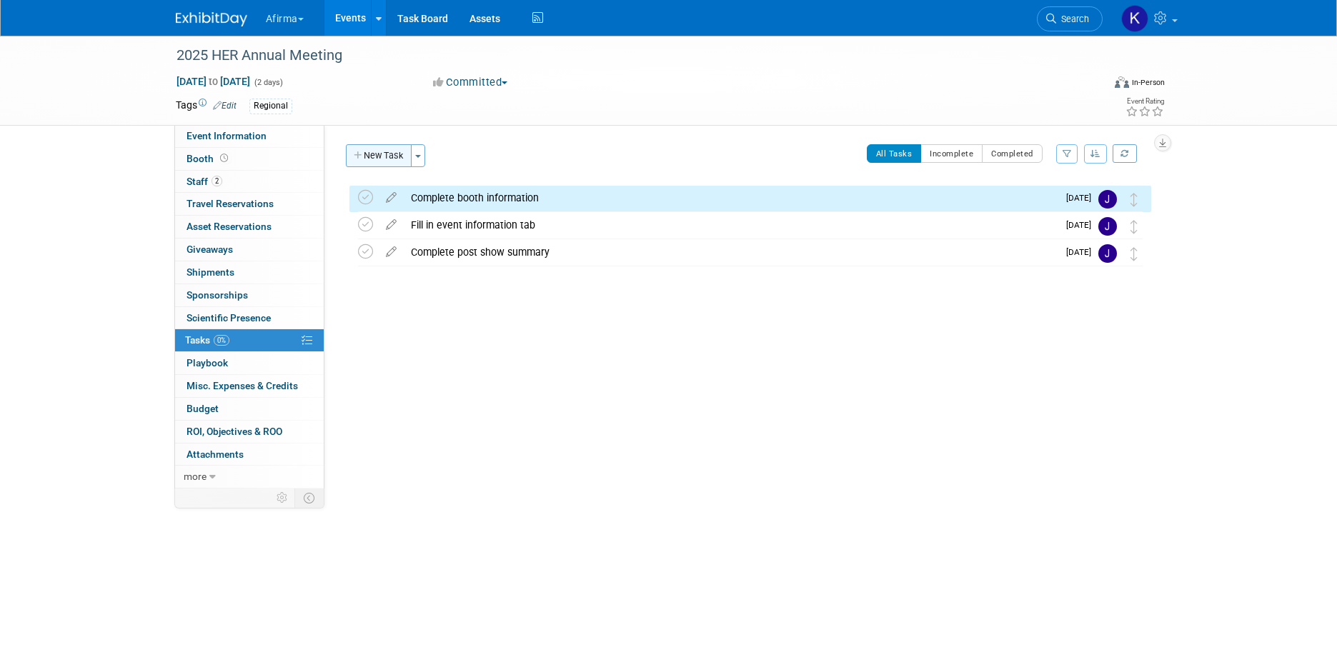
click at [372, 151] on button "New Task" at bounding box center [379, 155] width 66 height 23
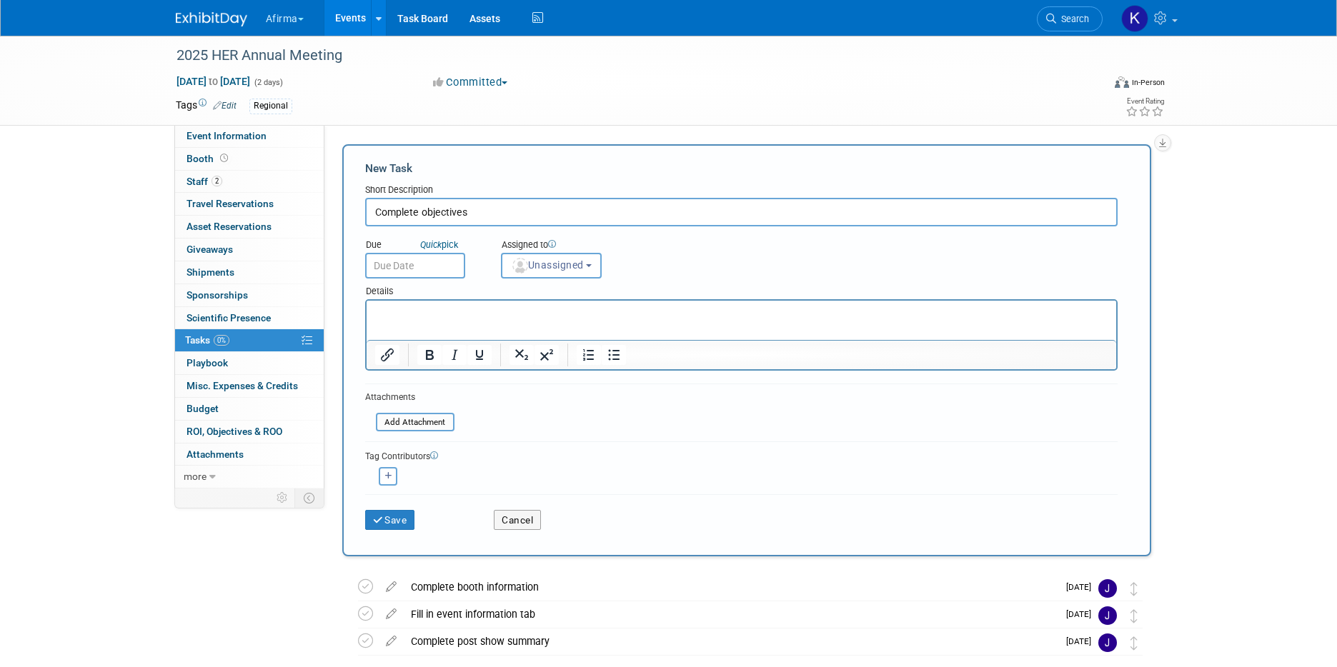
type input "Complete objectives"
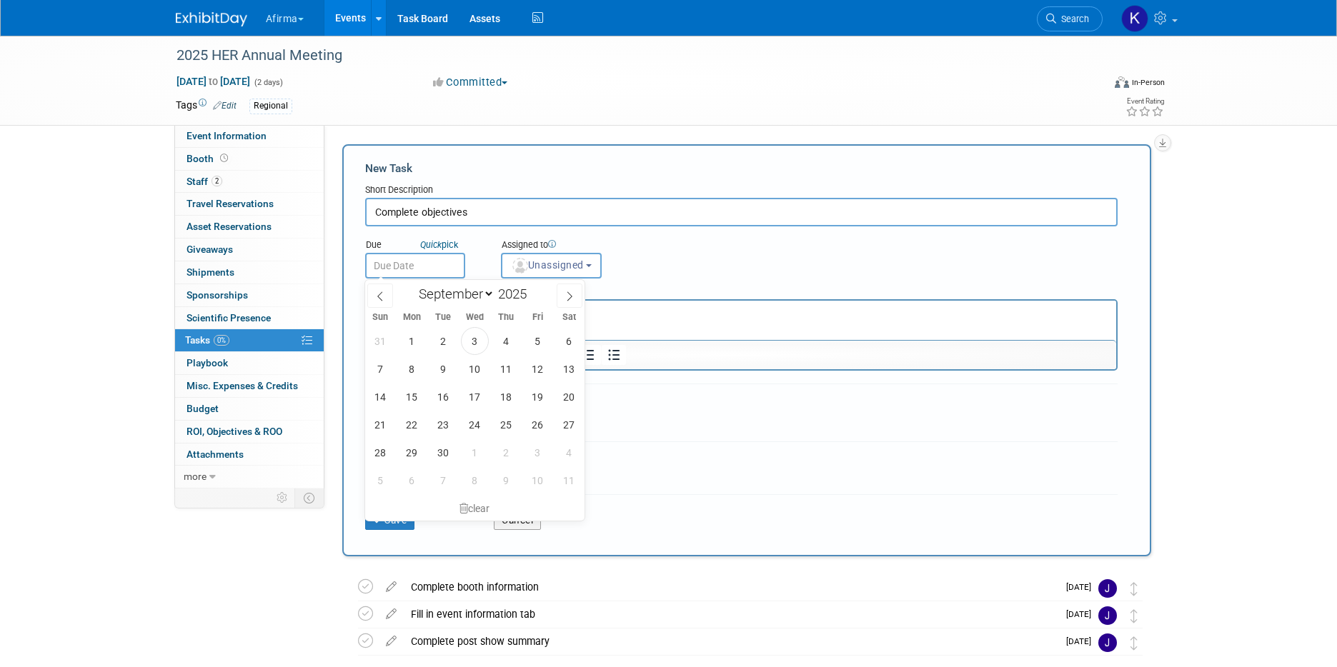
click at [382, 262] on input "text" at bounding box center [415, 266] width 100 height 26
click at [566, 300] on icon at bounding box center [570, 297] width 10 height 10
select select "10"
click at [478, 407] on span "12" at bounding box center [475, 397] width 28 height 28
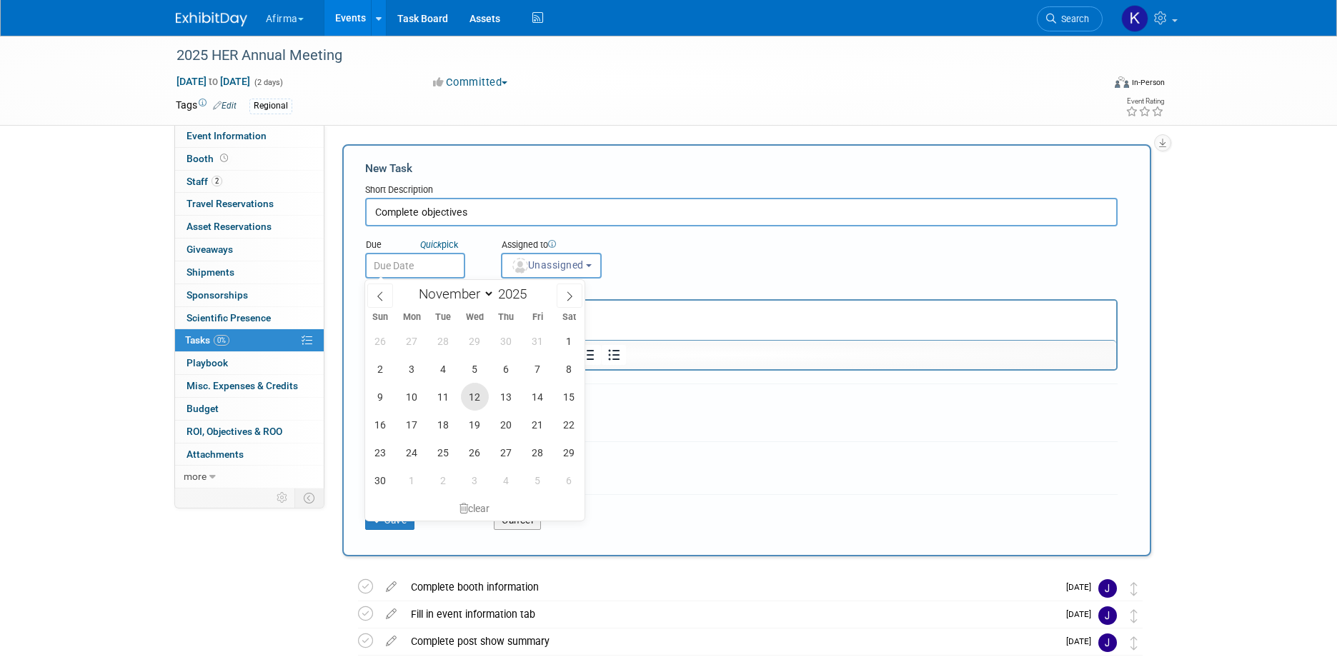
type input "Nov 12, 2025"
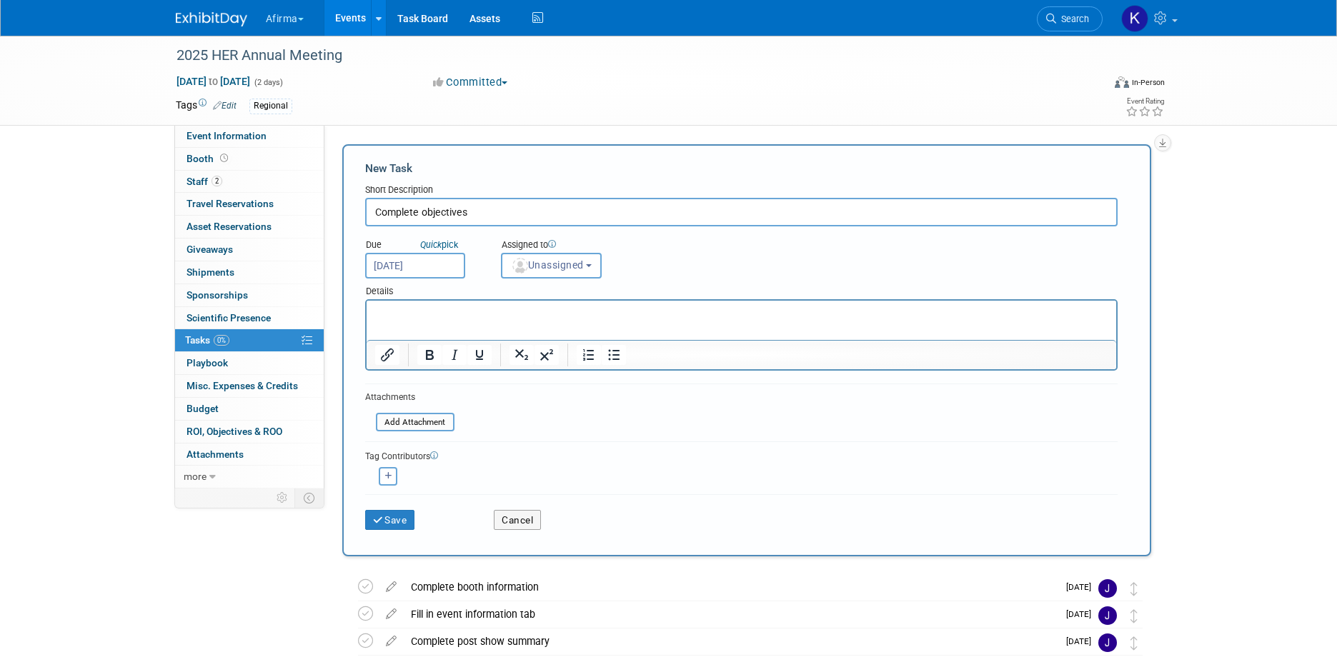
click at [473, 314] on p "Rich Text Area. Press ALT-0 for help." at bounding box center [740, 314] width 733 height 14
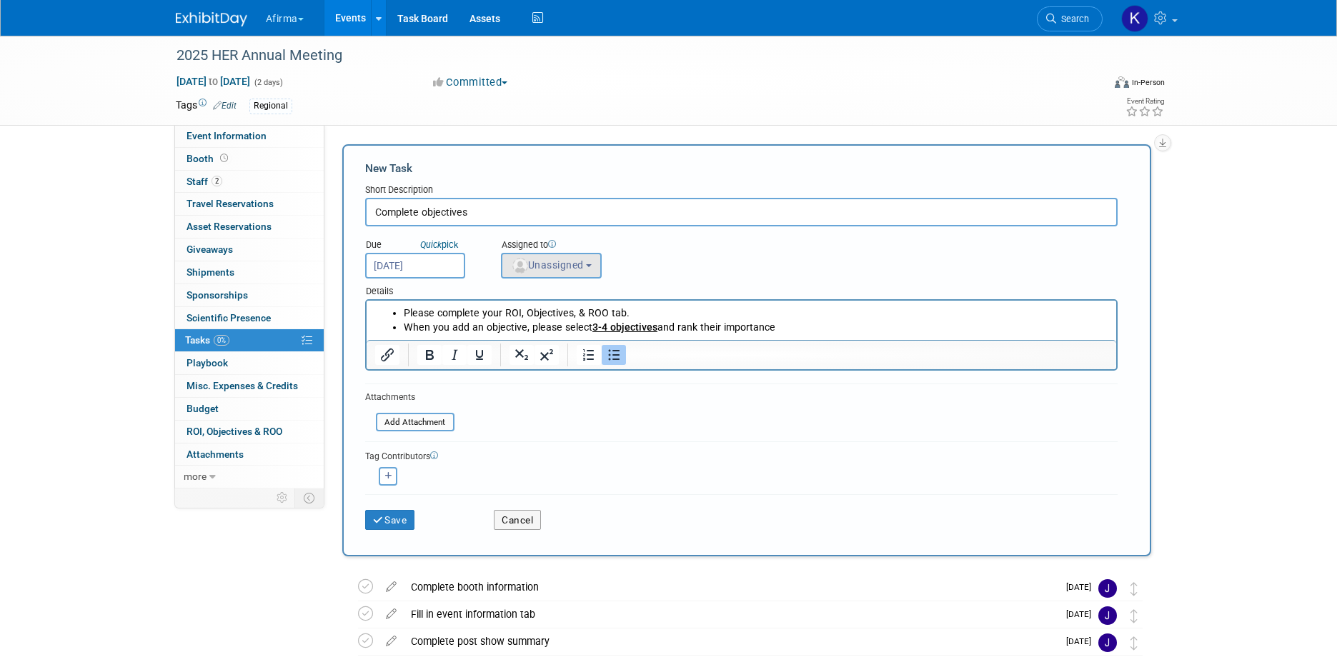
click at [530, 267] on span "Unassigned" at bounding box center [547, 264] width 73 height 11
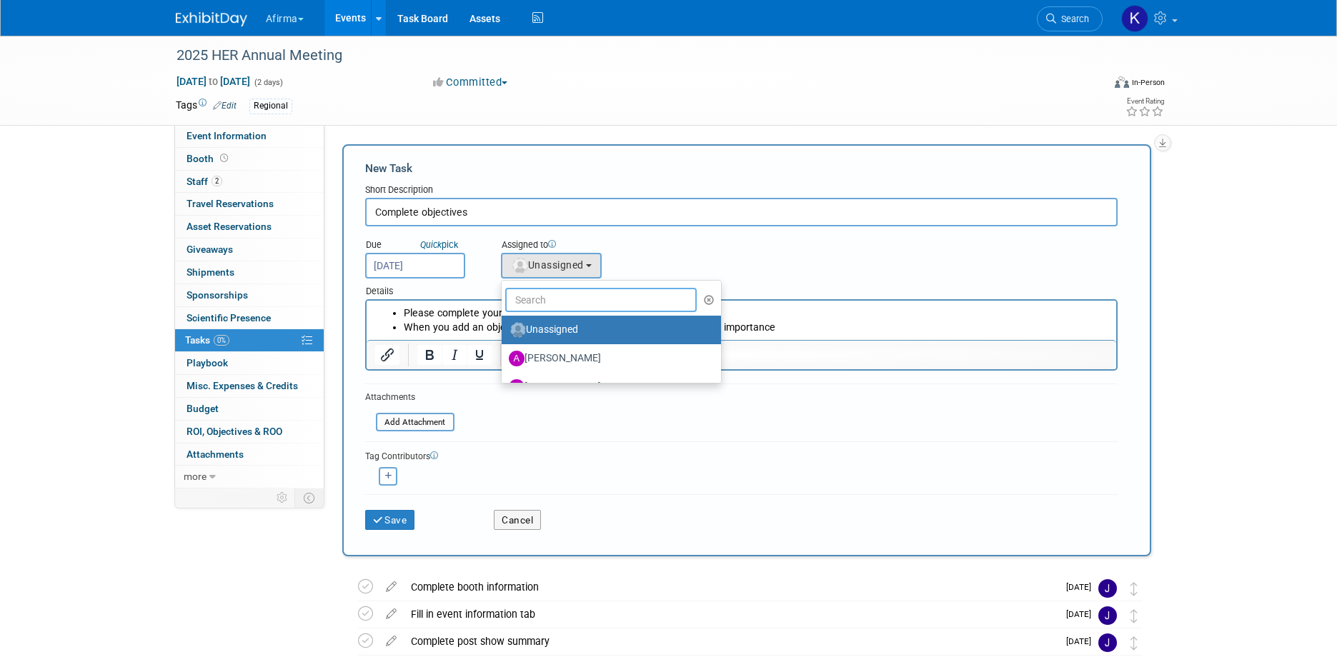
click at [534, 292] on input "text" at bounding box center [601, 300] width 192 height 24
type input "e"
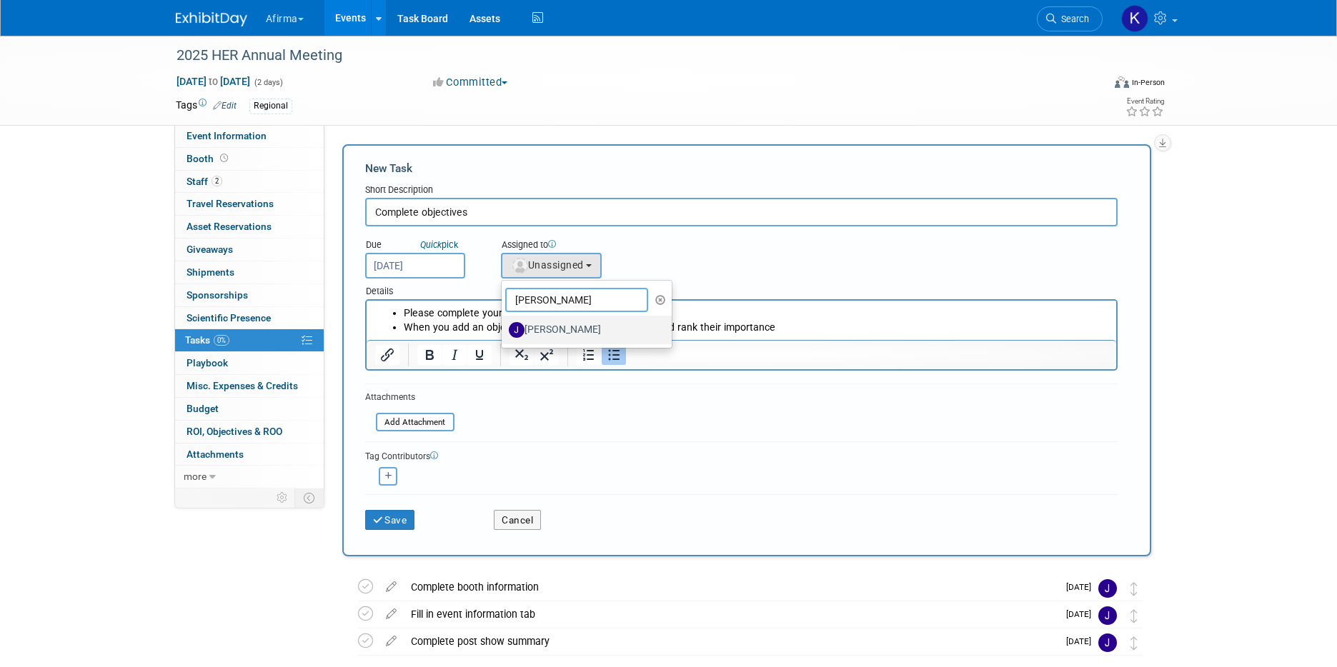
type input "jeff"
click at [545, 328] on label "Jeff Cooper" at bounding box center [583, 330] width 149 height 23
click at [504, 328] on input "Jeff Cooper" at bounding box center [499, 328] width 9 height 9
select select "ece1b20c-73ce-4380-9c2d-a9817d79c3d2"
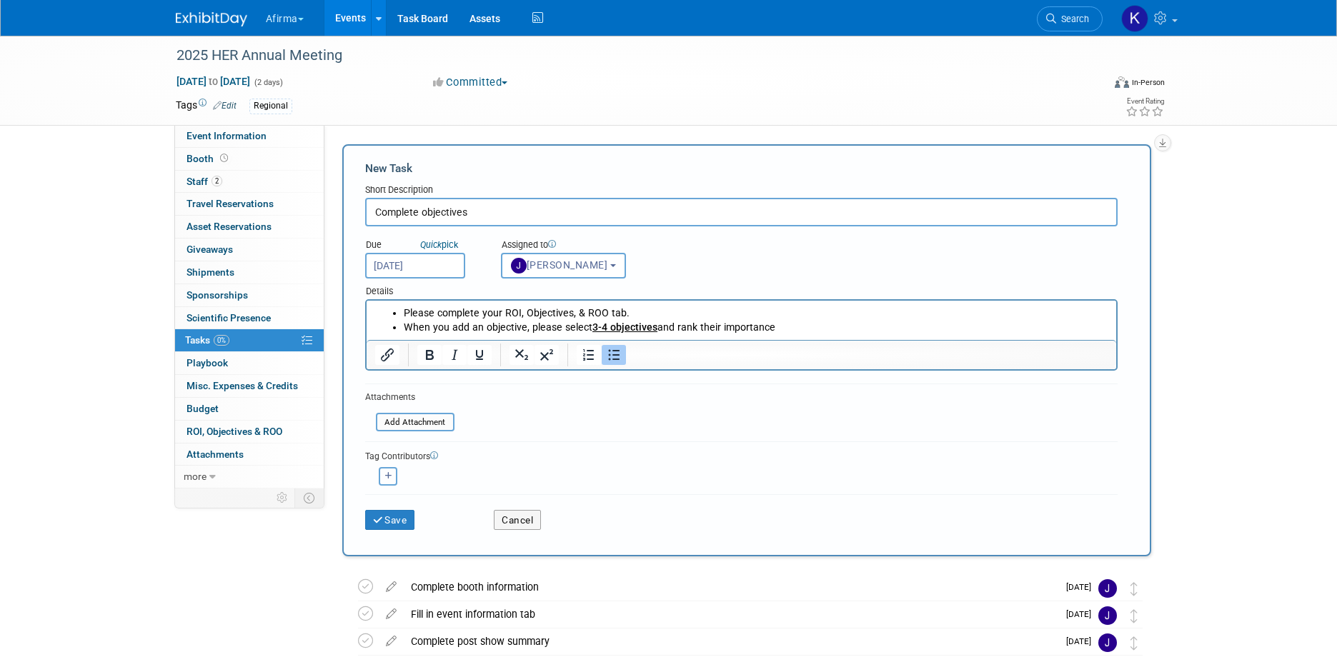
click at [380, 480] on button "button" at bounding box center [388, 476] width 19 height 19
select select
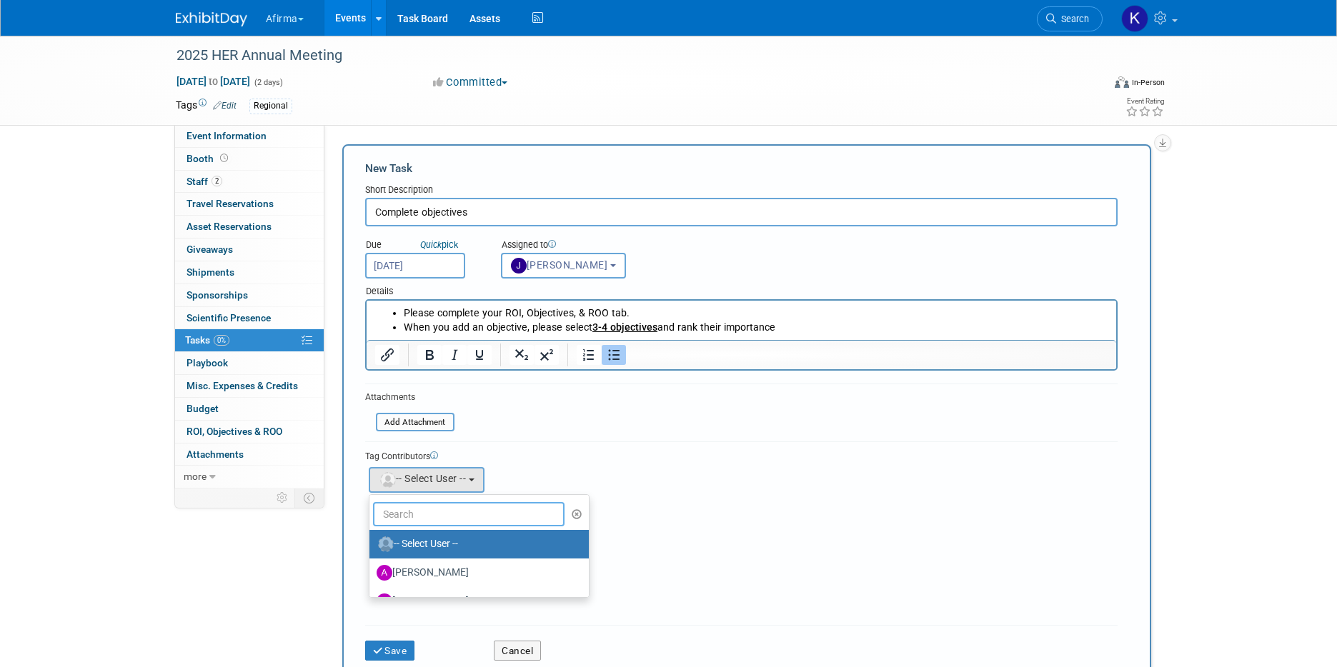
click at [420, 516] on input "text" at bounding box center [469, 514] width 192 height 24
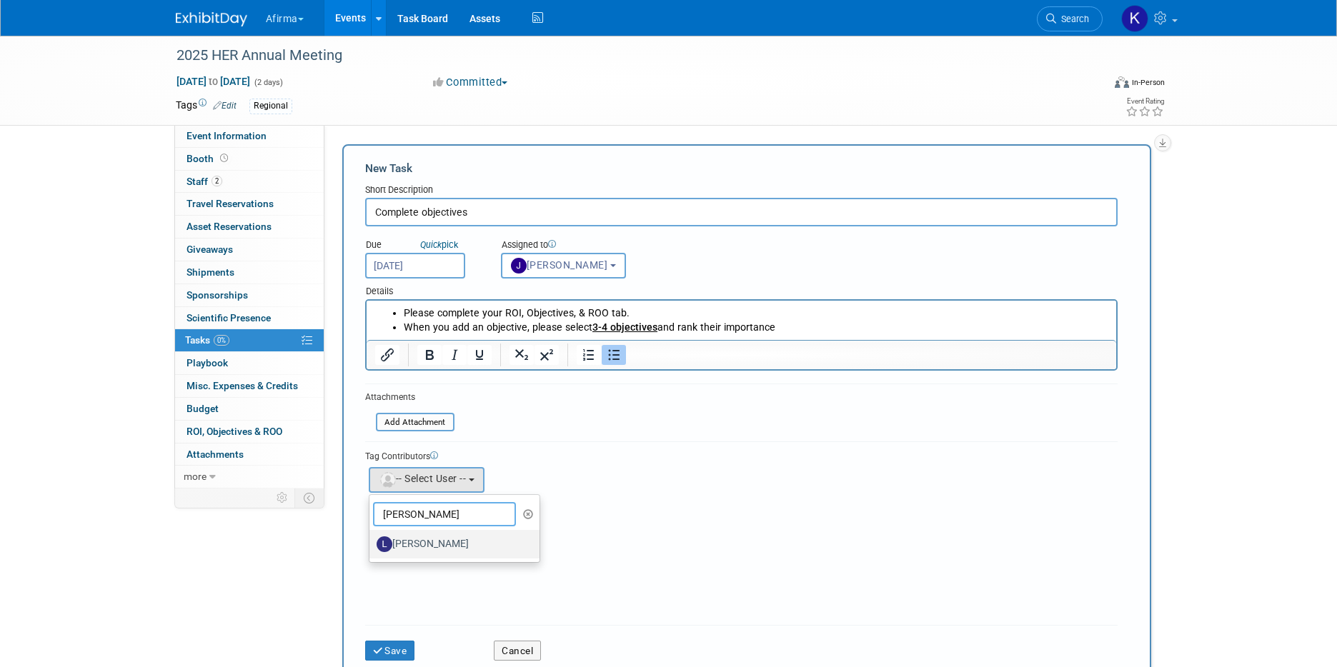
type input "laura"
click at [426, 545] on label "Laura Kirkpatrick" at bounding box center [451, 544] width 149 height 23
click at [372, 545] on input "Laura Kirkpatrick" at bounding box center [366, 542] width 9 height 9
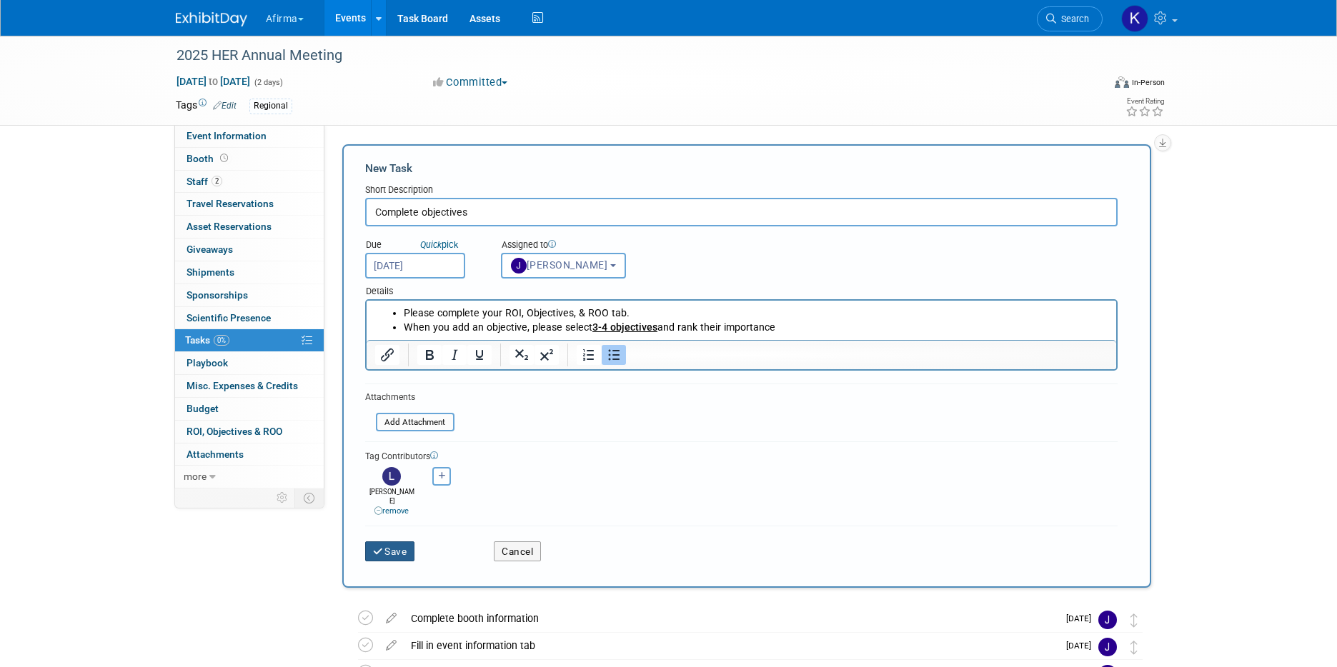
click at [403, 542] on button "Save" at bounding box center [390, 552] width 50 height 20
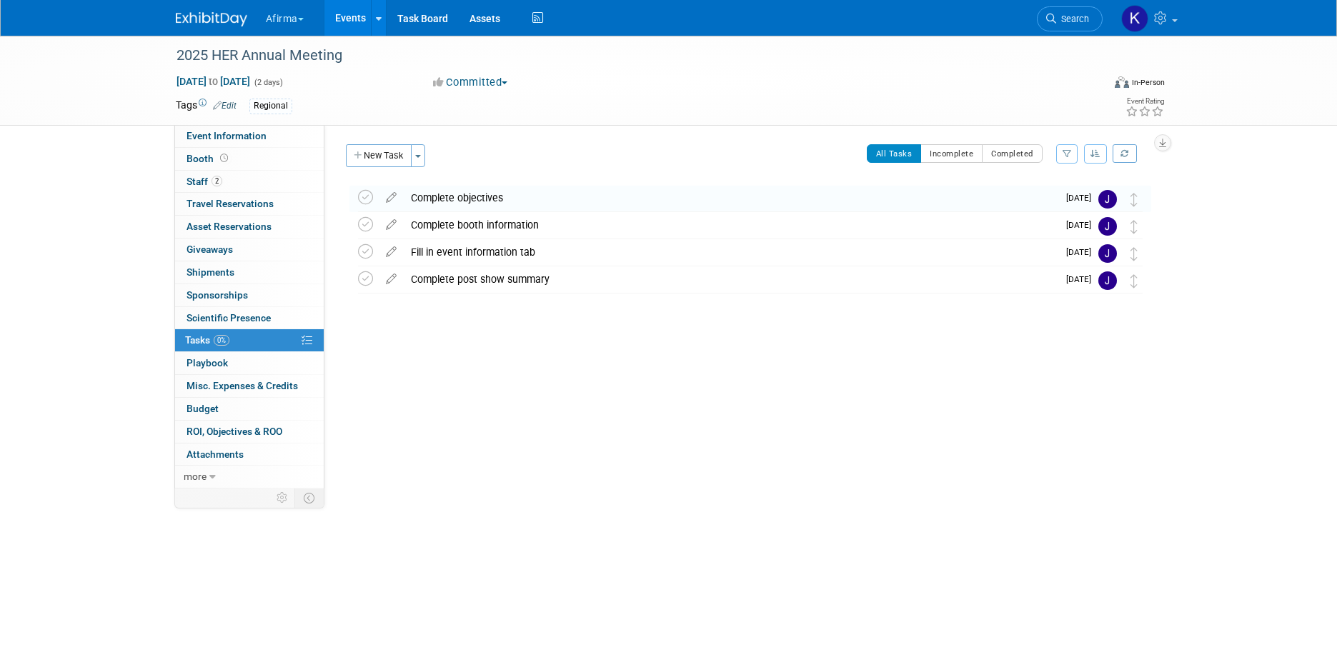
click at [351, 16] on link "Events" at bounding box center [350, 18] width 52 height 36
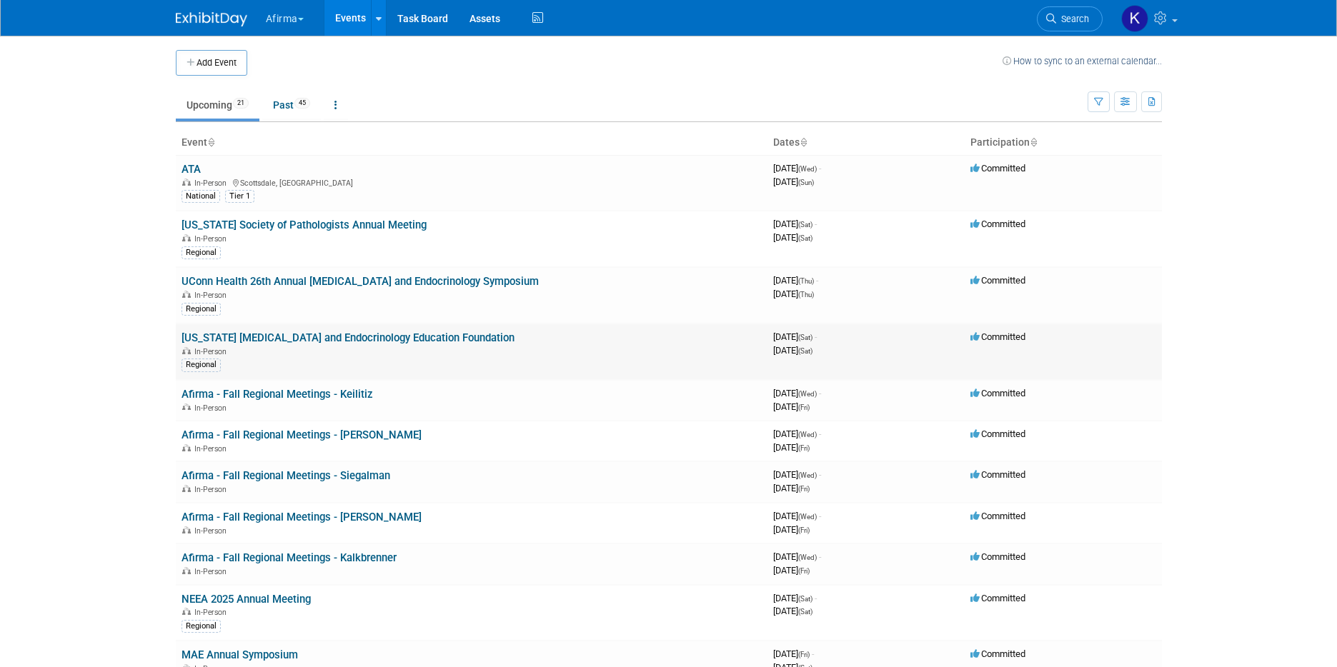
click at [241, 341] on link "[US_STATE] [MEDICAL_DATA] and Endocrinology Education Foundation" at bounding box center [348, 338] width 333 height 13
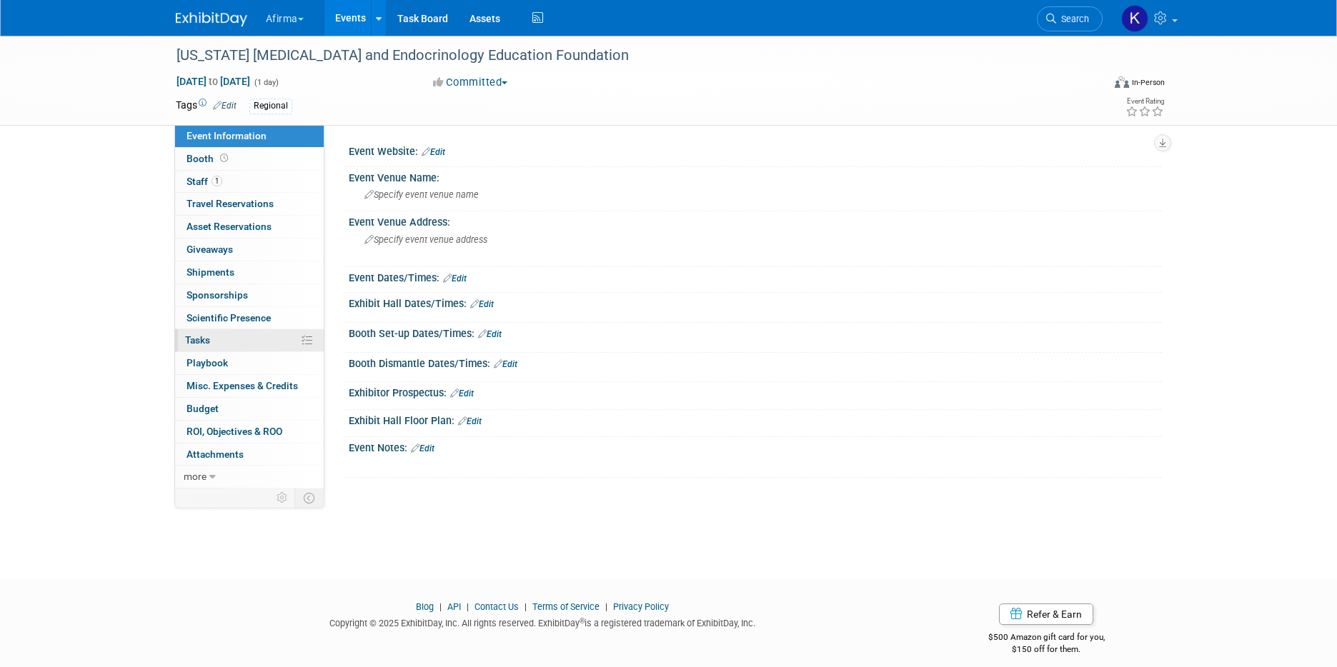
click at [225, 337] on link "0% Tasks 0%" at bounding box center [249, 340] width 149 height 22
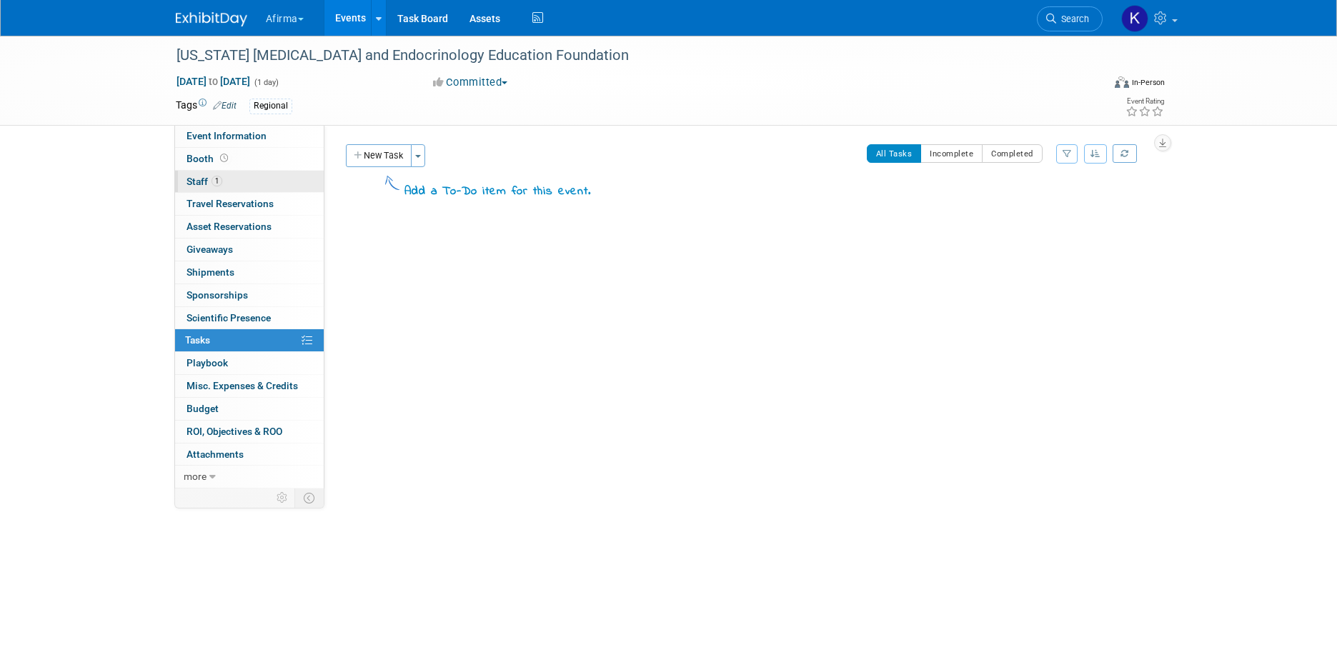
click at [252, 188] on link "1 Staff 1" at bounding box center [249, 182] width 149 height 22
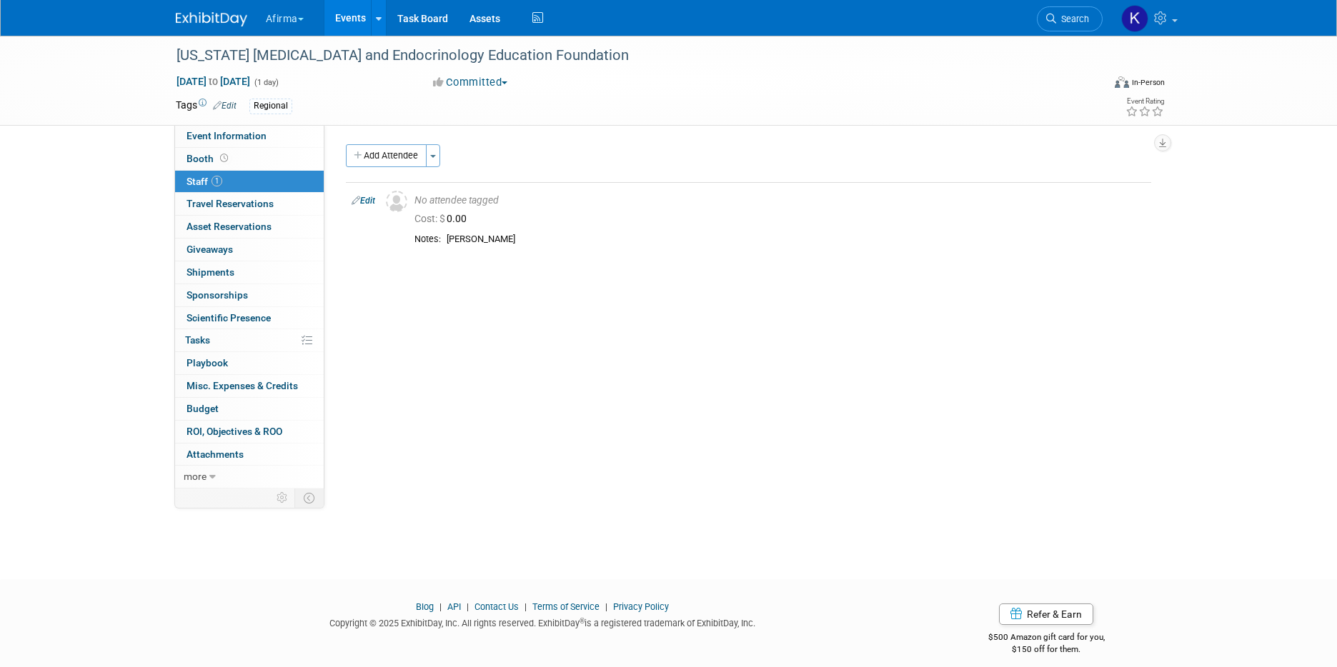
click at [368, 18] on link "Events" at bounding box center [350, 18] width 52 height 36
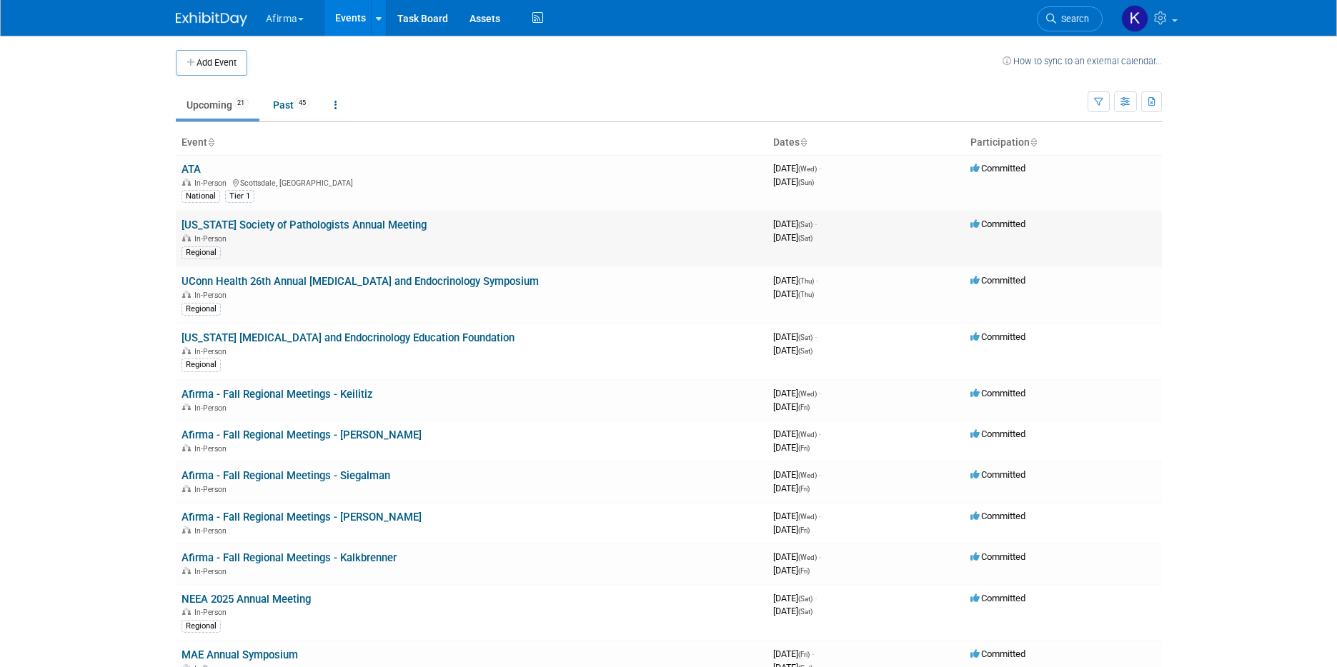
click at [292, 226] on link "[US_STATE] Society of Pathologists Annual Meeting" at bounding box center [304, 225] width 245 height 13
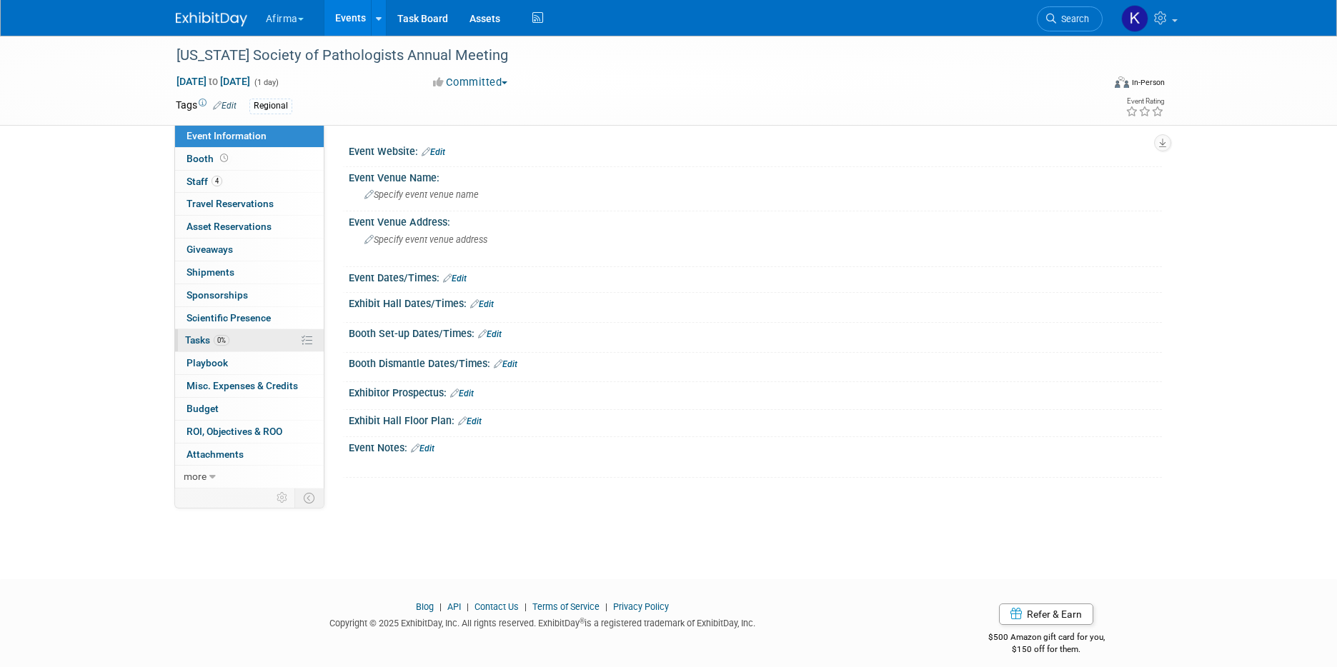
click at [244, 332] on link "0% Tasks 0%" at bounding box center [249, 340] width 149 height 22
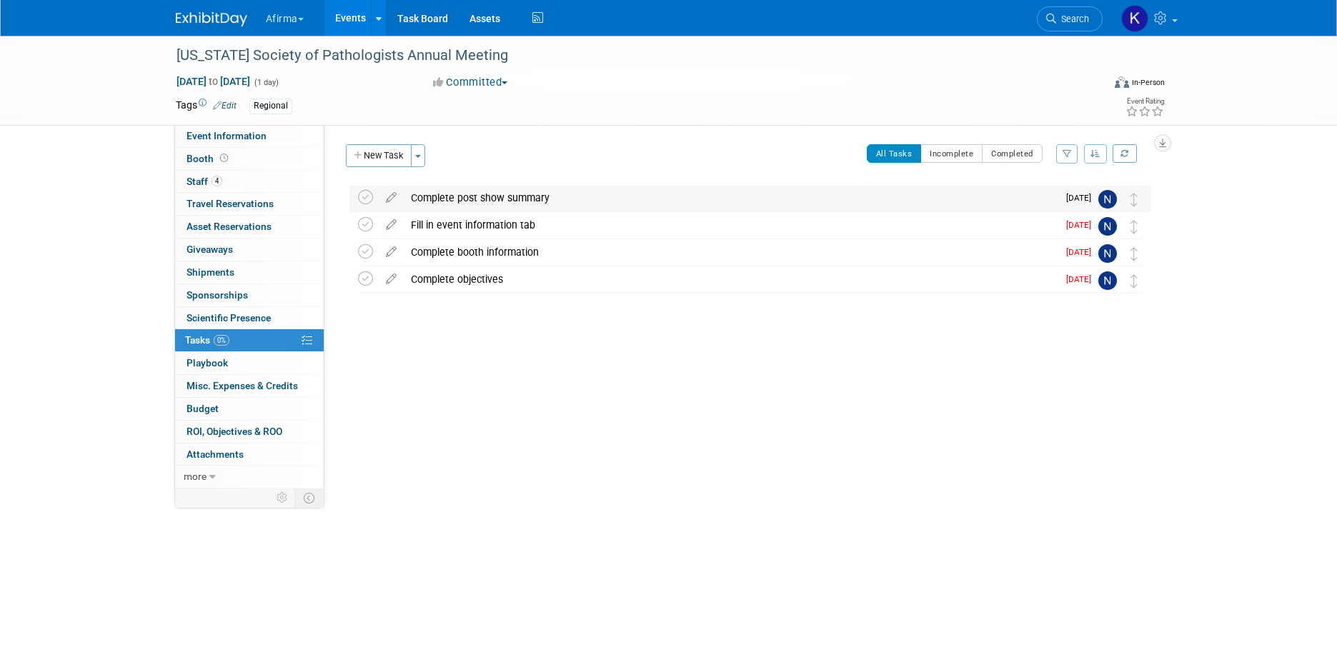
click at [468, 197] on div "Complete post show summary" at bounding box center [731, 198] width 654 height 24
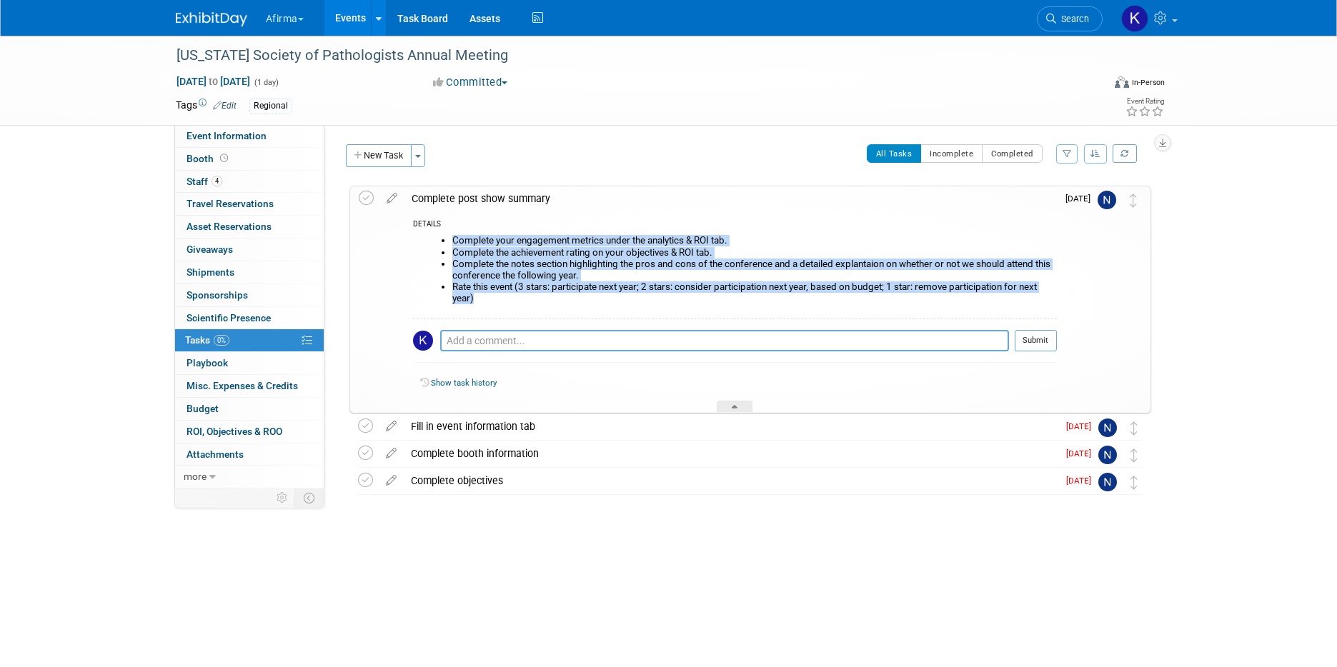
drag, startPoint x: 480, startPoint y: 299, endPoint x: 448, endPoint y: 237, distance: 70.0
click at [448, 237] on ul "Complete your engagement metrics under the analytics & ROI tab. Complete the ac…" at bounding box center [740, 269] width 633 height 69
copy ul "Complete your engagement metrics under the analytics & ROI tab. Complete the ac…"
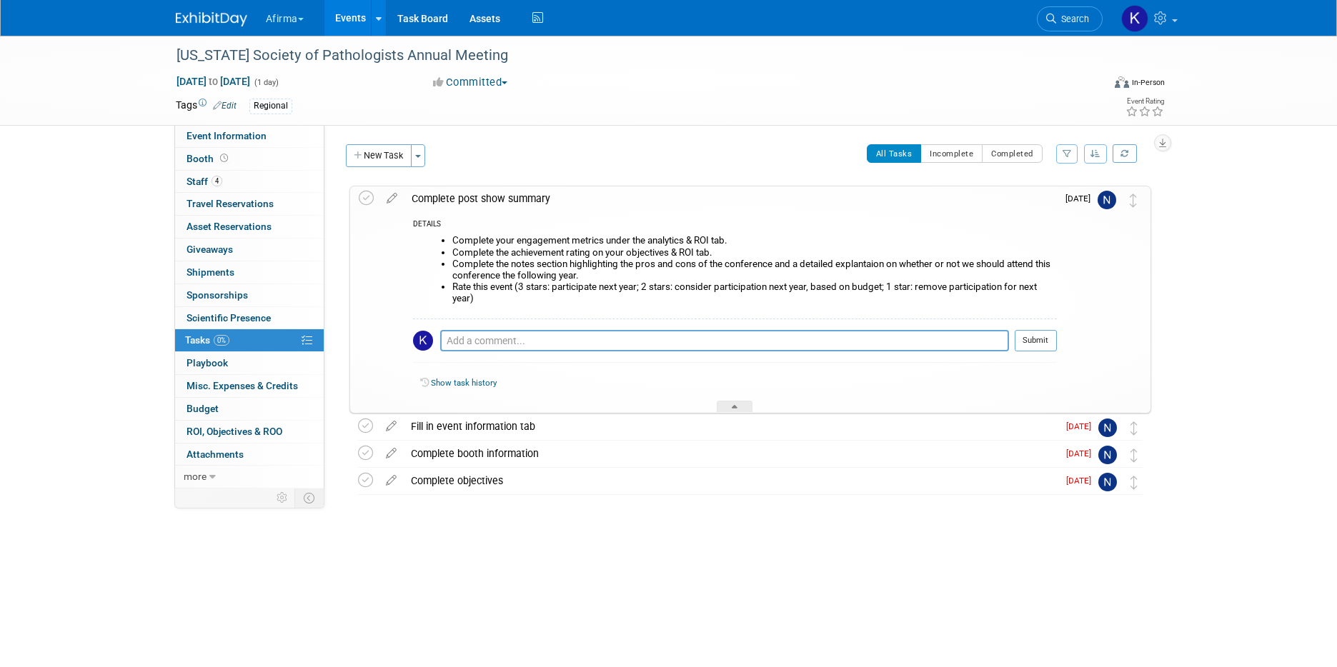
click at [451, 200] on div "Complete post show summary" at bounding box center [730, 199] width 652 height 24
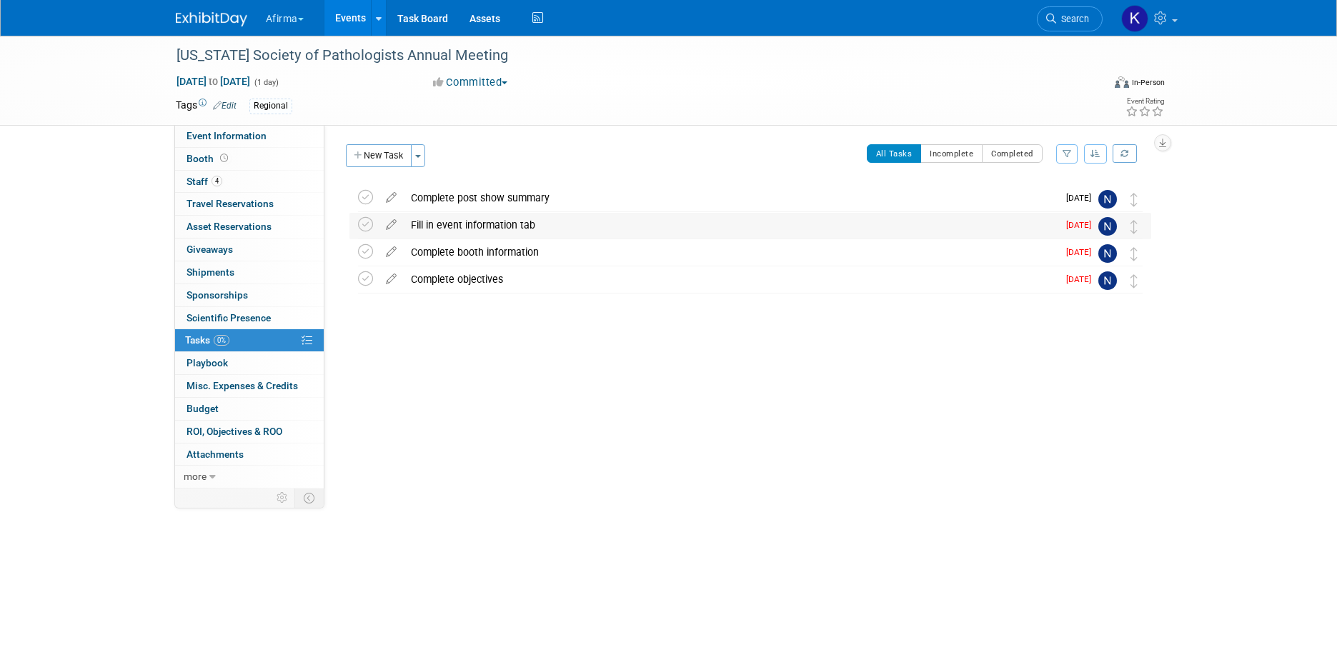
click at [456, 229] on div "Fill in event information tab" at bounding box center [731, 225] width 654 height 24
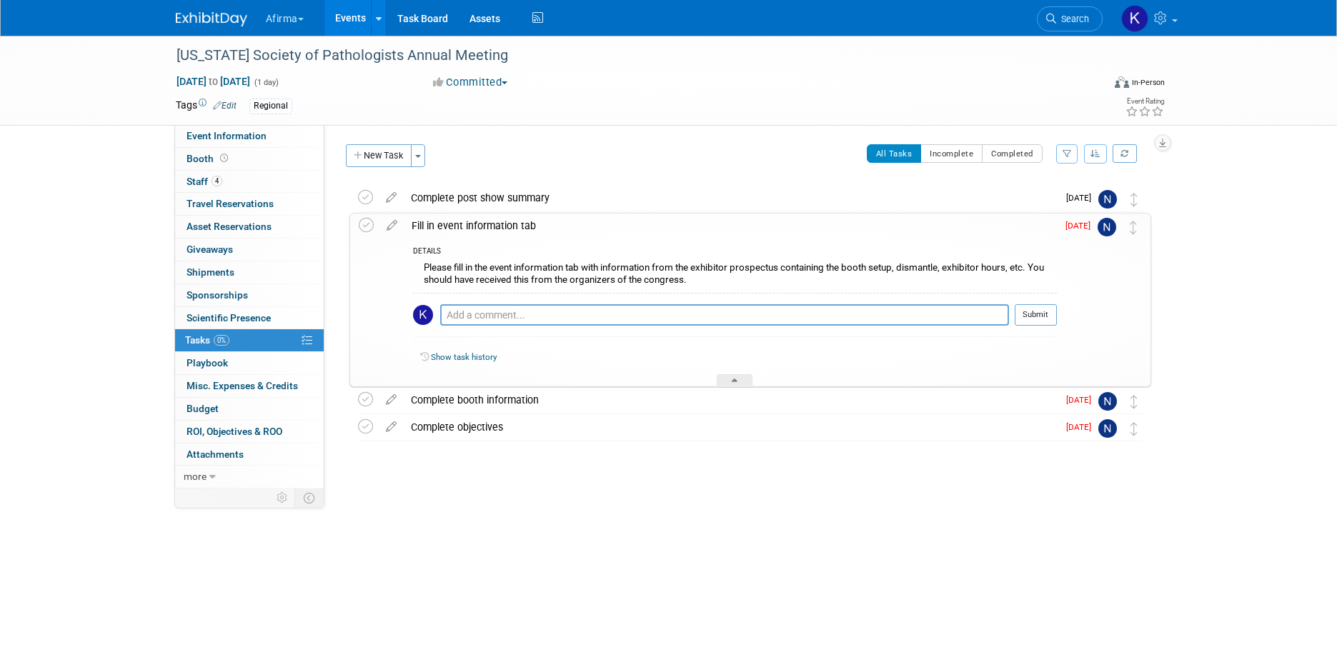
drag, startPoint x: 689, startPoint y: 280, endPoint x: 424, endPoint y: 262, distance: 265.1
click at [424, 262] on div "Please fill in the event information tab with information from the exhibitor pr…" at bounding box center [735, 276] width 644 height 34
copy div "Please fill in the event information tab with information from the exhibitor pr…"
click at [432, 224] on div "Fill in event information tab" at bounding box center [730, 226] width 652 height 24
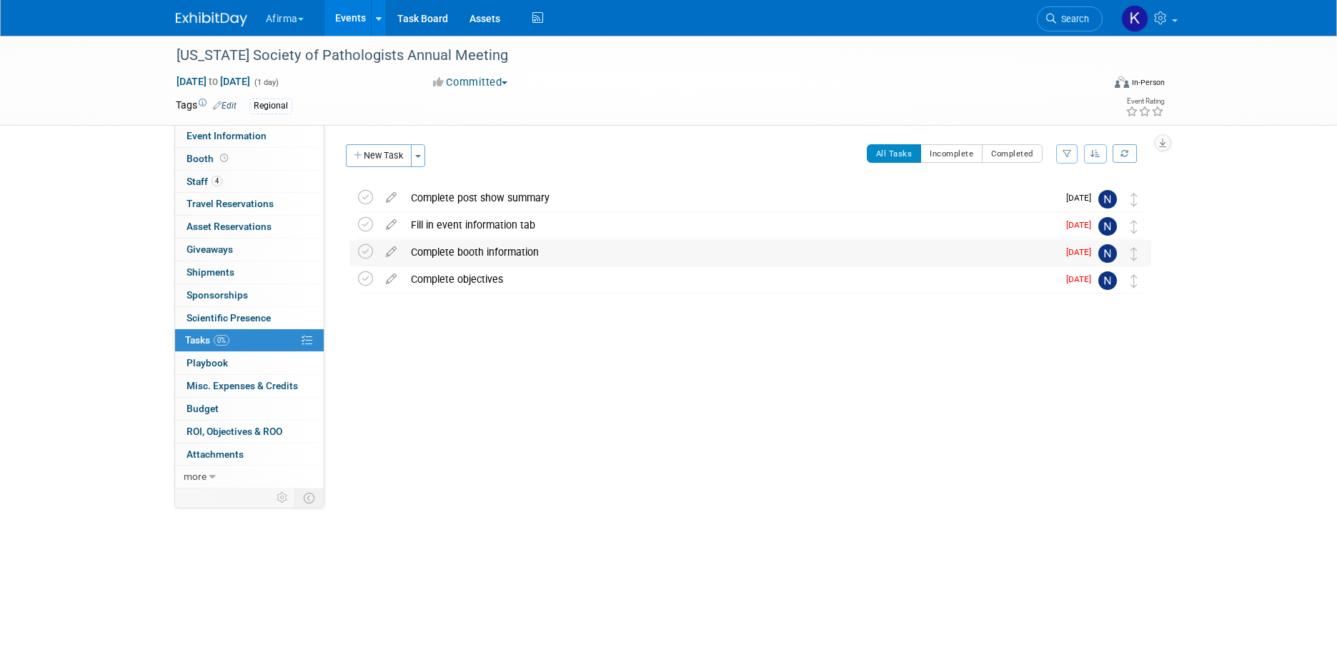
click at [437, 253] on div "Complete booth information" at bounding box center [731, 252] width 654 height 24
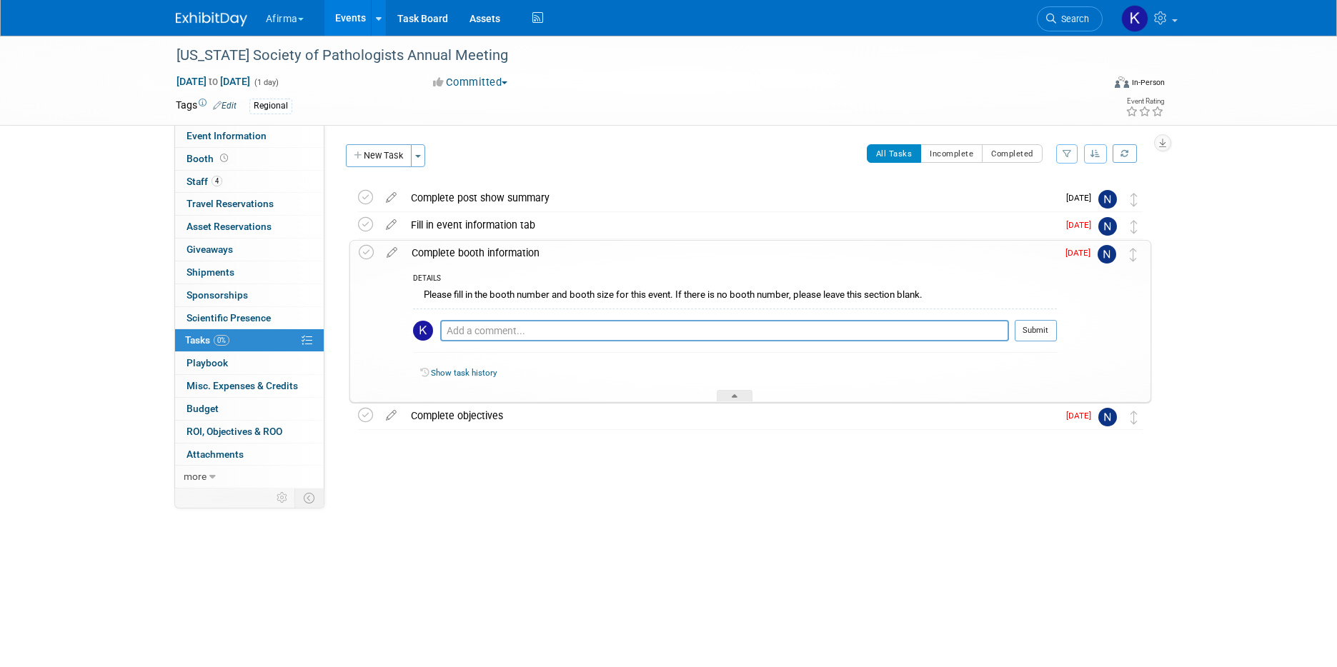
click at [473, 295] on div "Please fill in the booth number and booth size for this event. If there is no b…" at bounding box center [735, 297] width 644 height 22
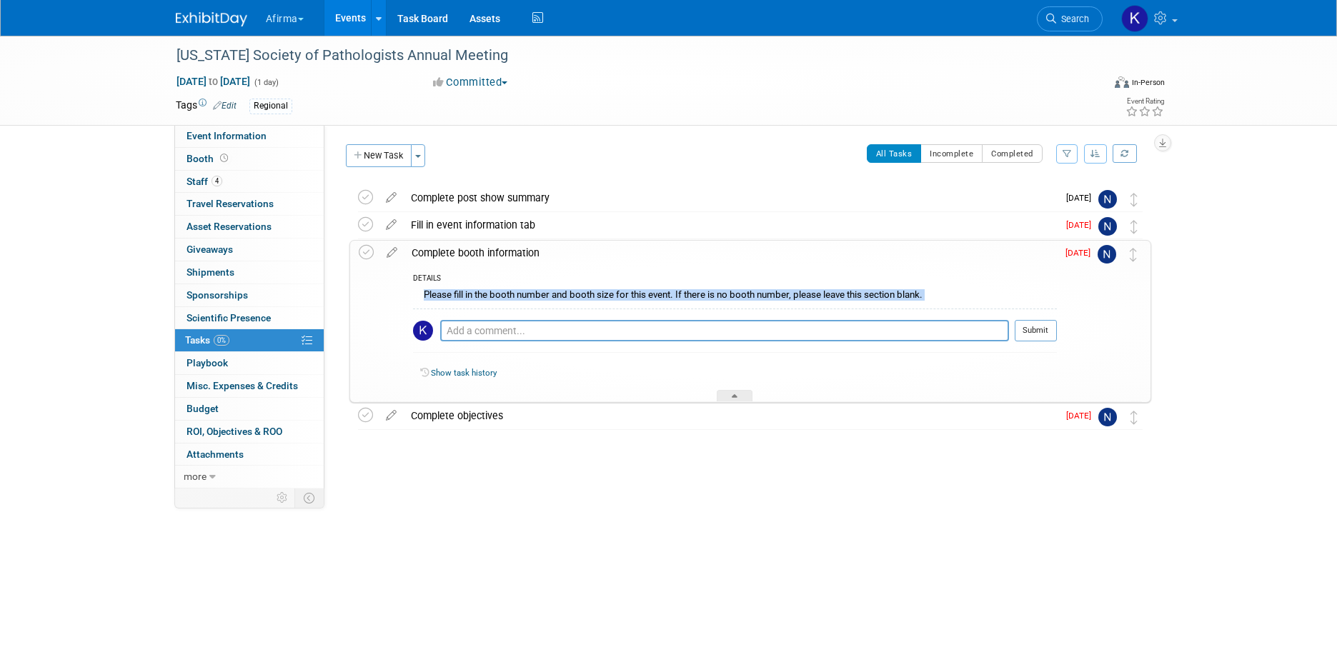
click at [473, 295] on div "Please fill in the booth number and booth size for this event. If there is no b…" at bounding box center [735, 297] width 644 height 22
copy div "Please fill in the booth number and booth size for this event. If there is no b…"
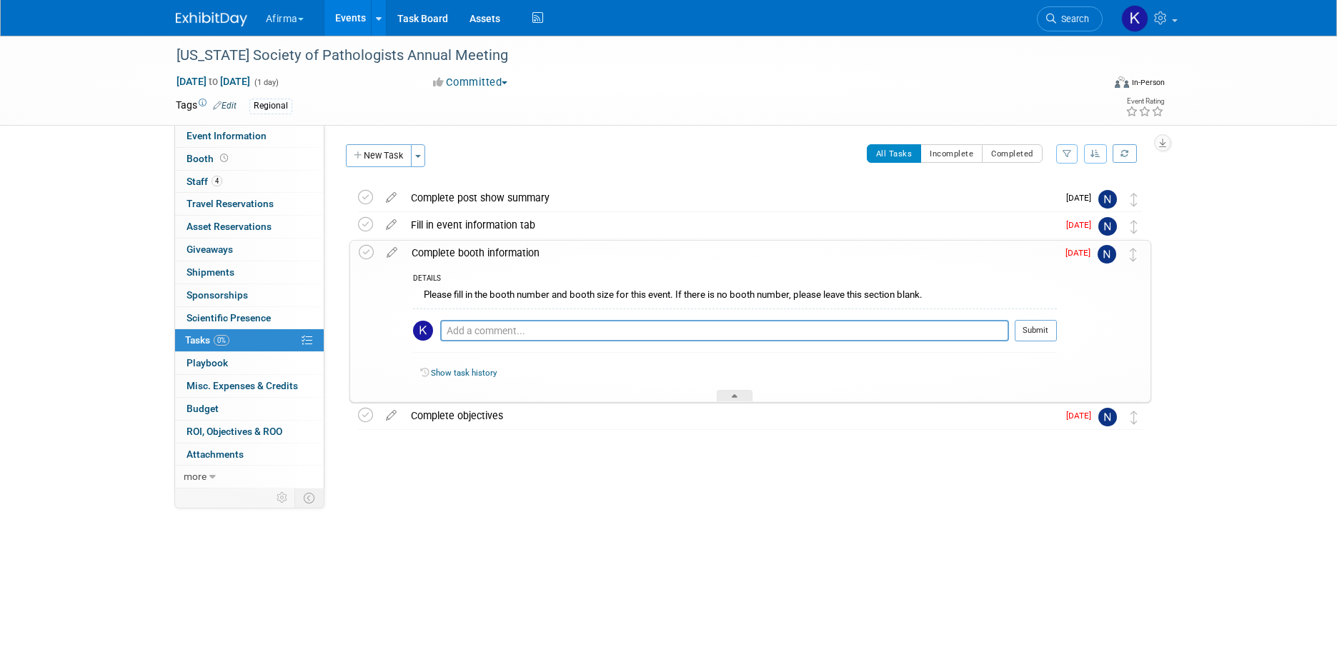
click at [444, 247] on div "Complete booth information" at bounding box center [730, 253] width 652 height 24
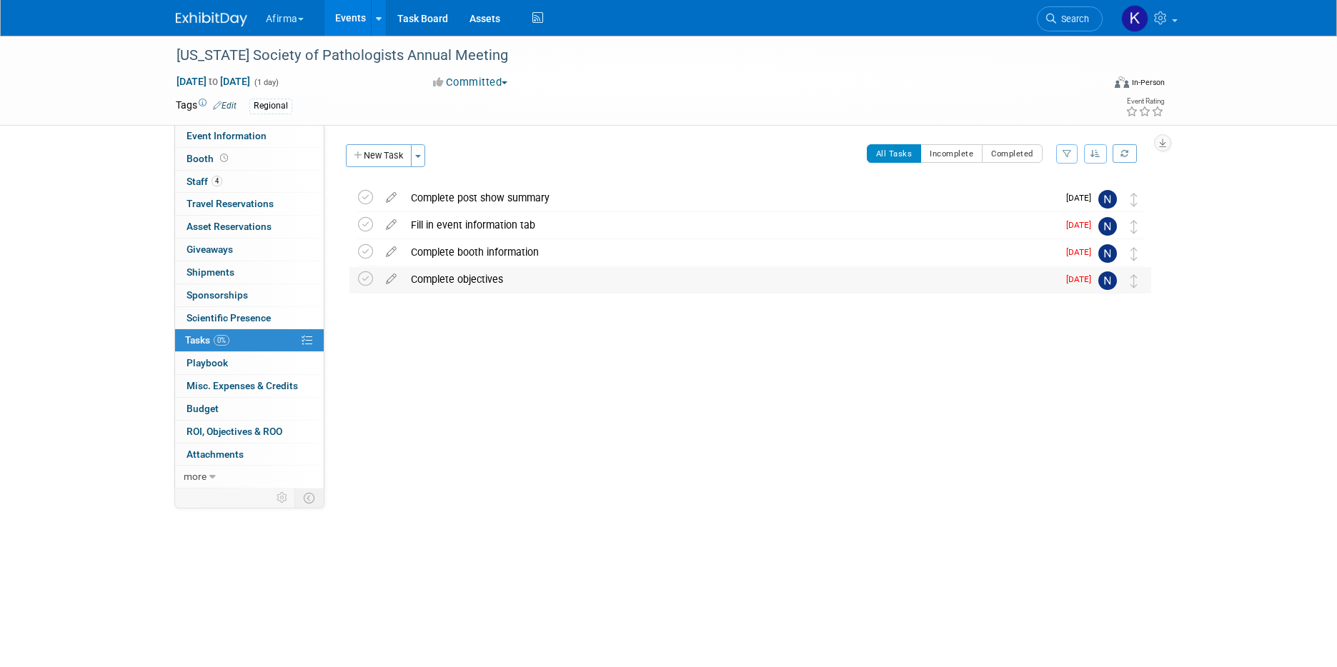
click at [438, 279] on div "Complete objectives" at bounding box center [731, 279] width 654 height 24
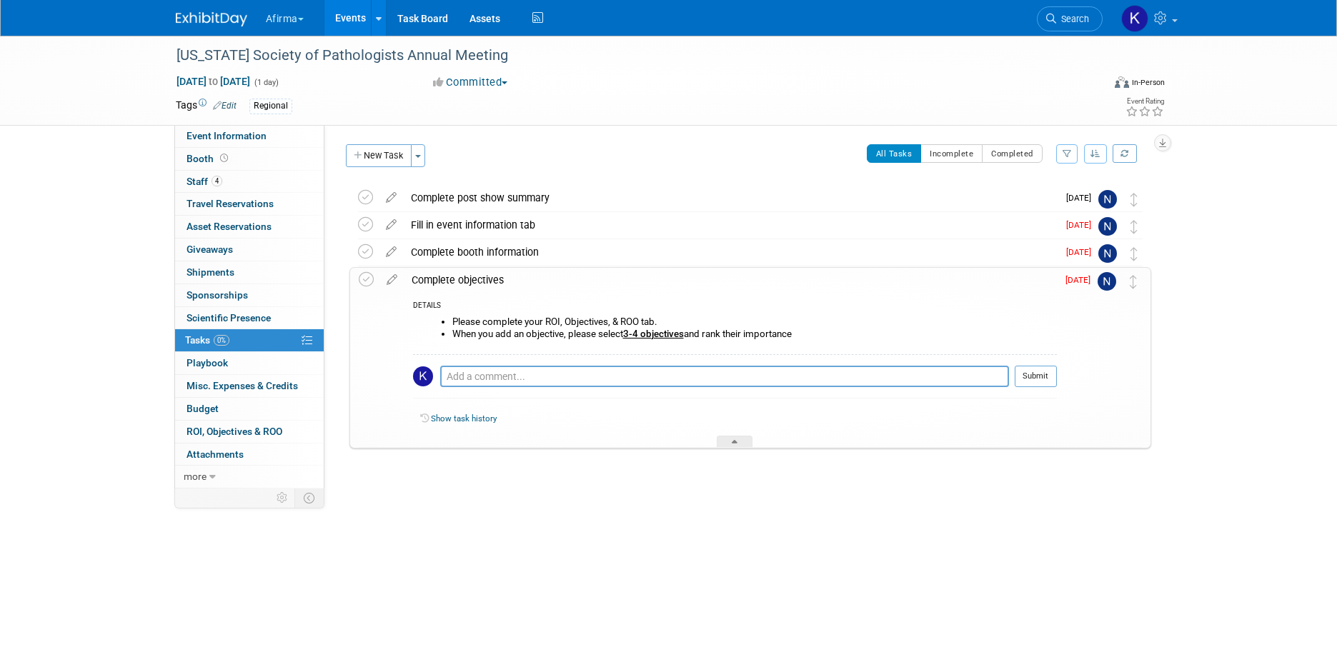
drag, startPoint x: 802, startPoint y: 332, endPoint x: 449, endPoint y: 319, distance: 353.3
click at [449, 319] on ul "Please complete your ROI, Objectives, & ROO tab. When you add an objective, ple…" at bounding box center [740, 328] width 633 height 23
copy ul "Please complete your ROI, Objectives, & ROO tab. When you add an objective, ple…"
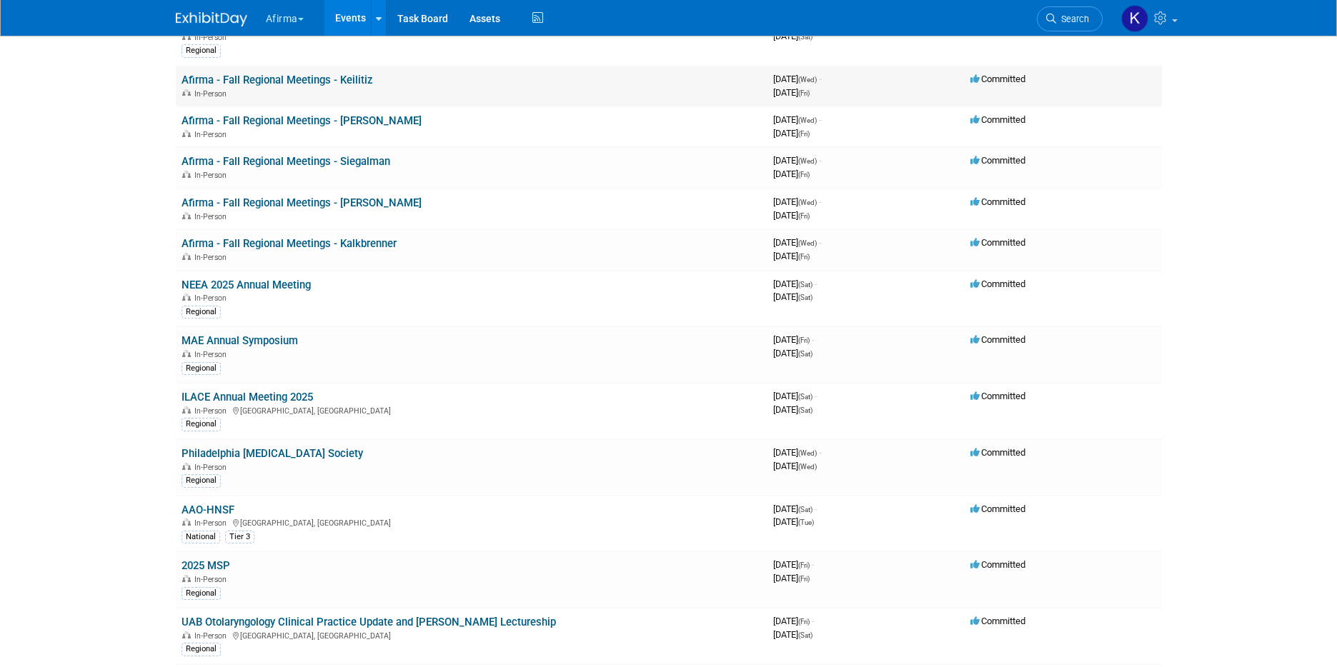
scroll to position [625, 0]
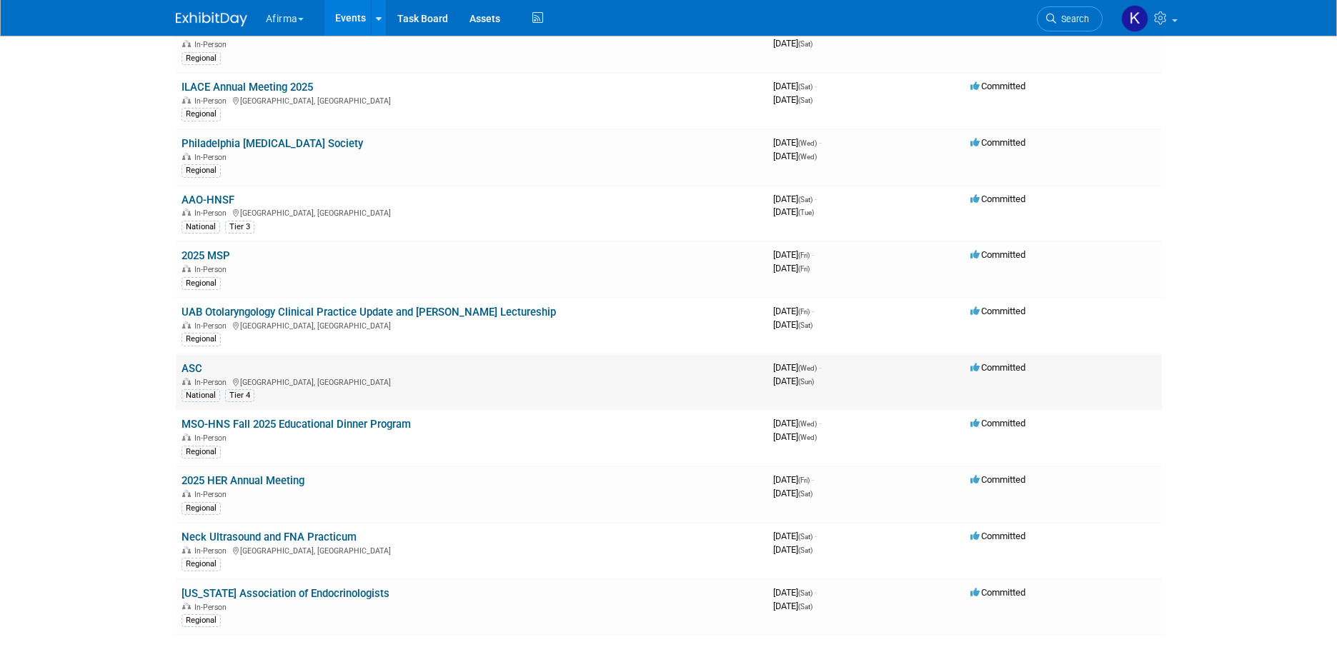
click at [196, 365] on link "ASC" at bounding box center [192, 368] width 21 height 13
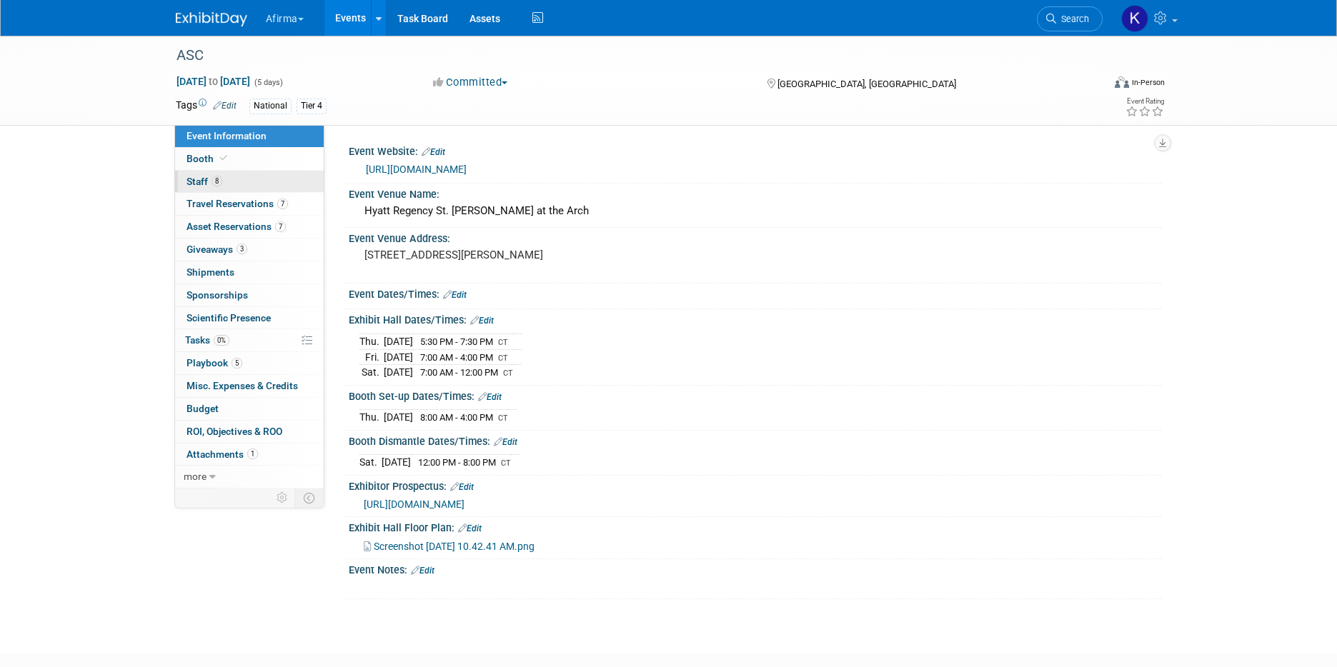
click at [277, 188] on link "8 Staff 8" at bounding box center [249, 182] width 149 height 22
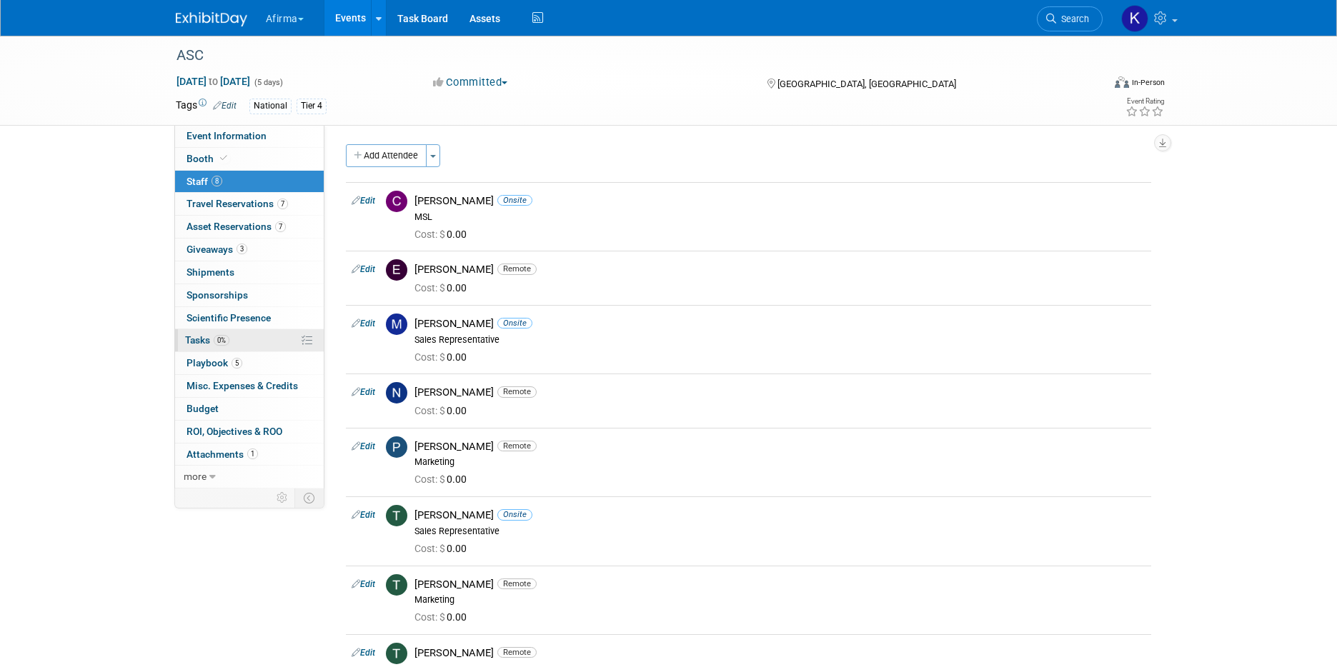
click at [257, 341] on link "0% Tasks 0%" at bounding box center [249, 340] width 149 height 22
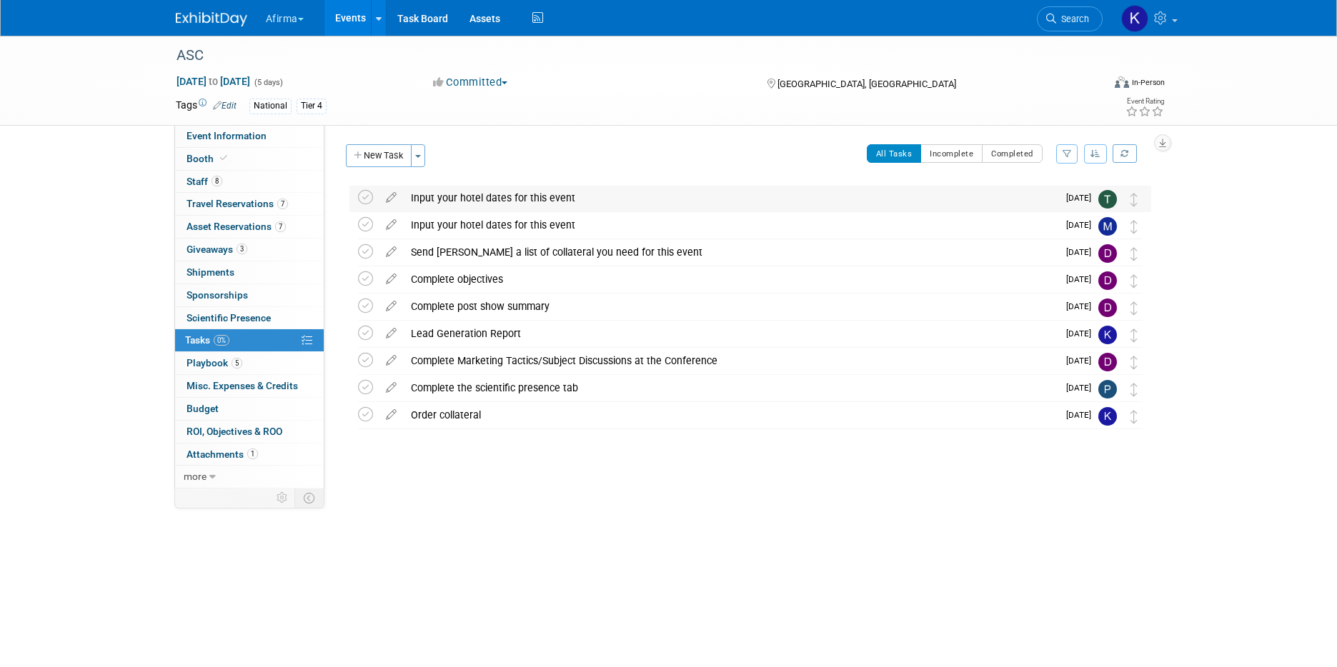
click at [450, 207] on div "Input your hotel dates for this event" at bounding box center [731, 198] width 654 height 24
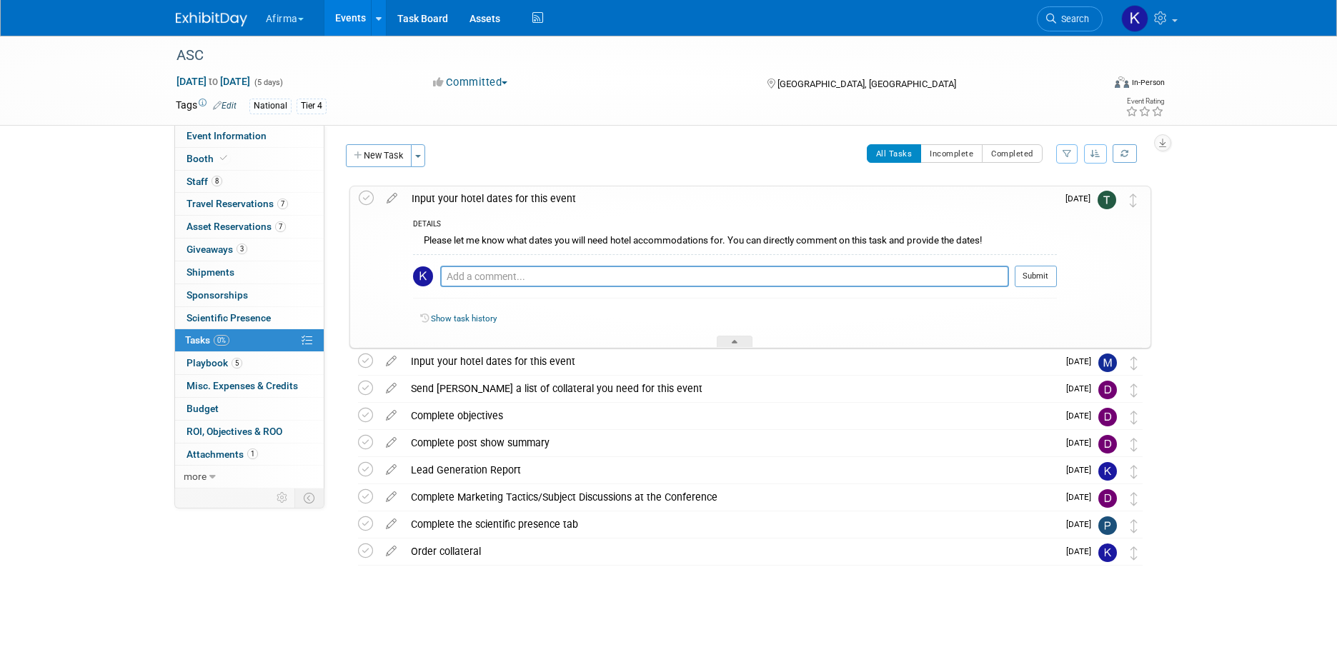
click at [467, 238] on div "Please let me know what dates you will need hotel accommodations for. You can d…" at bounding box center [735, 243] width 644 height 22
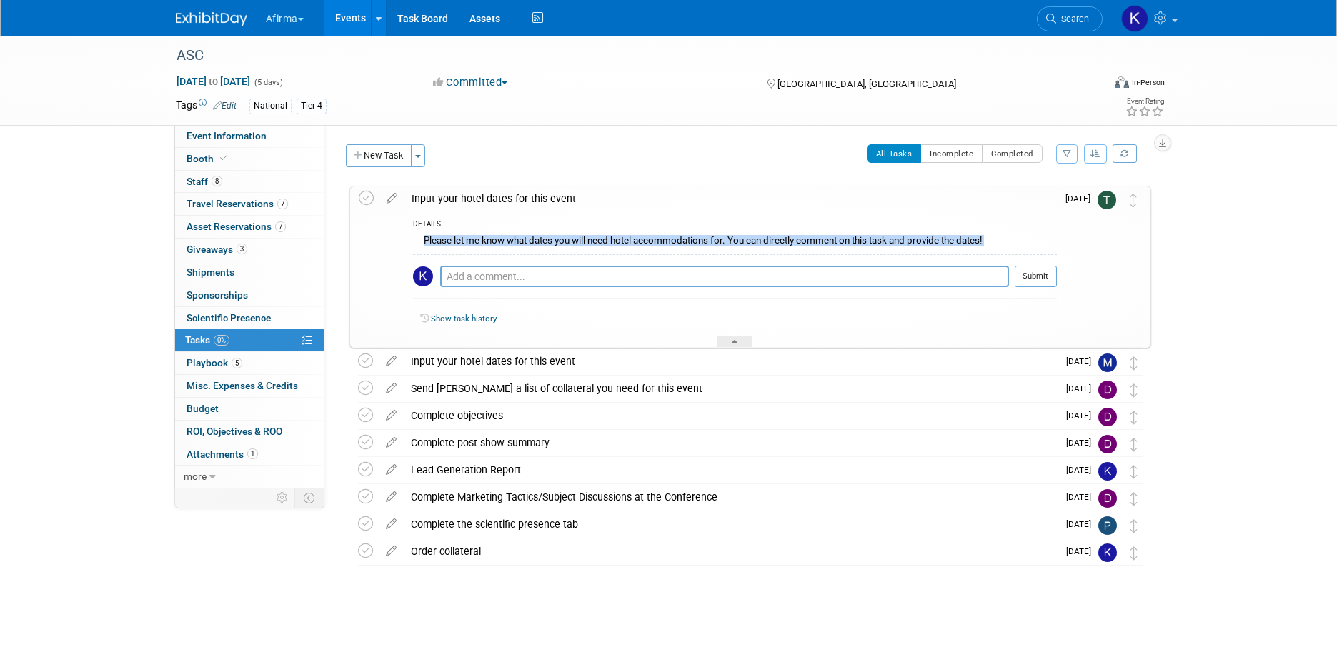
click at [467, 238] on div "Please let me know what dates you will need hotel accommodations for. You can d…" at bounding box center [735, 243] width 644 height 22
copy div "Please let me know what dates you will need hotel accommodations for. You can d…"
click at [377, 162] on button "New Task" at bounding box center [379, 155] width 66 height 23
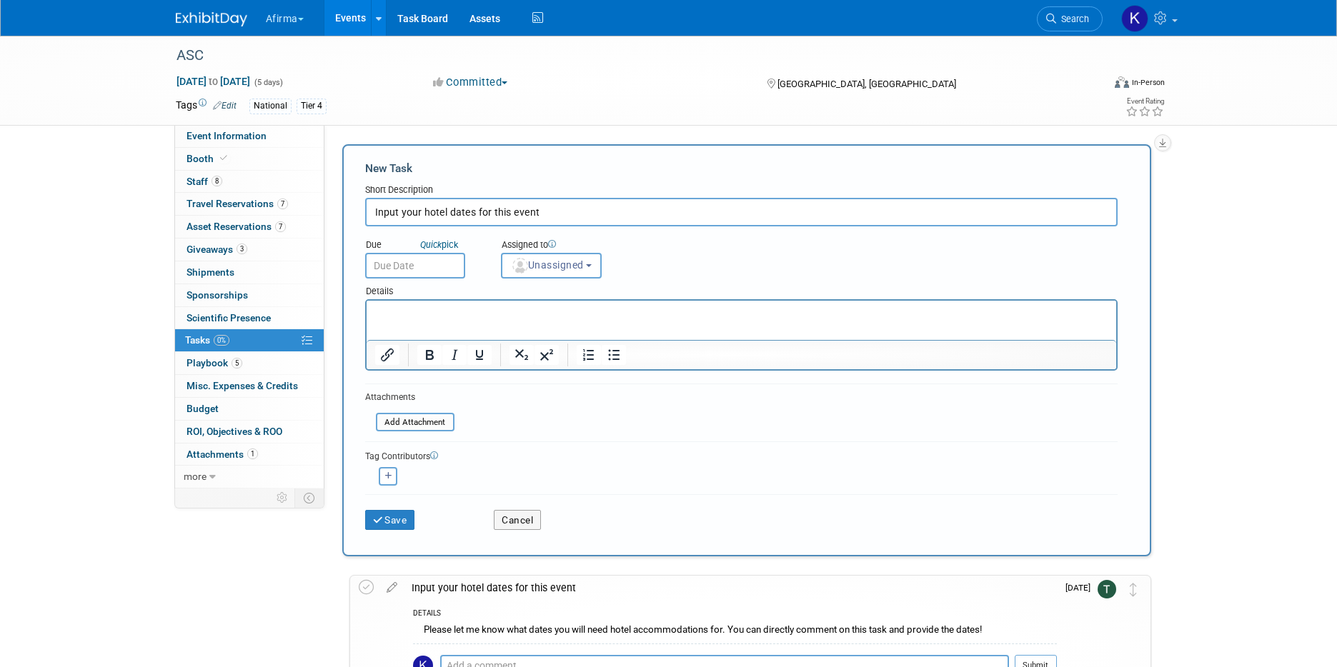
type input "Input your hotel dates for this event"
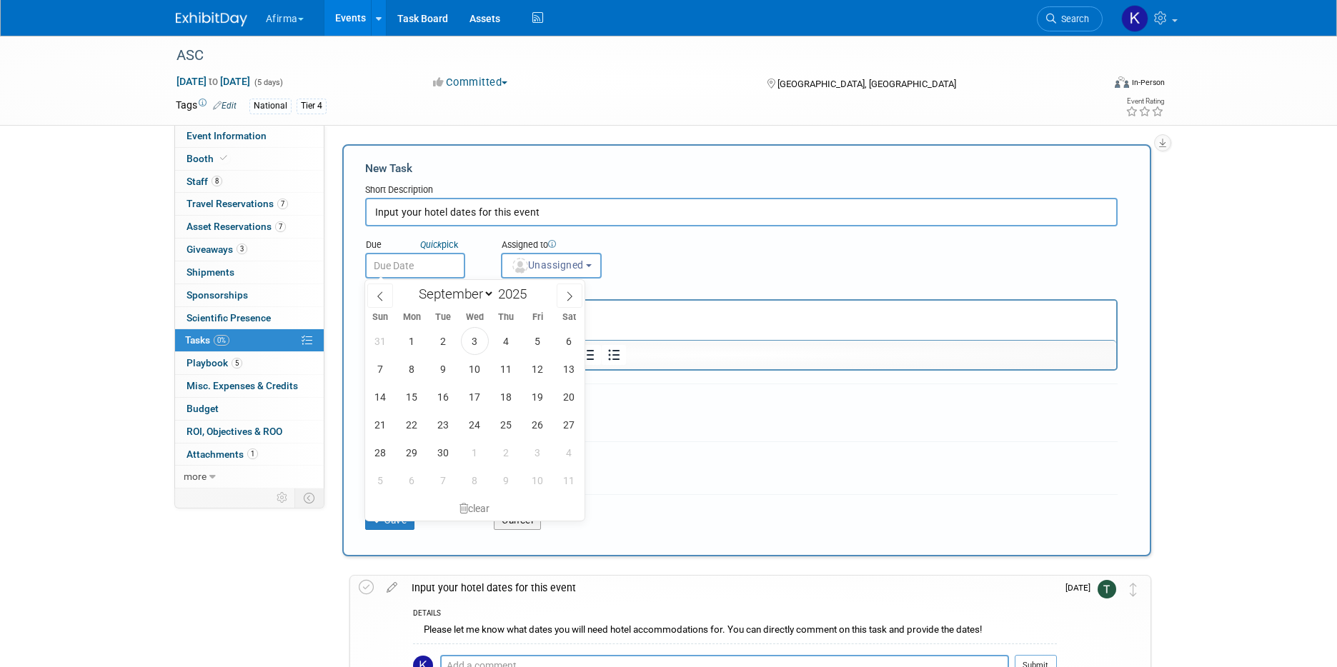
click at [432, 273] on input "text" at bounding box center [415, 266] width 100 height 26
click at [540, 398] on span "19" at bounding box center [538, 397] width 28 height 28
type input "[DATE]"
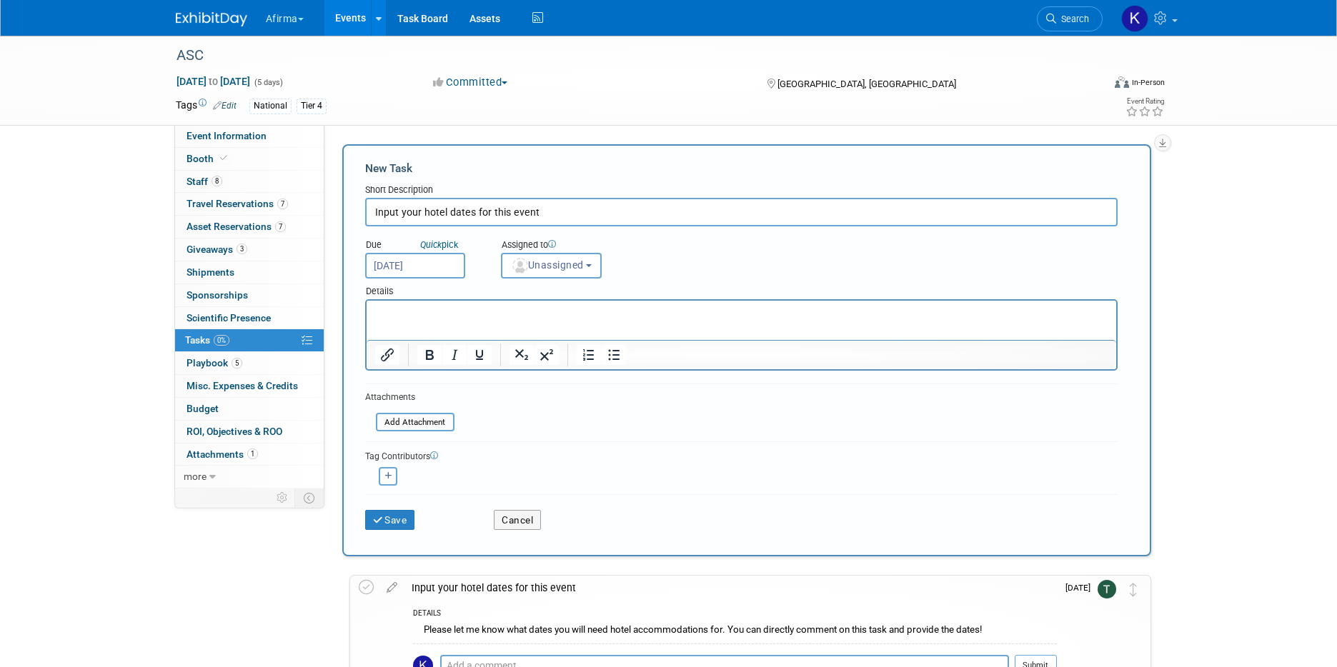
click at [512, 313] on p "Rich Text Area. Press ALT-0 for help." at bounding box center [740, 314] width 733 height 14
click at [542, 273] on button "Unassigned" at bounding box center [551, 266] width 101 height 26
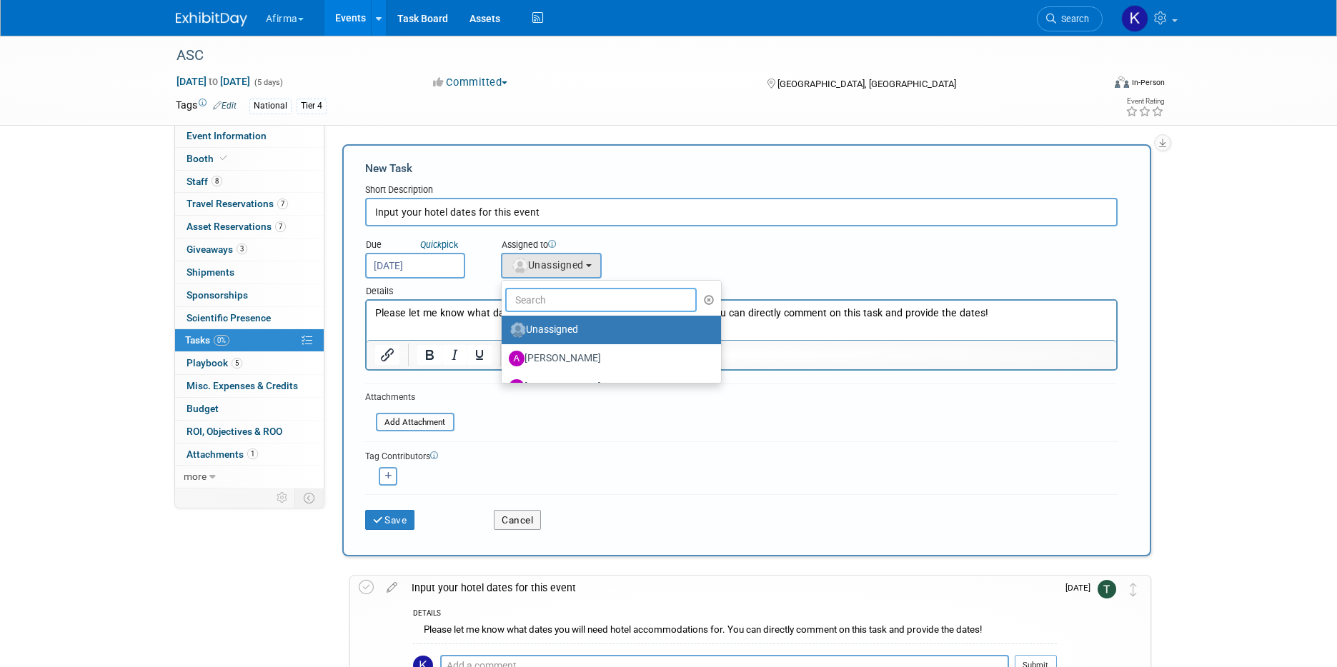
click at [543, 304] on input "text" at bounding box center [601, 300] width 192 height 24
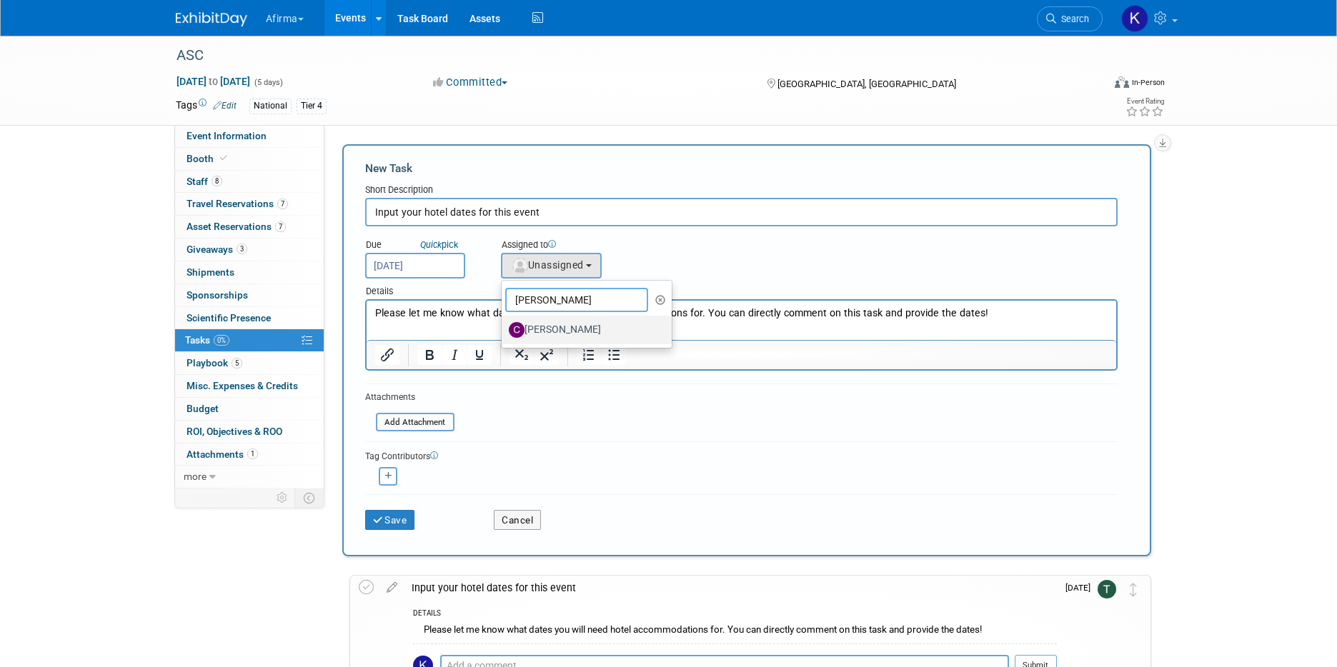
type input "[PERSON_NAME]"
click at [549, 333] on label "[PERSON_NAME]" at bounding box center [583, 330] width 149 height 23
click at [504, 333] on input "[PERSON_NAME]" at bounding box center [499, 328] width 9 height 9
select select "65e65c96-6e52-40a1-9fa2-9a5260d5a0fb"
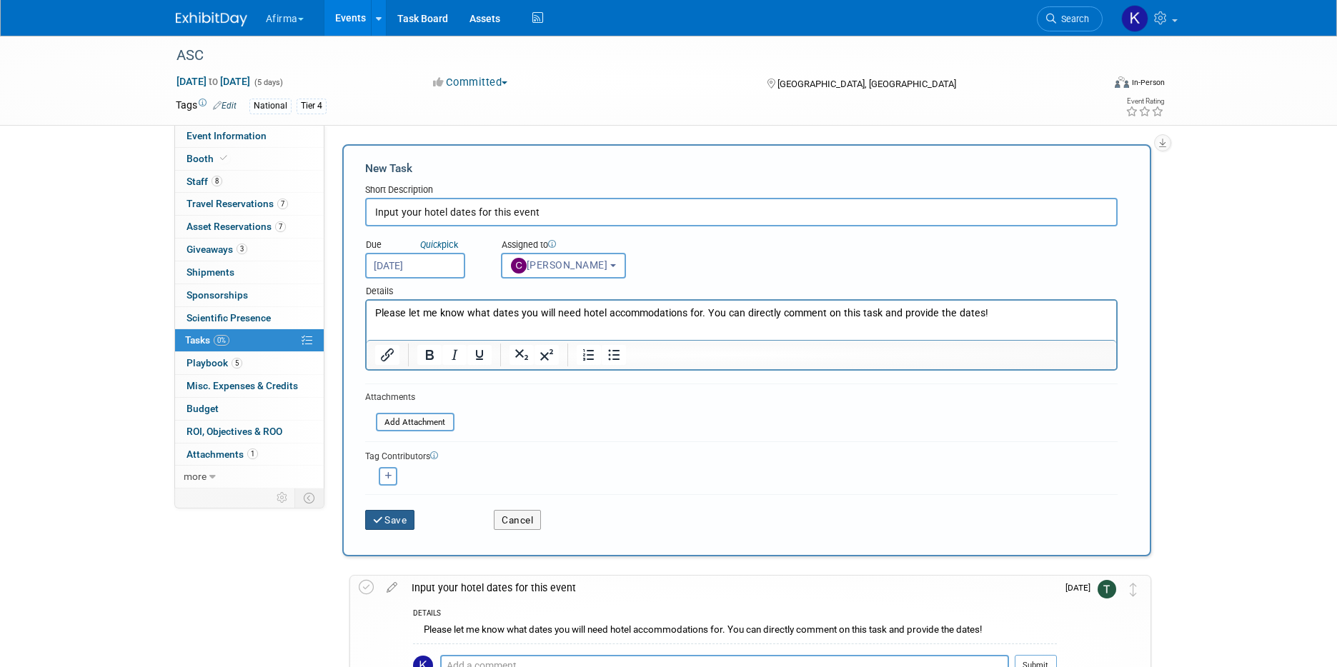
click at [402, 522] on button "Save" at bounding box center [390, 520] width 50 height 20
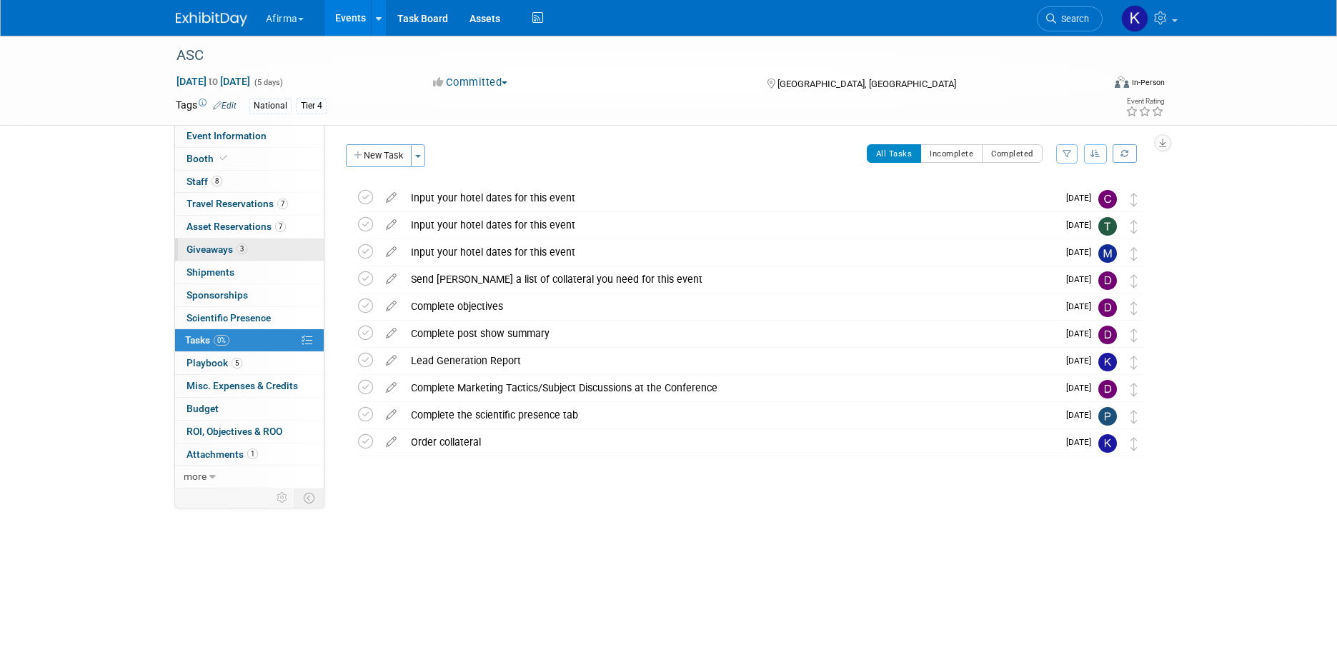
click at [273, 256] on link "3 Giveaways 3" at bounding box center [249, 250] width 149 height 22
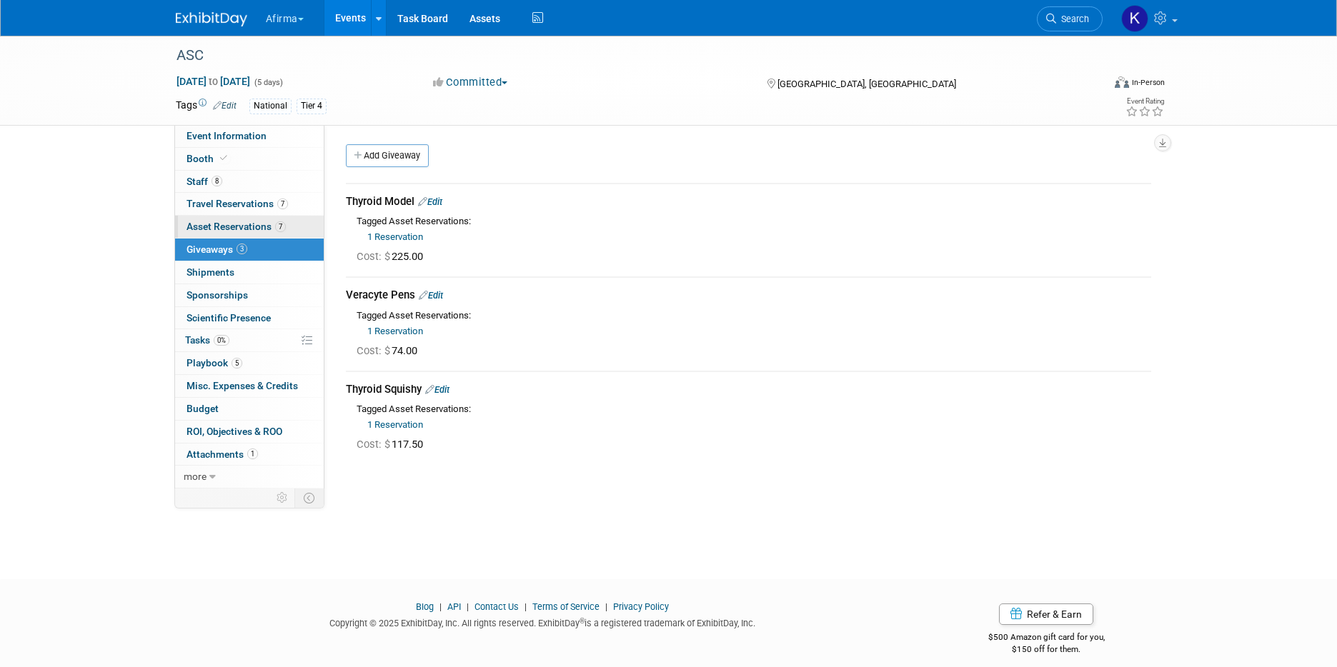
click at [283, 224] on span "7" at bounding box center [280, 227] width 11 height 11
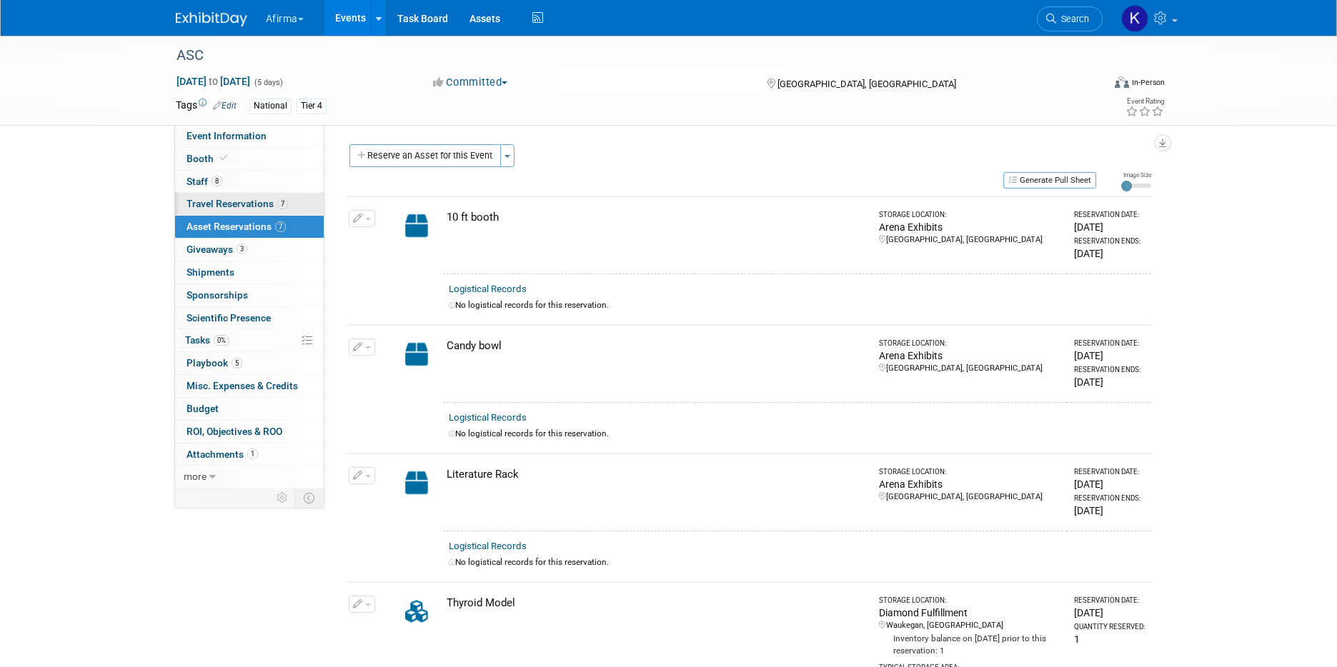
click at [280, 207] on span "7" at bounding box center [282, 204] width 11 height 11
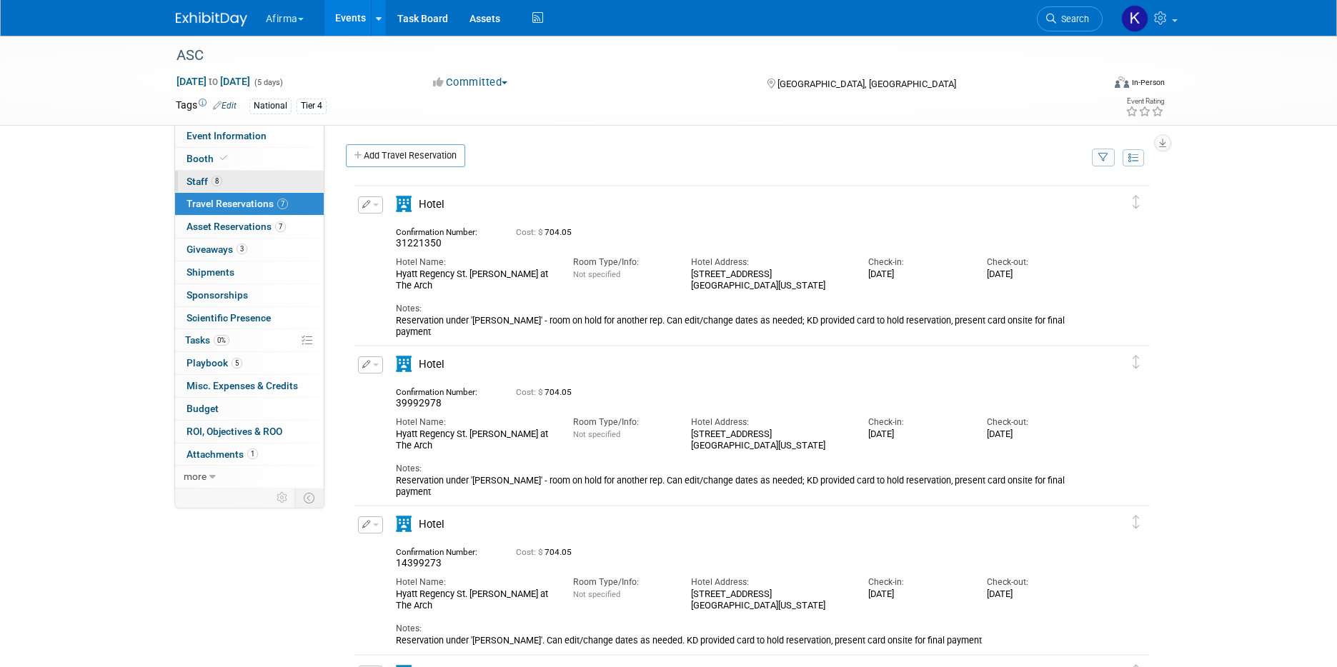
click at [274, 179] on link "8 Staff 8" at bounding box center [249, 182] width 149 height 22
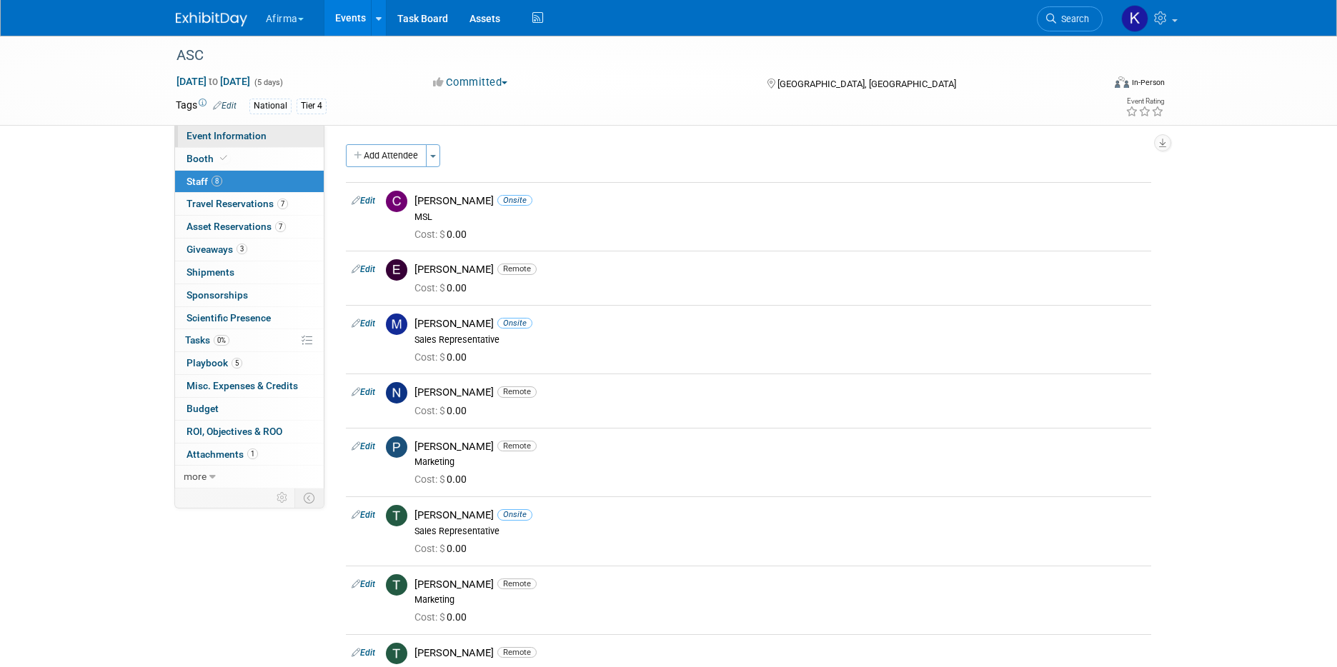
click at [272, 140] on link "Event Information" at bounding box center [249, 136] width 149 height 22
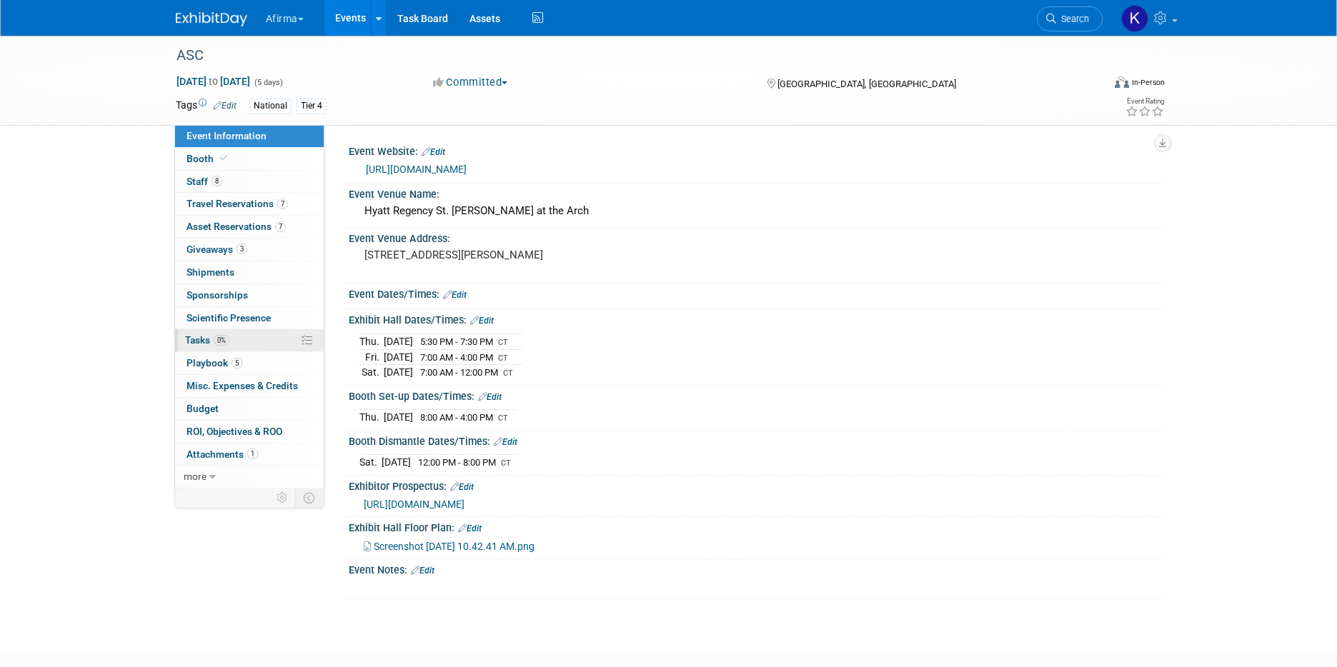
click at [254, 347] on link "0% Tasks 0%" at bounding box center [249, 340] width 149 height 22
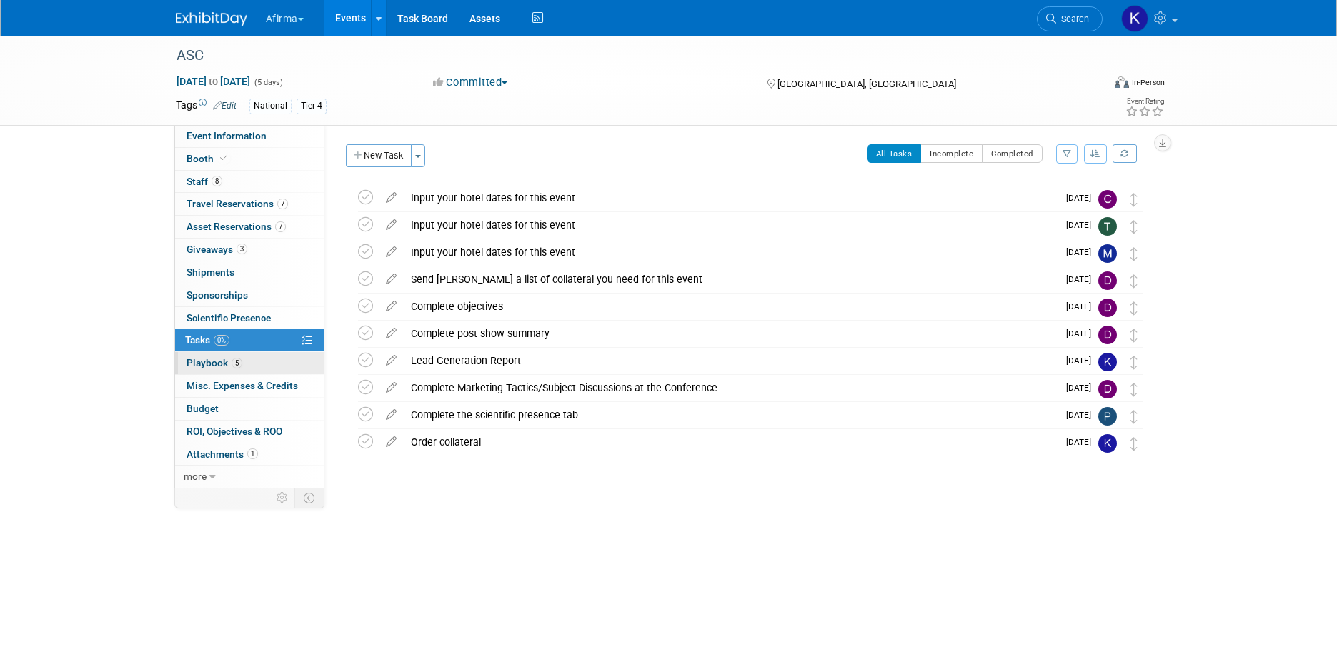
click at [249, 364] on link "5 Playbook 5" at bounding box center [249, 363] width 149 height 22
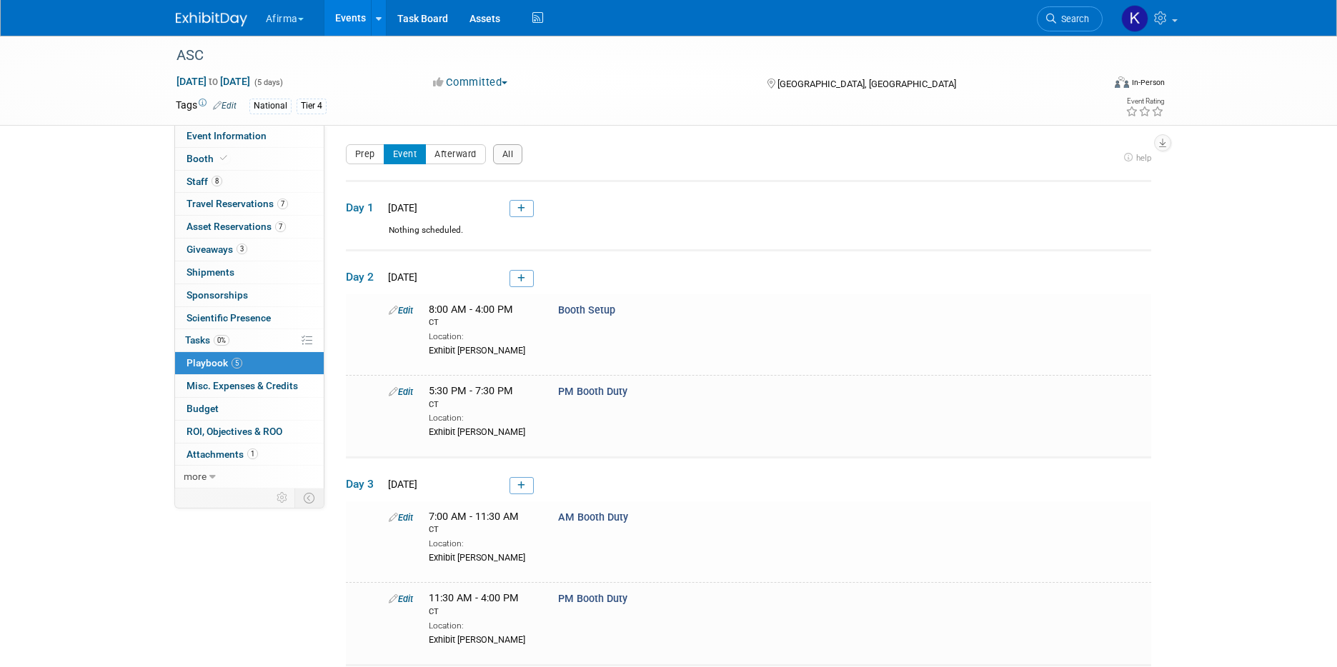
click at [367, 11] on link "Events" at bounding box center [350, 18] width 52 height 36
